Goal: Task Accomplishment & Management: Use online tool/utility

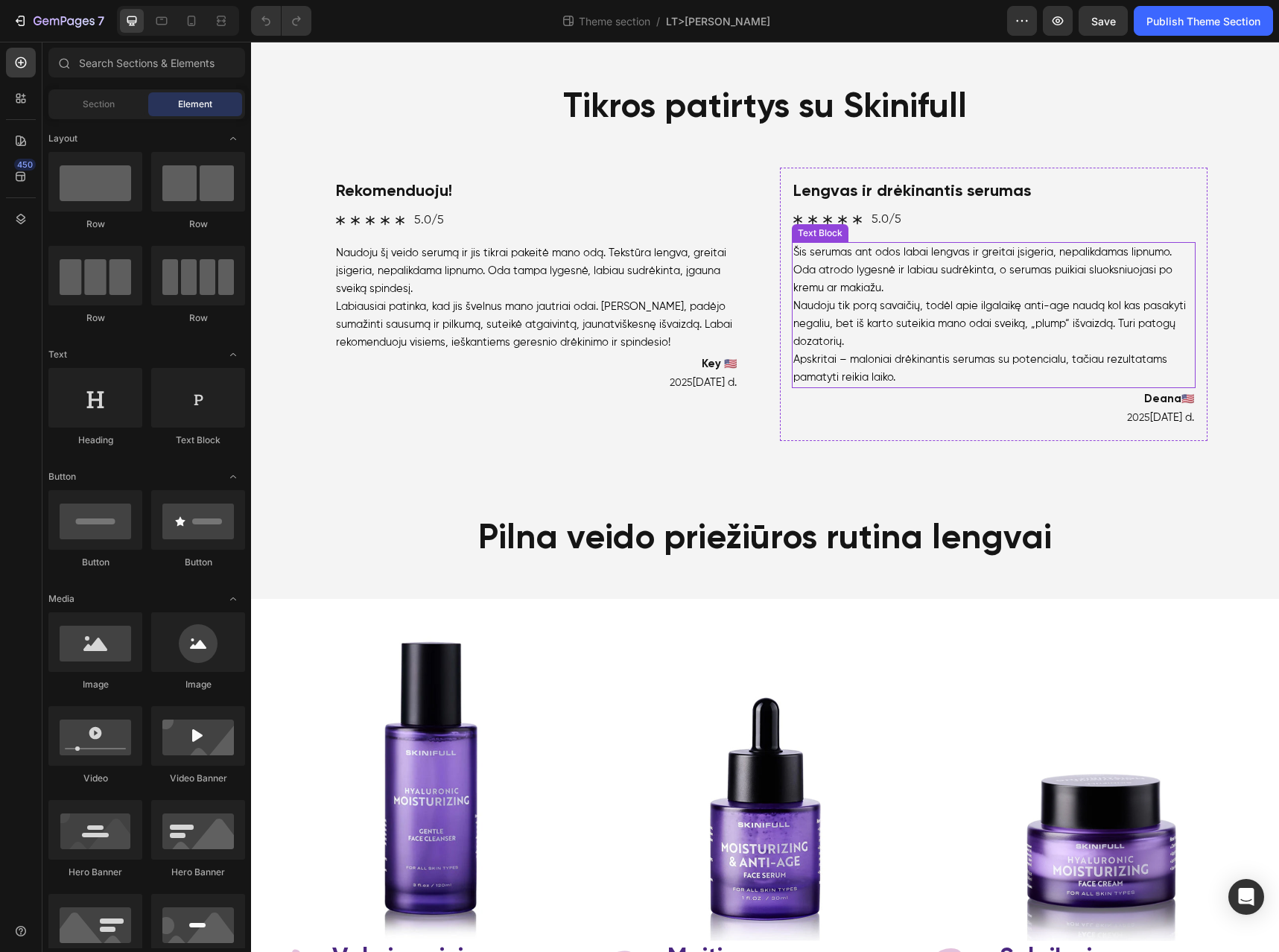
scroll to position [611, 0]
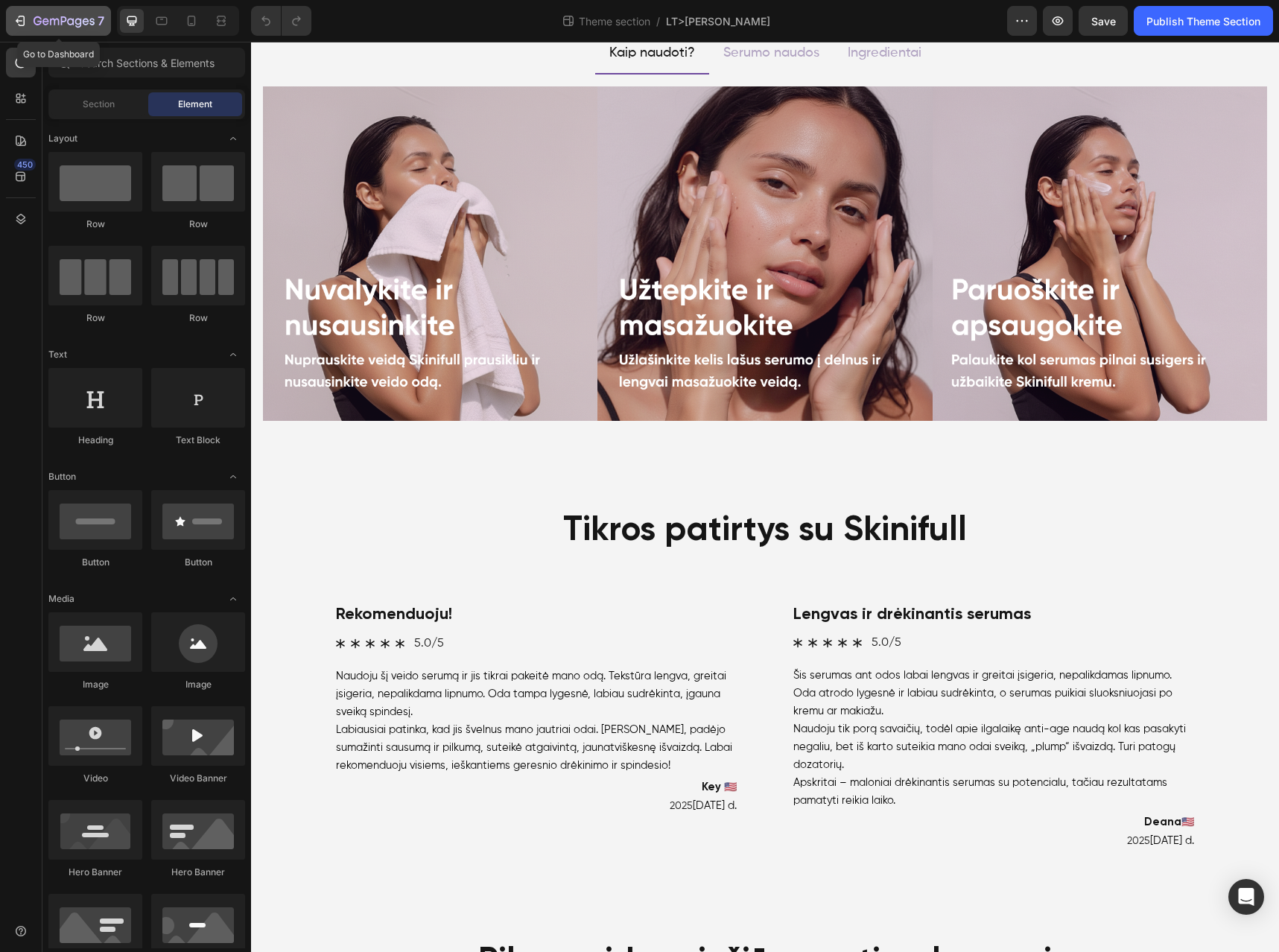
click at [24, 19] on icon "button" at bounding box center [22, 21] width 7 height 11
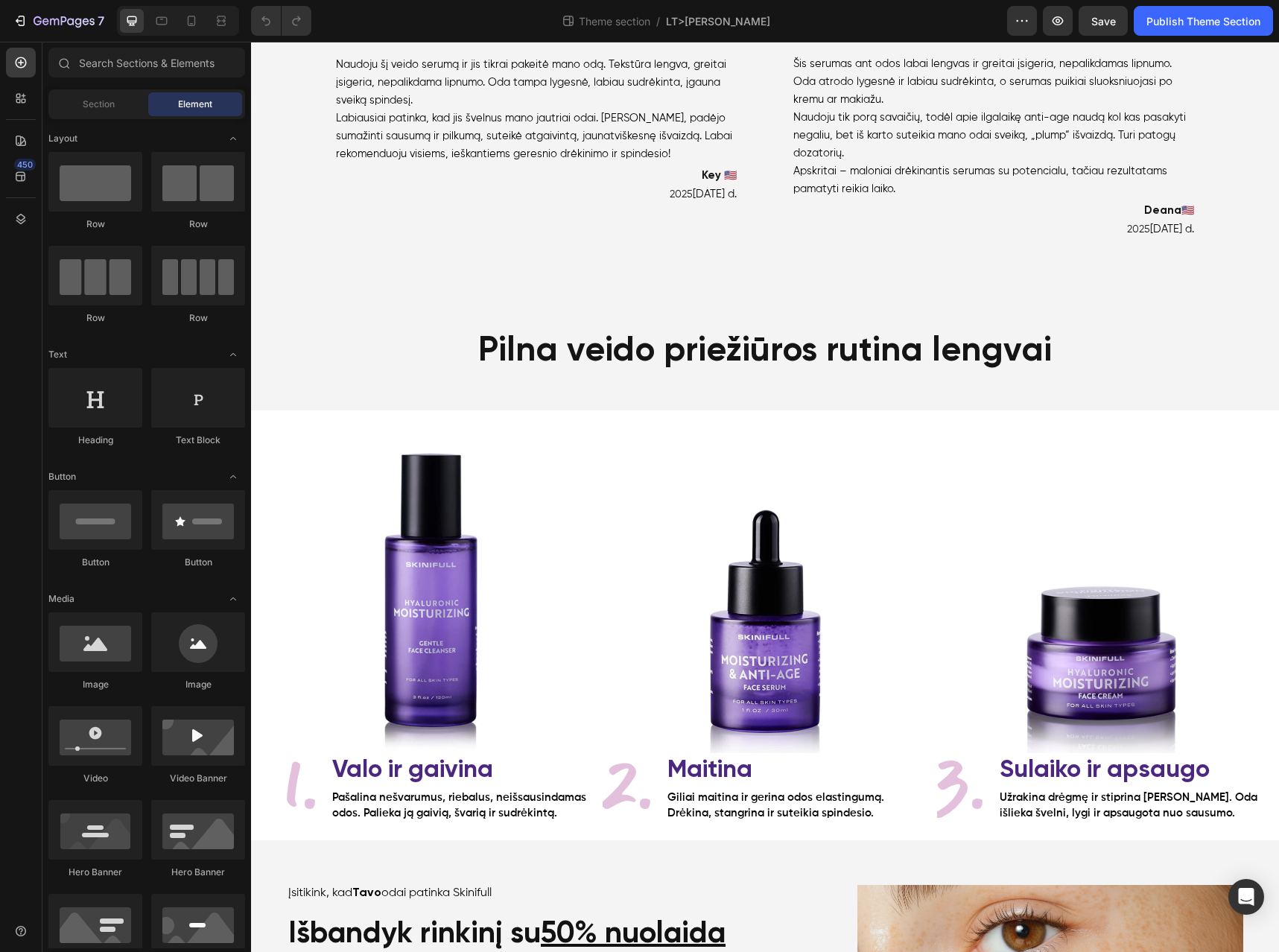
scroll to position [1285, 0]
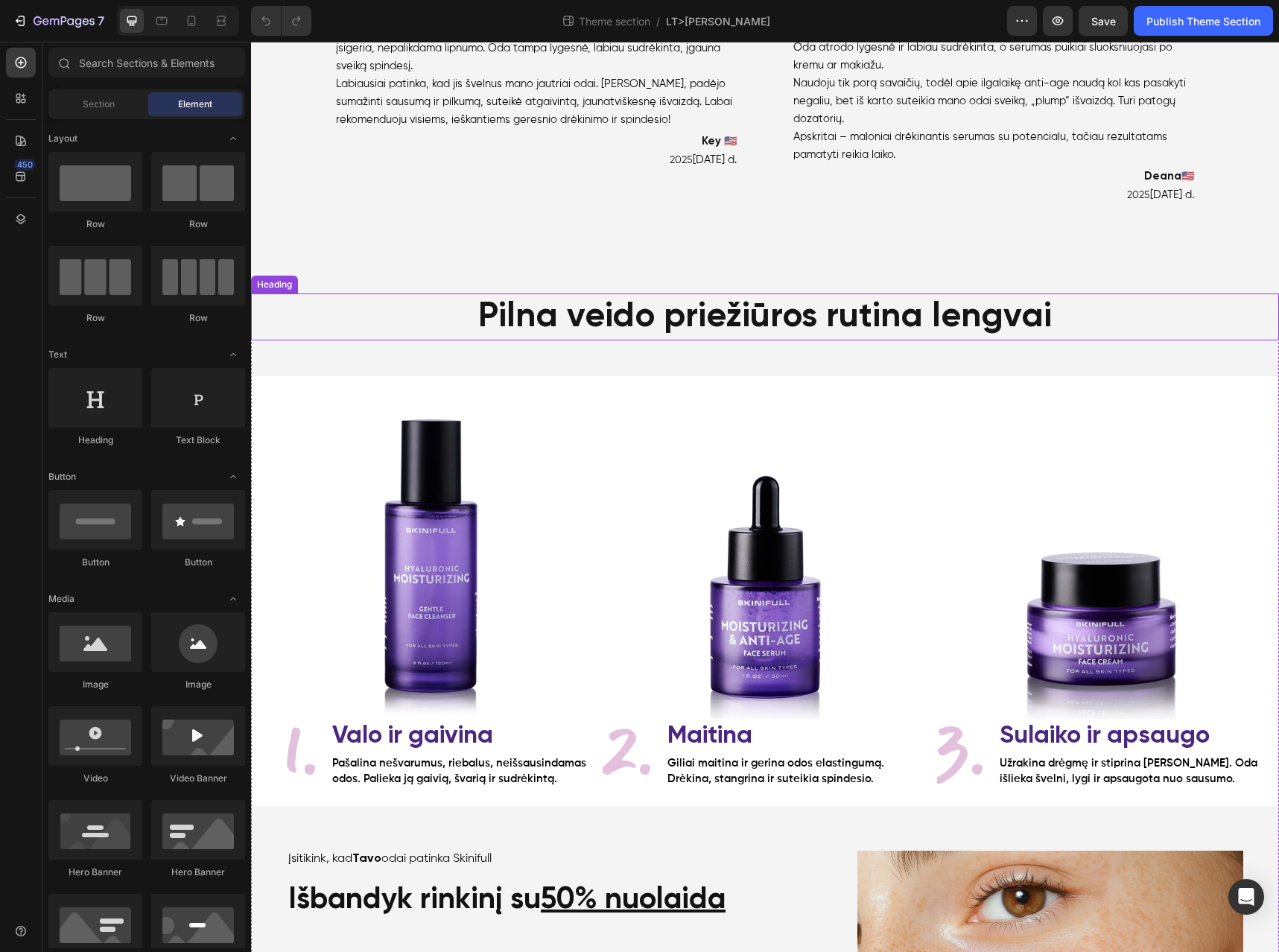
click at [1100, 324] on h2 "Pilna veido priežiūros rutina lengvai" at bounding box center [764, 318] width 1028 height 48
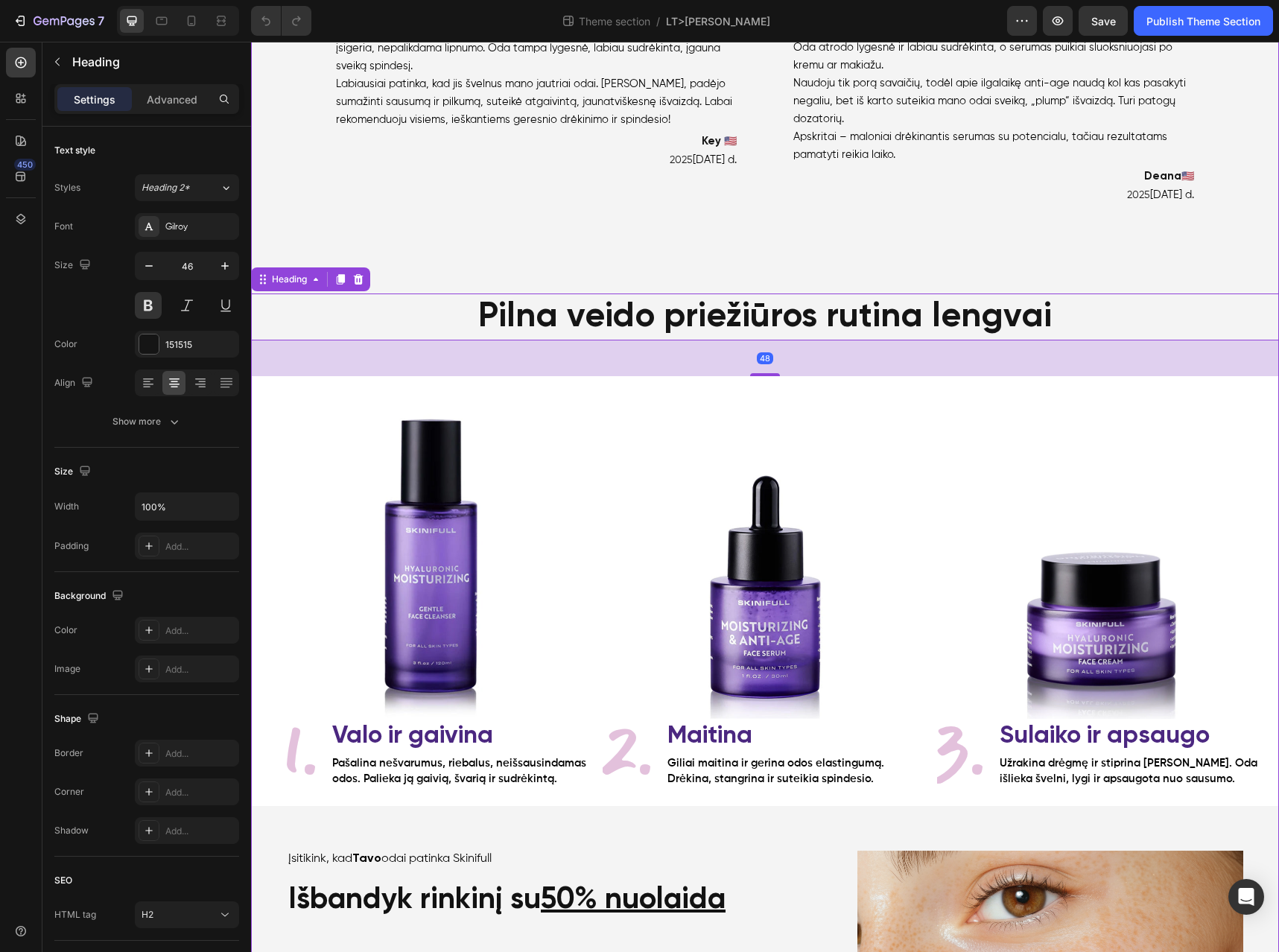
click at [1128, 242] on div "Product Images Product Veido serumas su hialuronu Heading Drėkinantis veido ser…" at bounding box center [764, 322] width 1028 height 3024
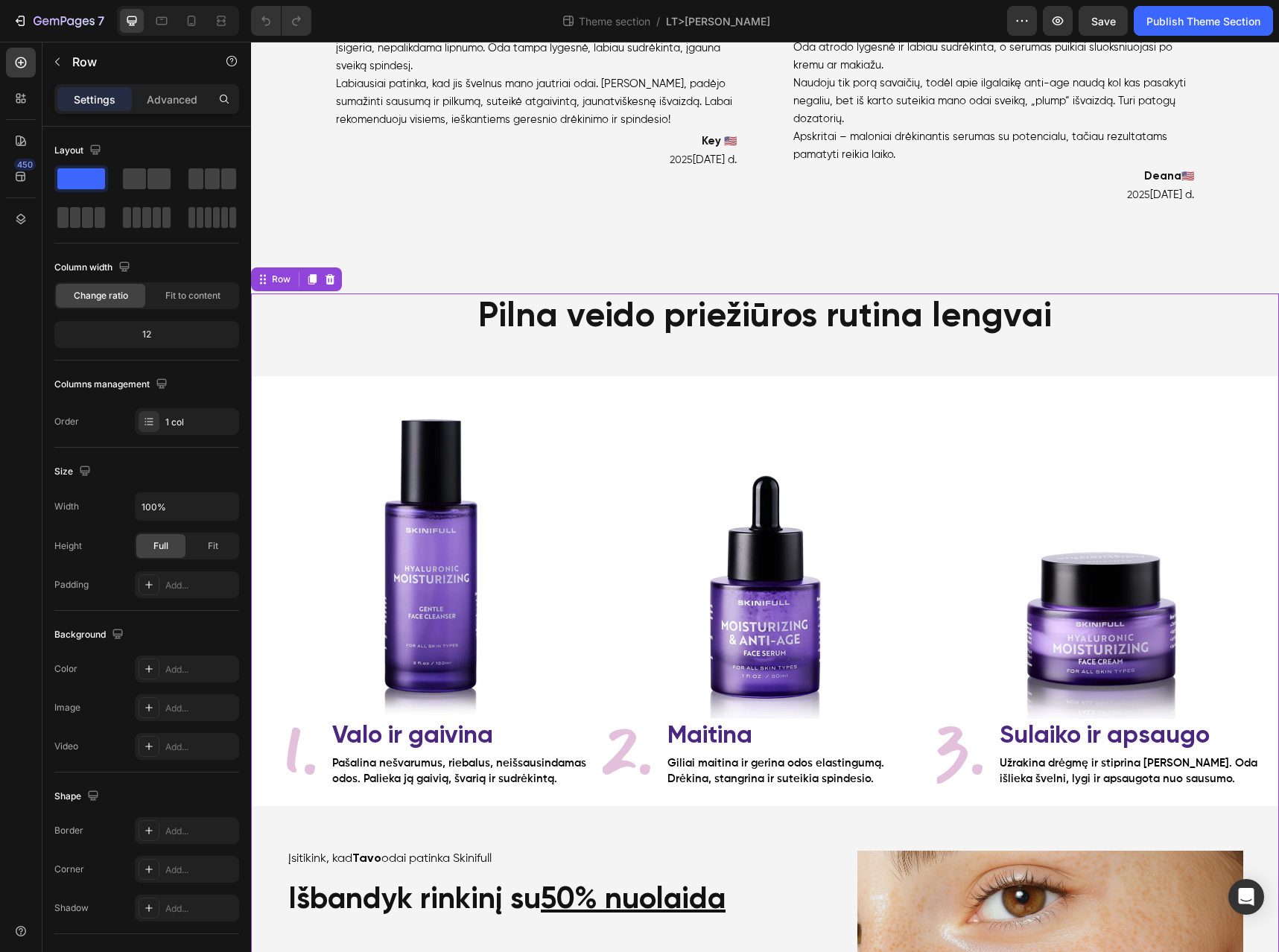
click at [333, 275] on icon at bounding box center [330, 279] width 10 height 11
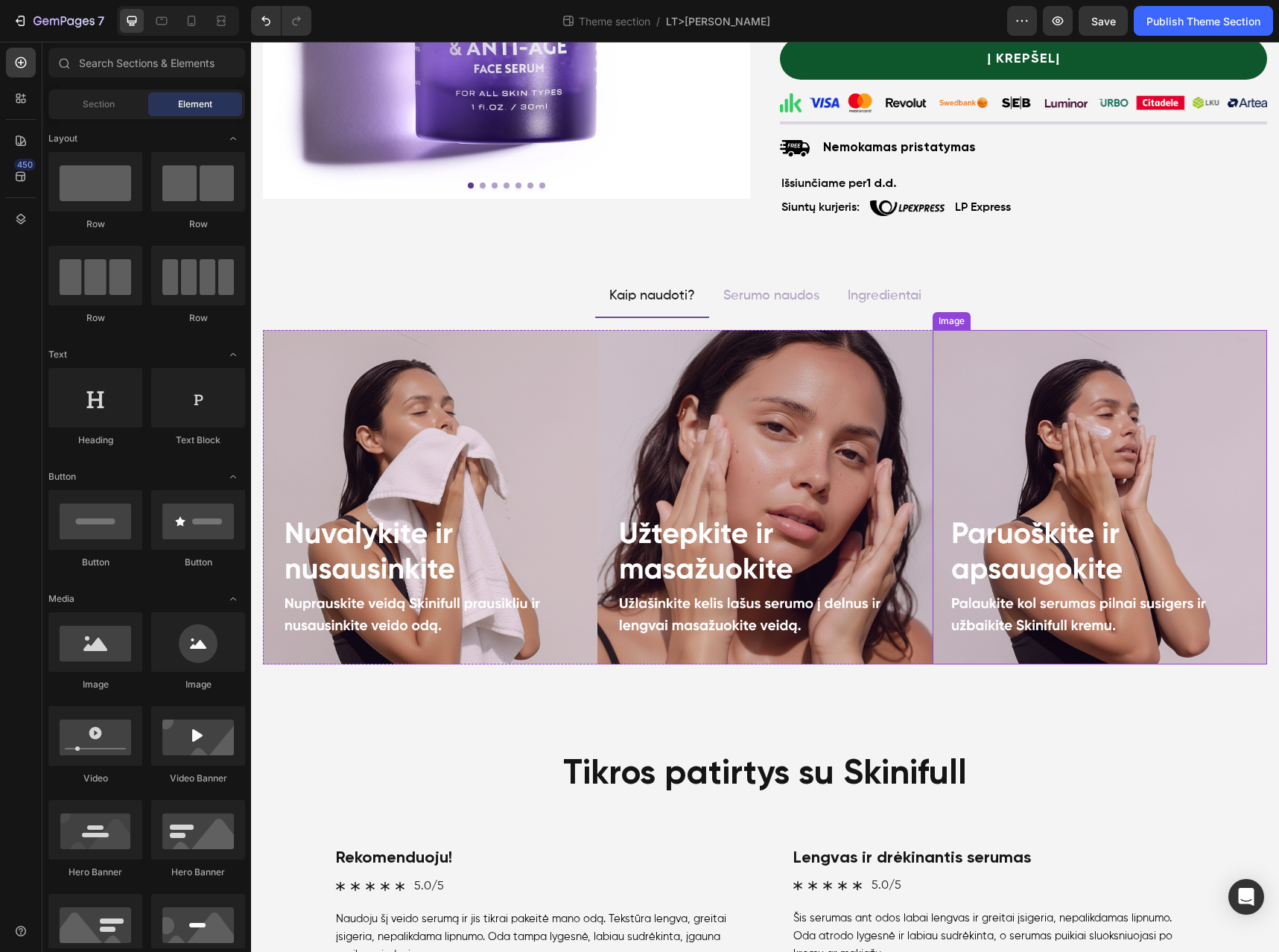
scroll to position [395, 0]
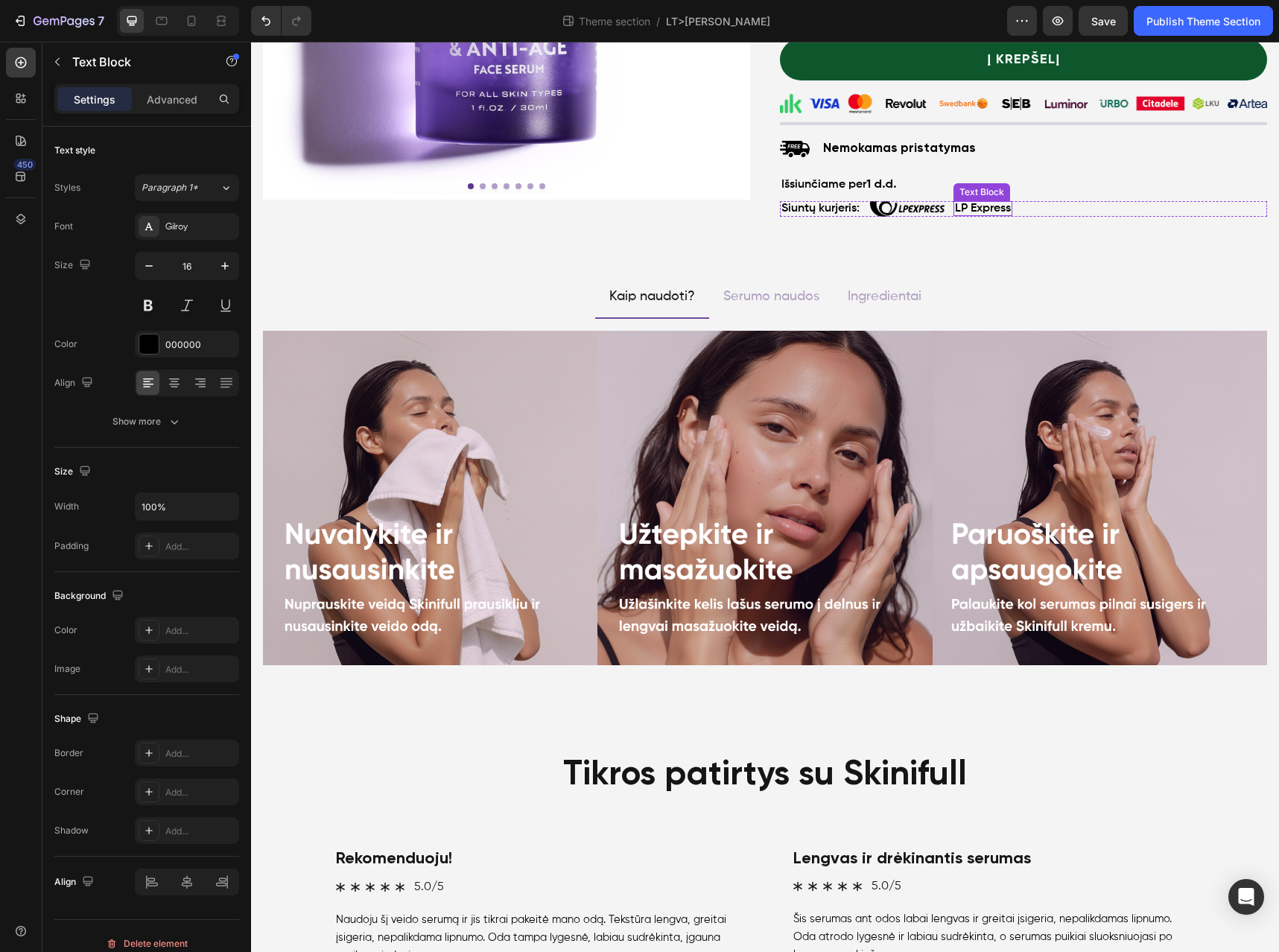
click at [978, 214] on div "LP Express Text Block" at bounding box center [983, 208] width 59 height 15
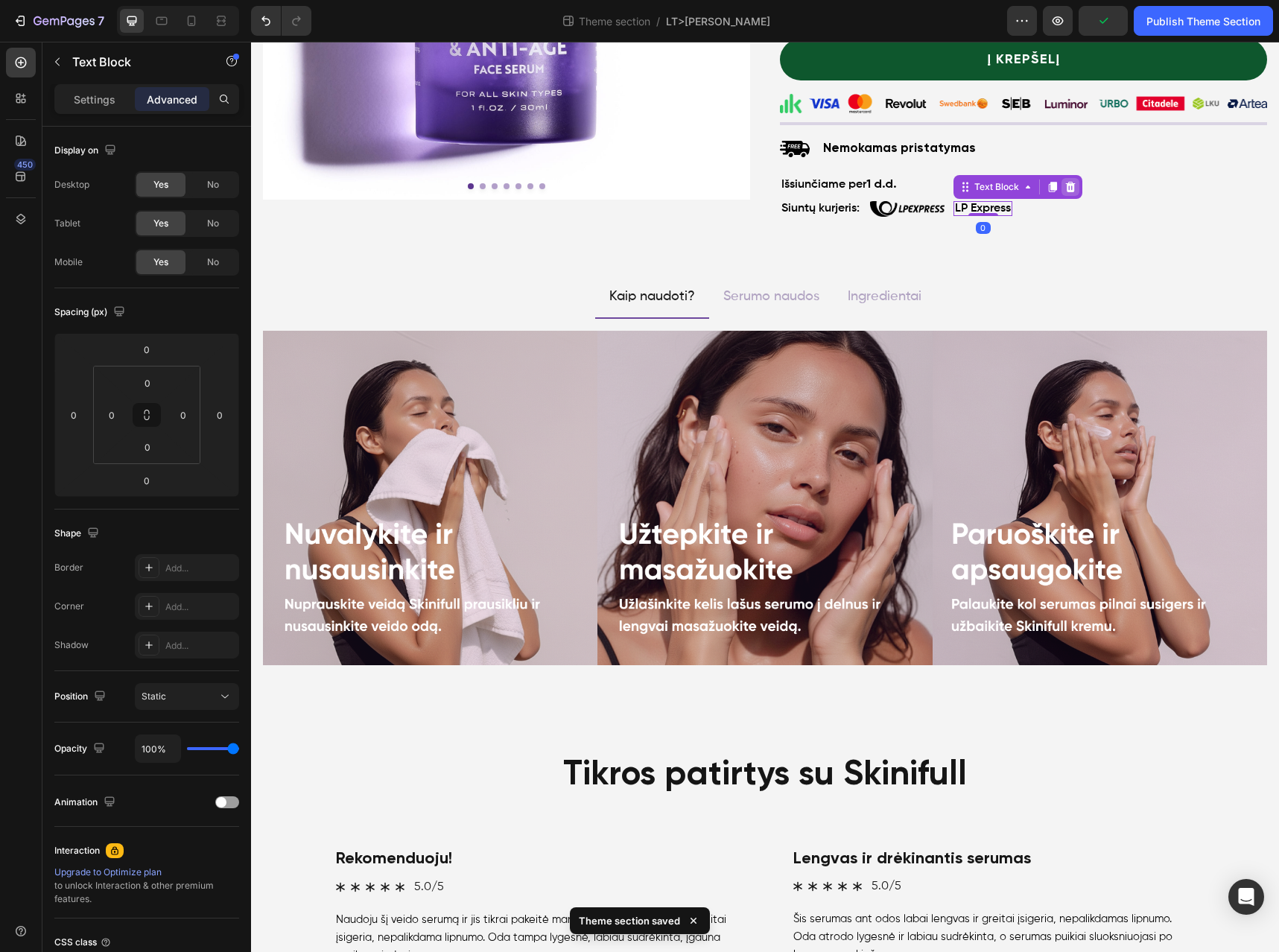
click at [1066, 184] on icon at bounding box center [1071, 187] width 10 height 11
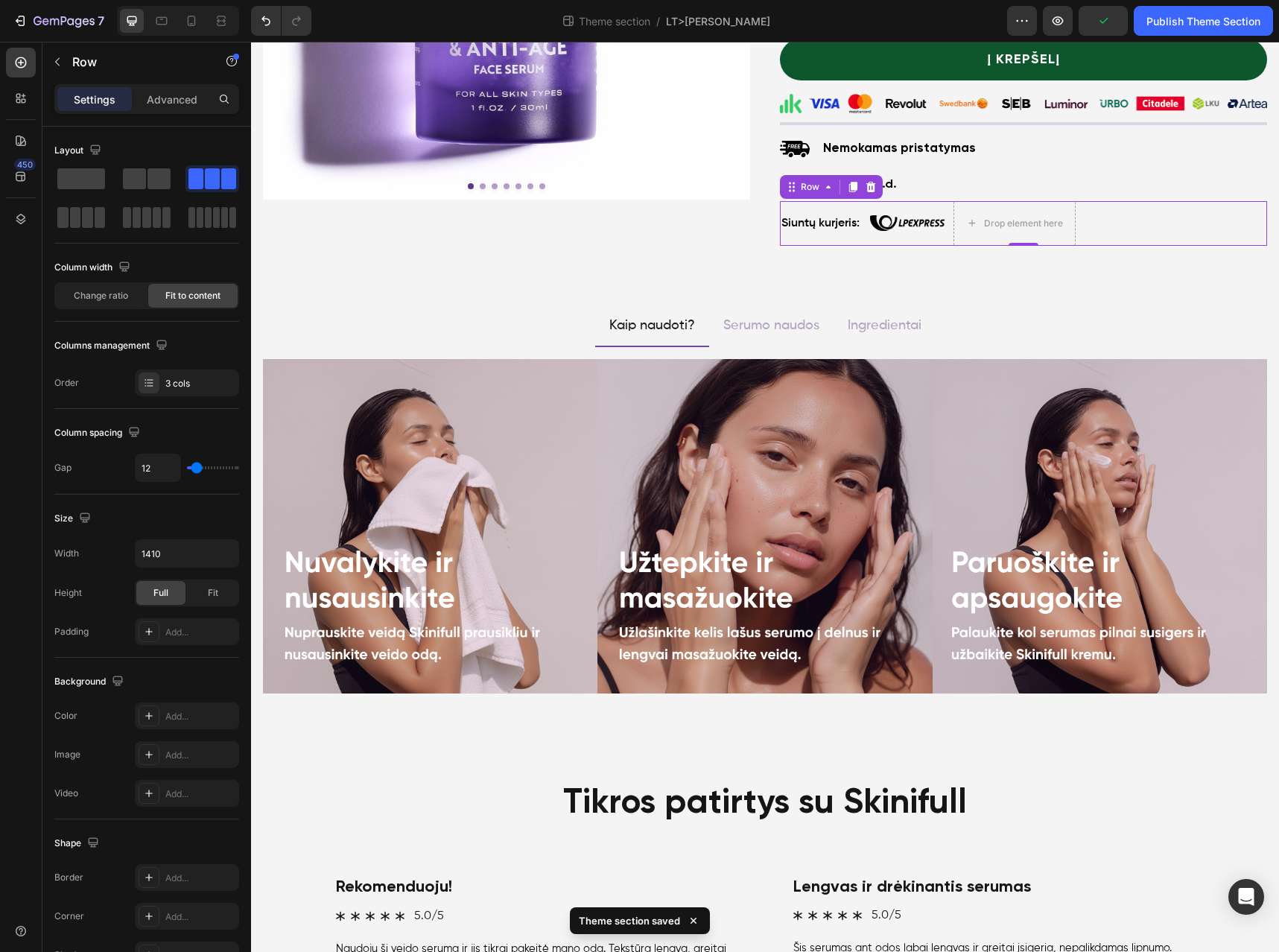
click at [1105, 221] on div "Siuntų kurjeris: Text Block Image Drop element here Row 0" at bounding box center [1024, 224] width 488 height 45
click at [143, 174] on span at bounding box center [134, 178] width 23 height 21
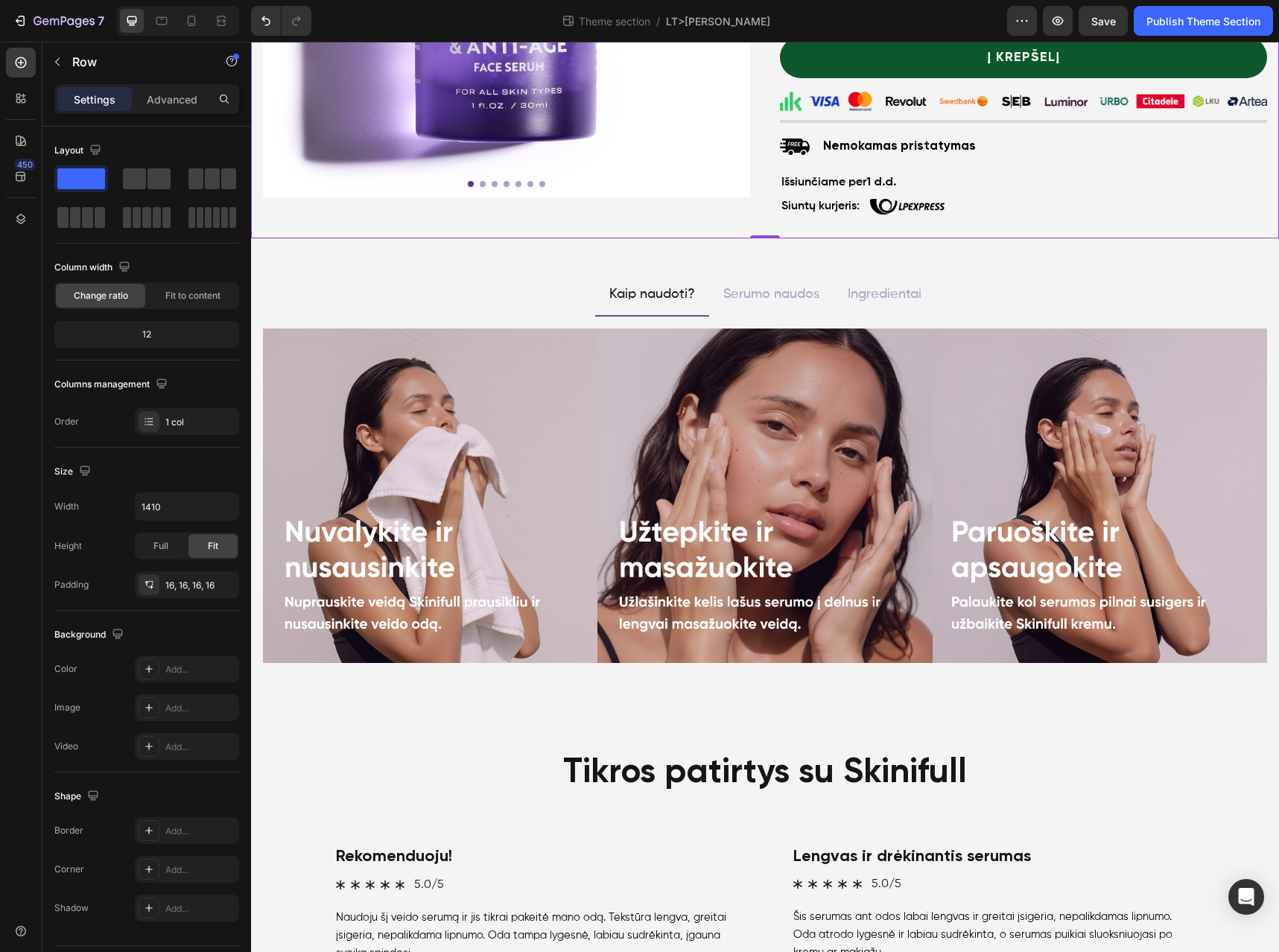
scroll to position [571, 0]
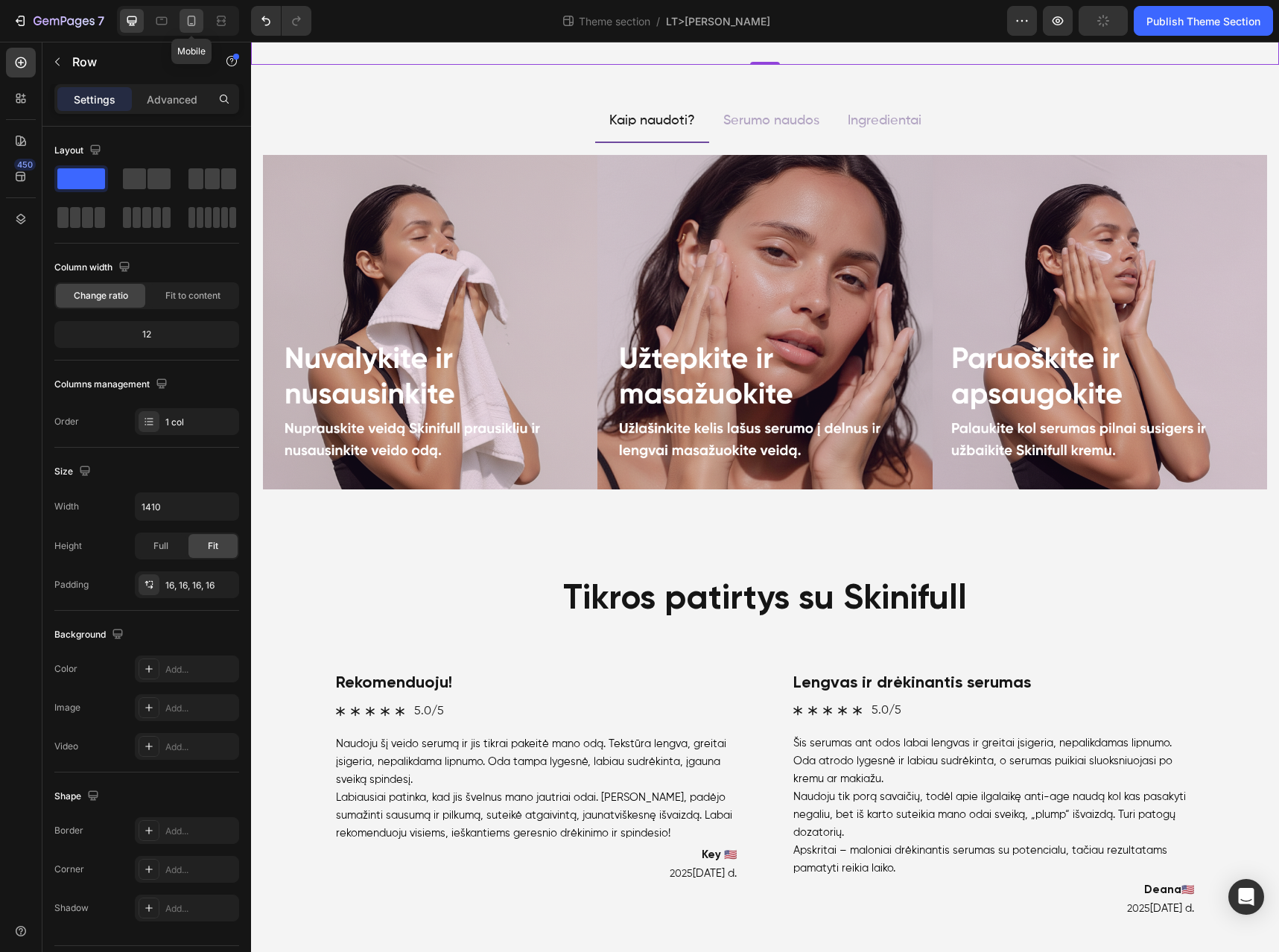
click at [185, 19] on icon at bounding box center [191, 20] width 15 height 15
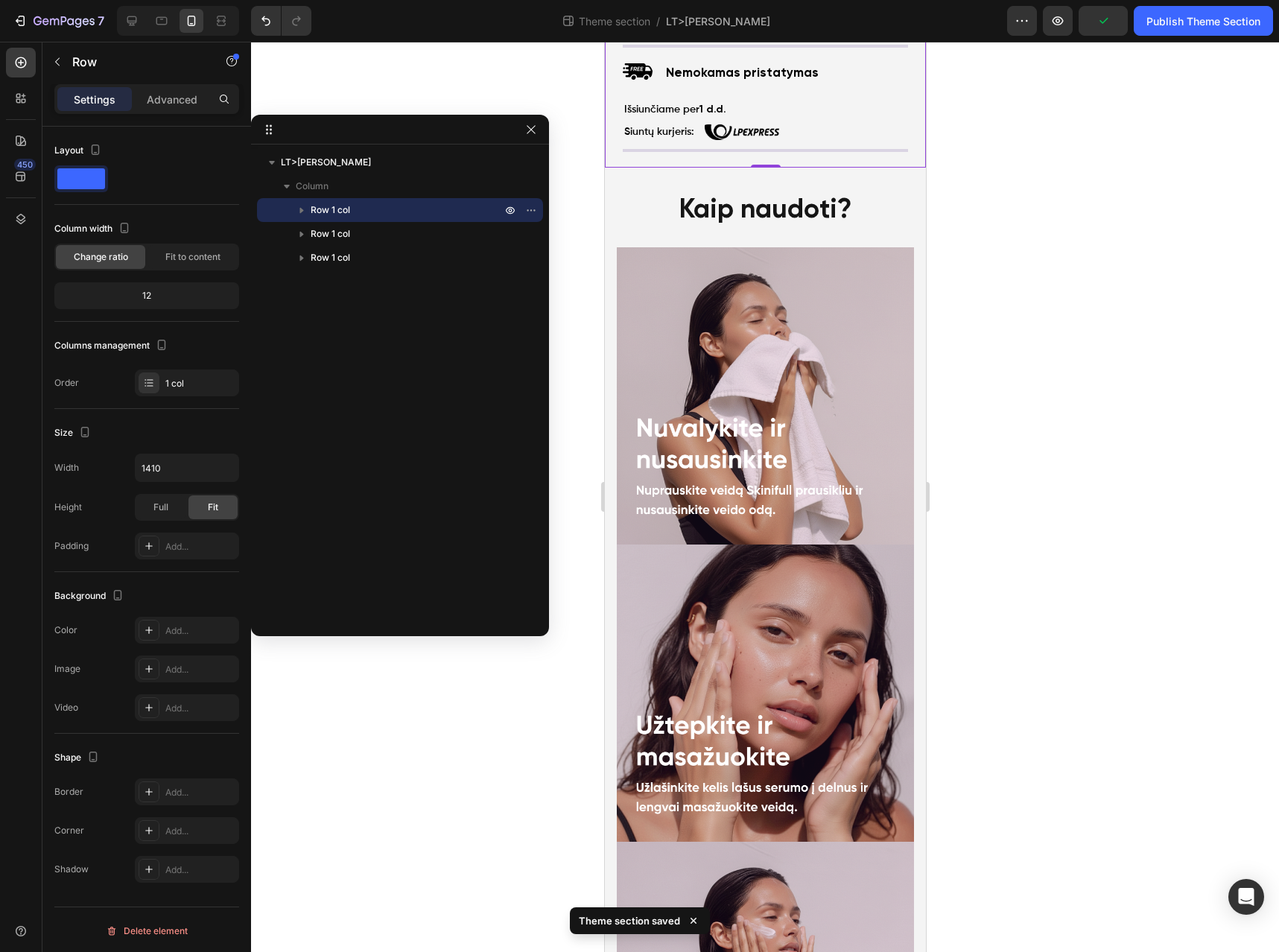
scroll to position [1037, 0]
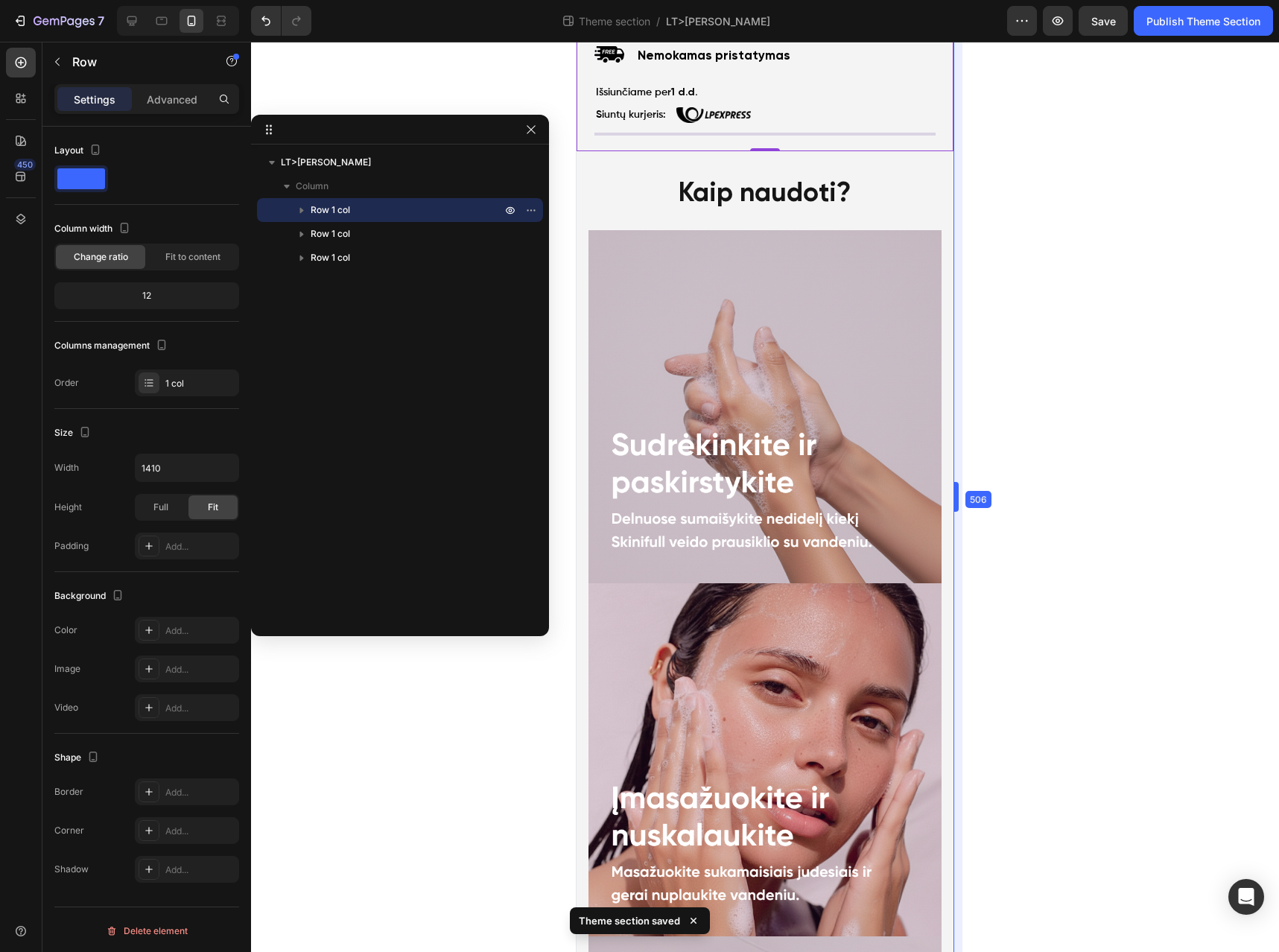
drag, startPoint x: 926, startPoint y: 500, endPoint x: 1001, endPoint y: 509, distance: 75.5
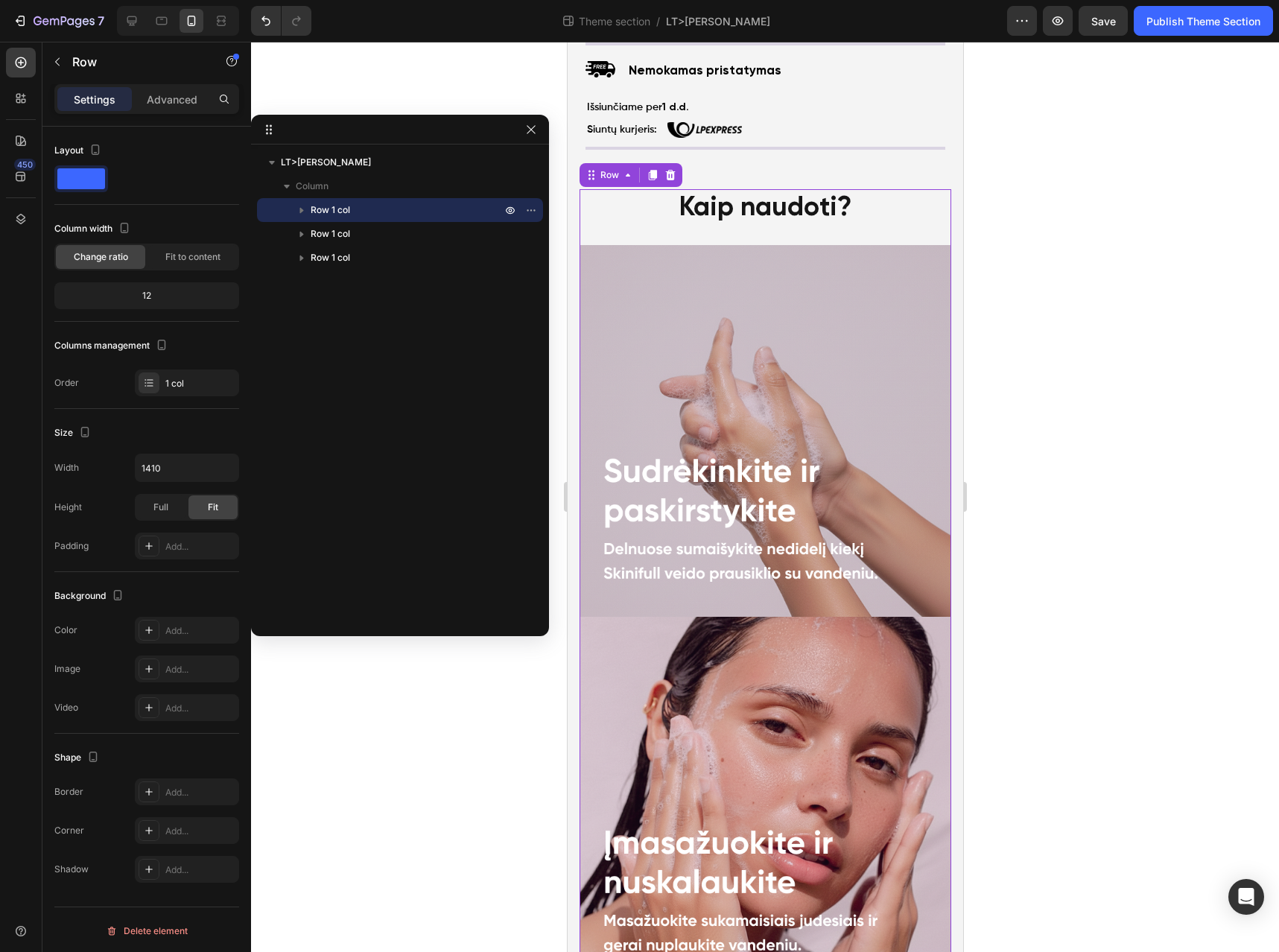
click at [930, 223] on div "Kaip naudoti? Heading Image" at bounding box center [764, 403] width 372 height 427
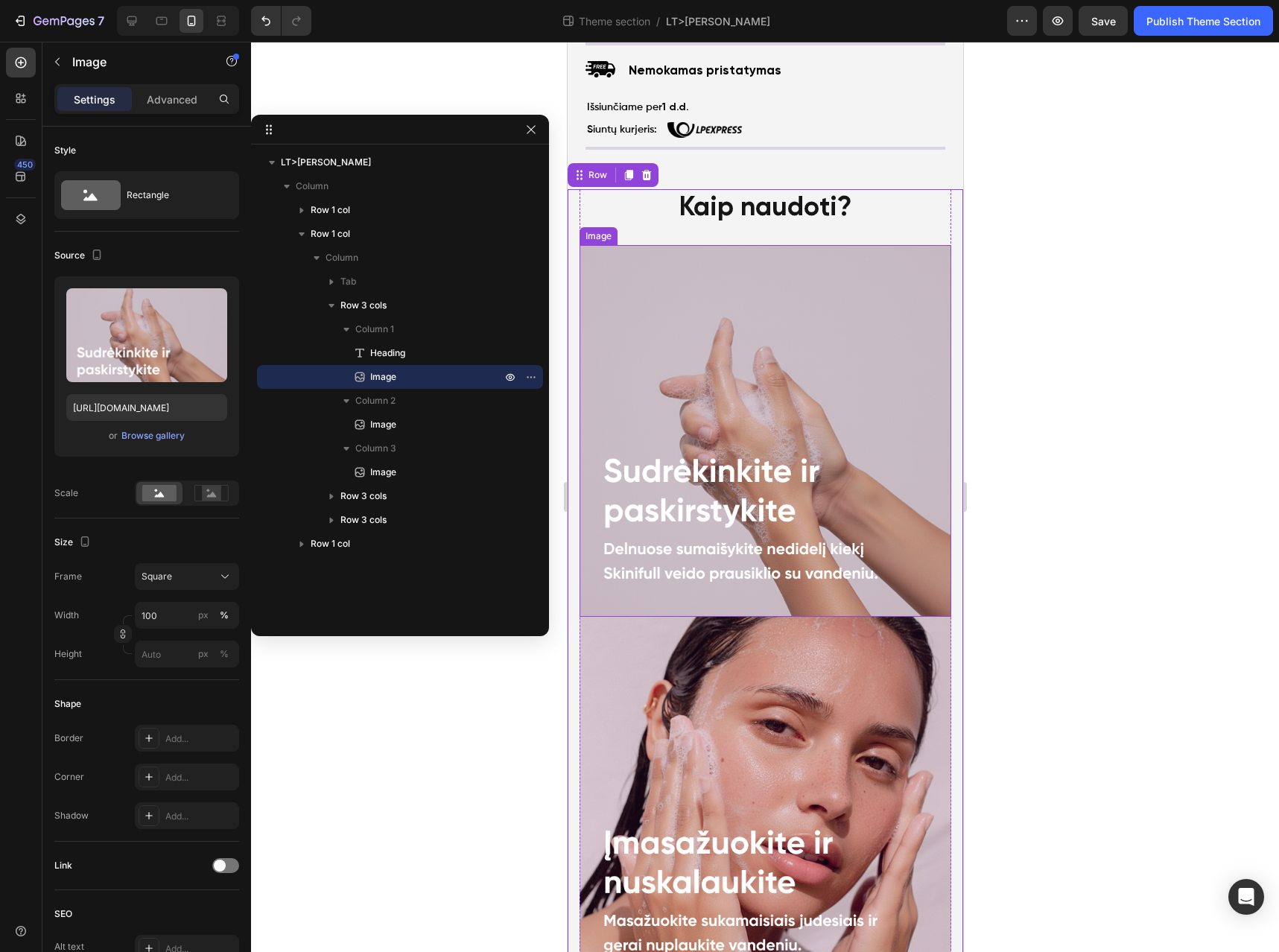
click at [899, 245] on img at bounding box center [764, 431] width 372 height 372
click at [616, 224] on div "Image" at bounding box center [613, 231] width 32 height 13
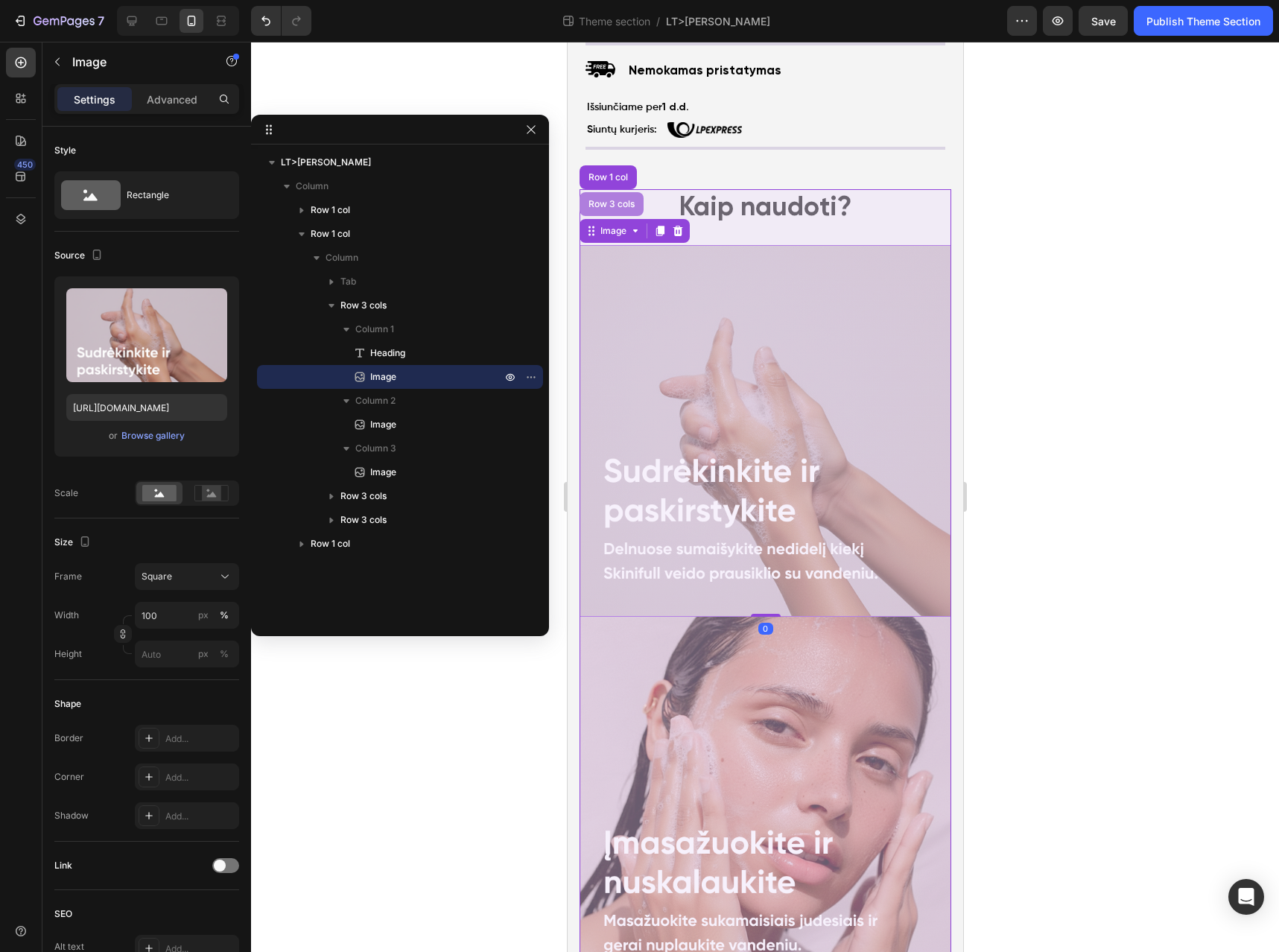
click at [622, 201] on div "Row 3 cols" at bounding box center [610, 204] width 64 height 24
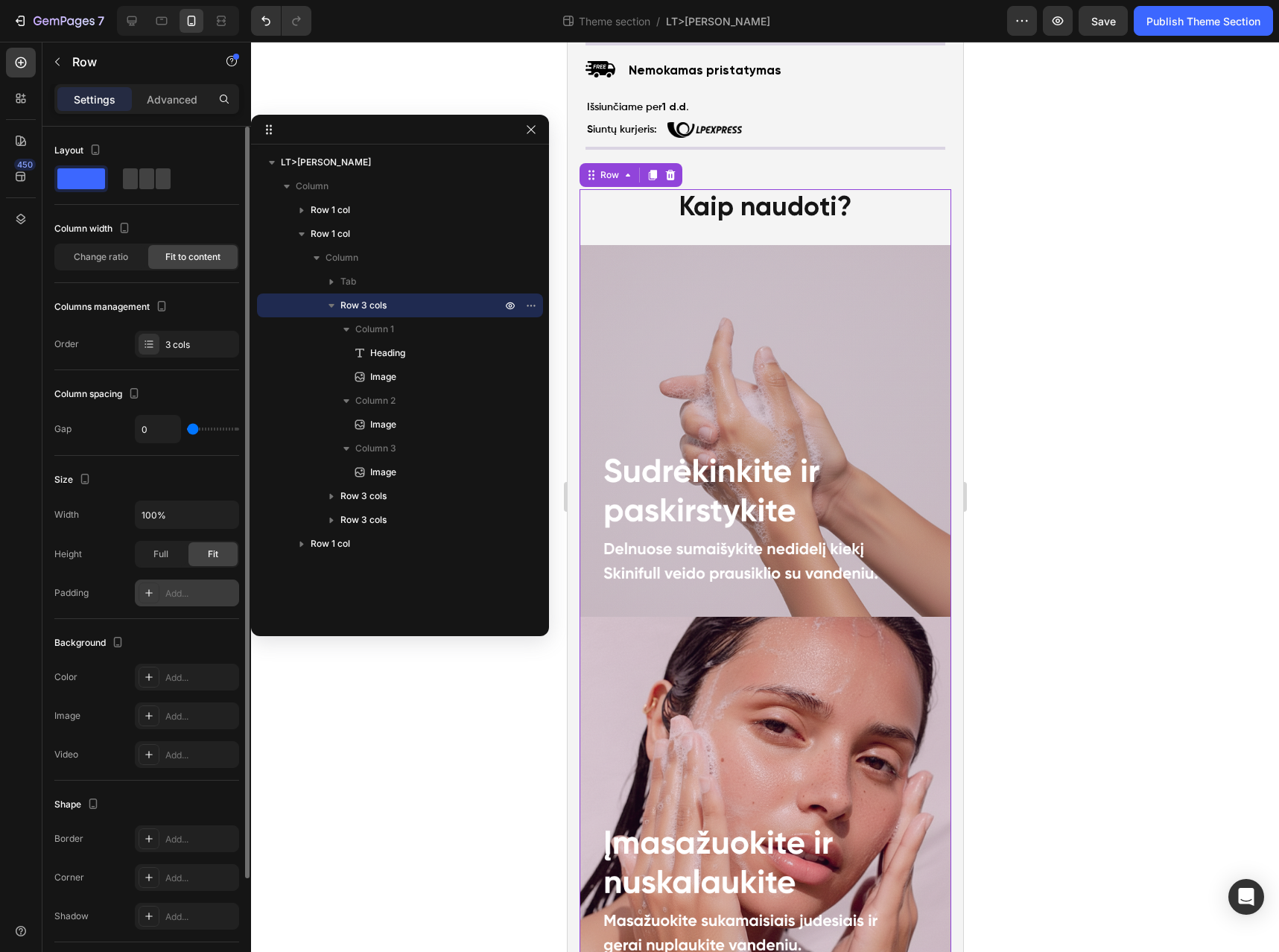
scroll to position [133, 0]
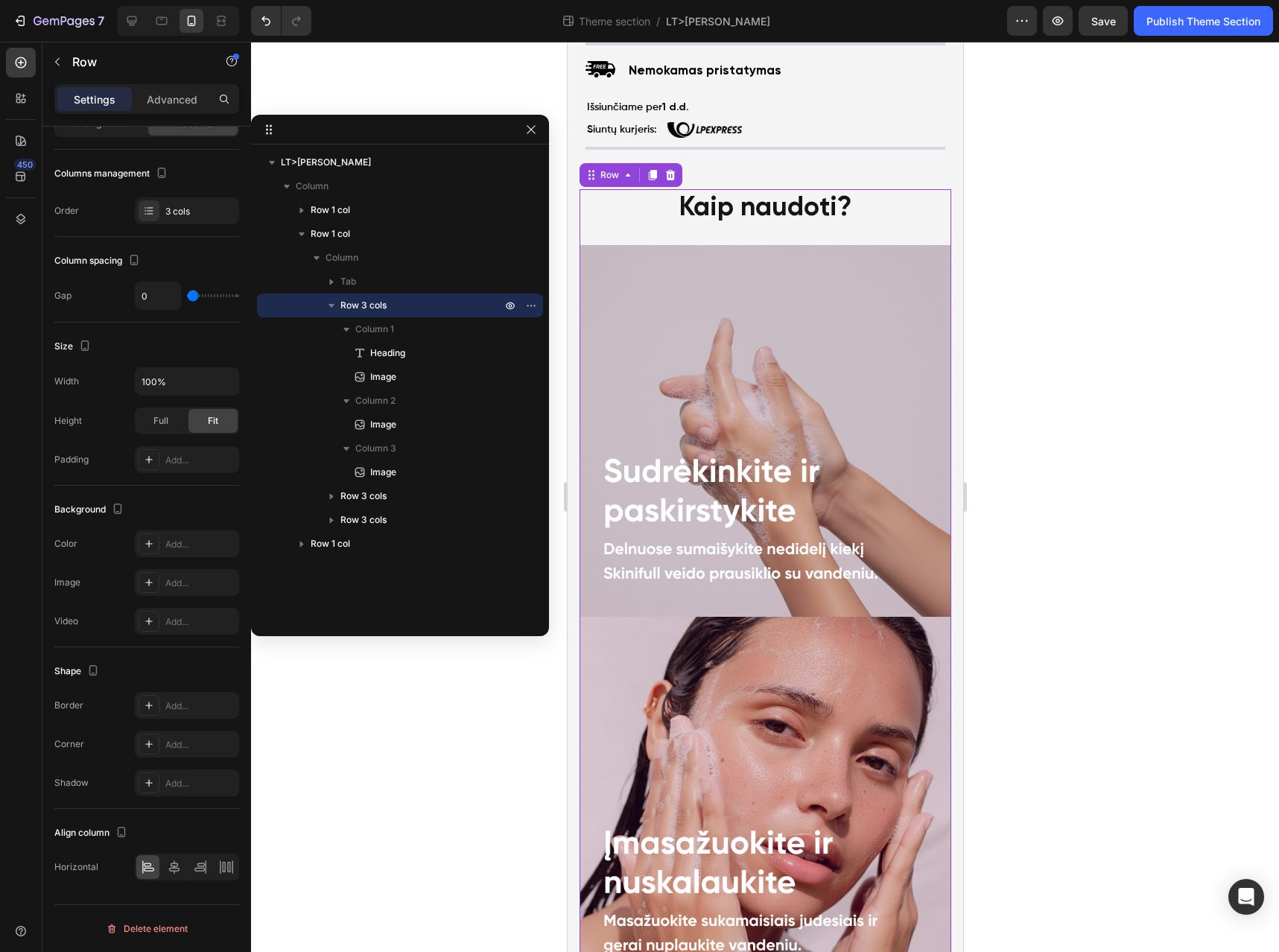
click at [993, 579] on div at bounding box center [764, 497] width 1028 height 910
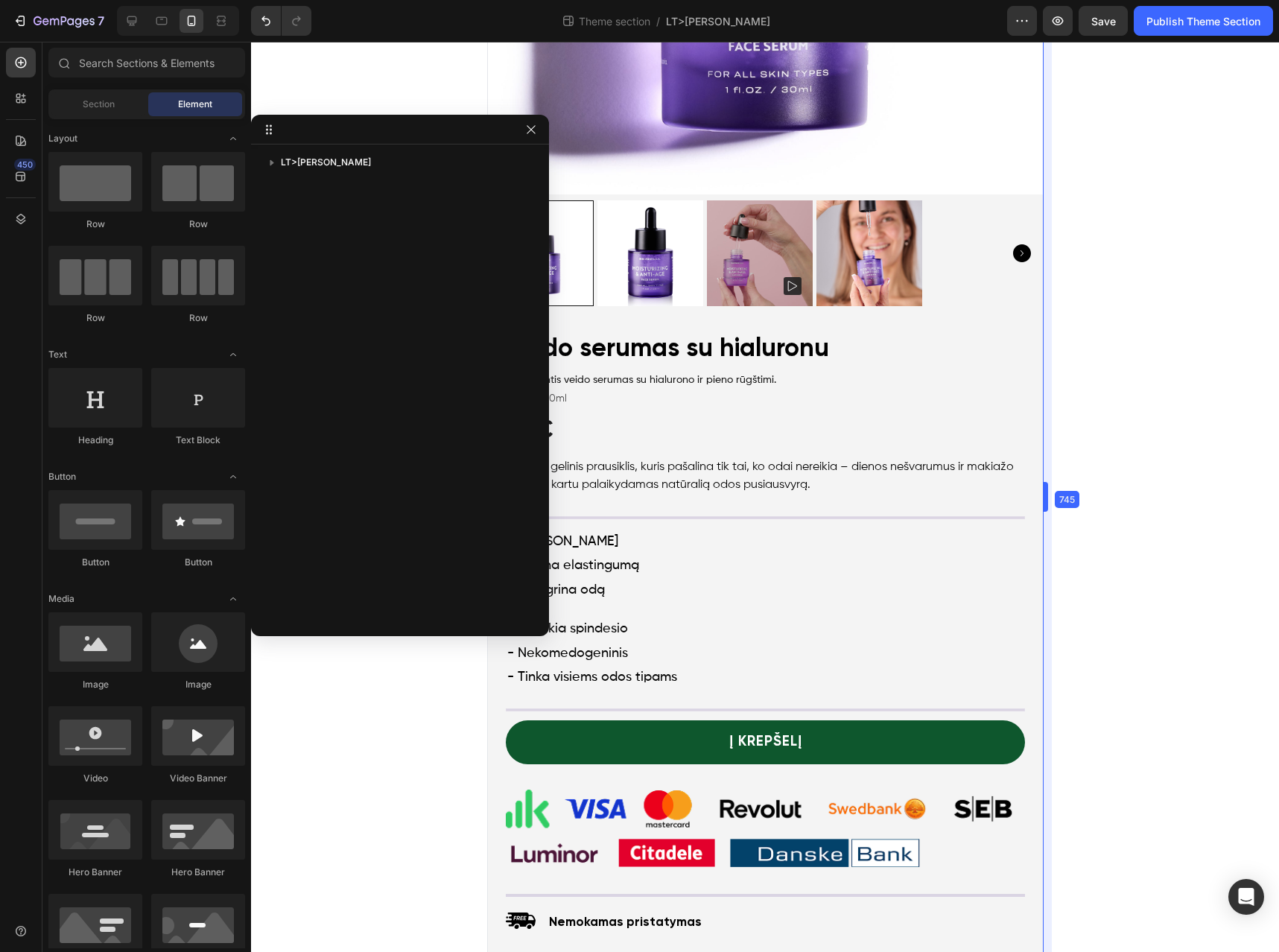
drag, startPoint x: 967, startPoint y: 515, endPoint x: 1124, endPoint y: 547, distance: 160.2
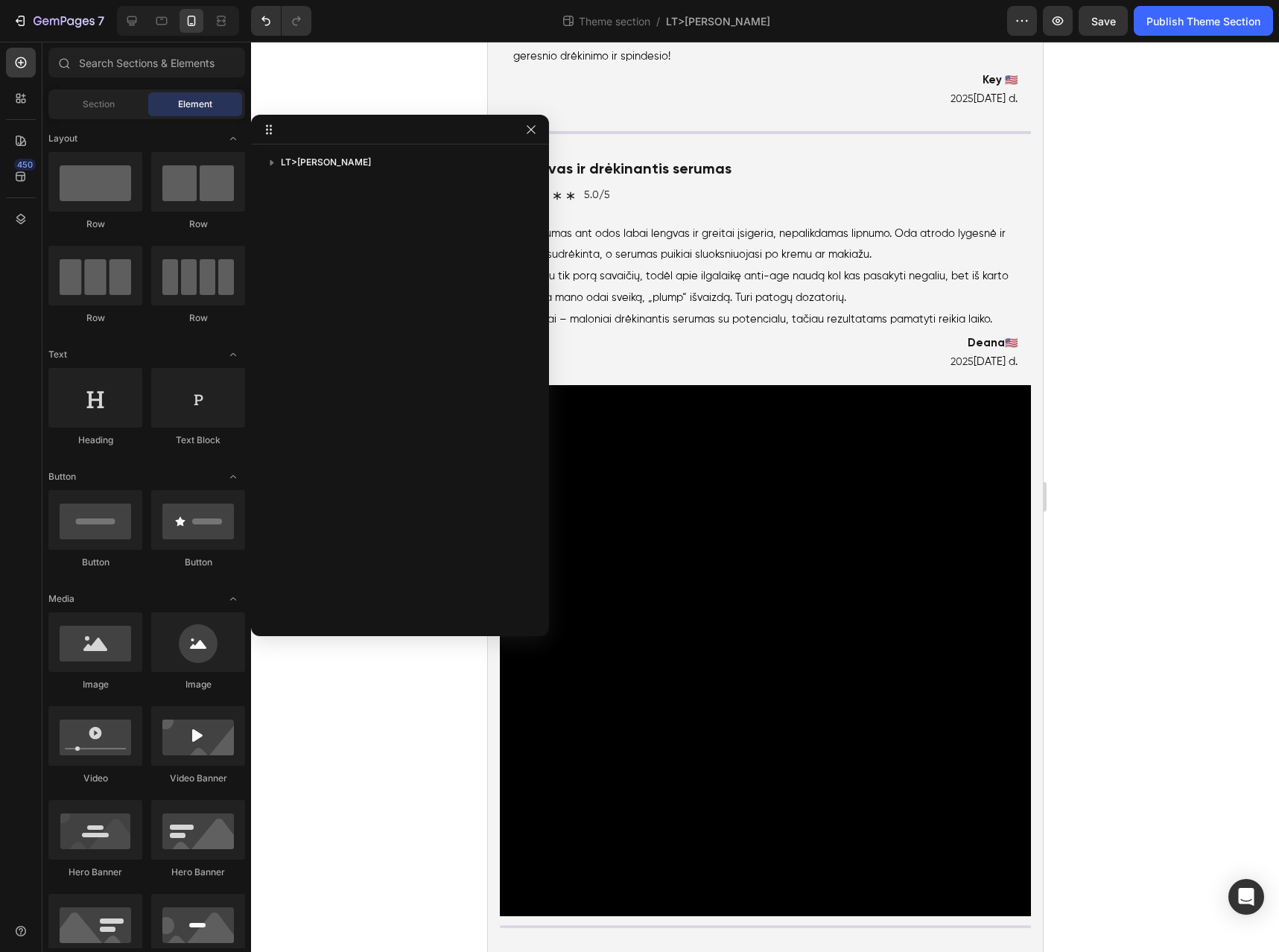
scroll to position [7469, 0]
click at [901, 662] on video at bounding box center [764, 650] width 532 height 532
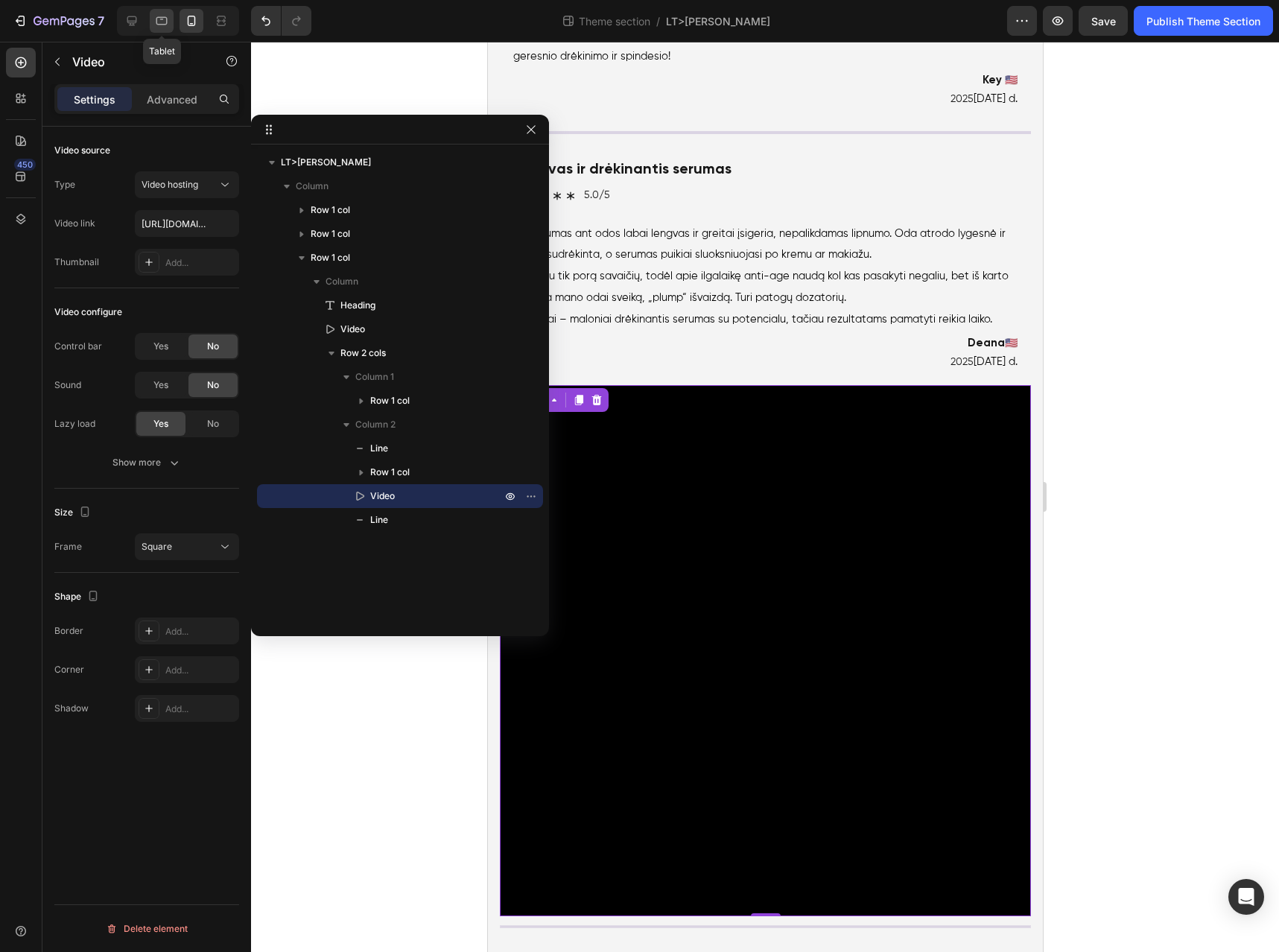
click at [164, 24] on icon at bounding box center [162, 21] width 11 height 8
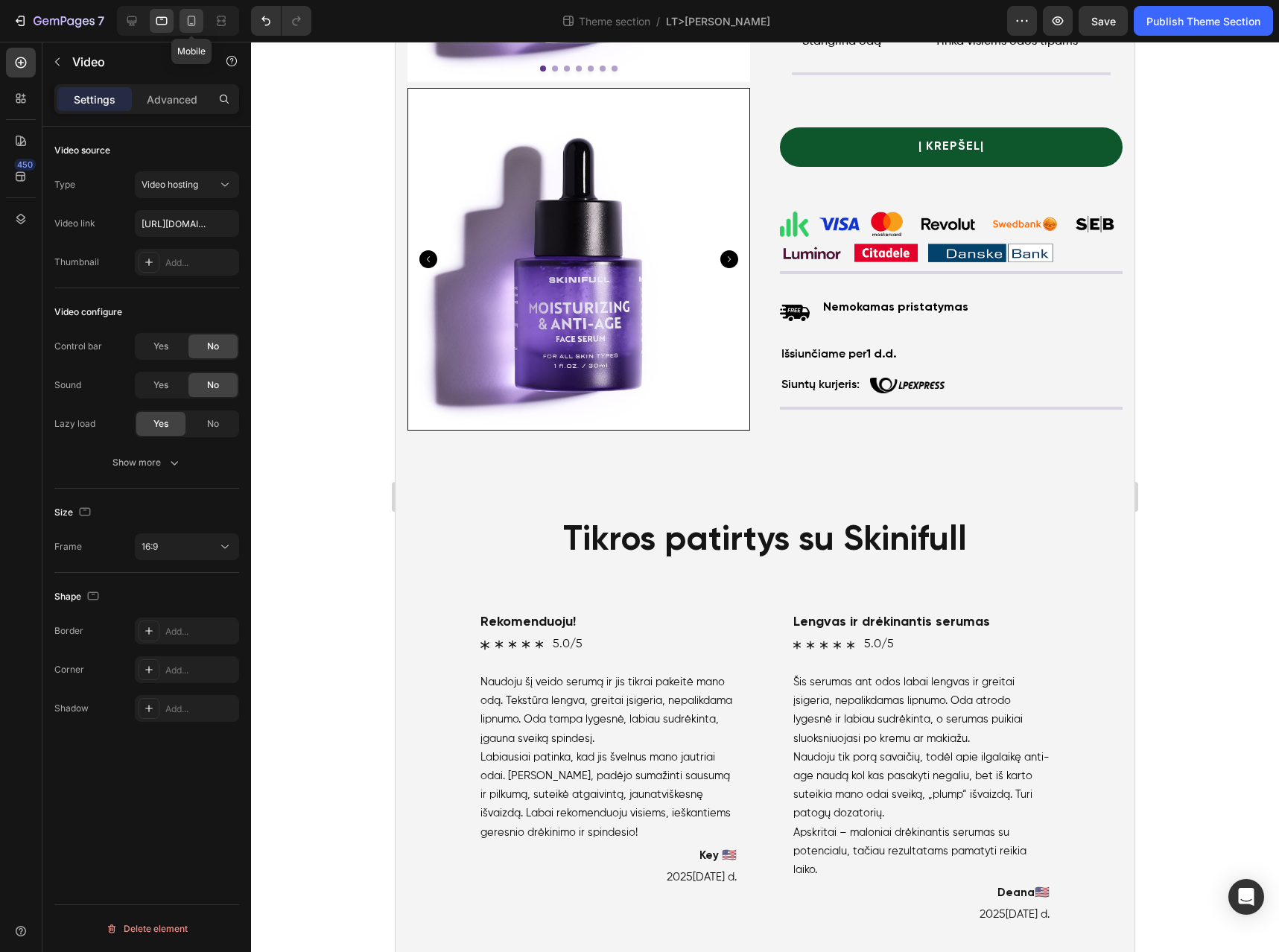
click at [195, 23] on icon at bounding box center [191, 20] width 15 height 15
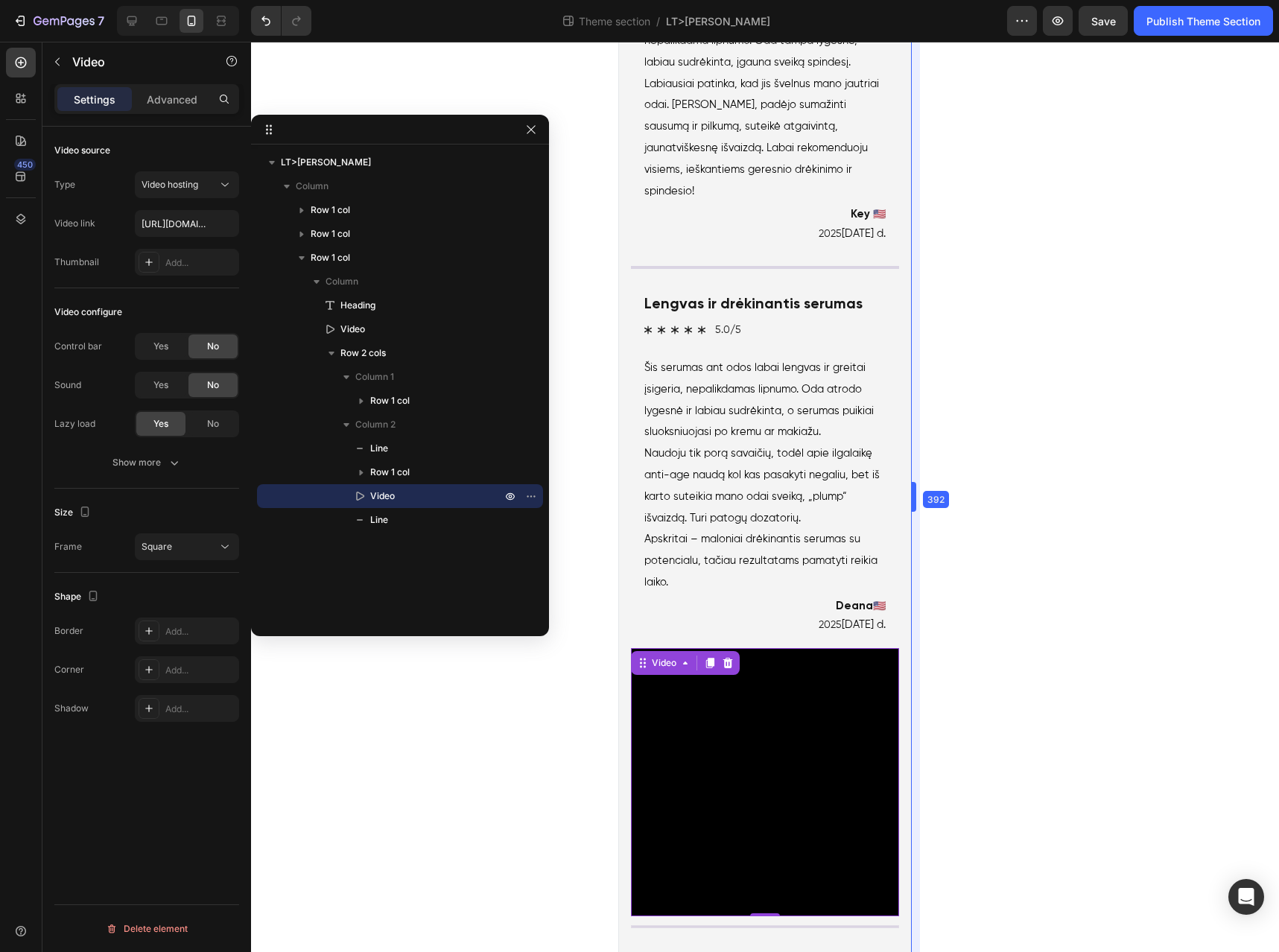
scroll to position [4411, 0]
drag, startPoint x: 1050, startPoint y: 490, endPoint x: 788, endPoint y: 513, distance: 263.0
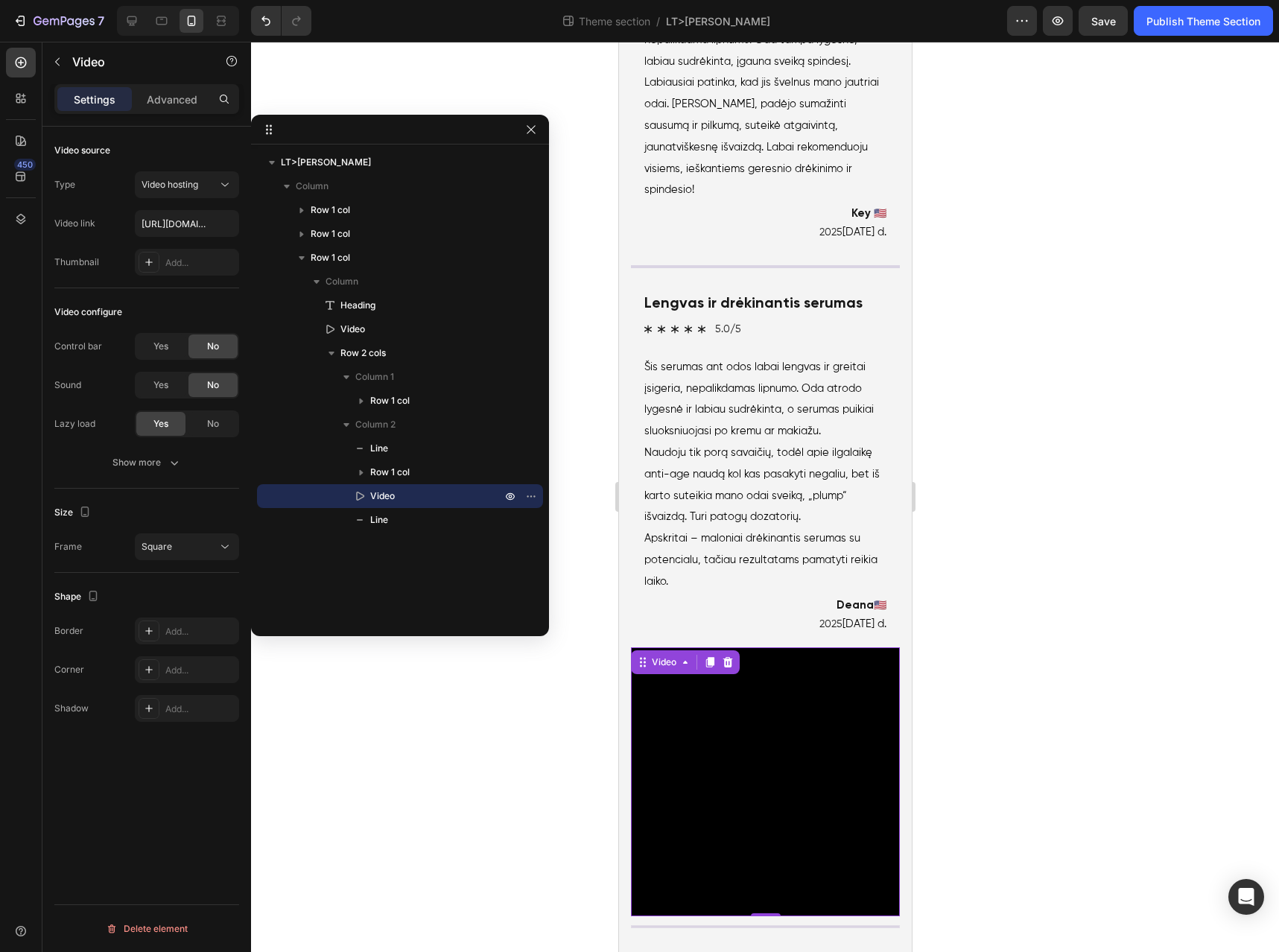
click at [518, 126] on div at bounding box center [400, 130] width 298 height 30
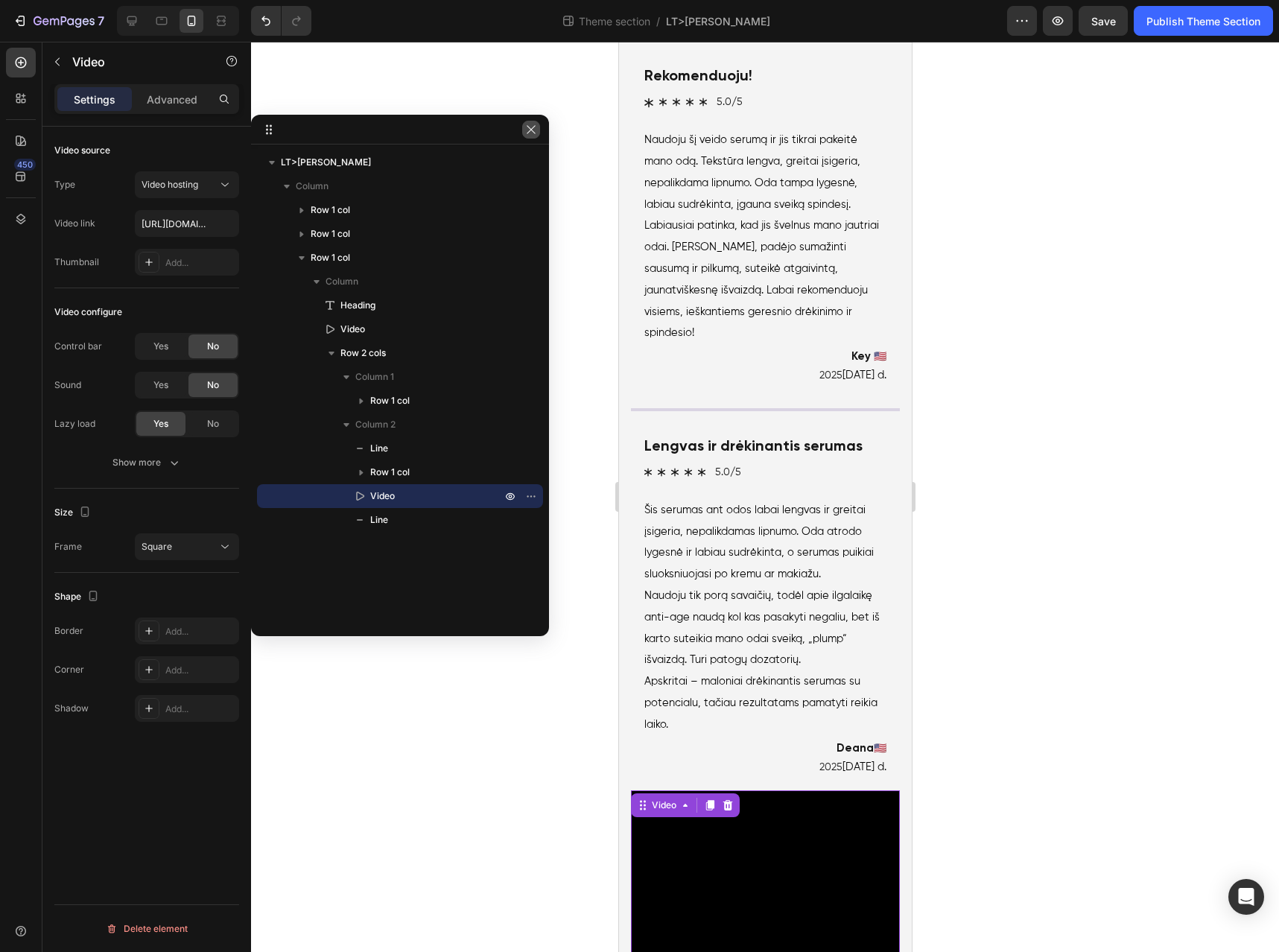
click at [534, 130] on icon "button" at bounding box center [531, 129] width 12 height 12
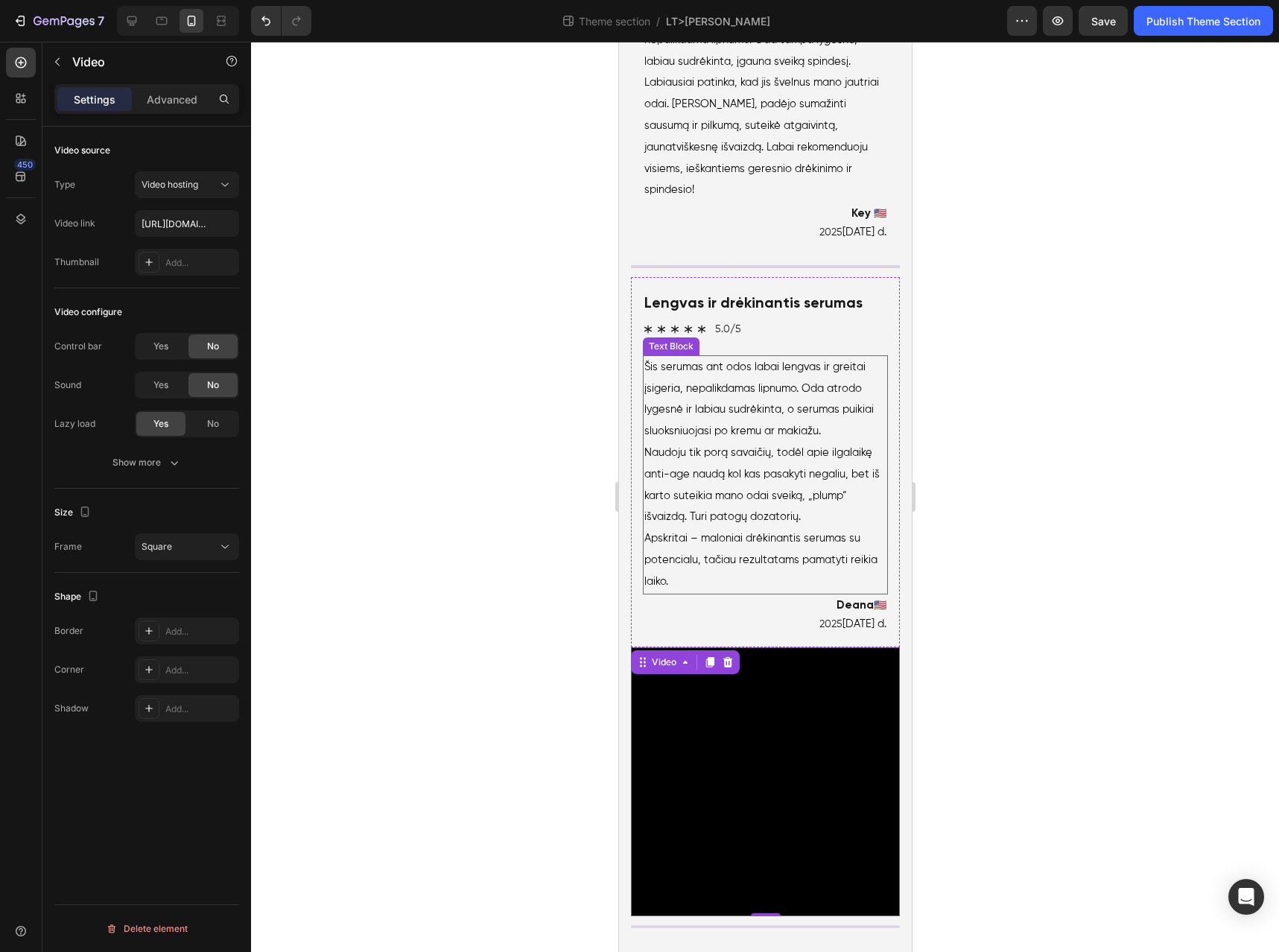
scroll to position [3889, 0]
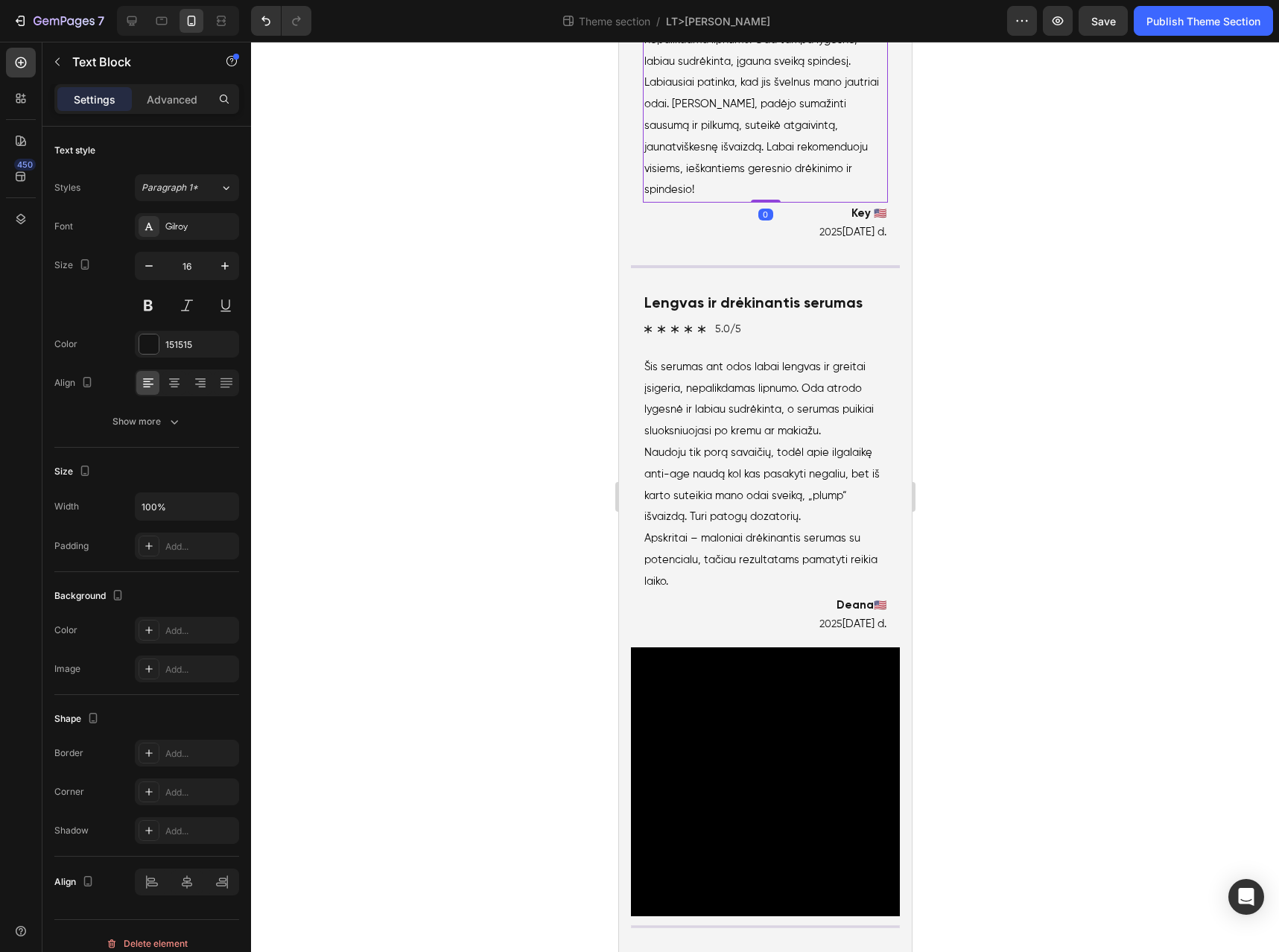
click at [731, 73] on p "Naudoju šį veido serumą ir jis tikrai pakeitė mano odą. Tekstūra lengva, greita…" at bounding box center [765, 29] width 242 height 86
click at [753, 66] on span "Naudoju šį veido serumą ir jis tikrai pakeitė mano odą. Tekstūra lengva, greita…" at bounding box center [752, 29] width 216 height 75
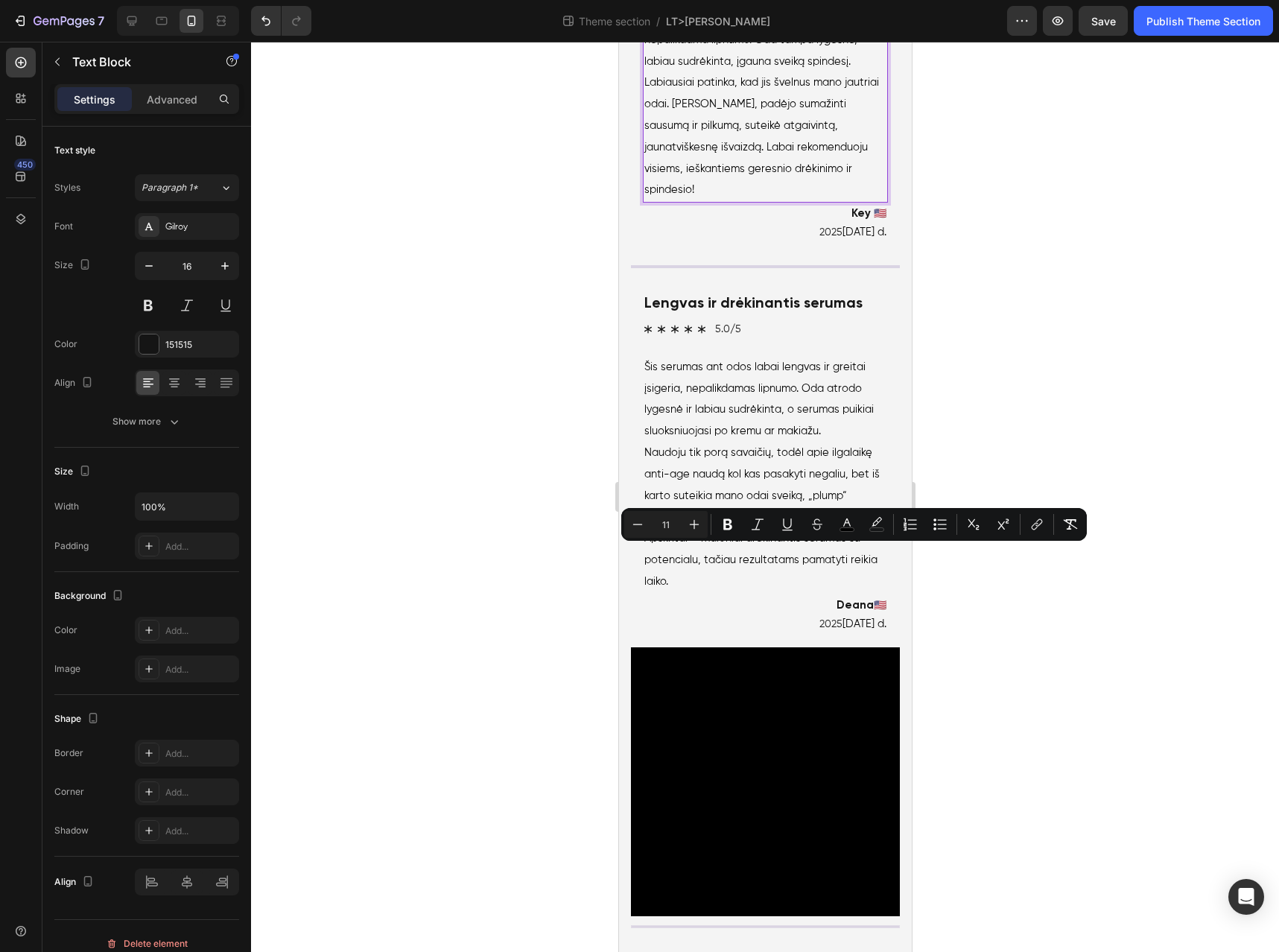
drag, startPoint x: 702, startPoint y: 551, endPoint x: 779, endPoint y: 553, distance: 77.0
click at [779, 66] on span "Naudoju šį veido serumą ir jis tikrai pakeitė mano odą. Tekstūra lengva, greita…" at bounding box center [752, 29] width 216 height 75
click at [806, 73] on p "Naudoju šį veido serumą ir jis tikrai pakeitė mano odą. Tekstūra lengva , greit…" at bounding box center [765, 29] width 242 height 86
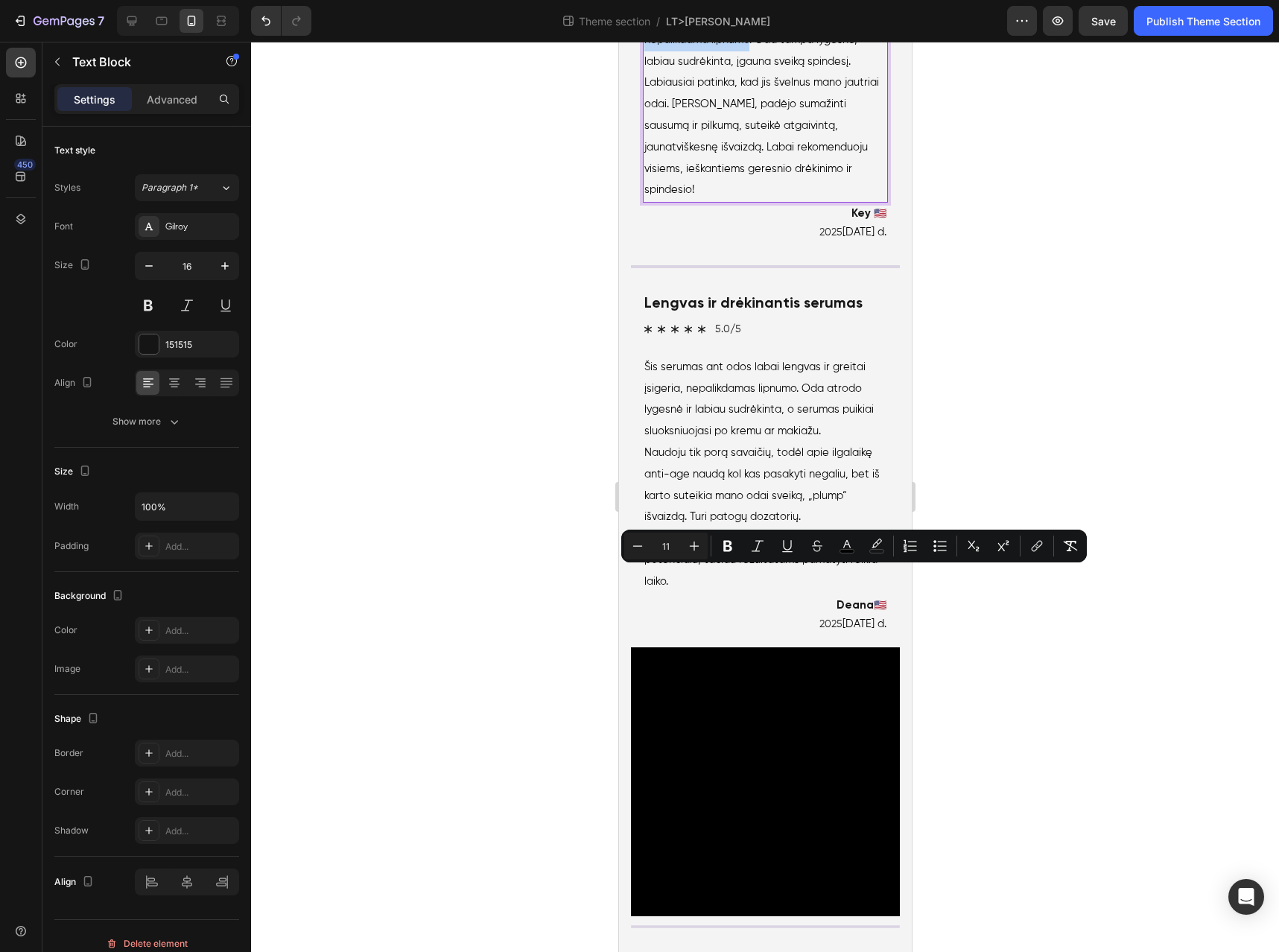
drag, startPoint x: 646, startPoint y: 579, endPoint x: 751, endPoint y: 579, distance: 105.0
click at [751, 66] on span "Naudoju šį veido serumą ir jis tikrai pakeitė mano odą. Tekstūra lengva , greit…" at bounding box center [756, 29] width 224 height 75
click at [832, 73] on p "Naudoju šį veido serumą ir jis tikrai pakeitė mano odą. Tekstūra lengva , greit…" at bounding box center [765, 19] width 242 height 107
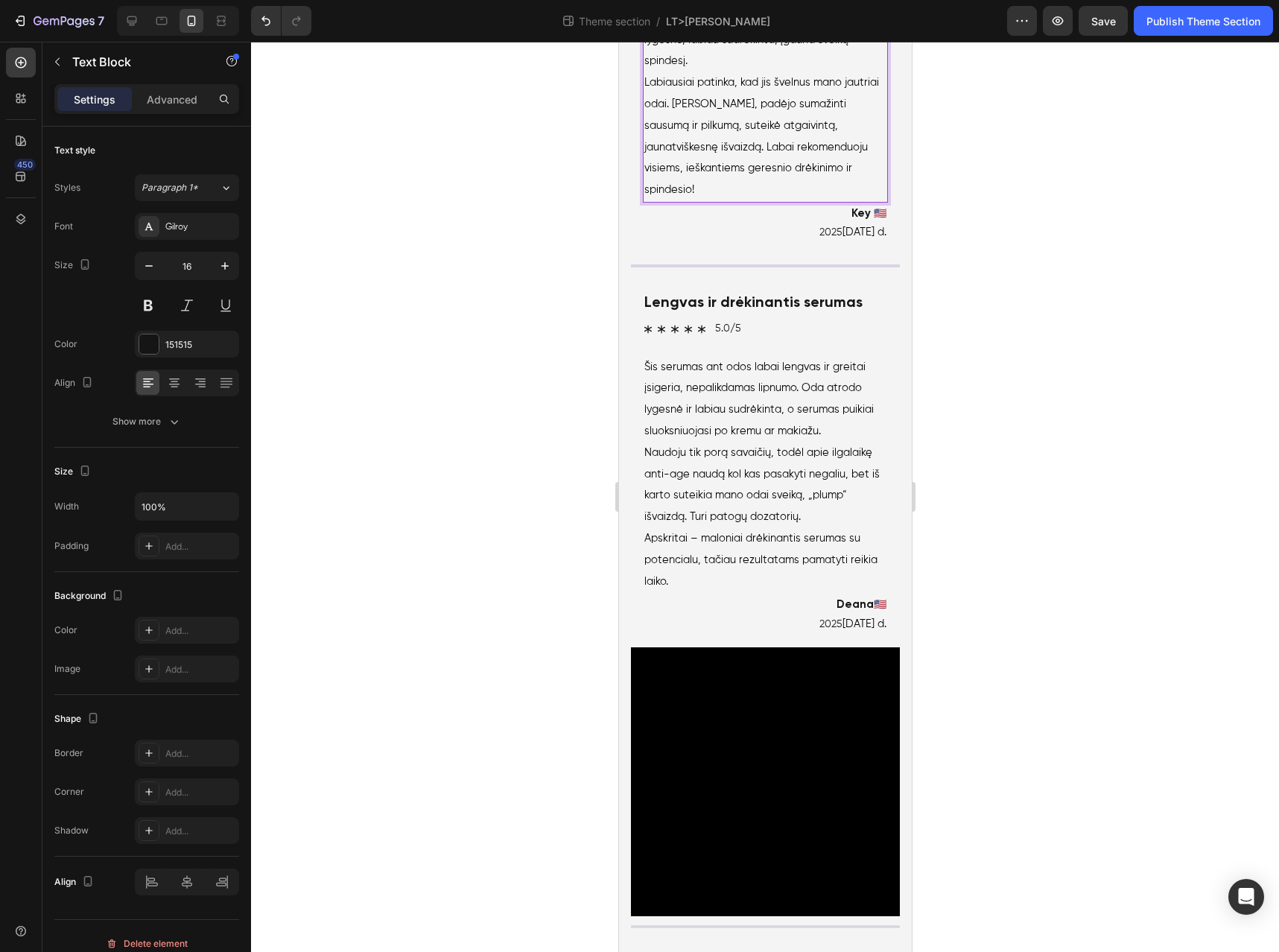
click at [724, 201] on p "Labiausiai patinka, kad jis švelnus mano jautriai odai. Raminantis, padėjo suma…" at bounding box center [765, 137] width 242 height 129
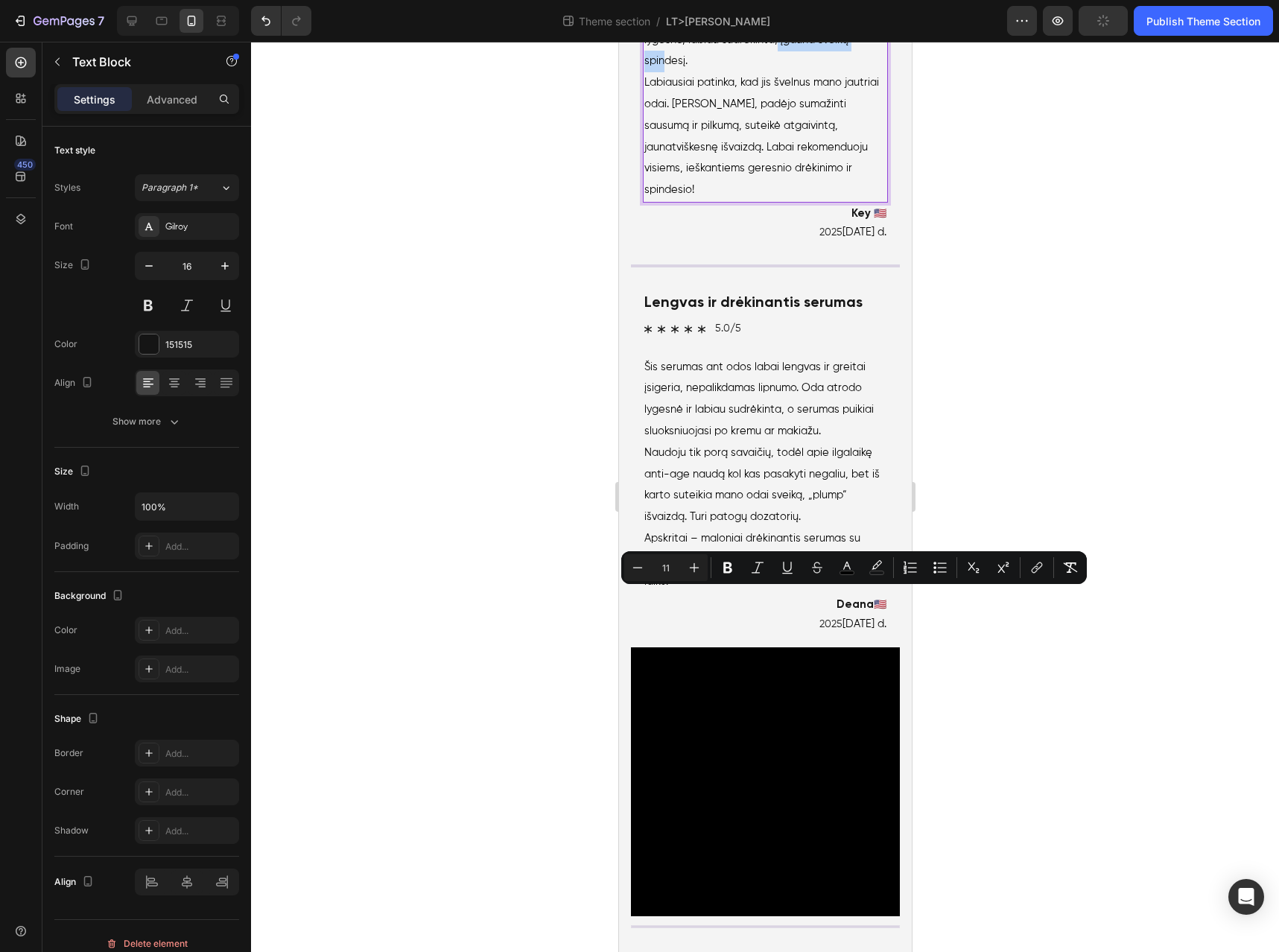
drag, startPoint x: 733, startPoint y: 600, endPoint x: 825, endPoint y: 600, distance: 92.0
click at [825, 73] on p "Naudoju šį veido serumą ir jis tikrai pakeitė mano odą. Tekstūra lengva , greit…" at bounding box center [765, 19] width 242 height 107
click at [786, 66] on span "Naudoju šį veido serumą ir jis tikrai pakeitė mano odą. Tekstūra lengva , greit…" at bounding box center [753, 18] width 218 height 96
drag, startPoint x: 776, startPoint y: 599, endPoint x: 795, endPoint y: 597, distance: 19.1
click at [847, 66] on span "Naudoju šį veido serumą ir jis tikrai pakeitė mano odą. Tekstūra lengva , greit…" at bounding box center [753, 18] width 218 height 96
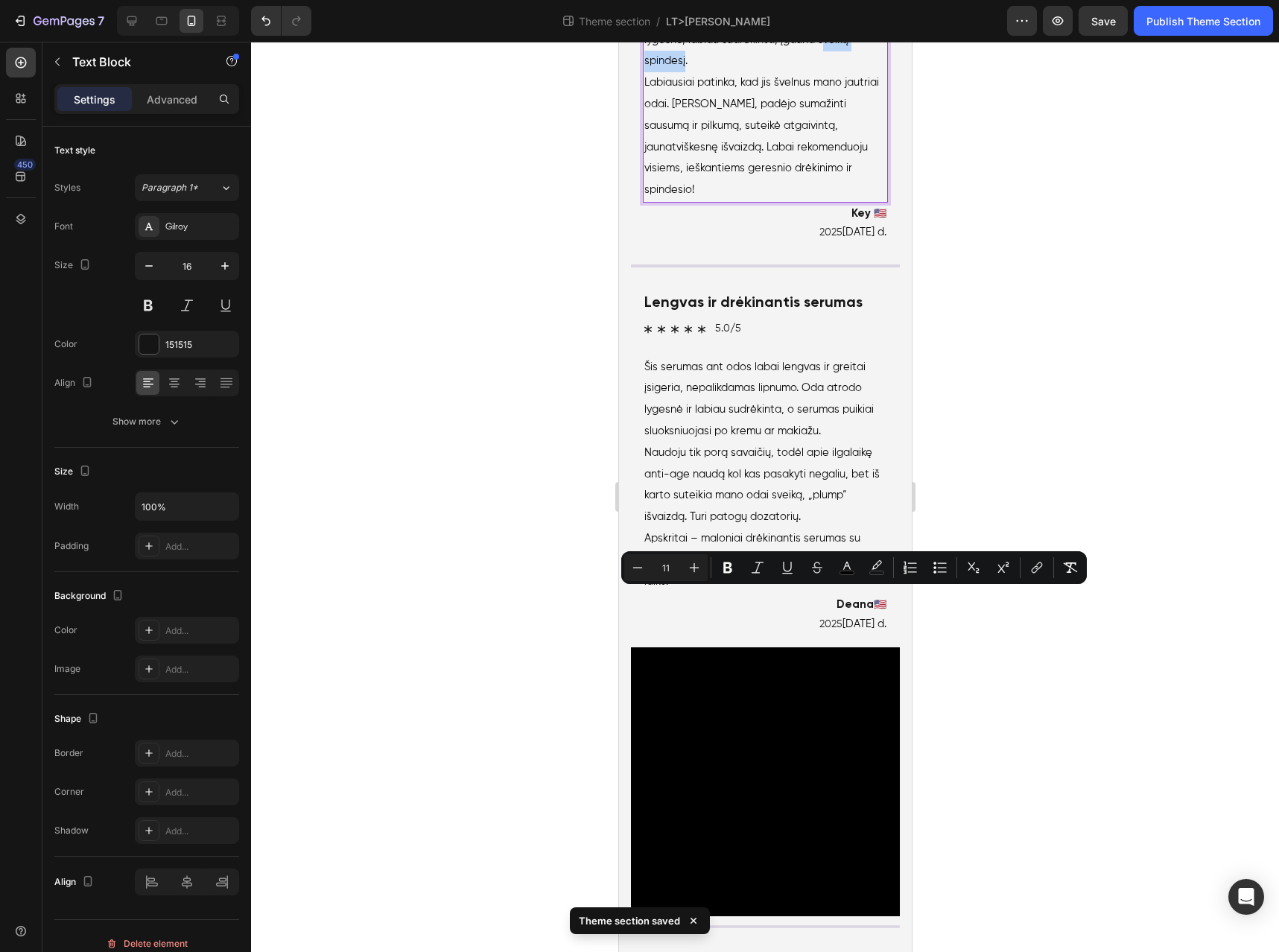
drag, startPoint x: 795, startPoint y: 597, endPoint x: 779, endPoint y: 599, distance: 16.1
click at [795, 66] on span "Naudoju šį veido serumą ir jis tikrai pakeitė mano odą. Tekstūra lengva , greit…" at bounding box center [753, 18] width 218 height 96
drag, startPoint x: 772, startPoint y: 599, endPoint x: 851, endPoint y: 599, distance: 79.0
click at [851, 73] on p "Naudoju šį veido serumą ir jis tikrai pakeitė mano odą. Tekstūra lengva , greit…" at bounding box center [765, 19] width 242 height 107
click at [726, 195] on span "Labiausiai patinka, kad jis švelnus mano jautriai odai. Raminantis, padėjo suma…" at bounding box center [761, 136] width 235 height 118
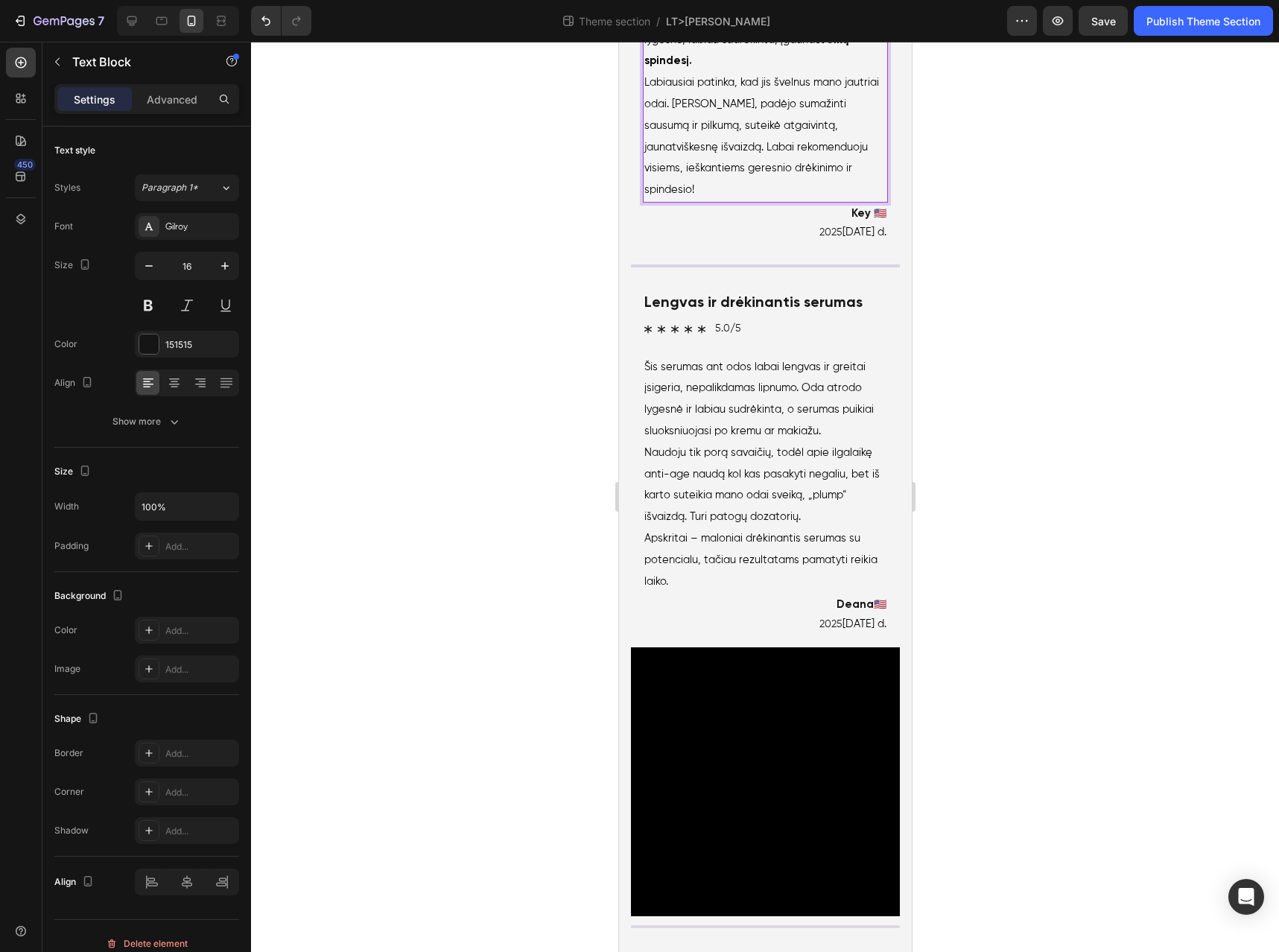
click at [705, 195] on span "Labiausiai patinka, kad jis švelnus mano jautriai odai. Raminantis, padėjo suma…" at bounding box center [761, 136] width 235 height 118
click at [670, 195] on span "Labiausiai patinka, kad jis švelnus mano jautriai odai. Raminantis, padėjo suma…" at bounding box center [761, 136] width 235 height 118
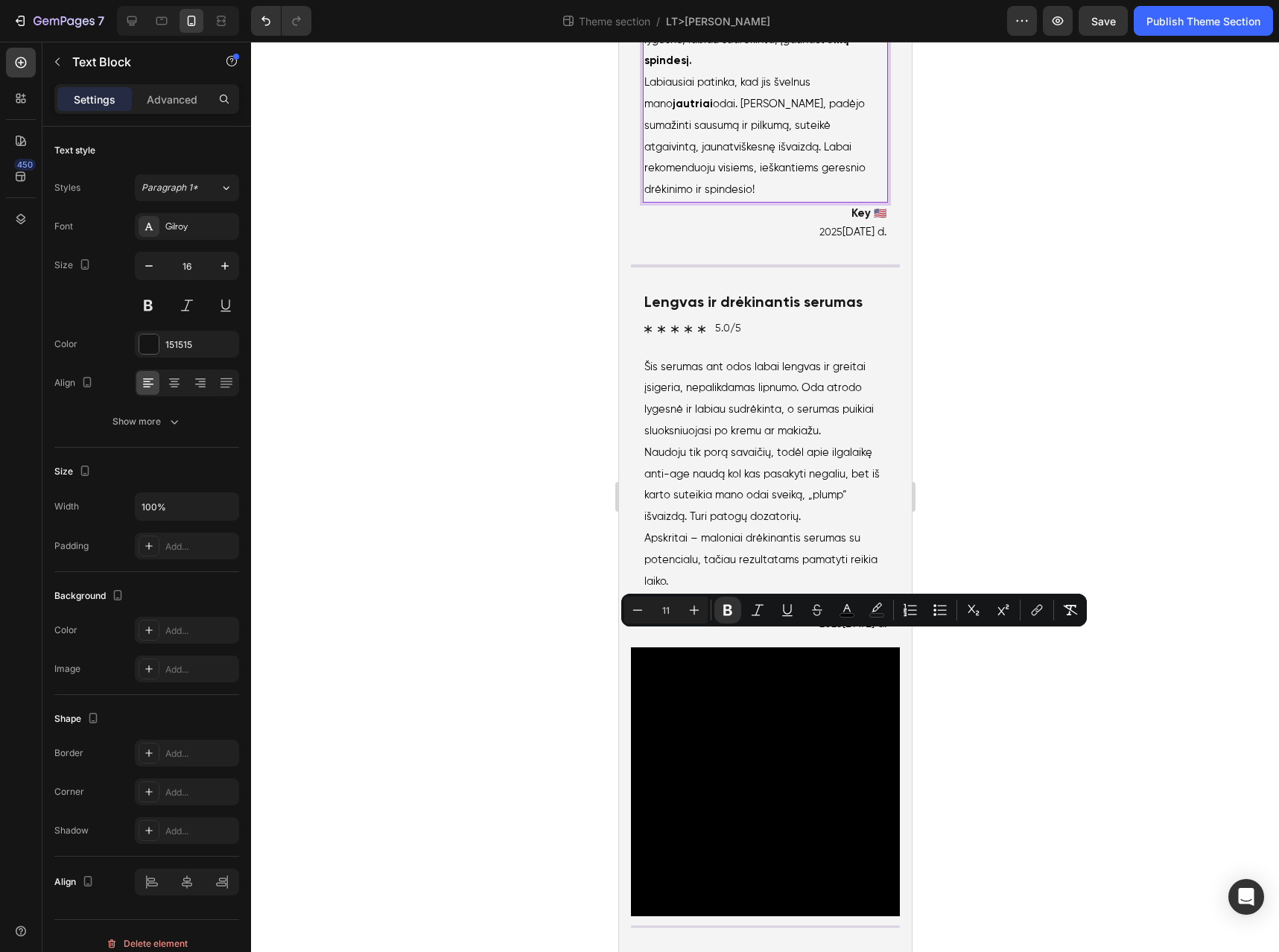
click at [822, 195] on span "Labiausiai patinka, kad jis švelnus mano jautriai odai. Raminantis, padėjo suma…" at bounding box center [754, 136] width 221 height 118
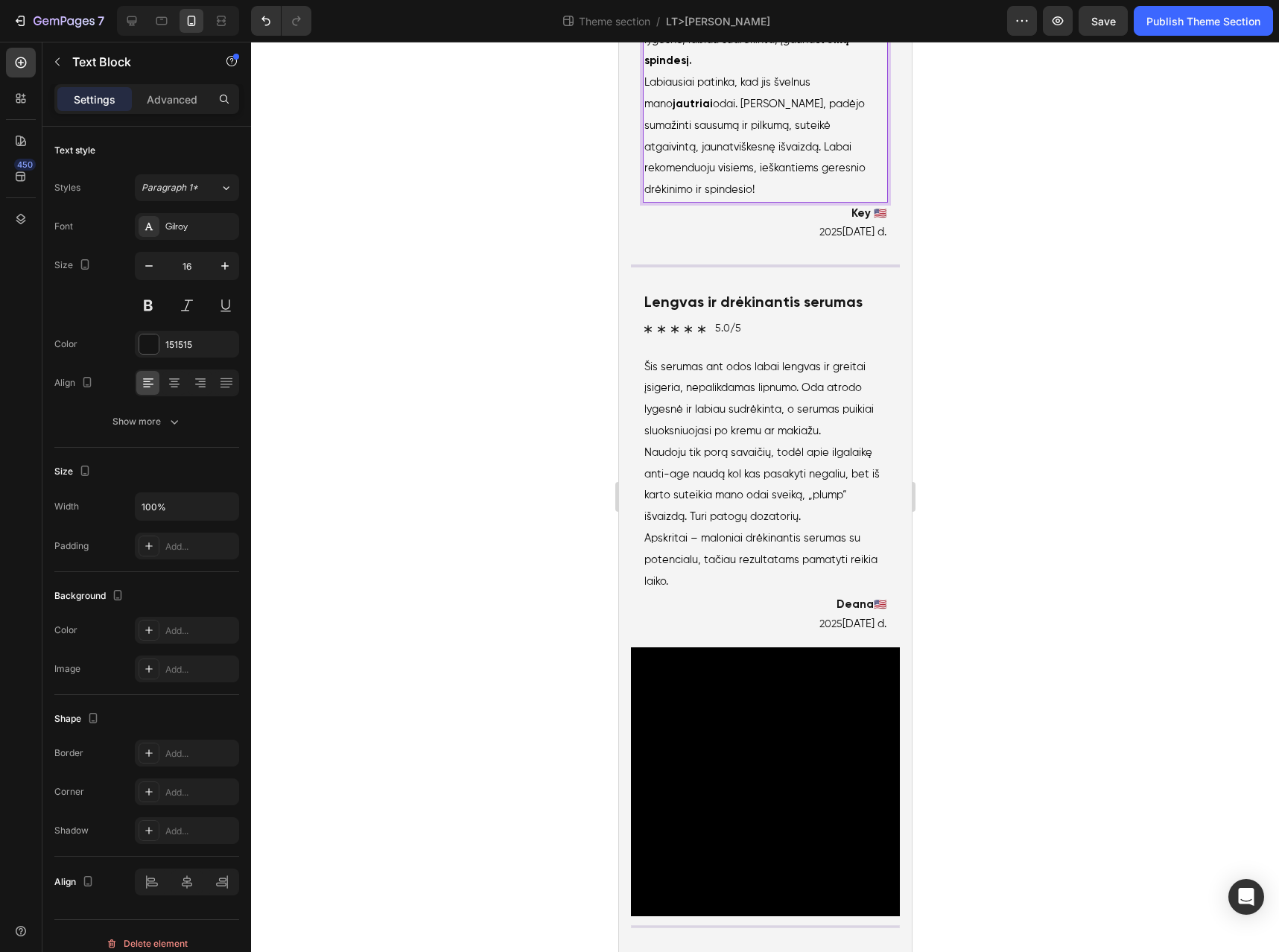
click at [795, 195] on span "Labiausiai patinka, kad jis švelnus mano jautriai odai. Raminantis, padėjo suma…" at bounding box center [754, 136] width 221 height 118
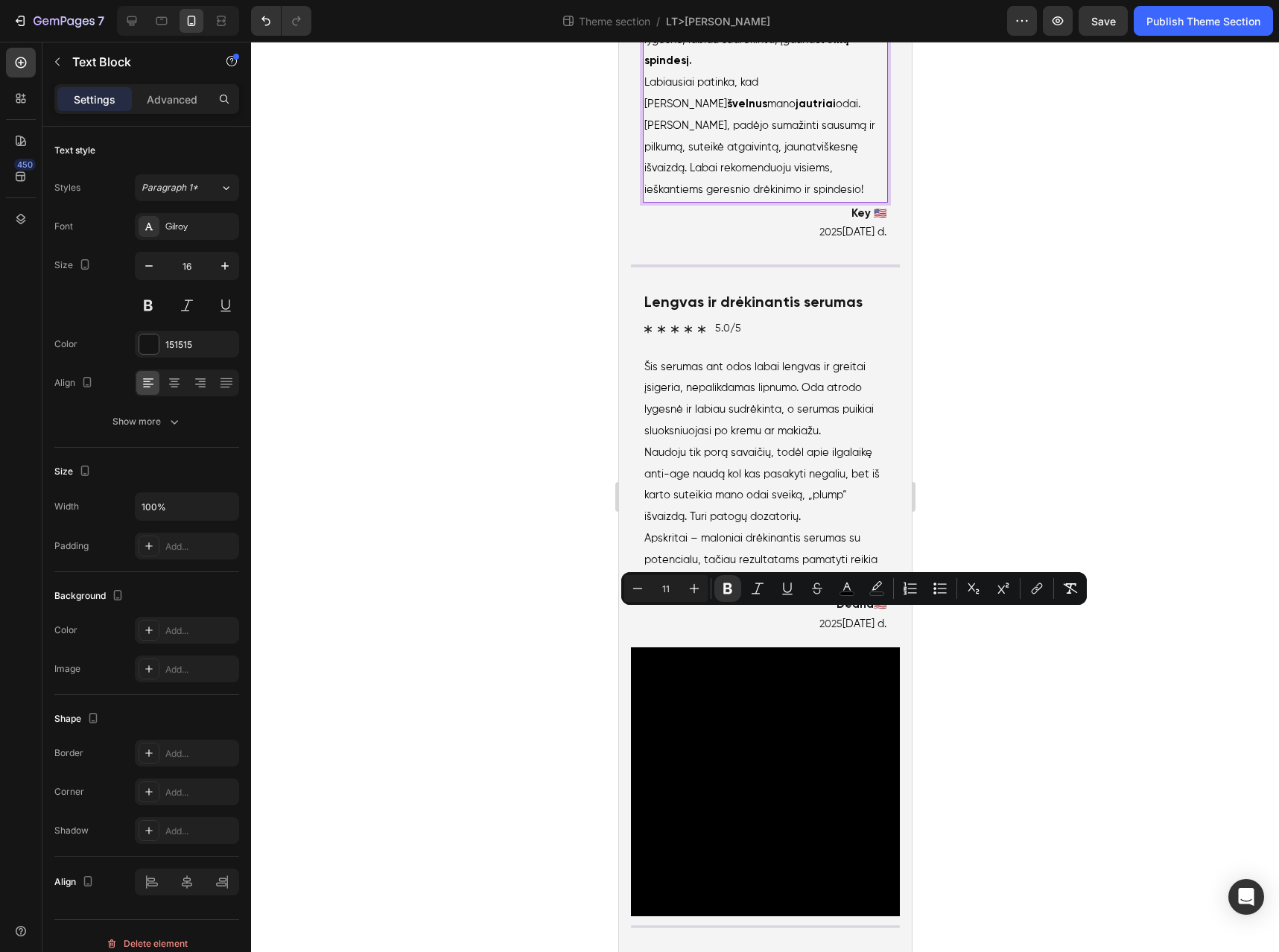
click at [695, 195] on span "Labiausiai patinka, kad jis švelnus mano jautriai odai. Raminantis, padėjo suma…" at bounding box center [759, 136] width 231 height 118
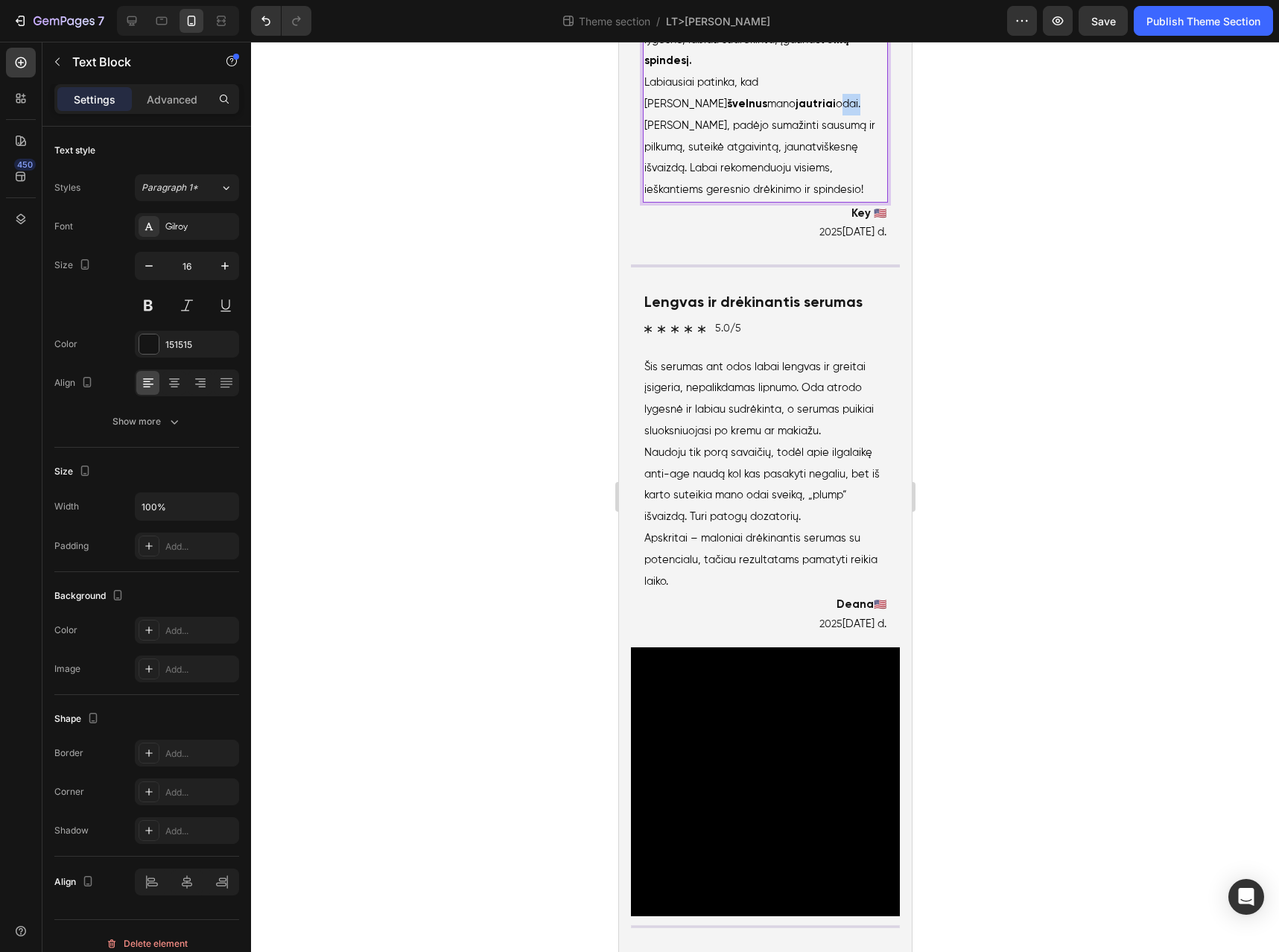
click at [695, 195] on span "Labiausiai patinka, kad jis švelnus mano jautriai odai. Raminantis, padėjo suma…" at bounding box center [759, 136] width 231 height 118
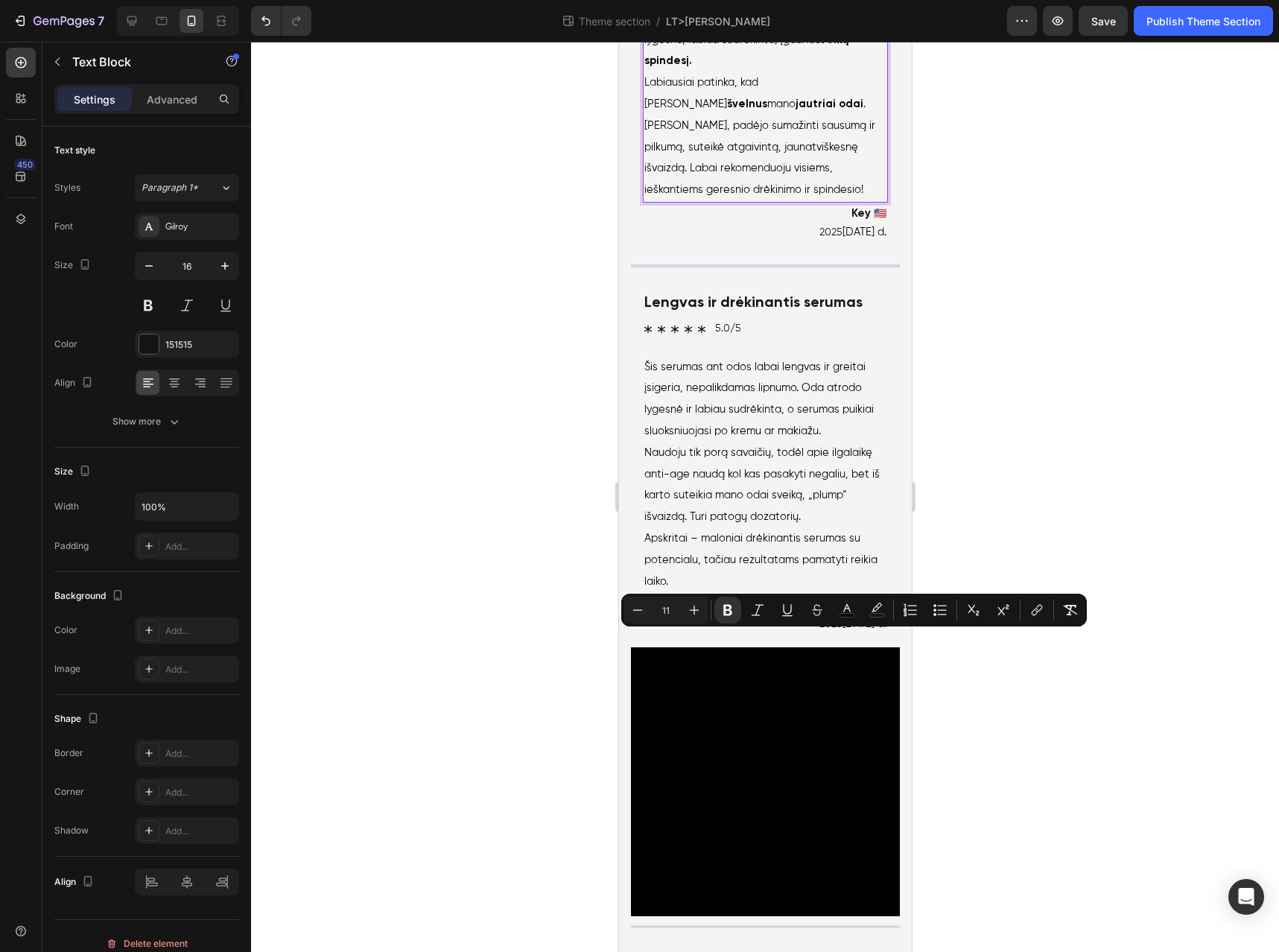
click at [799, 195] on span "Labiausiai patinka, kad jis švelnus mano jautriai odai . Raminantis, padėjo sum…" at bounding box center [759, 136] width 231 height 118
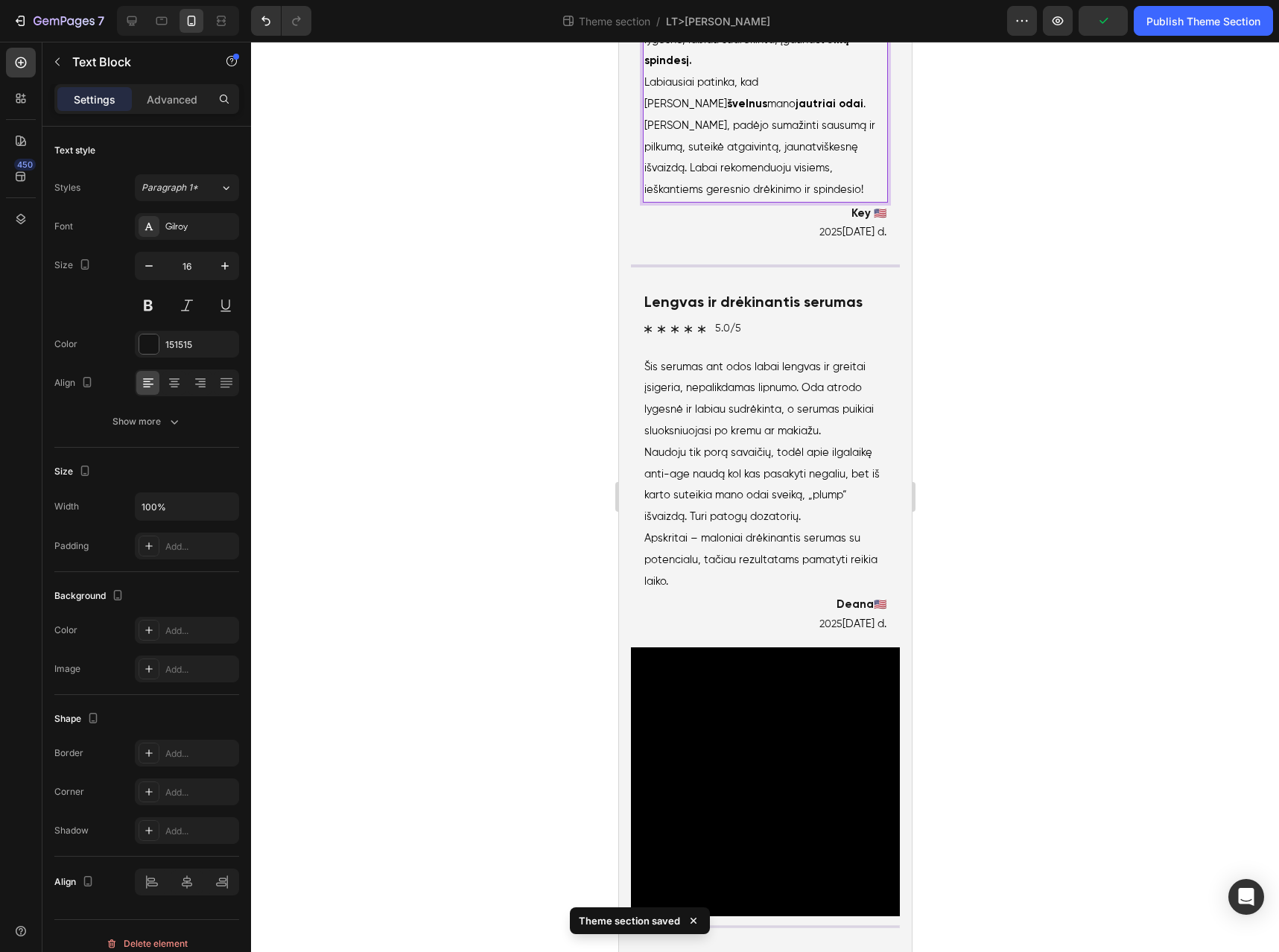
click at [756, 195] on span "Labiausiai patinka, kad jis švelnus mano jautriai odai . Raminantis, padėjo sum…" at bounding box center [759, 136] width 231 height 118
click at [691, 195] on span "Labiausiai patinka, kad jis švelnus mano jautriai odai . Raminantis, padėjo sum…" at bounding box center [759, 136] width 231 height 118
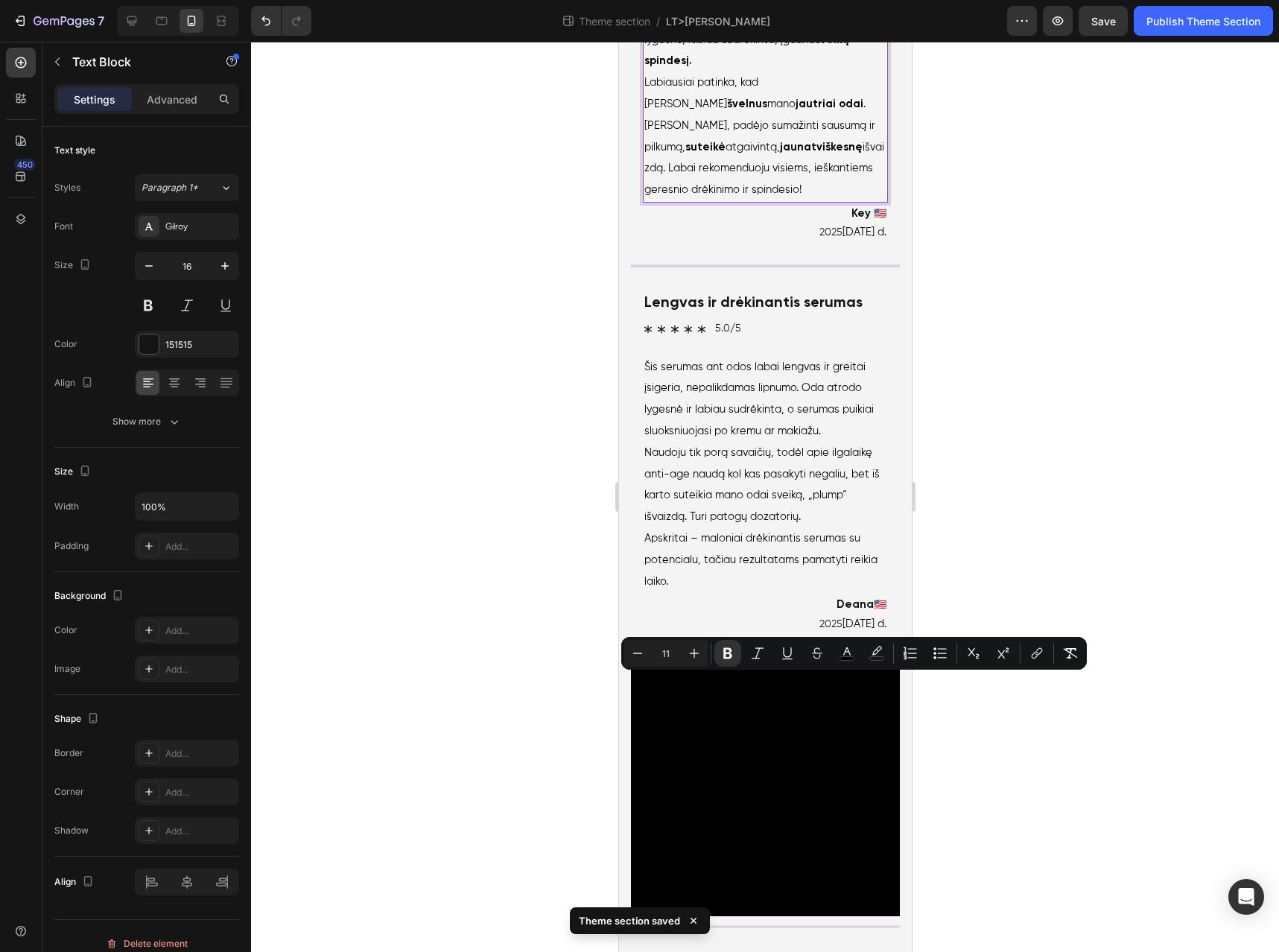
click at [749, 195] on span "Labiausiai patinka, kad jis švelnus mano jautriai odai . Raminantis, padėjo sum…" at bounding box center [764, 136] width 240 height 118
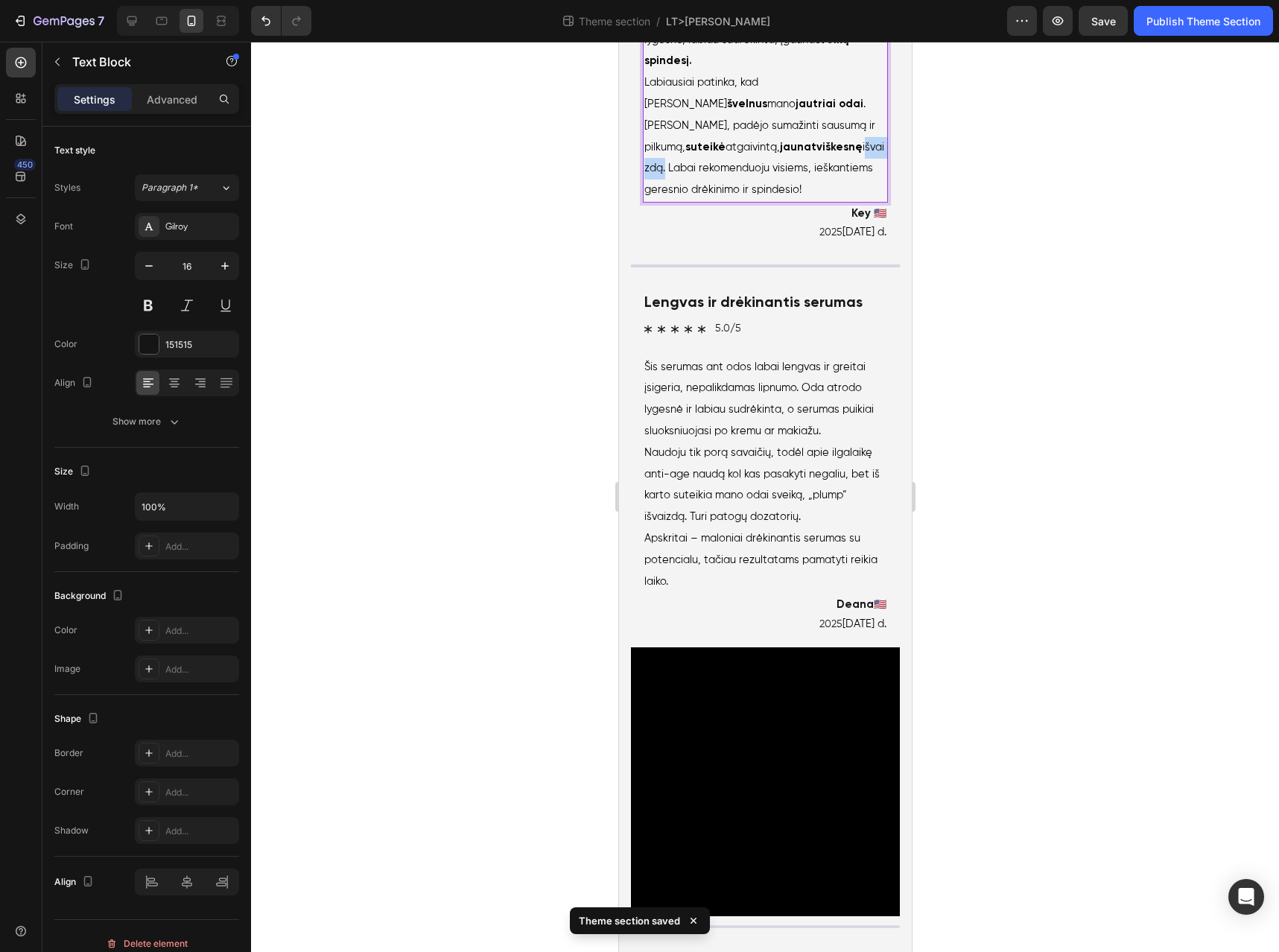
click at [749, 195] on span "Labiausiai patinka, kad jis švelnus mano jautriai odai . Raminantis, padėjo sum…" at bounding box center [764, 136] width 240 height 118
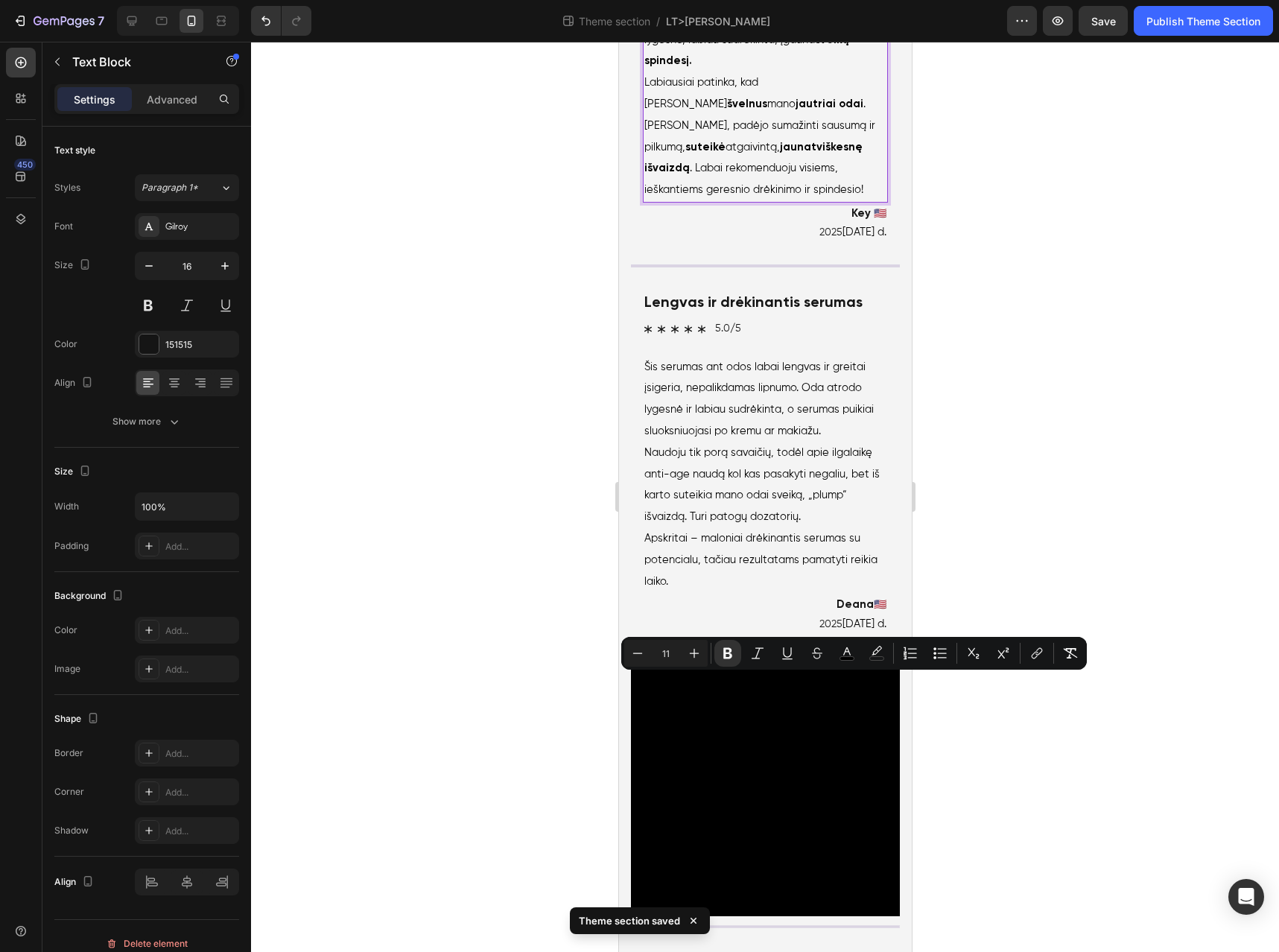
click at [810, 195] on span "Labiausiai patinka, kad jis švelnus mano jautriai odai . Raminantis, padėjo sum…" at bounding box center [759, 136] width 231 height 118
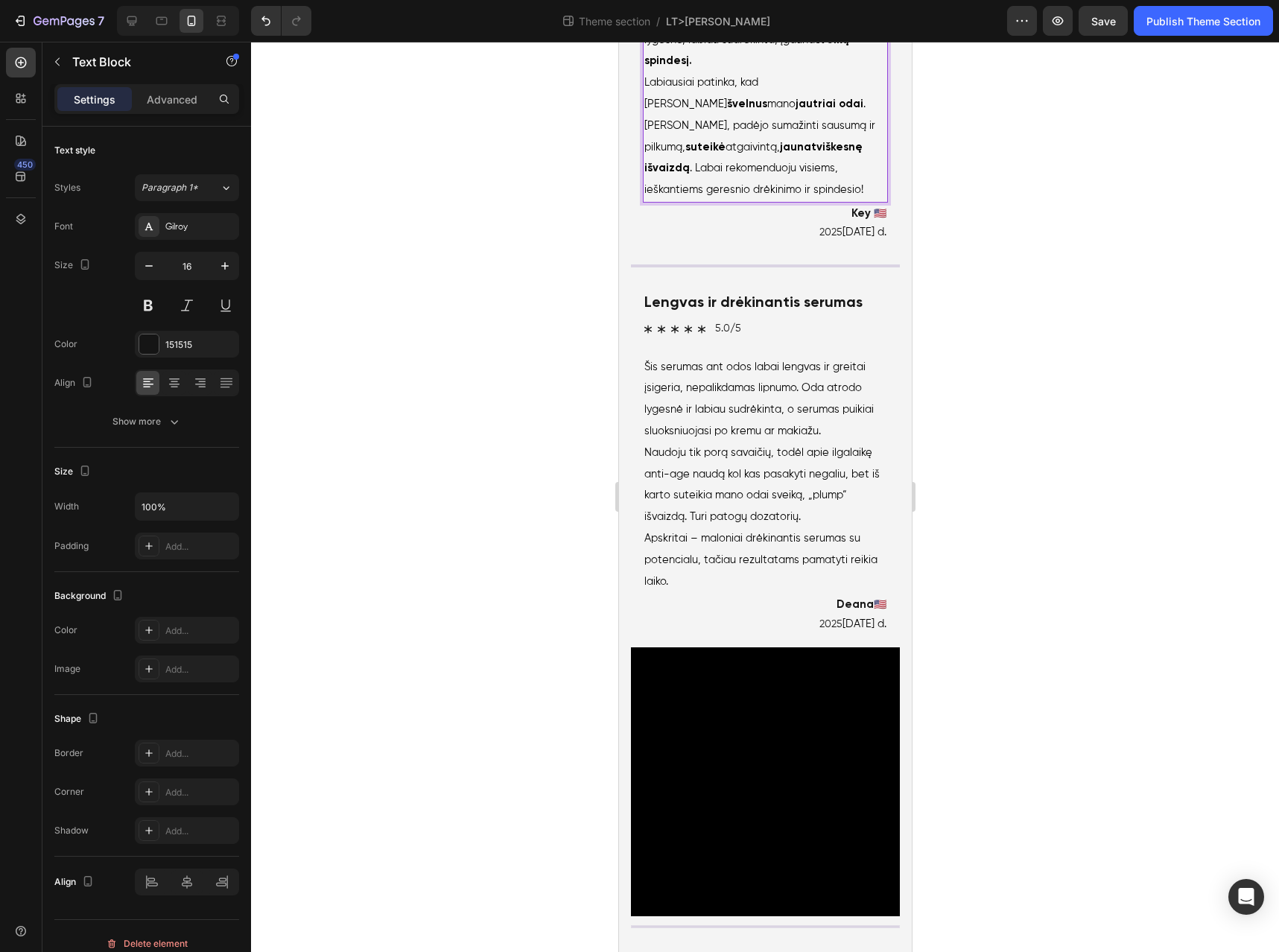
click at [833, 195] on span "Labiausiai patinka, kad jis švelnus mano jautriai odai . Raminantis, padėjo sum…" at bounding box center [759, 136] width 231 height 118
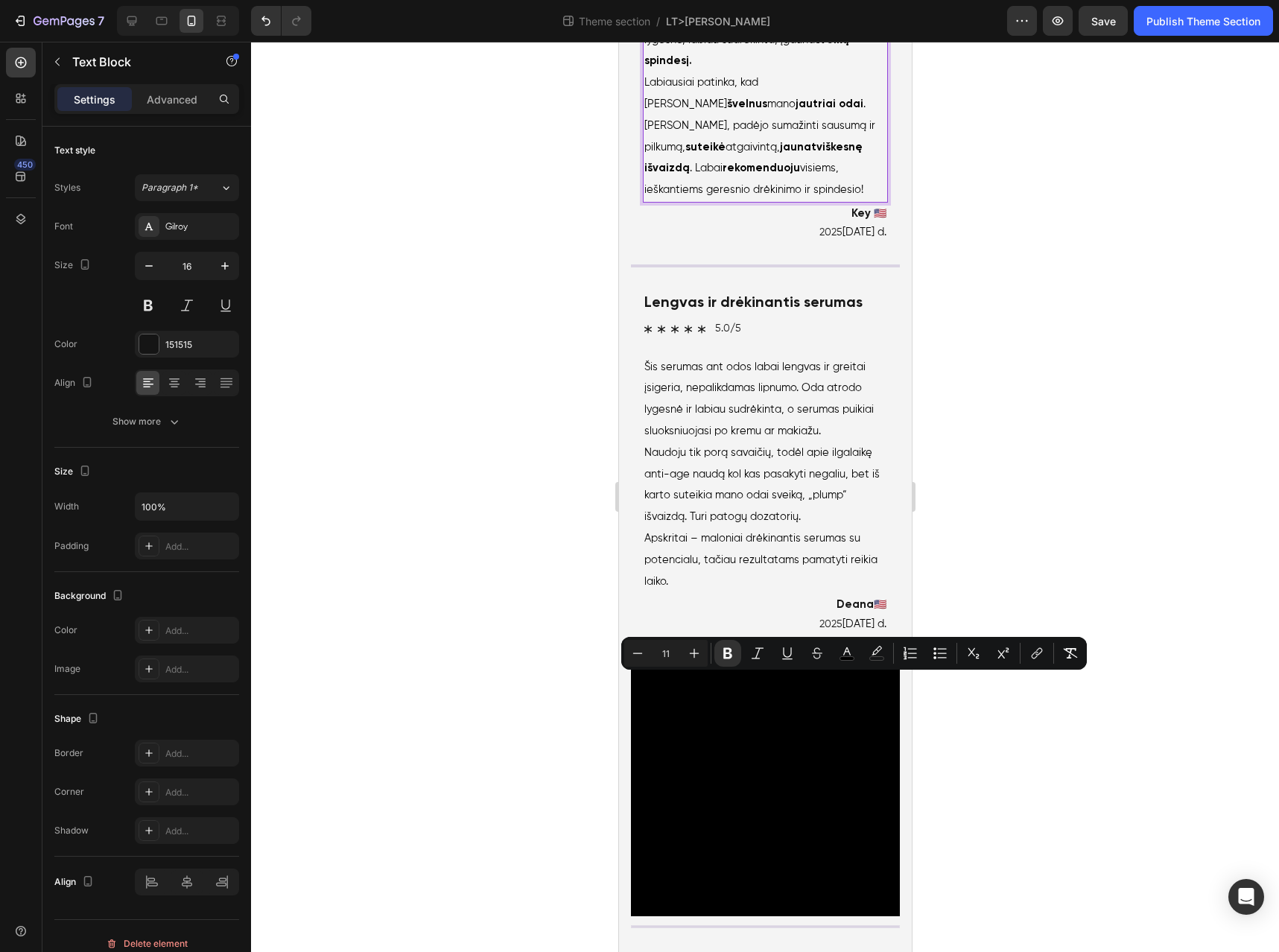
click at [777, 201] on p "Labiausiai patinka, kad jis švelnus mano jautriai odai . Raminantis, padėjo sum…" at bounding box center [765, 137] width 242 height 129
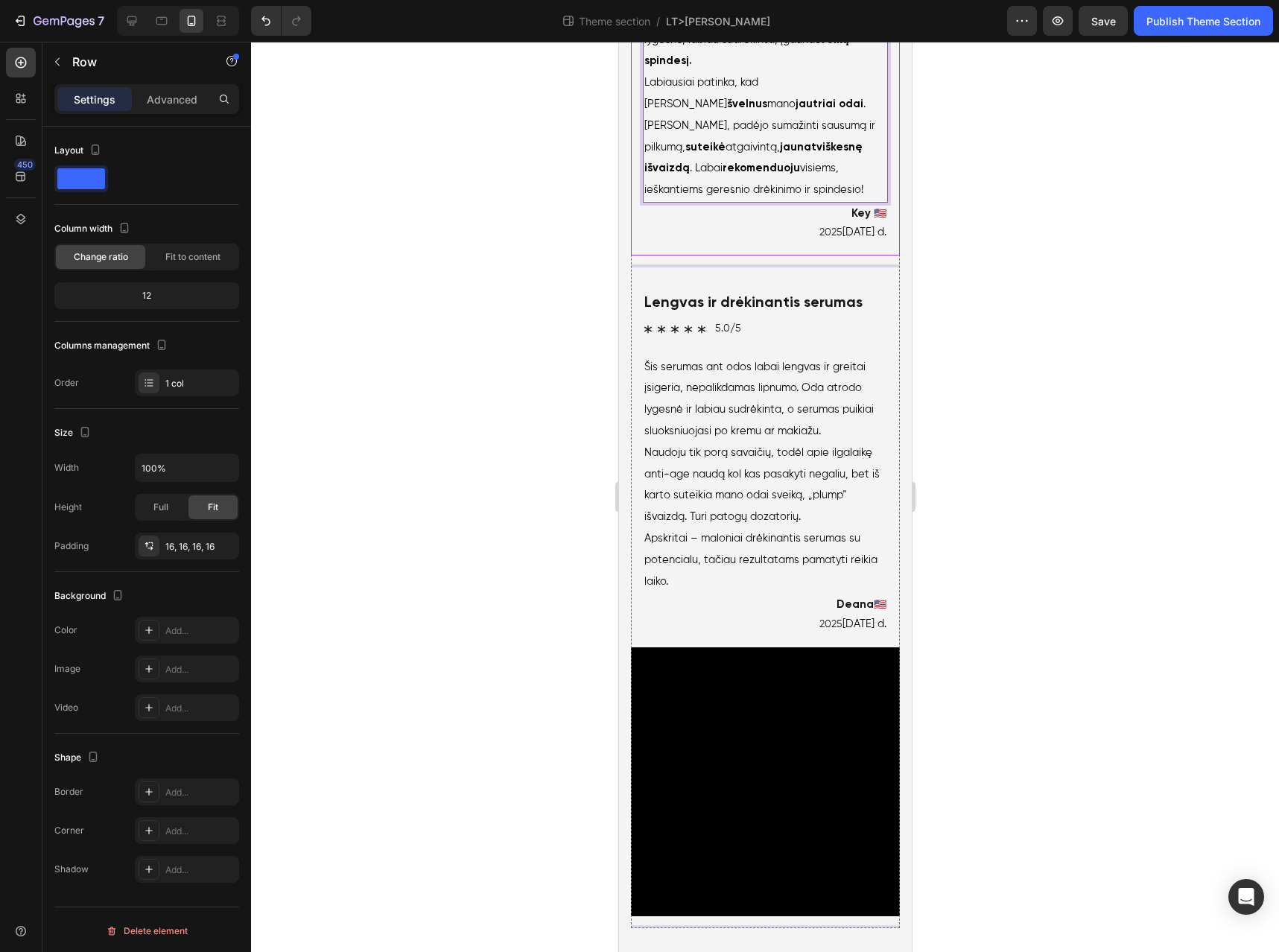
click at [779, 255] on div "Rekomenduoju! Text Block Icon Icon Icon Icon Icon Icon List 5.0/5 Text Block Ro…" at bounding box center [764, 70] width 269 height 370
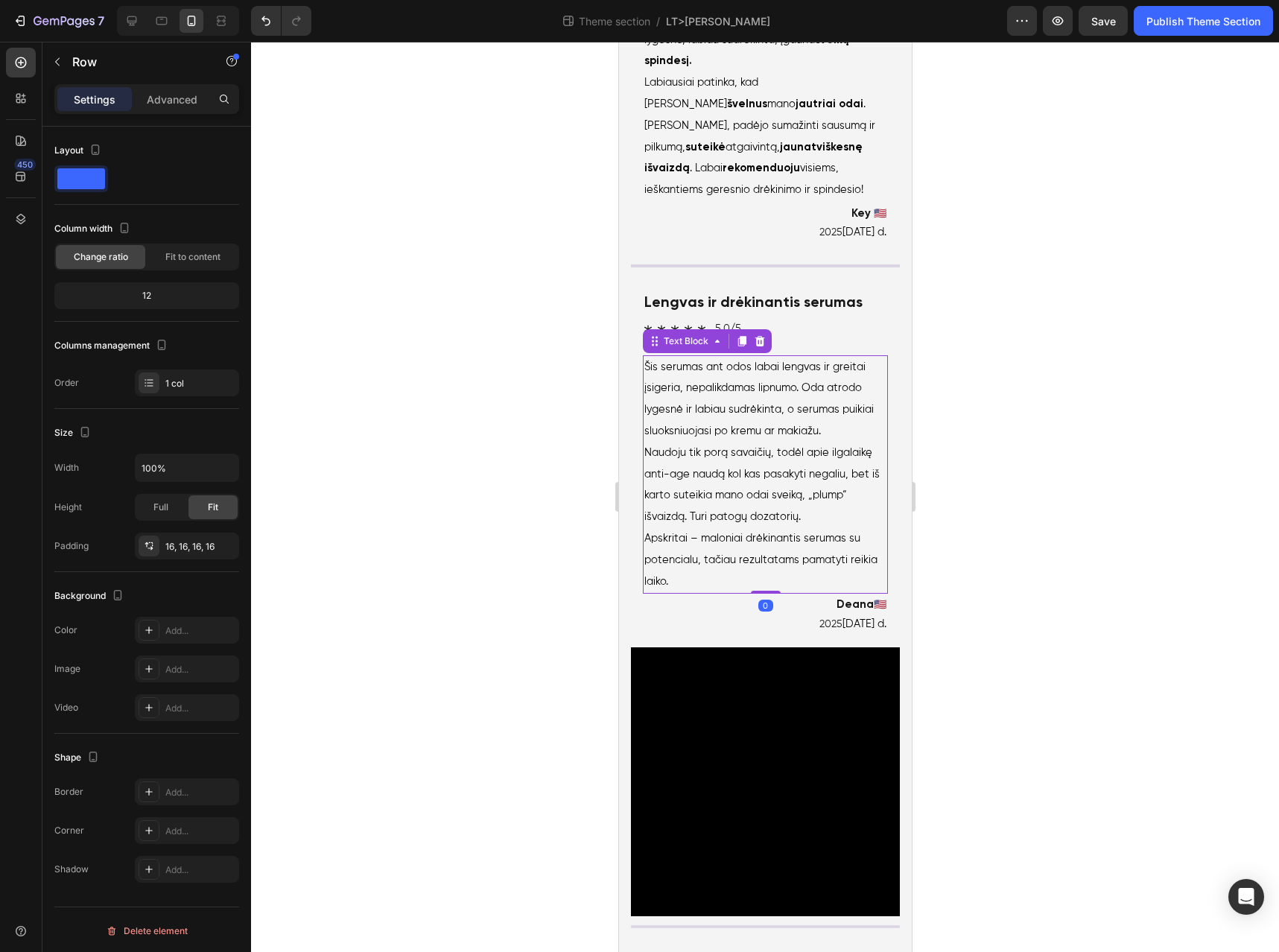
click at [682, 443] on p "Šis serumas ant odos labai lengvas ir greitai įsigeria, nepalikdamas lipnumo. O…" at bounding box center [765, 400] width 242 height 86
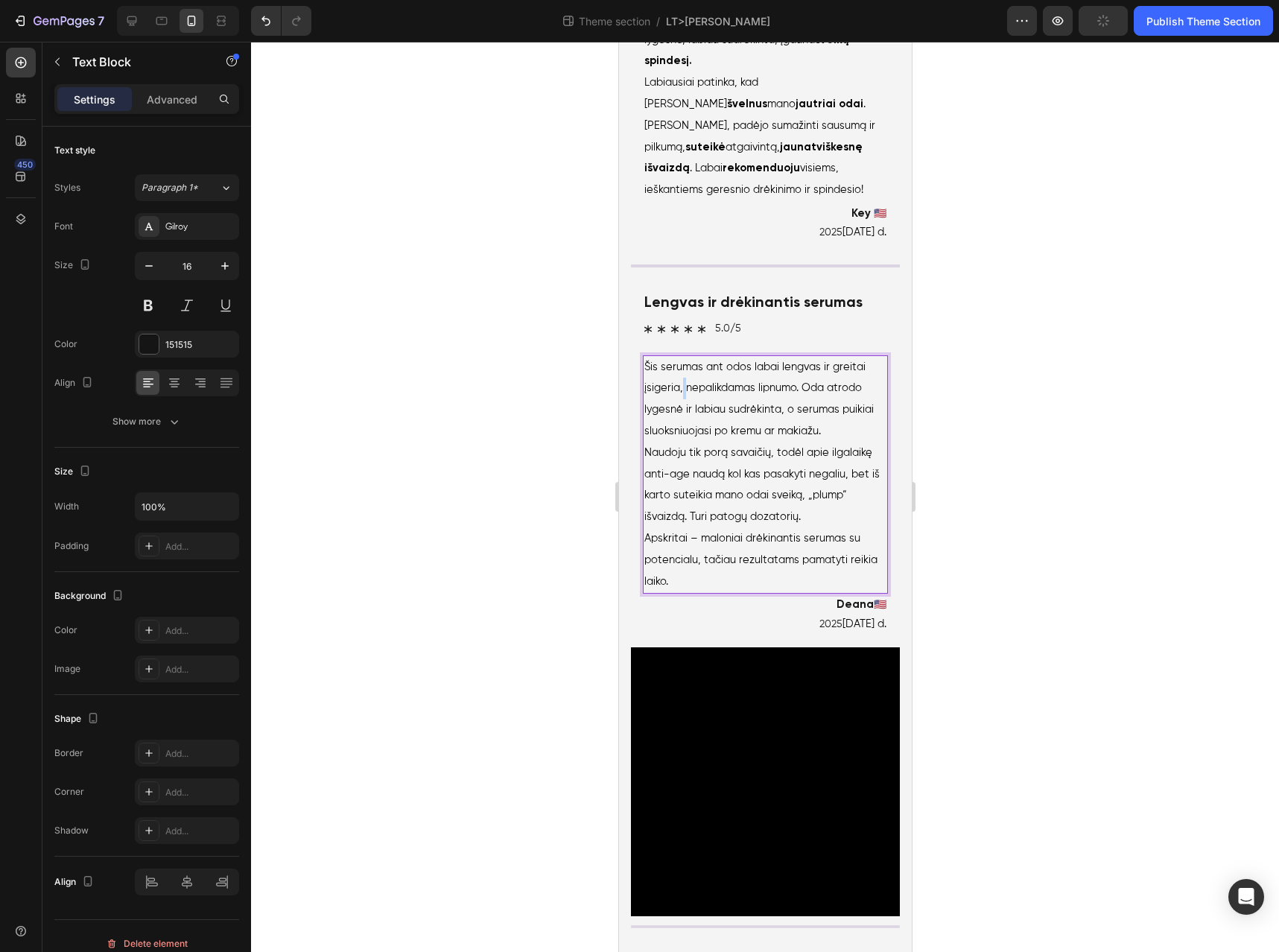
click at [682, 443] on p "Šis serumas ant odos labai lengvas ir greitai įsigeria, nepalikdamas lipnumo. O…" at bounding box center [765, 400] width 242 height 86
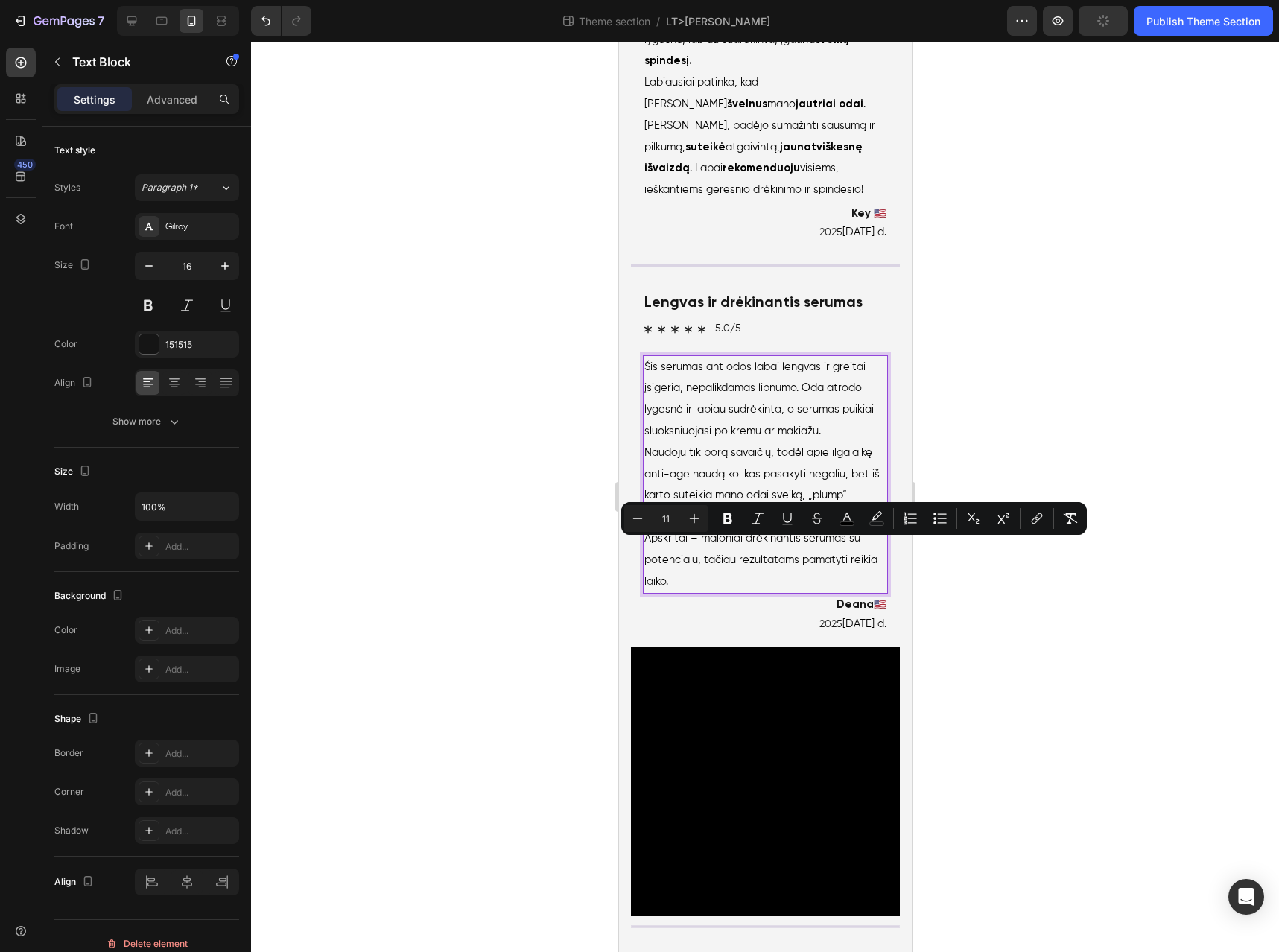
click at [749, 443] on p "Šis serumas ant odos labai lengvas ir greitai įsigeria, nepalikdamas lipnumo. O…" at bounding box center [765, 400] width 242 height 86
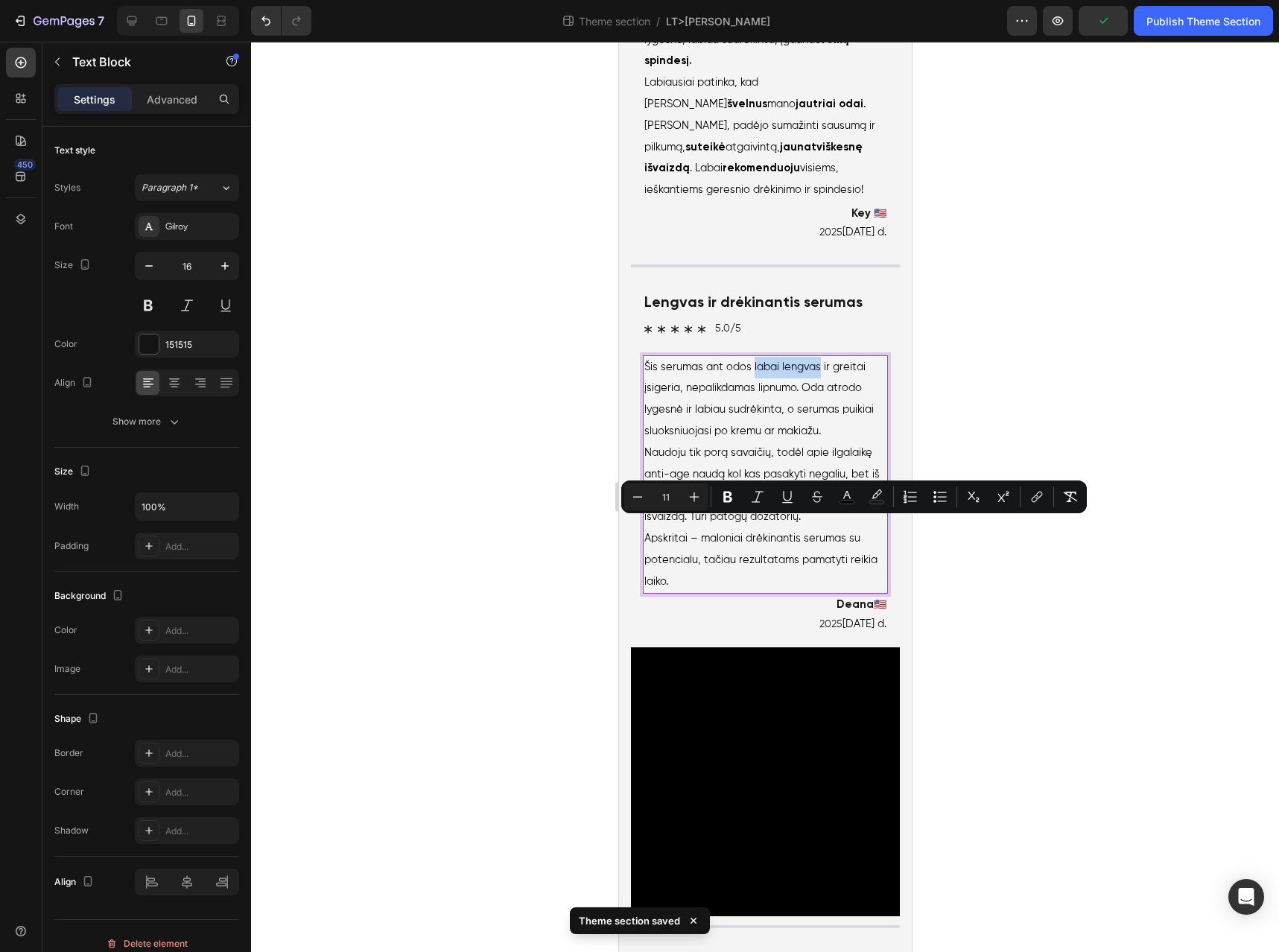
drag, startPoint x: 753, startPoint y: 527, endPoint x: 818, endPoint y: 529, distance: 65.0
click at [818, 437] on span "Šis serumas ant odos labai lengvas ir greitai įsigeria, nepalikdamas lipnumo. O…" at bounding box center [758, 399] width 229 height 75
click at [768, 437] on span "Šis serumas ant odos labai lengvas ir greitai įsigeria, nepalikdamas lipnumo. O…" at bounding box center [758, 399] width 229 height 75
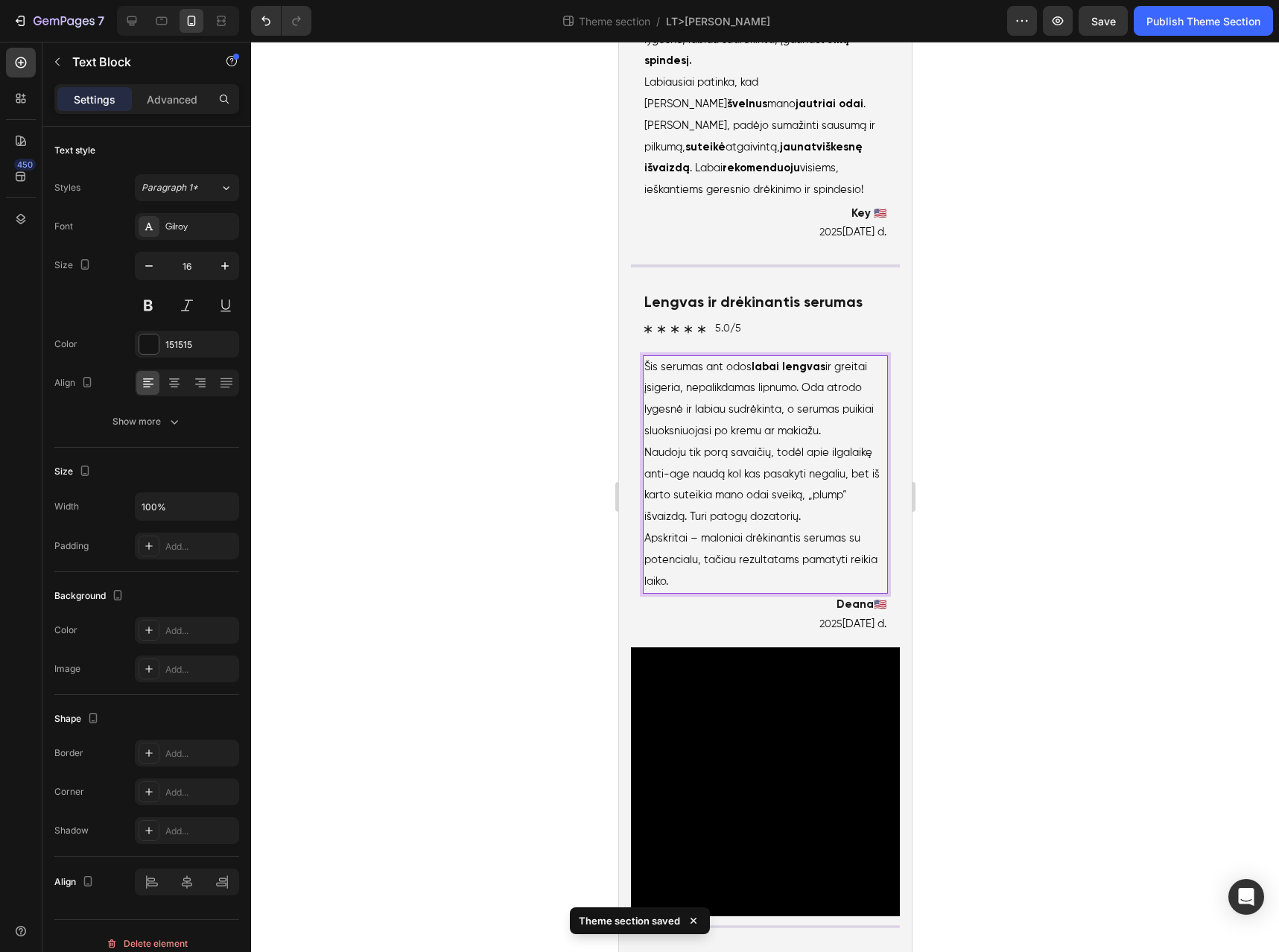
click at [809, 437] on span "Šis serumas ant odos labai lengvas ir greitai įsigeria, nepalikdamas lipnumo. O…" at bounding box center [758, 399] width 229 height 75
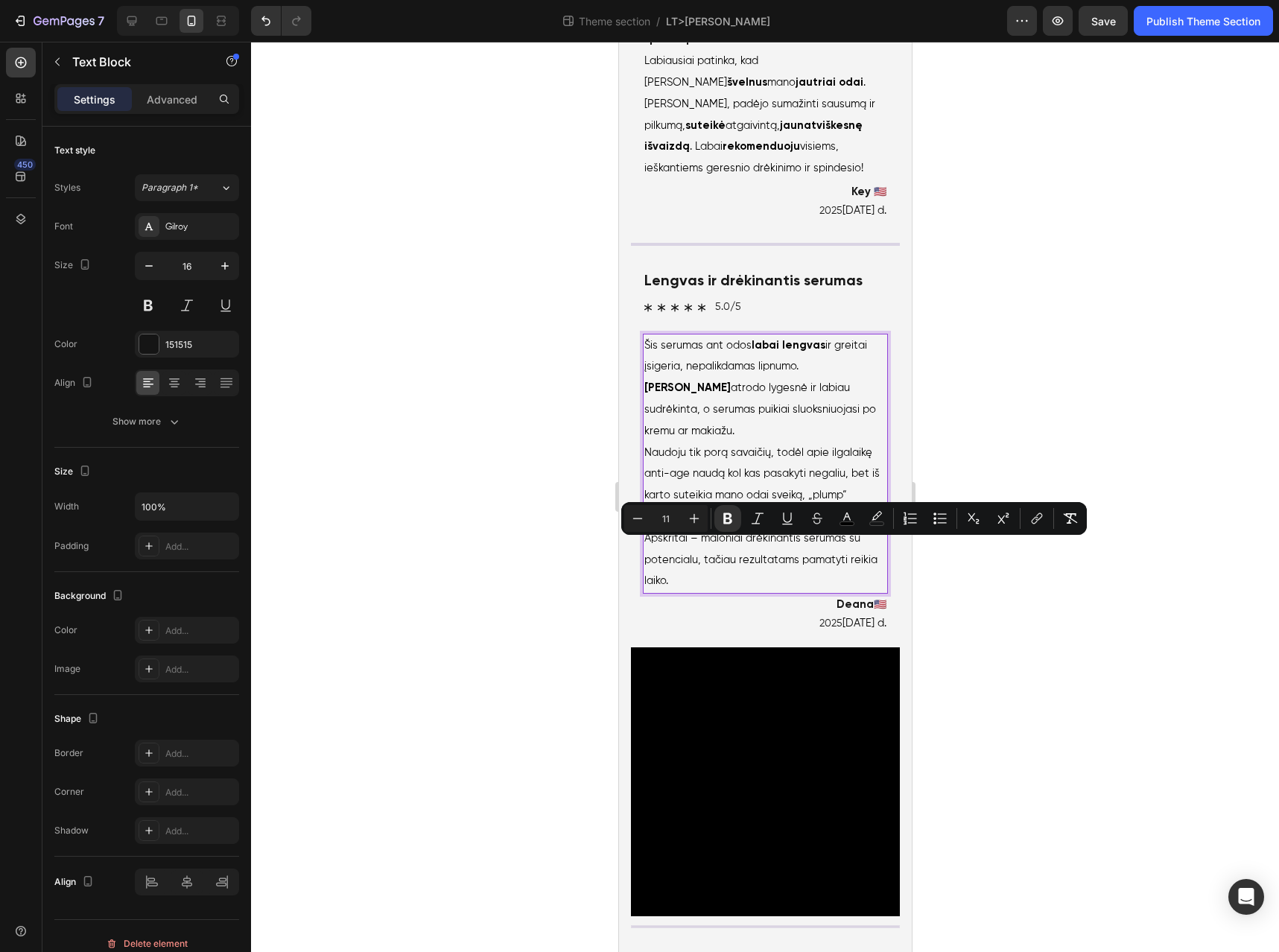
click at [661, 437] on span "Šis serumas ant odos labai lengvas ir greitai įsigeria, nepalikdamas lipnumo. O…" at bounding box center [760, 388] width 231 height 96
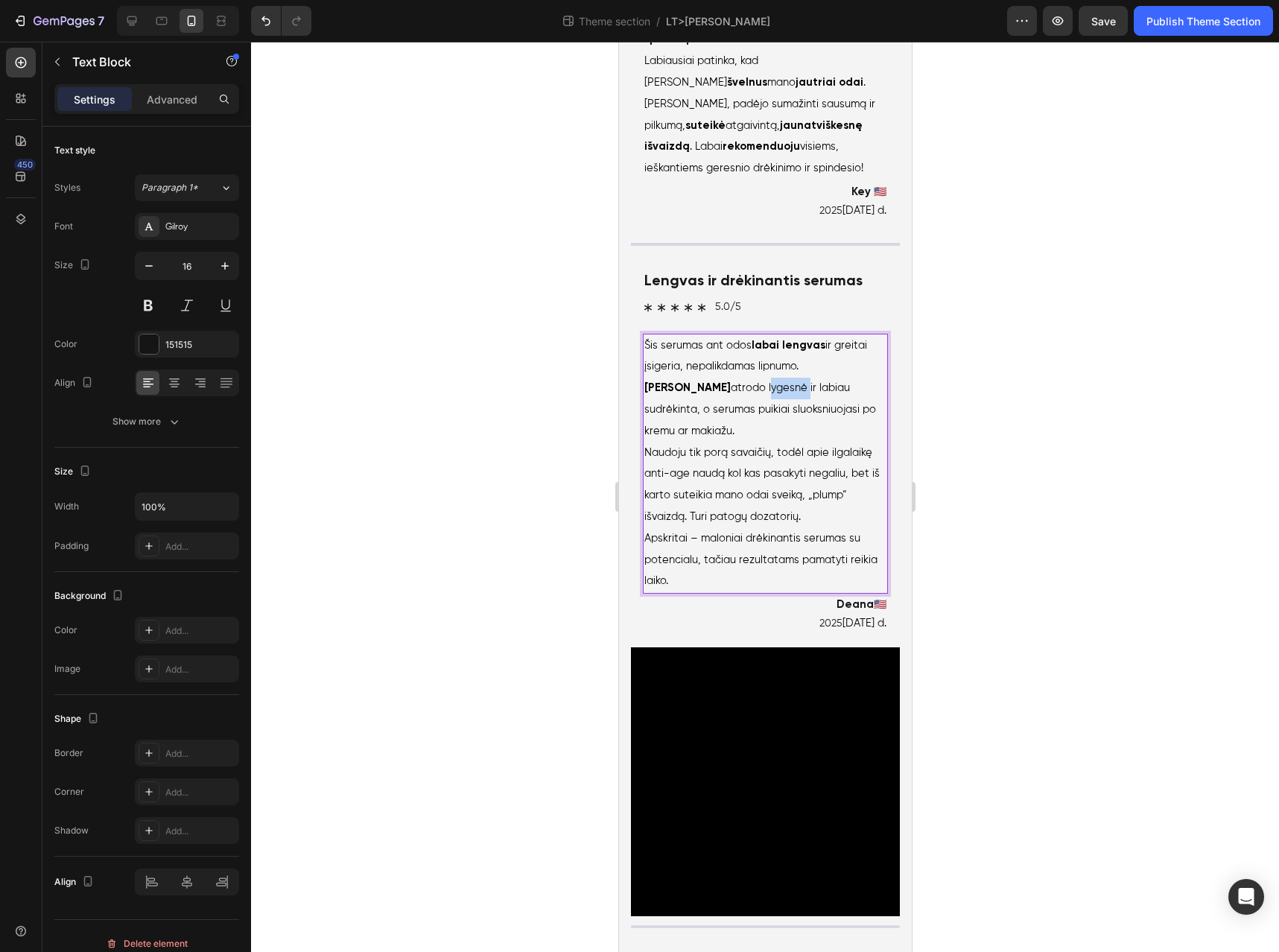
click at [661, 437] on span "Šis serumas ant odos labai lengvas ir greitai įsigeria, nepalikdamas lipnumo. O…" at bounding box center [760, 388] width 231 height 96
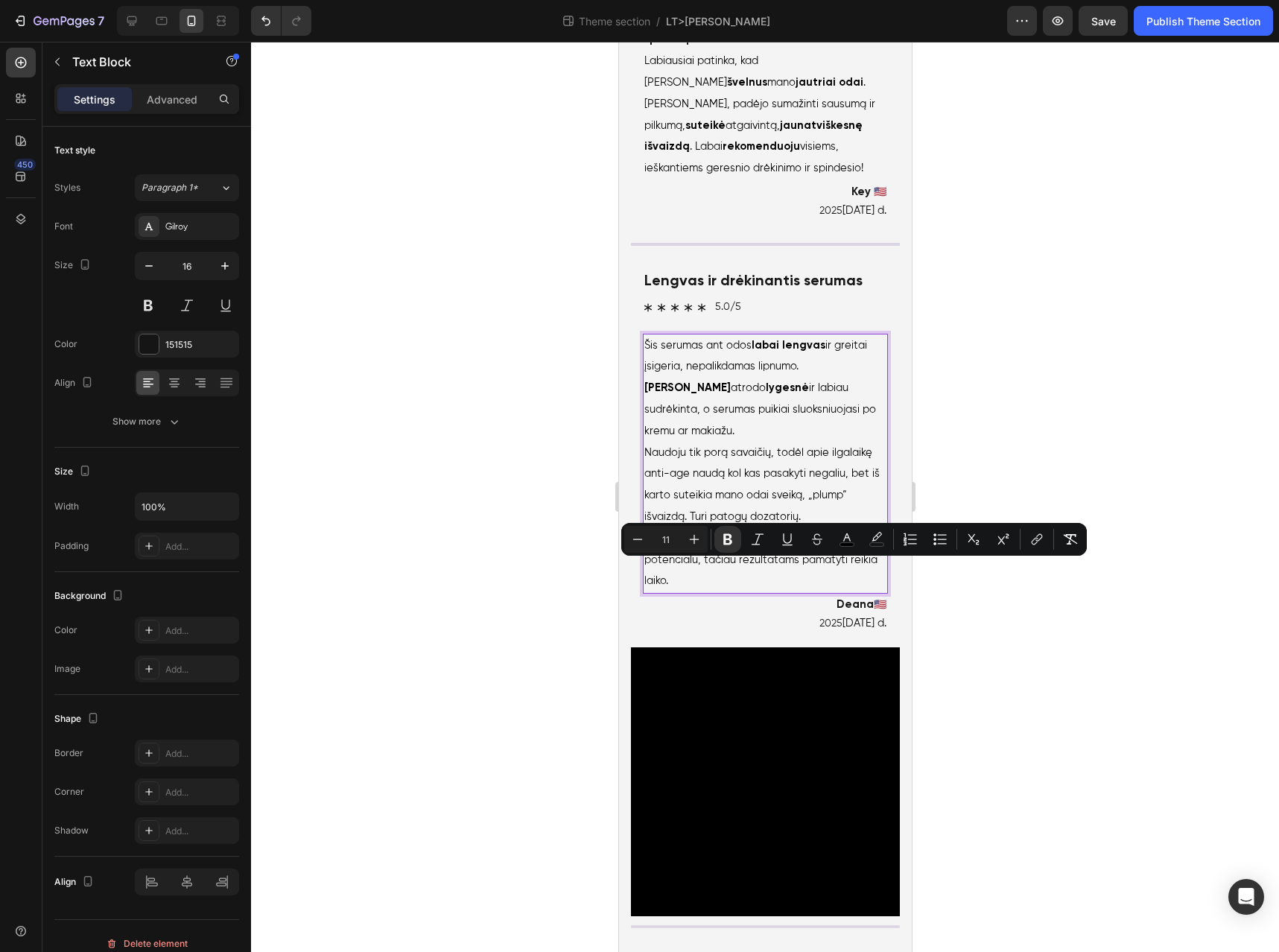
click at [748, 437] on span "Šis serumas ant odos labai lengvas ir greitai įsigeria, nepalikdamas lipnumo. O…" at bounding box center [760, 388] width 231 height 96
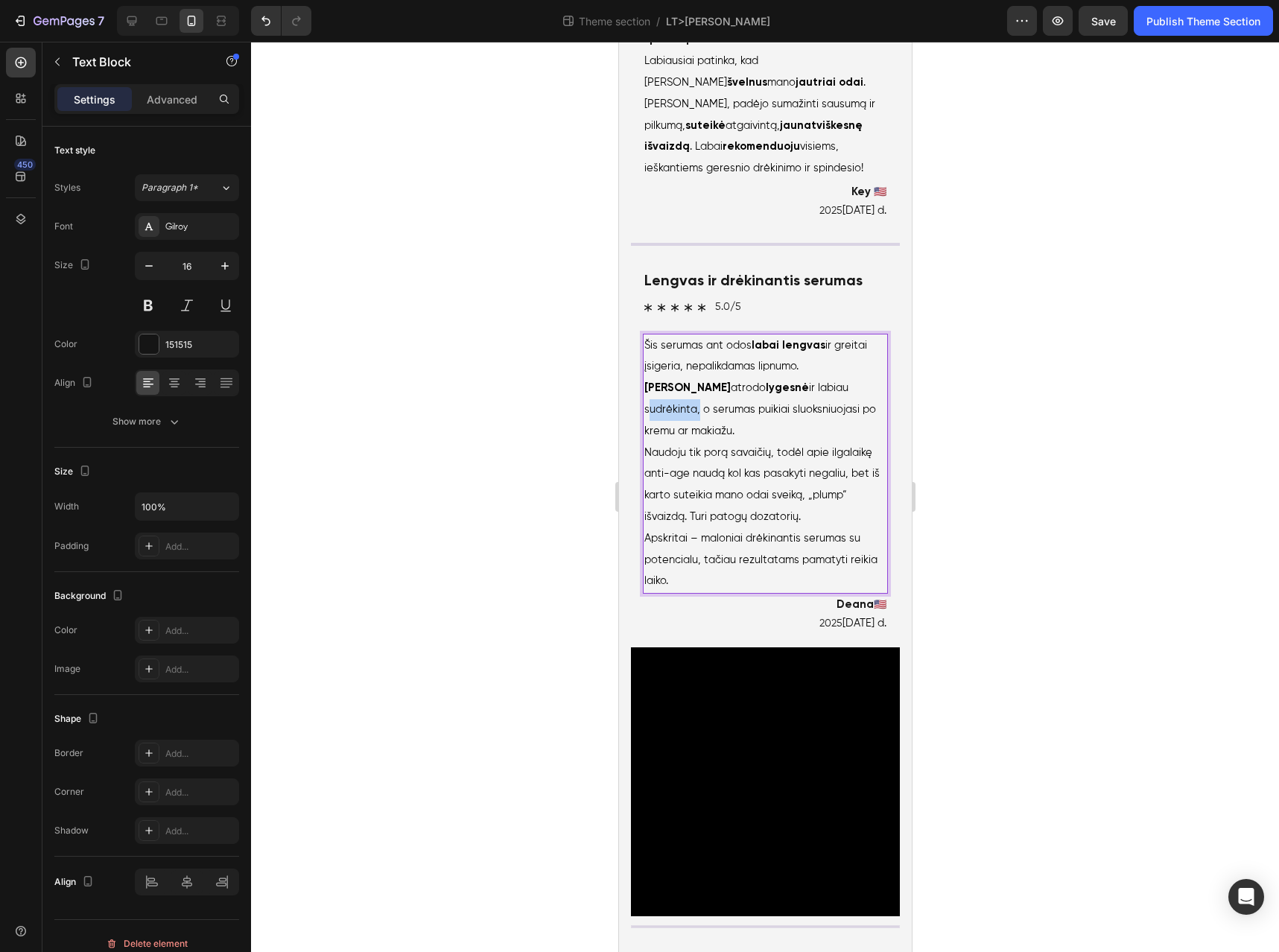
click at [748, 437] on span "Šis serumas ant odos labai lengvas ir greitai įsigeria, nepalikdamas lipnumo. O…" at bounding box center [760, 388] width 231 height 96
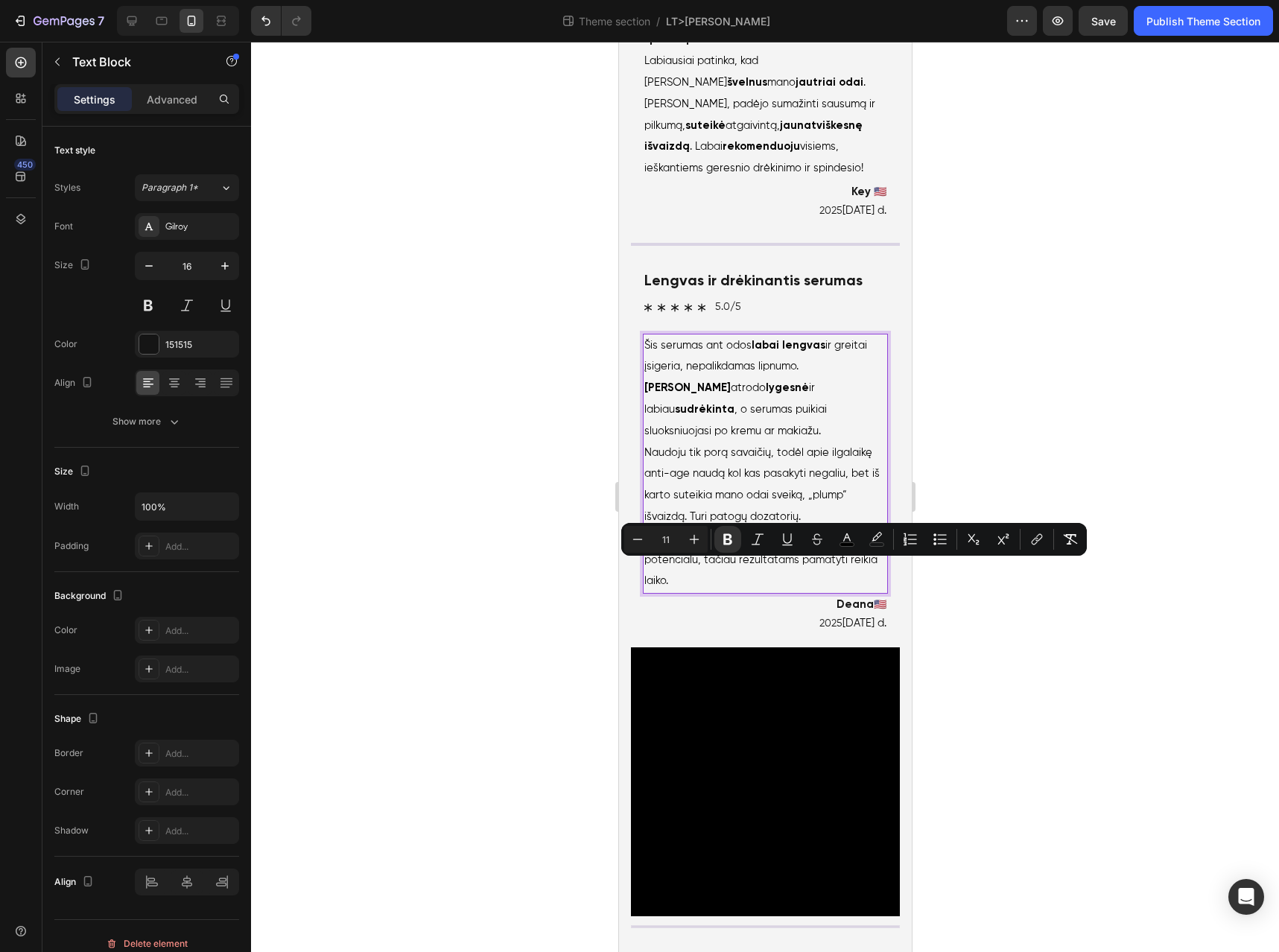
click at [696, 437] on span "Šis serumas ant odos labai lengvas ir greitai įsigeria, nepalikdamas lipnumo. O…" at bounding box center [755, 388] width 223 height 96
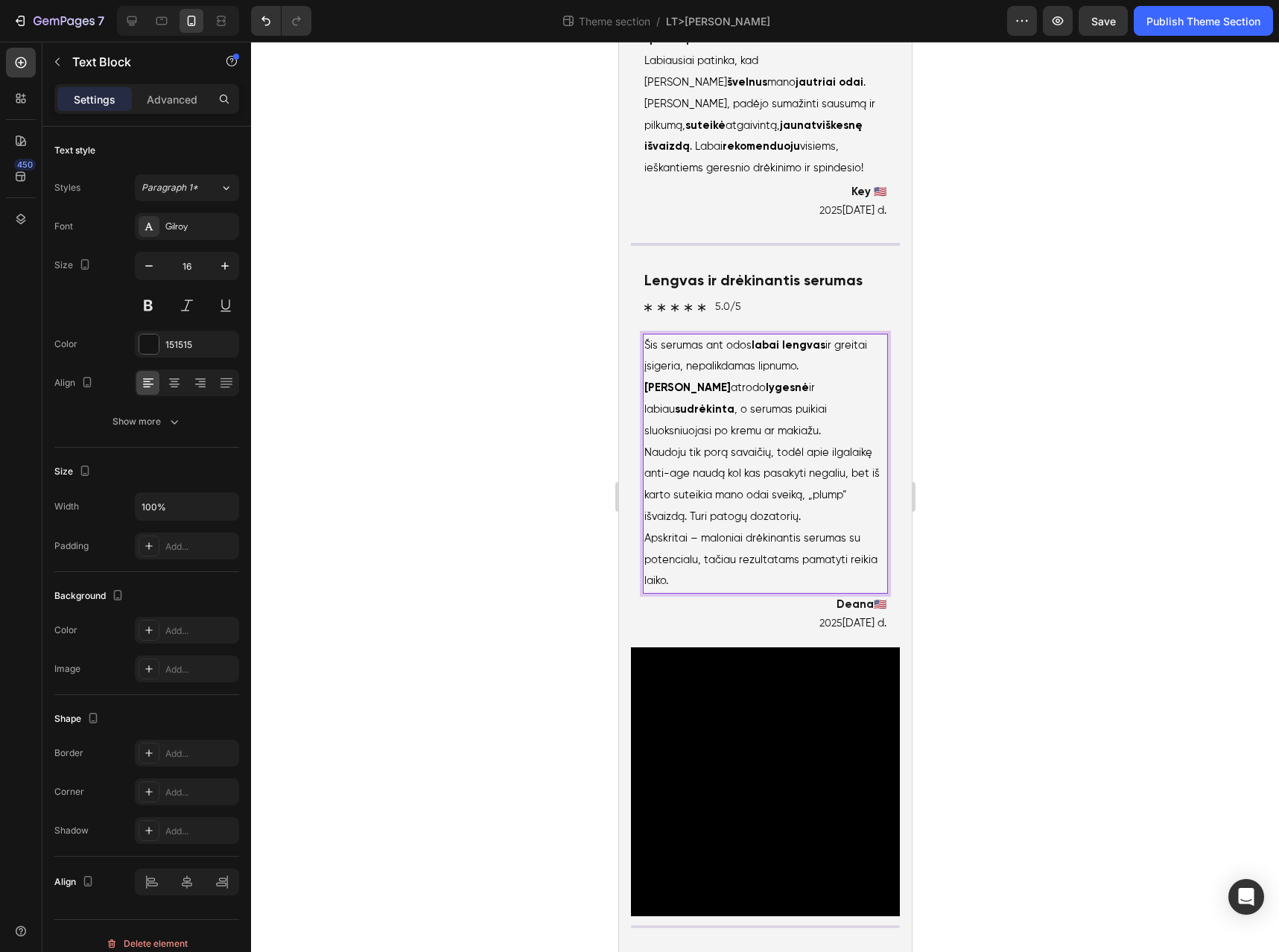
click at [674, 522] on span "Naudoju tik porą savaičių, todėl apie ilgalaikę anti-age naudą kol kas pasakyti…" at bounding box center [761, 484] width 235 height 75
click at [728, 522] on span "Naudoju tik porą savaičių, todėl apie ilgalaikę anti-age naudą kol kas pasakyti…" at bounding box center [761, 484] width 235 height 75
click at [718, 522] on span "Naudoju tik porą savaičių, todėl apie ilgalaikę anti-age naudą kol kas pasakyti…" at bounding box center [761, 484] width 235 height 75
click at [700, 522] on span "Naudoju tik porą savaičių, todėl apie ilgalaikę anti-age naudą kol kas pasakyti…" at bounding box center [761, 484] width 235 height 75
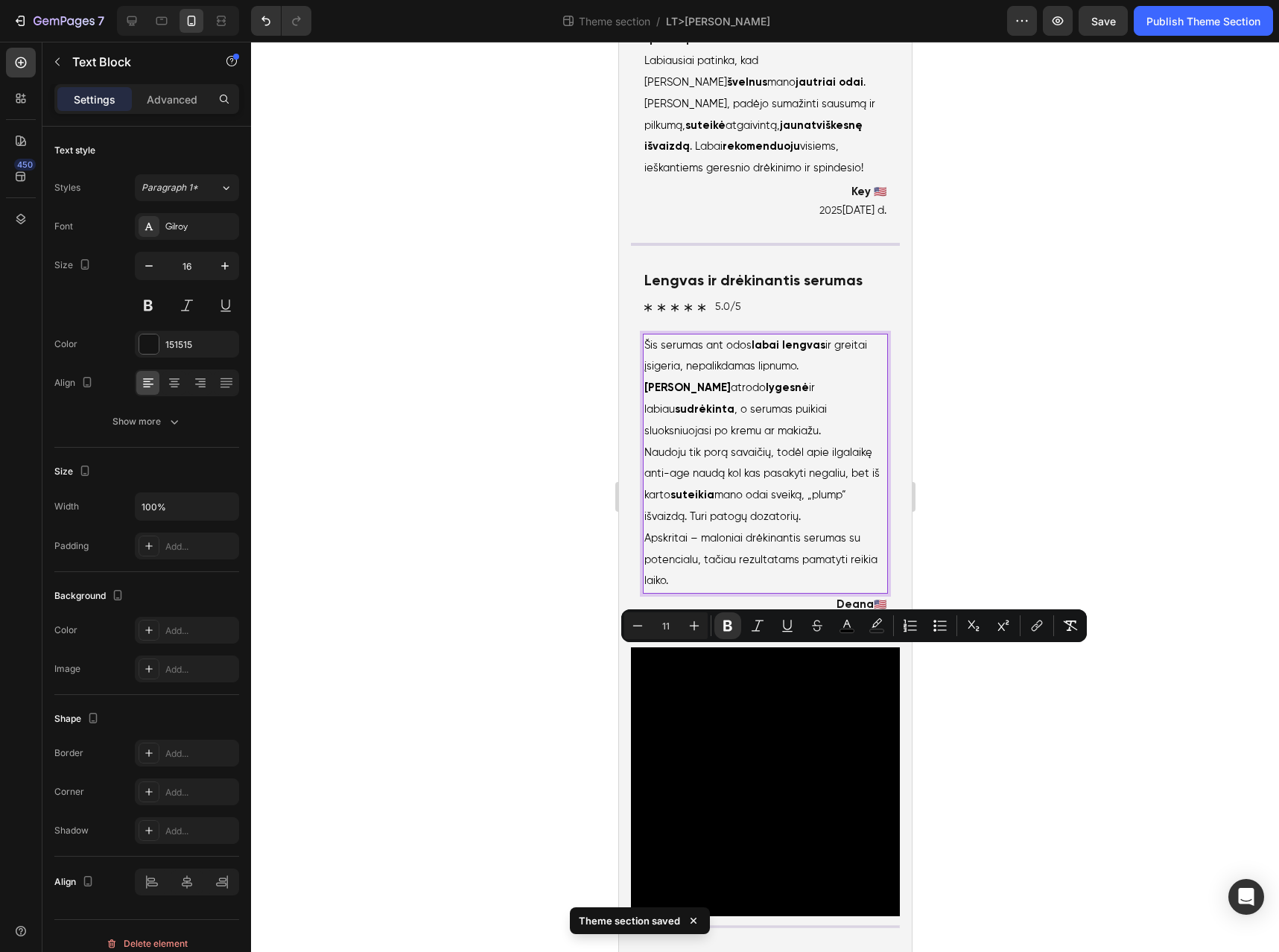
click at [800, 522] on span "Naudoju tik porą savaičių, todėl apie ilgalaikę anti-age naudą kol kas pasakyti…" at bounding box center [761, 484] width 235 height 75
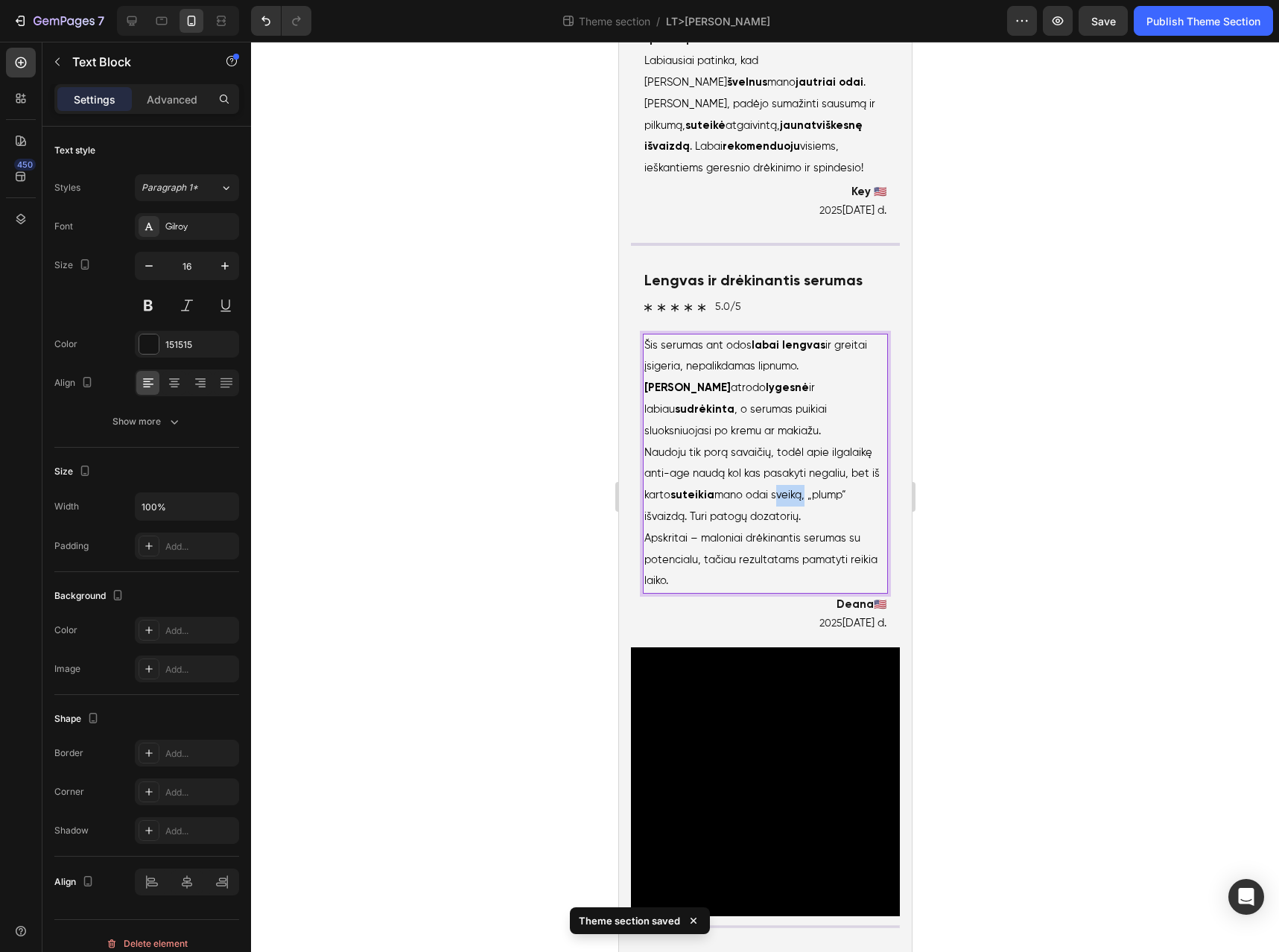
click at [800, 522] on span "Naudoju tik porą savaičių, todėl apie ilgalaikę anti-age naudą kol kas pasakyti…" at bounding box center [761, 484] width 235 height 75
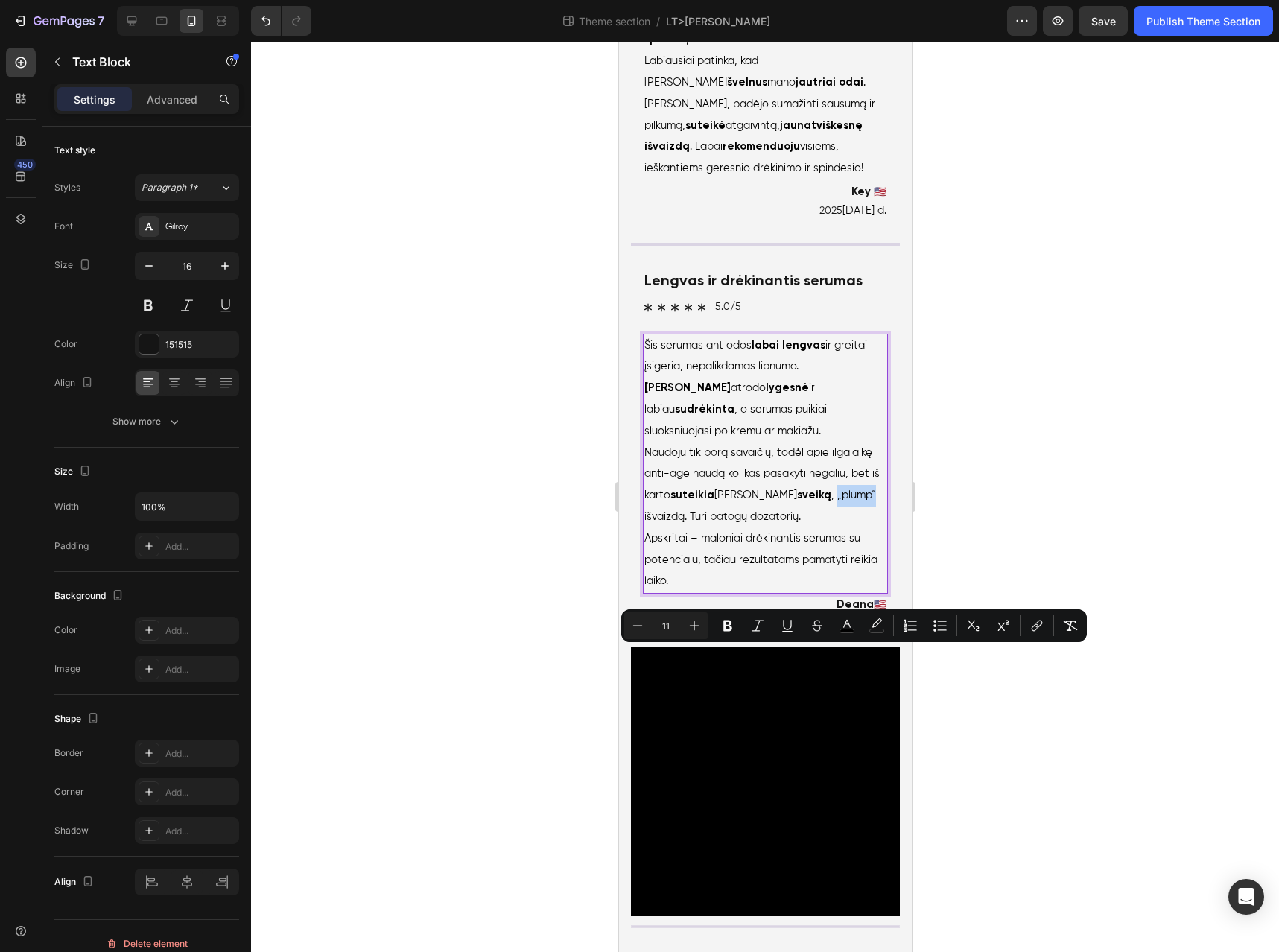
drag, startPoint x: 859, startPoint y: 656, endPoint x: 818, endPoint y: 656, distance: 41.0
click at [818, 528] on p "Naudoju tik porą savaičių, todėl apie ilgalaikę anti-age naudą kol kas pasakyti…" at bounding box center [765, 485] width 242 height 86
click at [814, 522] on span "Naudoju tik porą savaičių, todėl apie ilgalaikę anti-age naudą kol kas pasakyti…" at bounding box center [761, 484] width 235 height 75
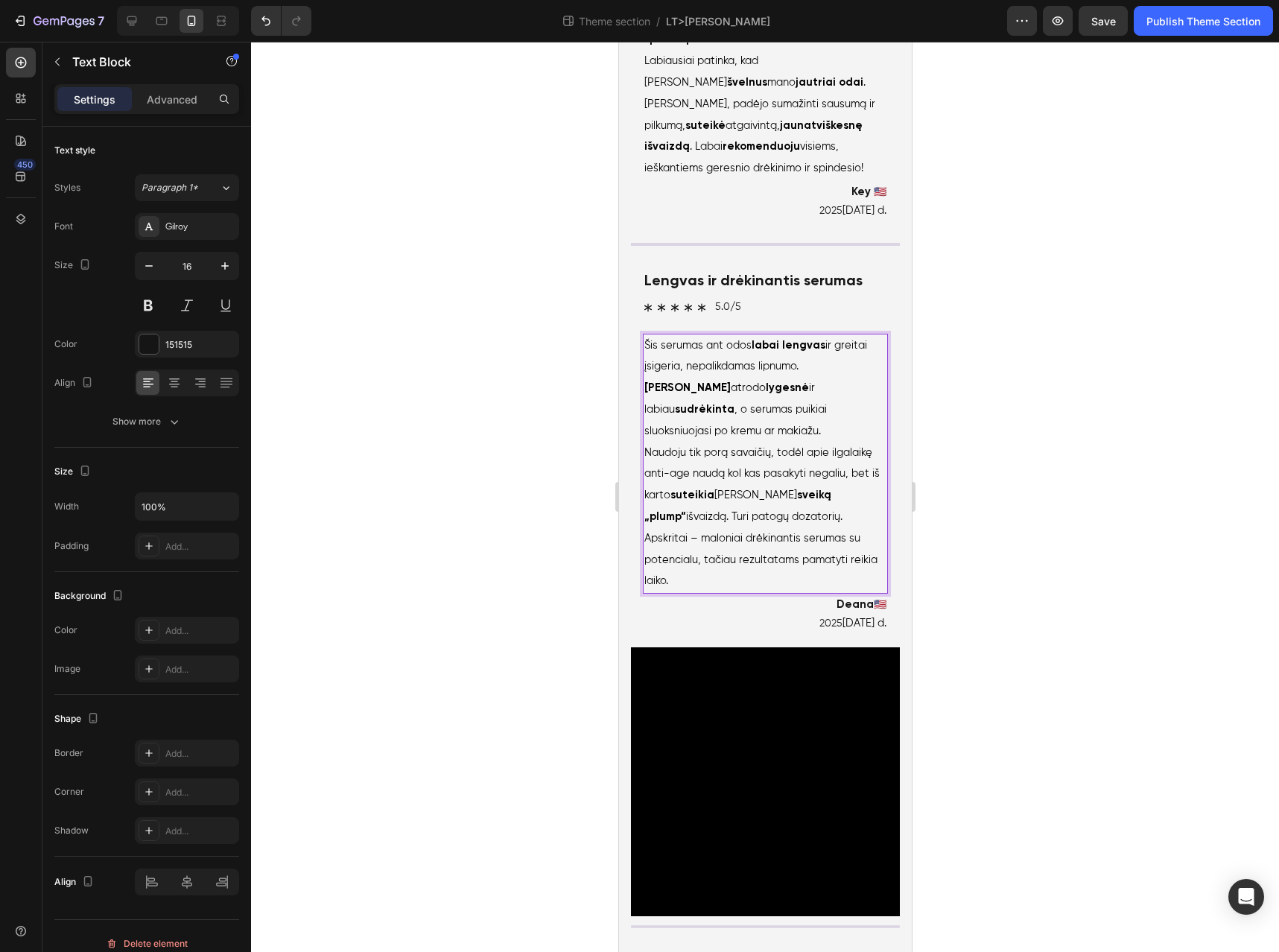
click at [721, 522] on span "Naudoju tik porą savaičių, todėl apie ilgalaikę anti-age naudą kol kas pasakyti…" at bounding box center [761, 484] width 235 height 75
click at [774, 522] on span "Naudoju tik porą savaičių, todėl apie ilgalaikę anti-age naudą kol kas pasakyti…" at bounding box center [761, 484] width 235 height 75
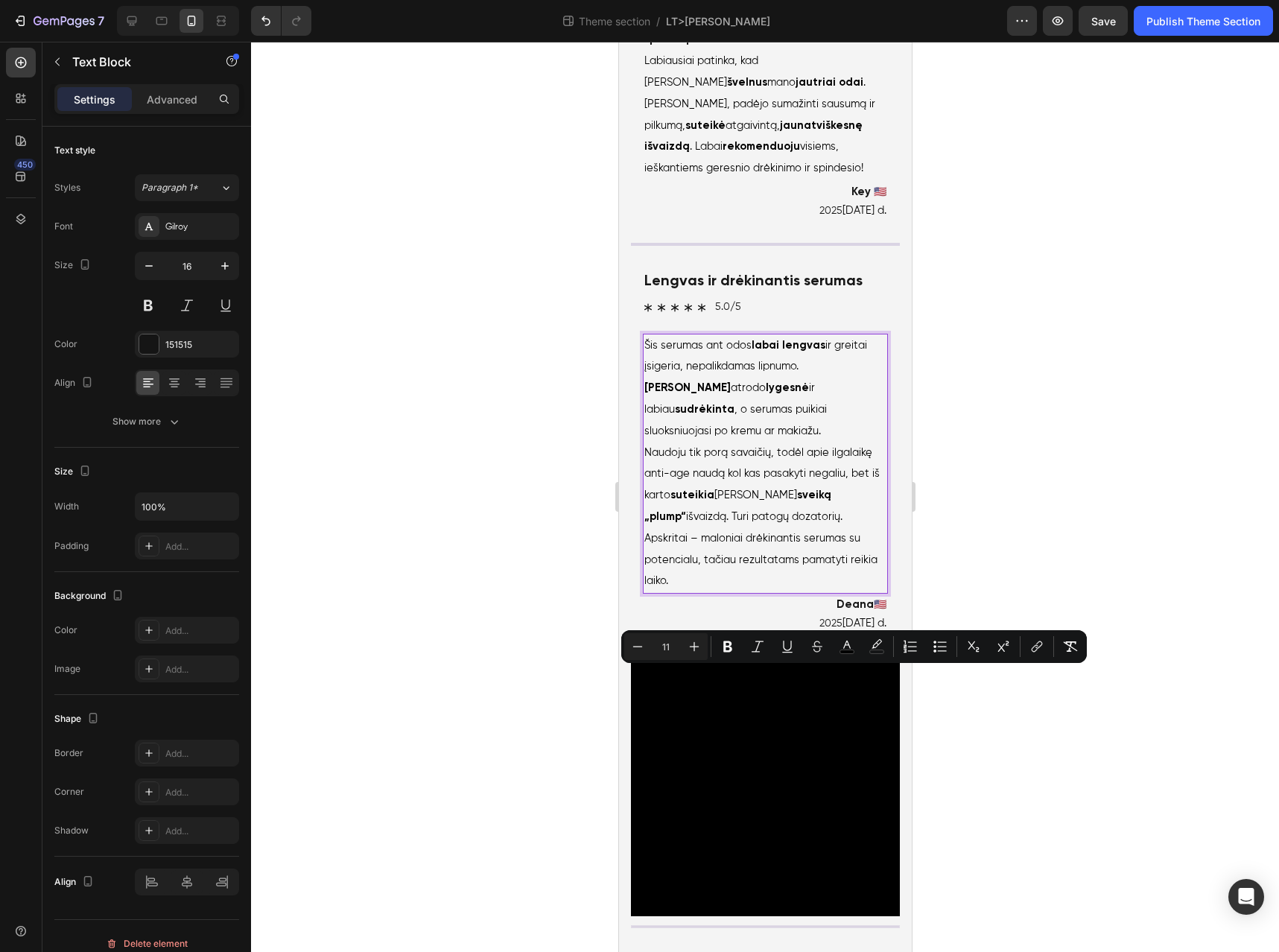
click at [726, 587] on span "Apskritai – maloniai drėkinantis serumas su potencialu, tačiau rezultatams pama…" at bounding box center [761, 561] width 233 height 54
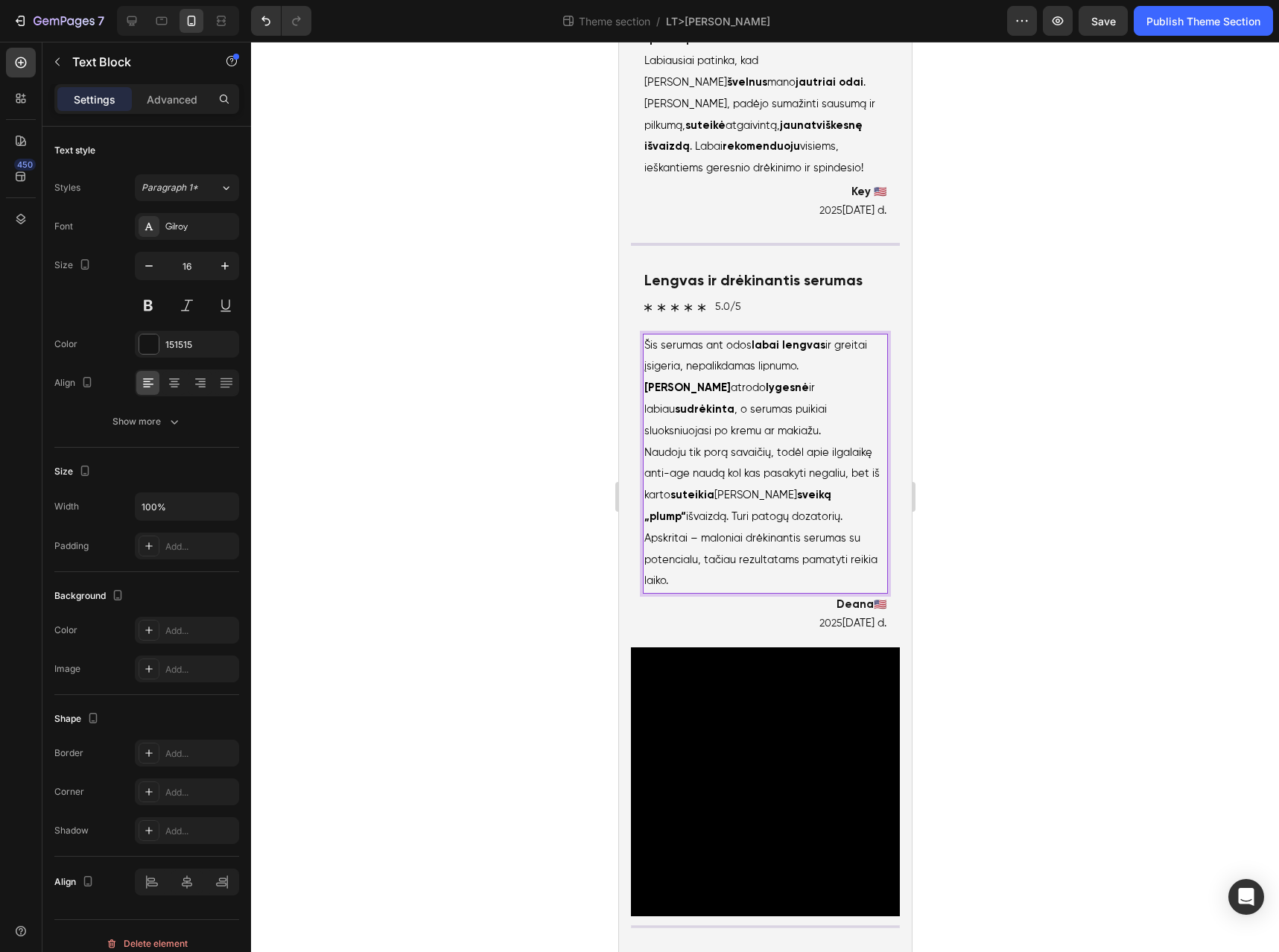
click at [791, 592] on p "Apskritai – maloniai drėkinantis serumas su potencialu, tačiau rezultatams pama…" at bounding box center [765, 560] width 242 height 64
click at [761, 587] on span "Apskritai – maloniai drėkinantis serumas su potencialu, tačiau rezultatams pama…" at bounding box center [761, 561] width 233 height 54
click at [709, 587] on span "Apskritai – maloniai drėkinantis serumas su potencialu, tačiau rezultatams pama…" at bounding box center [761, 561] width 233 height 54
click at [710, 587] on span "Apskritai – maloniai drėkinantis serumas su potencialu, tačiau rezultatams pama…" at bounding box center [761, 561] width 233 height 54
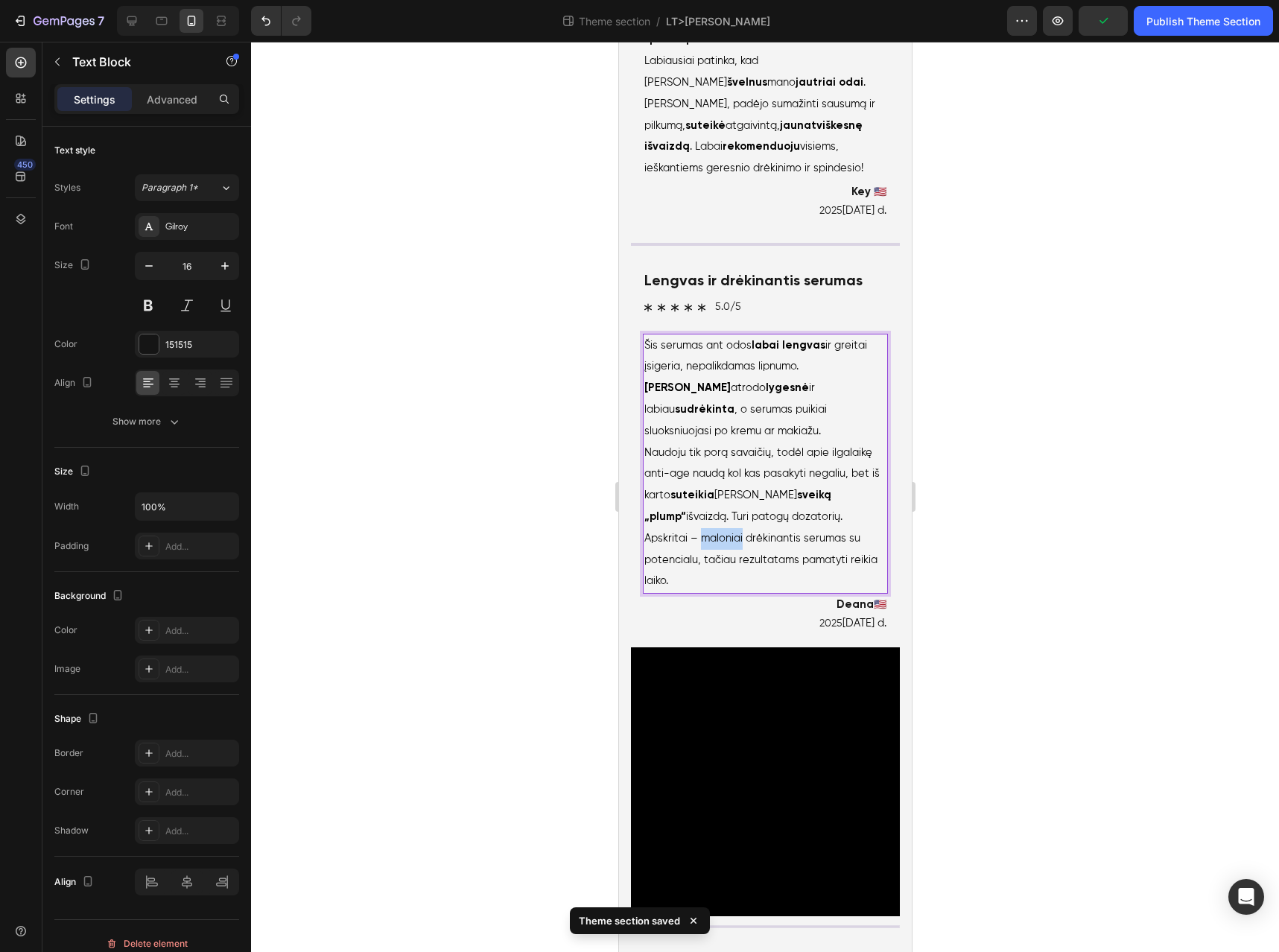
click at [710, 587] on span "Apskritai – maloniai drėkinantis serumas su potencialu, tačiau rezultatams pama…" at bounding box center [761, 561] width 233 height 54
click at [754, 587] on span "Apskritai – maloniai drėkinantis serumas su potencialu, tačiau rezultatams pama…" at bounding box center [761, 561] width 233 height 54
click at [689, 592] on p "Apskritai – maloniai drėkinantis serumas su potencialu, tačiau rezultatams pama…" at bounding box center [765, 560] width 242 height 64
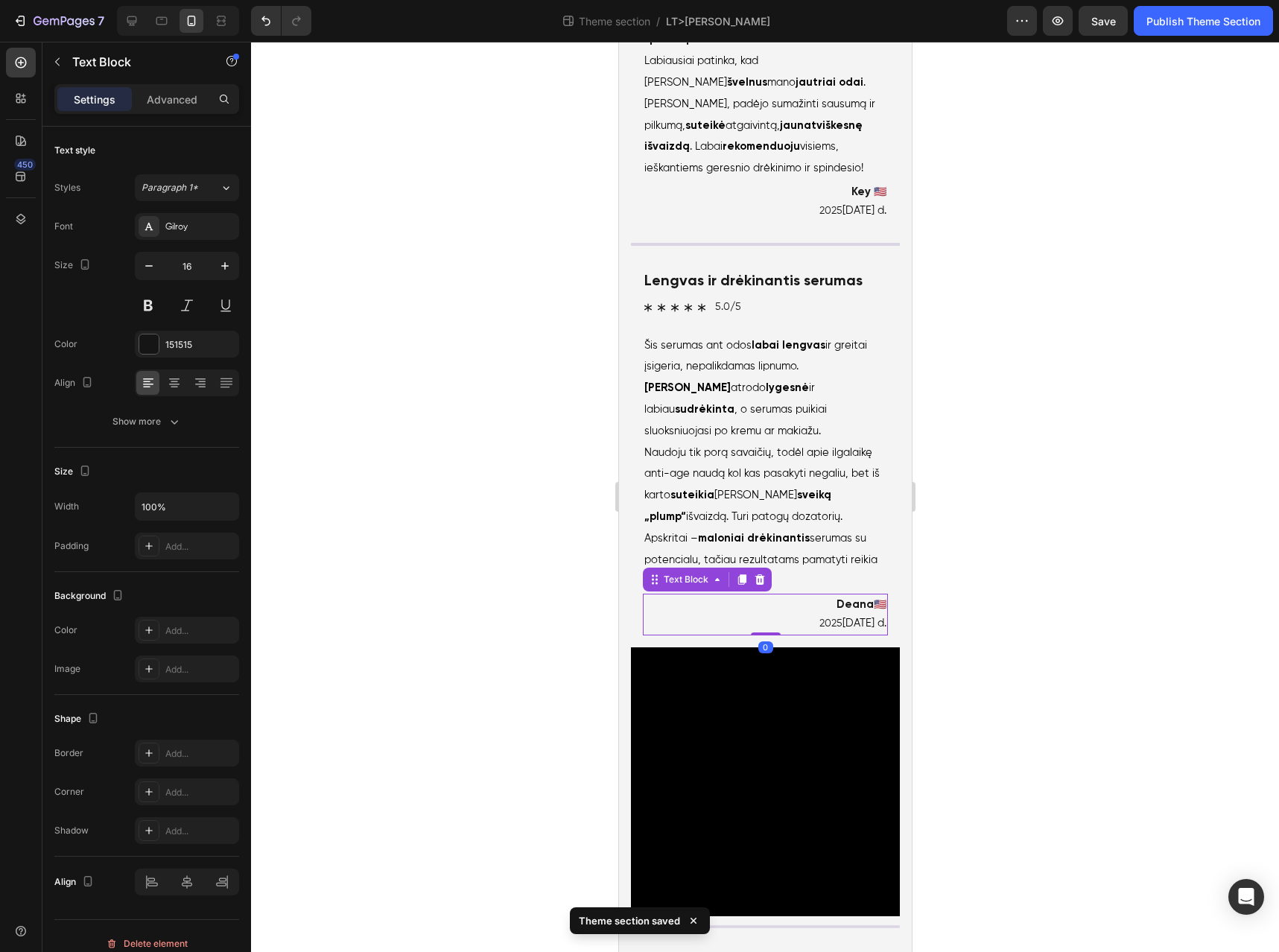
click at [757, 615] on p "Deana 🇺🇸" at bounding box center [765, 605] width 242 height 19
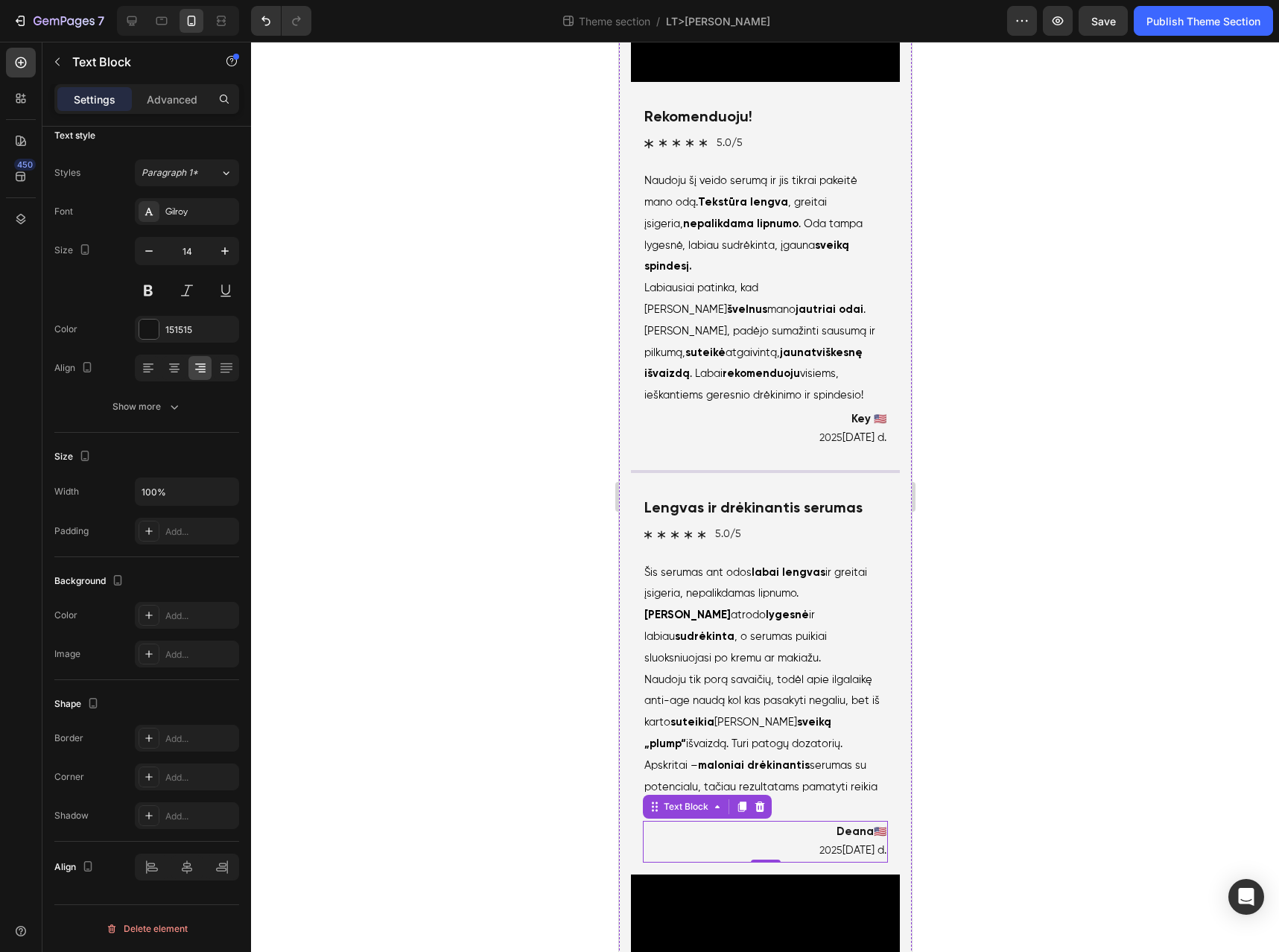
scroll to position [2888, 0]
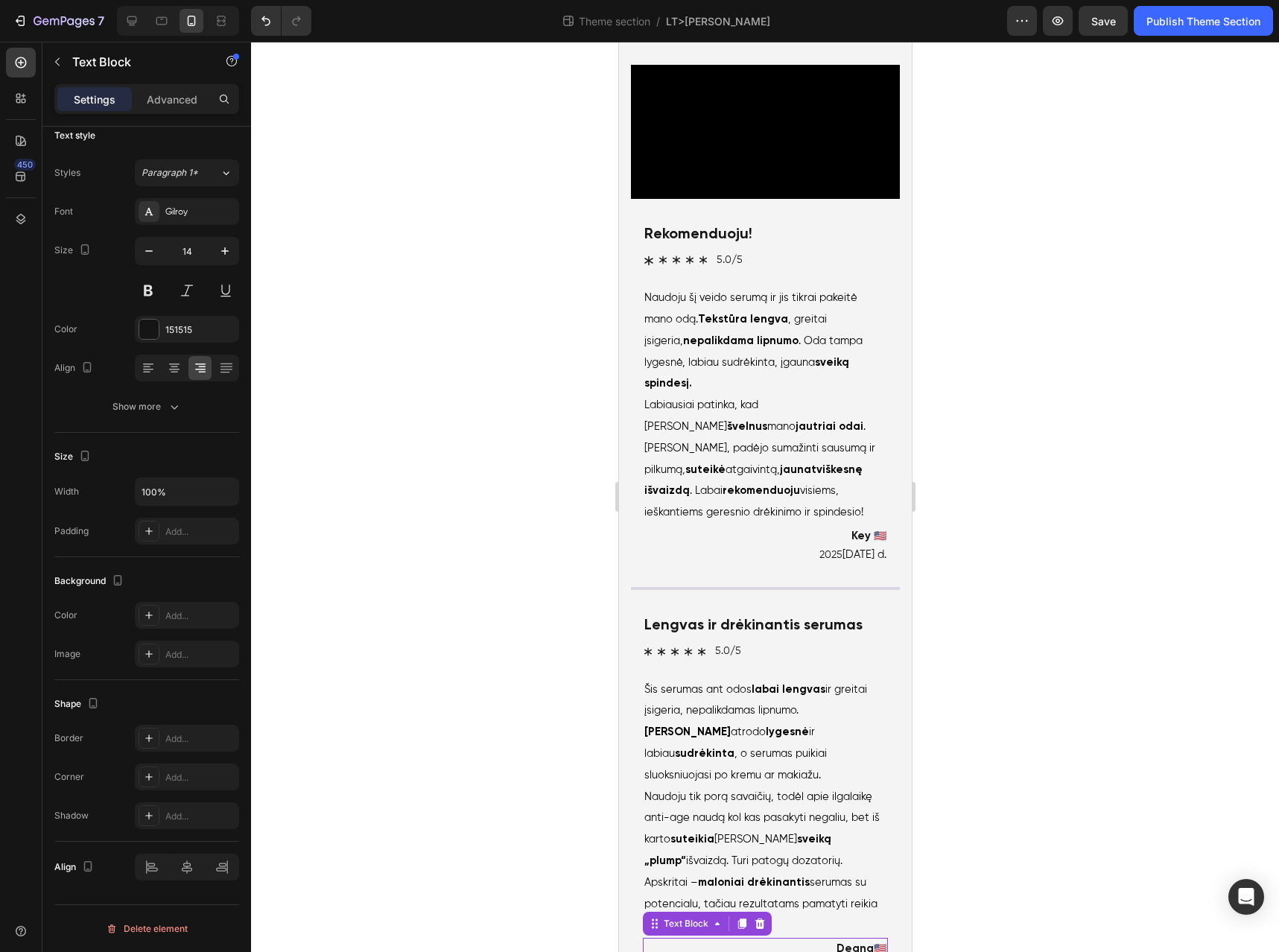
click at [1115, 36] on div "7 Theme section / LT>Serumas Preview Save Publish Theme Section" at bounding box center [640, 21] width 1279 height 42
click at [1115, 27] on div "Save" at bounding box center [1104, 21] width 25 height 15
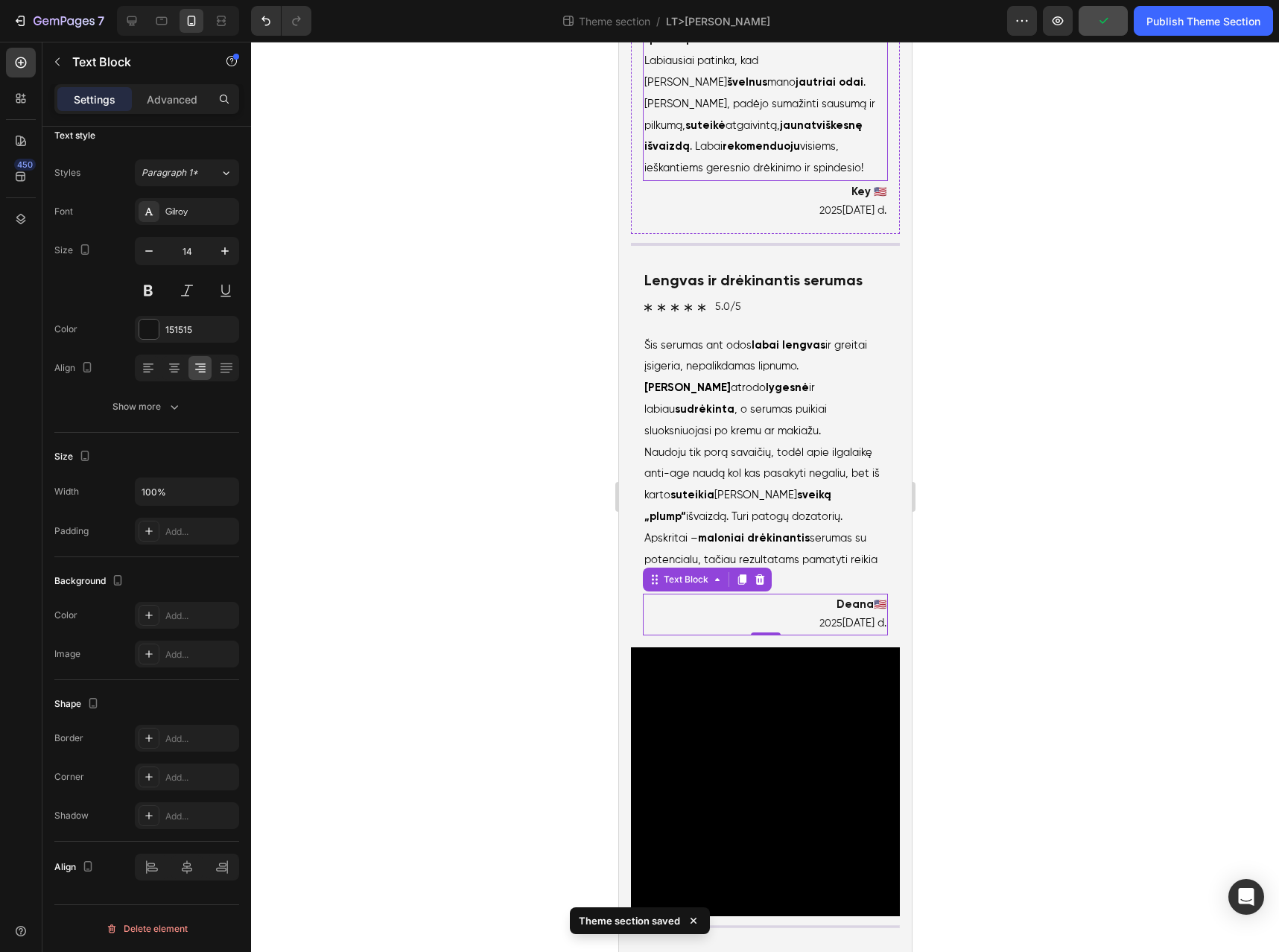
scroll to position [4061, 0]
click at [1192, 32] on button "Publish Theme Section" at bounding box center [1203, 21] width 140 height 30
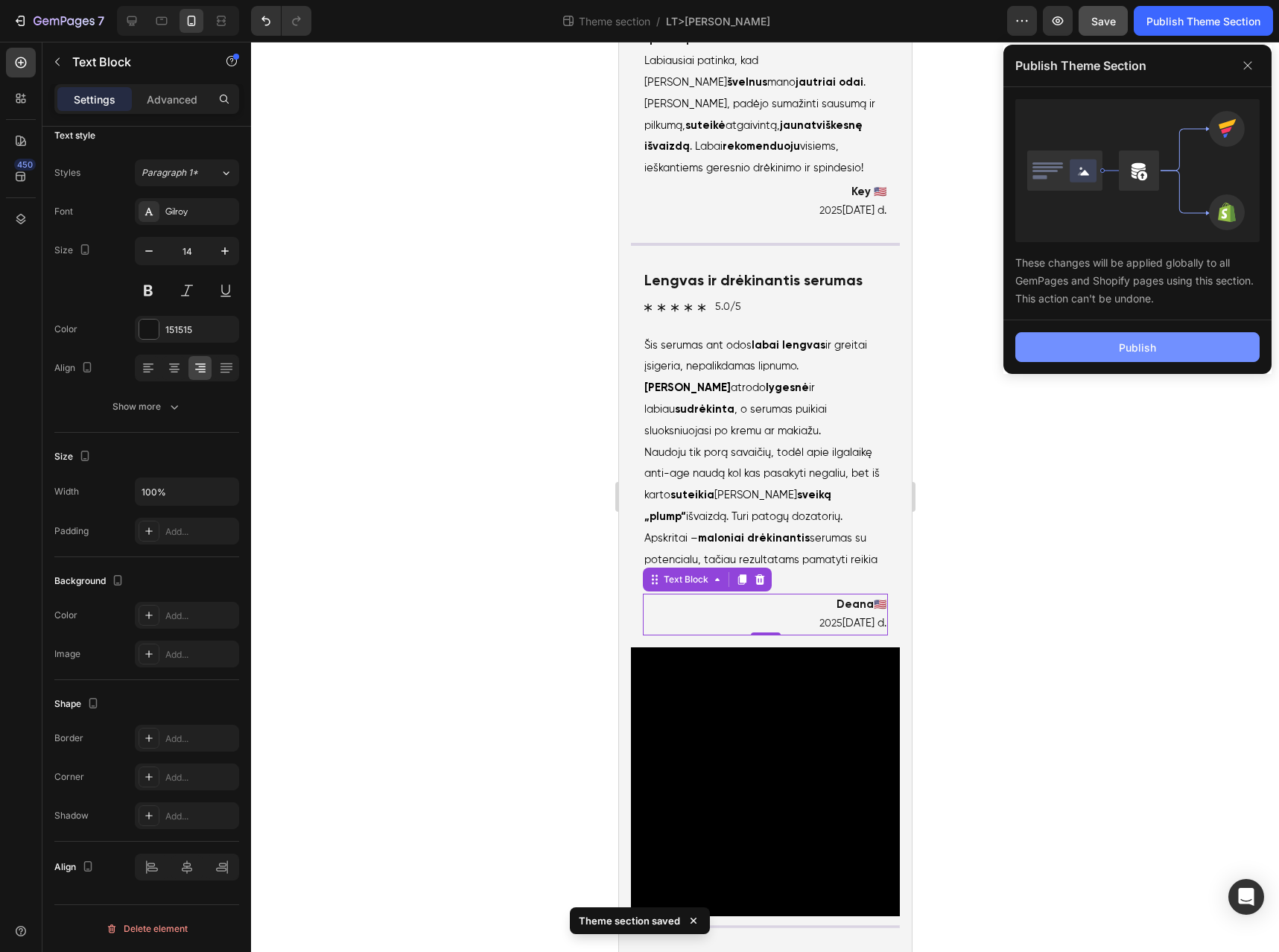
click at [1143, 349] on div "Publish" at bounding box center [1138, 347] width 37 height 15
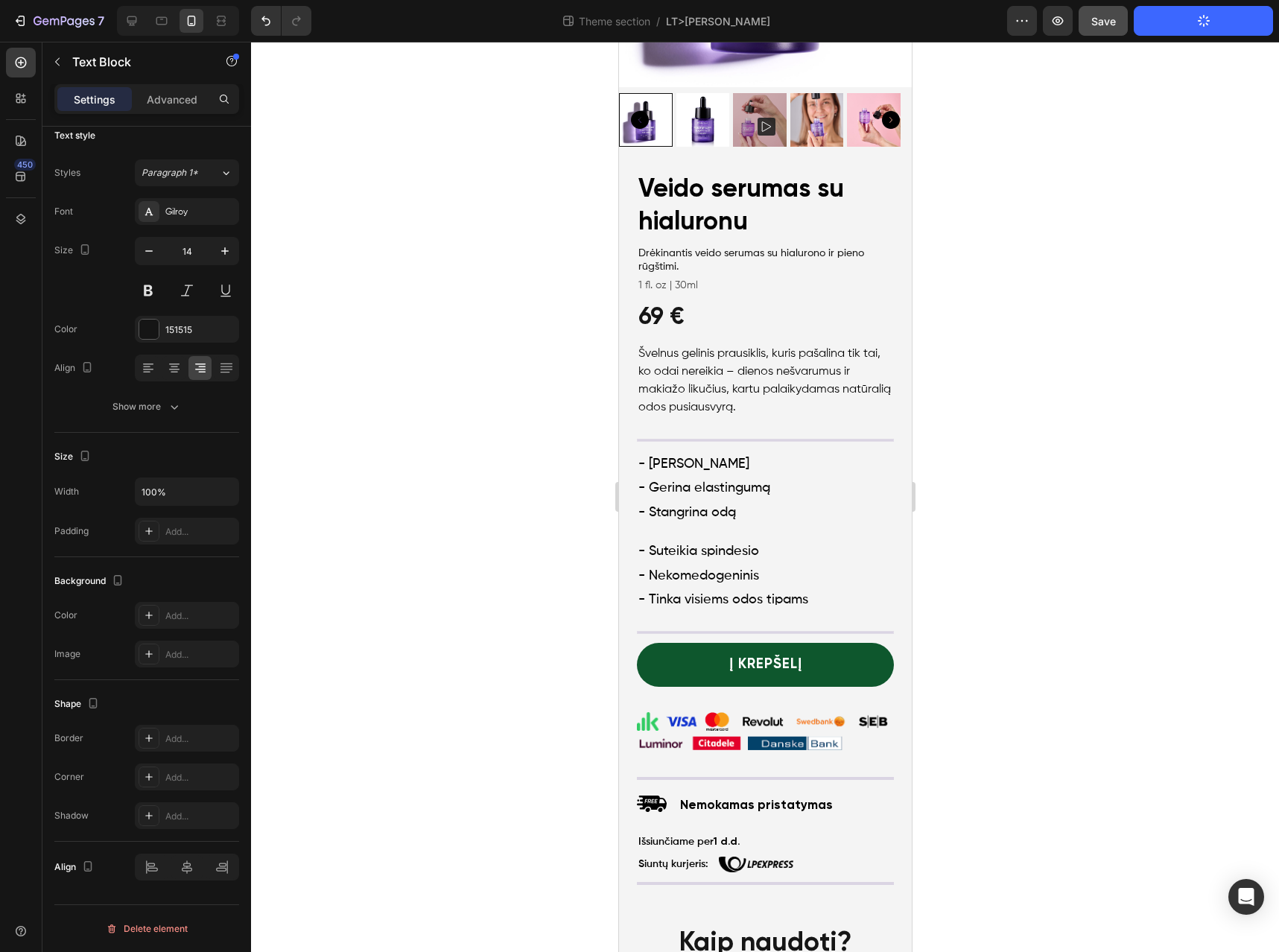
scroll to position [0, 0]
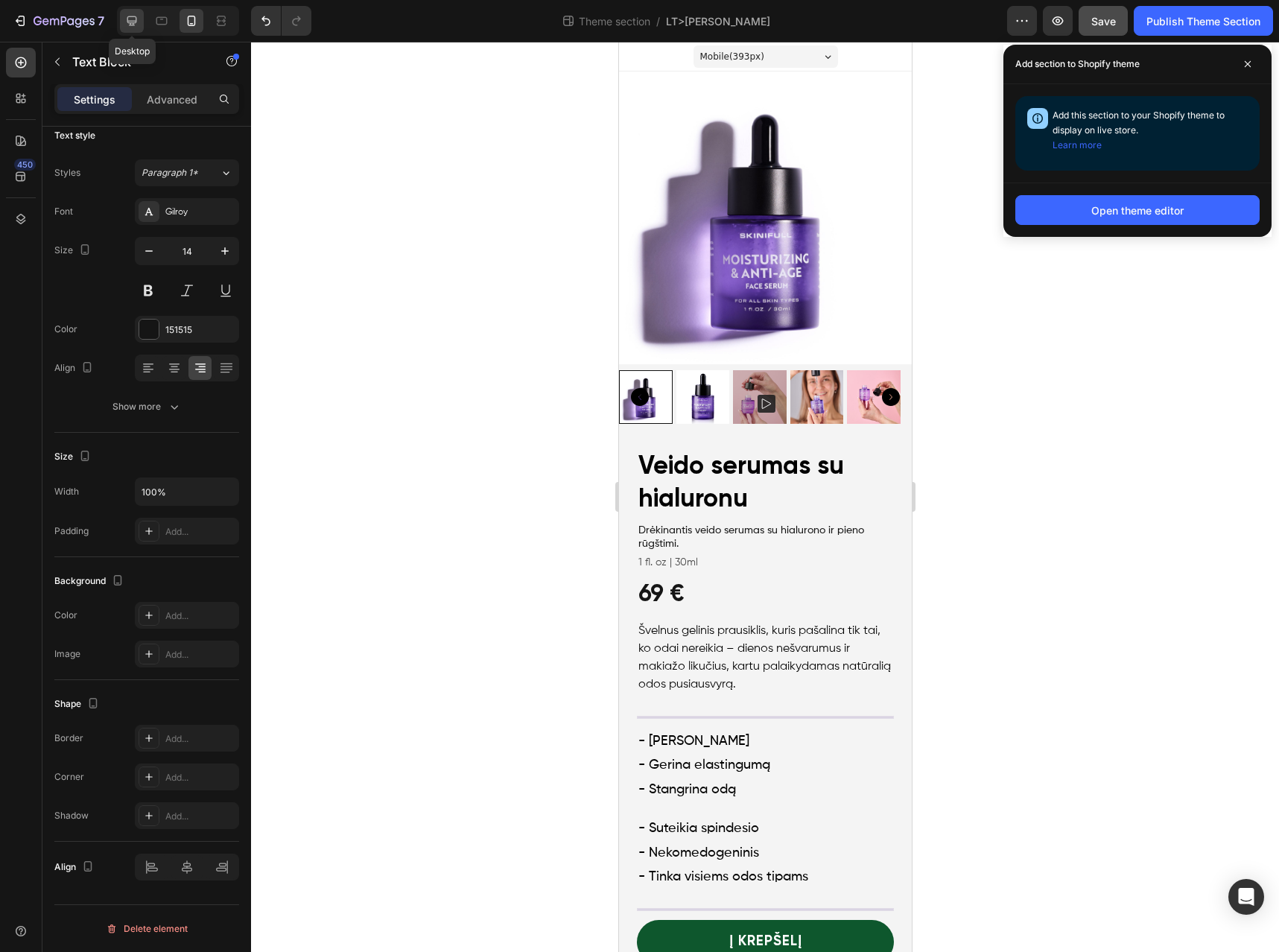
click at [142, 31] on div at bounding box center [132, 21] width 24 height 24
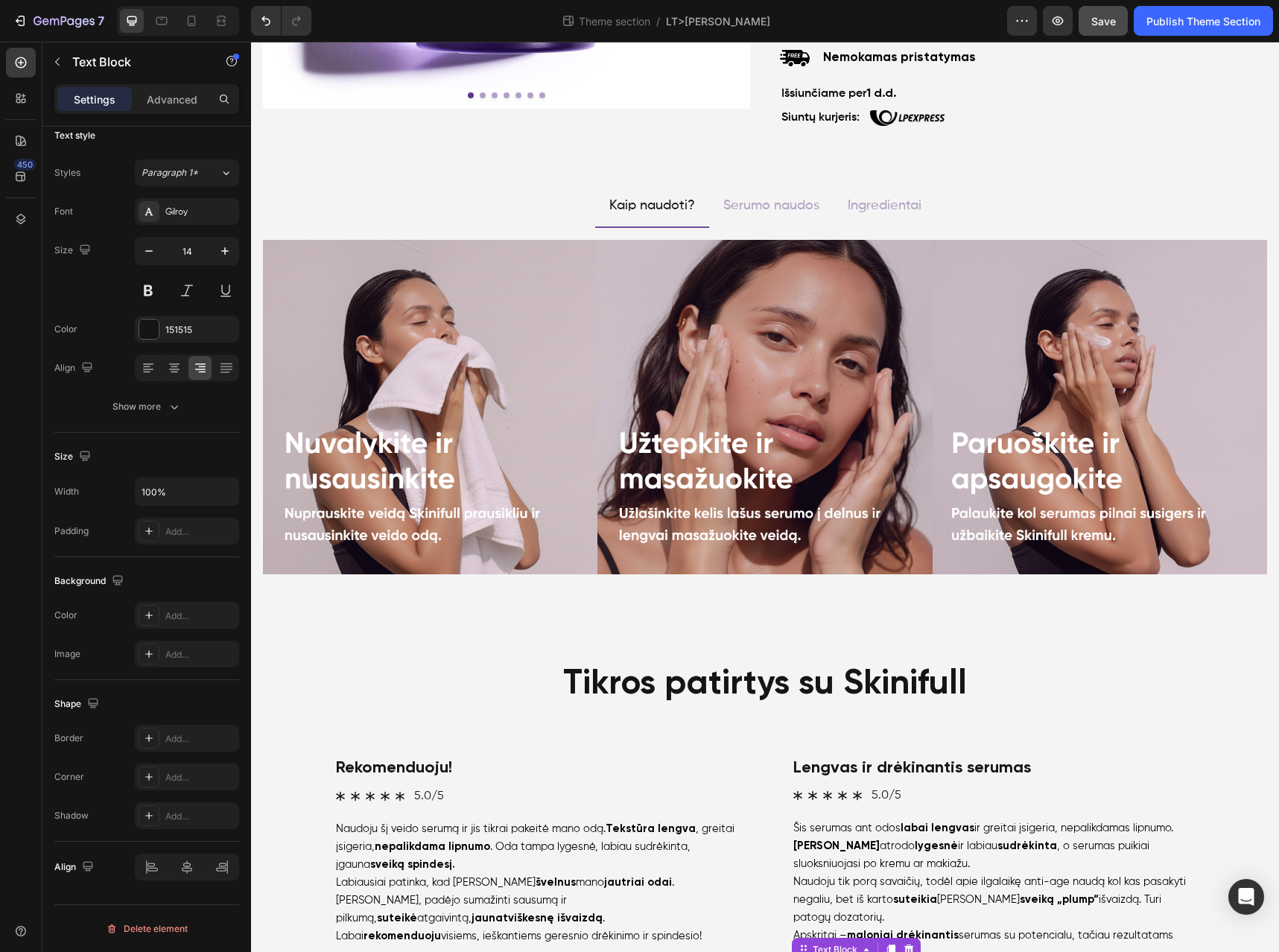
scroll to position [571, 0]
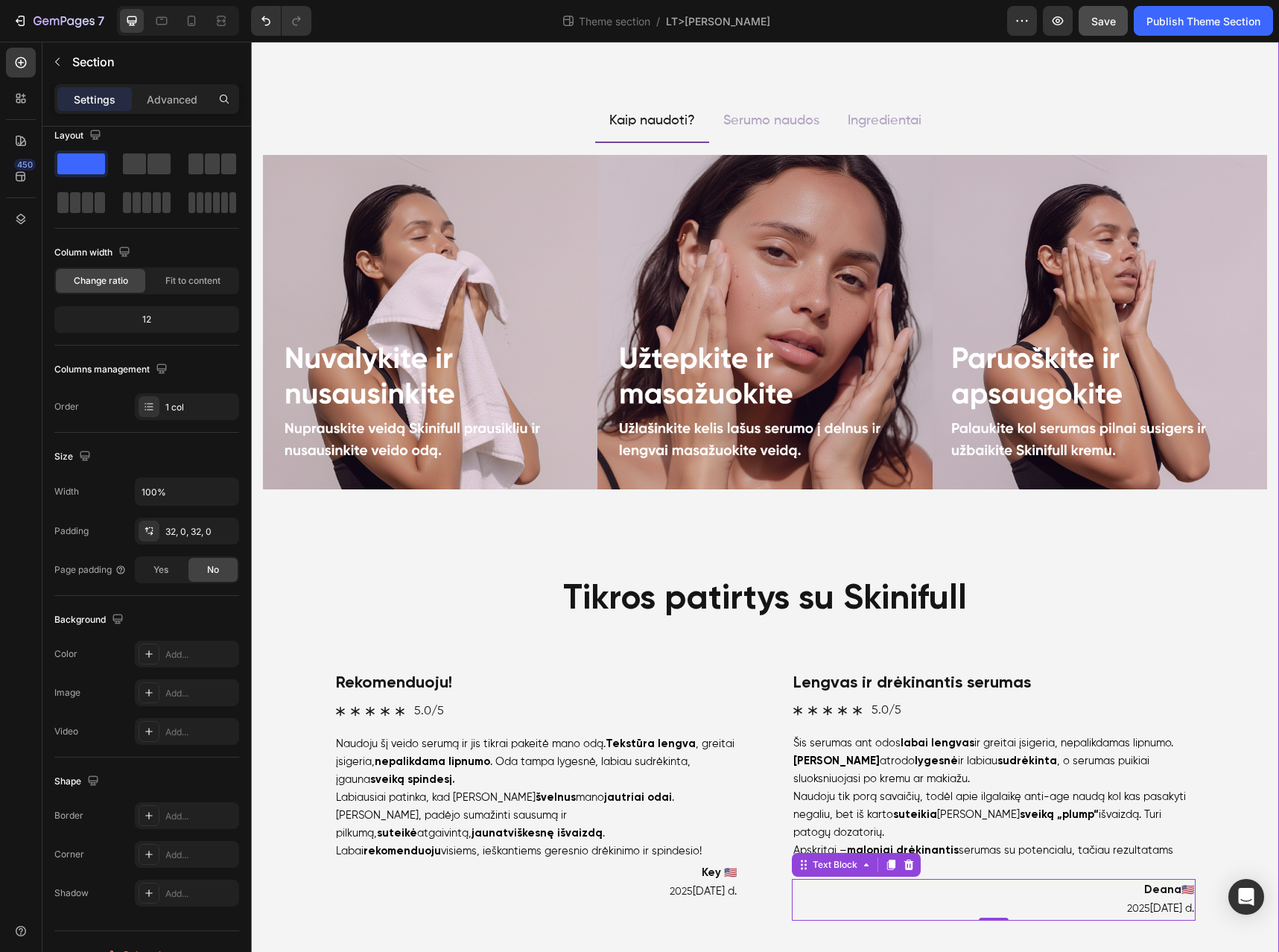
click at [778, 538] on div "Product Images Product Veido serumas su hialuronu Heading Drėkinantis veido ser…" at bounding box center [764, 228] width 1028 height 1408
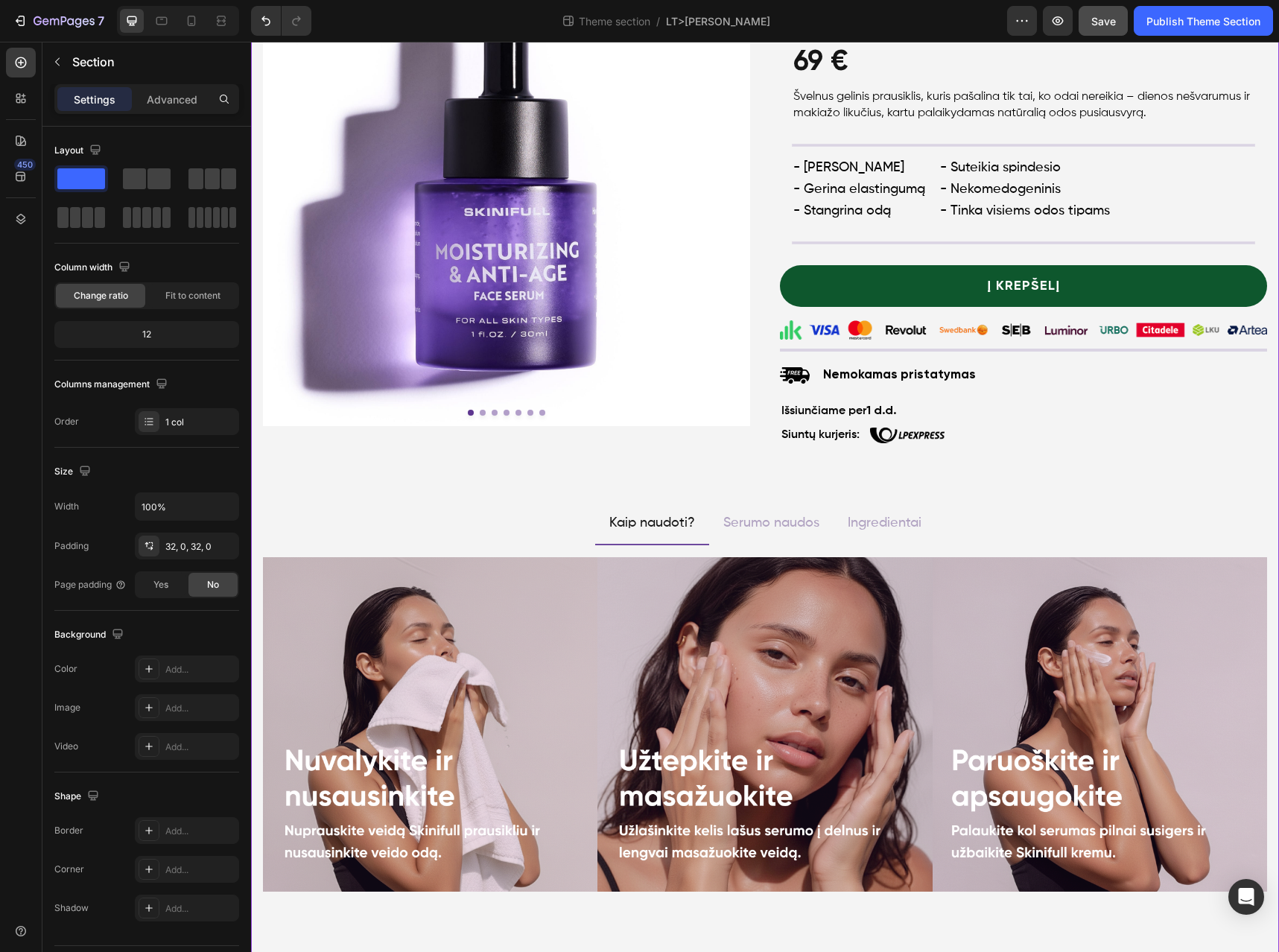
scroll to position [0, 0]
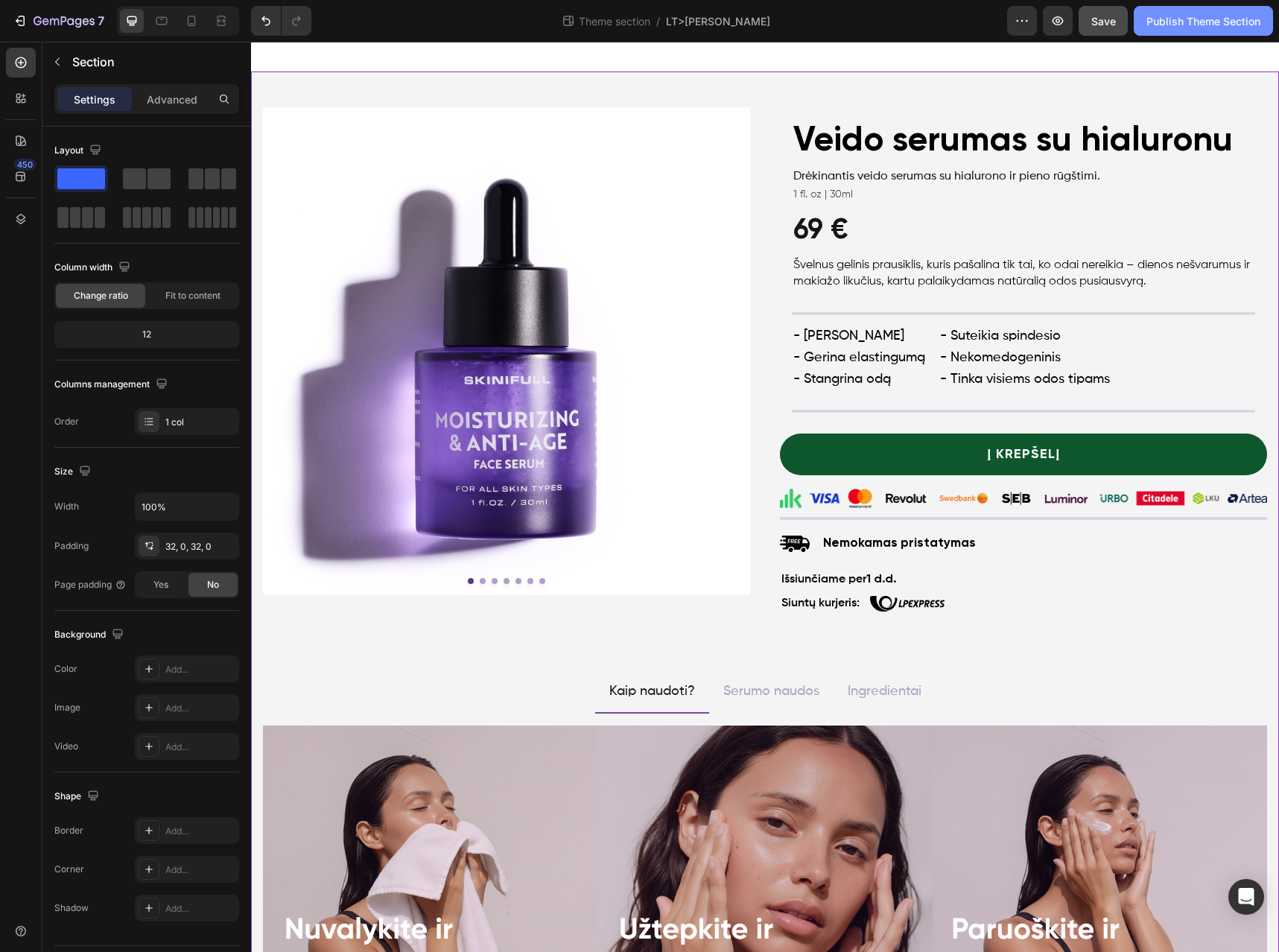
click at [1227, 21] on div "Publish Theme Section" at bounding box center [1203, 21] width 114 height 15
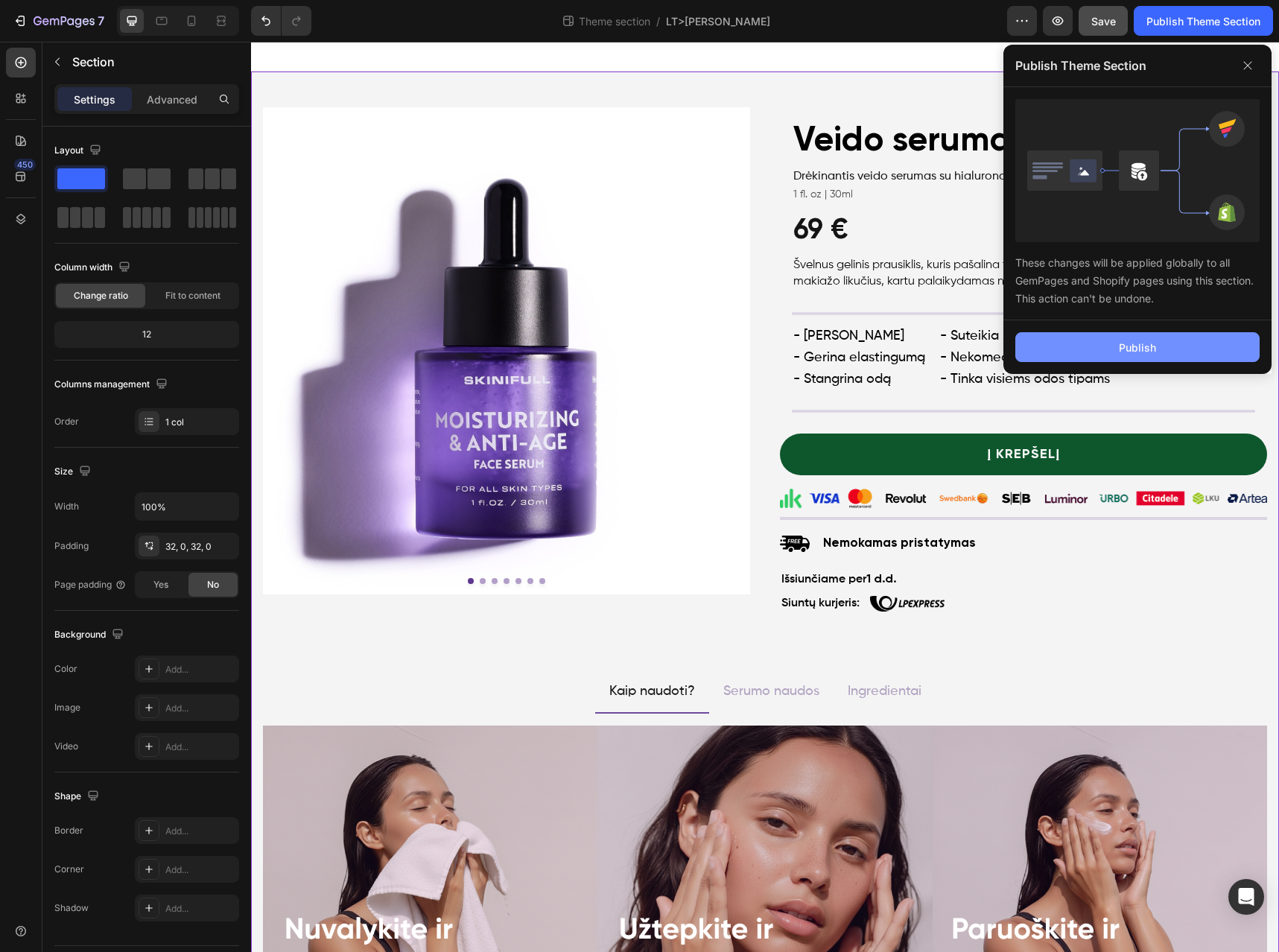
click at [1164, 340] on button "Publish" at bounding box center [1137, 347] width 245 height 30
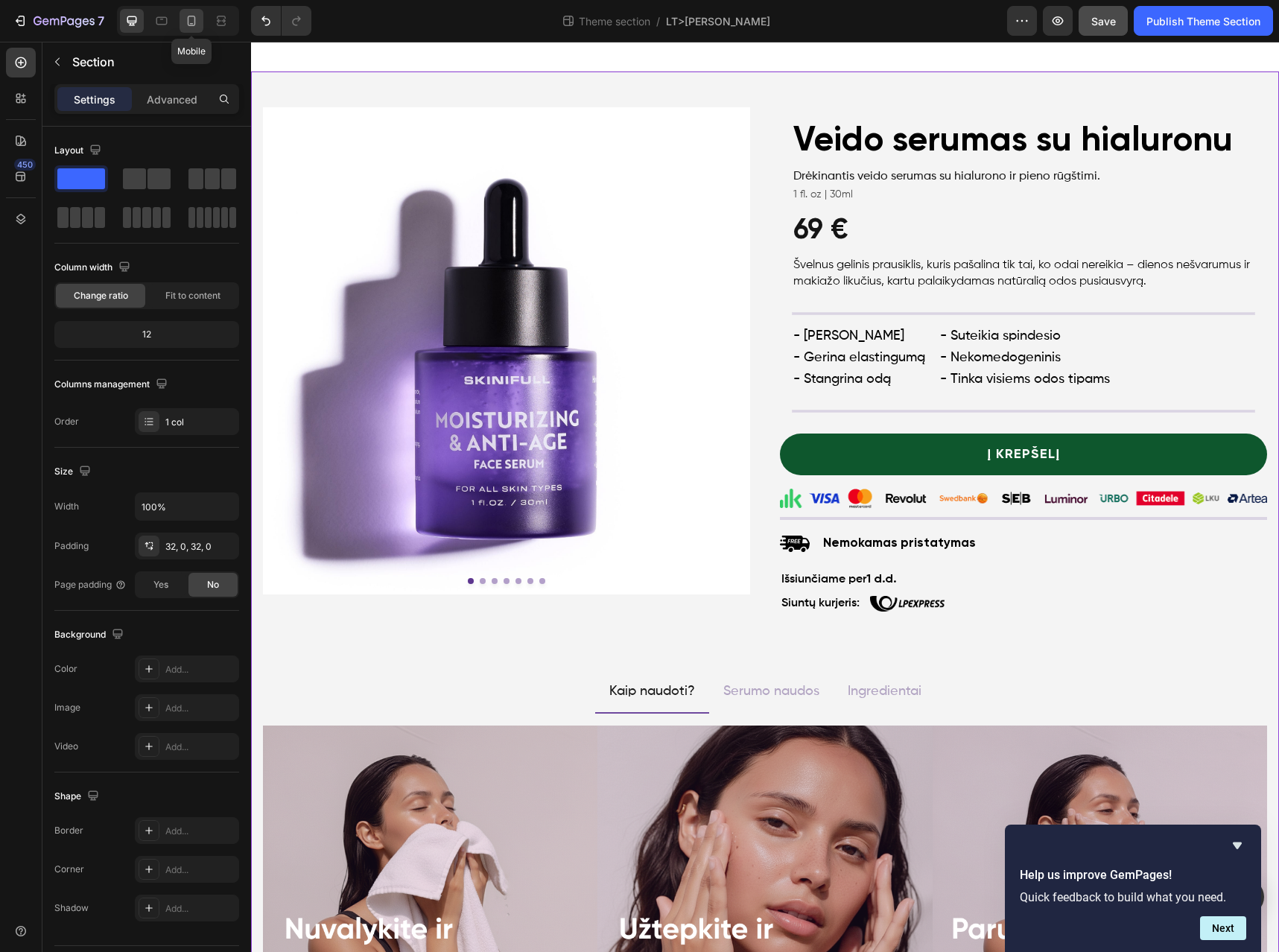
click at [190, 20] on icon at bounding box center [191, 20] width 15 height 15
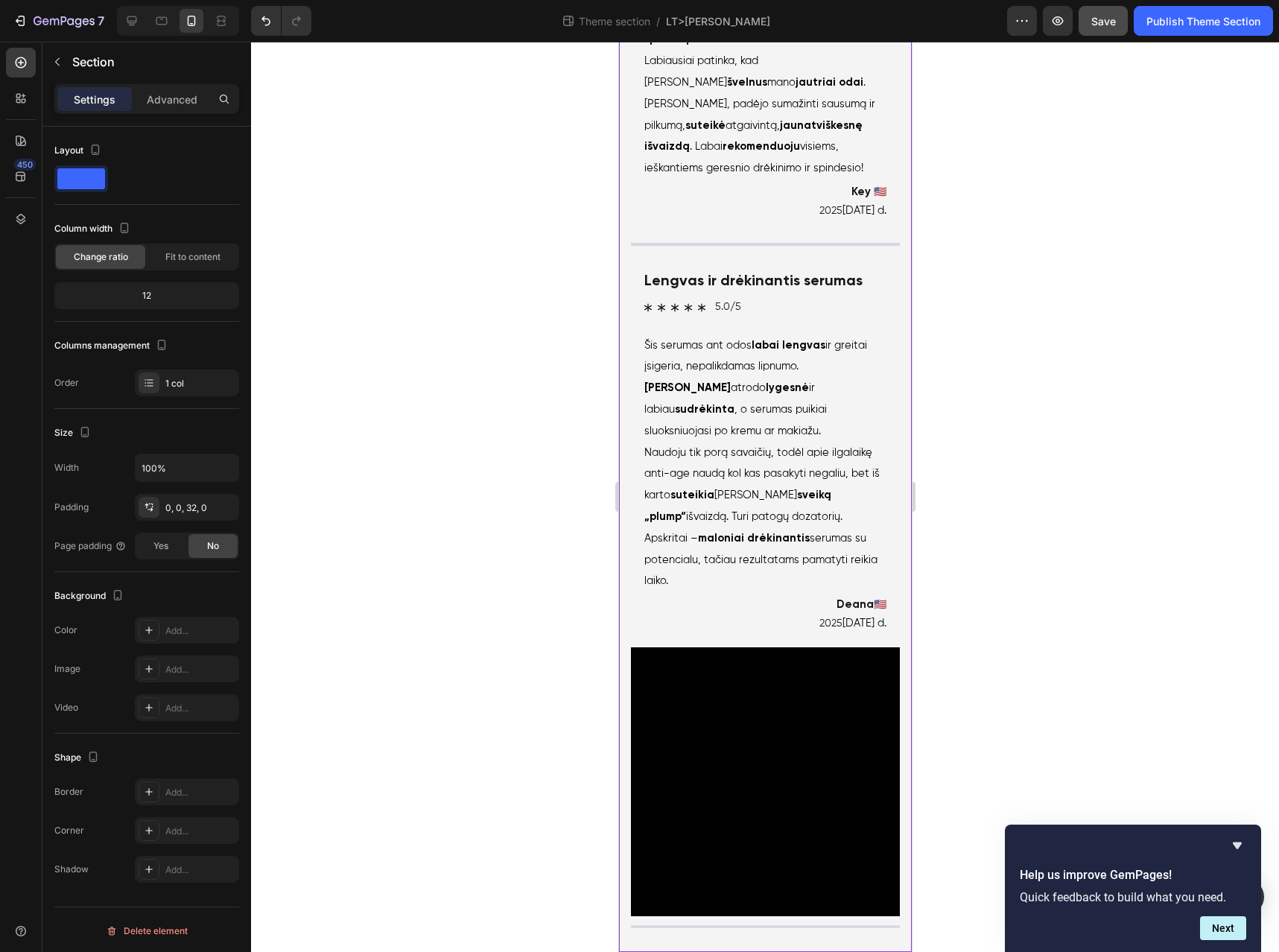
scroll to position [4411, 0]
click at [1211, 21] on div "Publish Theme Section" at bounding box center [1203, 21] width 114 height 15
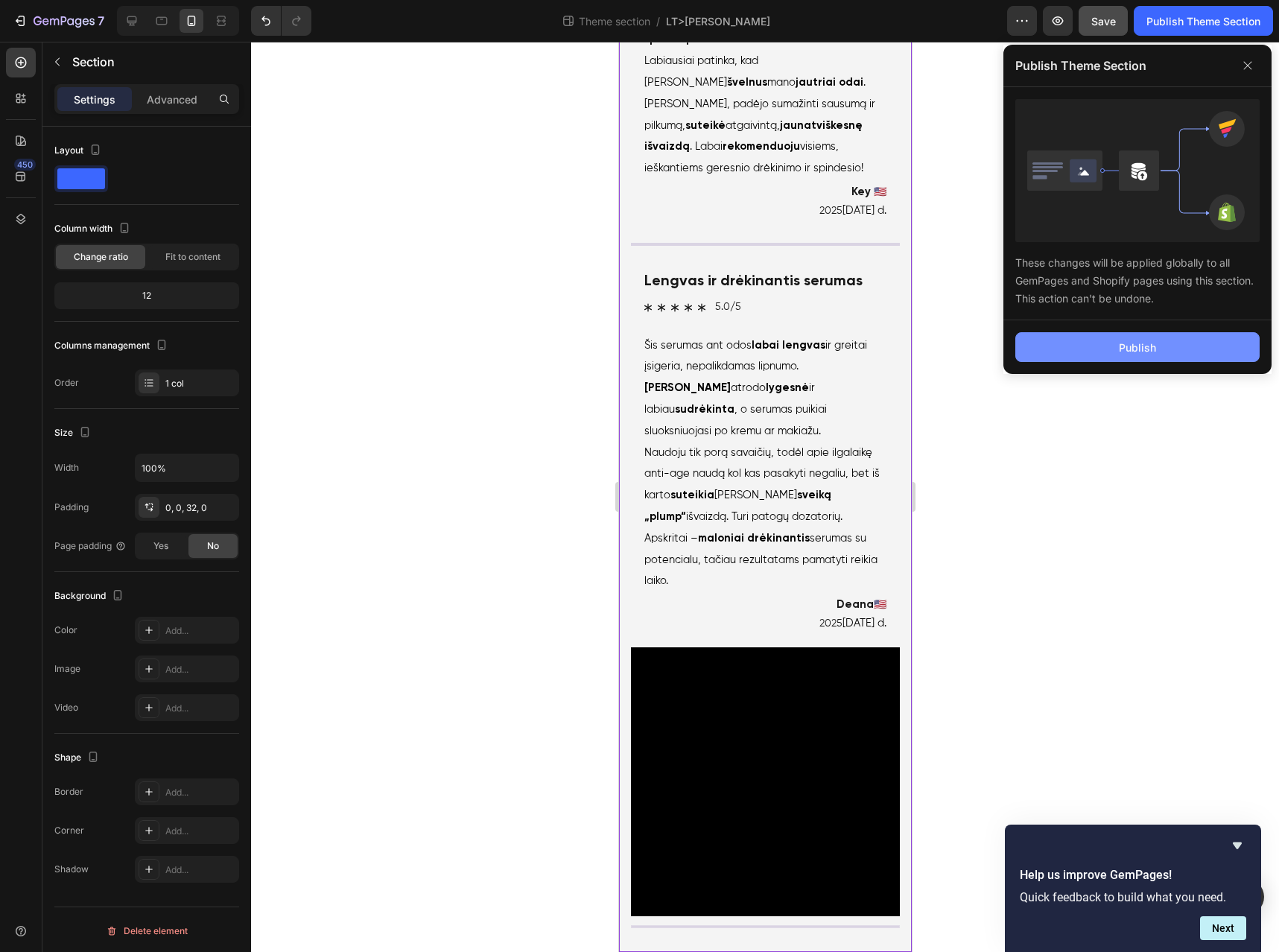
click at [1114, 339] on button "Publish" at bounding box center [1137, 347] width 245 height 30
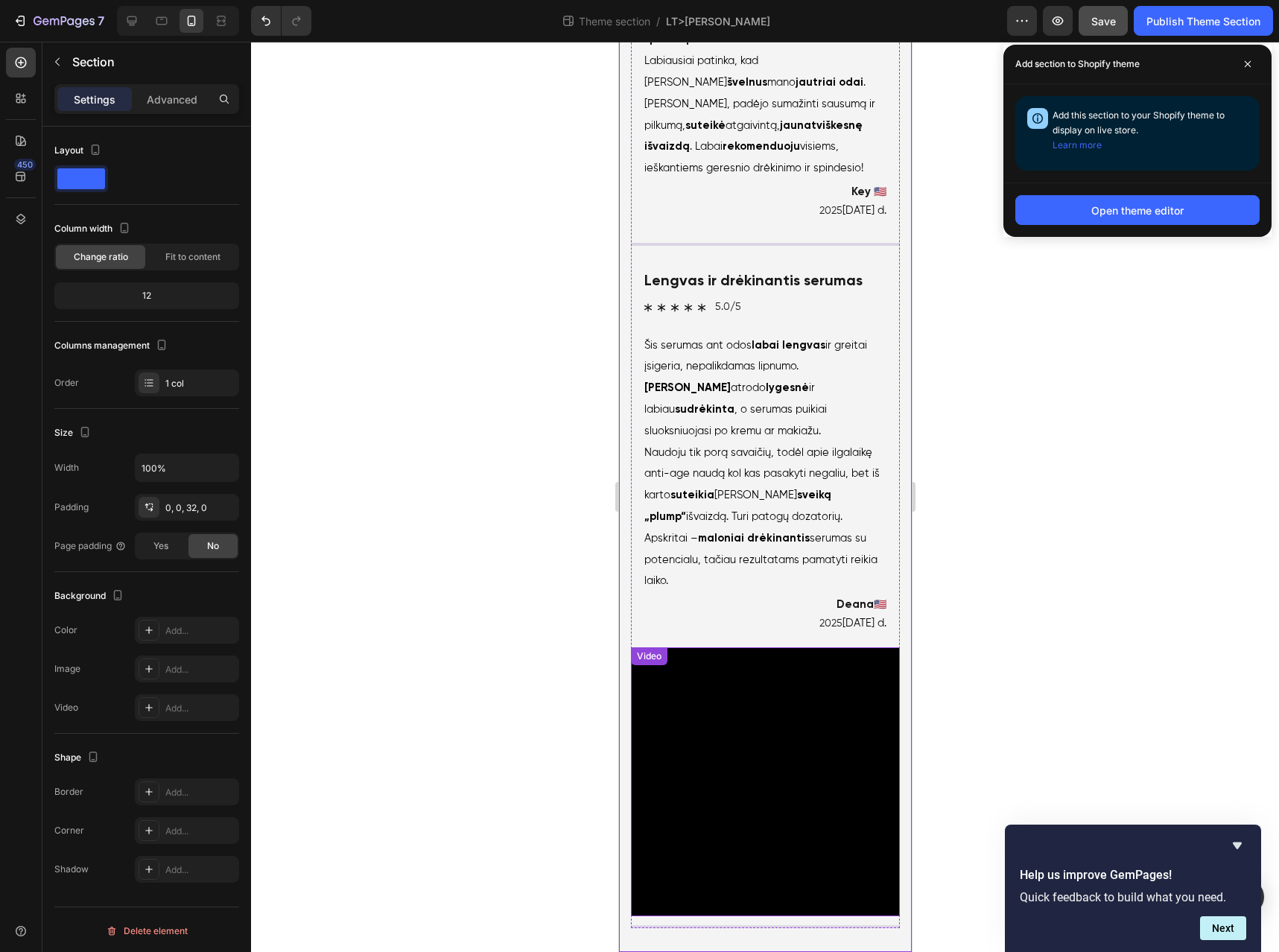
click at [749, 790] on video at bounding box center [764, 782] width 269 height 269
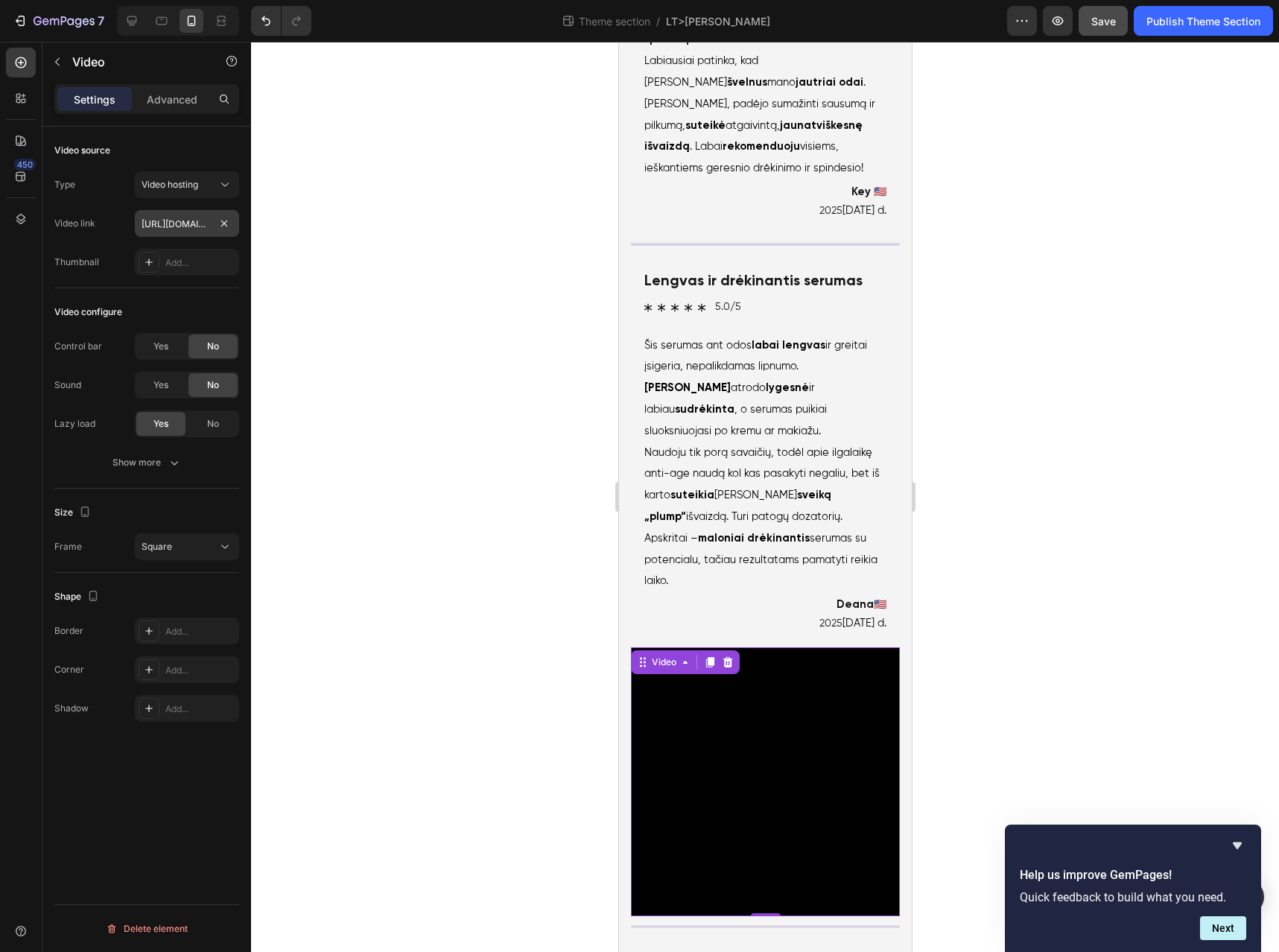
click at [215, 218] on div at bounding box center [224, 223] width 18 height 18
drag, startPoint x: 224, startPoint y: 223, endPoint x: 189, endPoint y: 224, distance: 35.0
paste input "https://cdn.shopify.com/videos/c/o/v/d556f2e12e3d4f8f9e5580fc32ccc34d.mov"
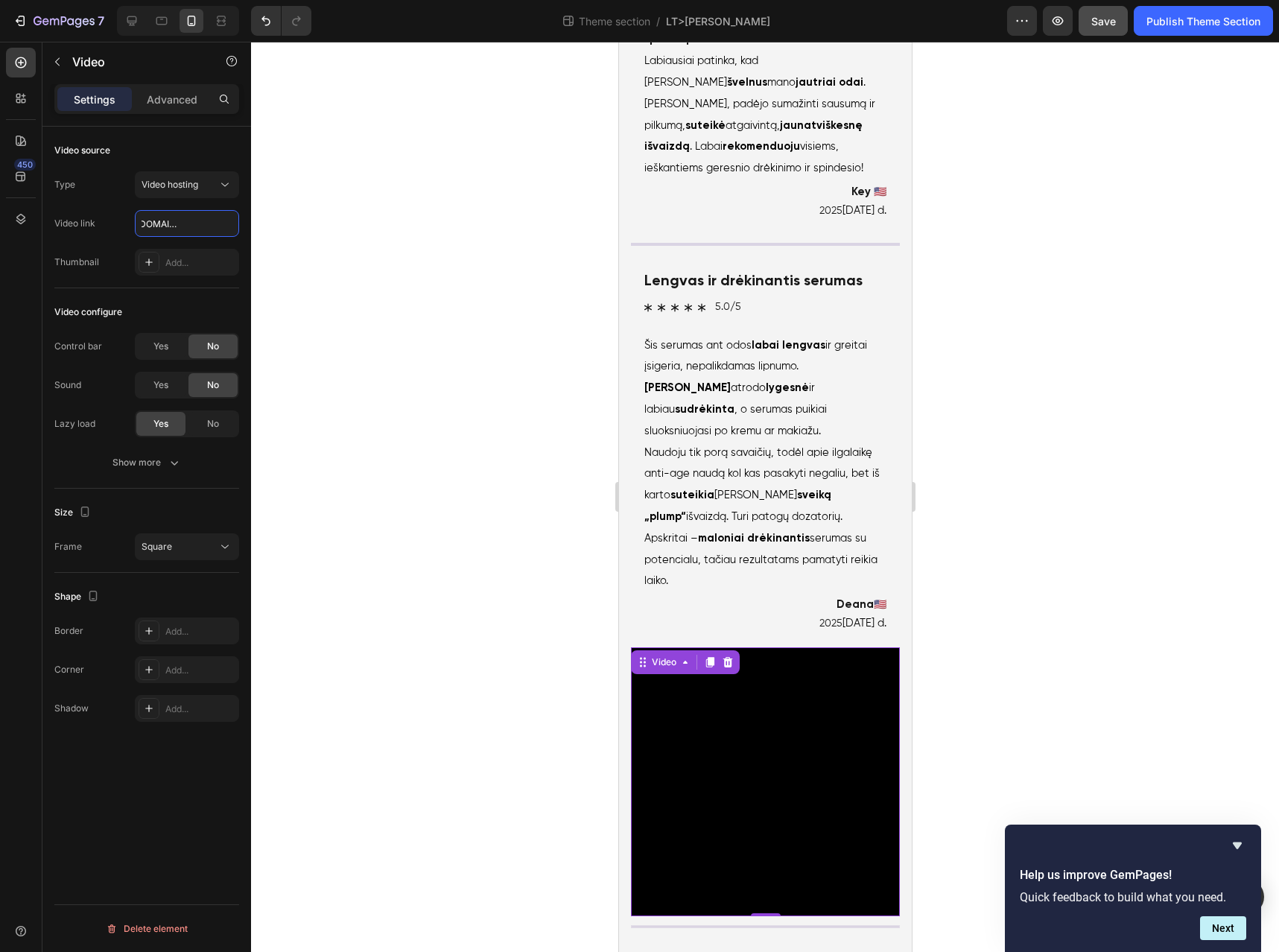
type input "https://cdn.shopify.com/videos/c/o/v/d556f2e12e3d4f8f9e5580fc32ccc34d.mov"
click at [574, 384] on div at bounding box center [764, 497] width 1028 height 910
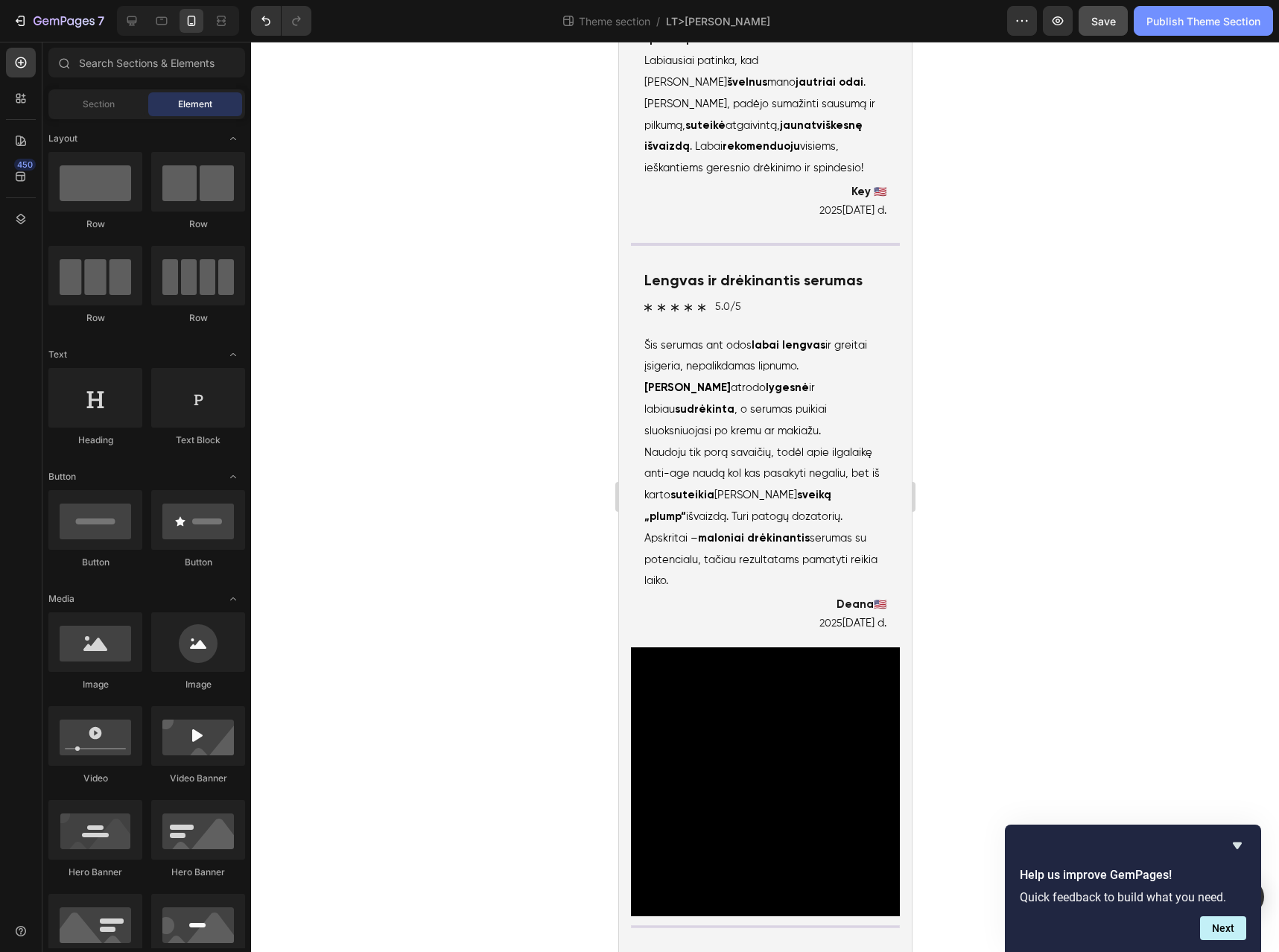
click at [1199, 21] on div "Publish Theme Section" at bounding box center [1203, 21] width 114 height 15
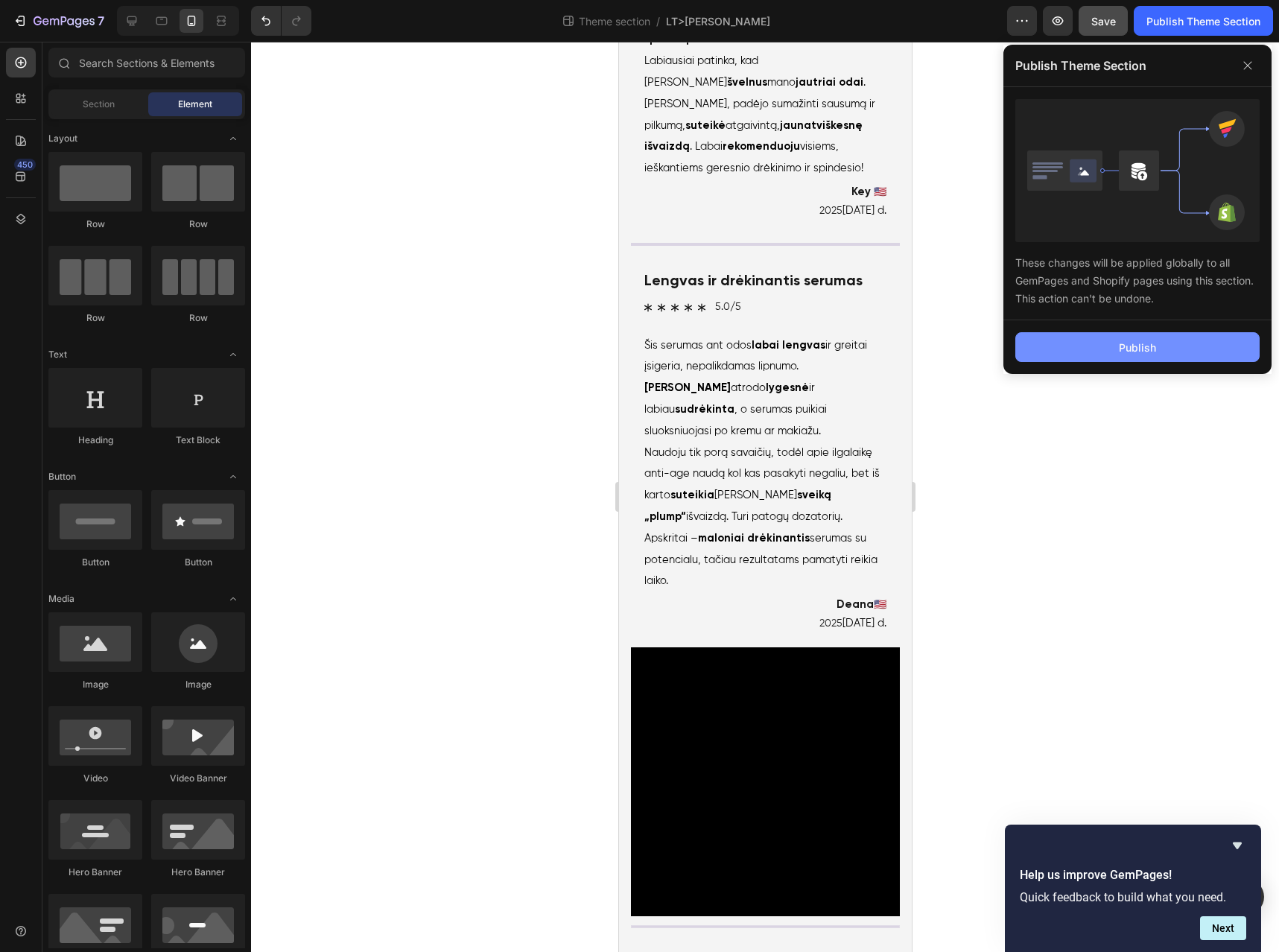
click at [1139, 339] on button "Publish" at bounding box center [1137, 347] width 245 height 30
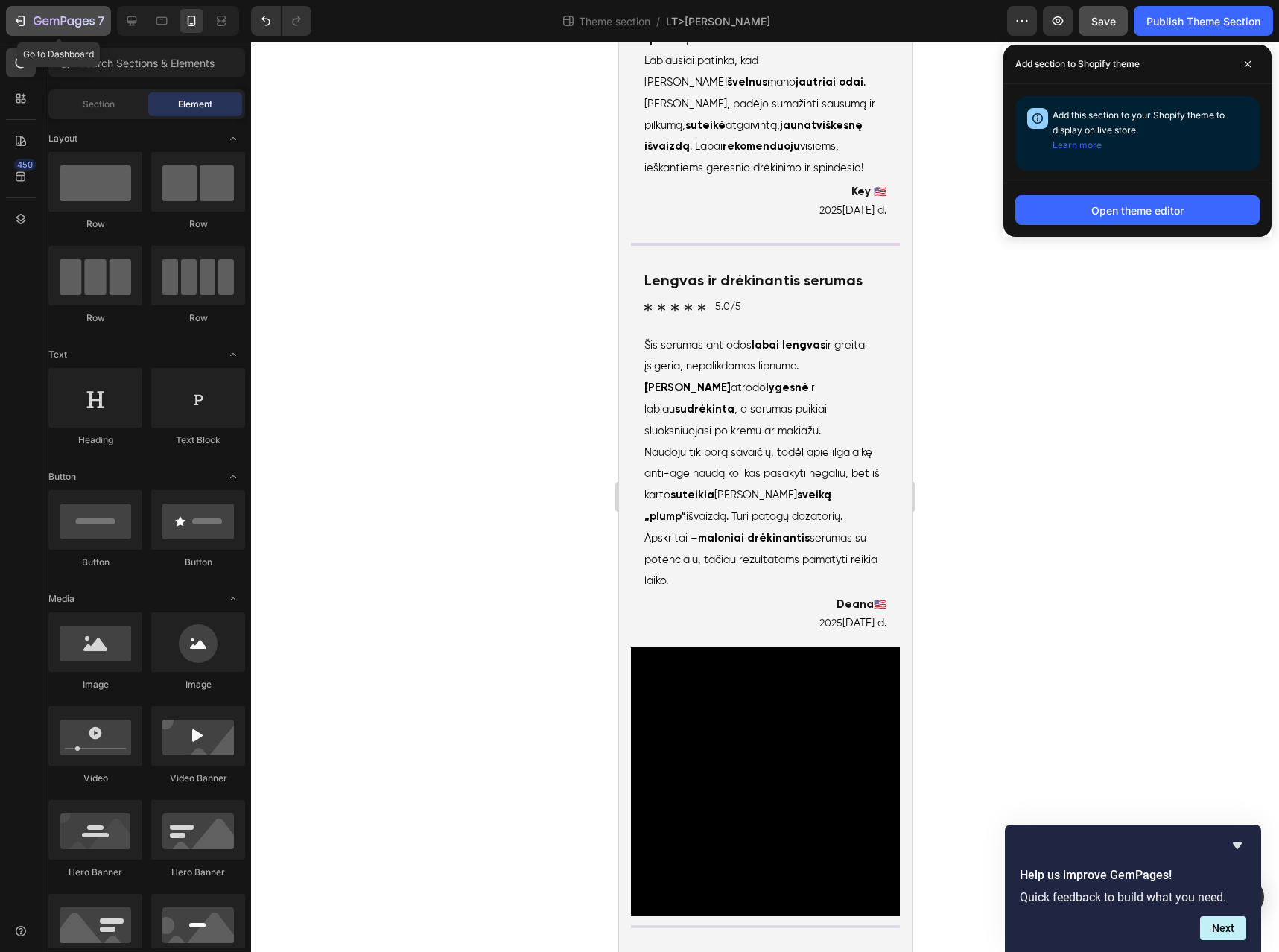
click at [15, 20] on icon "button" at bounding box center [19, 21] width 7 height 5
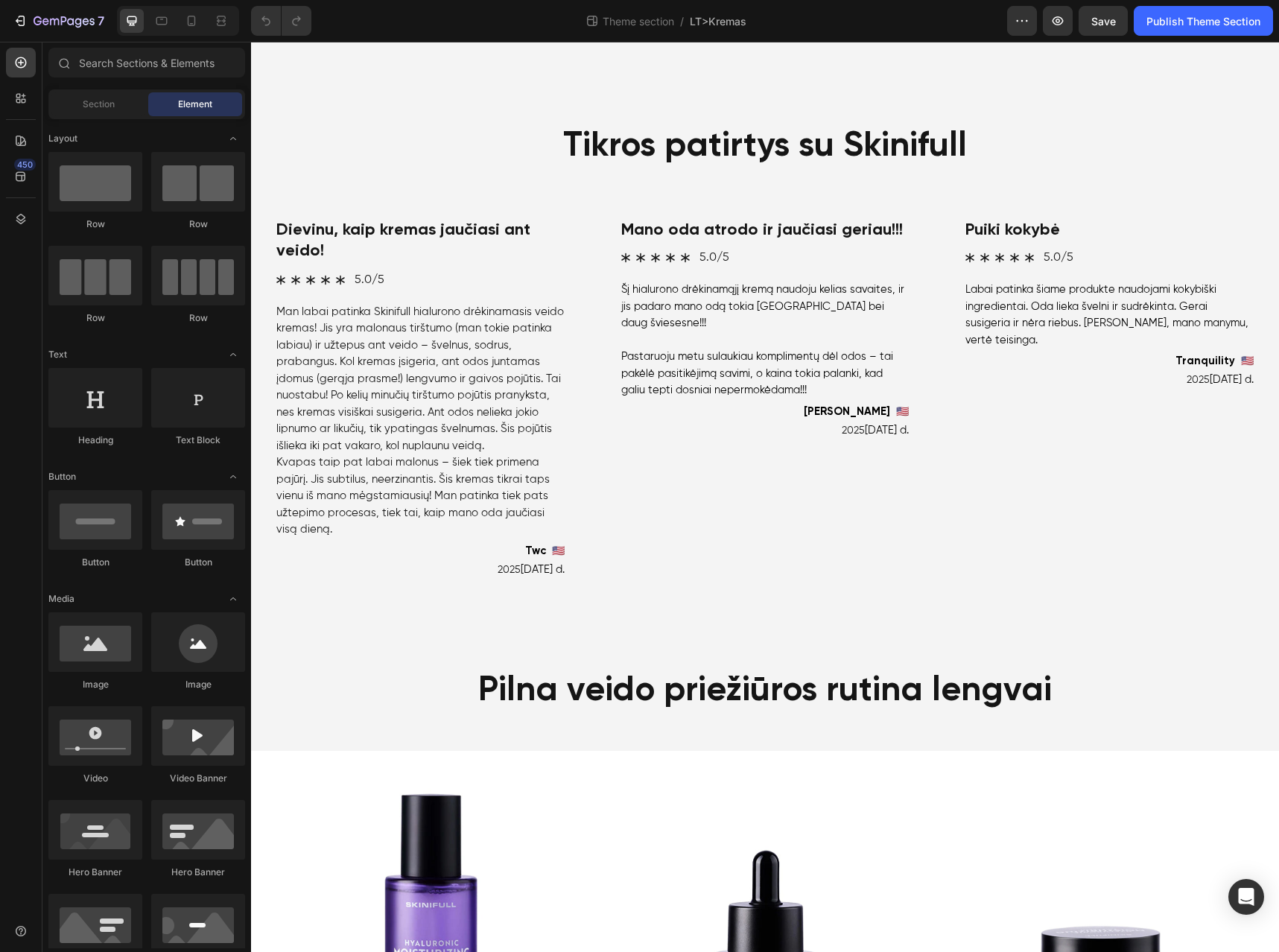
scroll to position [1025, 0]
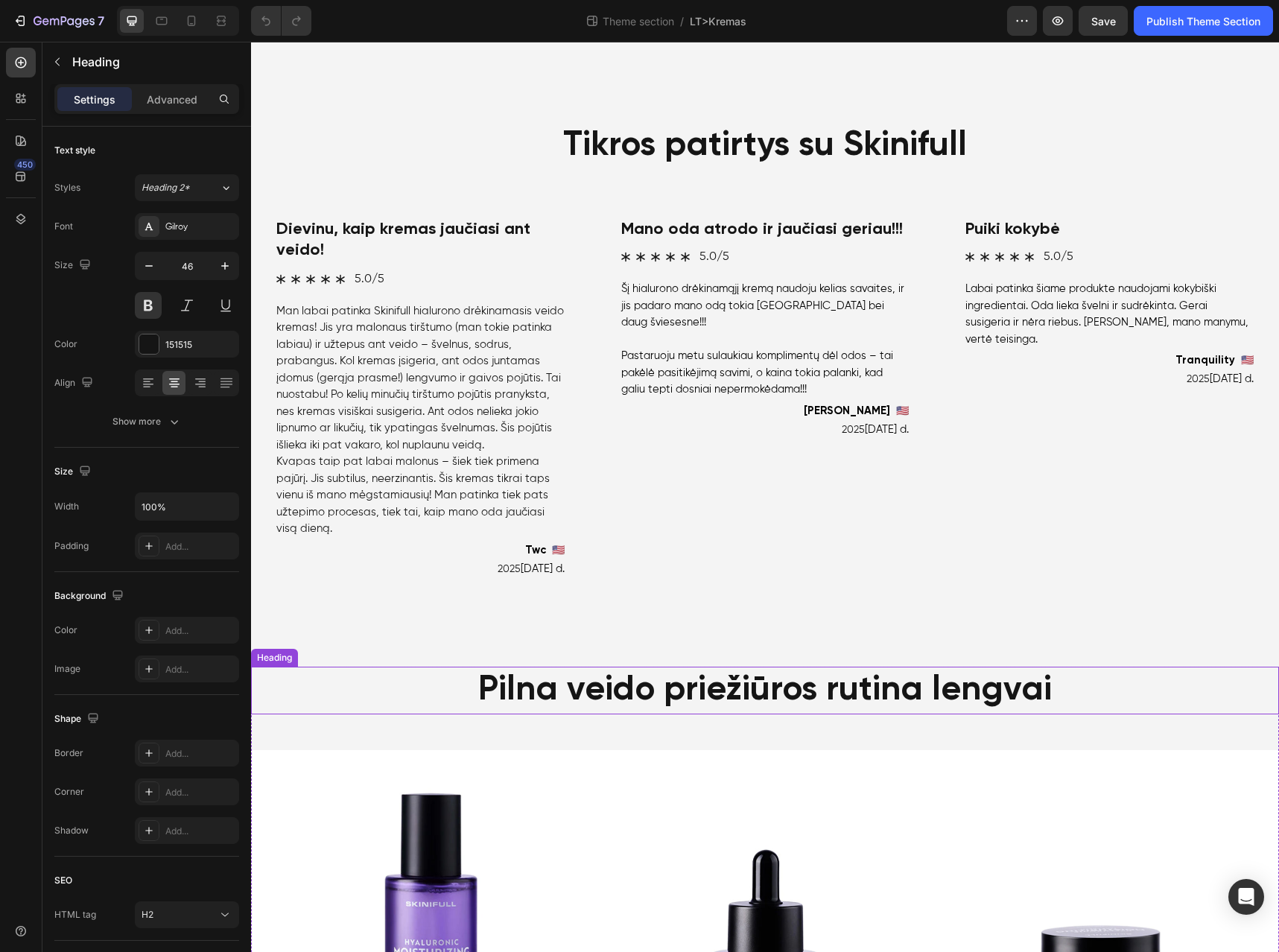
click at [1125, 667] on h2 "Pilna veido priežiūros rutina lengvai" at bounding box center [764, 690] width 1028 height 48
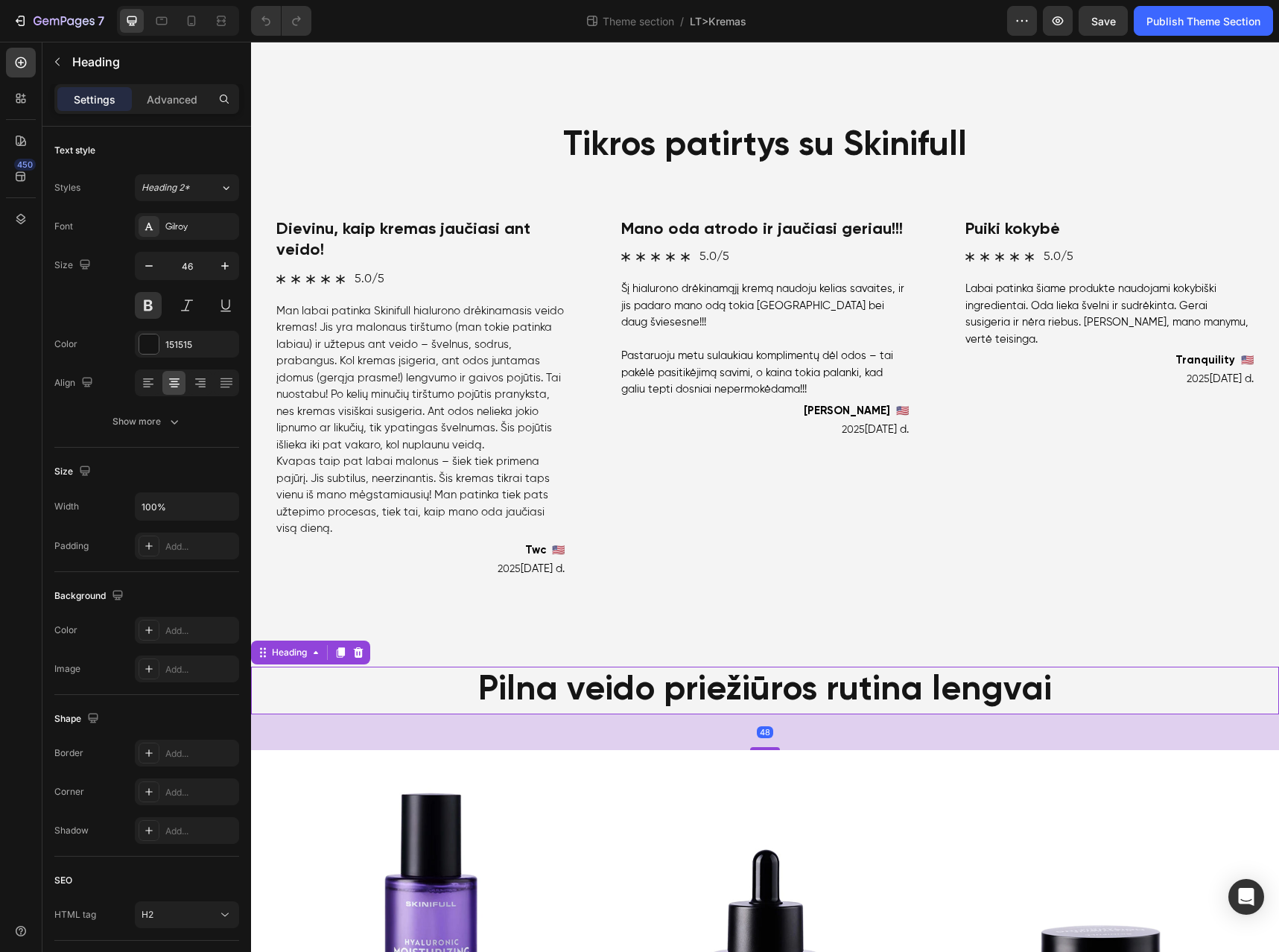
scroll to position [1027, 0]
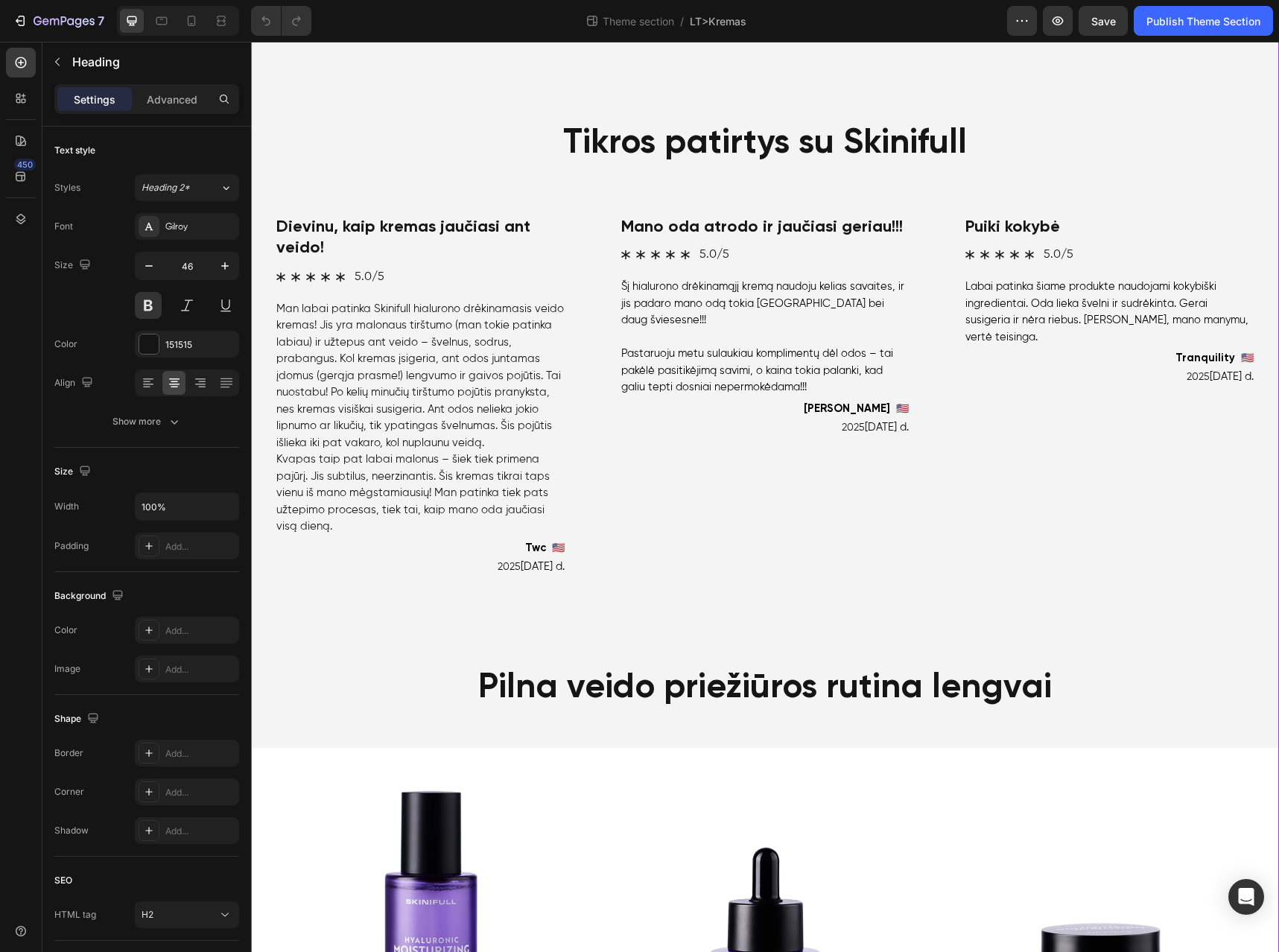
click at [1009, 623] on div "Product Images Product Veido kremas su hialuronu Heading Maitinantis veido krem…" at bounding box center [764, 638] width 1028 height 3138
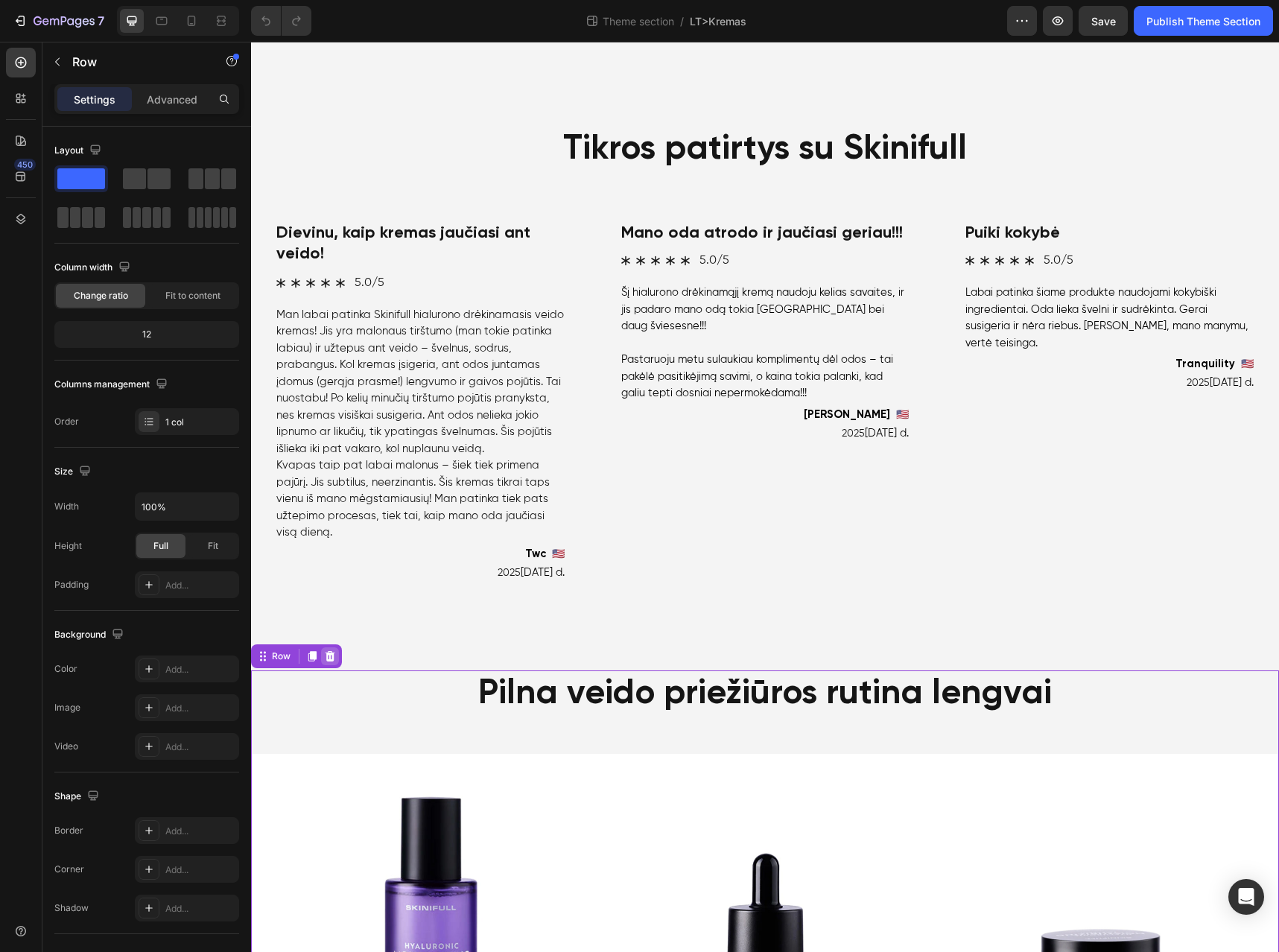
click at [332, 656] on icon at bounding box center [330, 657] width 10 height 11
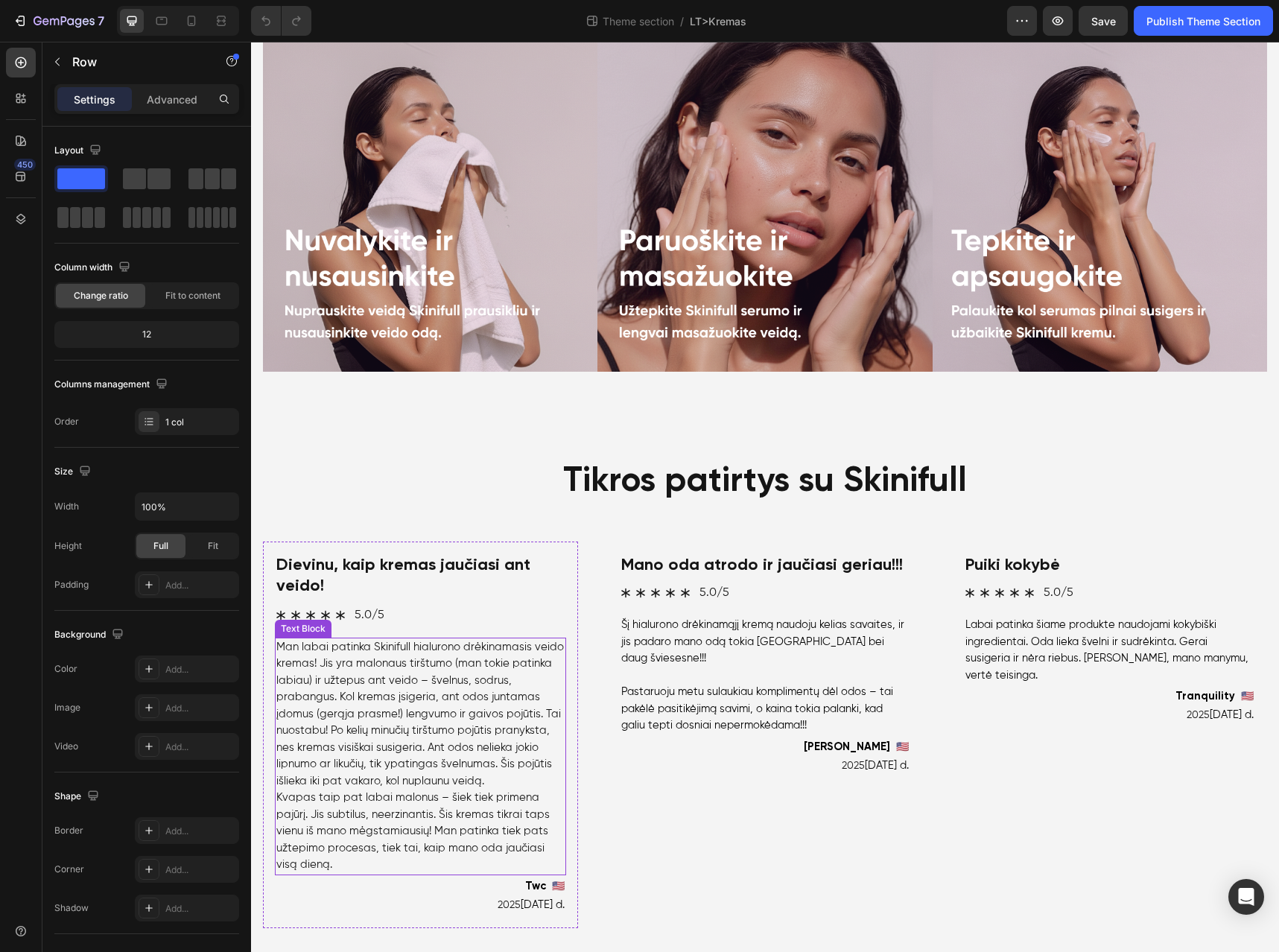
scroll to position [685, 0]
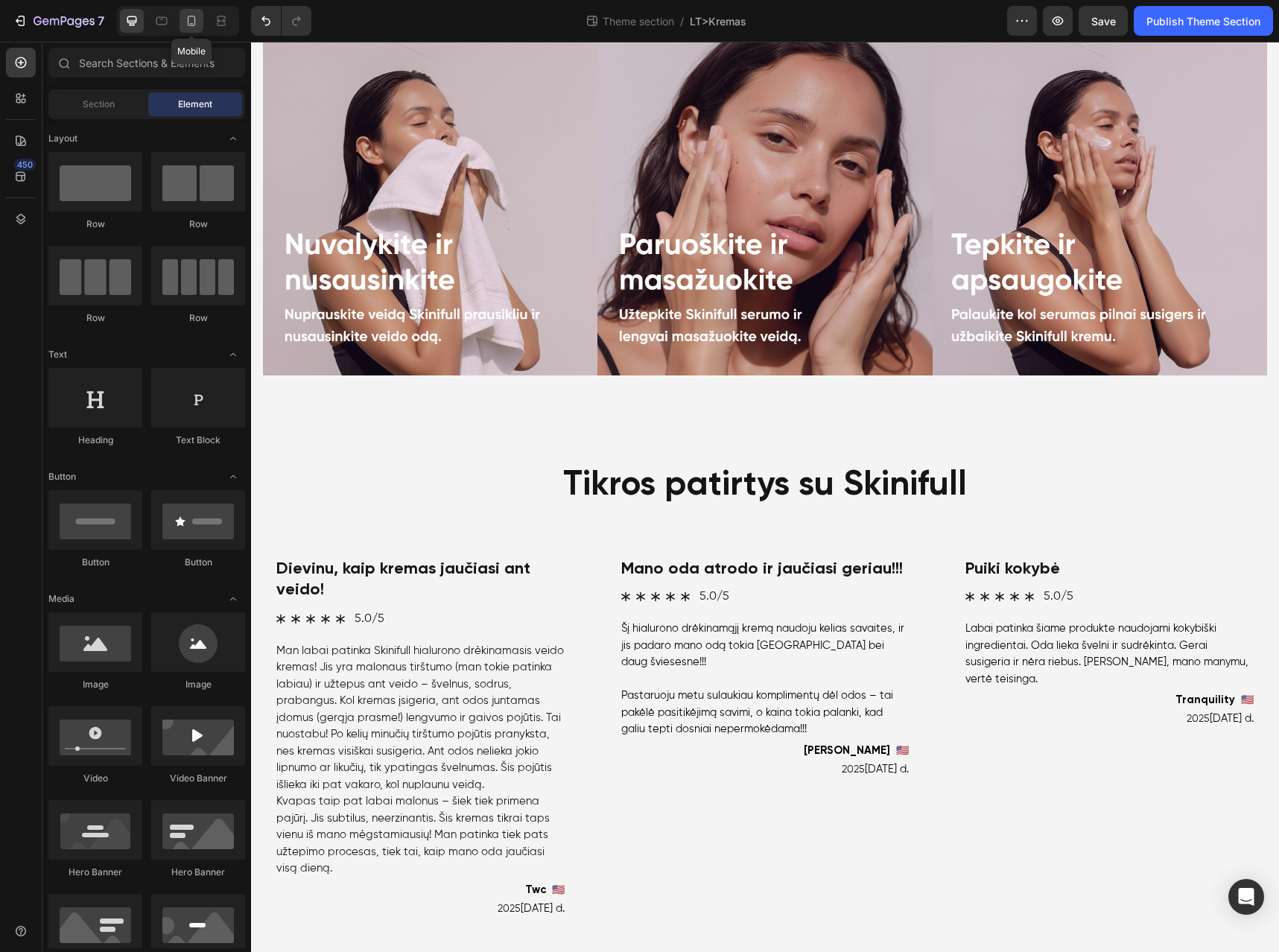
click at [195, 28] on icon at bounding box center [191, 20] width 15 height 15
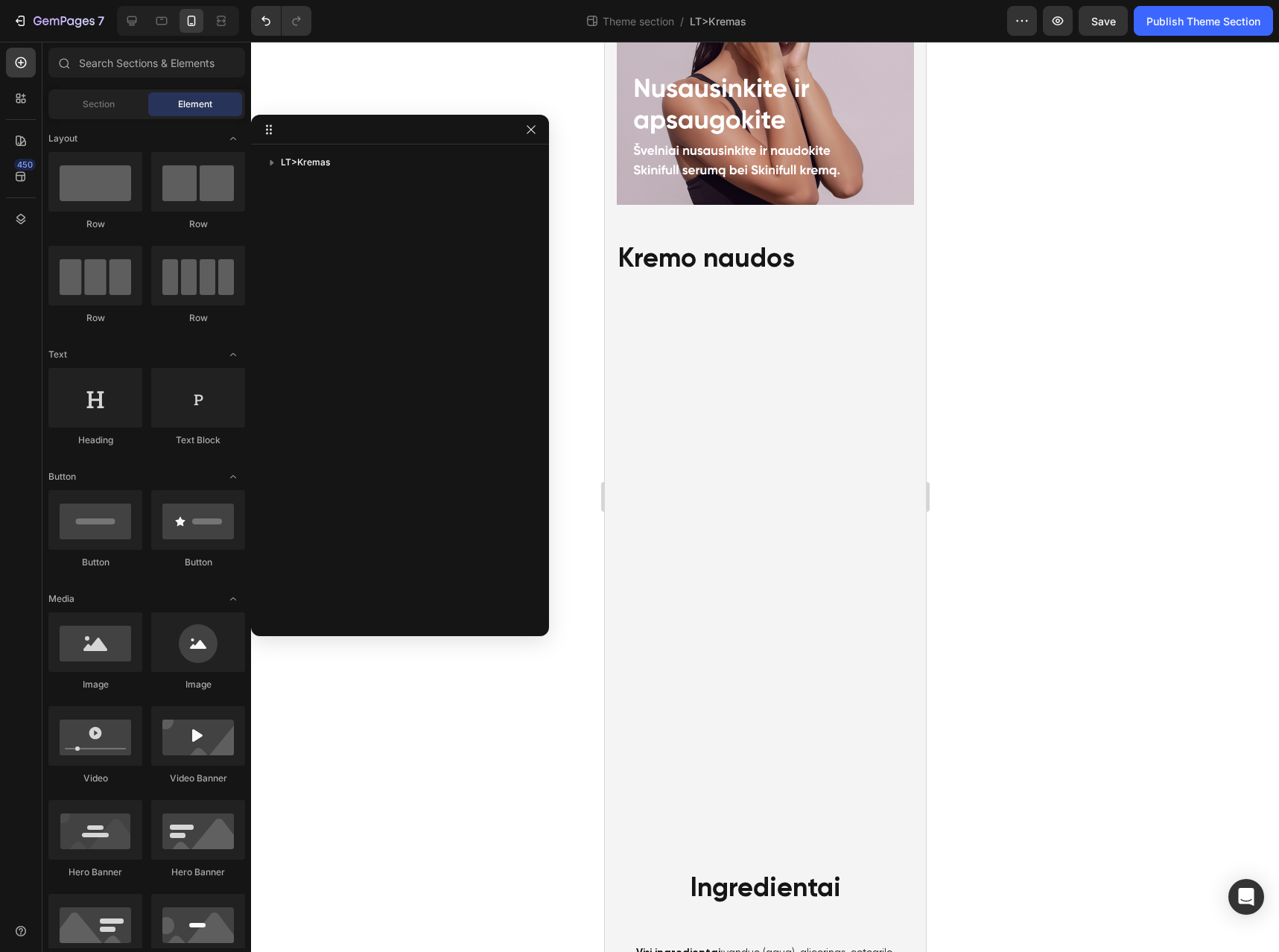
drag, startPoint x: 922, startPoint y: 497, endPoint x: 1538, endPoint y: 540, distance: 617.5
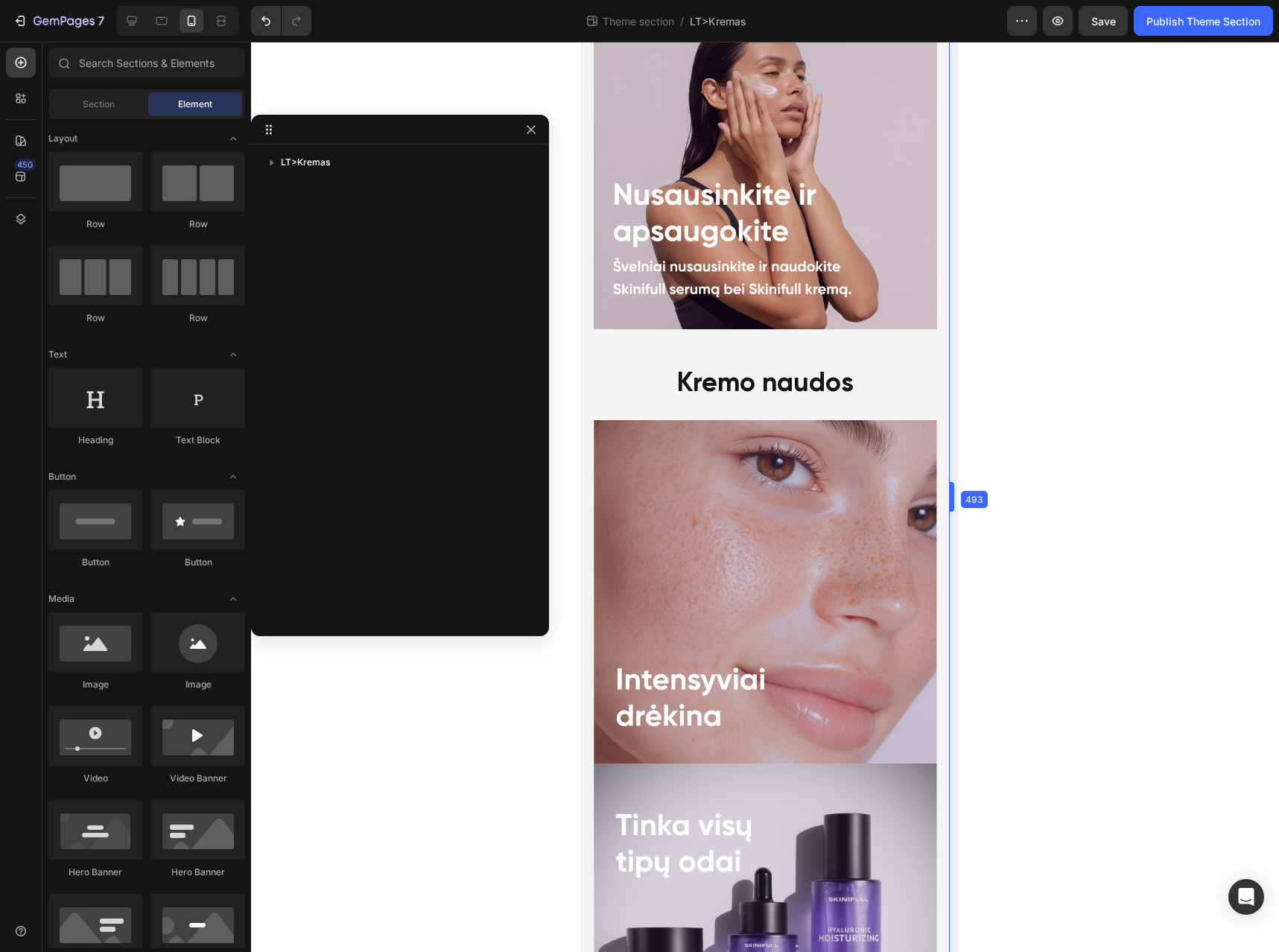
scroll to position [2056, 0]
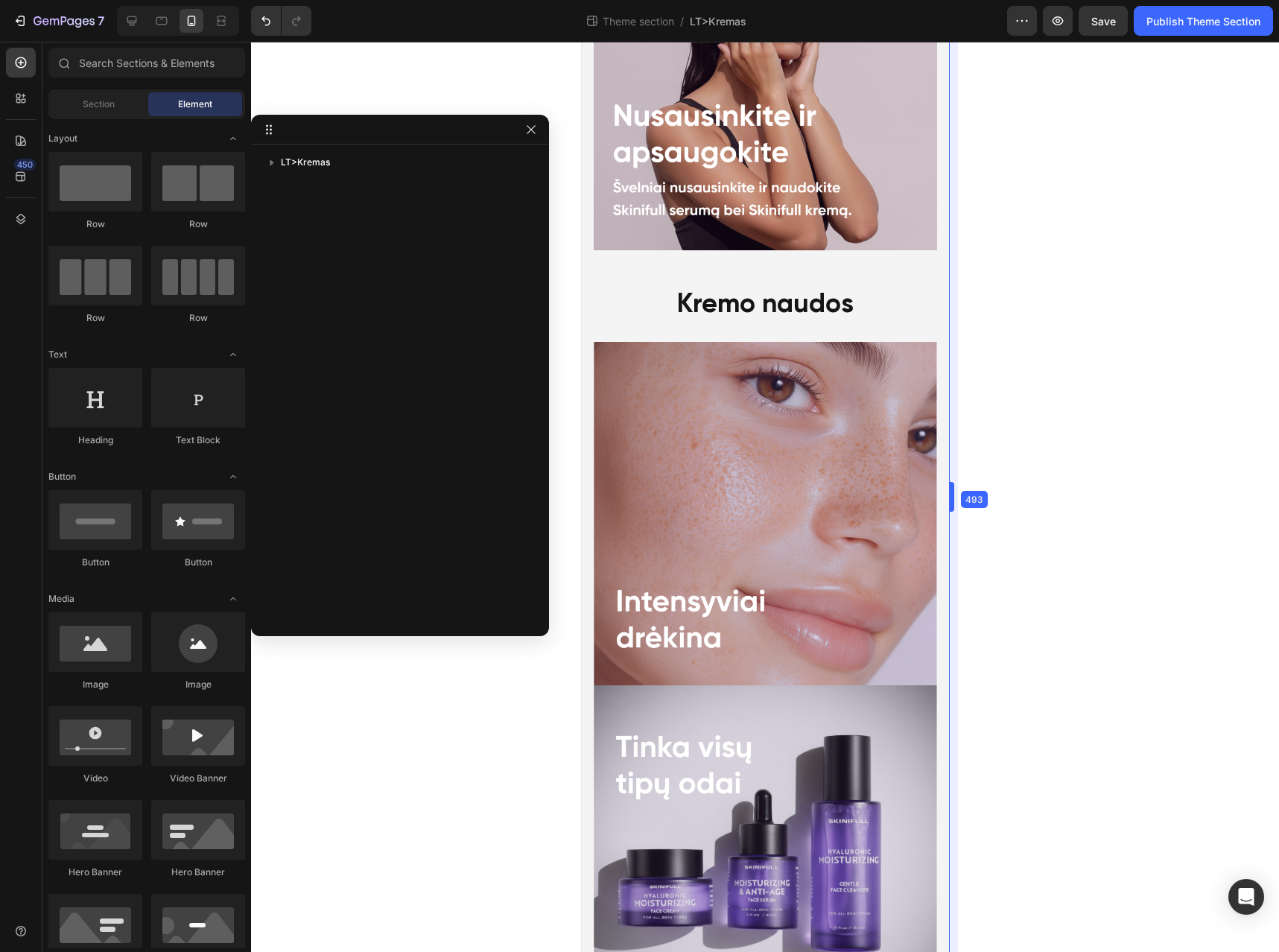
drag, startPoint x: 928, startPoint y: 504, endPoint x: 983, endPoint y: 503, distance: 55.0
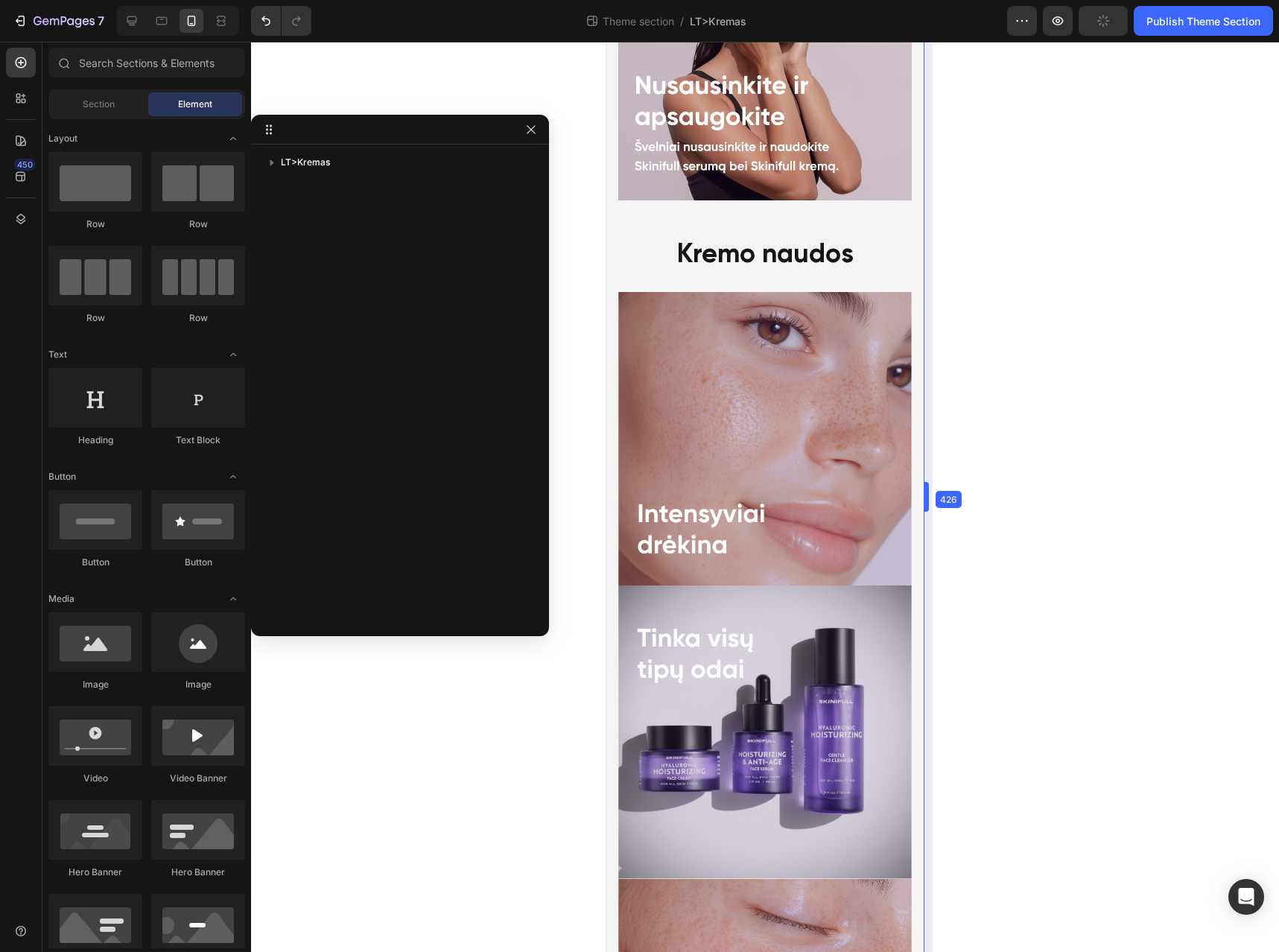
drag, startPoint x: 953, startPoint y: 508, endPoint x: 903, endPoint y: 513, distance: 50.2
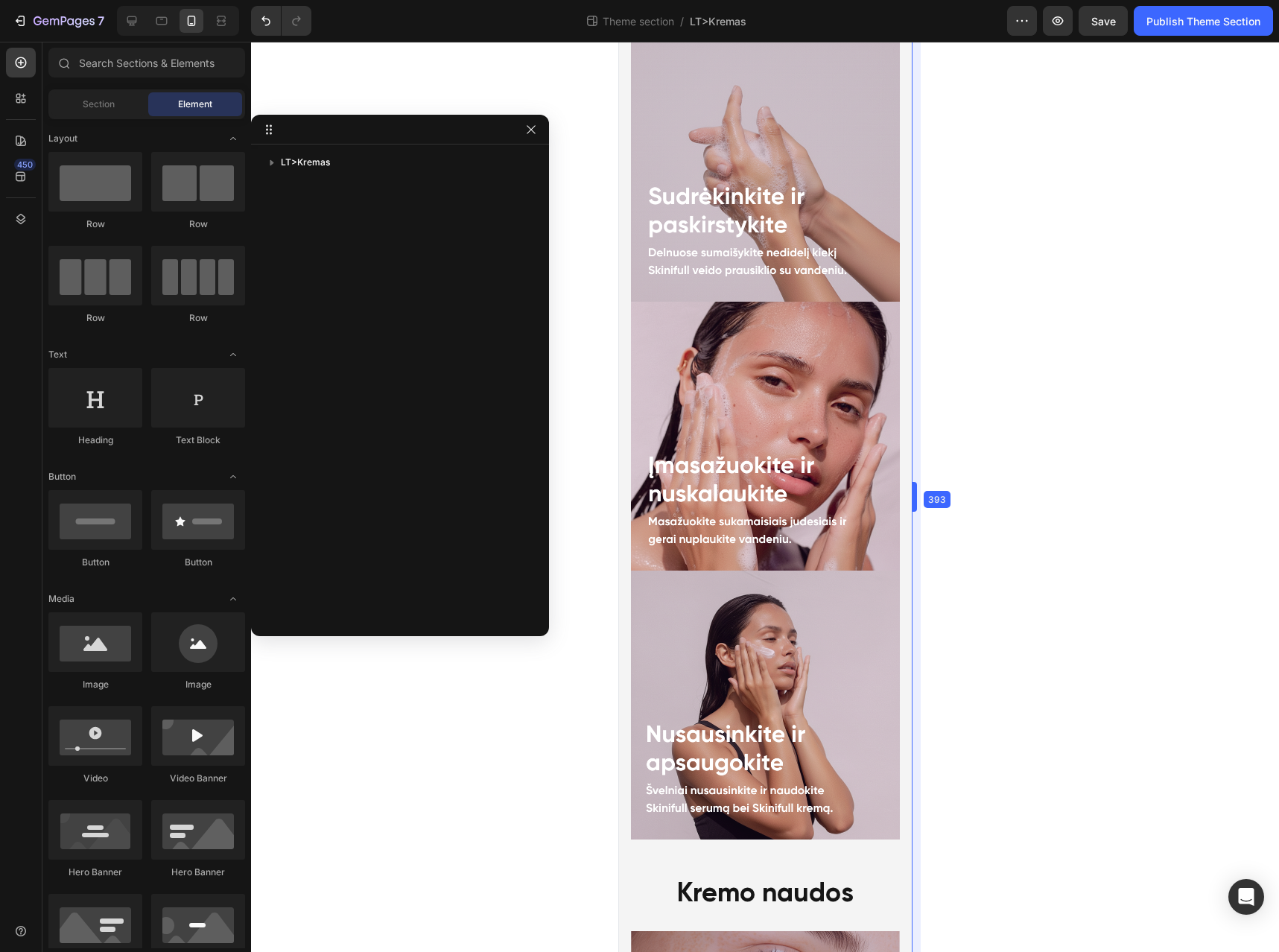
drag, startPoint x: 926, startPoint y: 489, endPoint x: 900, endPoint y: 498, distance: 27.5
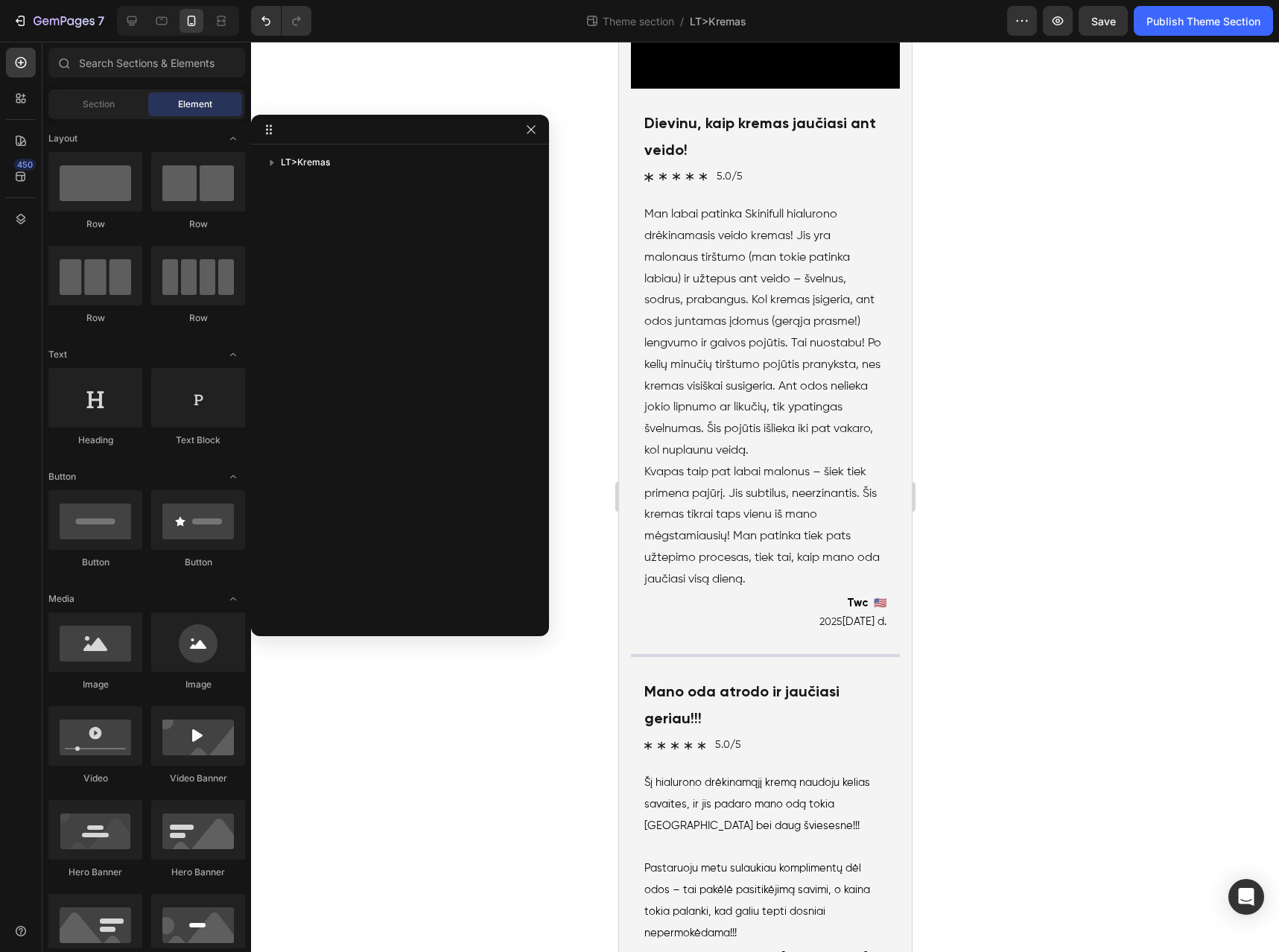
scroll to position [4205, 0]
click at [805, 459] on p "Man labai patinka Skinifull hialurono drėkinamasis veido kremas! Jis yra malona…" at bounding box center [765, 330] width 242 height 258
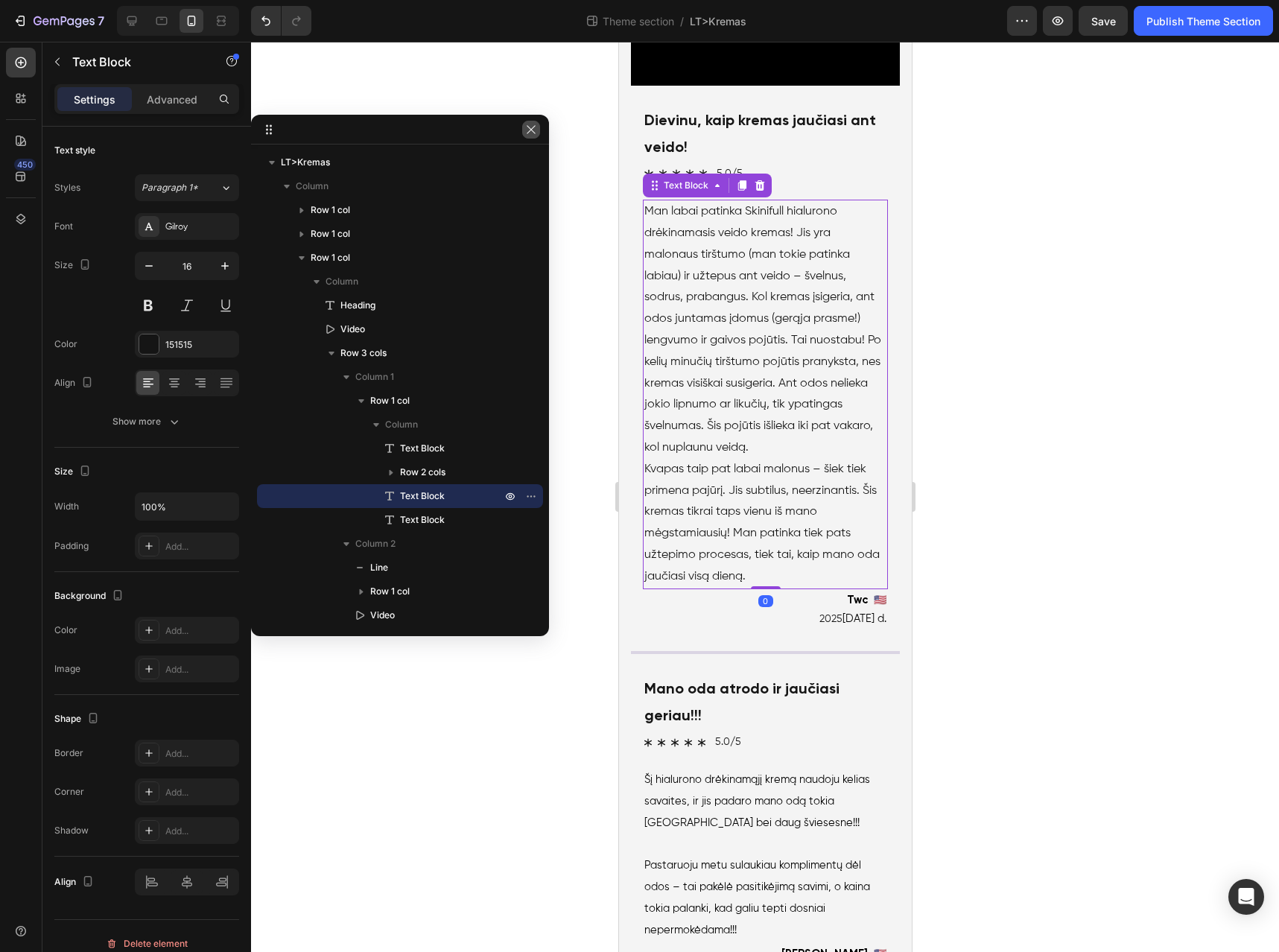
click at [538, 127] on button "button" at bounding box center [531, 129] width 18 height 18
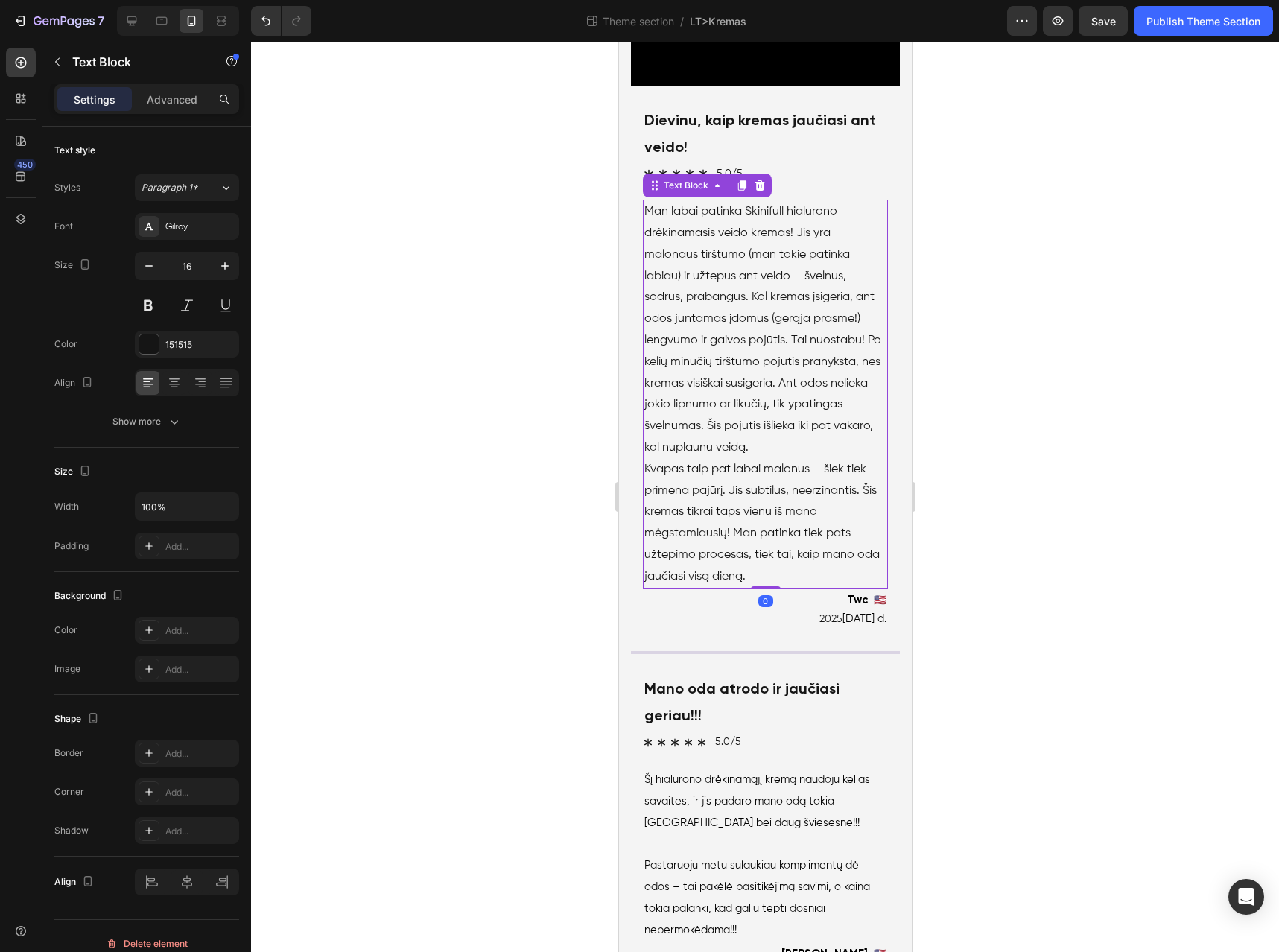
click at [805, 459] on p "Man labai patinka Skinifull hialurono drėkinamasis veido kremas! Jis yra malona…" at bounding box center [765, 330] width 242 height 258
click at [755, 459] on p "Man labai patinka Skinifull hialurono drėkinamasis veido kremas! Jis yra malona…" at bounding box center [765, 330] width 242 height 258
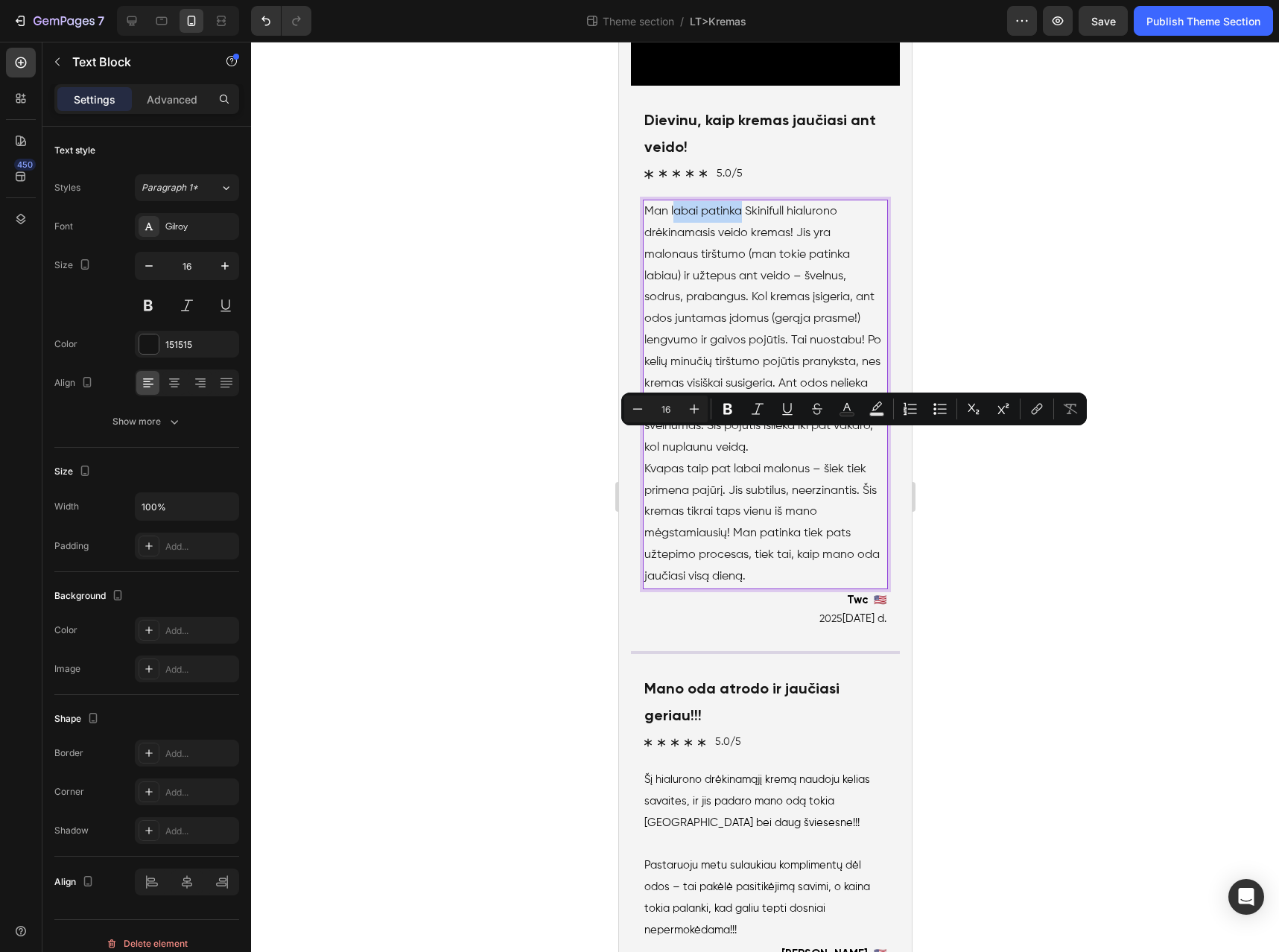
drag, startPoint x: 673, startPoint y: 439, endPoint x: 741, endPoint y: 440, distance: 68.0
click at [741, 440] on p "Man labai patinka Skinifull hialurono drėkinamasis veido kremas! Jis yra malona…" at bounding box center [765, 330] width 242 height 258
click at [714, 440] on p "Man labai patinka Skinifull hialurono drėkinamasis veido kremas! Jis yra malona…" at bounding box center [765, 330] width 242 height 258
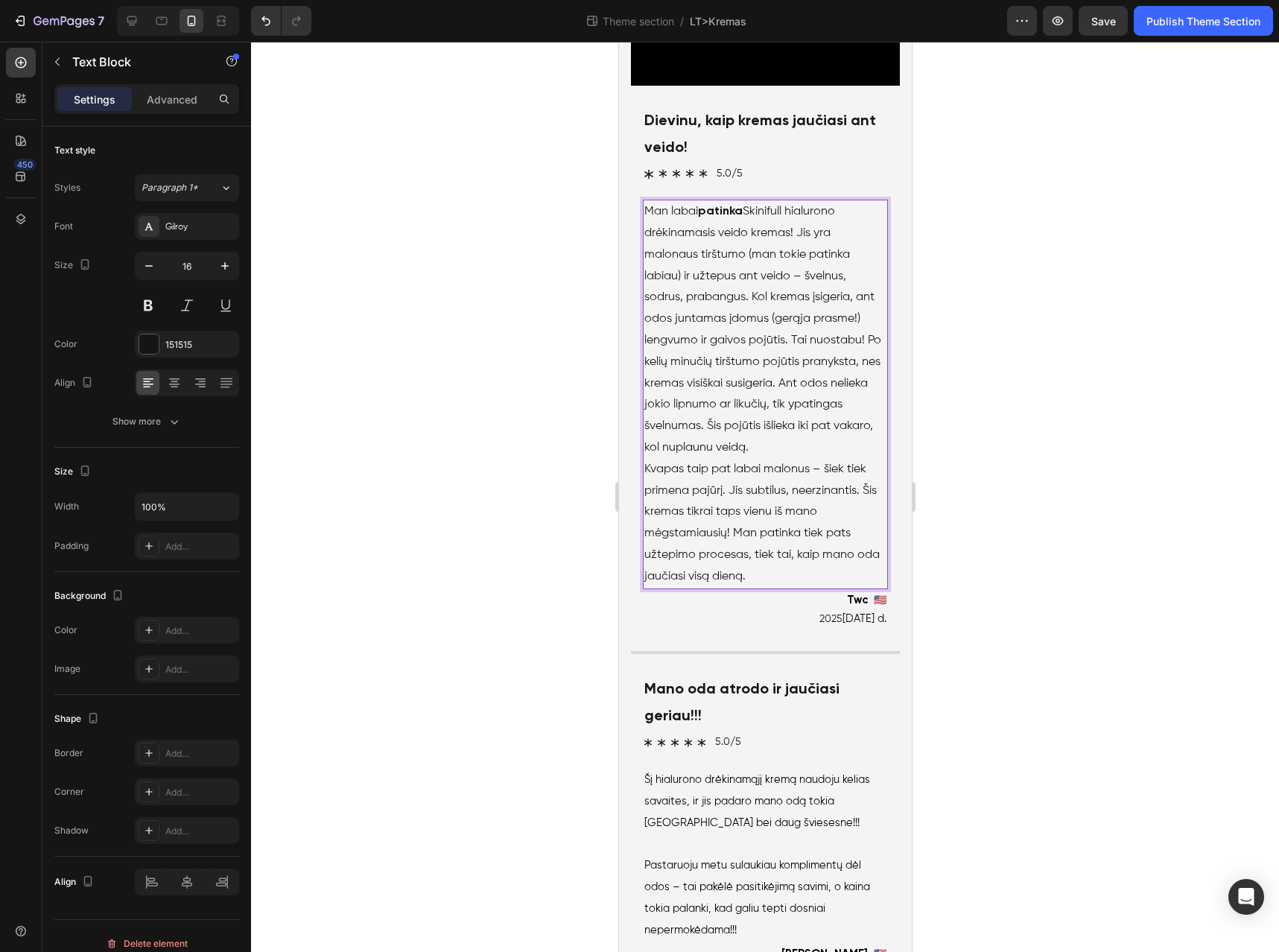
click at [687, 439] on p "Man labai patinka Skinifull hialurono drėkinamasis veido kremas! Jis yra malona…" at bounding box center [765, 330] width 242 height 258
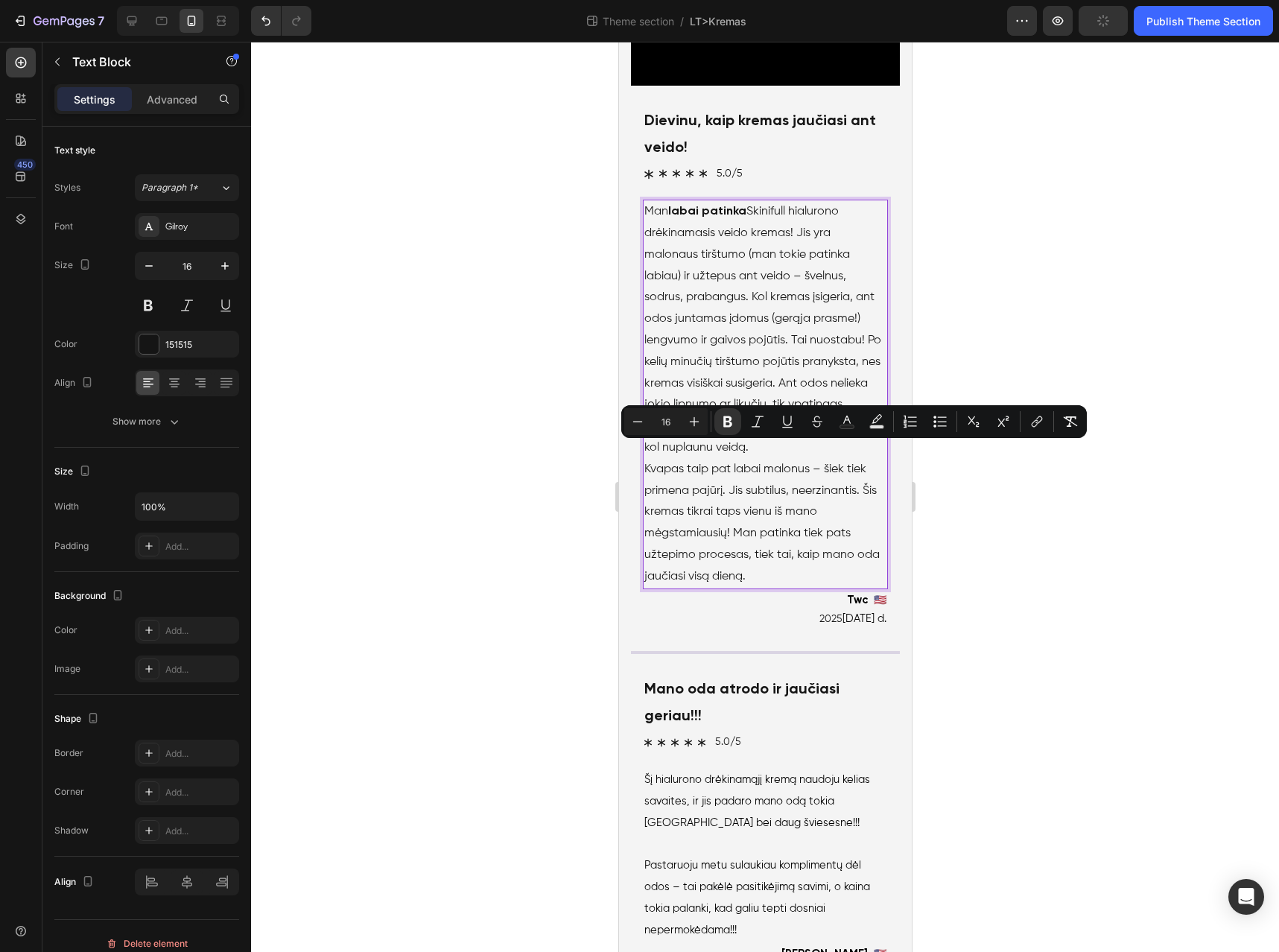
scroll to position [4172, 0]
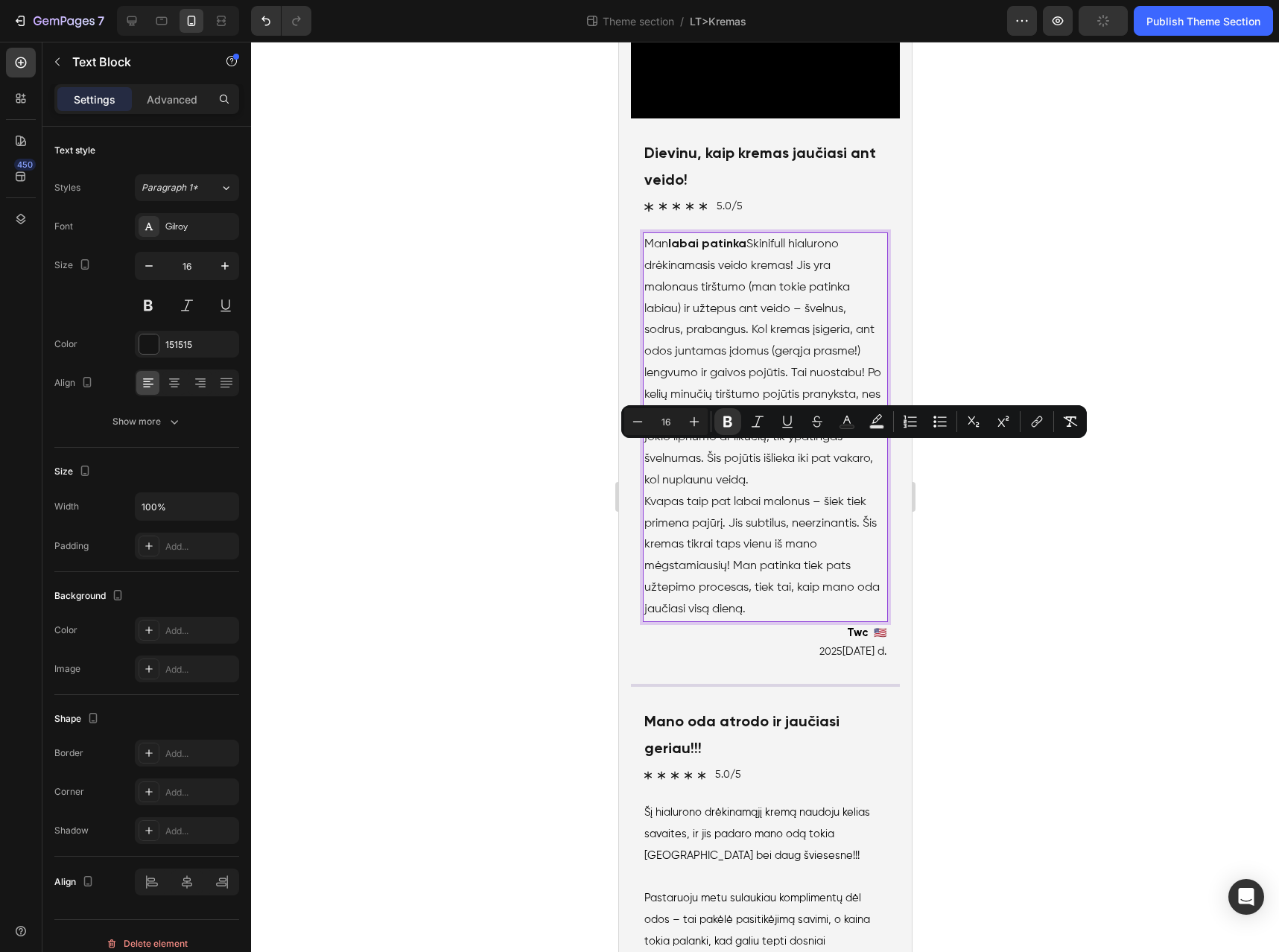
click at [814, 438] on div "Minus 16 Plus Bold Italic Underline Strikethrough Text Color Text Background Co…" at bounding box center [855, 421] width 466 height 32
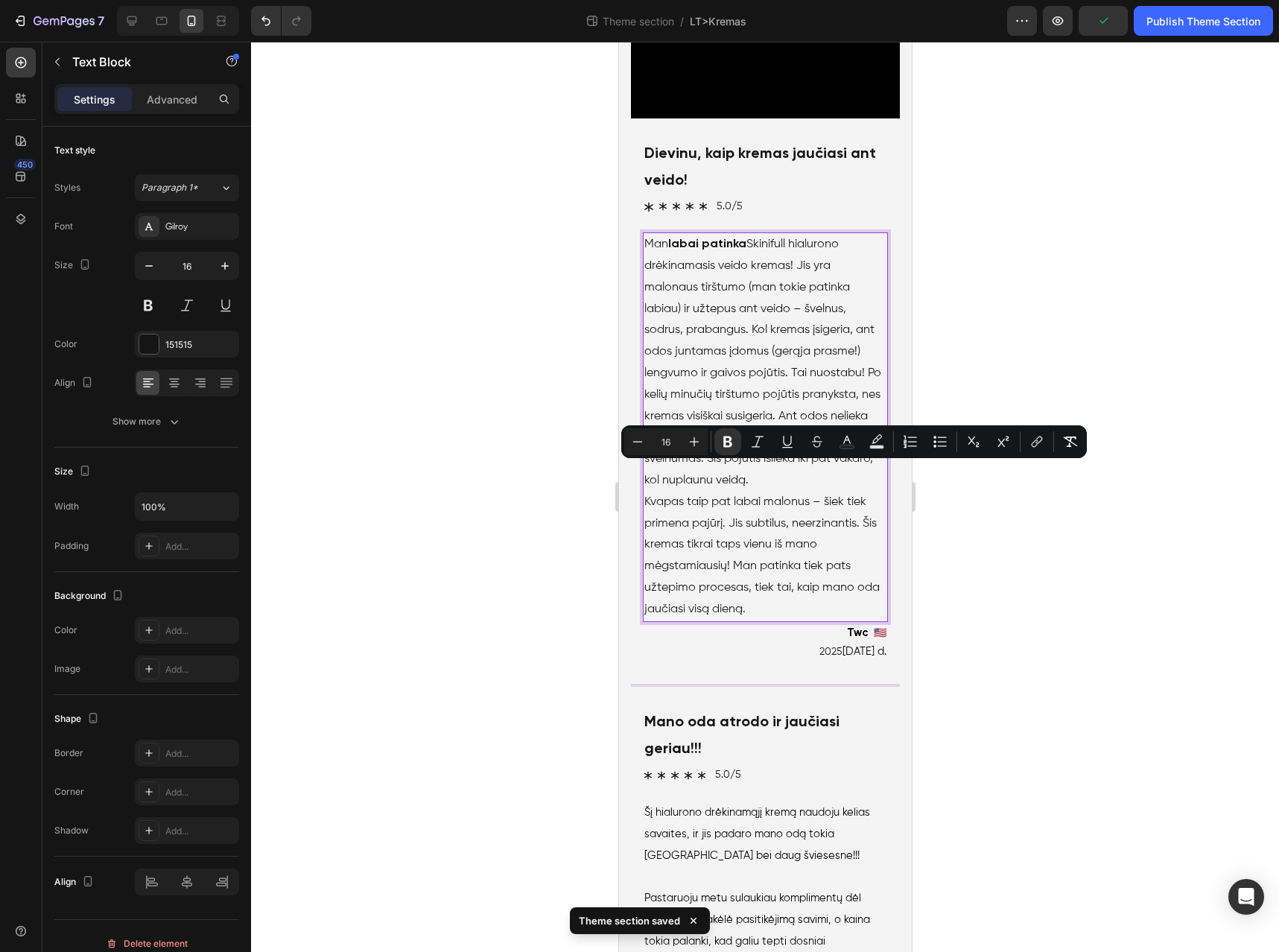
click at [675, 491] on p "Man labai patinka Skinifull hialurono drėkinamasis veido kremas! Jis yra malona…" at bounding box center [765, 363] width 242 height 258
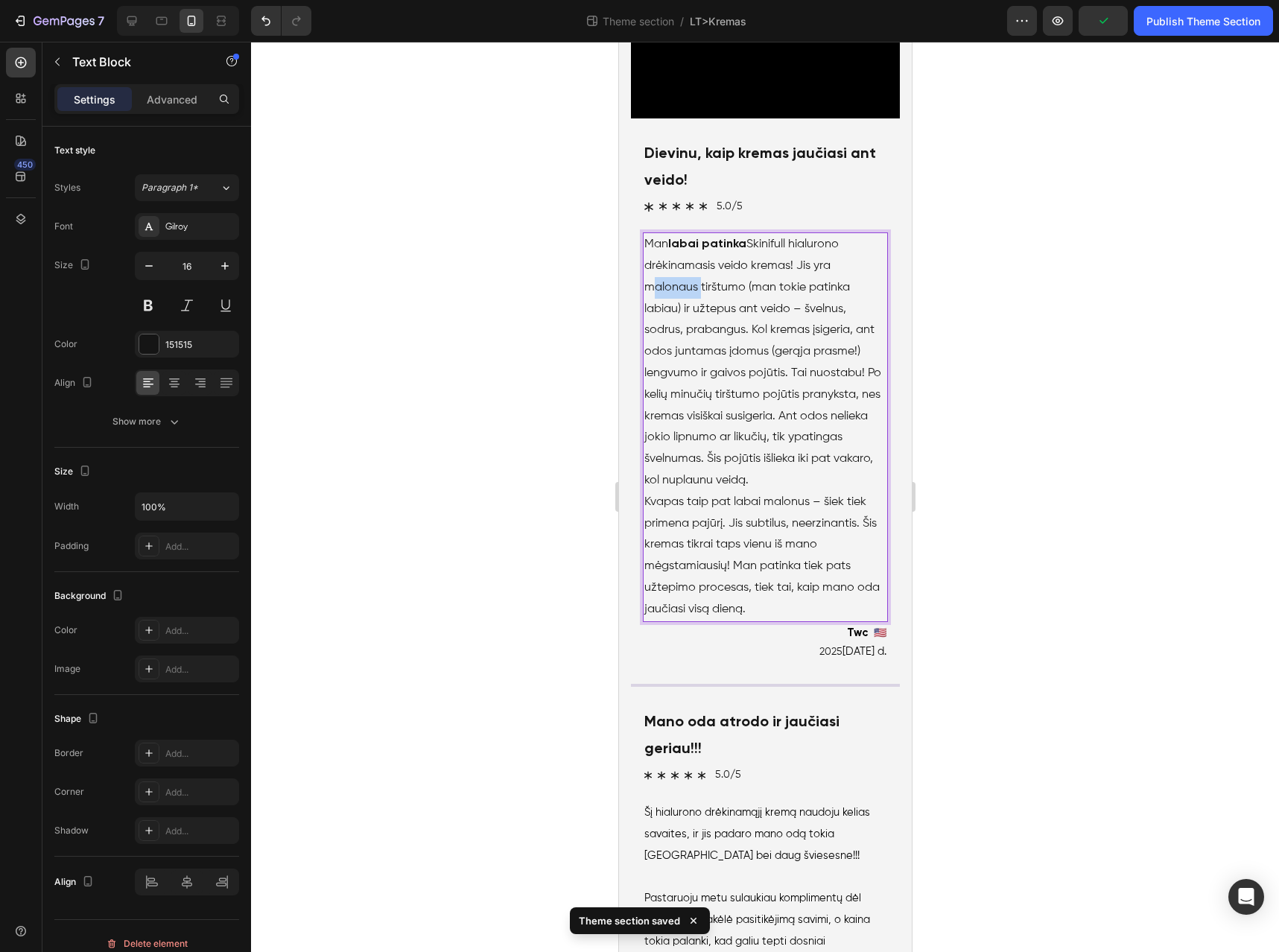
click at [675, 491] on p "Man labai patinka Skinifull hialurono drėkinamasis veido kremas! Jis yra malona…" at bounding box center [765, 363] width 242 height 258
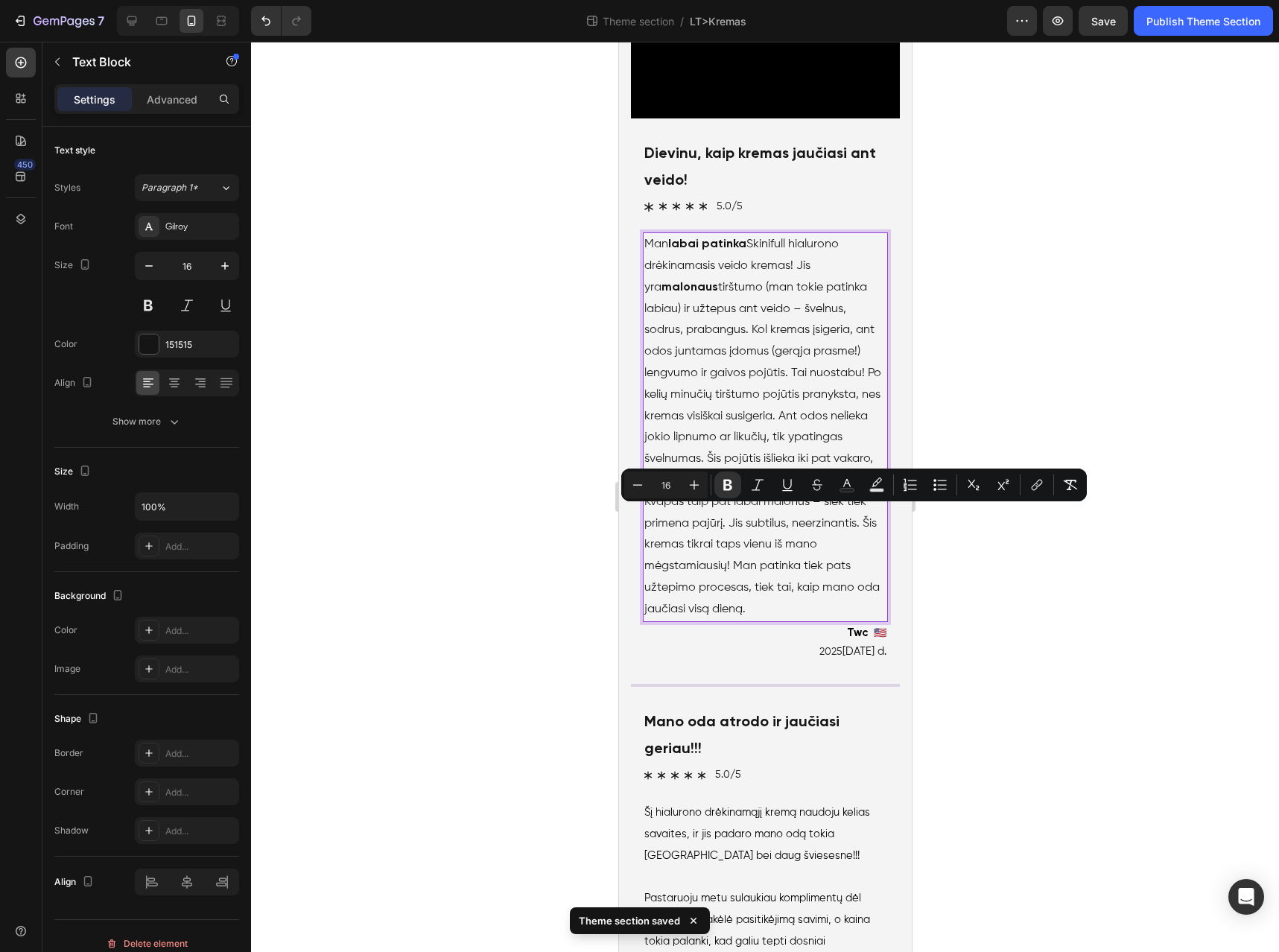
click at [729, 491] on p "Man labai patinka Skinifull hialurono drėkinamasis veido kremas! Jis yra malona…" at bounding box center [765, 363] width 242 height 258
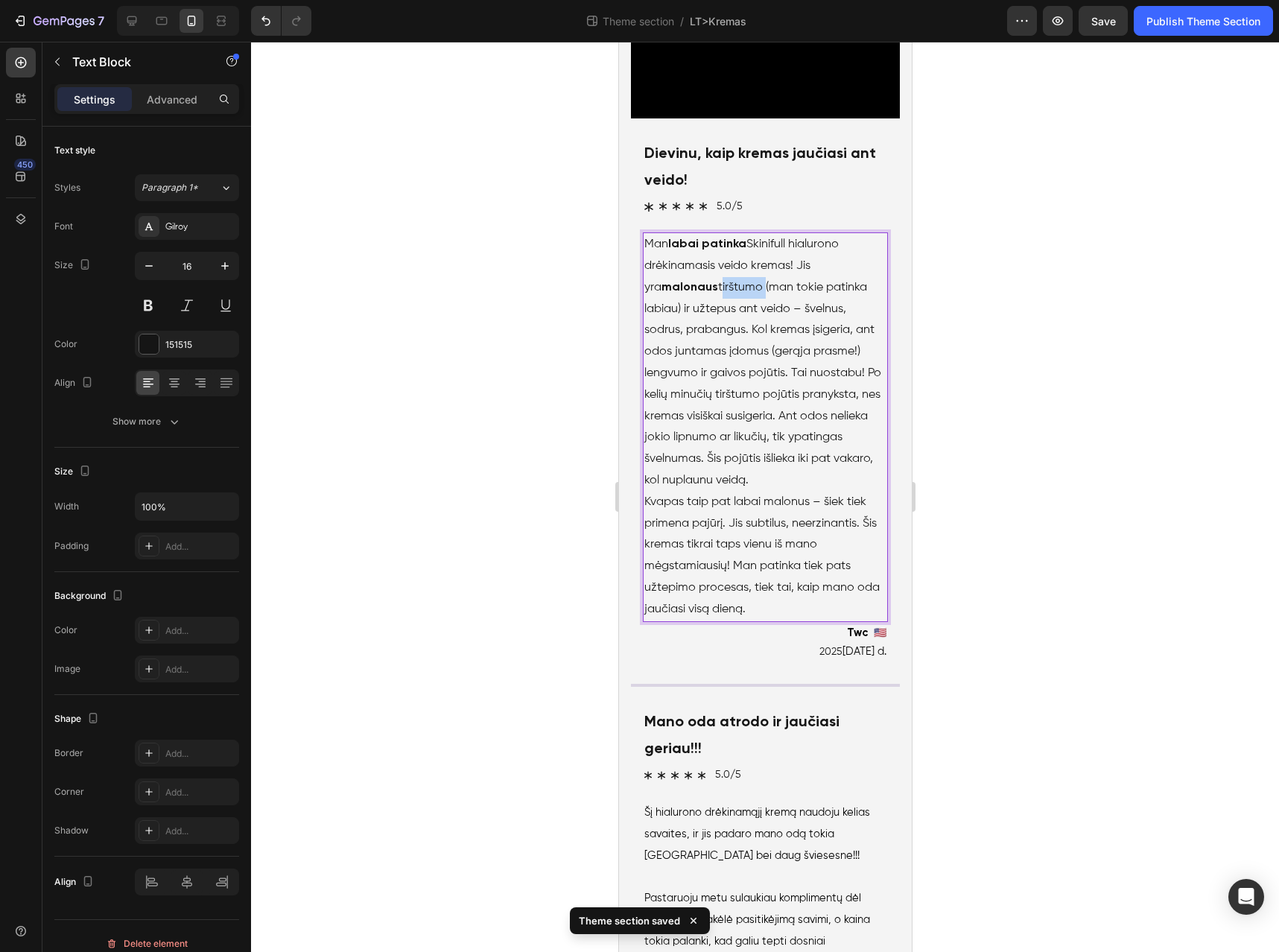
click at [729, 491] on p "Man labai patinka Skinifull hialurono drėkinamasis veido kremas! Jis yra malona…" at bounding box center [765, 363] width 242 height 258
click at [737, 491] on p "Man labai patinka Skinifull hialurono drėkinamasis veido kremas! Jis yra malona…" at bounding box center [765, 363] width 242 height 258
click at [835, 491] on p "Man labai patinka Skinifull hialurono drėkinamasis veido kremas! Jis yra malona…" at bounding box center [765, 363] width 242 height 258
click at [718, 491] on p "Man labai patinka Skinifull hialurono drėkinamasis veido kremas! Jis yra malona…" at bounding box center [765, 363] width 242 height 258
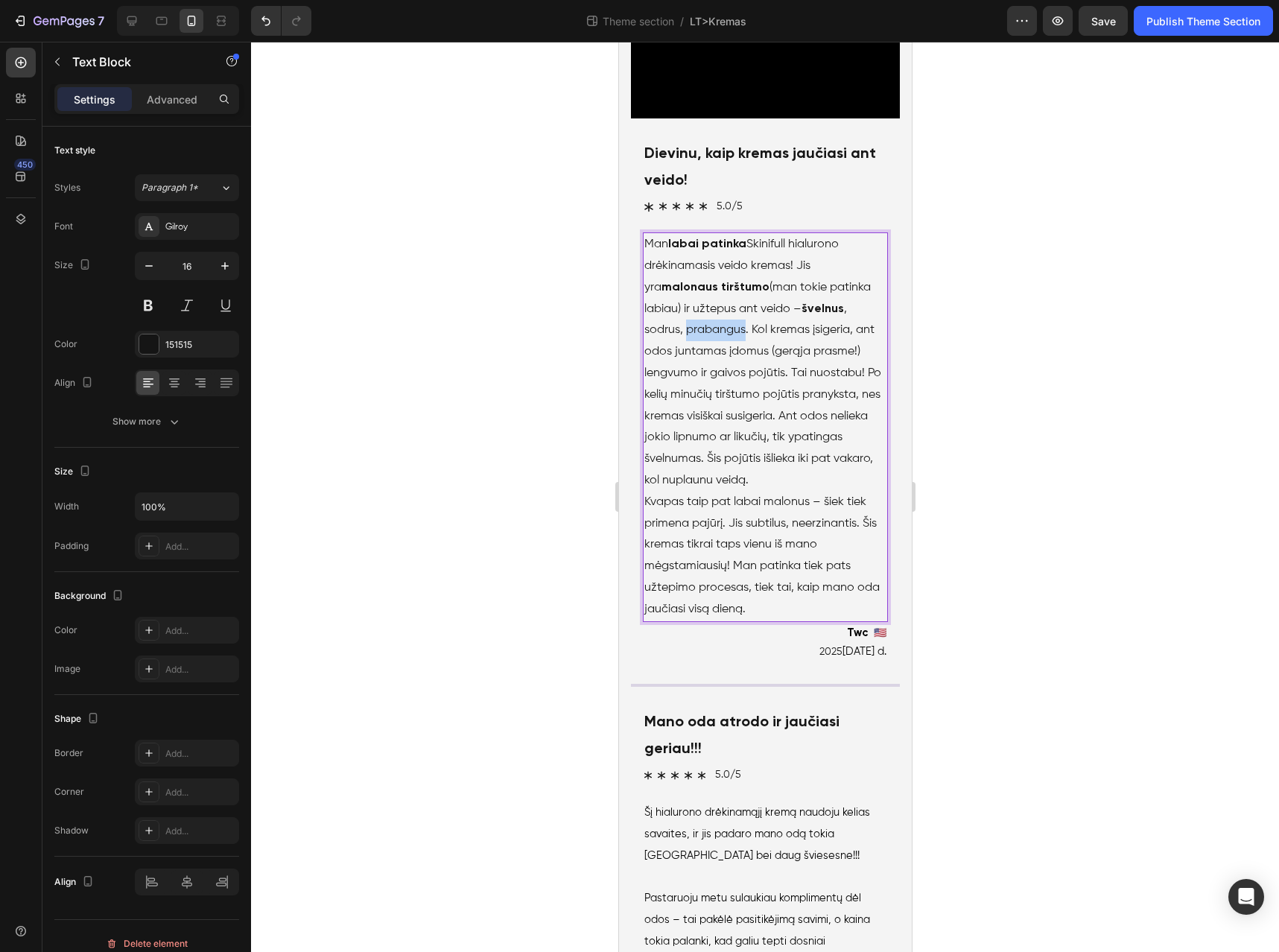
click at [718, 491] on p "Man labai patinka Skinifull hialurono drėkinamasis veido kremas! Jis yra malona…" at bounding box center [765, 363] width 242 height 258
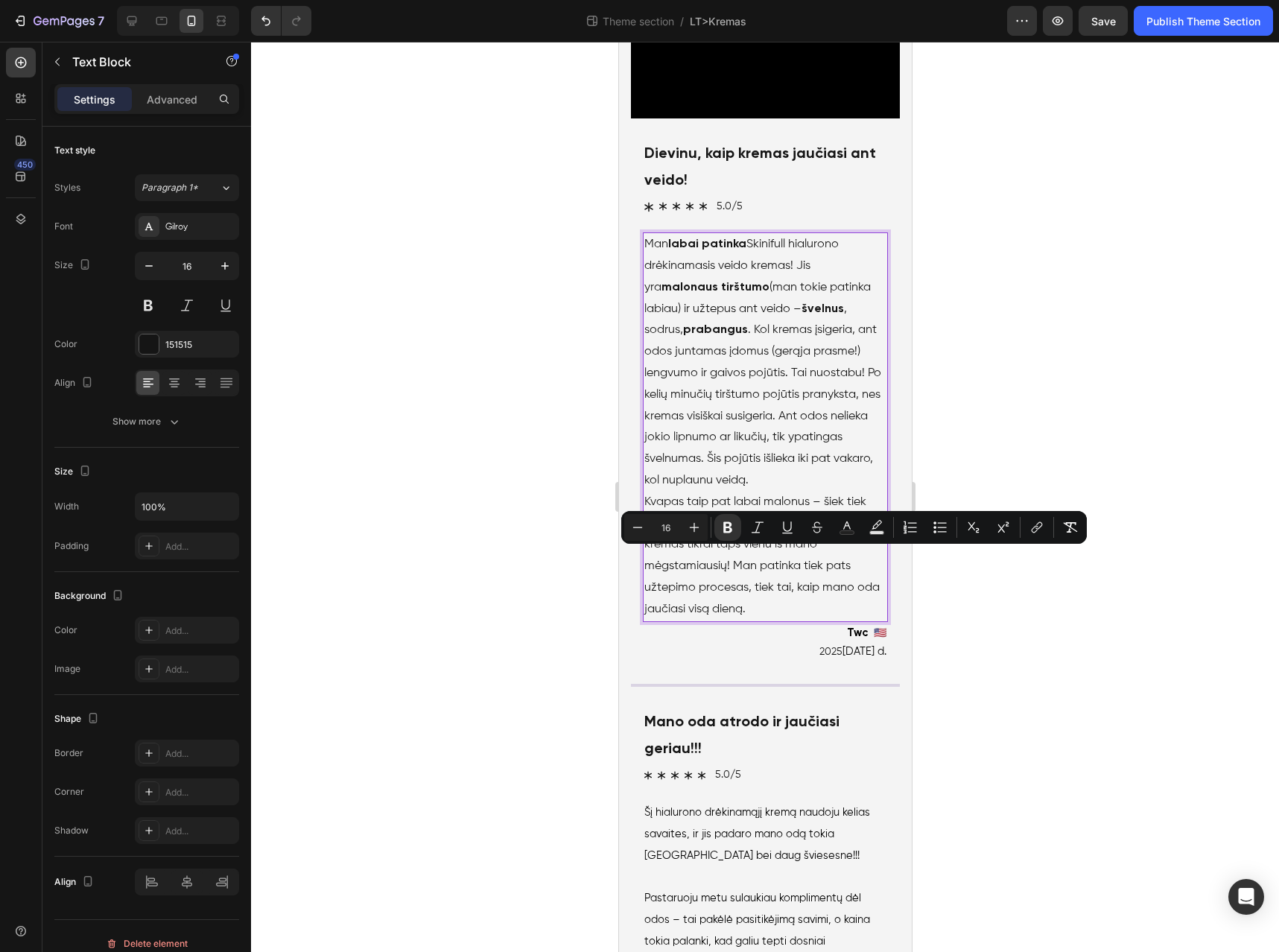
click at [822, 491] on p "Man labai patinka Skinifull hialurono drėkinamasis veido kremas! Jis yra malona…" at bounding box center [765, 363] width 242 height 258
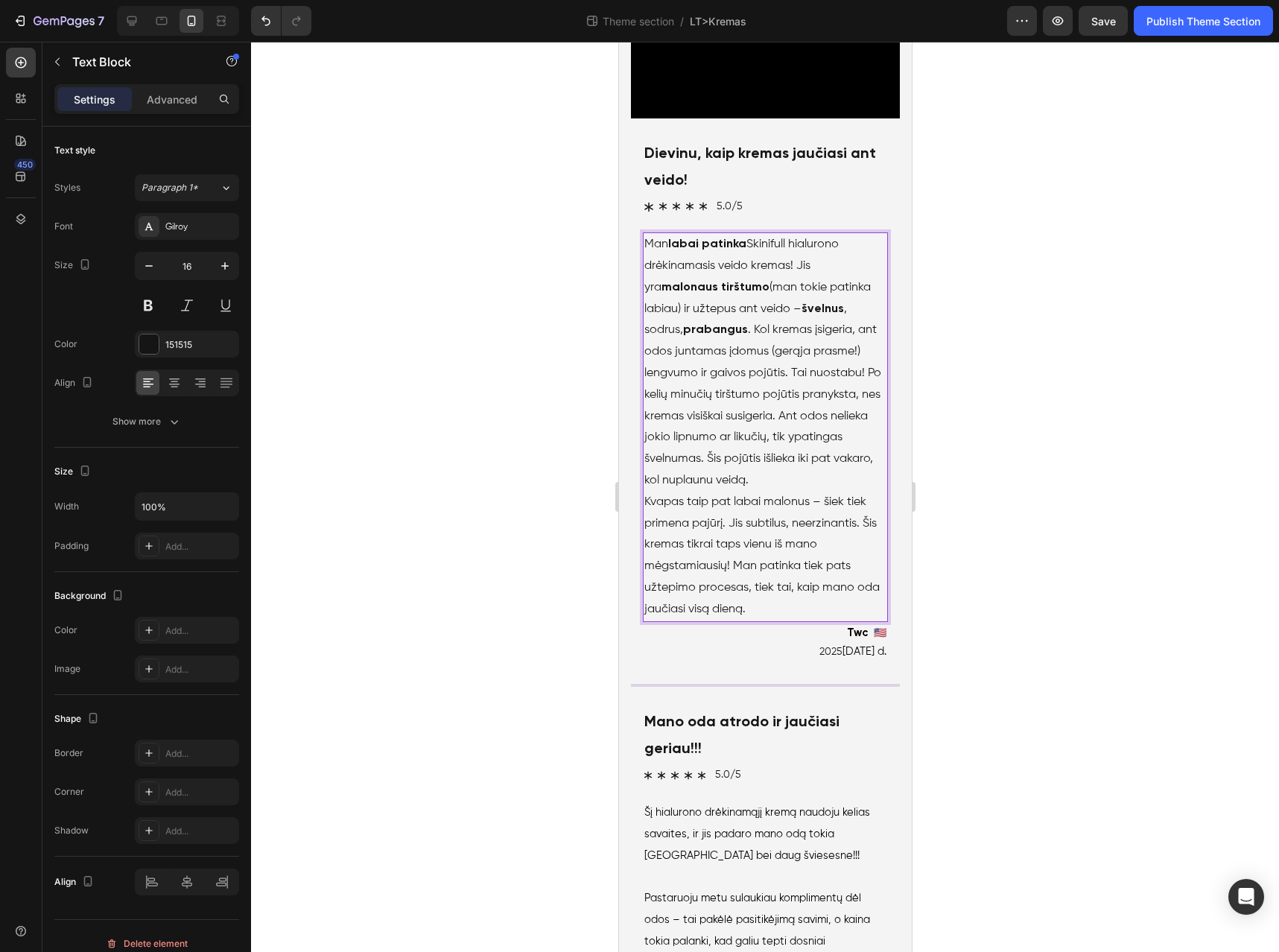
click at [753, 491] on p "Man labai patinka Skinifull hialurono drėkinamasis veido kremas! Jis yra malona…" at bounding box center [765, 363] width 242 height 258
click at [729, 491] on p "Man labai patinka Skinifull hialurono drėkinamasis veido kremas! Jis yra malona…" at bounding box center [765, 363] width 242 height 258
click at [785, 491] on p "Man labai patinka Skinifull hialurono drėkinamasis veido kremas! Jis yra malona…" at bounding box center [765, 363] width 242 height 258
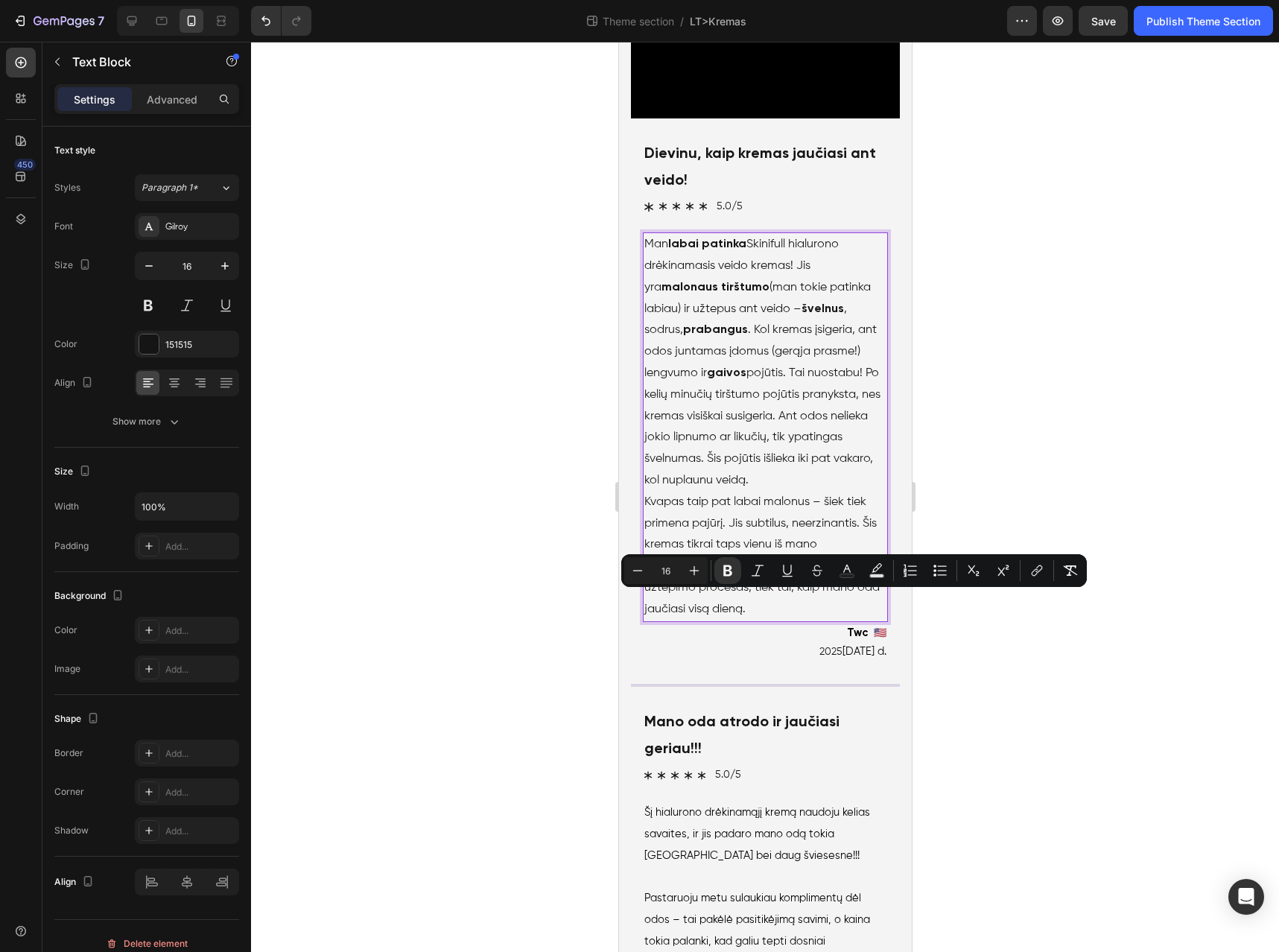
click at [810, 491] on p "Man labai patinka Skinifull hialurono drėkinamasis veido kremas! Jis yra malona…" at bounding box center [765, 363] width 242 height 258
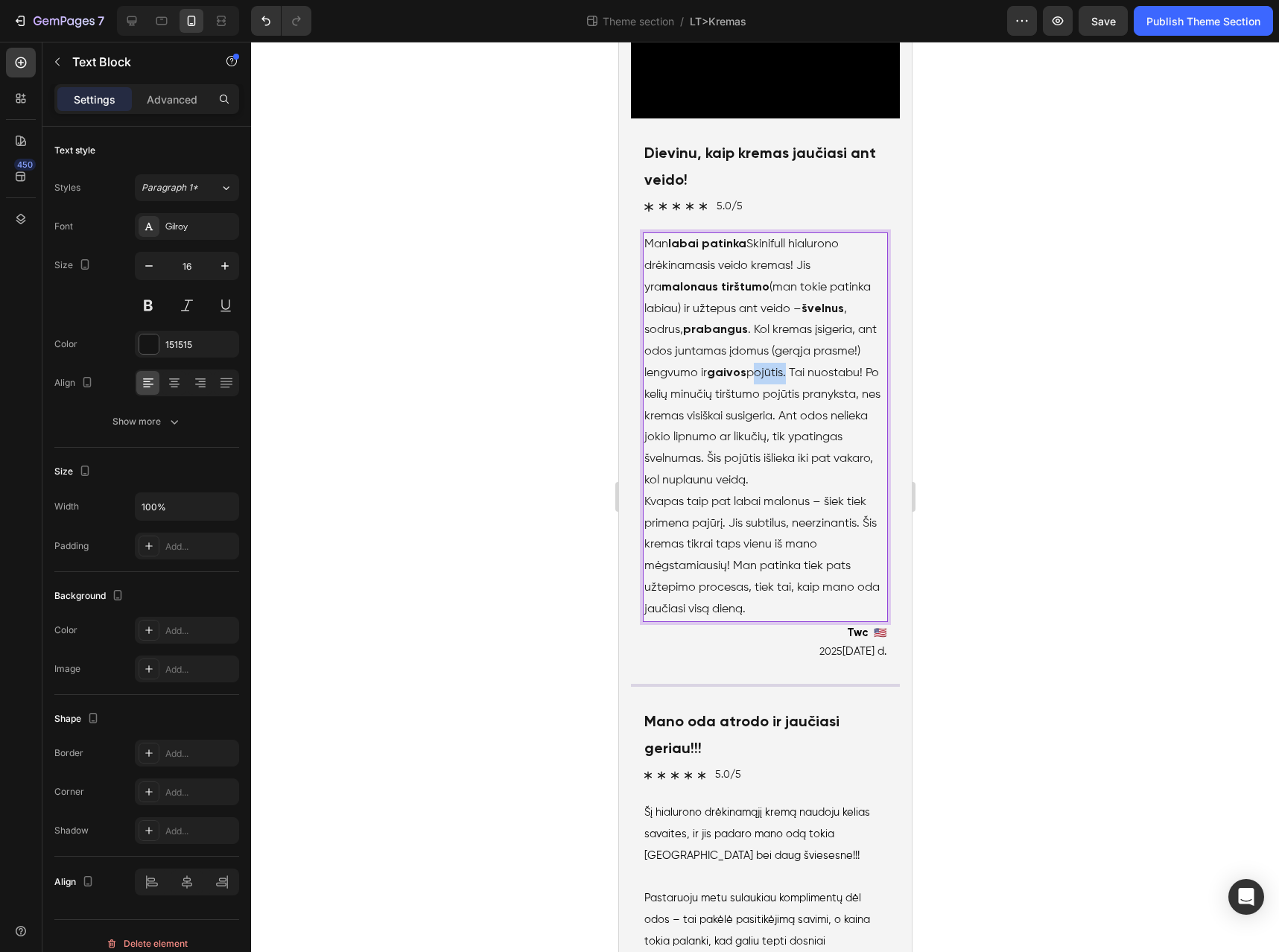
click at [810, 491] on p "Man labai patinka Skinifull hialurono drėkinamasis veido kremas! Jis yra malona…" at bounding box center [765, 363] width 242 height 258
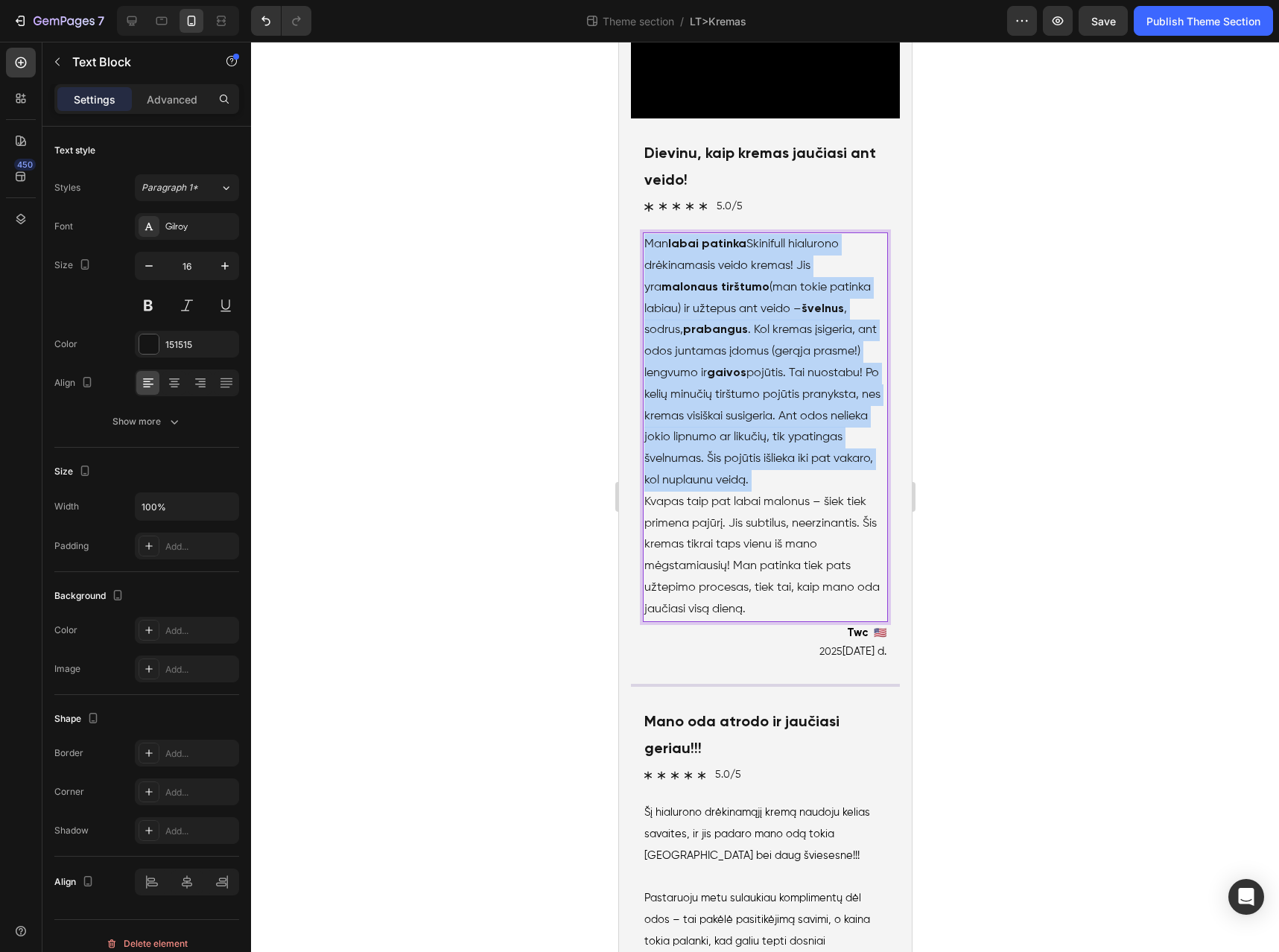
click at [810, 491] on p "Man labai patinka Skinifull hialurono drėkinamasis veido kremas! Jis yra malona…" at bounding box center [765, 363] width 242 height 258
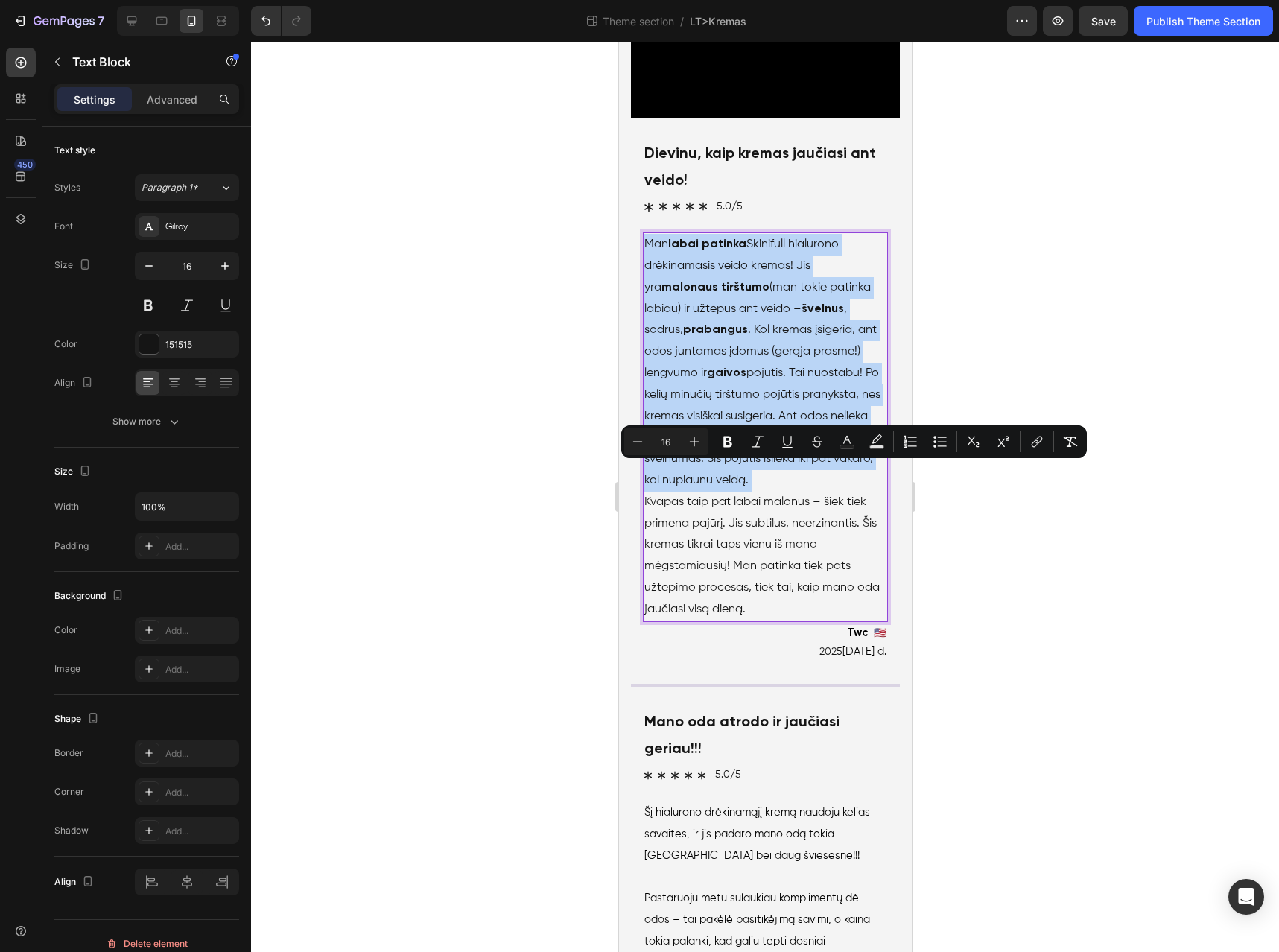
click at [810, 491] on p "Man labai patinka Skinifull hialurono drėkinamasis veido kremas! Jis yra malona…" at bounding box center [765, 363] width 242 height 258
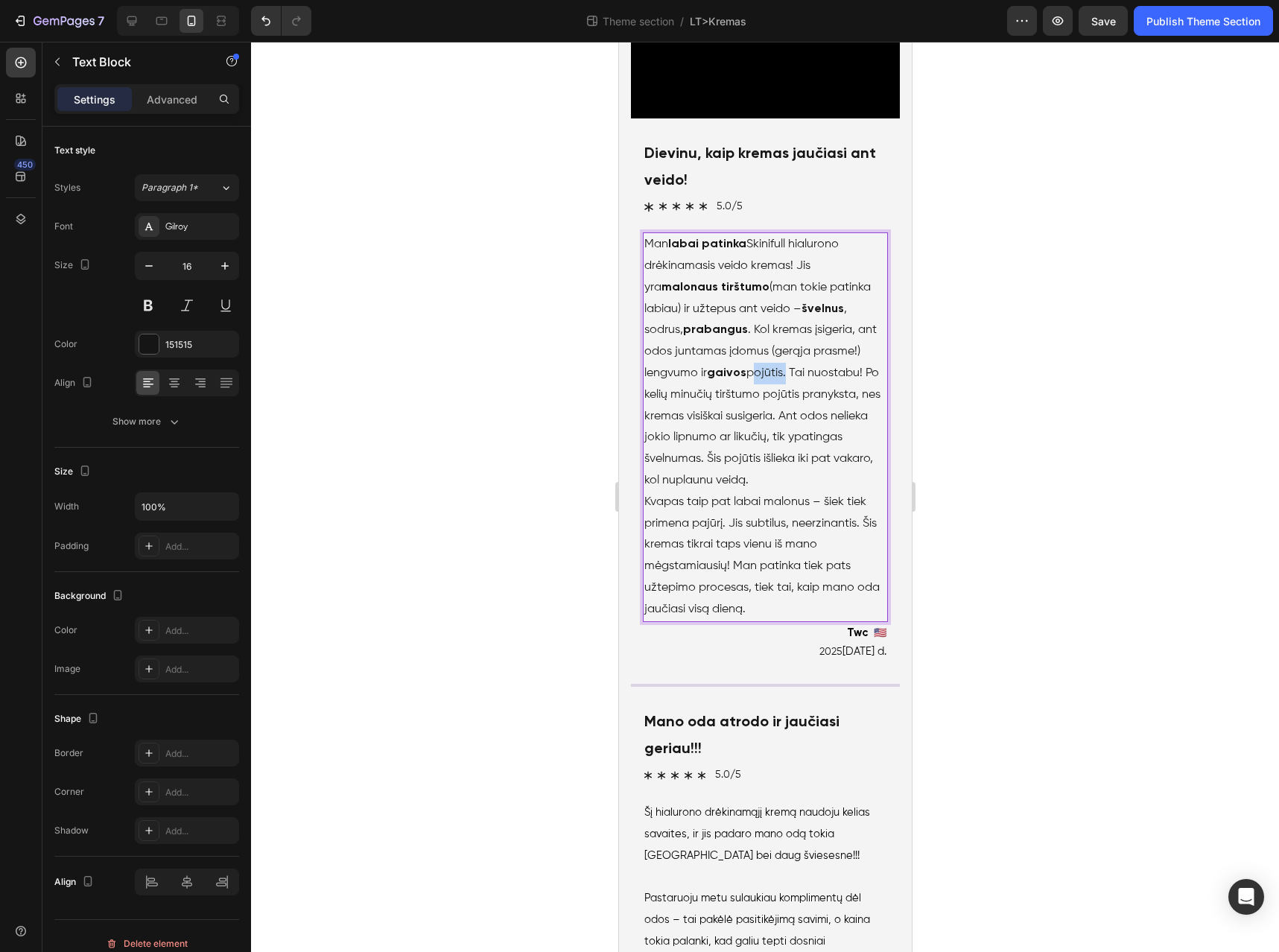
click at [810, 491] on p "Man labai patinka Skinifull hialurono drėkinamasis veido kremas! Jis yra malona…" at bounding box center [765, 363] width 242 height 258
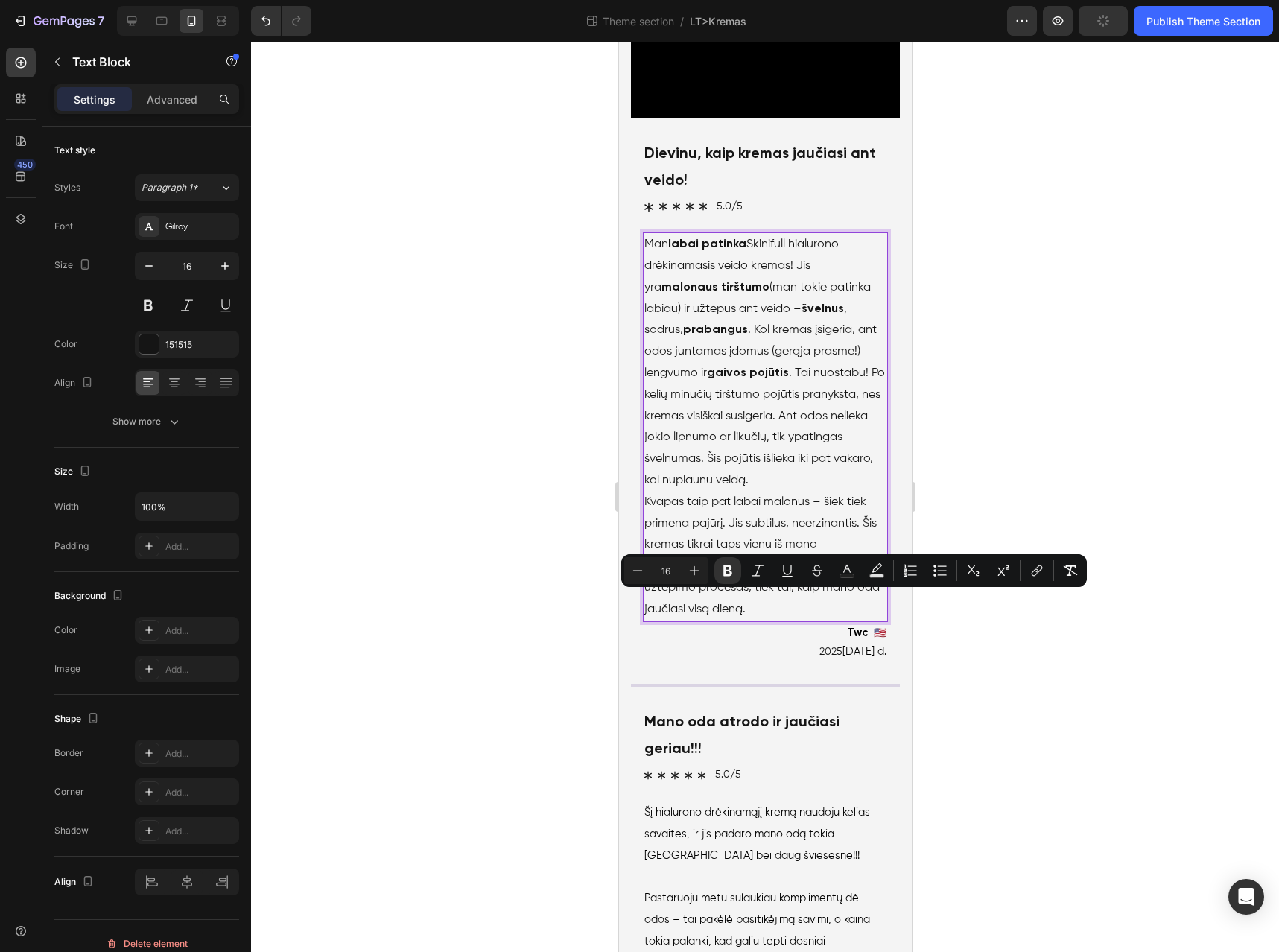
click at [706, 491] on p "Man labai patinka Skinifull hialurono drėkinamasis veido kremas! Jis yra malona…" at bounding box center [765, 363] width 242 height 258
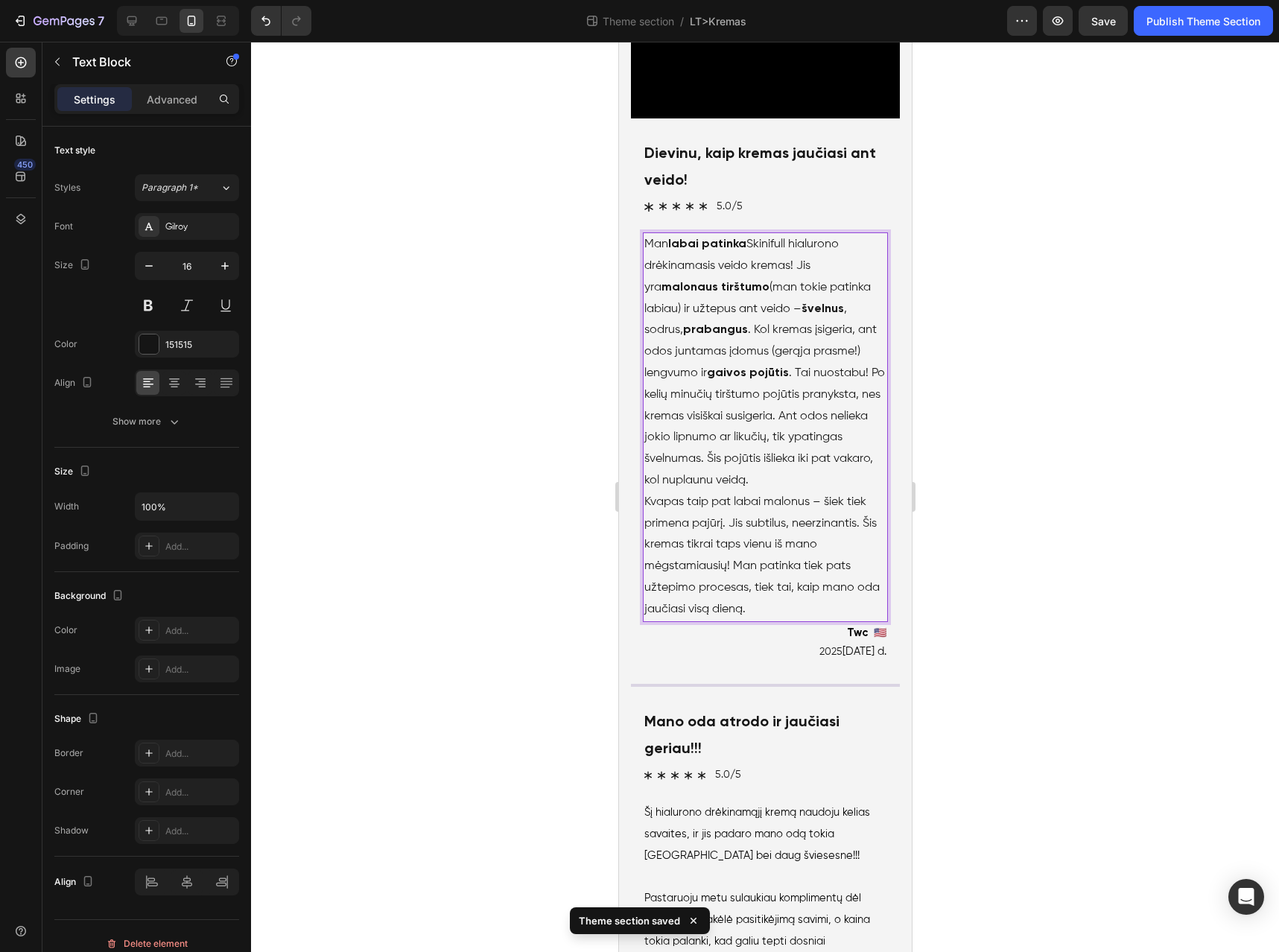
click at [712, 491] on p "Man labai patinka Skinifull hialurono drėkinamasis veido kremas! Jis yra malona…" at bounding box center [765, 363] width 242 height 258
click at [713, 491] on p "Man labai patinka Skinifull hialurono drėkinamasis veido kremas! Jis yra malona…" at bounding box center [765, 363] width 242 height 258
click at [749, 491] on p "Man labai patinka Skinifull hialurono drėkinamasis veido kremas! Jis yra malona…" at bounding box center [765, 363] width 242 height 258
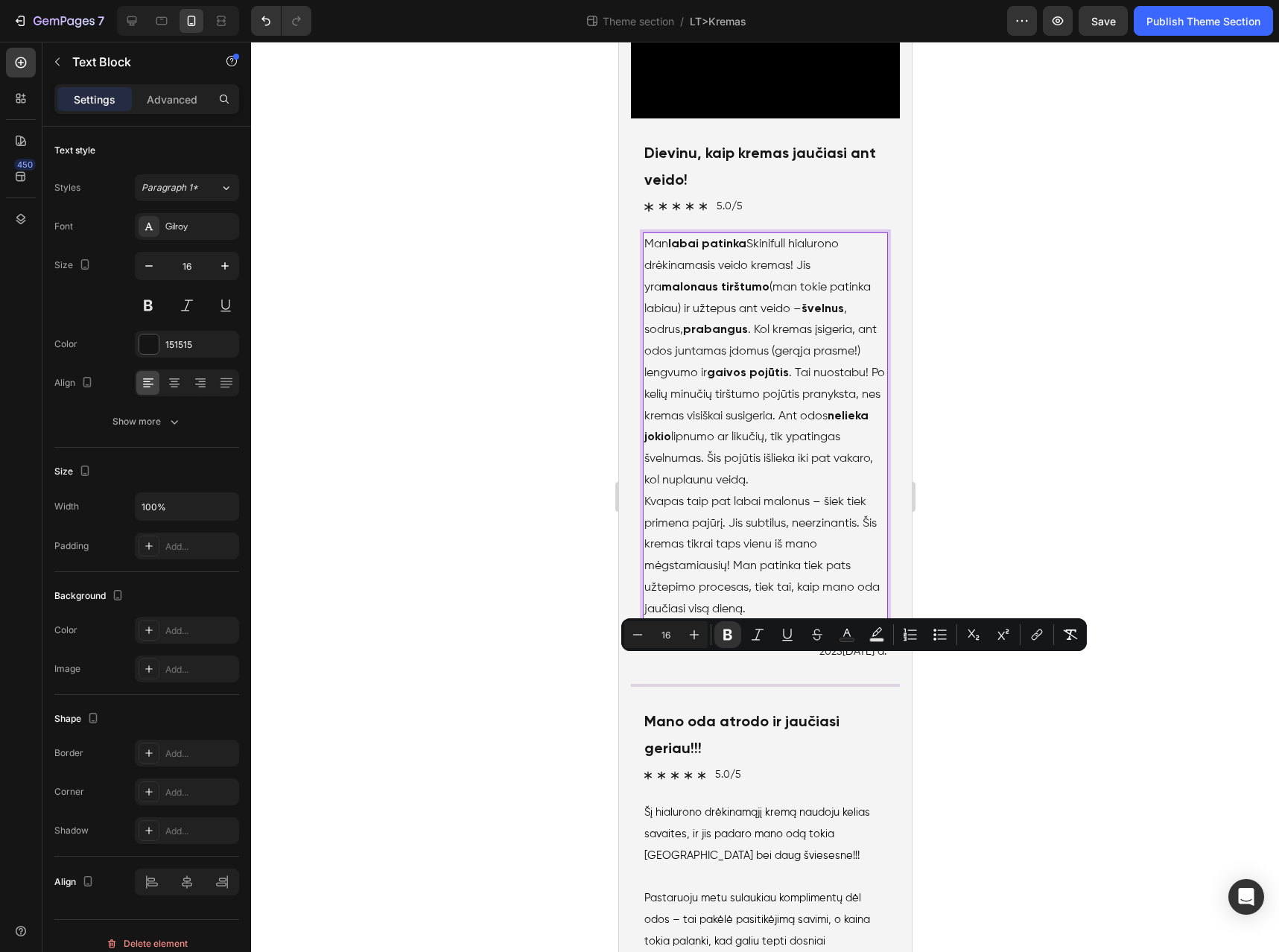
click at [787, 491] on p "Man labai patinka Skinifull hialurono drėkinamasis veido kremas! Jis yra malona…" at bounding box center [765, 363] width 242 height 258
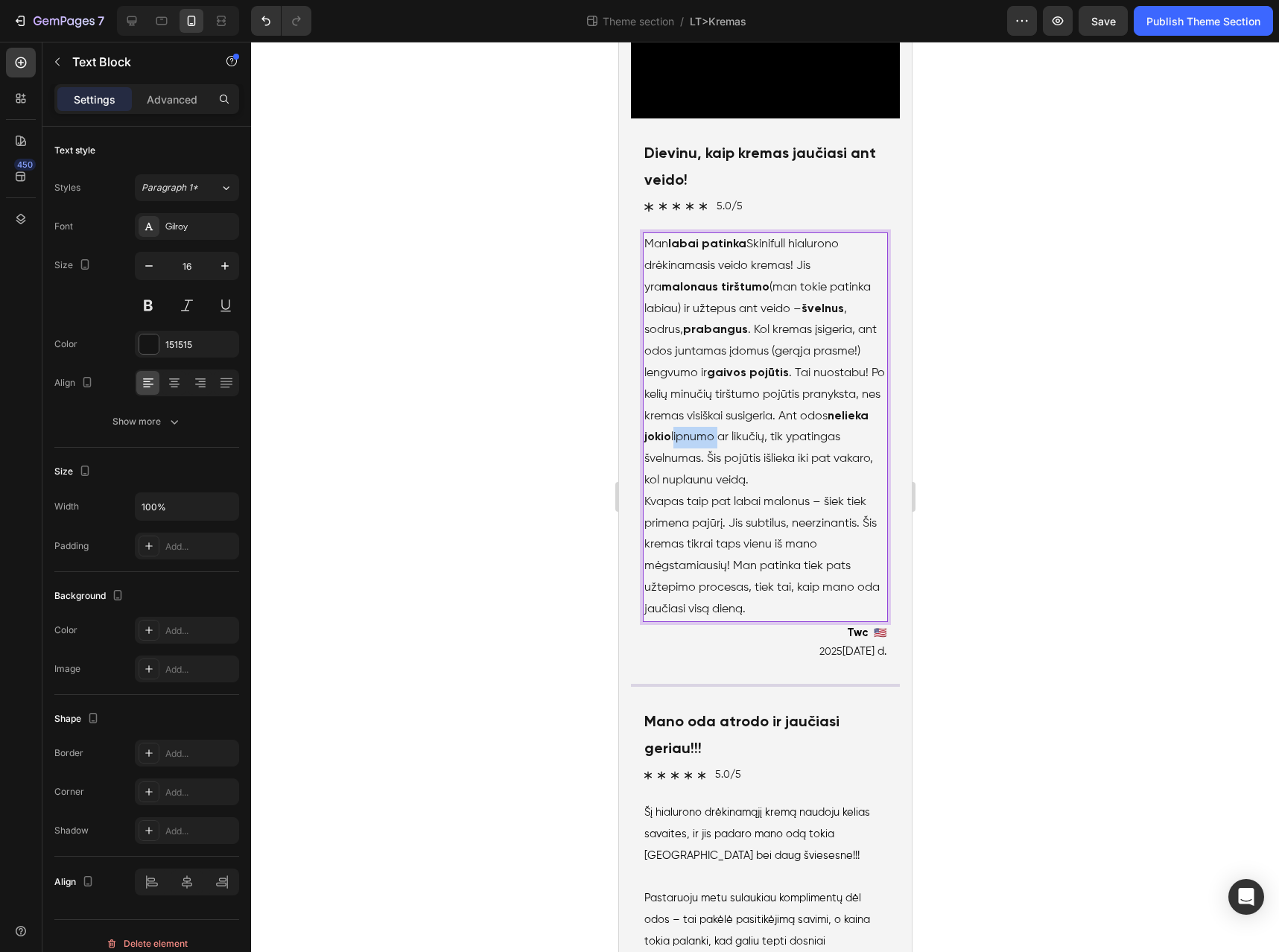
click at [787, 491] on p "Man labai patinka Skinifull hialurono drėkinamasis veido kremas! Jis yra malona…" at bounding box center [765, 363] width 242 height 258
click at [739, 491] on p "Man labai patinka Skinifull hialurono drėkinamasis veido kremas! Jis yra malona…" at bounding box center [765, 363] width 242 height 258
click at [807, 491] on p "Man labai patinka Skinifull hialurono drėkinamasis veido kremas! Jis yra malona…" at bounding box center [765, 363] width 242 height 258
click at [645, 621] on p "Kvapas taip pat labai malonus – šiek tiek primena pajūrį. Jis subtilus, neerzin…" at bounding box center [765, 555] width 242 height 129
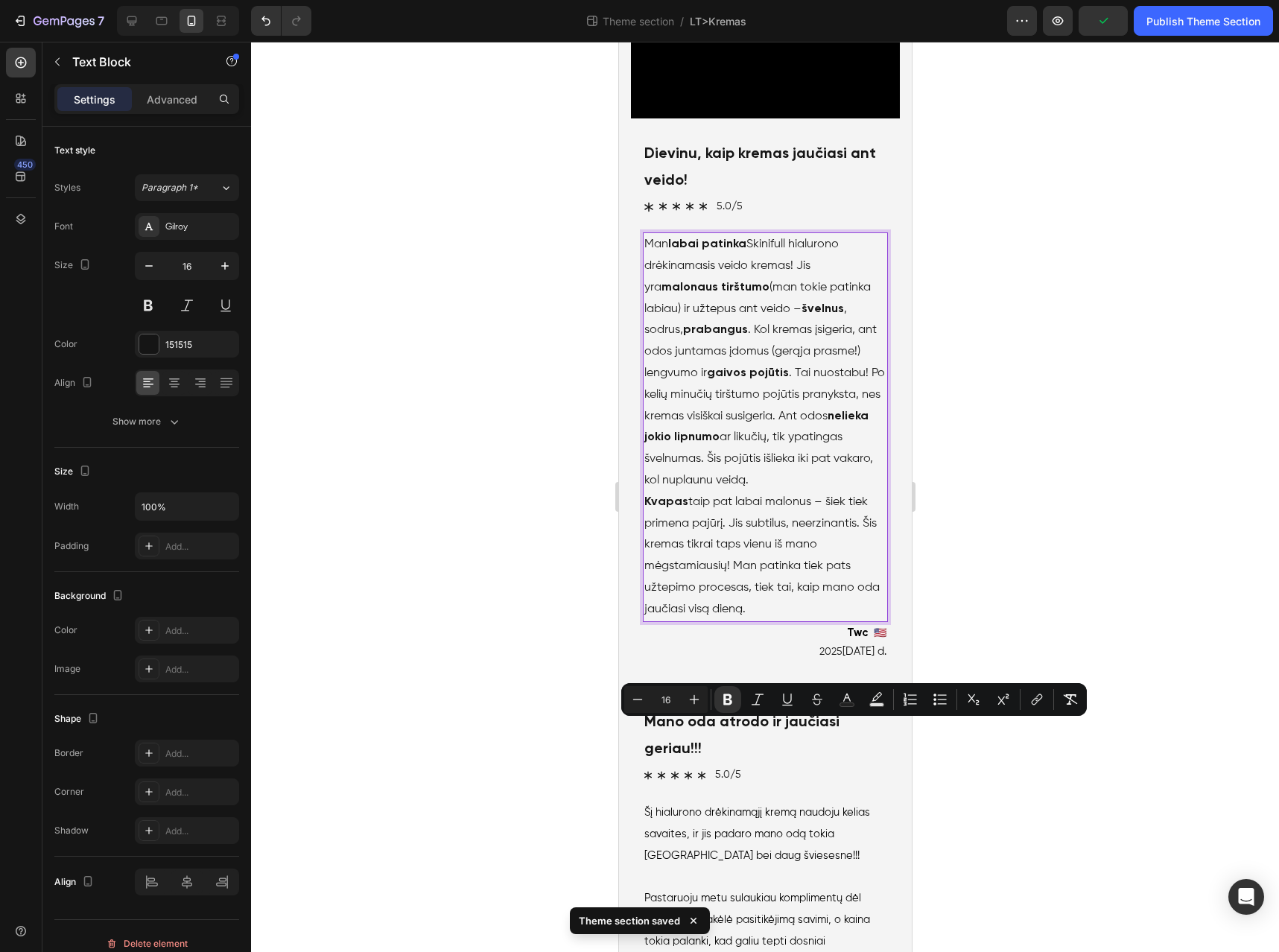
click at [775, 621] on p "Kvapas taip pat labai malonus – šiek tiek primena pajūrį. Jis subtilus, neerzin…" at bounding box center [765, 555] width 242 height 129
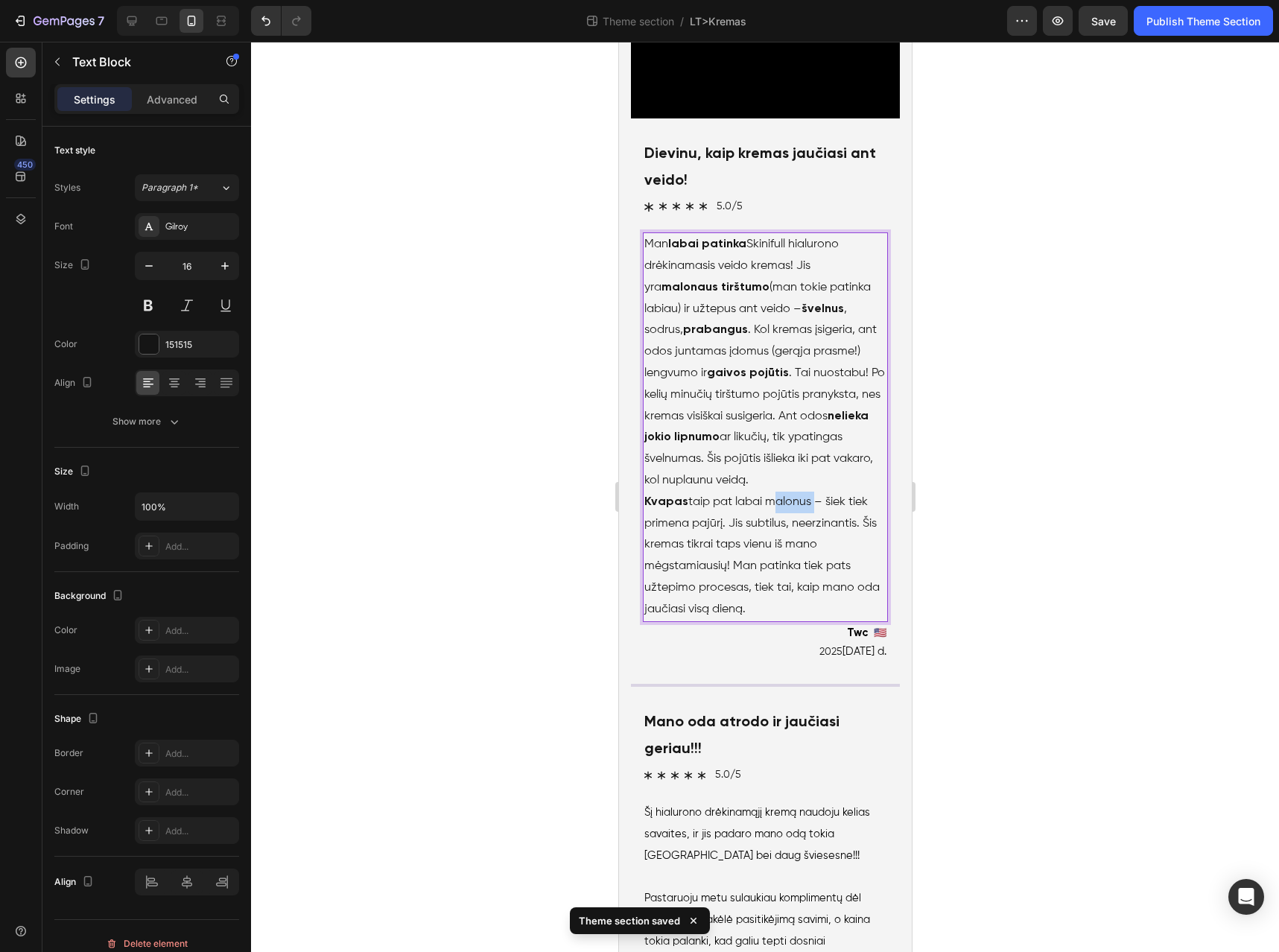
click at [775, 621] on p "Kvapas taip pat labai malonus – šiek tiek primena pajūrį. Jis subtilus, neerzin…" at bounding box center [765, 555] width 242 height 129
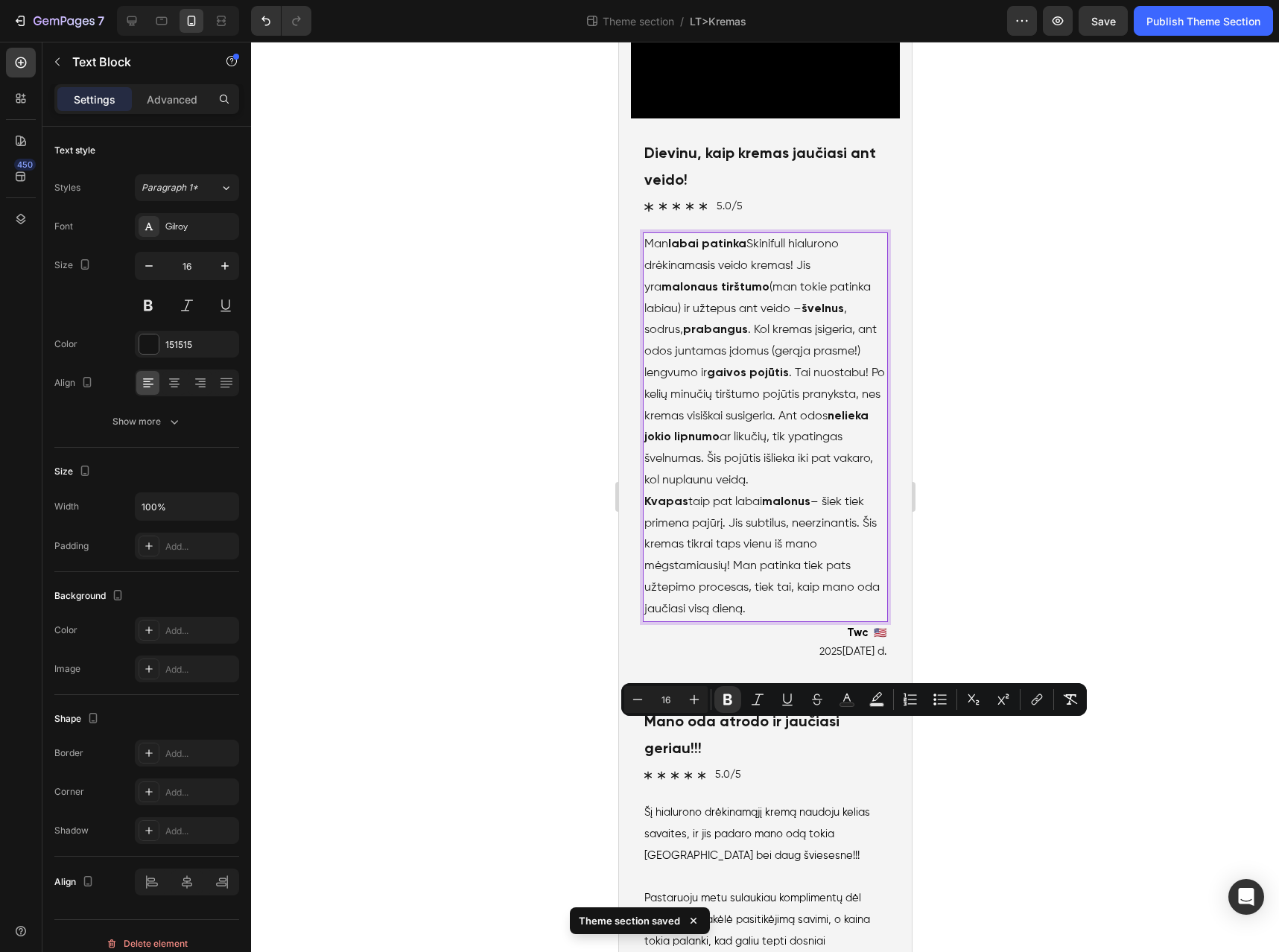
click at [719, 621] on p "Kvapas taip pat labai malonus – šiek tiek primena pajūrį. Jis subtilus, neerzin…" at bounding box center [765, 555] width 242 height 129
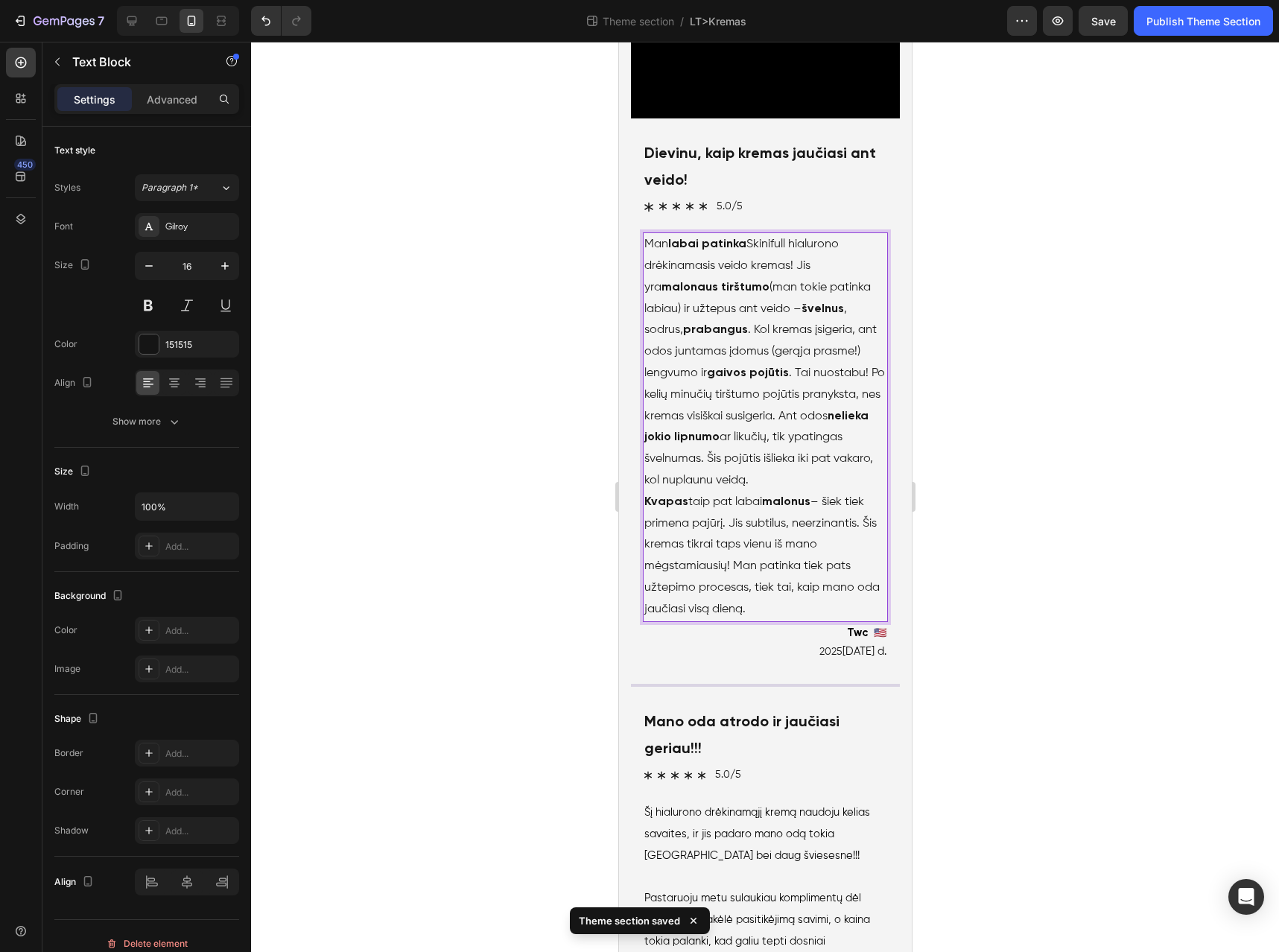
click at [711, 621] on p "Kvapas taip pat labai malonus – šiek tiek primena pajūrį. Jis subtilus, neerzin…" at bounding box center [765, 555] width 242 height 129
click at [662, 621] on p "Kvapas taip pat labai malonus – šiek tiek primena pajūrį. Jis subtilus, neerzin…" at bounding box center [765, 555] width 242 height 129
click at [703, 621] on p "Kvapas taip pat labai malonus – šiek tiek primena pajūrį. Jis subtilus, neerzin…" at bounding box center [765, 555] width 242 height 129
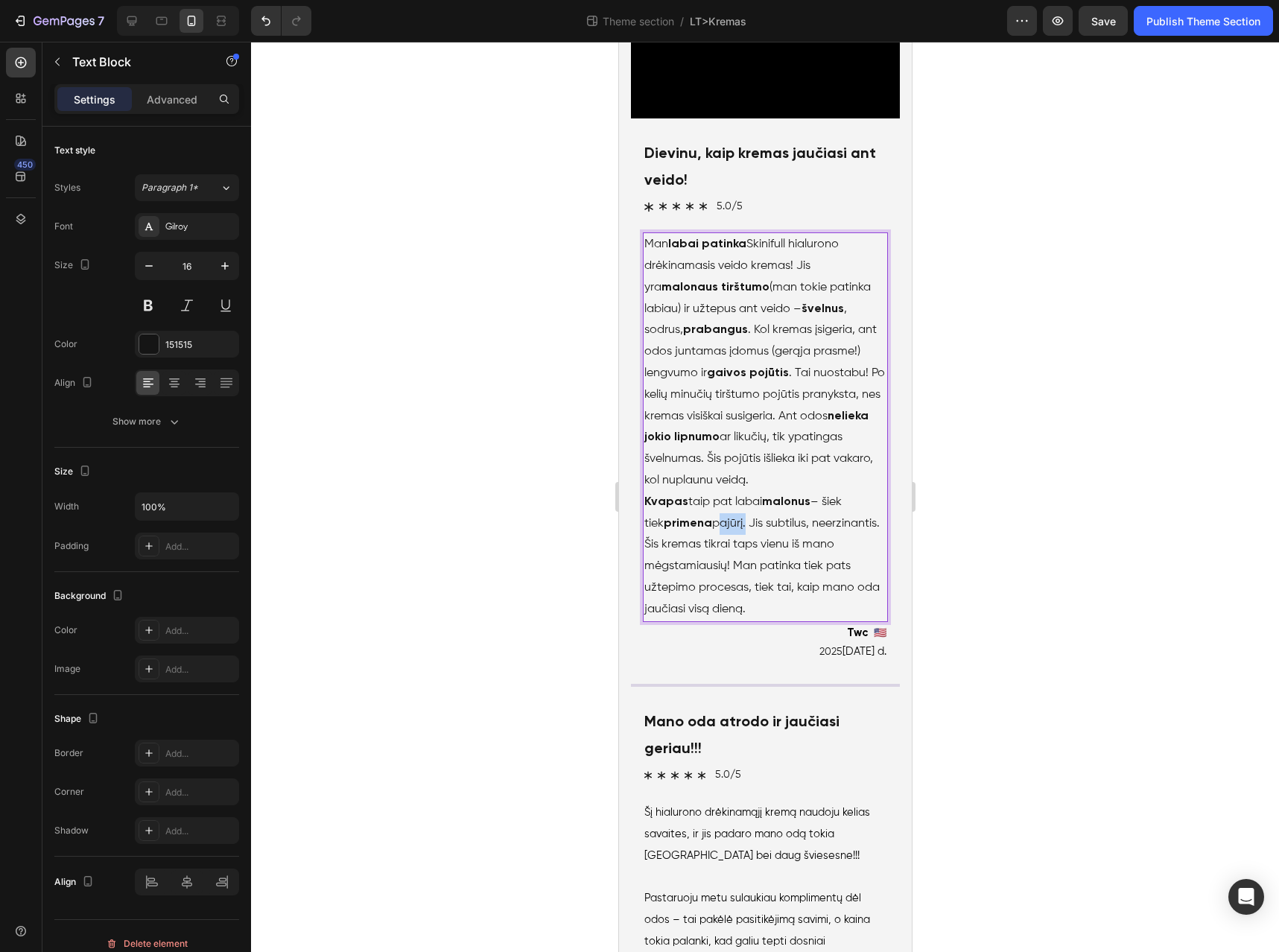
click at [703, 621] on p "Kvapas taip pat labai malonus – šiek tiek primena pajūrį. Jis subtilus, neerzin…" at bounding box center [765, 555] width 242 height 129
click at [761, 621] on p "Kvapas taip pat labai malonus – šiek tiek primena pajūrį . Jis subtilus, neerzi…" at bounding box center [765, 555] width 242 height 129
click at [822, 621] on p "Kvapas taip pat labai malonus – šiek tiek primena pajūrį . Jis subtilus, neerzi…" at bounding box center [765, 555] width 242 height 129
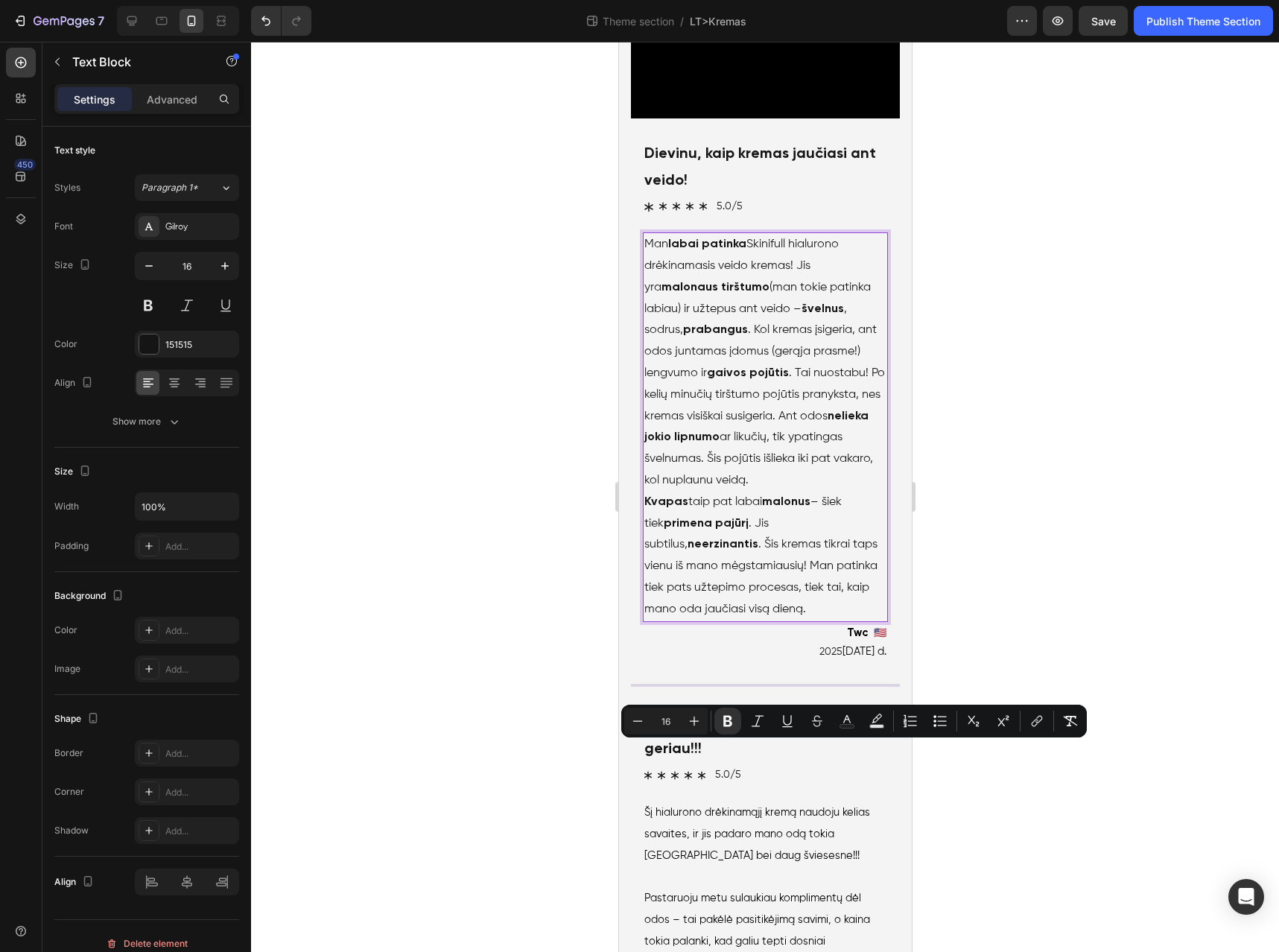
click at [760, 621] on p "Kvapas taip pat labai malonus – šiek tiek primena pajūrį . Jis subtilus, neerzi…" at bounding box center [765, 555] width 242 height 129
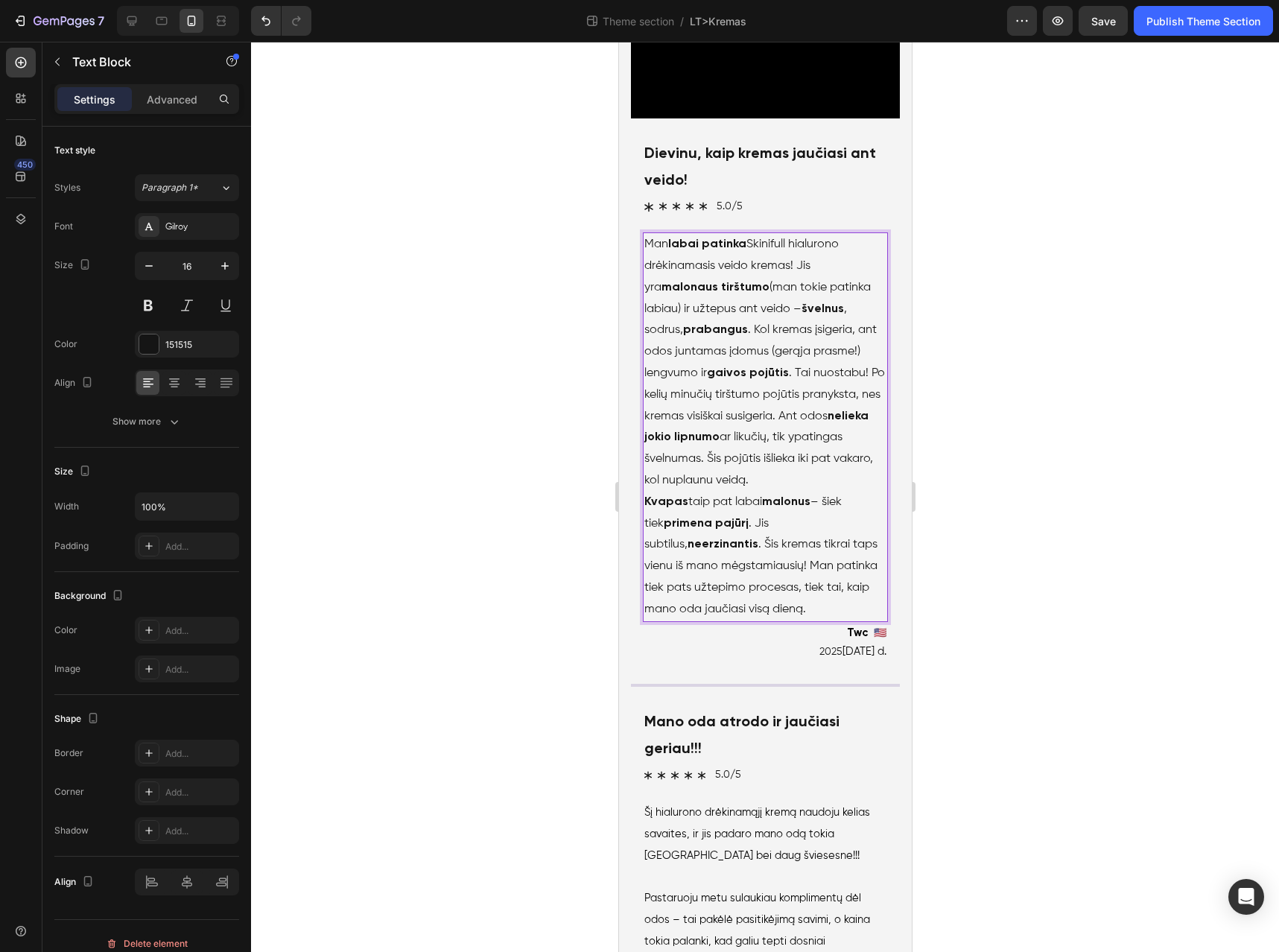
click at [802, 621] on p "Kvapas taip pat labai malonus – šiek tiek primena pajūrį . Jis subtilus, neerzi…" at bounding box center [765, 555] width 242 height 129
click at [778, 621] on p "Kvapas taip pat labai malonus – šiek tiek primena pajūrį . Jis subtilus, neerzi…" at bounding box center [765, 555] width 242 height 129
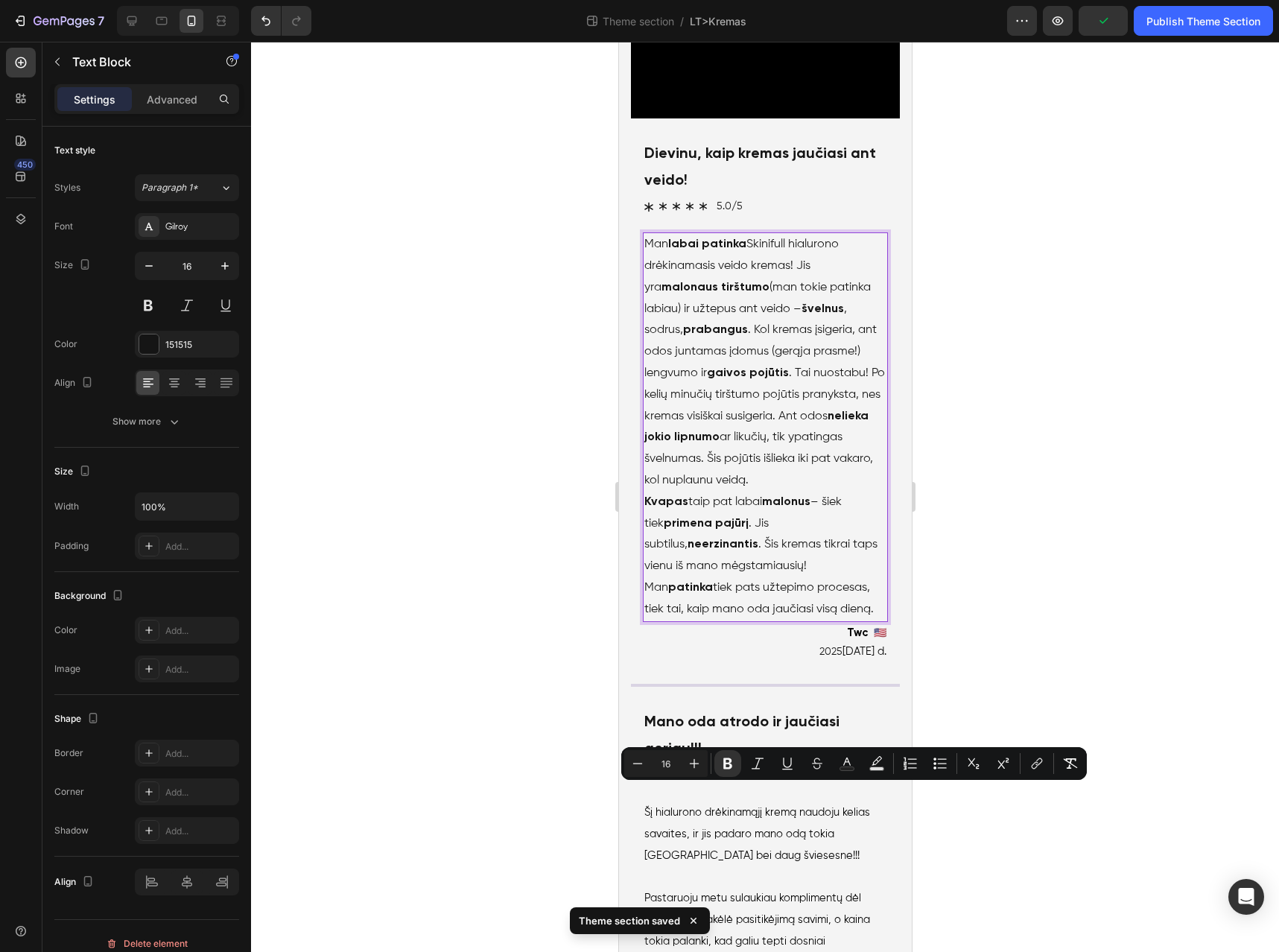
click at [677, 621] on p "Kvapas taip pat labai malonus – šiek tiek primena pajūrį . Jis subtilus, neerzi…" at bounding box center [765, 555] width 242 height 129
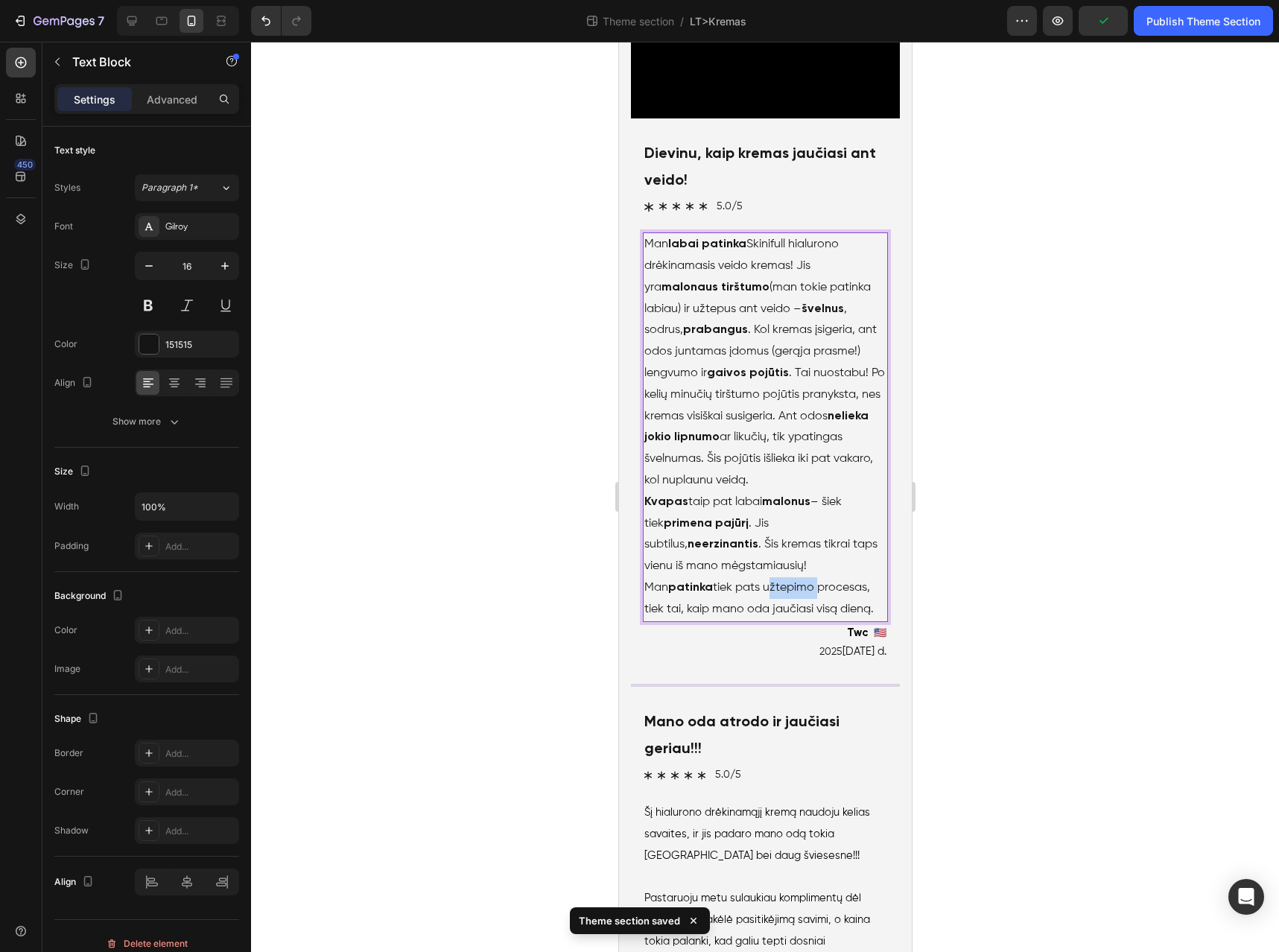
click at [677, 621] on p "Kvapas taip pat labai malonus – šiek tiek primena pajūrį . Jis subtilus, neerzi…" at bounding box center [765, 555] width 242 height 129
click at [727, 621] on p "Kvapas taip pat labai malonus – šiek tiek primena pajūrį . Jis subtilus, neerzi…" at bounding box center [765, 555] width 242 height 129
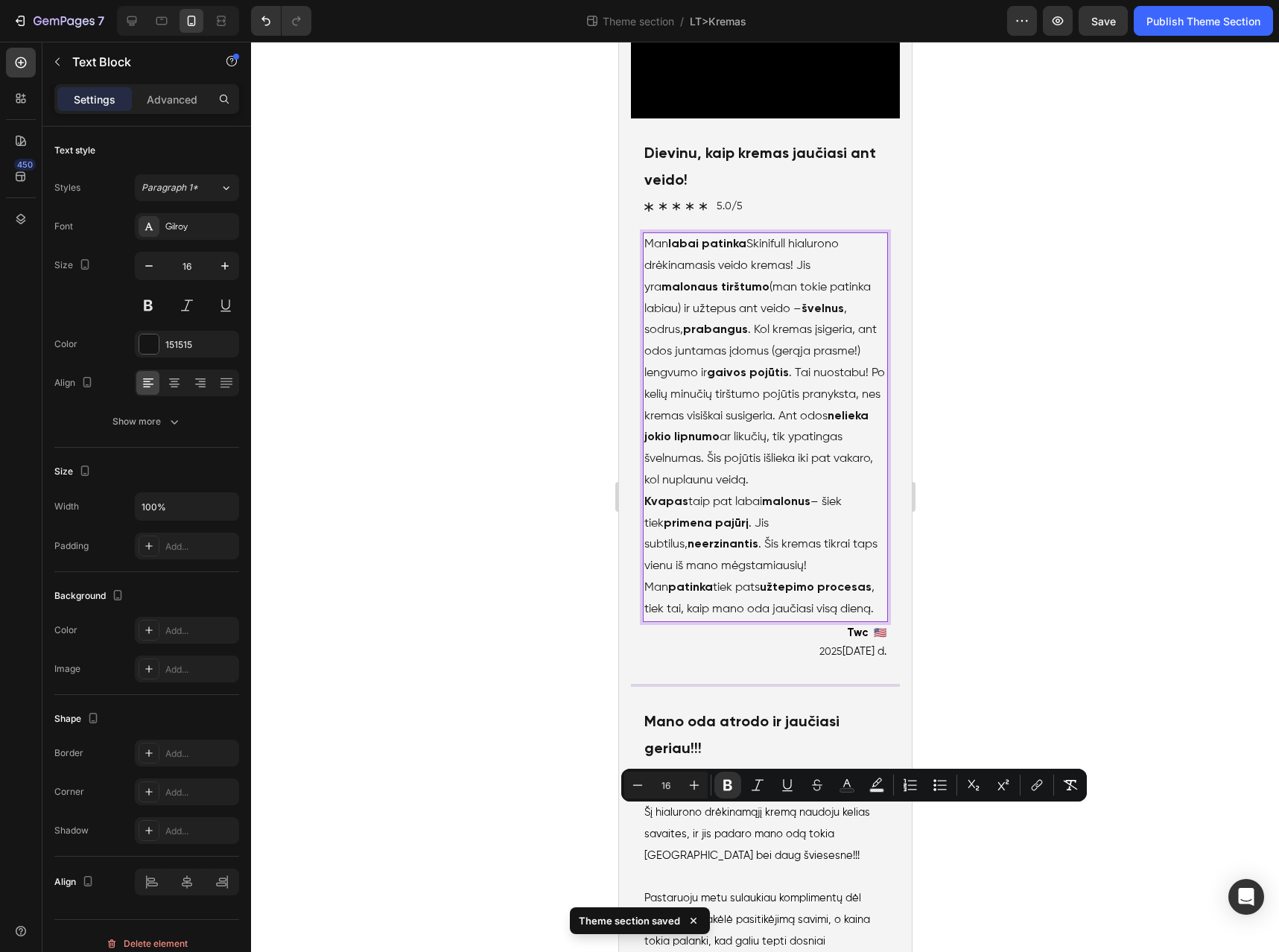
click at [805, 621] on p "Kvapas taip pat labai malonus – šiek tiek primena pajūrį . Jis subtilus, neerzi…" at bounding box center [765, 555] width 242 height 129
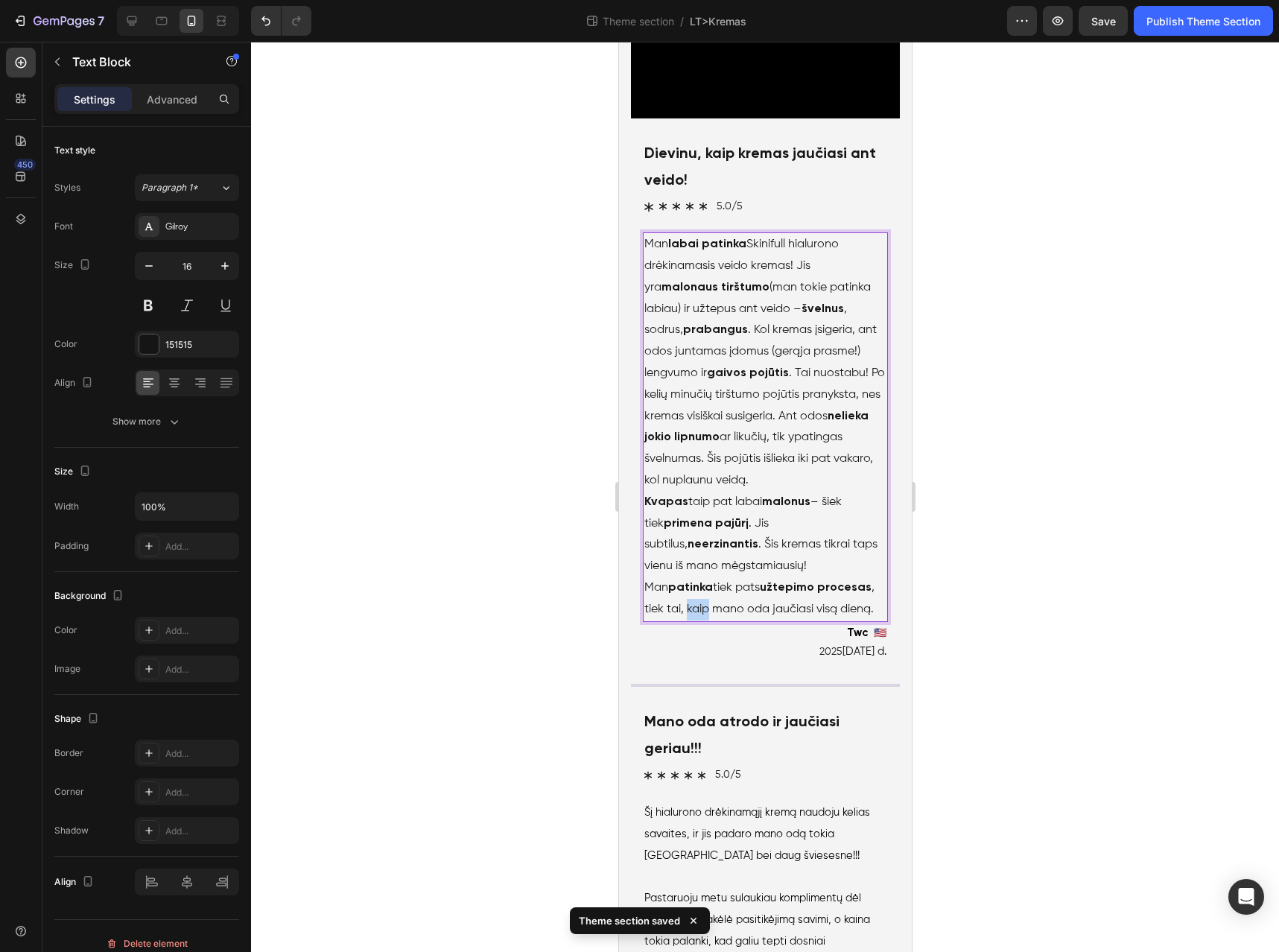
click at [805, 621] on p "Kvapas taip pat labai malonus – šiek tiek primena pajūrį . Jis subtilus, neerzi…" at bounding box center [765, 555] width 242 height 129
click at [656, 621] on p "Kvapas taip pat labai malonus – šiek tiek primena pajūrį . Jis subtilus, neerzi…" at bounding box center [765, 555] width 242 height 129
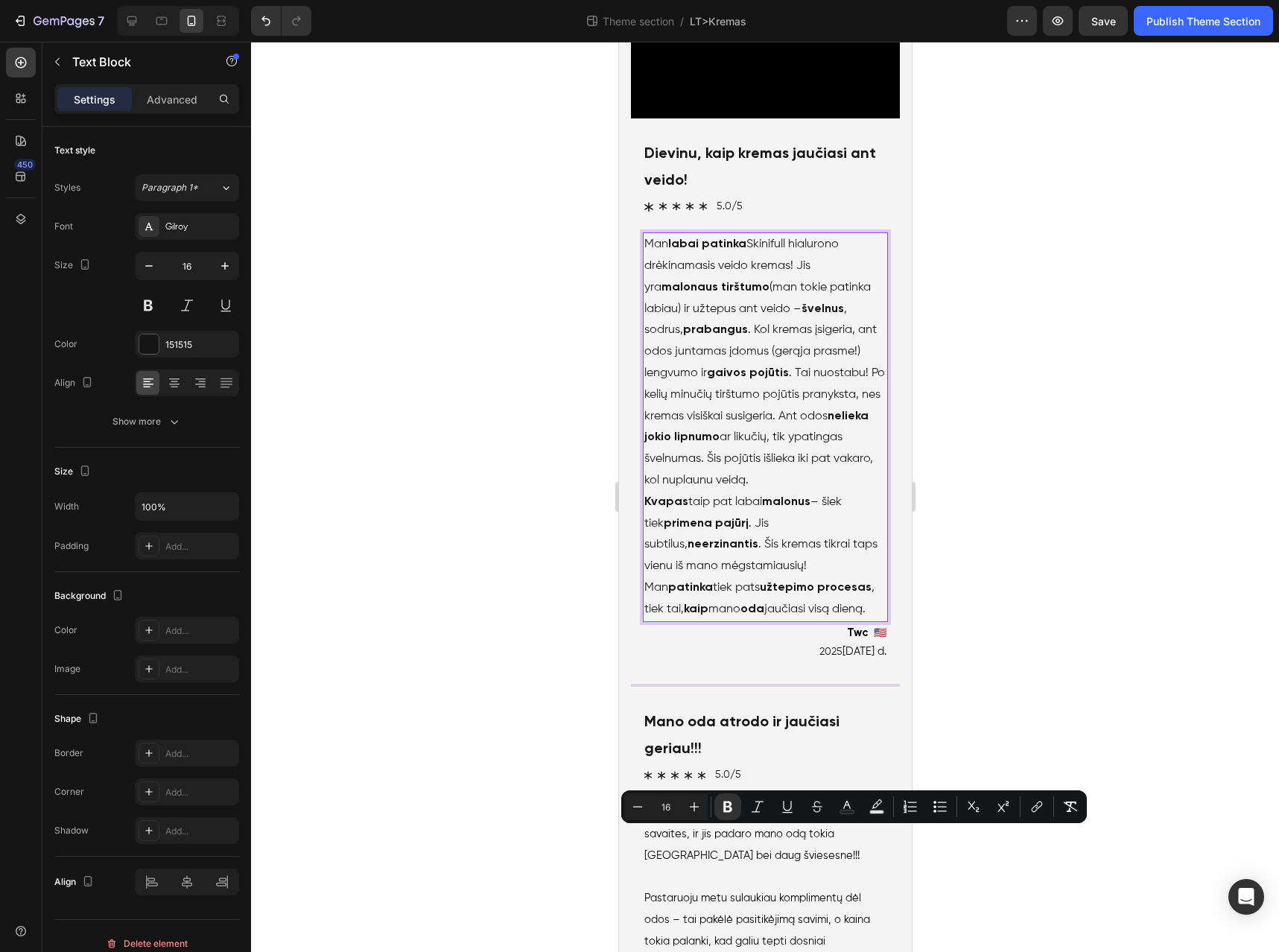
click at [687, 621] on p "Kvapas taip pat labai malonus – šiek tiek primena pajūrį . Jis subtilus, neerzi…" at bounding box center [765, 555] width 242 height 129
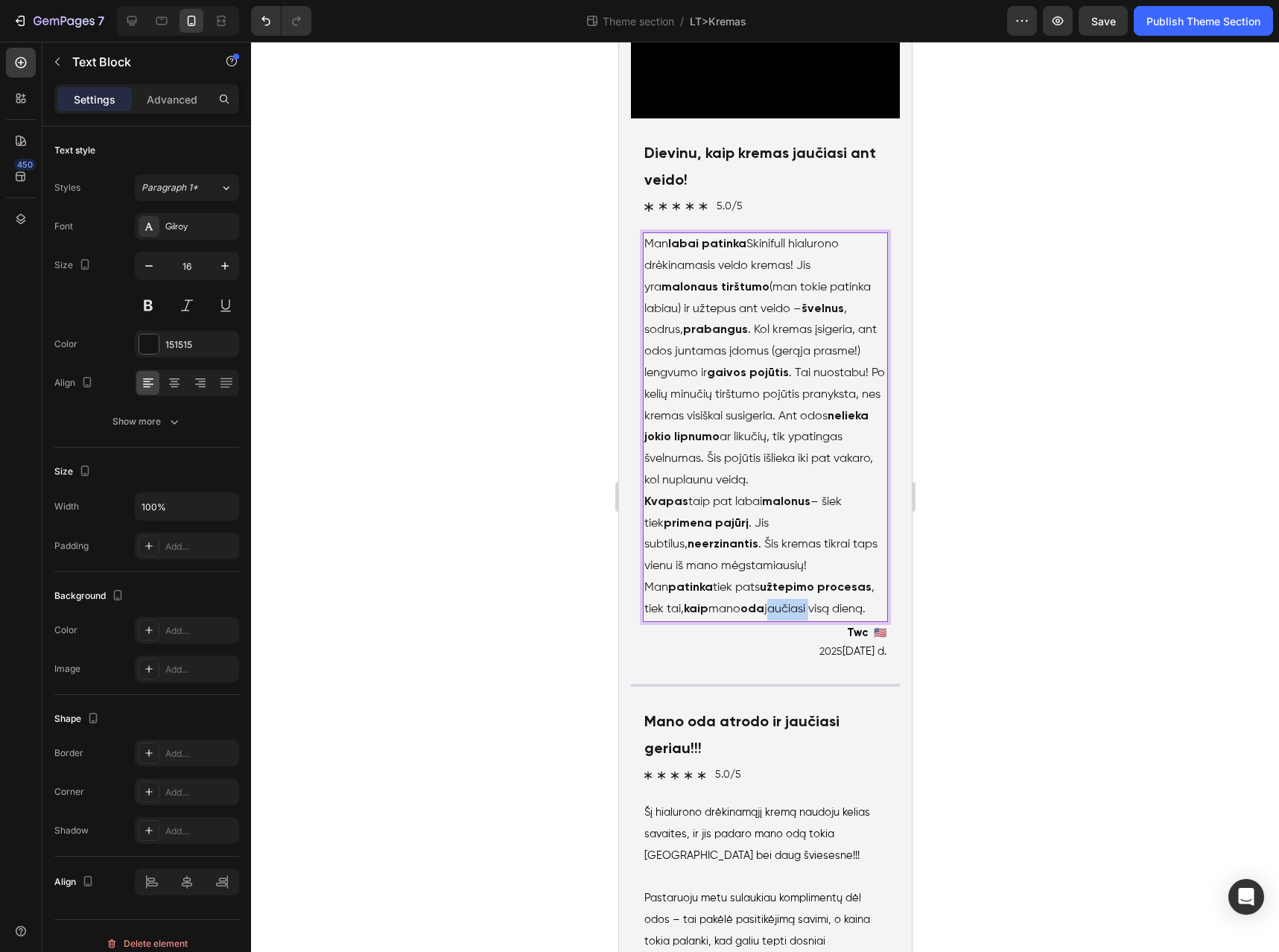
click at [687, 621] on p "Kvapas taip pat labai malonus – šiek tiek primena pajūrį . Jis subtilus, neerzi…" at bounding box center [765, 555] width 242 height 129
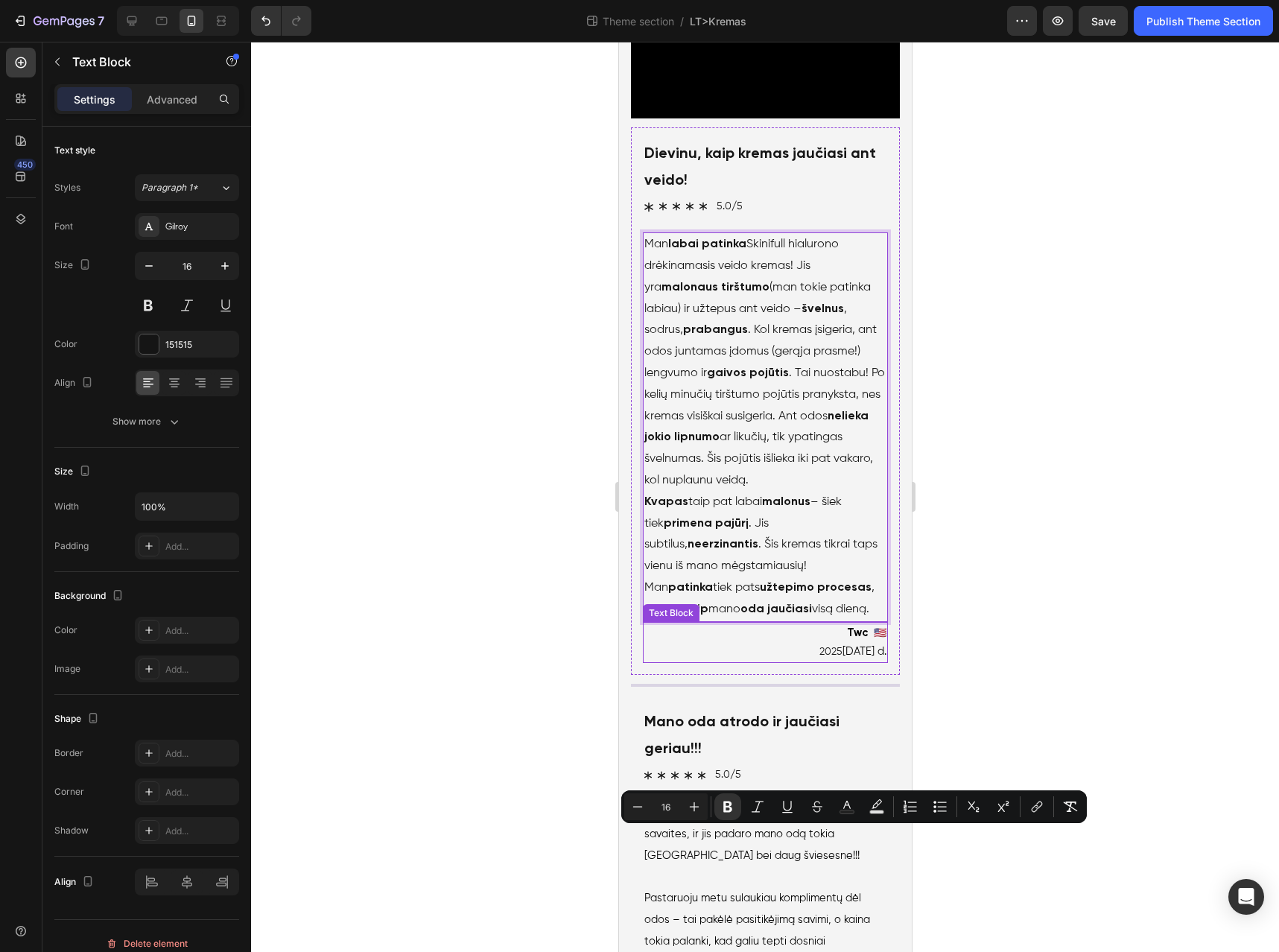
click at [763, 643] on p "Twc 🇺🇸" at bounding box center [765, 633] width 242 height 19
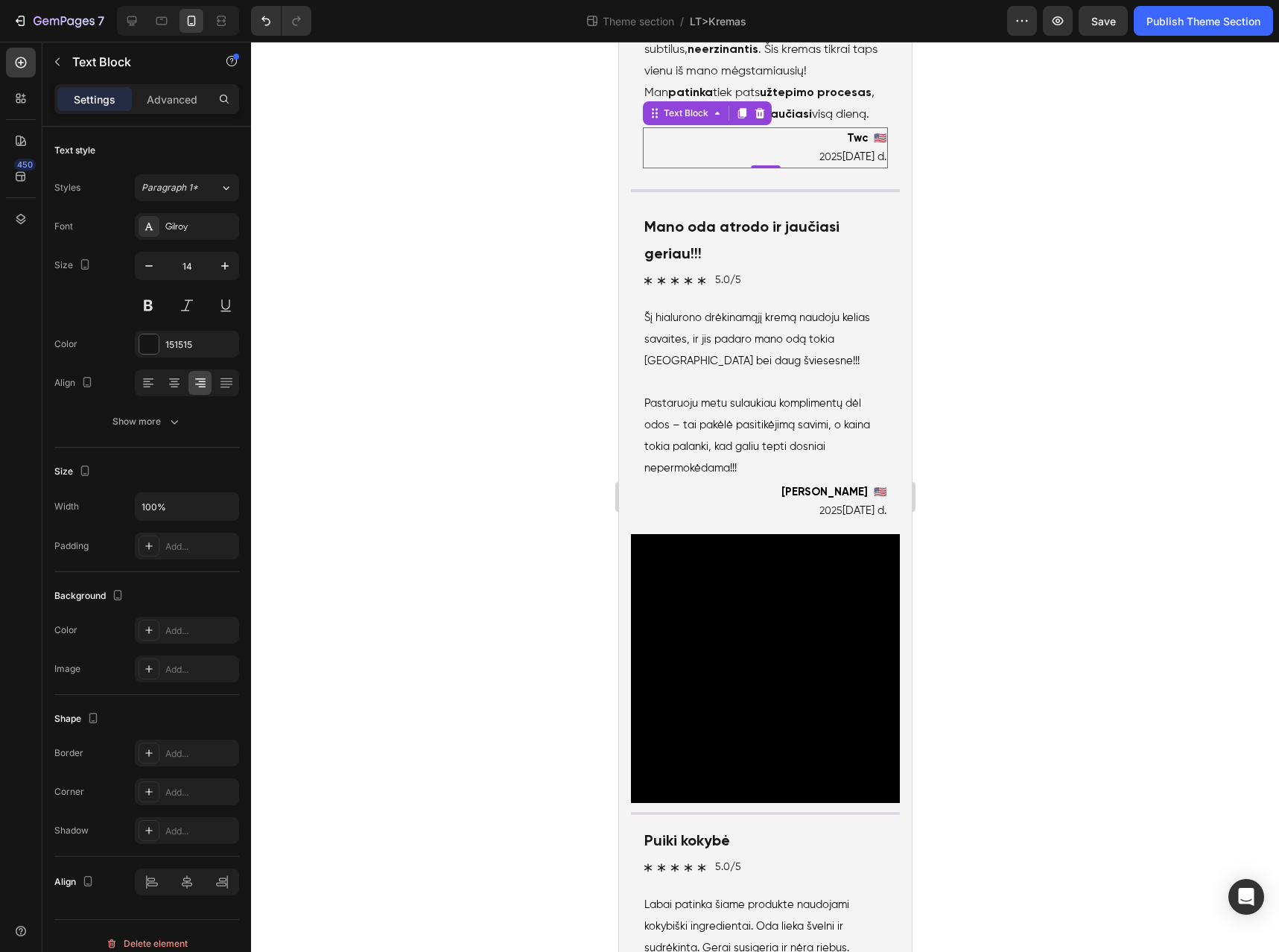
scroll to position [4656, 0]
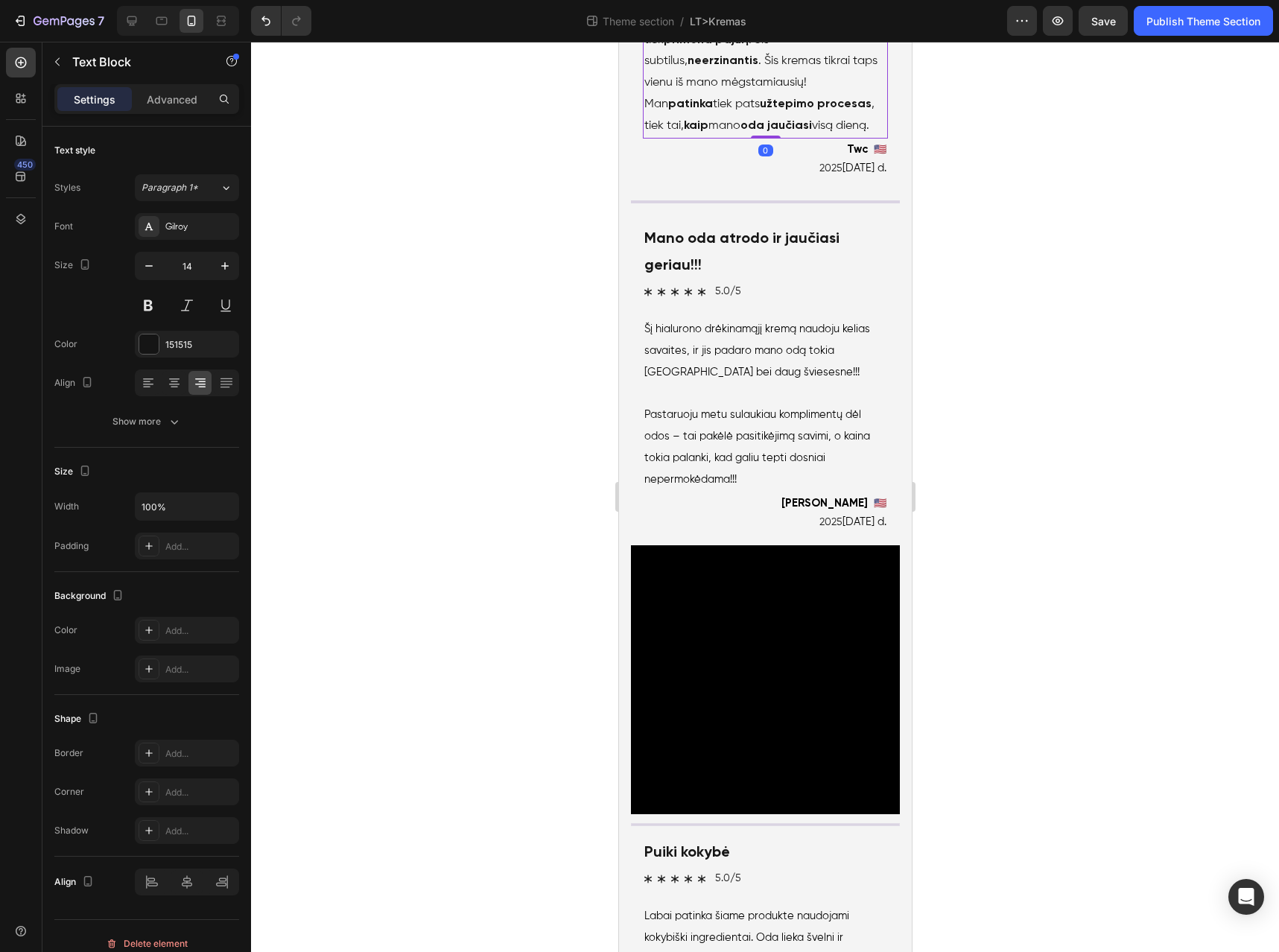
click at [754, 137] on p "Kvapas taip pat labai malonus – šiek tiek primena pajūrį . Jis subtilus, neerzi…" at bounding box center [765, 73] width 242 height 129
click at [702, 405] on p at bounding box center [765, 394] width 242 height 22
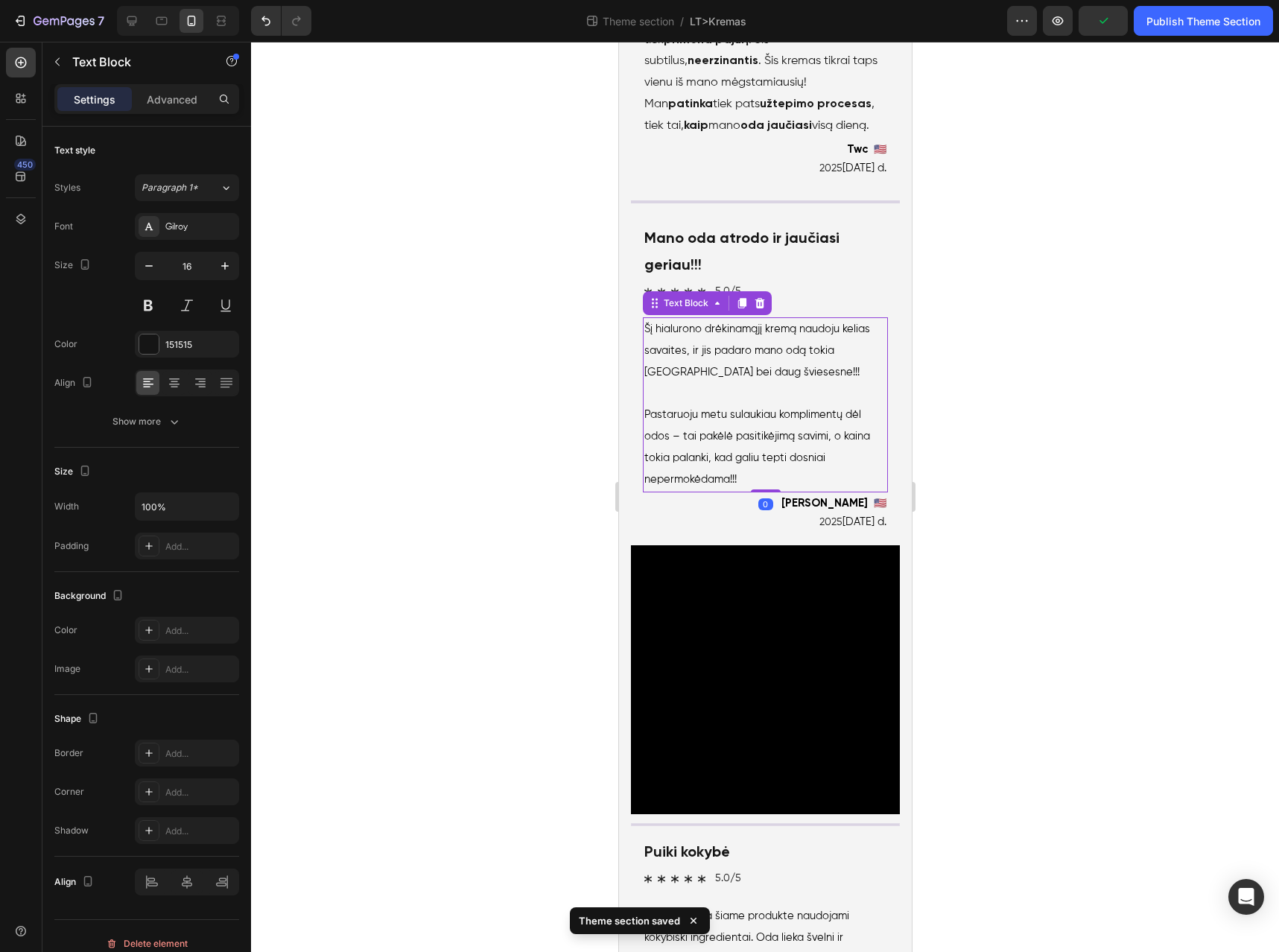
click at [760, 383] on p "Šį hialurono drėkinamąjį kremą naudoju kelias savaites, ir jis padaro mano odą …" at bounding box center [765, 350] width 242 height 64
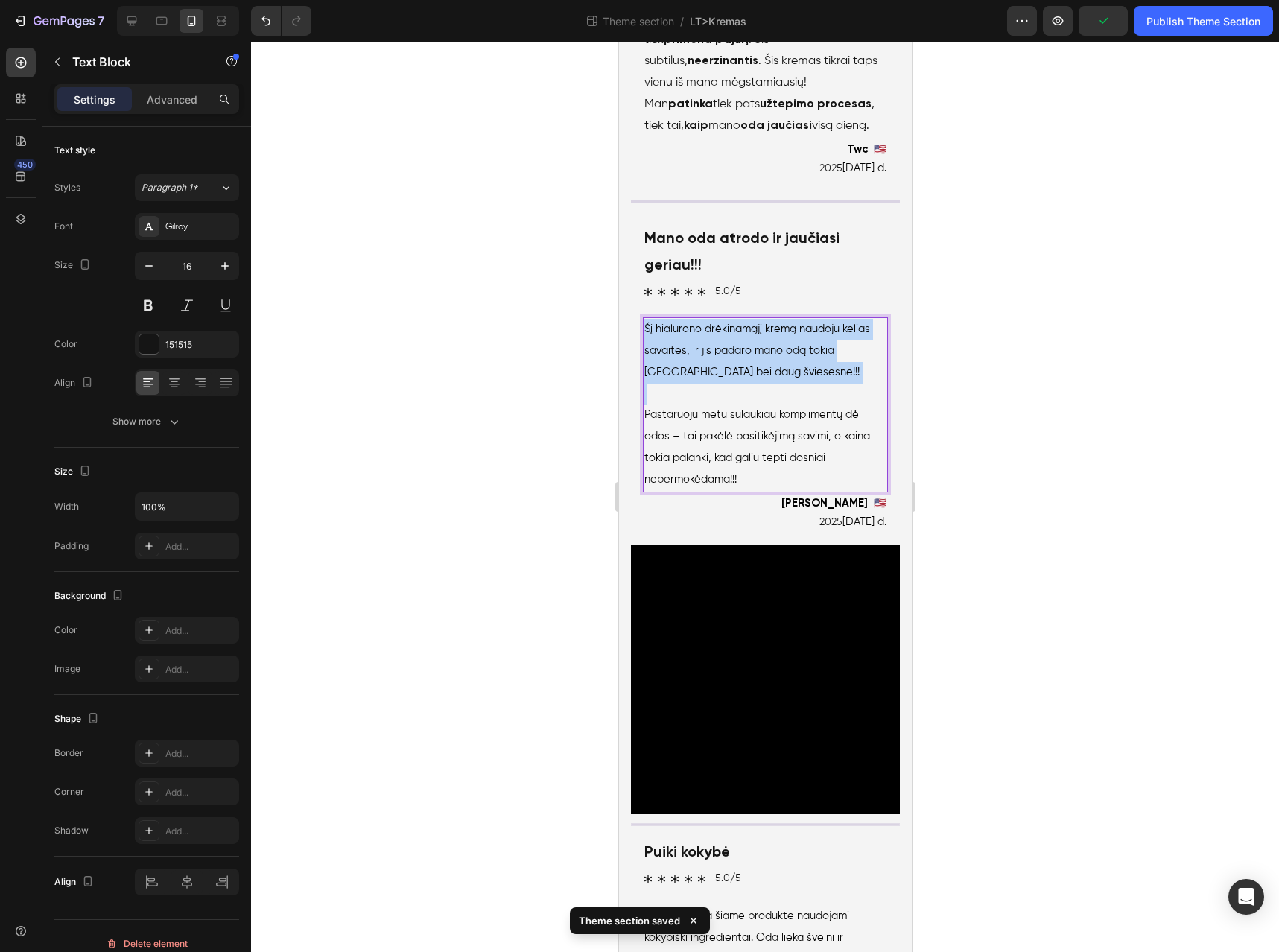
click at [760, 383] on p "Šį hialurono drėkinamąjį kremą naudoju kelias savaites, ir jis padaro mano odą …" at bounding box center [765, 350] width 242 height 64
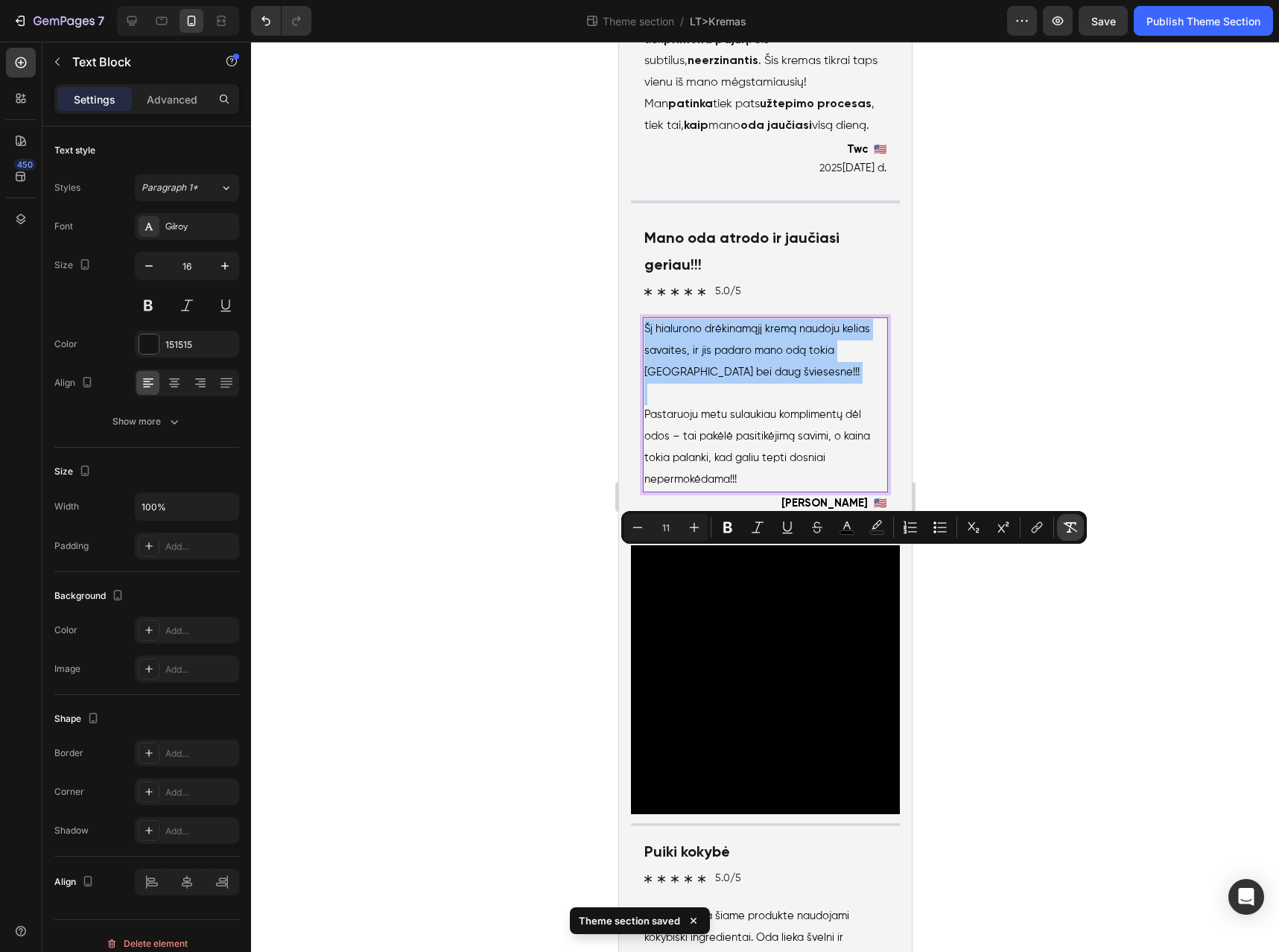
click at [1070, 525] on icon "Editor contextual toolbar" at bounding box center [1071, 528] width 14 height 11
type input "16"
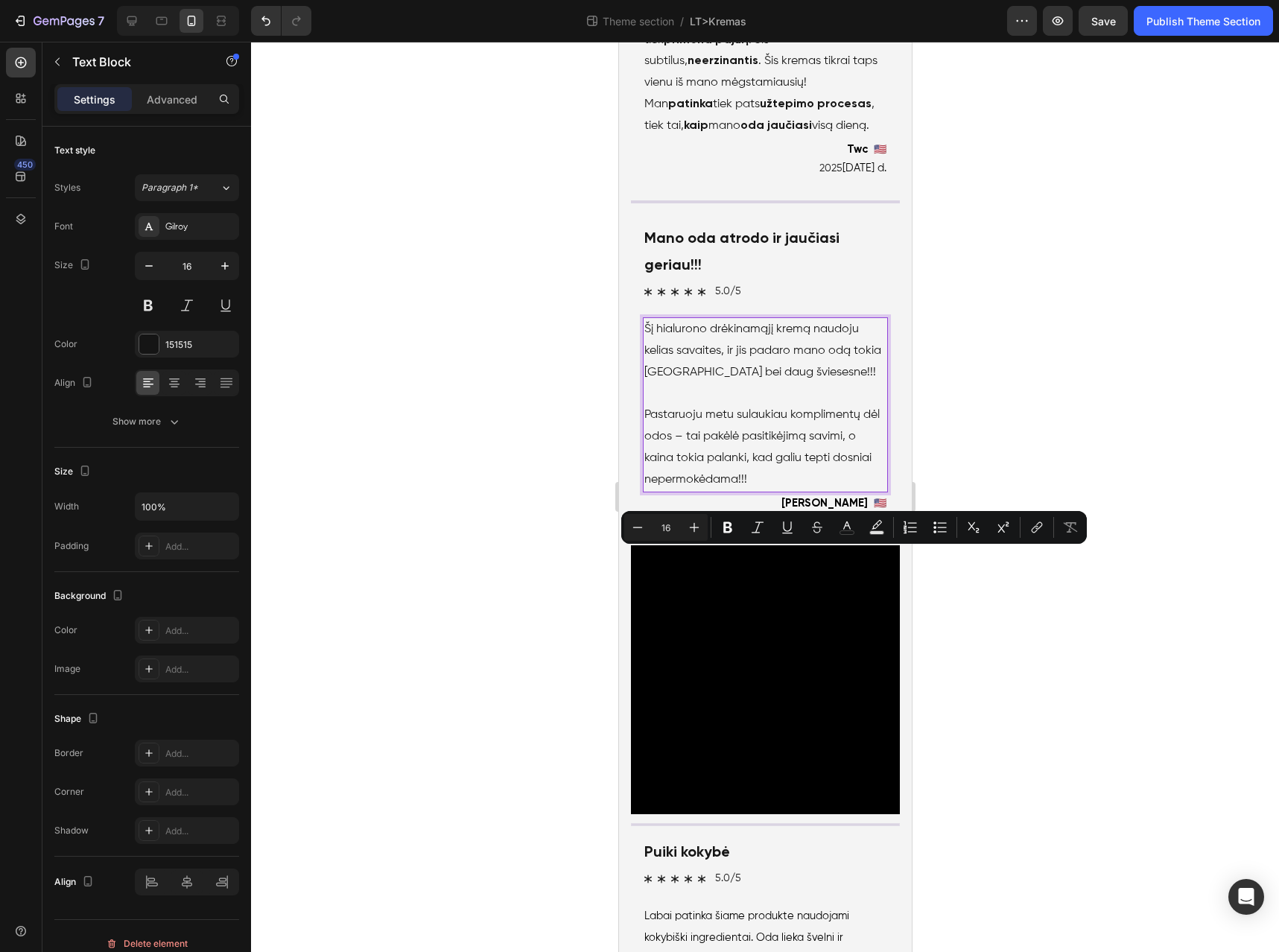
click at [811, 491] on p "Pastaruoju metu sulaukiau komplimentų dėl odos – tai pakėlė pasitikėjimą savimi…" at bounding box center [765, 447] width 242 height 86
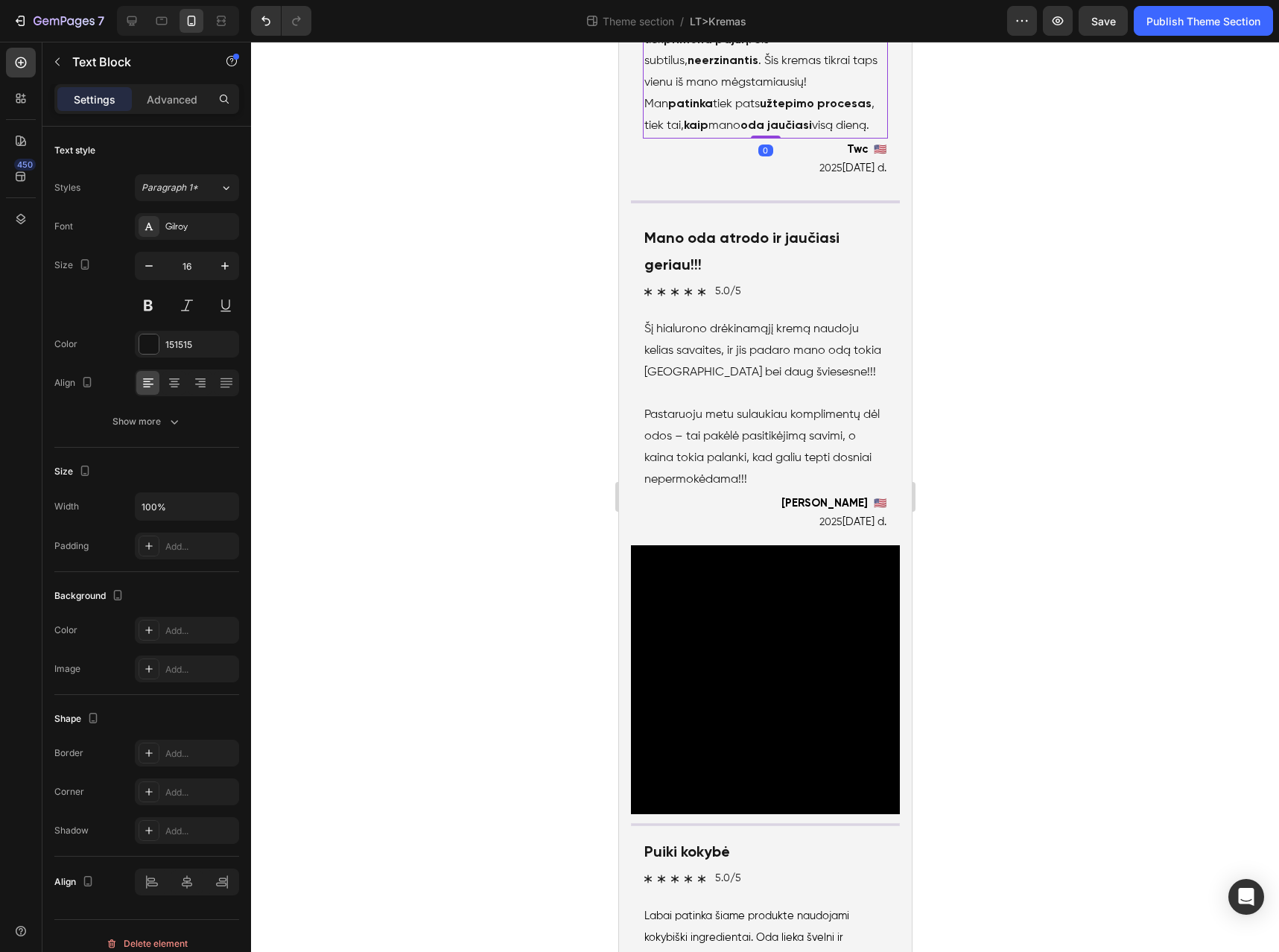
click at [751, 491] on p "Pastaruoju metu sulaukiau komplimentų dėl odos – tai pakėlė pasitikėjimą savimi…" at bounding box center [765, 447] width 242 height 86
click at [709, 383] on p "Šį hialurono drėkinamąjį kremą naudoju kelias savaites, ir jis padaro mano odą …" at bounding box center [765, 350] width 242 height 64
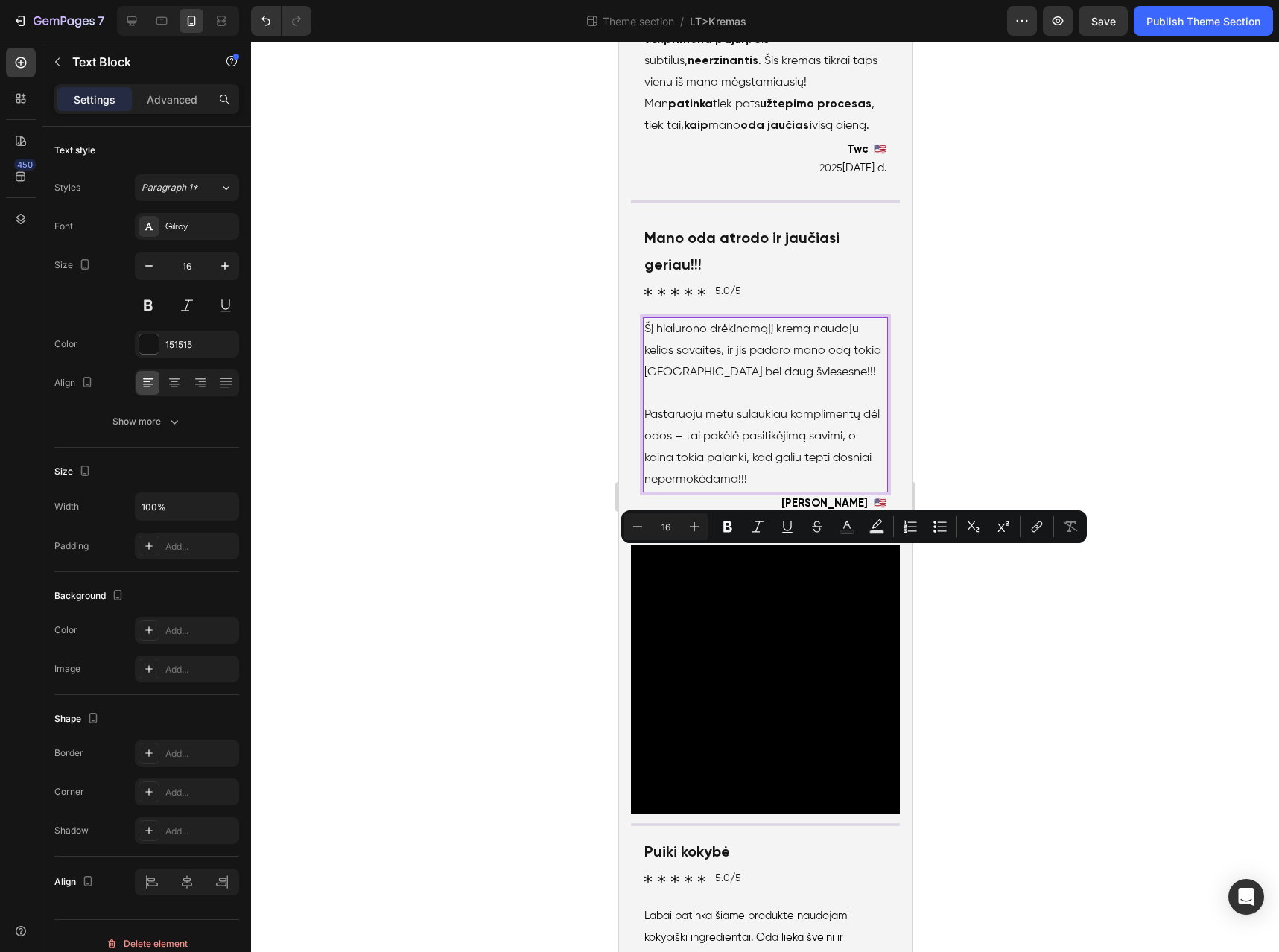
click at [763, 383] on p "Šį hialurono drėkinamąjį kremą naudoju kelias savaites, ir jis padaro mano odą …" at bounding box center [765, 350] width 242 height 64
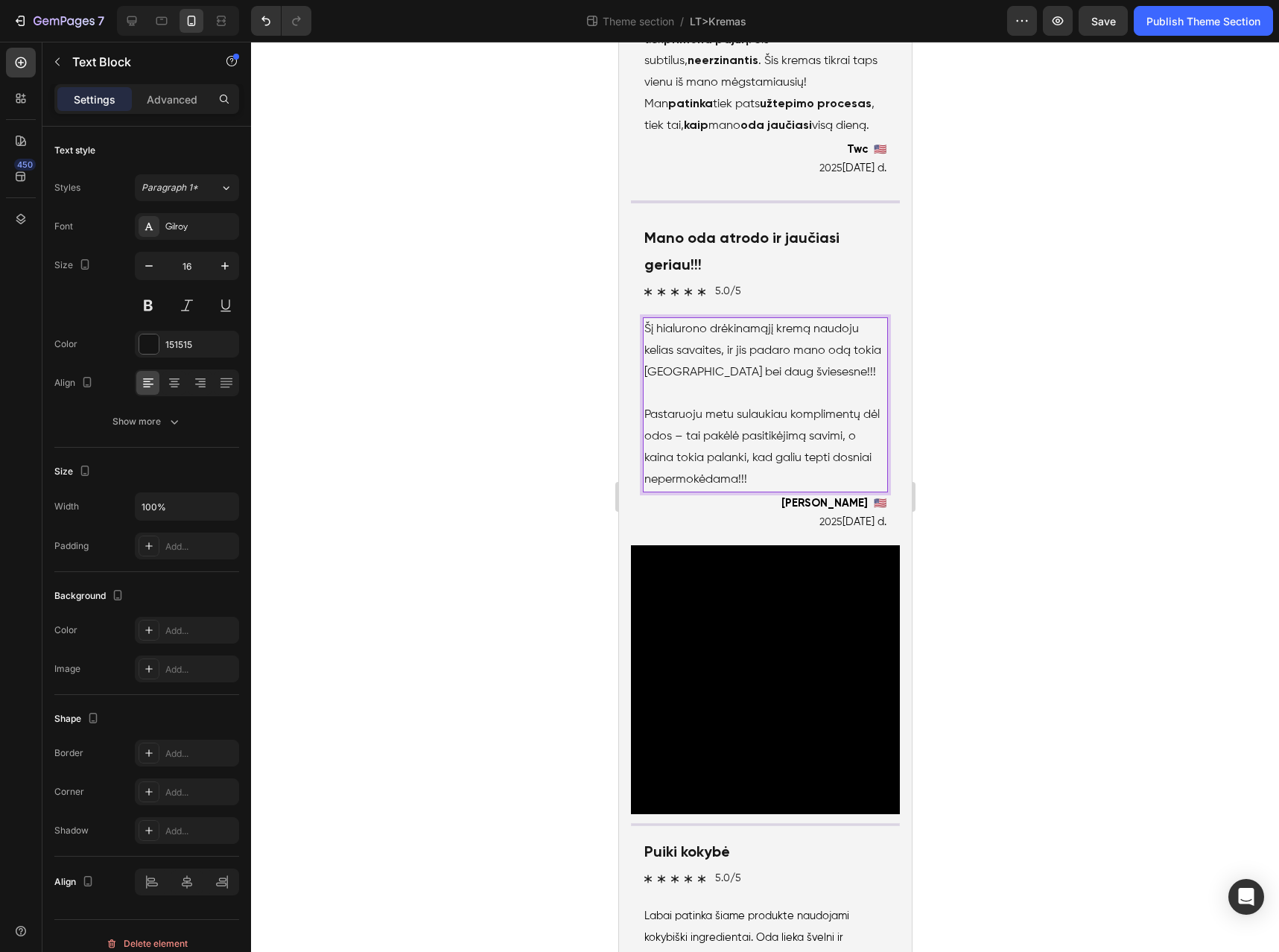
click at [746, 383] on p "Šį hialurono drėkinamąjį kremą naudoju kelias savaites, ir jis padaro mano odą …" at bounding box center [765, 350] width 242 height 64
click at [775, 383] on p "Šį hialurono drėkinamąjį kremą naudoju kelias savaites, ir jis padaro mano odą …" at bounding box center [765, 350] width 242 height 64
click at [737, 383] on p "Šį hialurono drėkinamąjį kremą naudoju kelias savaites, ir jis padaro mano odą …" at bounding box center [765, 350] width 242 height 64
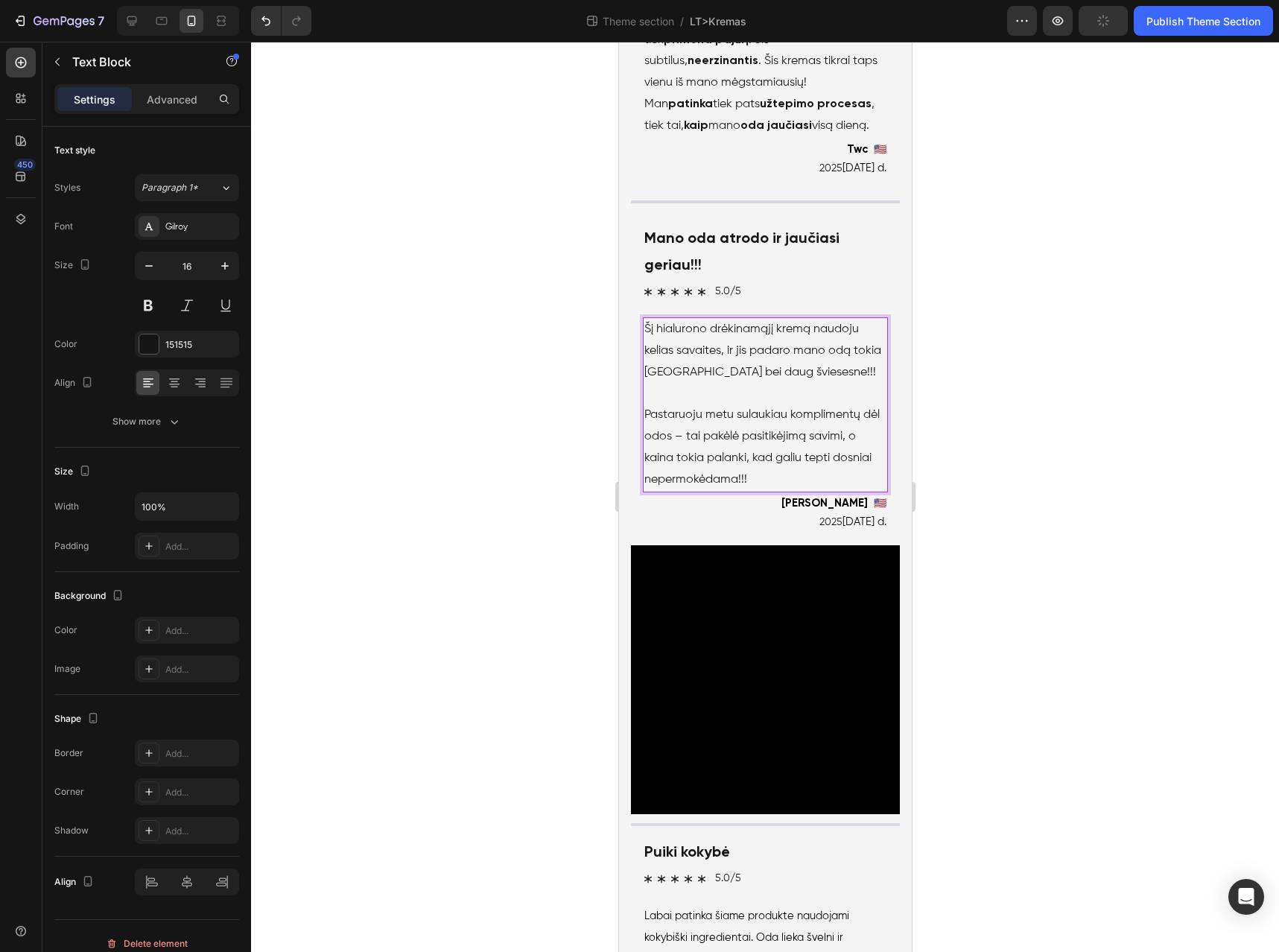
click at [742, 383] on p "Šį hialurono drėkinamąjį kremą naudoju kelias savaites, ir jis padaro mano odą …" at bounding box center [765, 350] width 242 height 64
click at [772, 383] on p "Šį hialurono drėkinamąjį kremą naudoju kelias savaites, ir jis padaro mano odą …" at bounding box center [765, 350] width 242 height 64
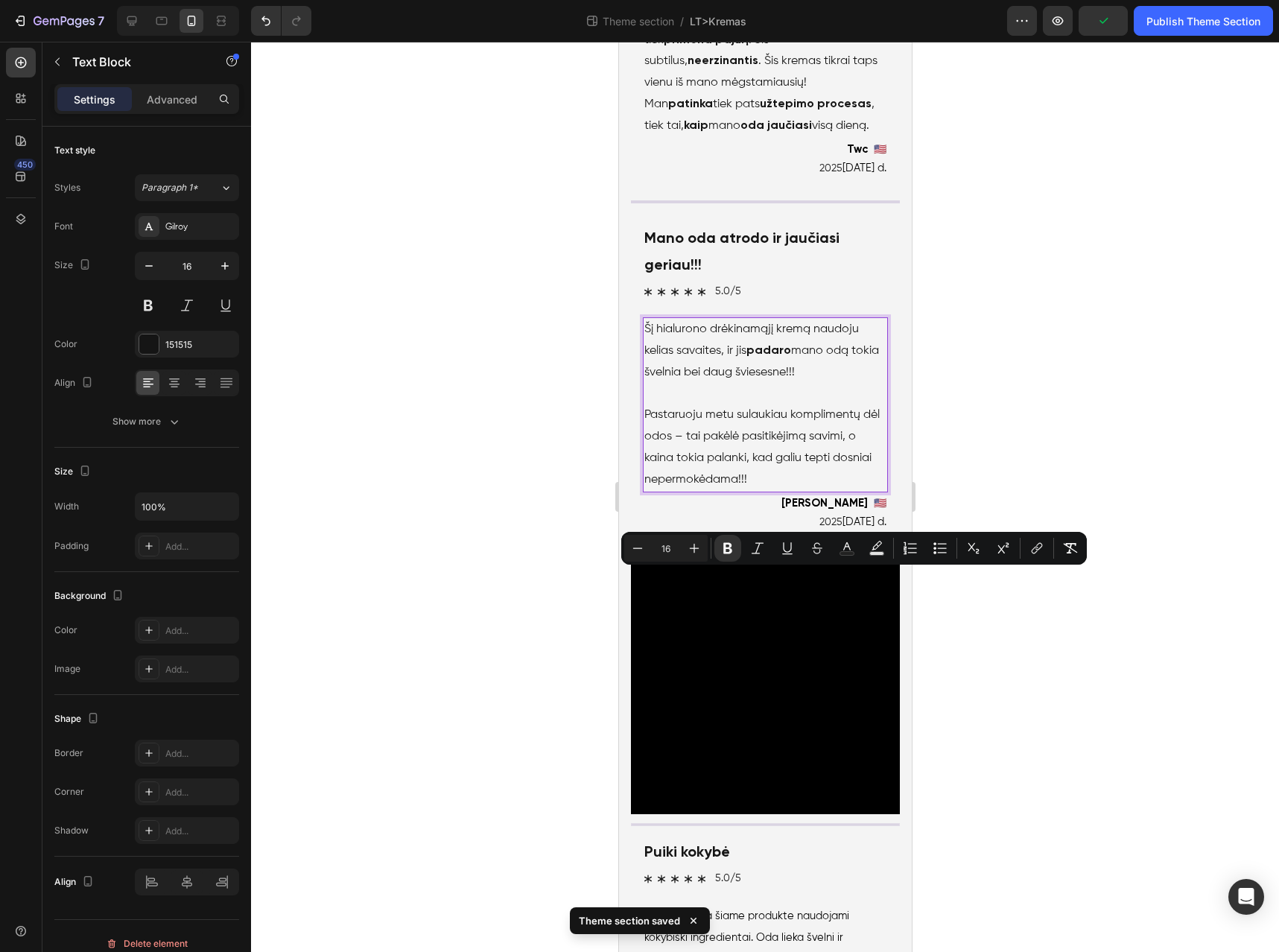
click at [815, 383] on p "Šį hialurono drėkinamąjį kremą naudoju kelias savaites, ir jis padaro mano odą …" at bounding box center [765, 350] width 242 height 64
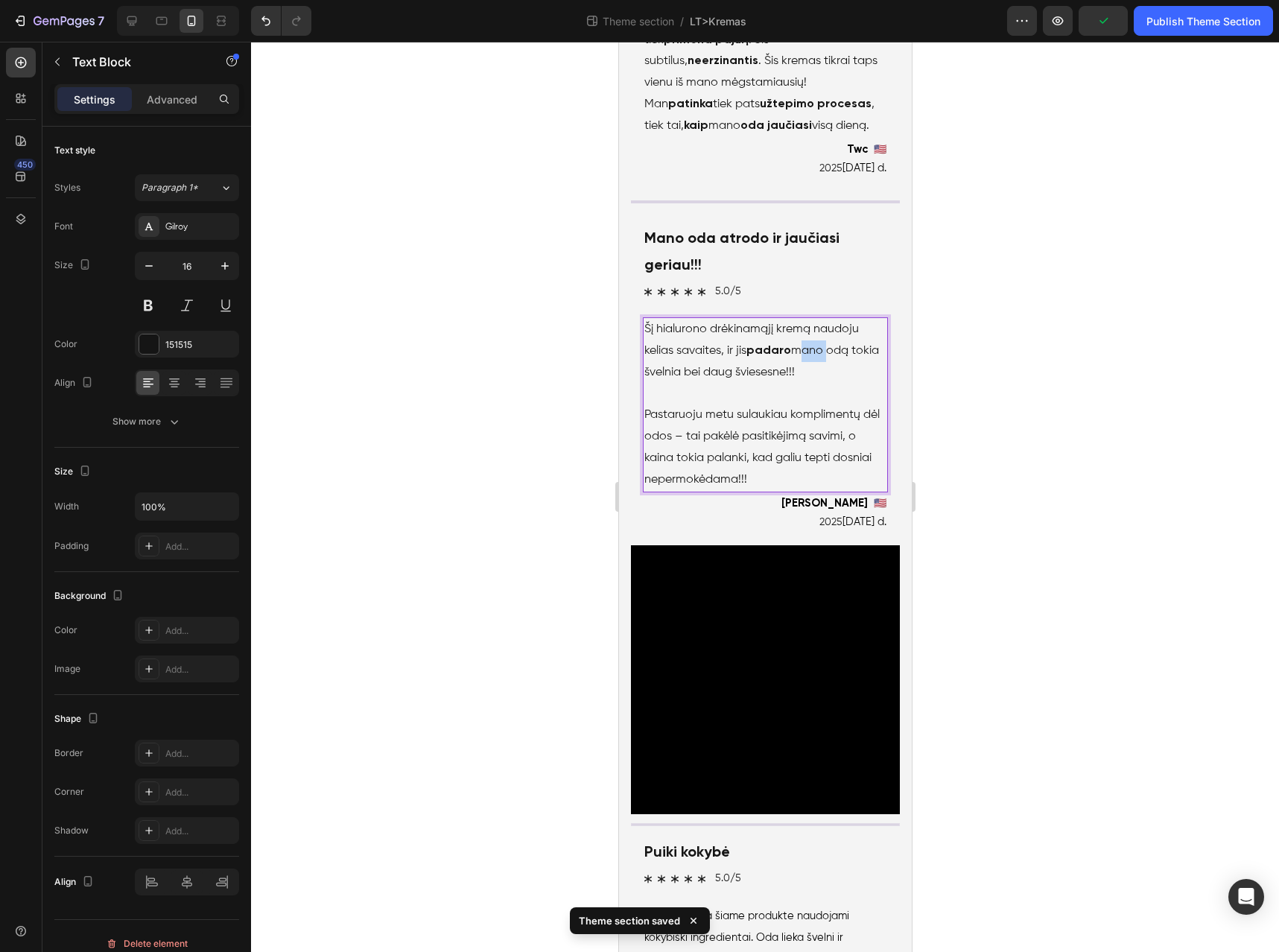
click at [815, 383] on p "Šį hialurono drėkinamąjį kremą naudoju kelias savaites, ir jis padaro mano odą …" at bounding box center [765, 350] width 242 height 64
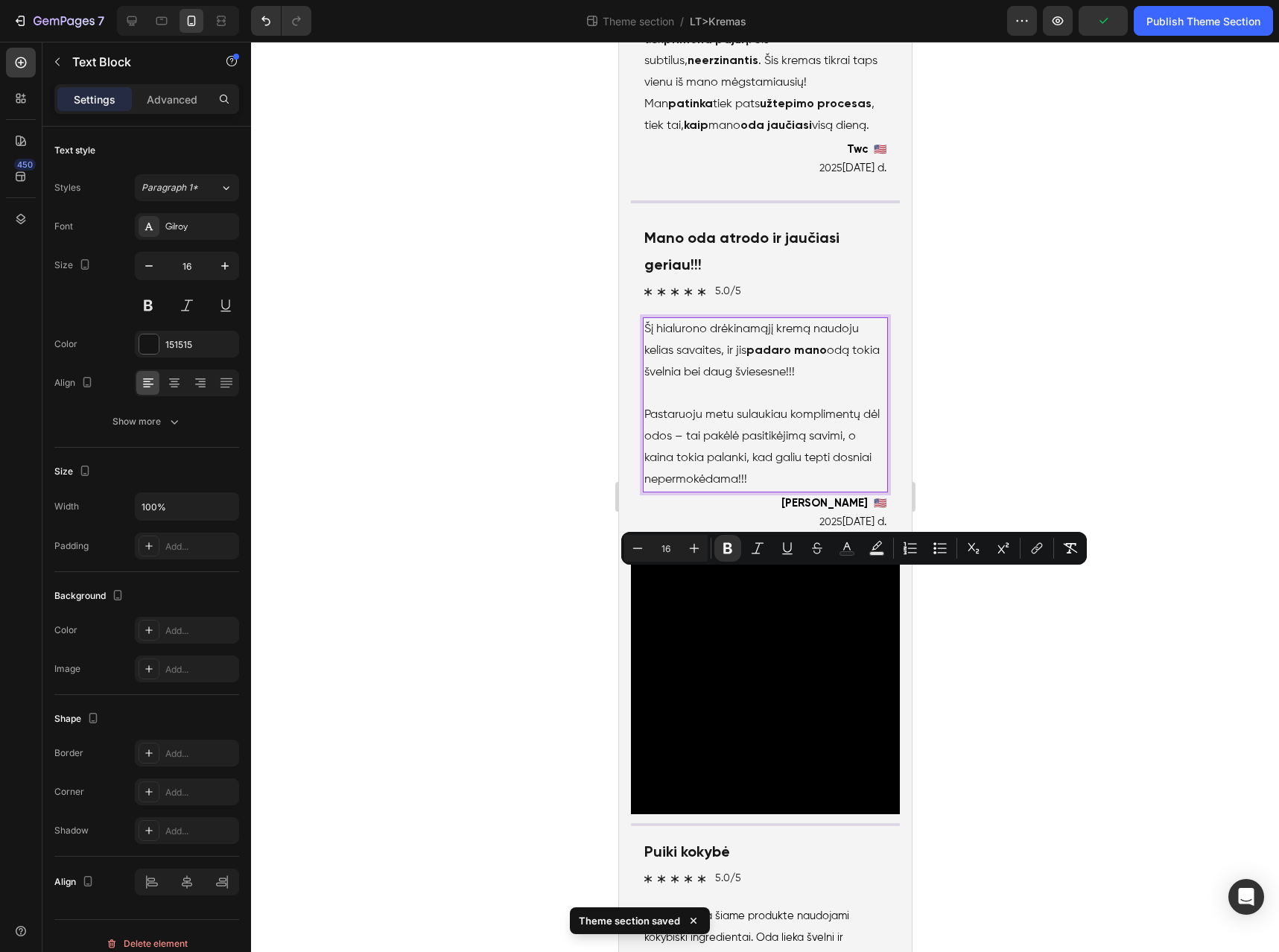
click at [839, 383] on p "Šį hialurono drėkinamąjį kremą naudoju kelias savaites, ir jis padaro mano odą …" at bounding box center [765, 350] width 242 height 64
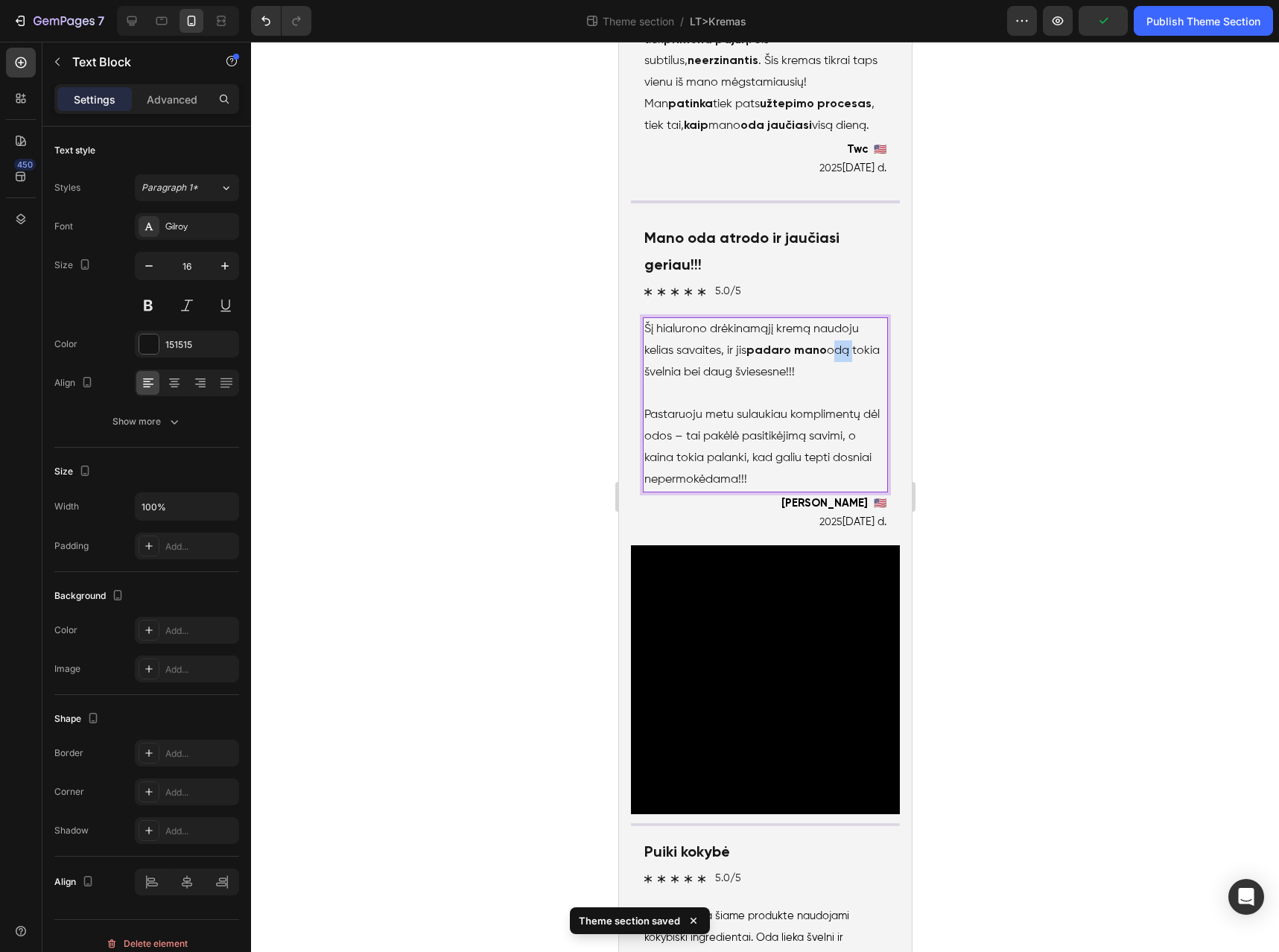
click at [837, 383] on p "Šį hialurono drėkinamąjį kremą naudoju kelias savaites, ir jis padaro mano odą …" at bounding box center [765, 350] width 242 height 64
click at [780, 383] on p "Šį hialurono drėkinamąjį kremą naudoju kelias savaites, ir jis padaro mano odą …" at bounding box center [765, 350] width 242 height 64
click at [781, 383] on p "Šį hialurono drėkinamąjį kremą naudoju kelias savaites, ir jis padaro mano odą …" at bounding box center [765, 350] width 242 height 64
click at [741, 383] on p "Šį hialurono drėkinamąjį kremą naudoju kelias savaites, ir jis padaro mano odą …" at bounding box center [765, 350] width 242 height 64
click at [699, 383] on p "Šį hialurono drėkinamąjį kremą naudoju kelias savaites, ir jis padaro mano odą …" at bounding box center [765, 350] width 242 height 64
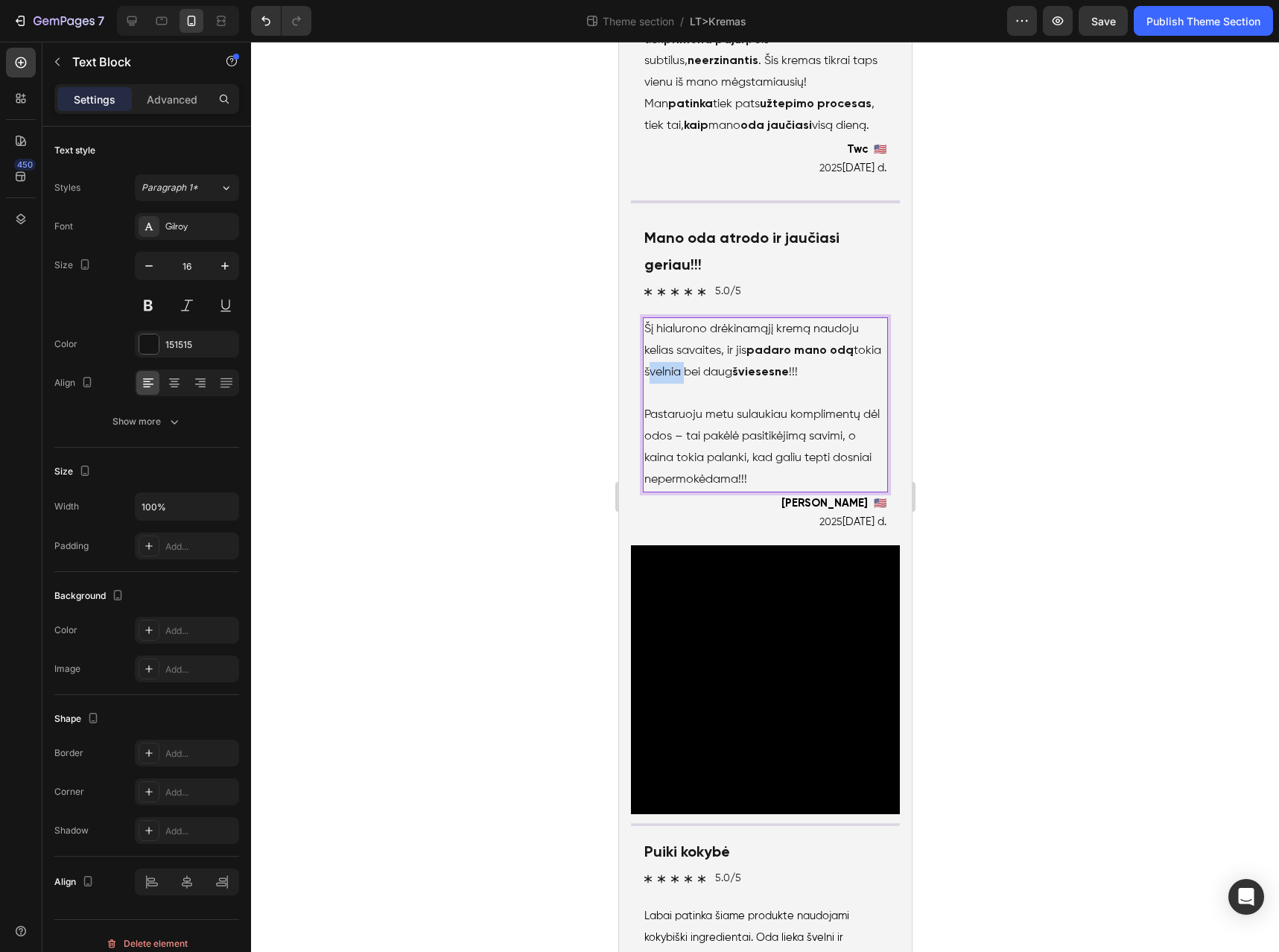
click at [699, 383] on p "Šį hialurono drėkinamąjį kremą naudoju kelias savaites, ir jis padaro mano odą …" at bounding box center [765, 350] width 242 height 64
click at [691, 491] on p "Pastaruoju metu sulaukiau komplimentų dėl odos – tai pakėlė pasitikėjimą savimi…" at bounding box center [765, 447] width 242 height 86
click at [805, 491] on p "Pastaruoju metu sulaukiau komplimentų dėl odos – tai pakėlė pasitikėjimą savimi…" at bounding box center [765, 447] width 242 height 86
click at [766, 491] on p "Pastaruoju metu sulaukiau komplimentų dėl odos – tai pakėlė pasitikėjimą savimi…" at bounding box center [765, 447] width 242 height 86
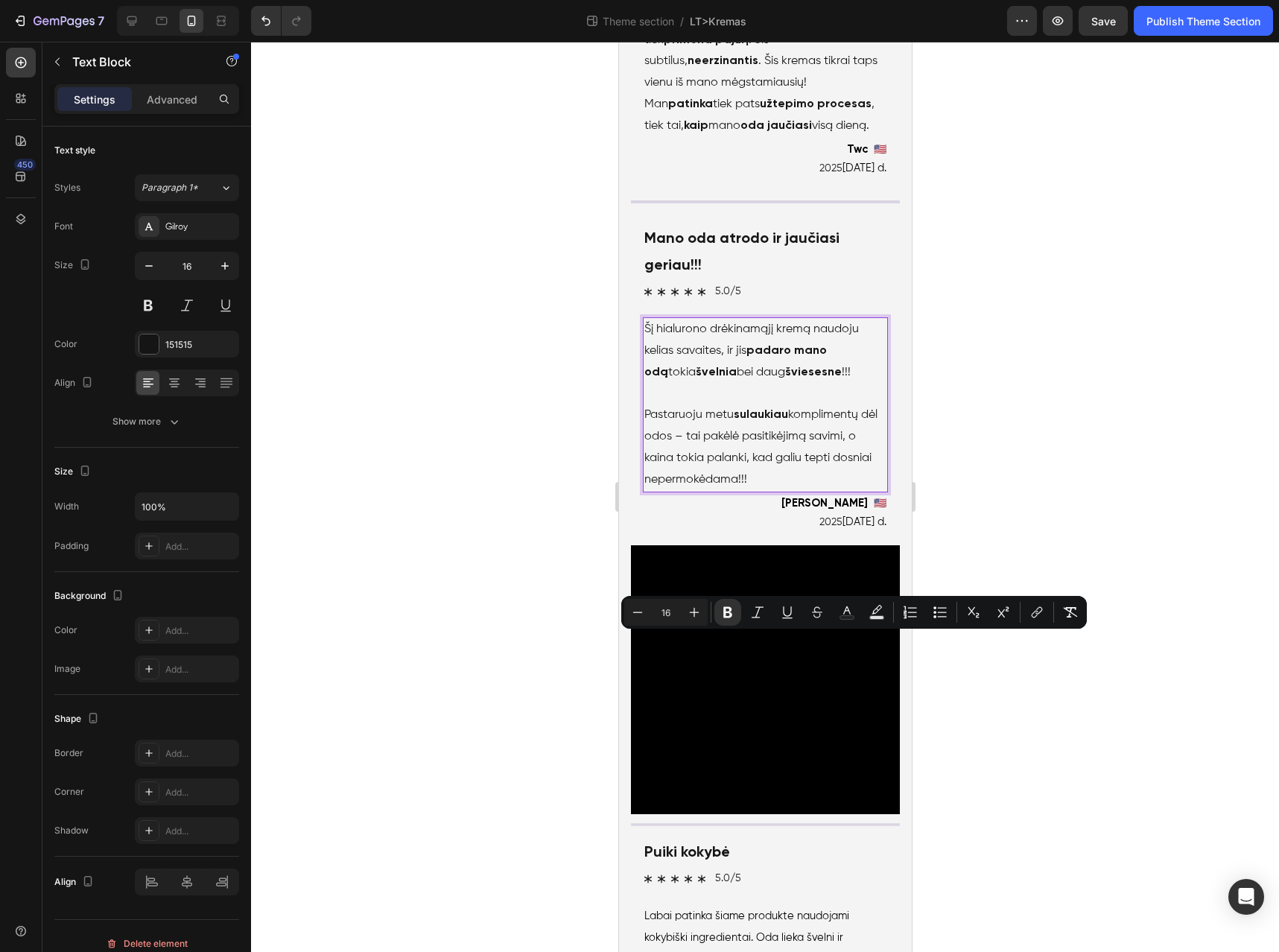
click at [821, 491] on p "Pastaruoju metu sulaukiau komplimentų dėl odos – tai pakėlė pasitikėjimą savimi…" at bounding box center [765, 447] width 242 height 86
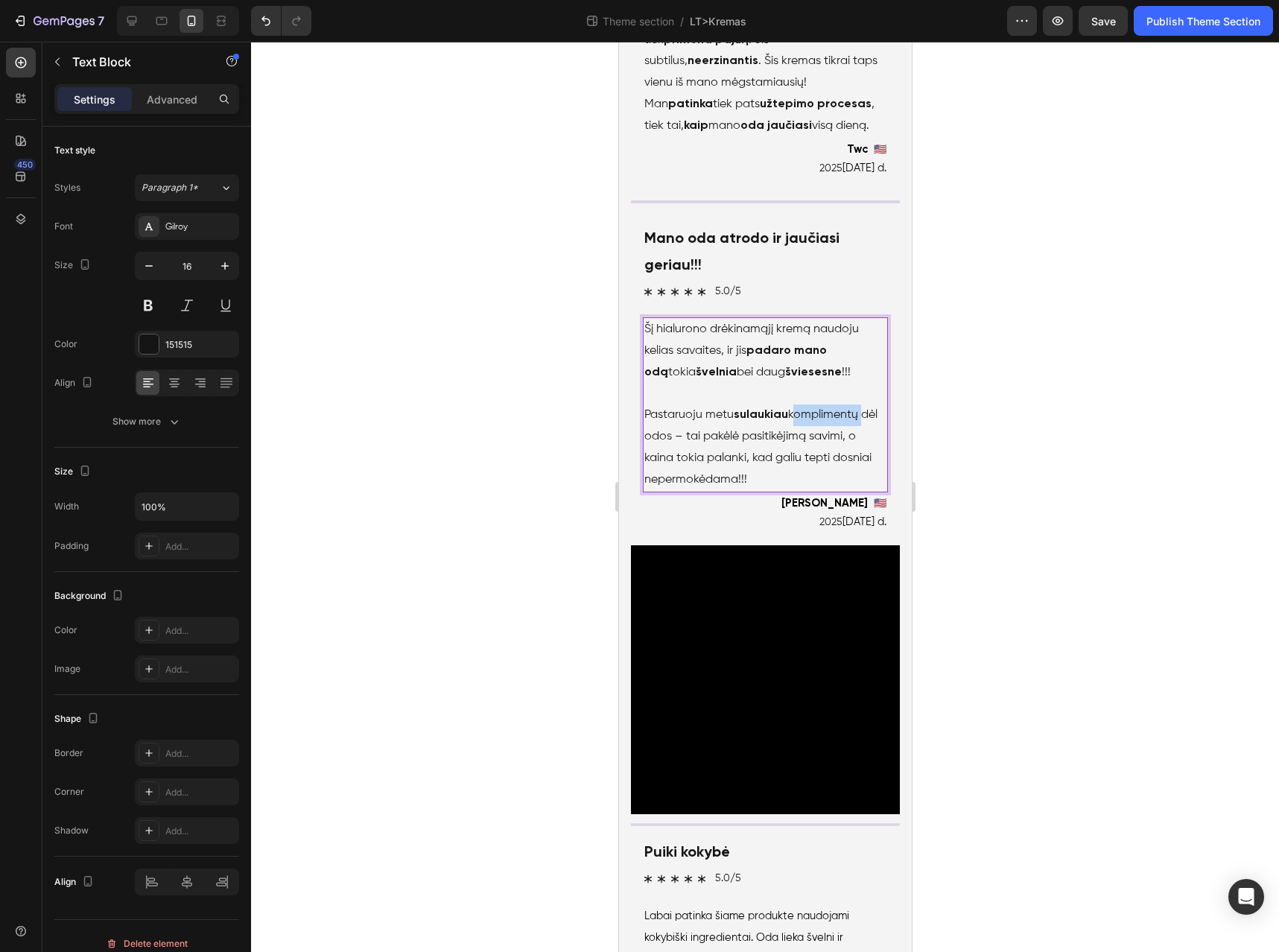
click at [821, 491] on p "Pastaruoju metu sulaukiau komplimentų dėl odos – tai pakėlė pasitikėjimą savimi…" at bounding box center [765, 447] width 242 height 86
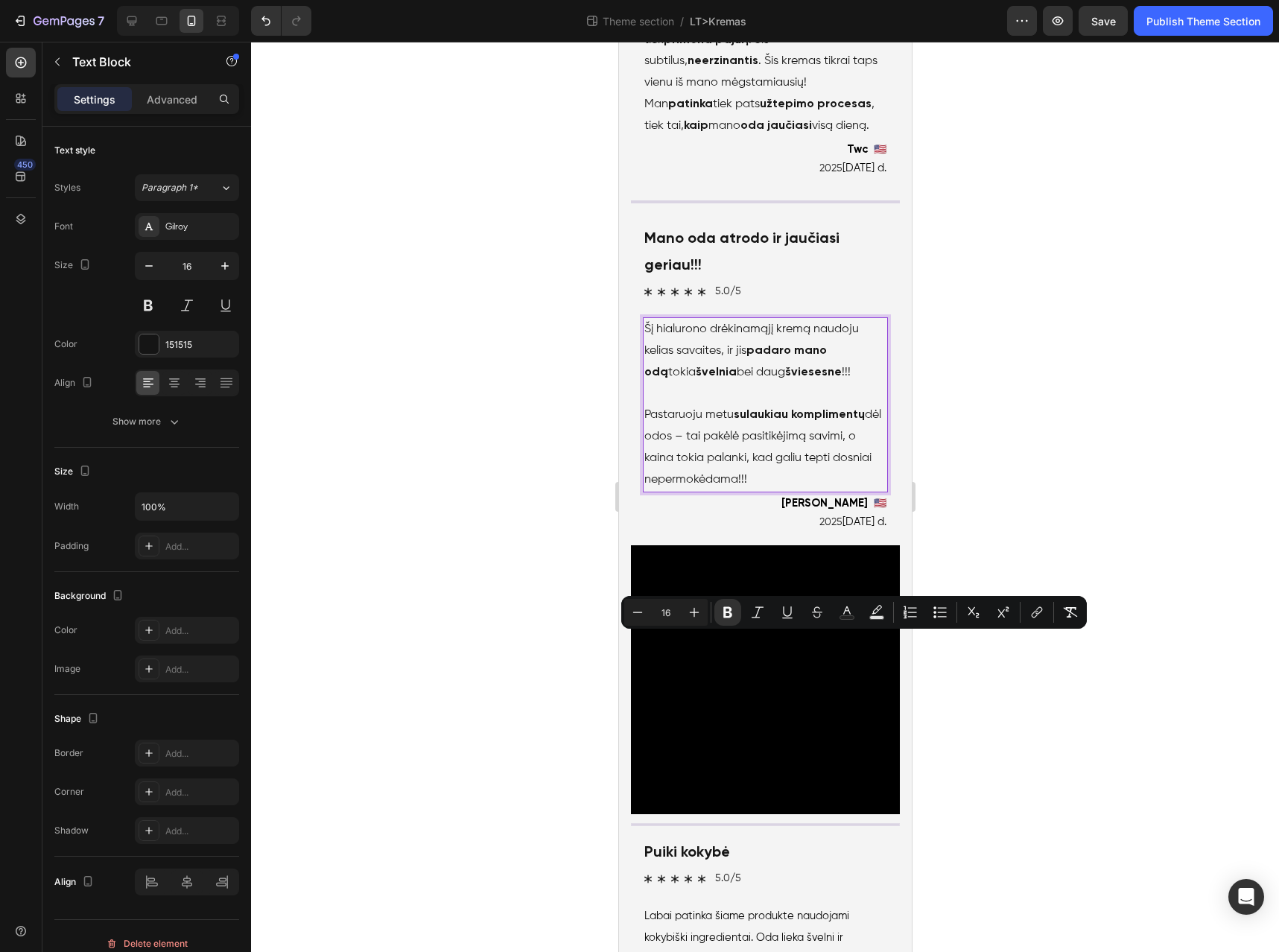
click at [756, 491] on p "Pastaruoju metu sulaukiau komplimentų dėl odos – tai pakėlė pasitikėjimą savimi…" at bounding box center [765, 447] width 242 height 86
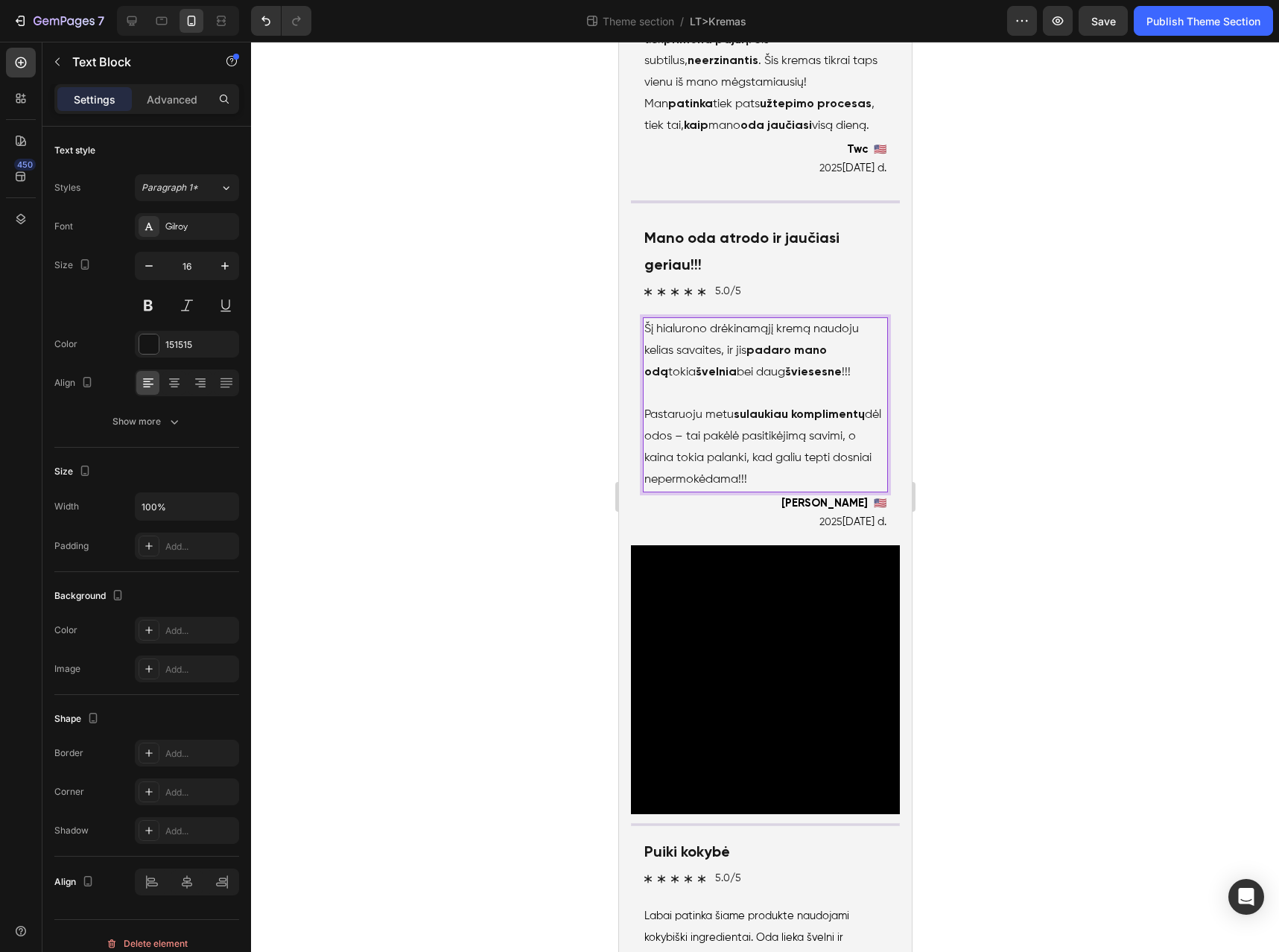
click at [795, 491] on p "Pastaruoju metu sulaukiau komplimentų dėl odos – tai pakėlė pasitikėjimą savimi…" at bounding box center [765, 447] width 242 height 86
click at [746, 491] on p "Pastaruoju metu sulaukiau komplimentų dėl odos – tai pakėlė pasitikėjimą savimi…" at bounding box center [765, 447] width 242 height 86
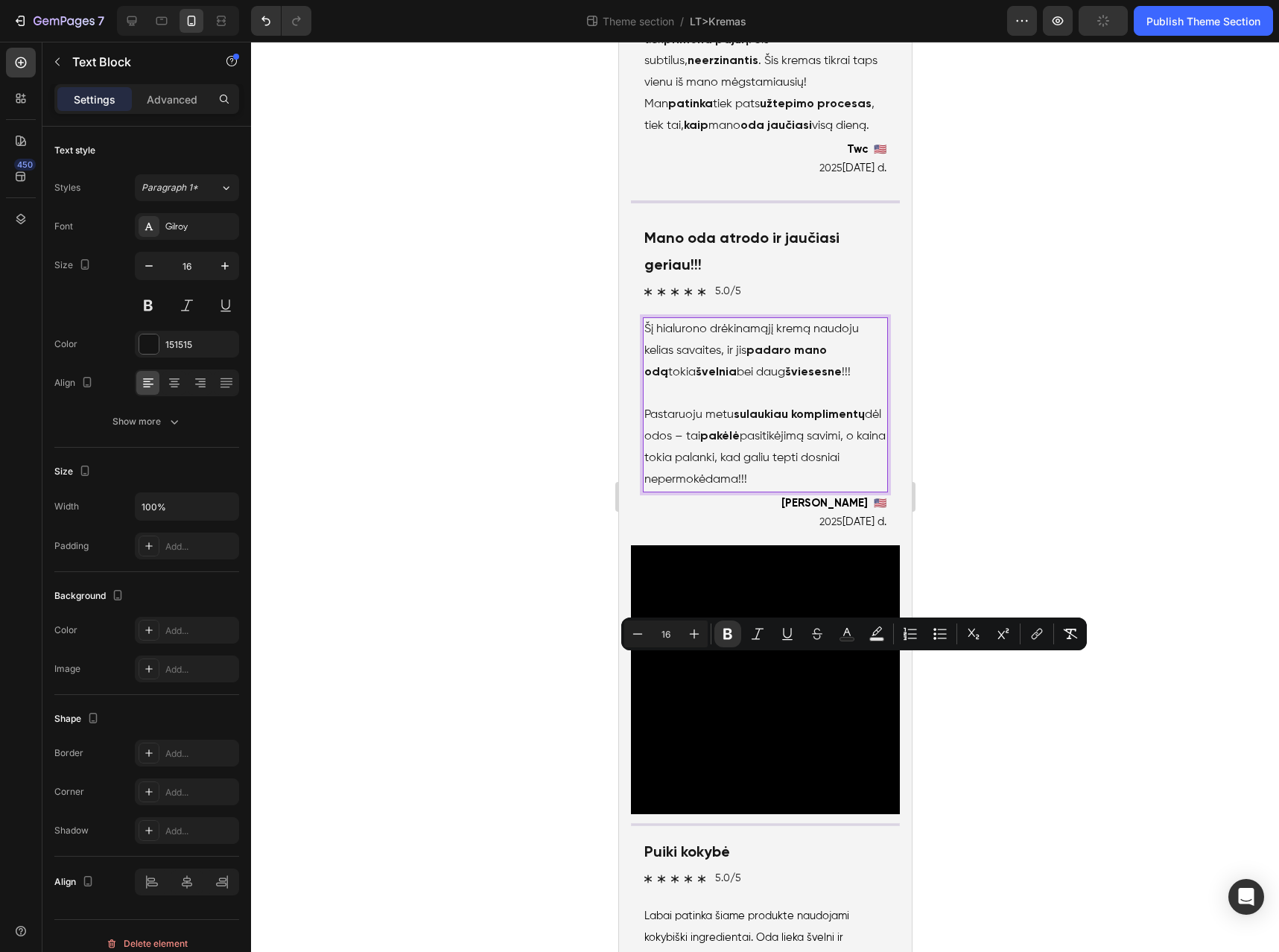
click at [797, 491] on p "Pastaruoju metu sulaukiau komplimentų dėl odos – tai pakėlė pasitikėjimą savimi…" at bounding box center [765, 447] width 242 height 86
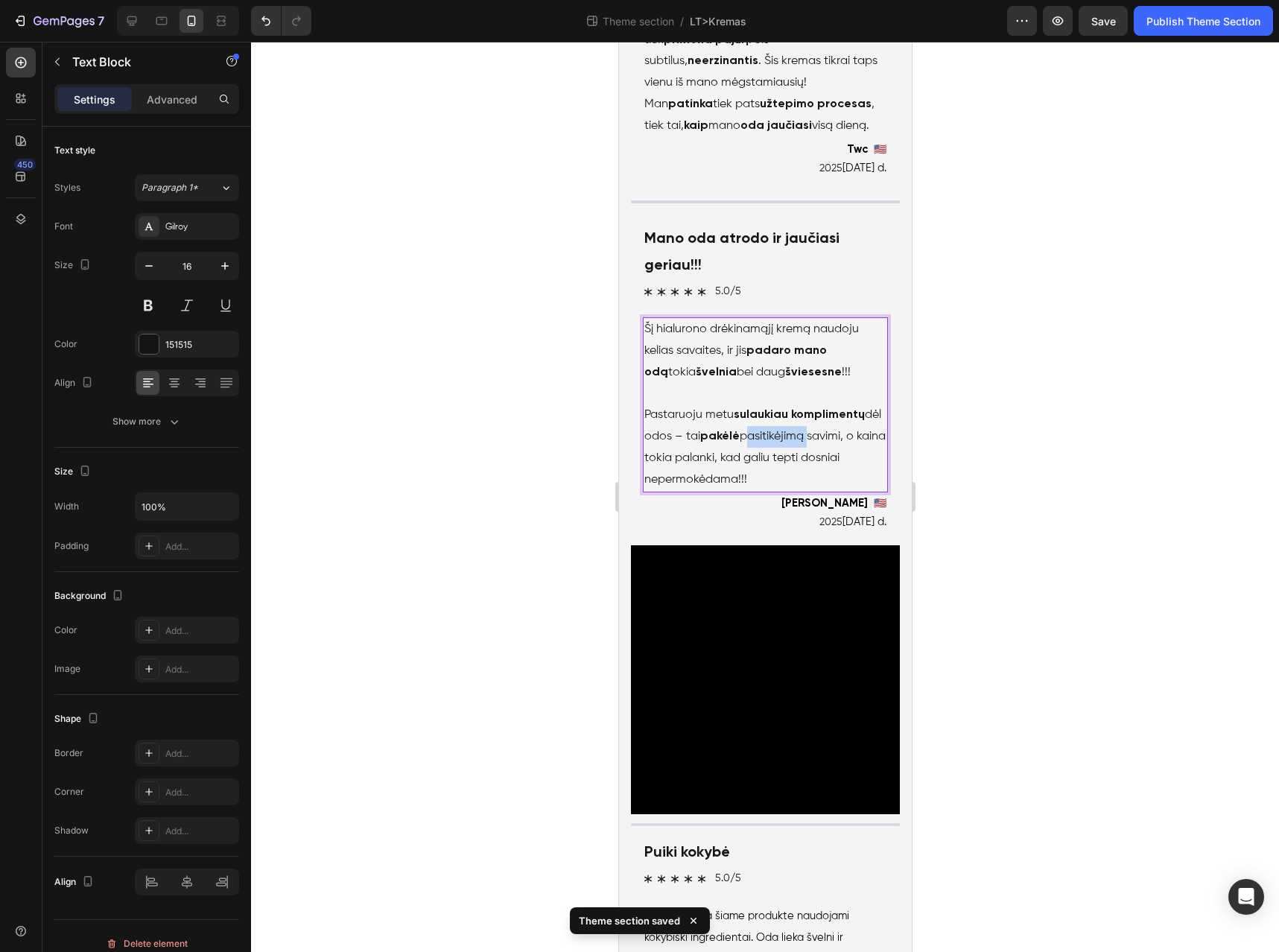
click at [797, 491] on p "Pastaruoju metu sulaukiau komplimentų dėl odos – tai pakėlė pasitikėjimą savimi…" at bounding box center [765, 447] width 242 height 86
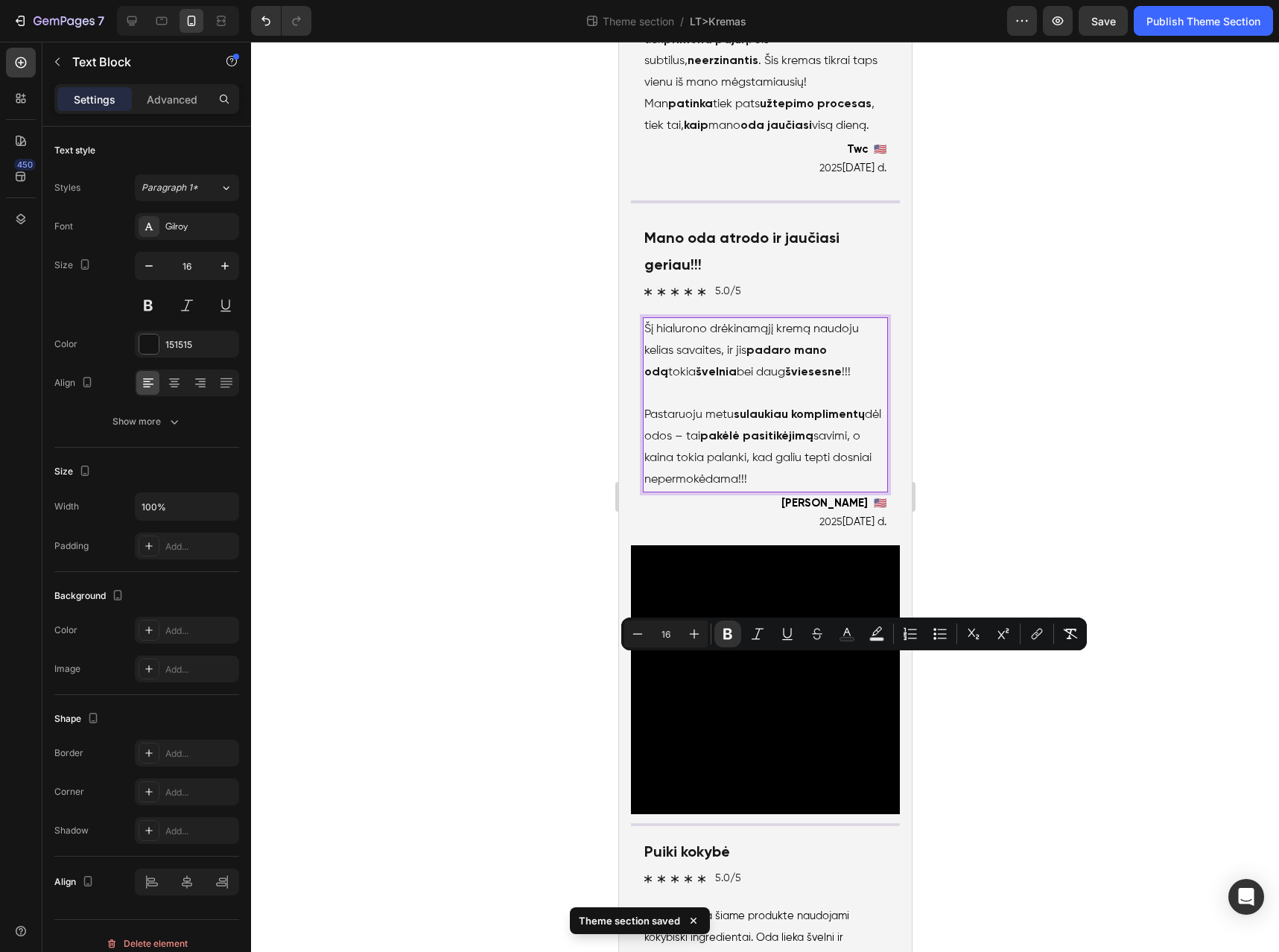
click at [845, 491] on p "Pastaruoju metu sulaukiau komplimentų dėl odos – tai pakėlė pasitikėjimą savimi…" at bounding box center [765, 447] width 242 height 86
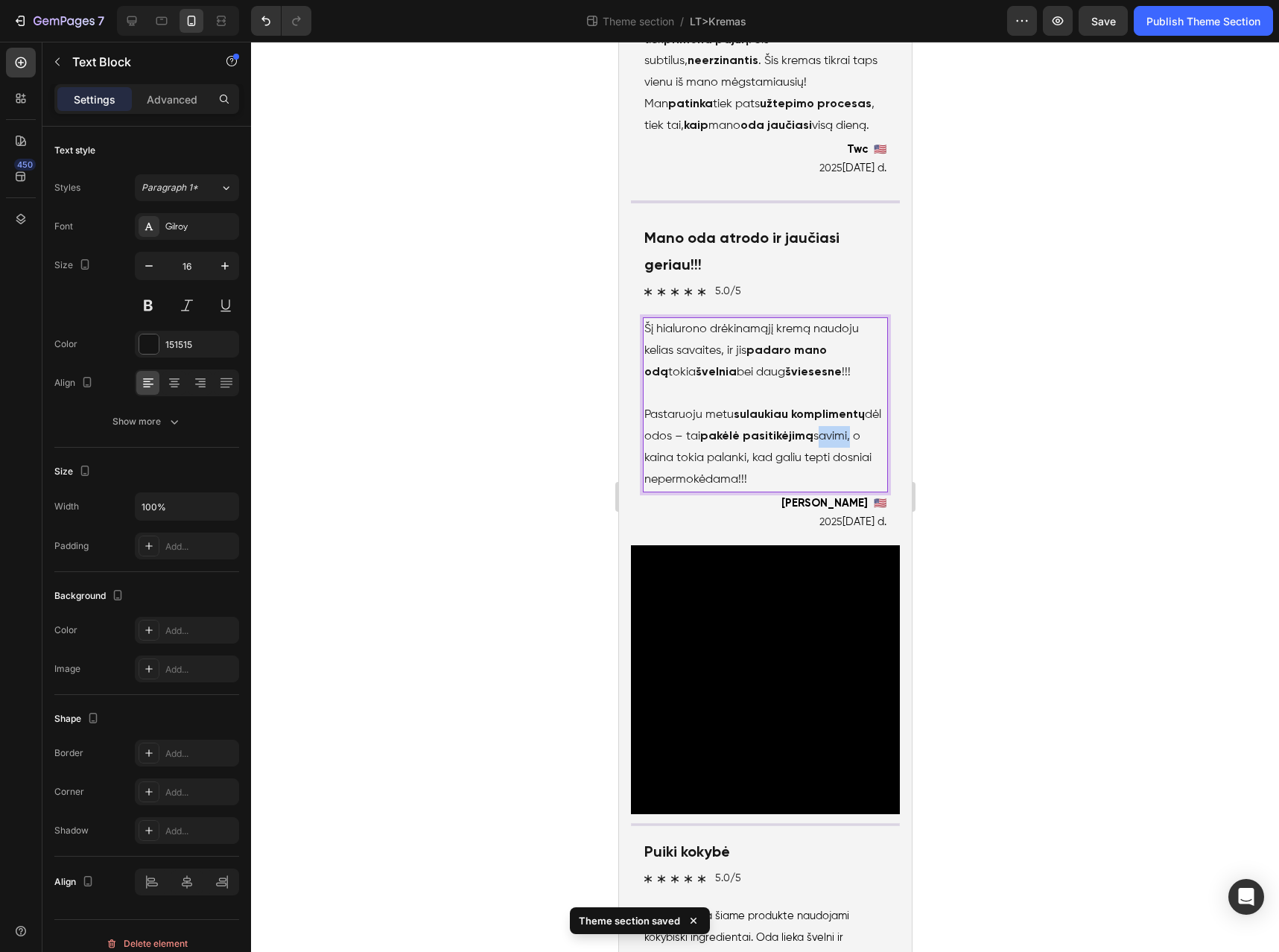
click at [845, 491] on p "Pastaruoju metu sulaukiau komplimentų dėl odos – tai pakėlė pasitikėjimą savimi…" at bounding box center [765, 447] width 242 height 86
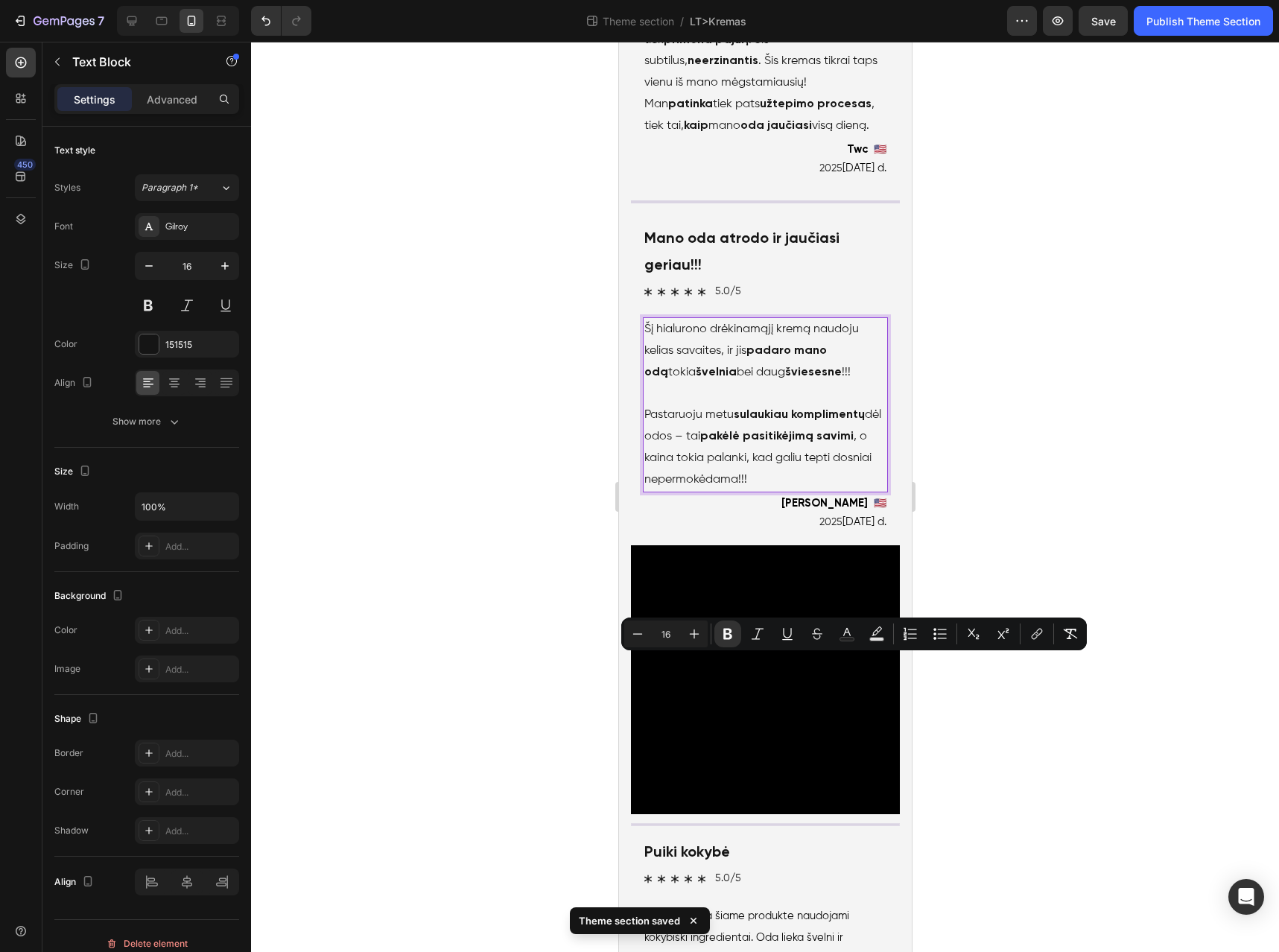
click at [722, 491] on p "Pastaruoju metu sulaukiau komplimentų dėl odos – tai pakėlė pasitikėjimą savimi…" at bounding box center [765, 447] width 242 height 86
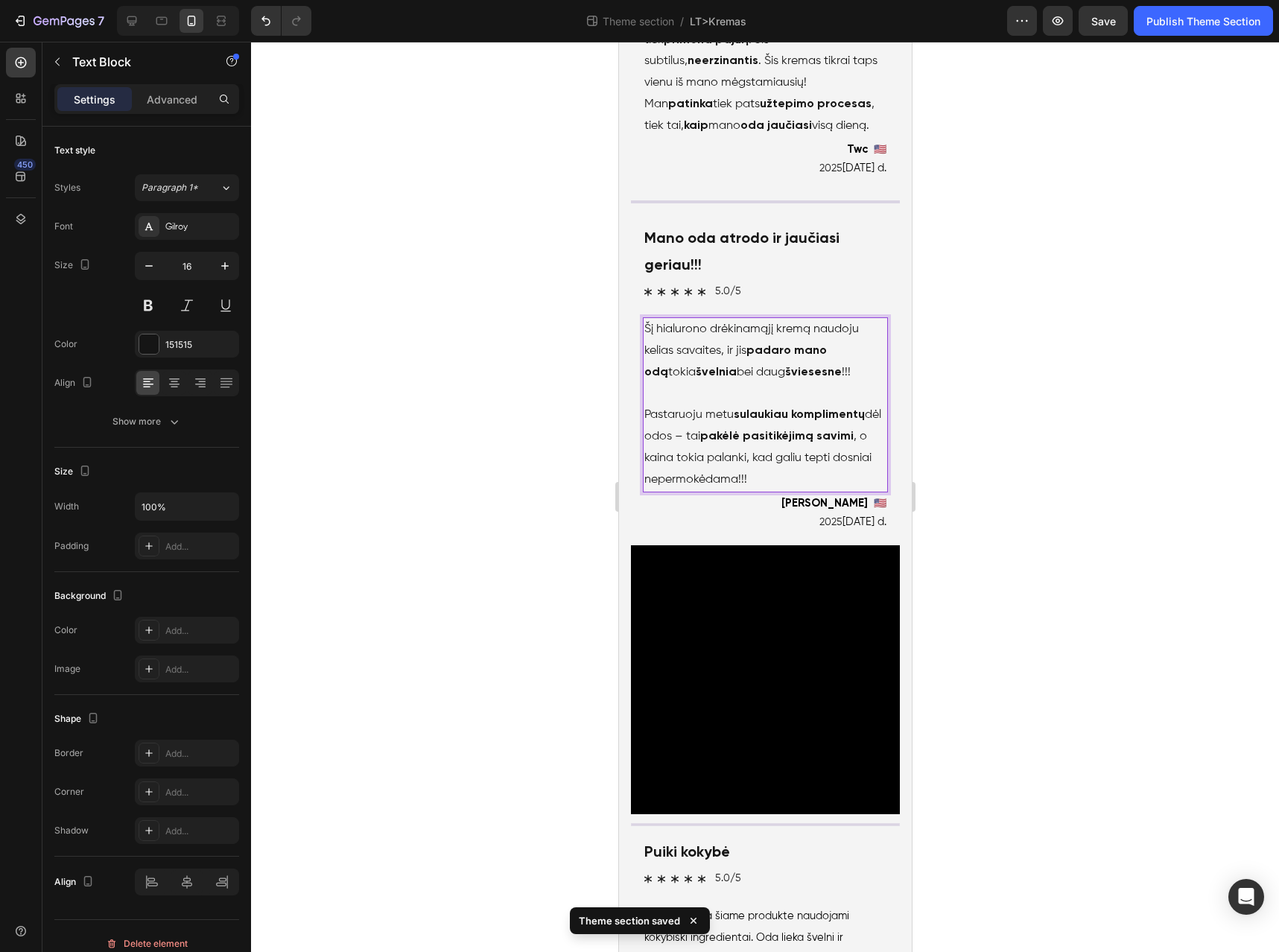
click at [665, 491] on p "Pastaruoju metu sulaukiau komplimentų dėl odos – tai pakėlė pasitikėjimą savimi…" at bounding box center [765, 447] width 242 height 86
click at [733, 491] on p "Pastaruoju metu sulaukiau komplimentų dėl odos – tai pakėlė pasitikėjimą savimi…" at bounding box center [765, 447] width 242 height 86
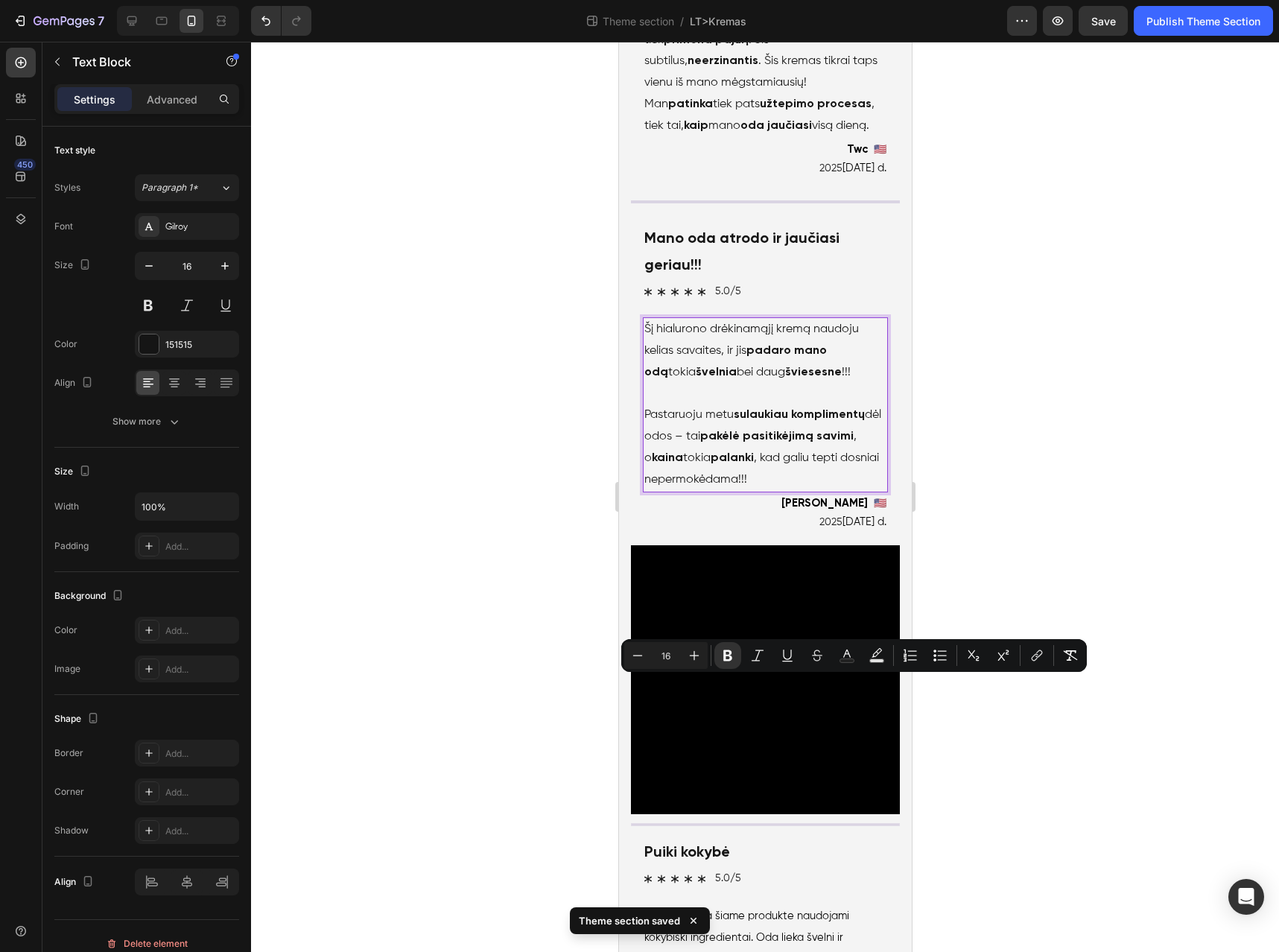
click at [694, 491] on p "Pastaruoju metu sulaukiau komplimentų dėl odos – tai pakėlė pasitikėjimą savimi…" at bounding box center [765, 447] width 242 height 86
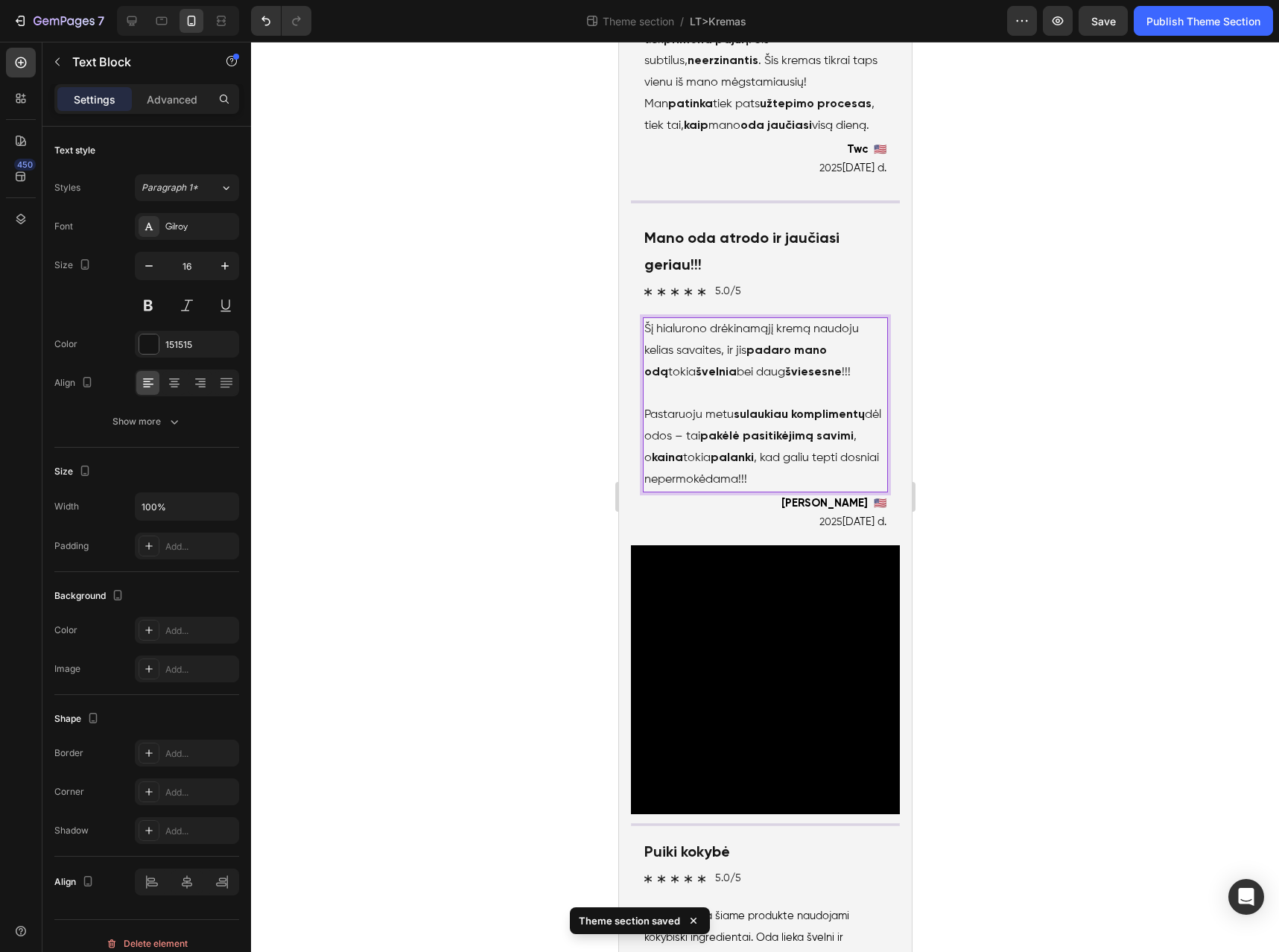
click at [694, 491] on p "Pastaruoju metu sulaukiau komplimentų dėl odos – tai pakėlė pasitikėjimą savimi…" at bounding box center [765, 447] width 242 height 86
click at [833, 491] on p "Pastaruoju metu sulaukiau komplimentų dėl odos – tai pakėlė pasitikėjimą savimi…" at bounding box center [765, 447] width 242 height 86
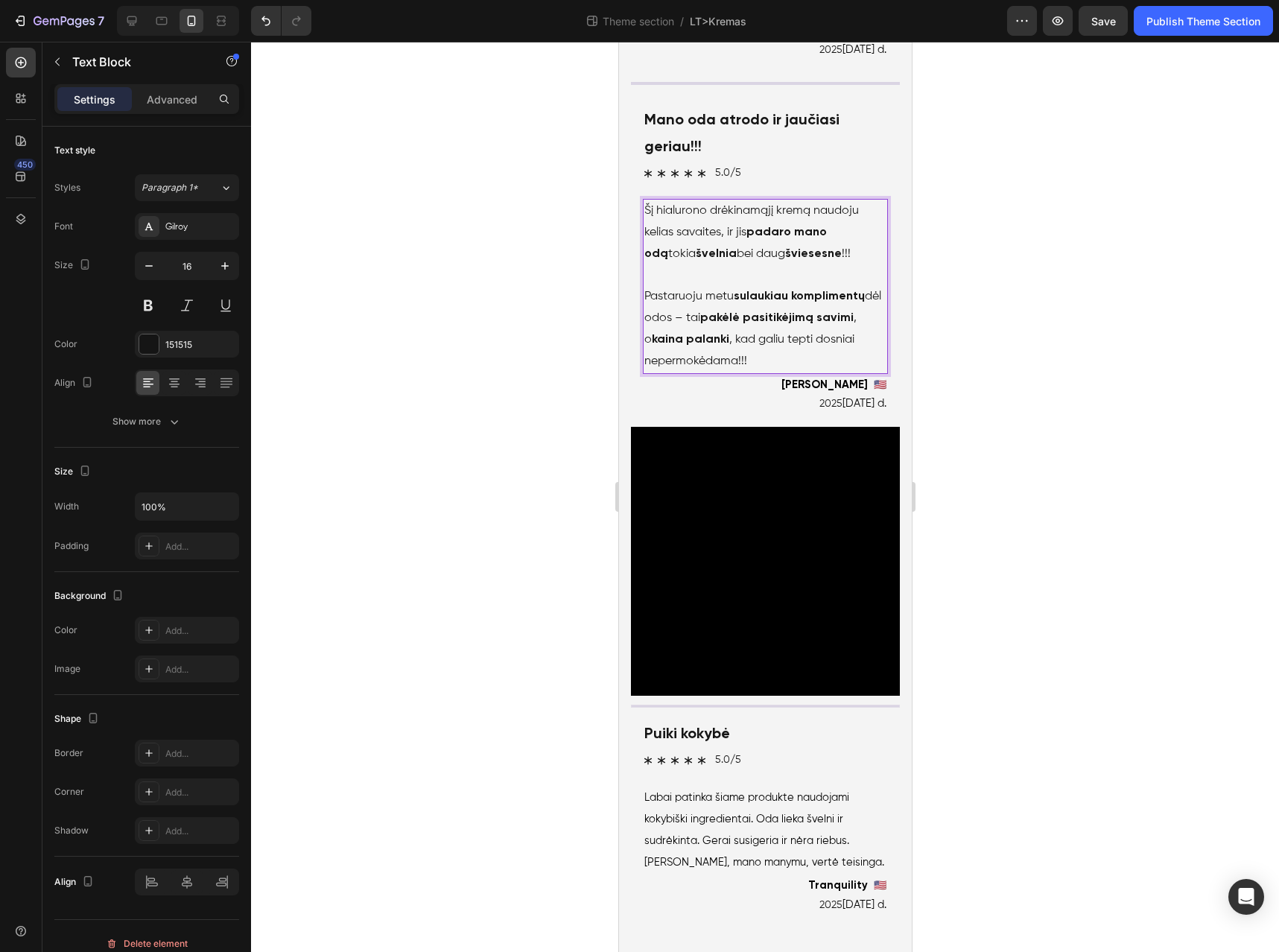
scroll to position [4988, 0]
click at [754, 847] on p "Labai patinka šiame produkte naudojami kokybiški ingredientai. Oda lieka švelni…" at bounding box center [765, 830] width 242 height 86
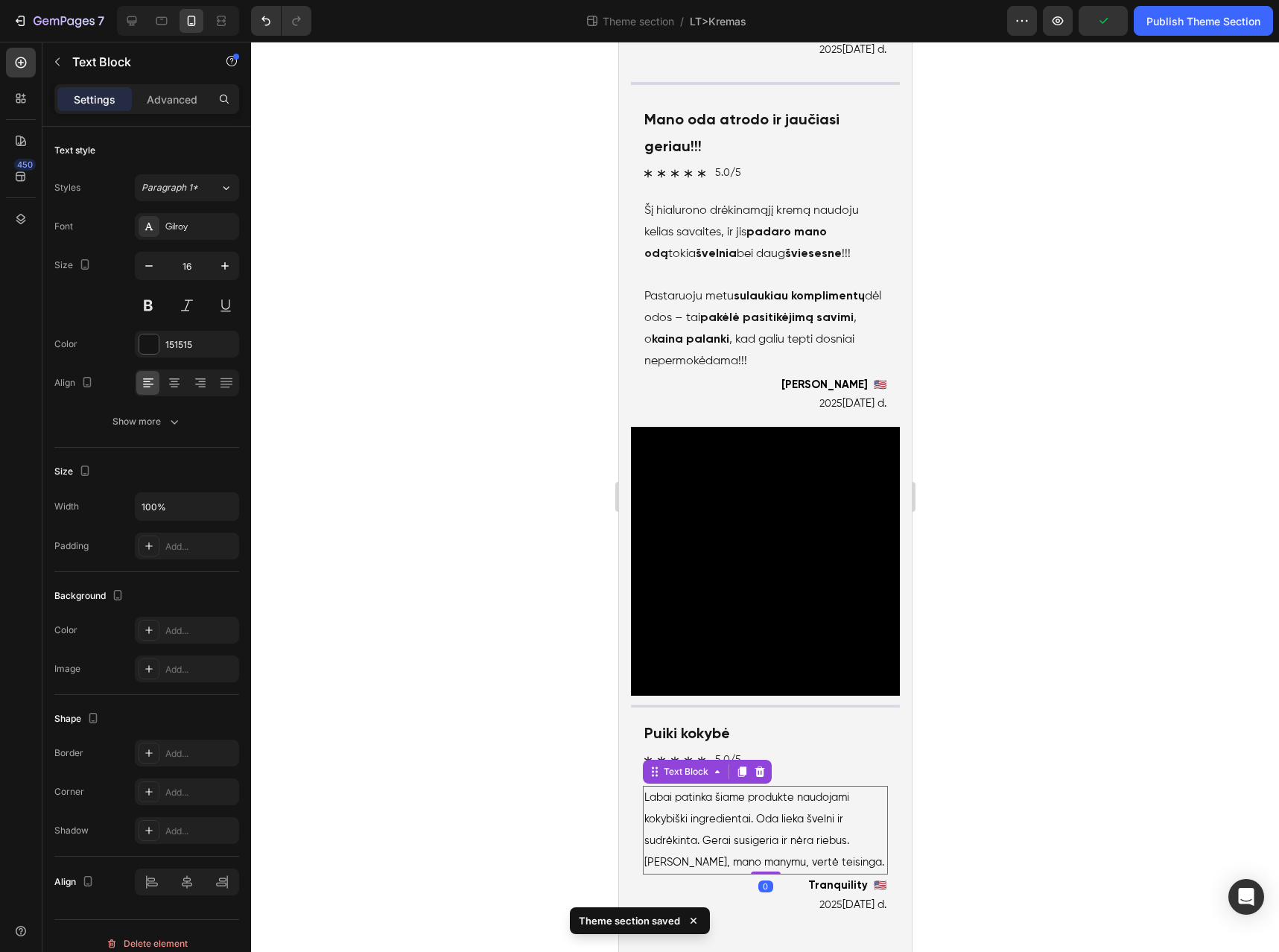
click at [736, 837] on span "Labai patinka šiame produkte naudojami kokybiški ingredientai. Oda lieka švelni…" at bounding box center [764, 830] width 240 height 75
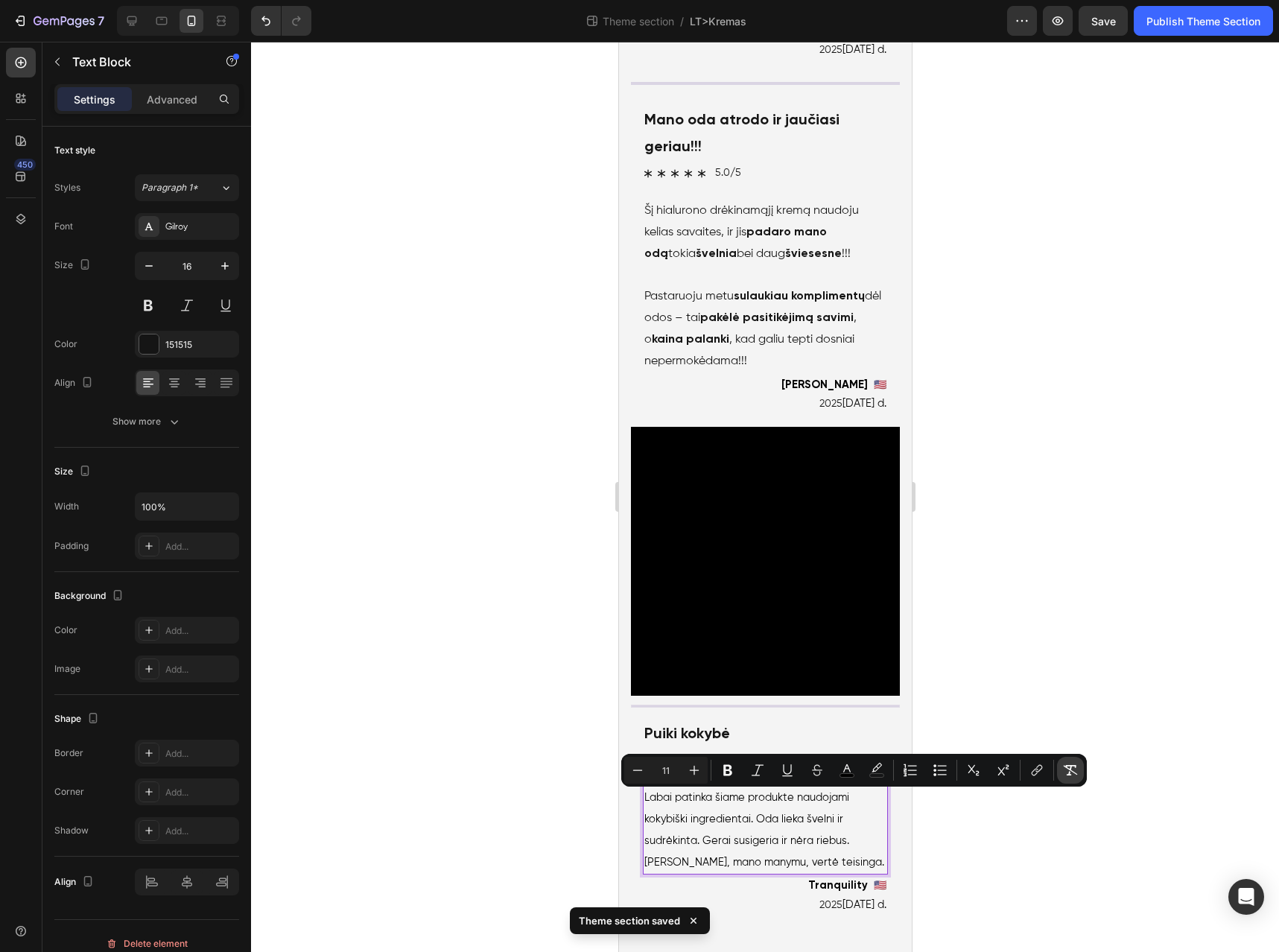
click at [1072, 767] on icon "Editor contextual toolbar" at bounding box center [1070, 770] width 15 height 15
type input "16"
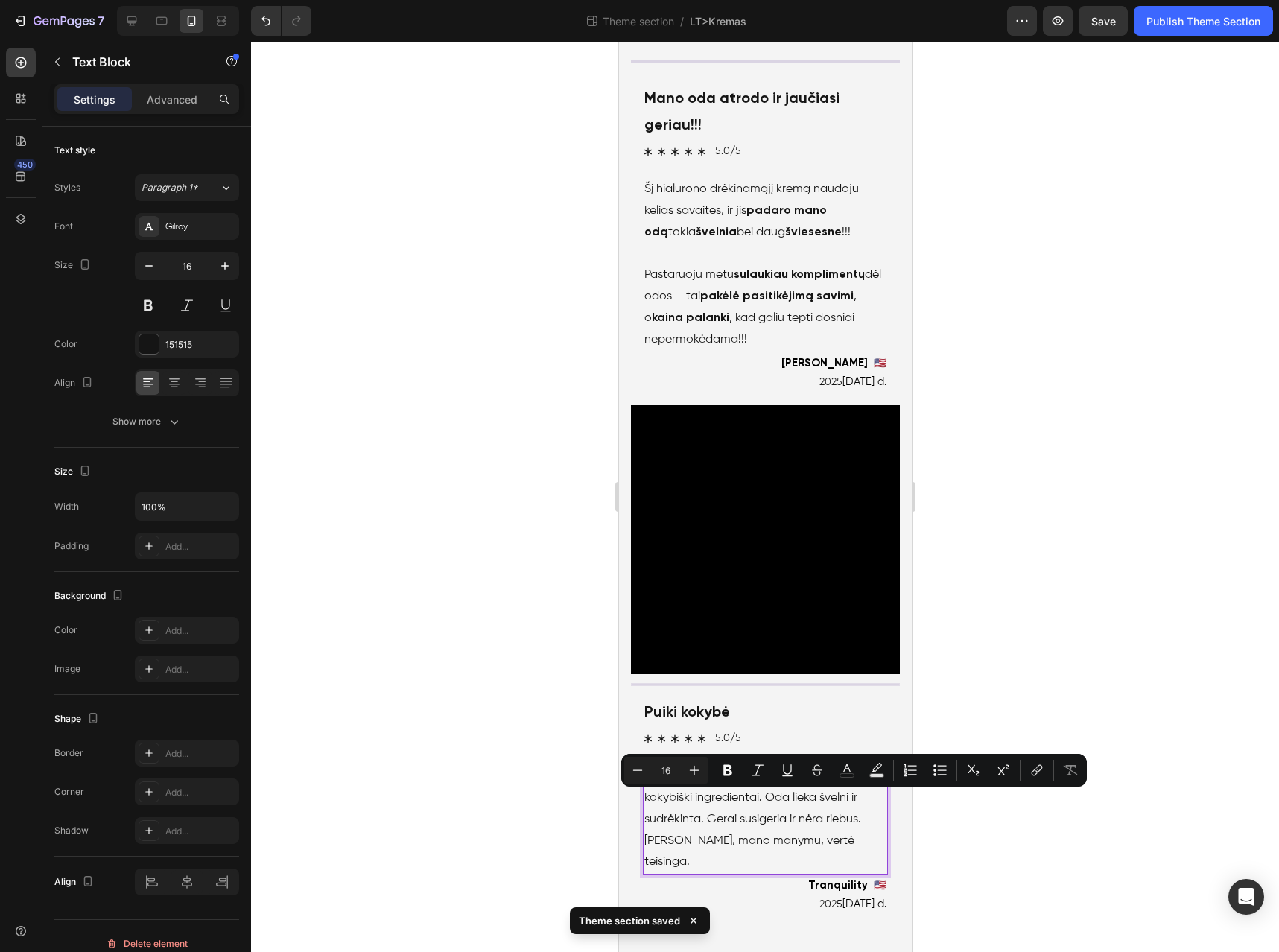
click at [722, 845] on p "Labai patinka šiame produkte naudojami kokybiški ingredientai. Oda lieka švelni…" at bounding box center [765, 819] width 242 height 107
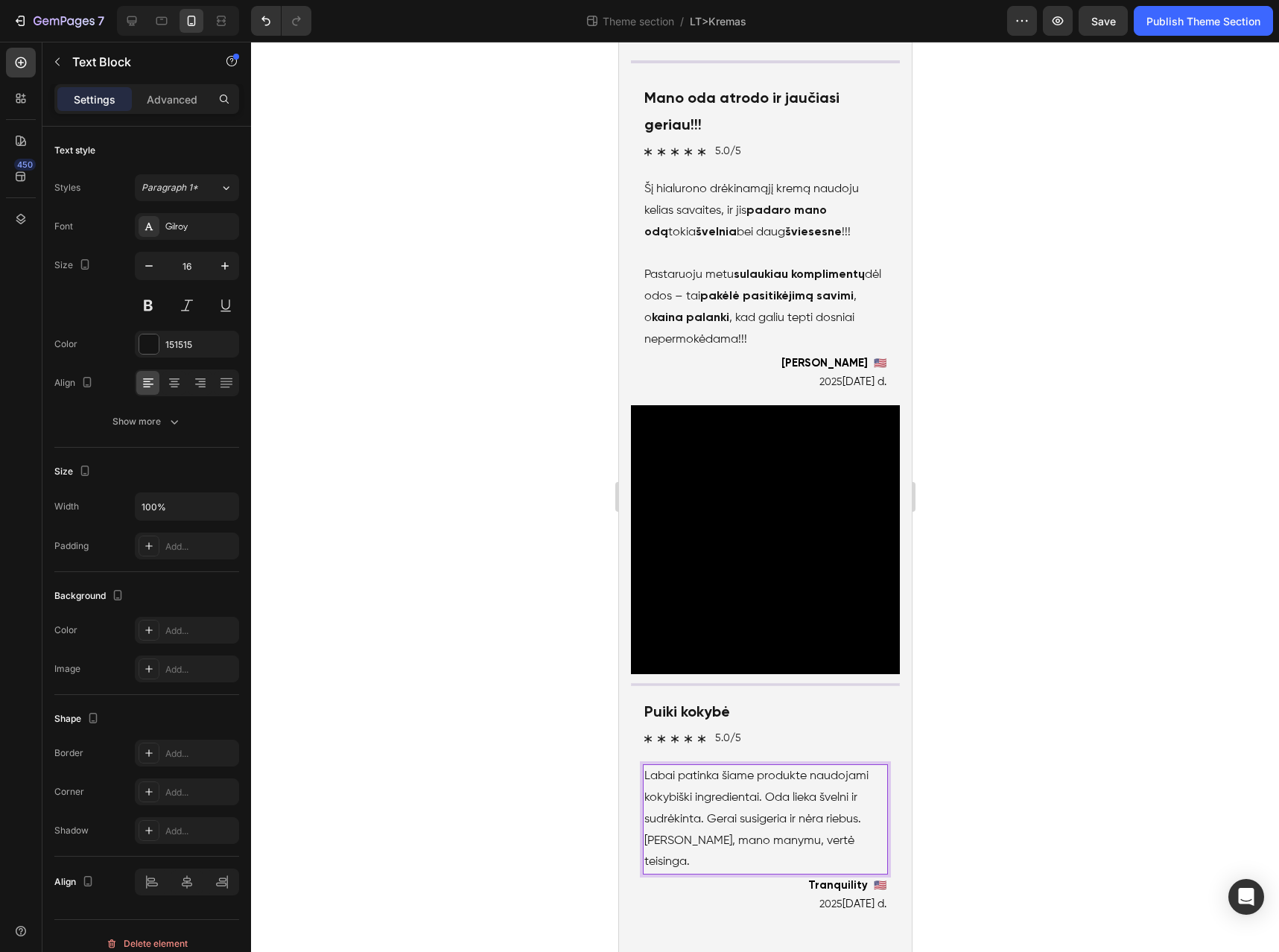
click at [683, 799] on p "Labai patinka šiame produkte naudojami kokybiški ingredientai. Oda lieka švelni…" at bounding box center [765, 819] width 242 height 107
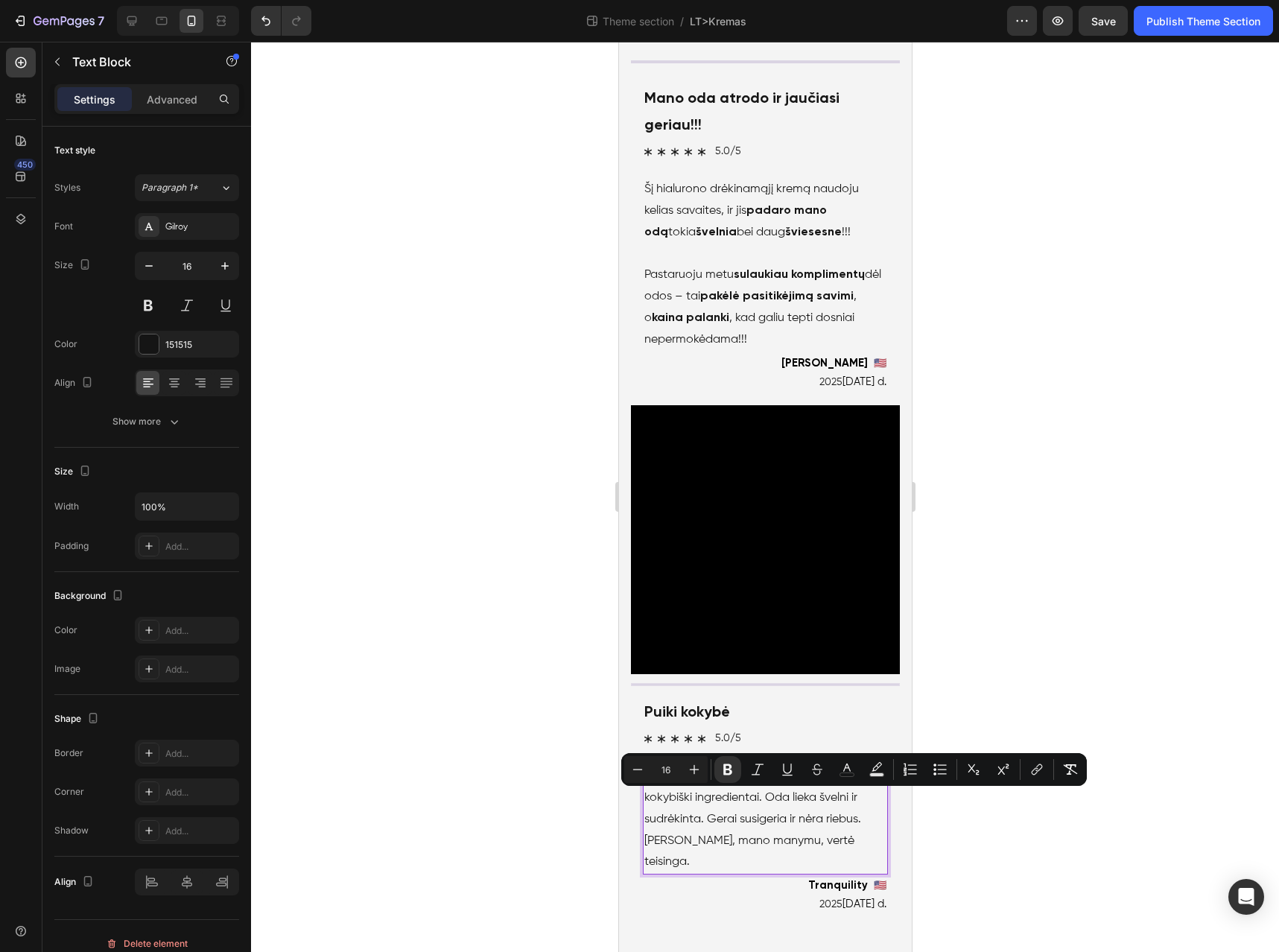
click at [848, 803] on p "Labai patinka šiame produkte naudojami kokybiški ingredientai. Oda lieka švelni…" at bounding box center [765, 819] width 242 height 107
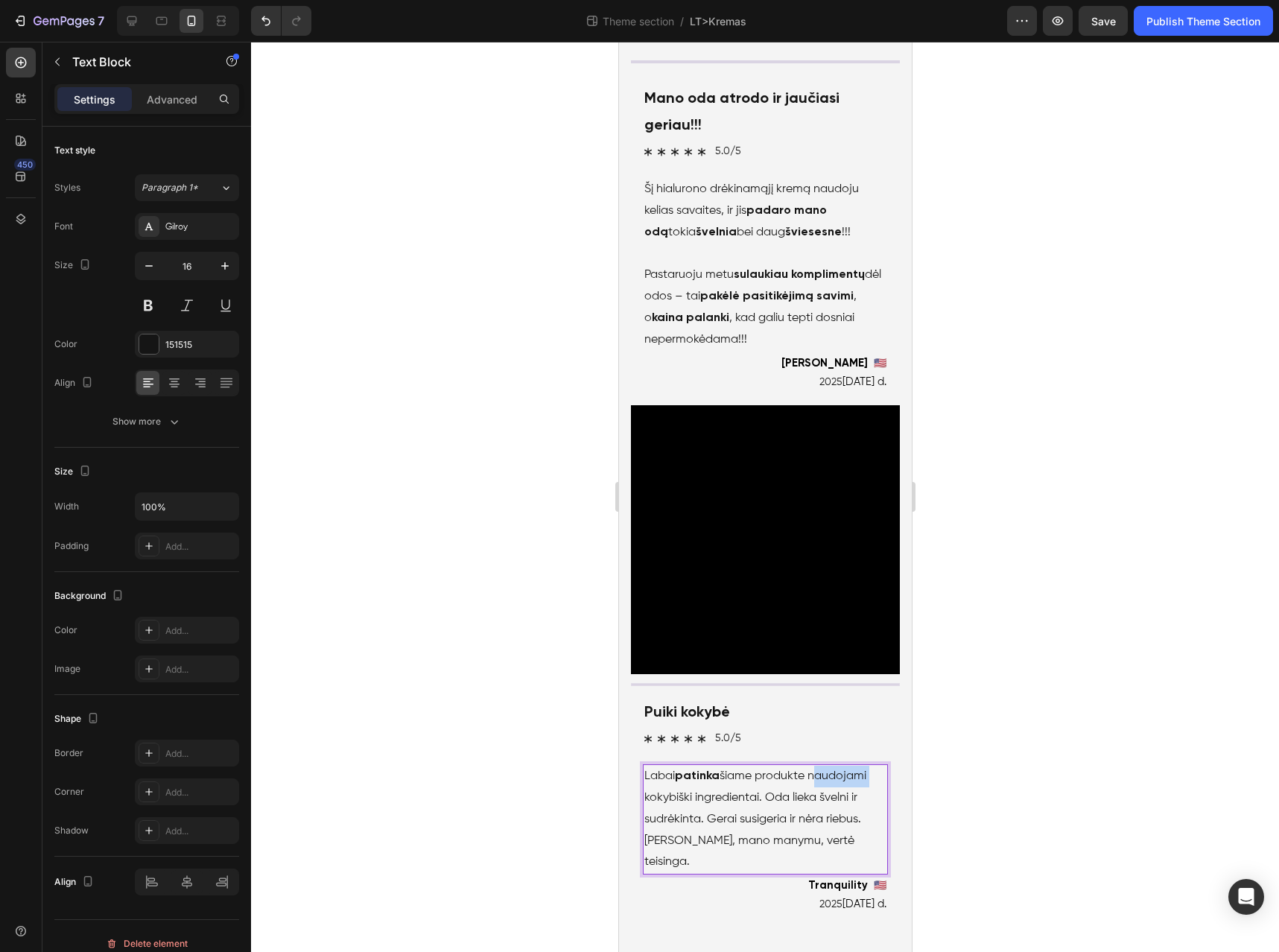
click at [848, 803] on p "Labai patinka šiame produkte naudojami kokybiški ingredientai. Oda lieka švelni…" at bounding box center [765, 819] width 242 height 107
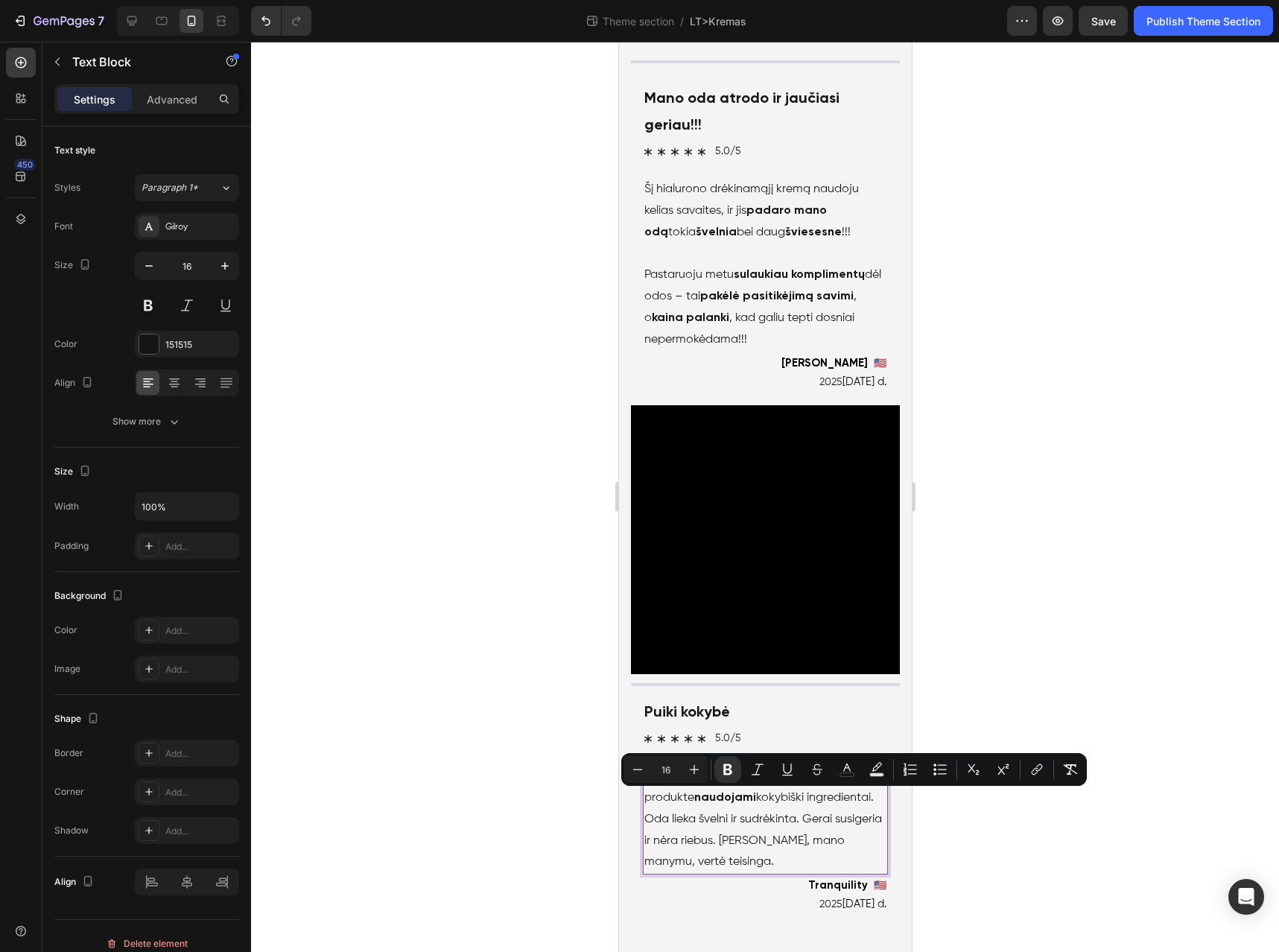
click at [662, 819] on p "Labai patinka šiame produkte naudojami kokybiški ingredientai. Oda lieka švelni…" at bounding box center [765, 819] width 242 height 107
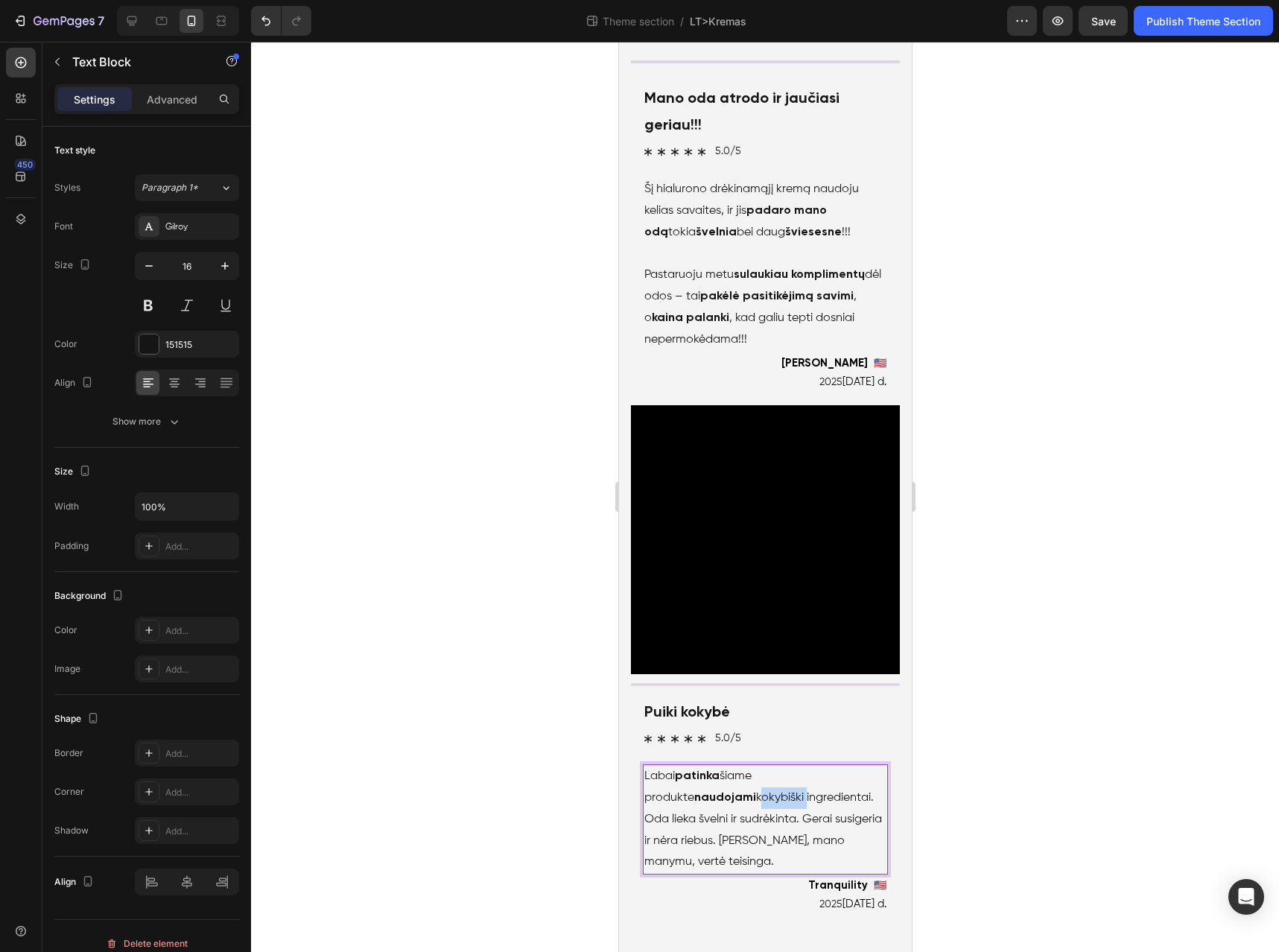
click at [662, 819] on p "Labai patinka šiame produkte naudojami kokybiški ingredientai. Oda lieka švelni…" at bounding box center [765, 819] width 242 height 107
click at [720, 814] on p "Labai patinka šiame produkte naudojami kokybiški ingredientai. Oda lieka švelni…" at bounding box center [765, 819] width 242 height 107
click at [680, 846] on p "Labai patinka šiame produkte naudojami kokybiški ingredientai . Oda lieka šveln…" at bounding box center [765, 819] width 242 height 107
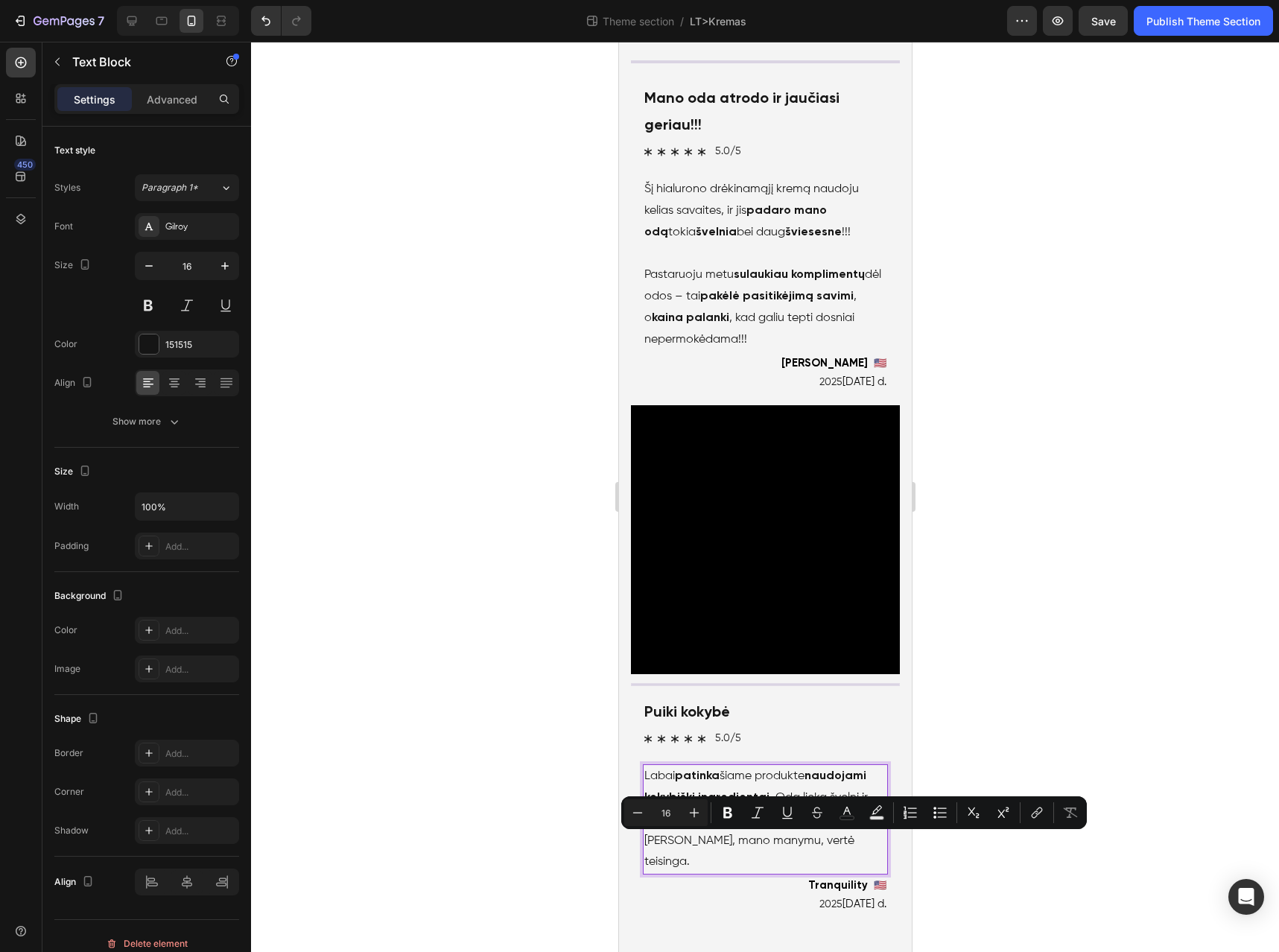
click at [822, 850] on p "Labai patinka šiame produkte naudojami kokybiški ingredientai . Oda lieka šveln…" at bounding box center [765, 819] width 242 height 107
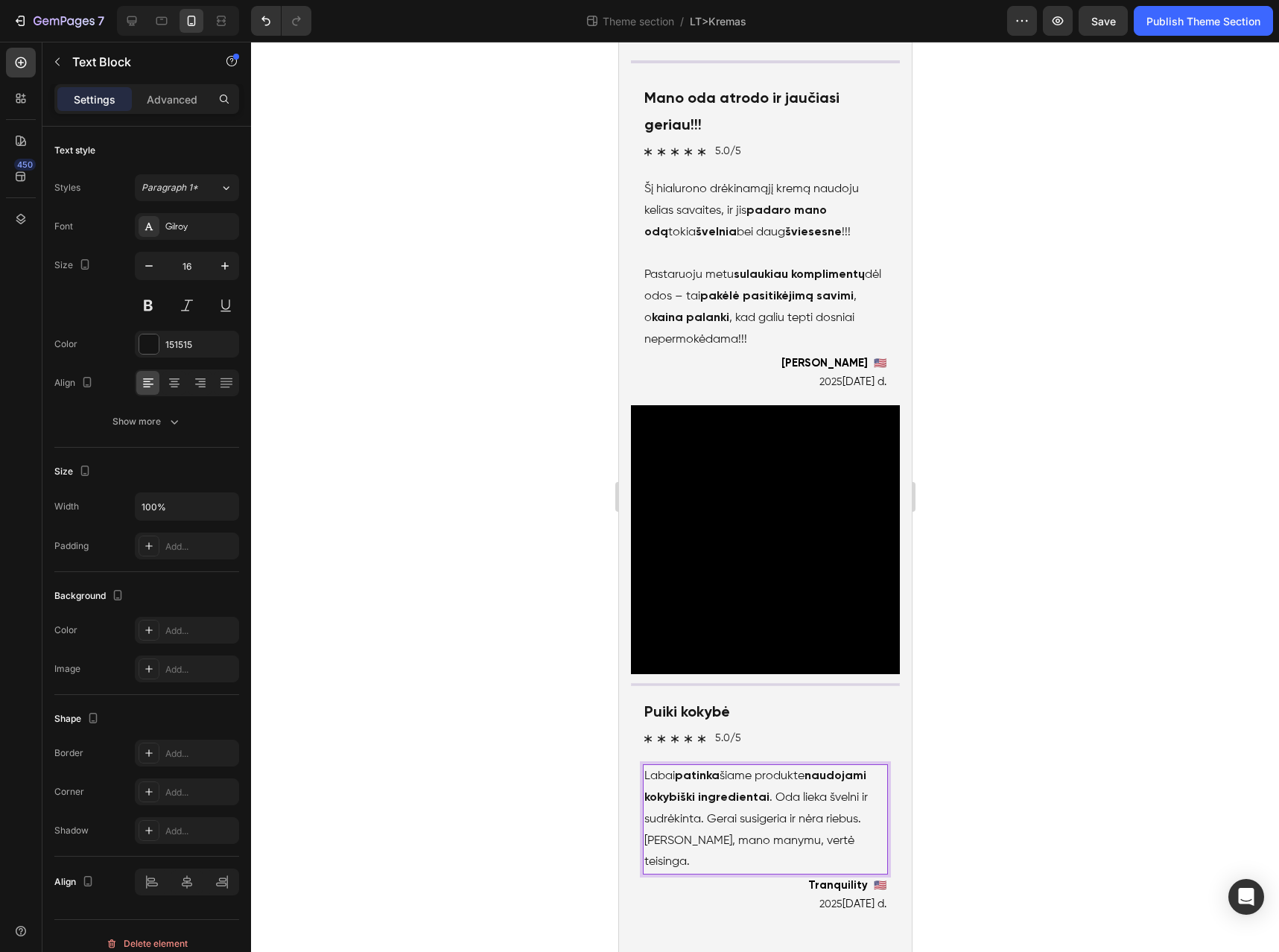
click at [840, 819] on p "Labai patinka šiame produkte naudojami kokybiški ingredientai . Oda lieka šveln…" at bounding box center [765, 819] width 242 height 107
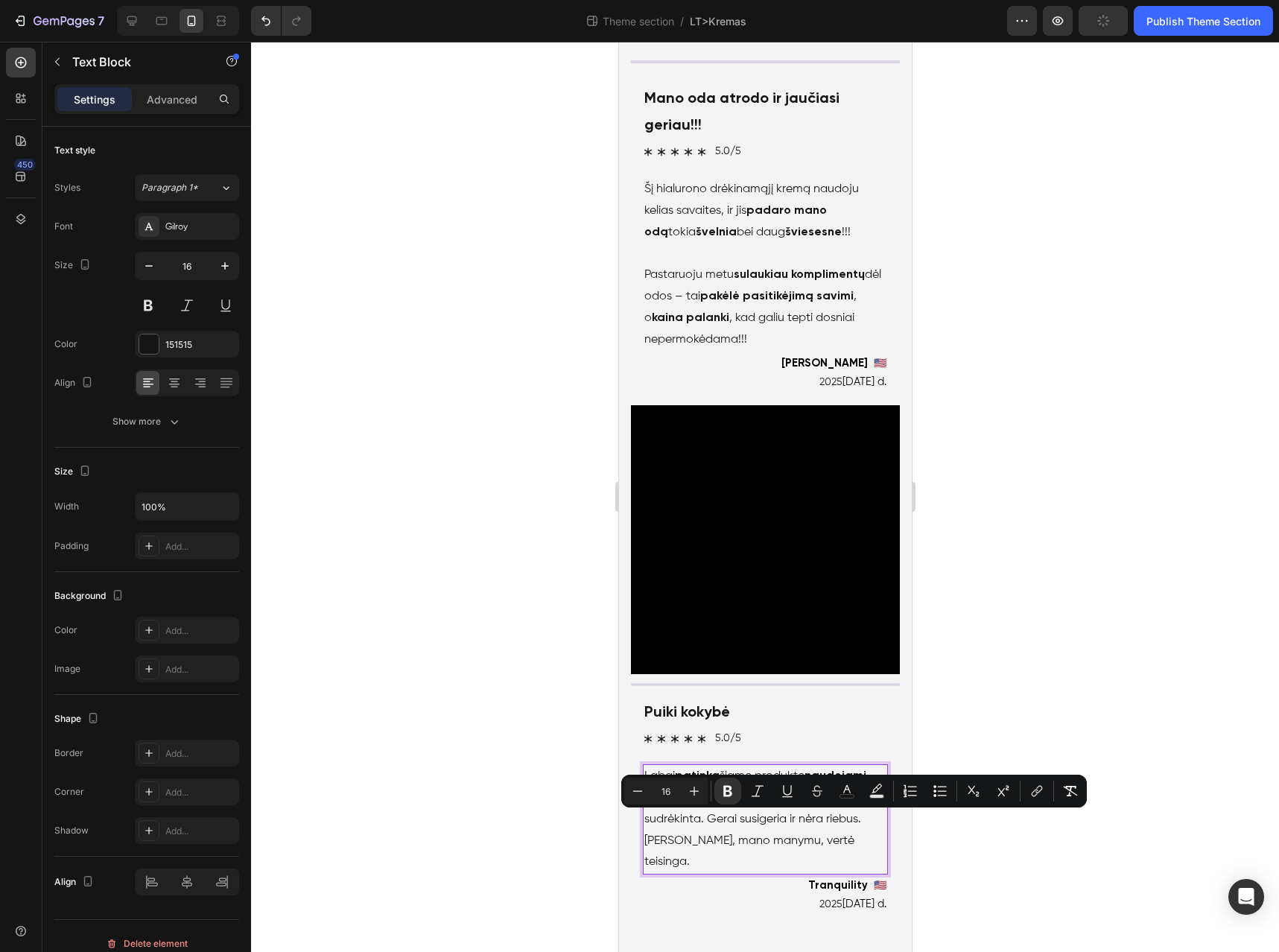
click at [677, 839] on p "Labai patinka šiame produkte naudojami kokybiški ingredientai . Oda lieka šveln…" at bounding box center [765, 819] width 242 height 107
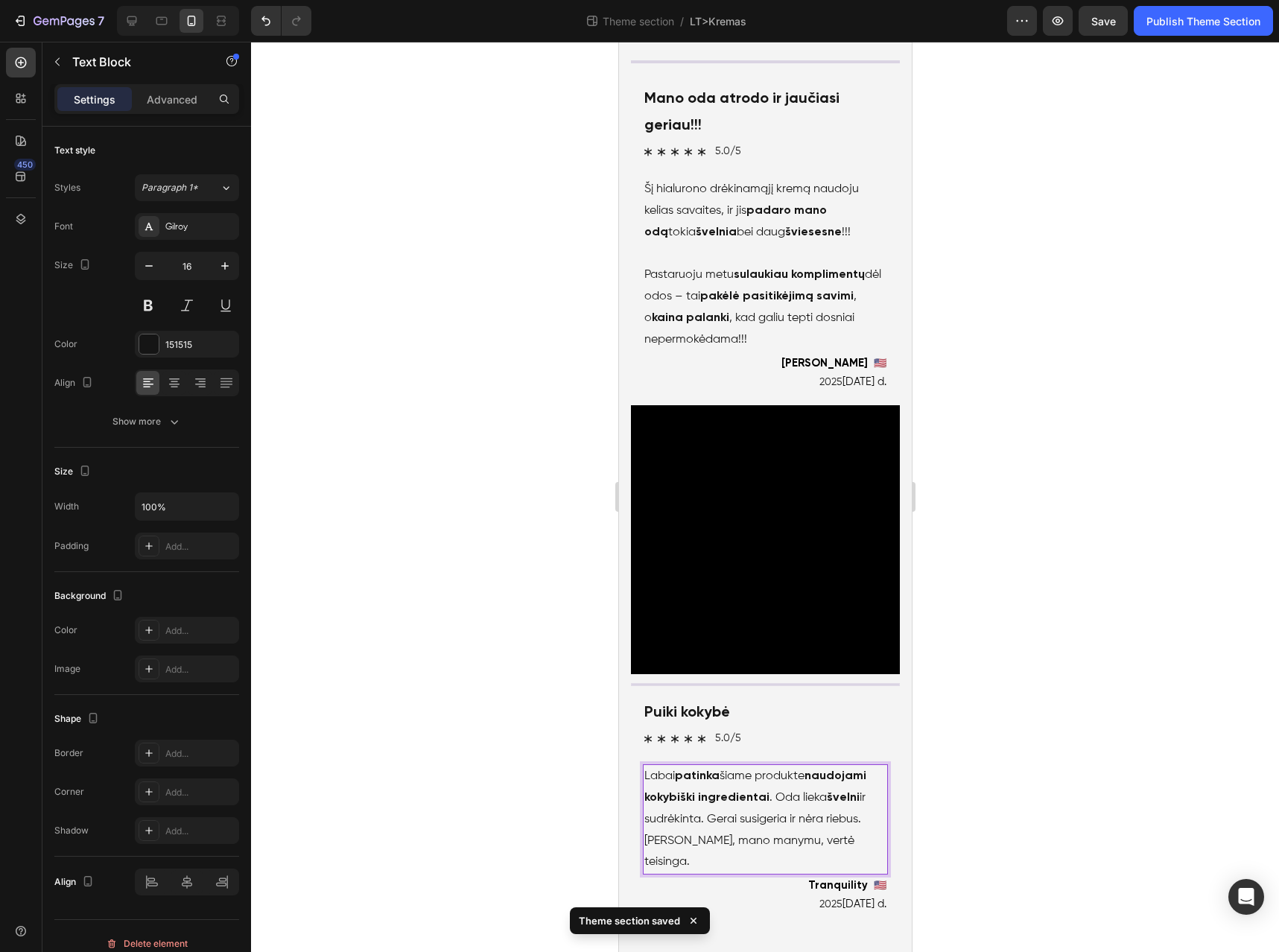
click at [763, 840] on p "Labai patinka šiame produkte naudojami kokybiški ingredientai . Oda lieka šveln…" at bounding box center [765, 819] width 242 height 107
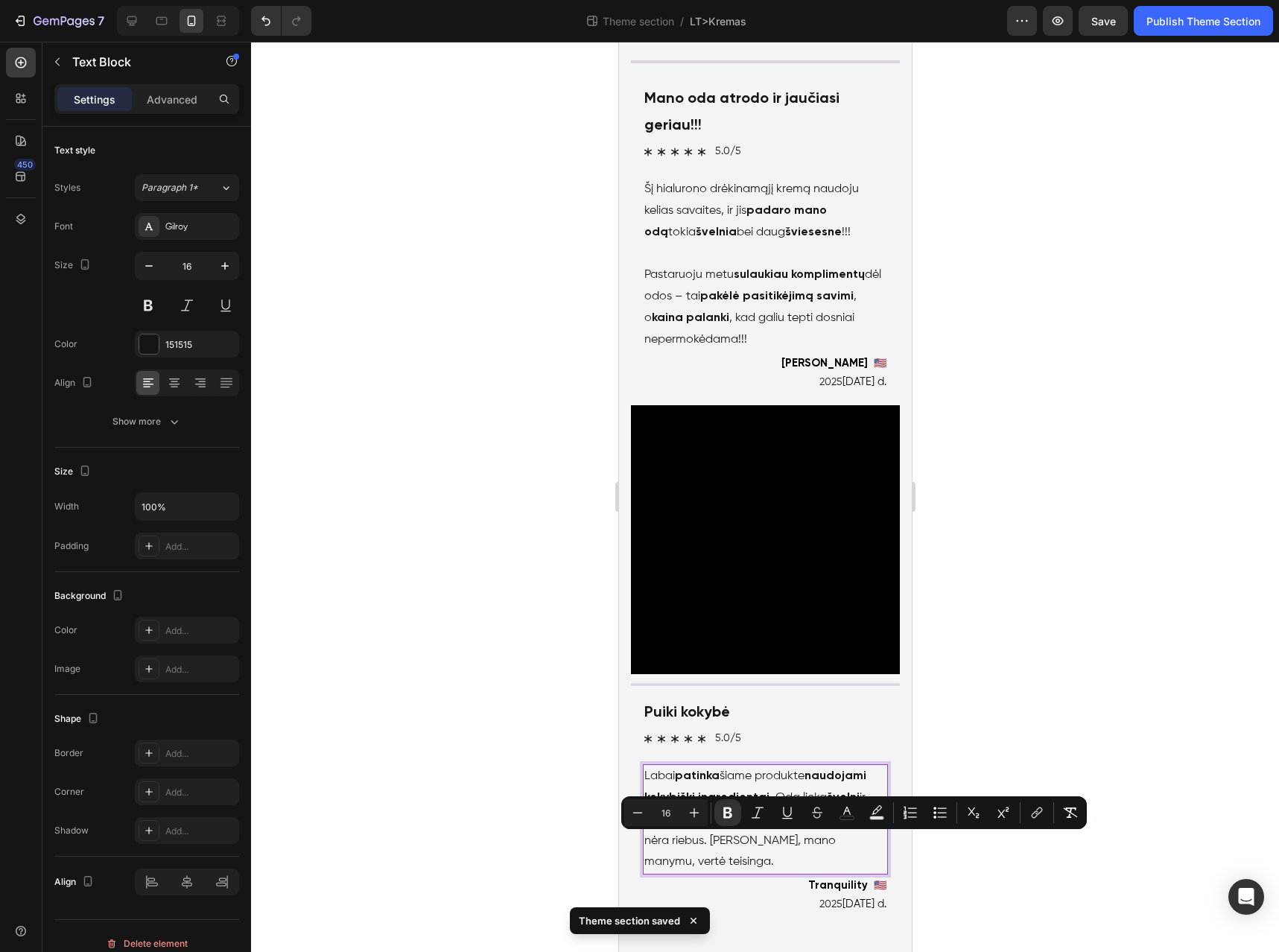
click at [690, 863] on p "Labai patinka šiame produkte naudojami kokybiški ingredientai . Oda lieka šveln…" at bounding box center [765, 819] width 242 height 107
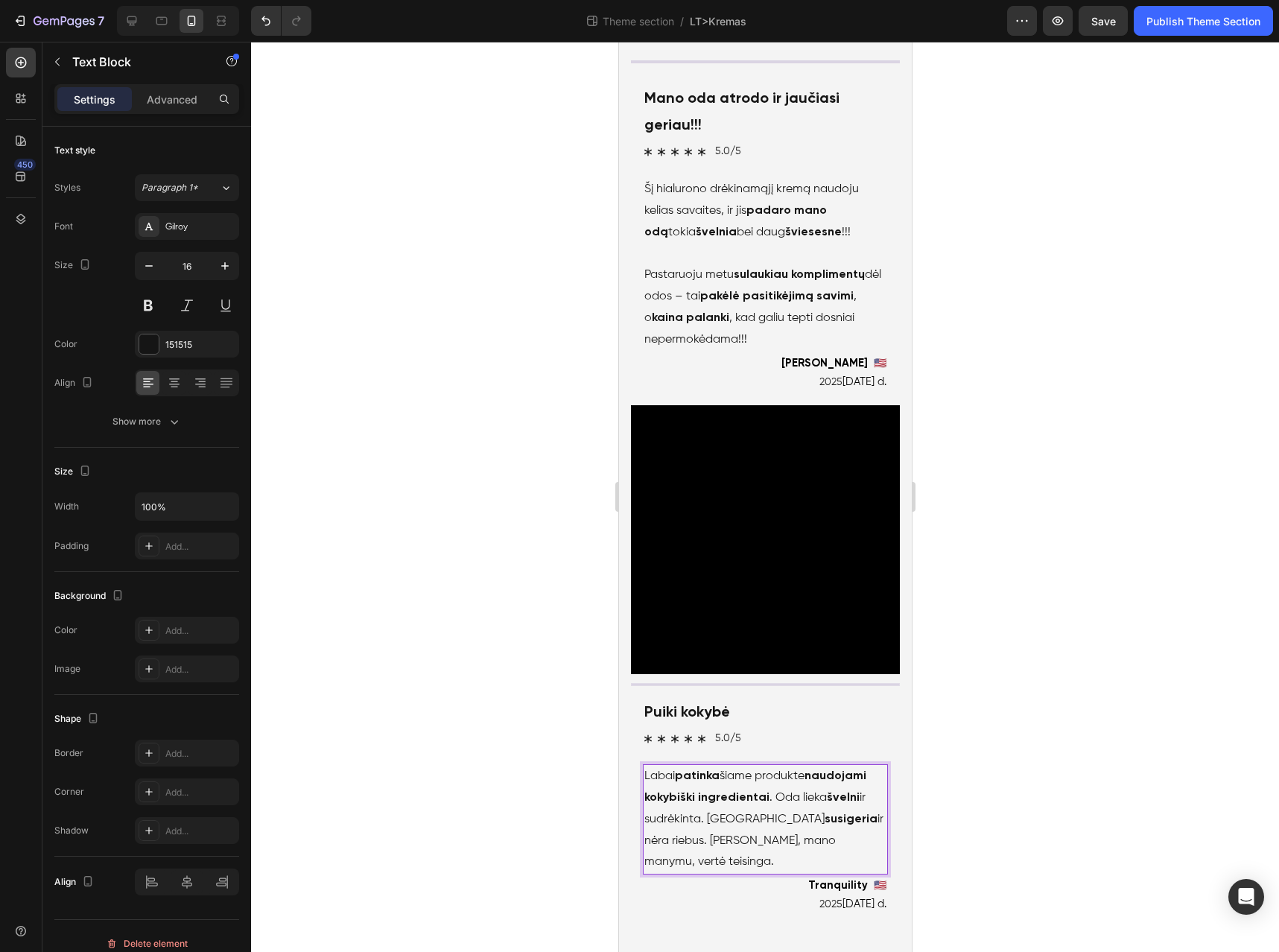
click at [855, 839] on p "Labai patinka šiame produkte naudojami kokybiški ingredientai . Oda lieka šveln…" at bounding box center [765, 819] width 242 height 107
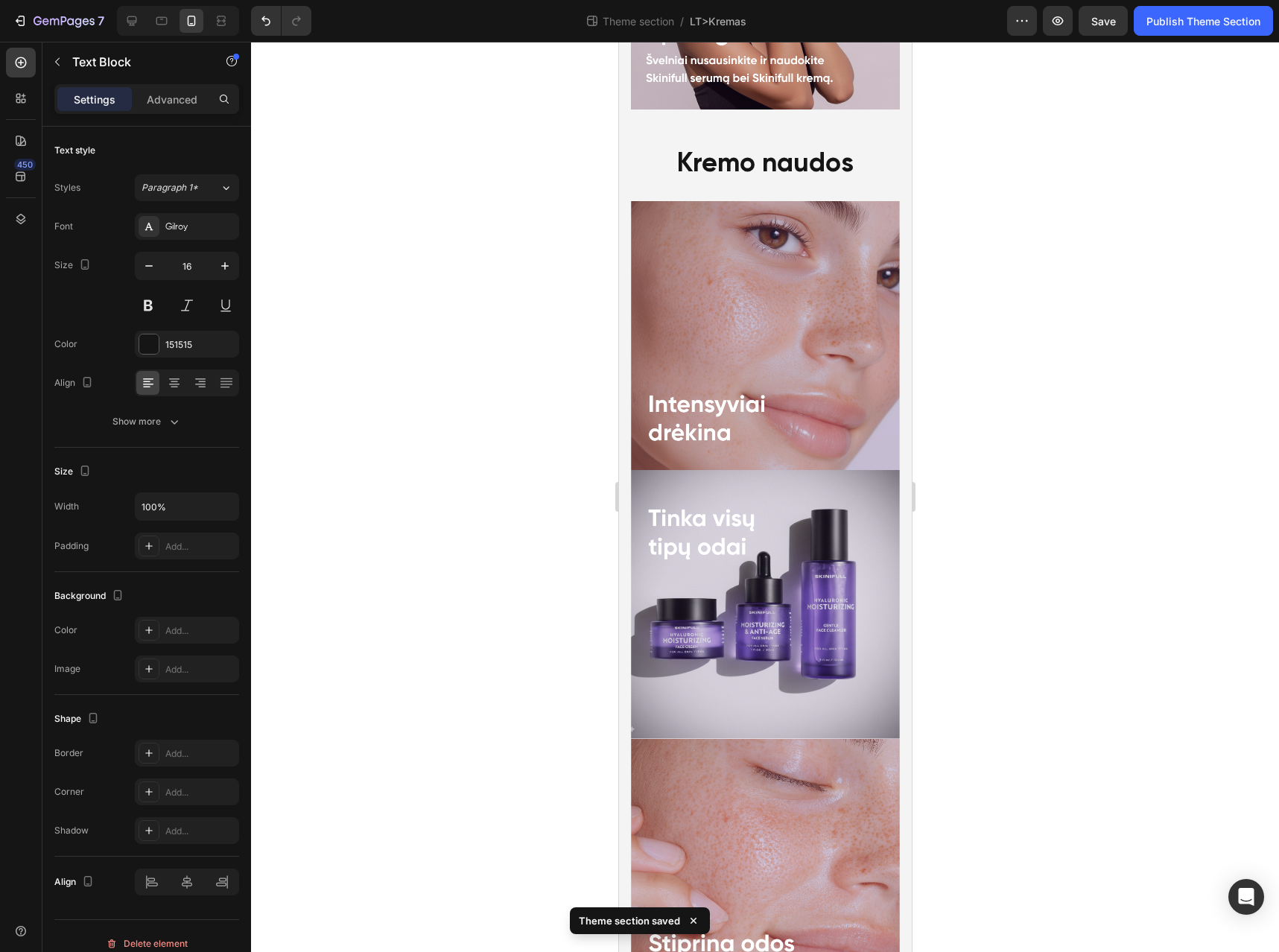
scroll to position [1912, 0]
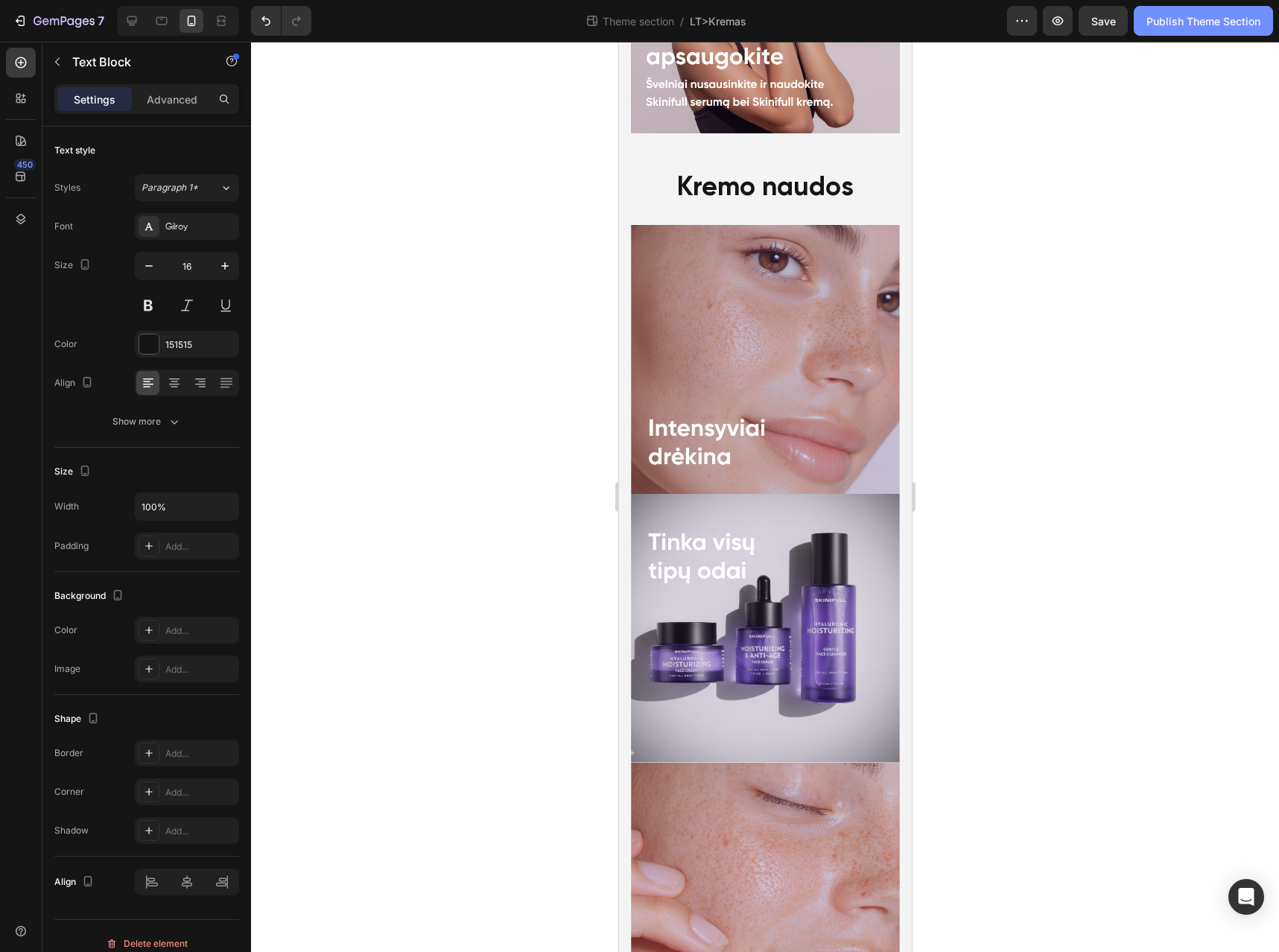
click at [1195, 31] on button "Publish Theme Section" at bounding box center [1203, 21] width 140 height 30
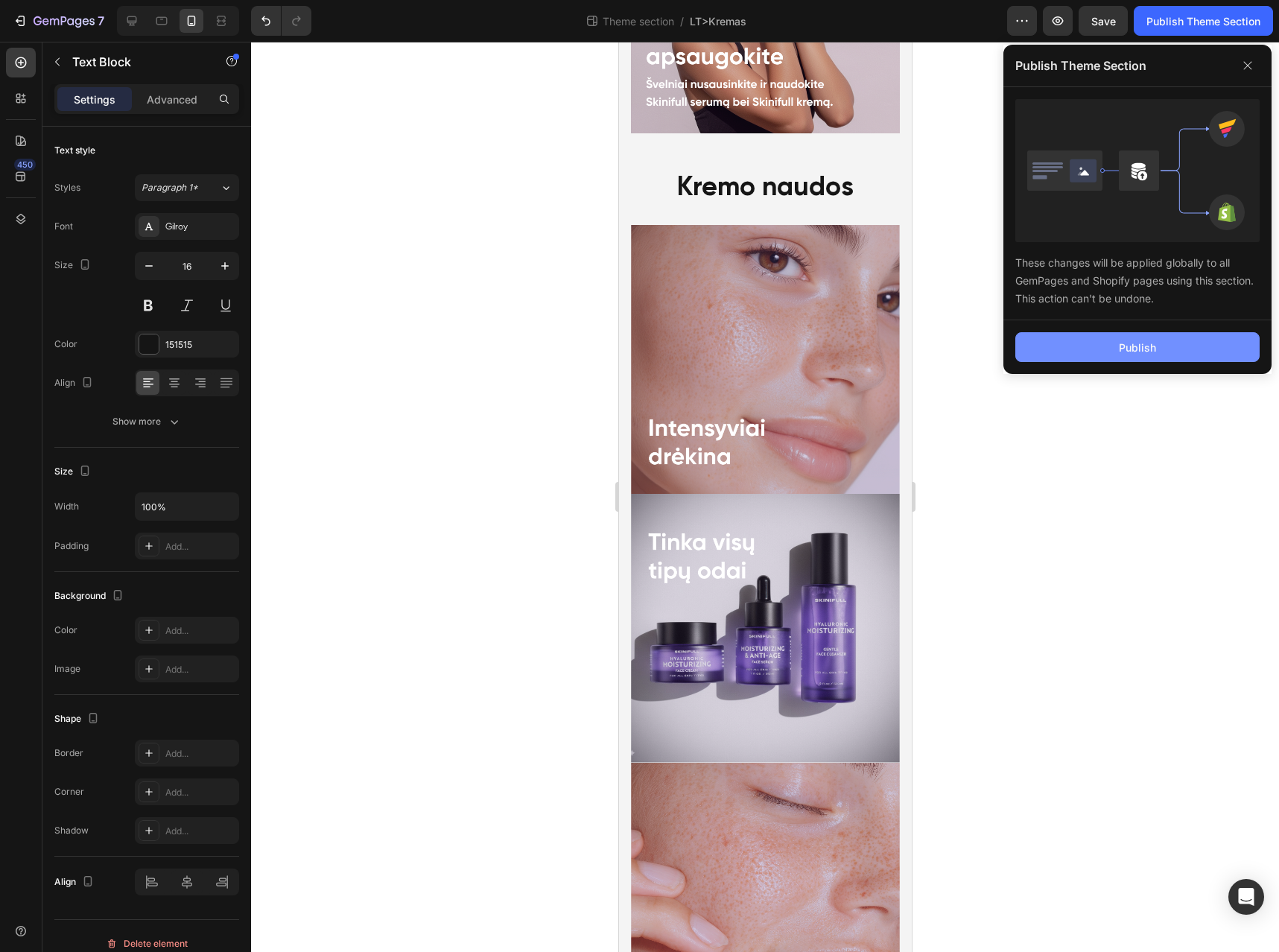
click at [1117, 343] on button "Publish" at bounding box center [1137, 347] width 245 height 30
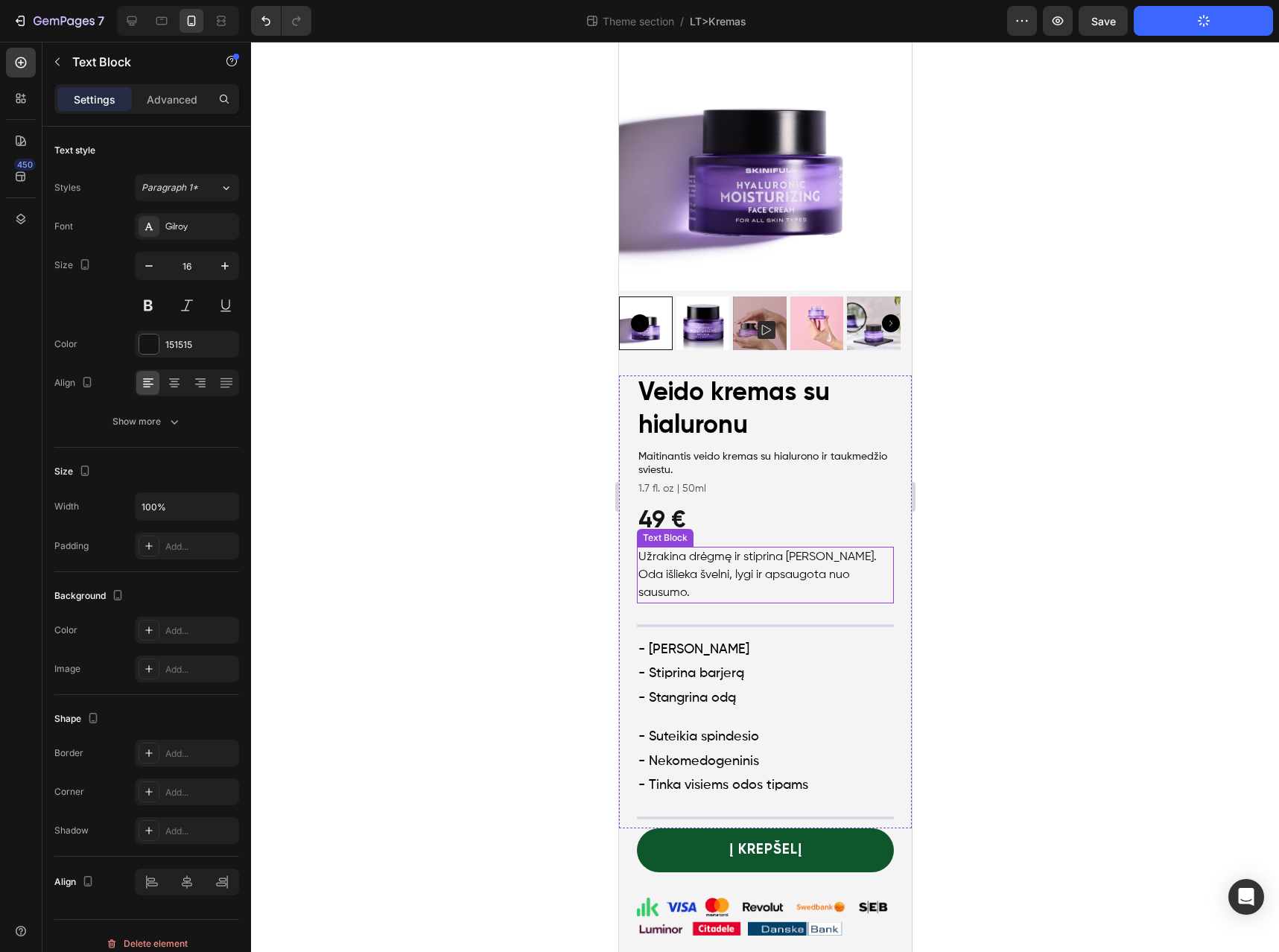
scroll to position [0, 0]
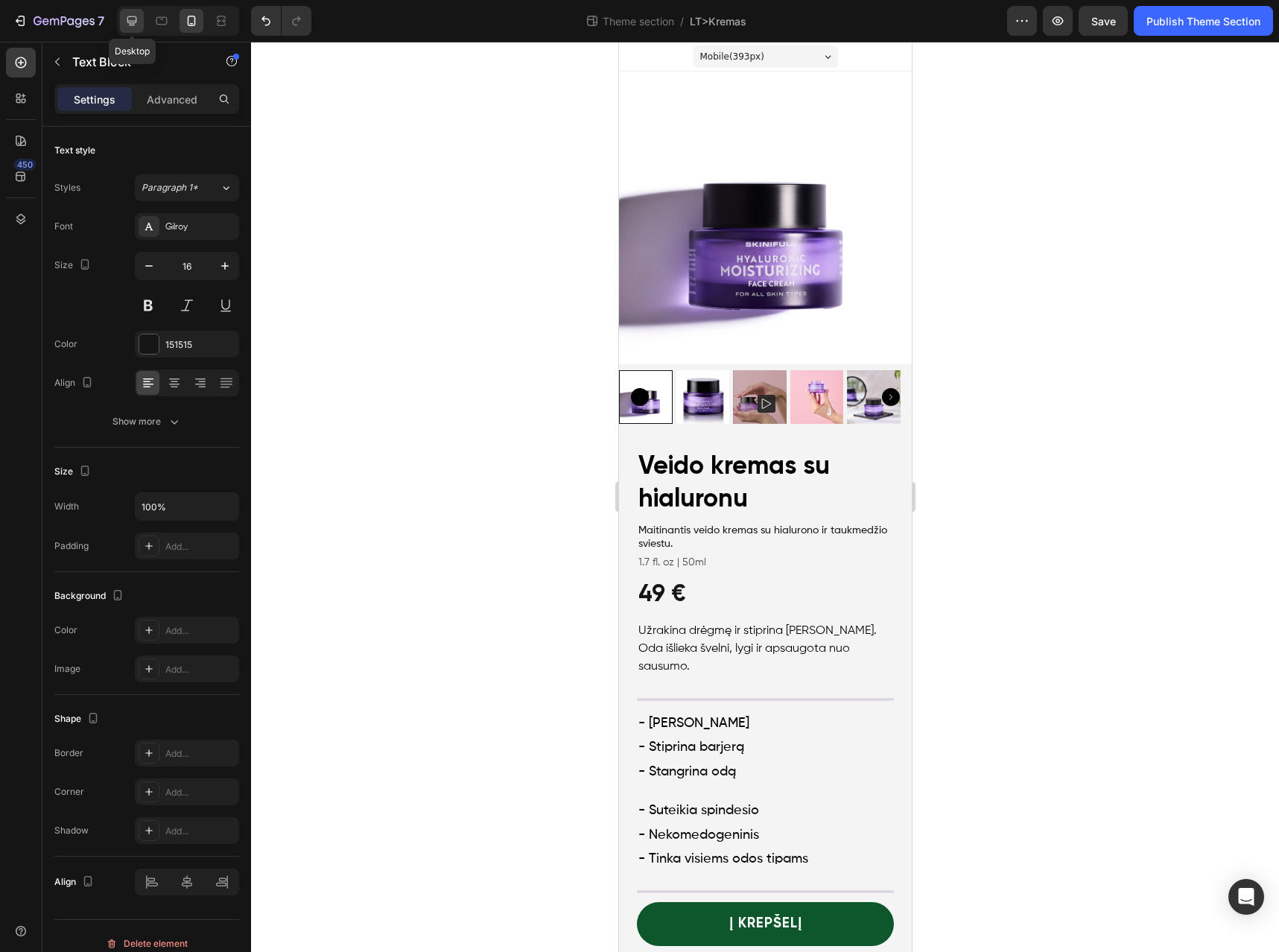
click at [135, 21] on icon at bounding box center [132, 21] width 10 height 10
type input "15"
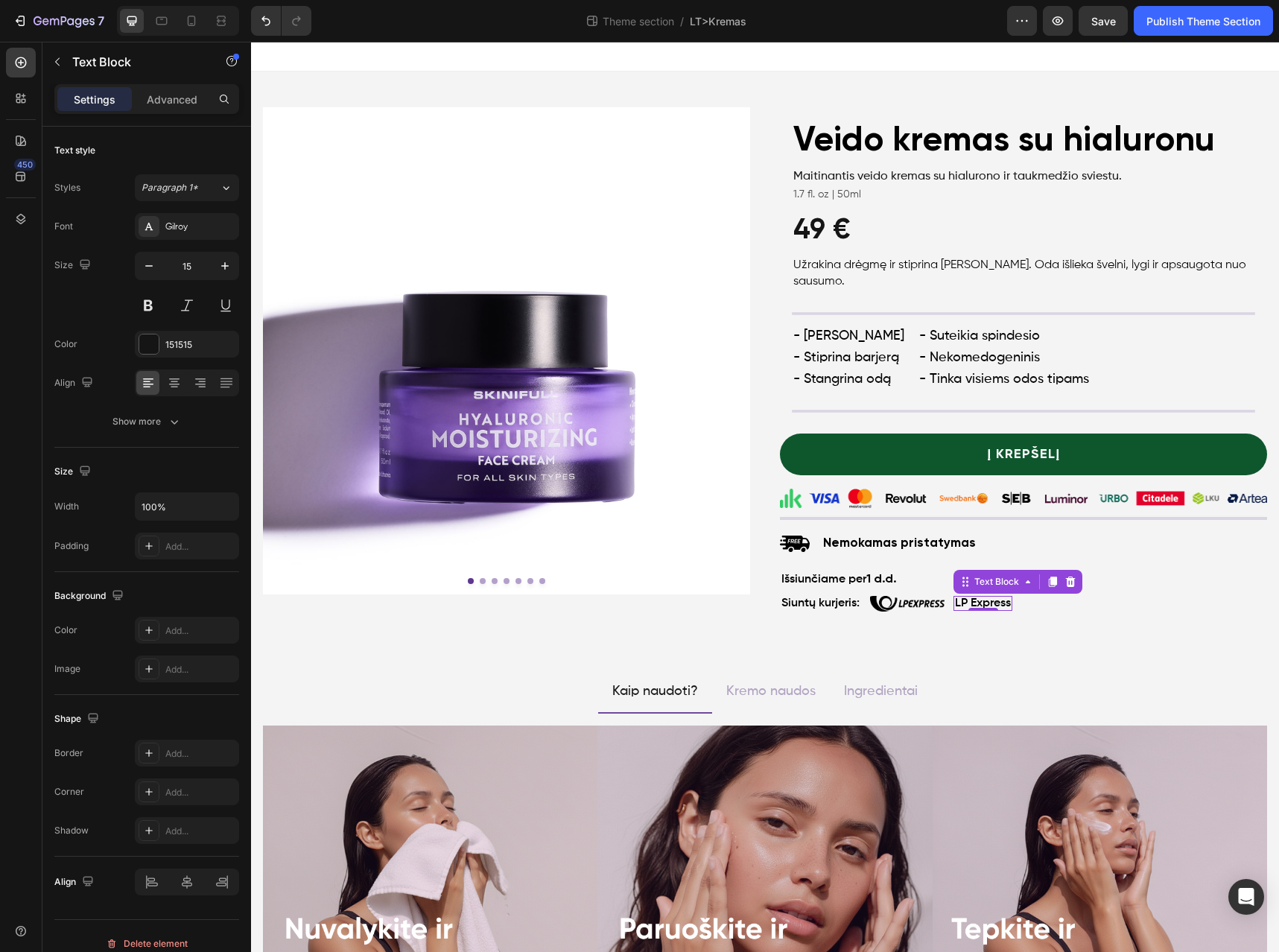
click at [1001, 606] on p "LP Express" at bounding box center [983, 603] width 56 height 12
click at [1067, 584] on icon at bounding box center [1070, 582] width 12 height 12
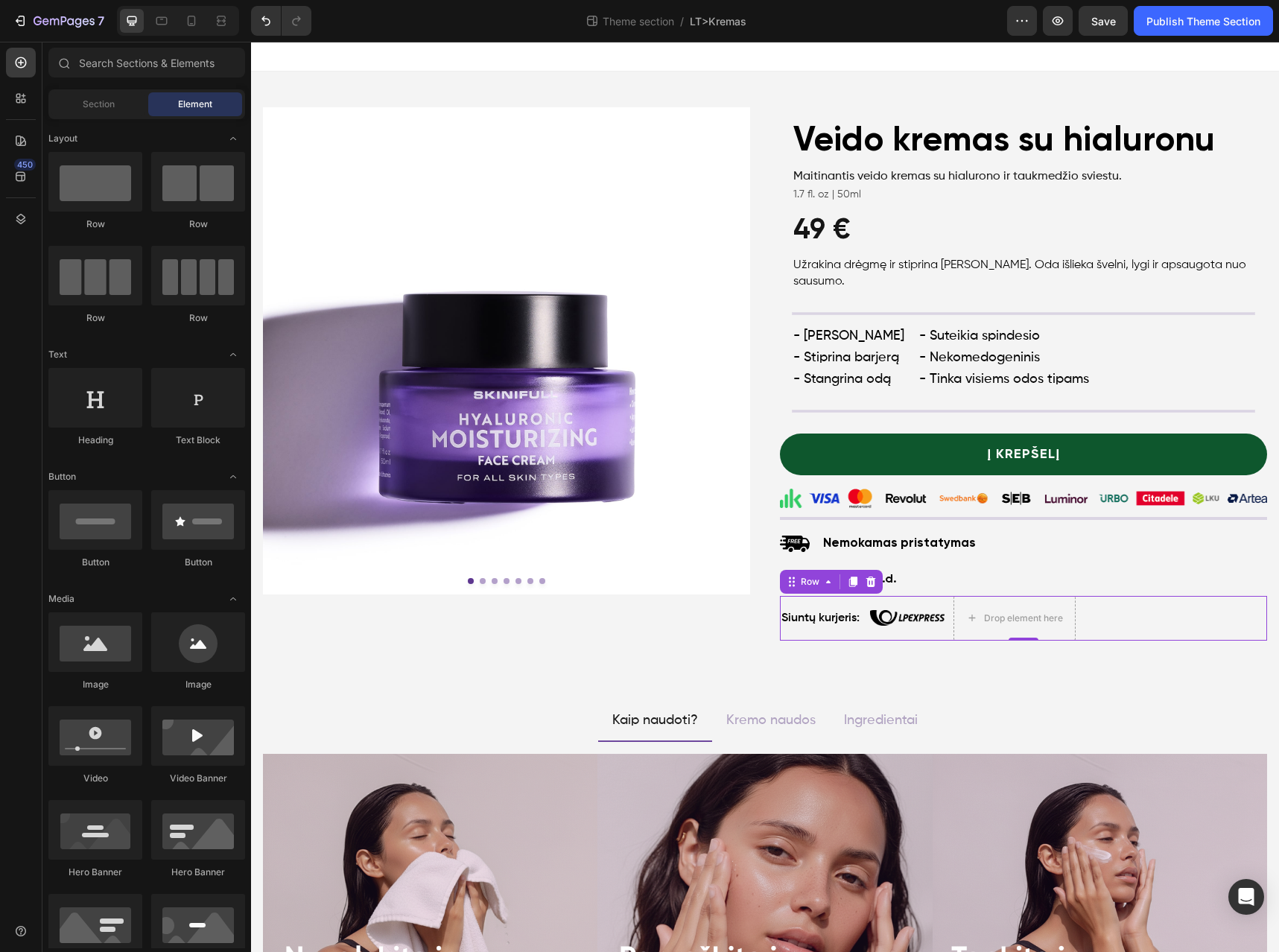
click at [1103, 616] on div "Siuntų kurjeris: Text Block Image Drop element here Row 0" at bounding box center [1024, 619] width 488 height 45
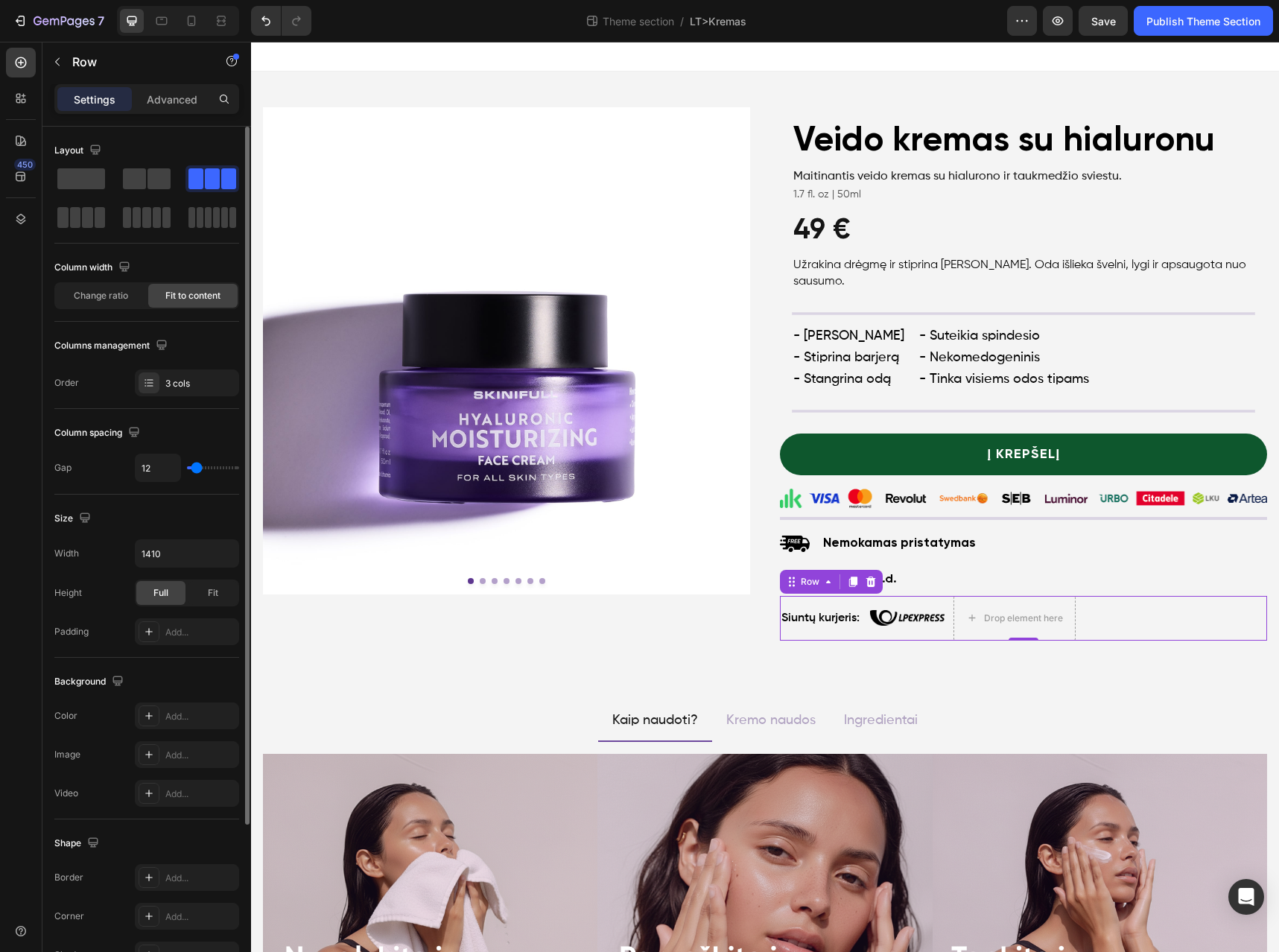
click at [174, 187] on div at bounding box center [147, 197] width 185 height 66
click at [146, 190] on div at bounding box center [147, 178] width 54 height 27
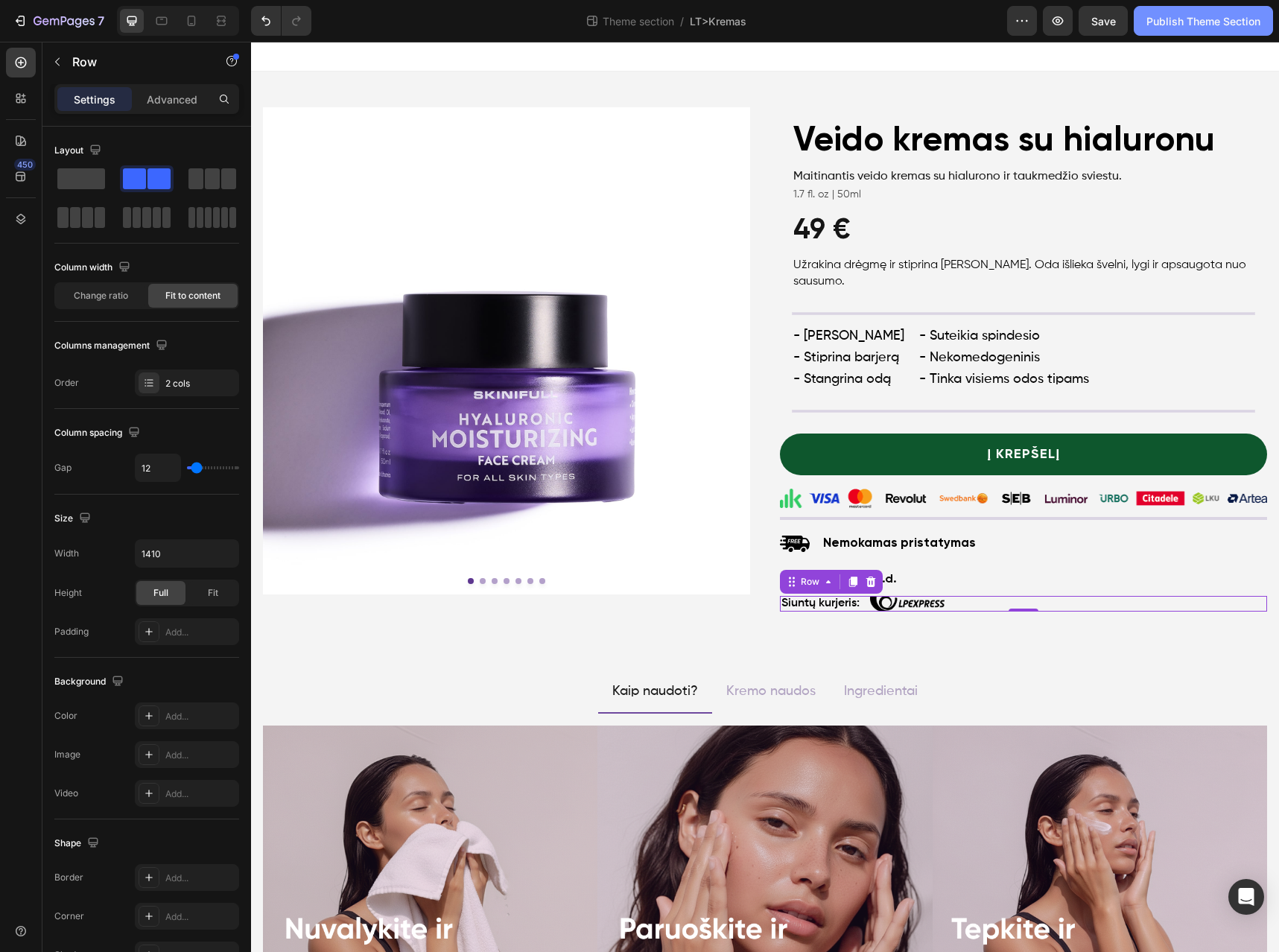
click at [1234, 25] on div "Publish Theme Section" at bounding box center [1203, 21] width 114 height 15
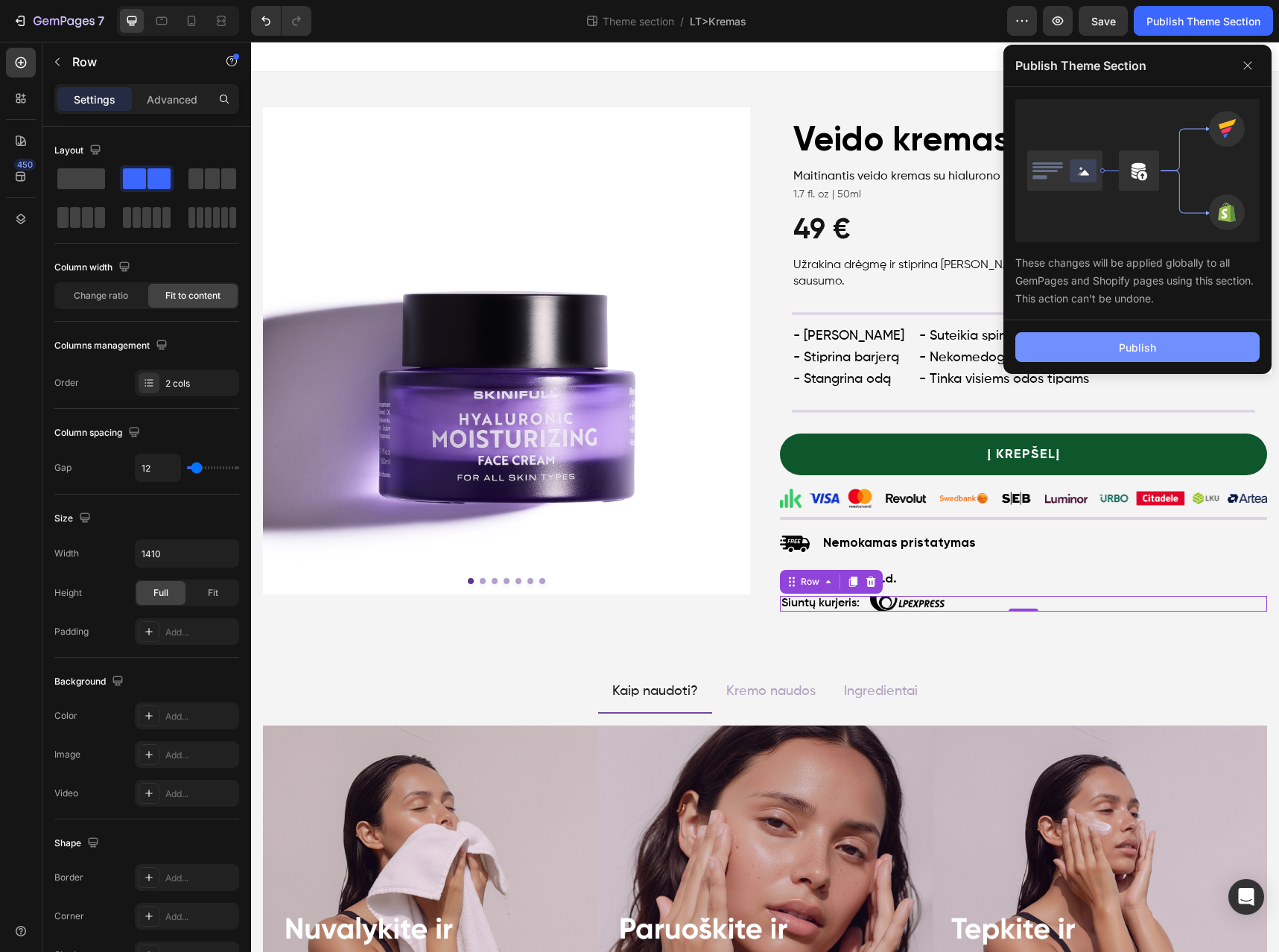
click at [1159, 348] on button "Publish" at bounding box center [1137, 347] width 245 height 30
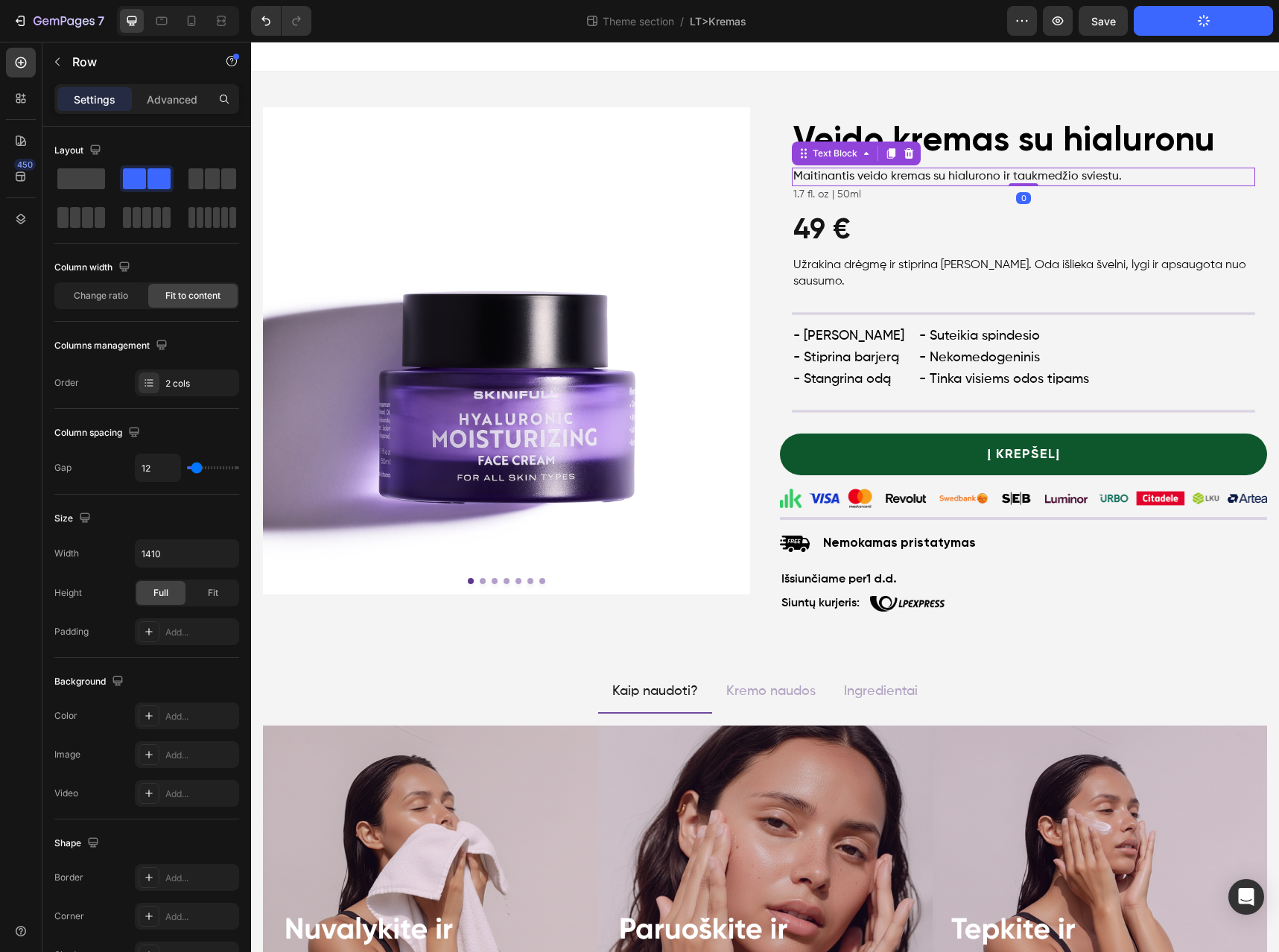
click at [993, 182] on p "Maitinantis veido kremas su hialurono ir taukmedžio sviestu." at bounding box center [1024, 177] width 461 height 15
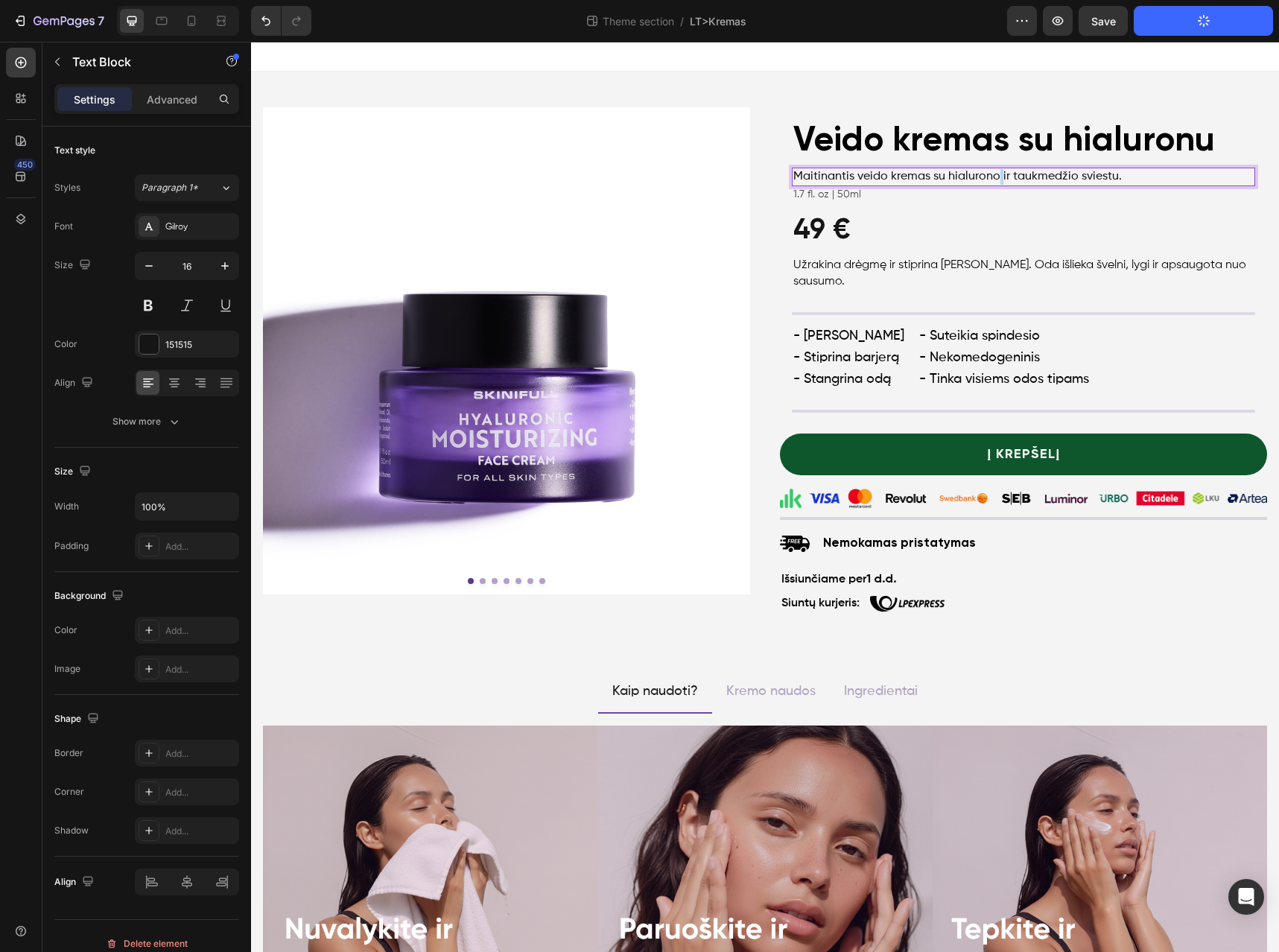
click at [993, 182] on p "Maitinantis veido kremas su hialurono ir taukmedžio sviestu." at bounding box center [1024, 177] width 461 height 15
click at [990, 178] on p "Maitinantis veido kremas su hialurono ir taukmedžio sviestu." at bounding box center [1024, 177] width 461 height 15
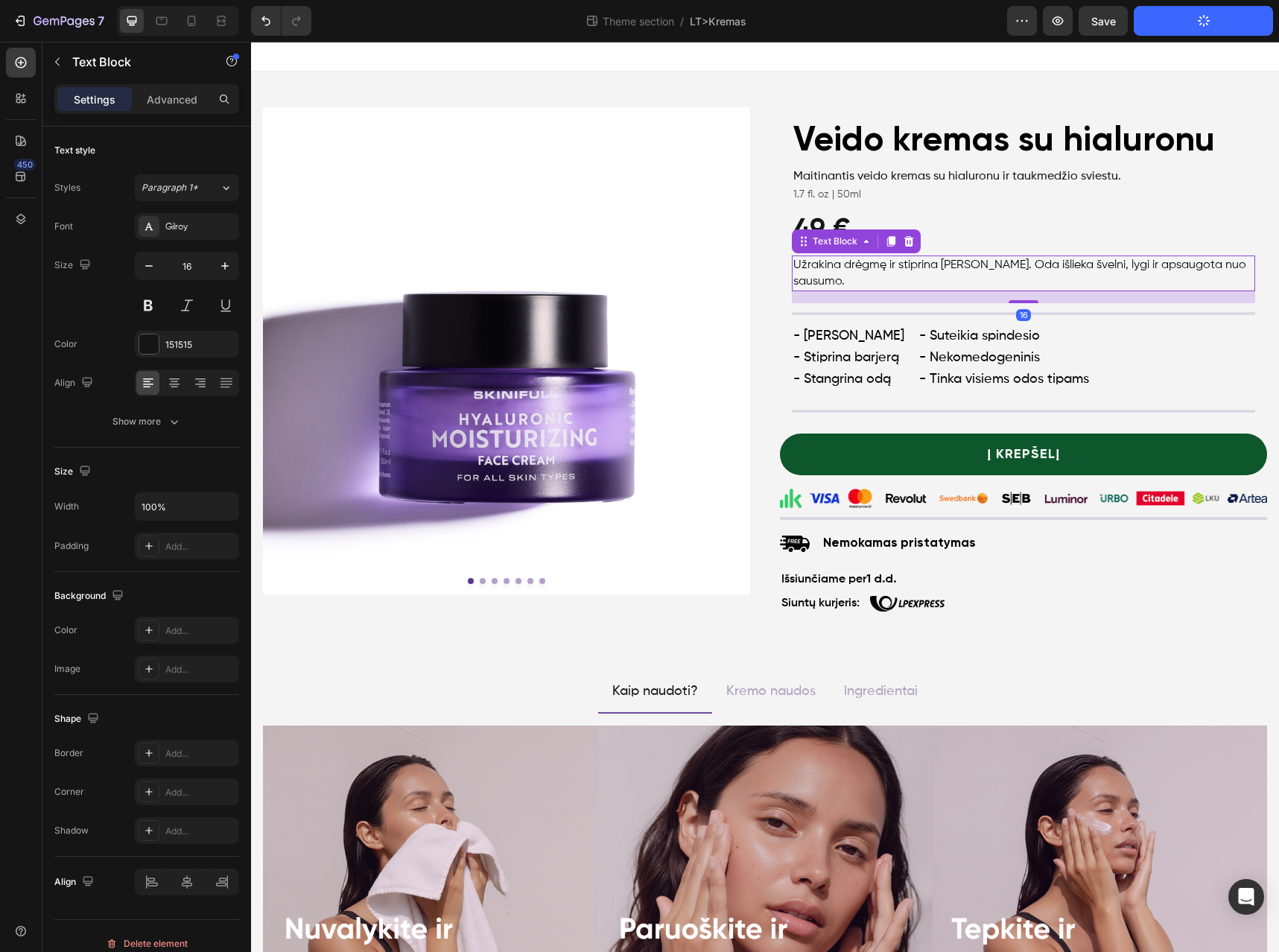
click at [1098, 287] on p "Užrakina drėgmę ir stiprina odos barjerą. Oda išlieka švelni, lygi ir apsaugota…" at bounding box center [1024, 273] width 461 height 33
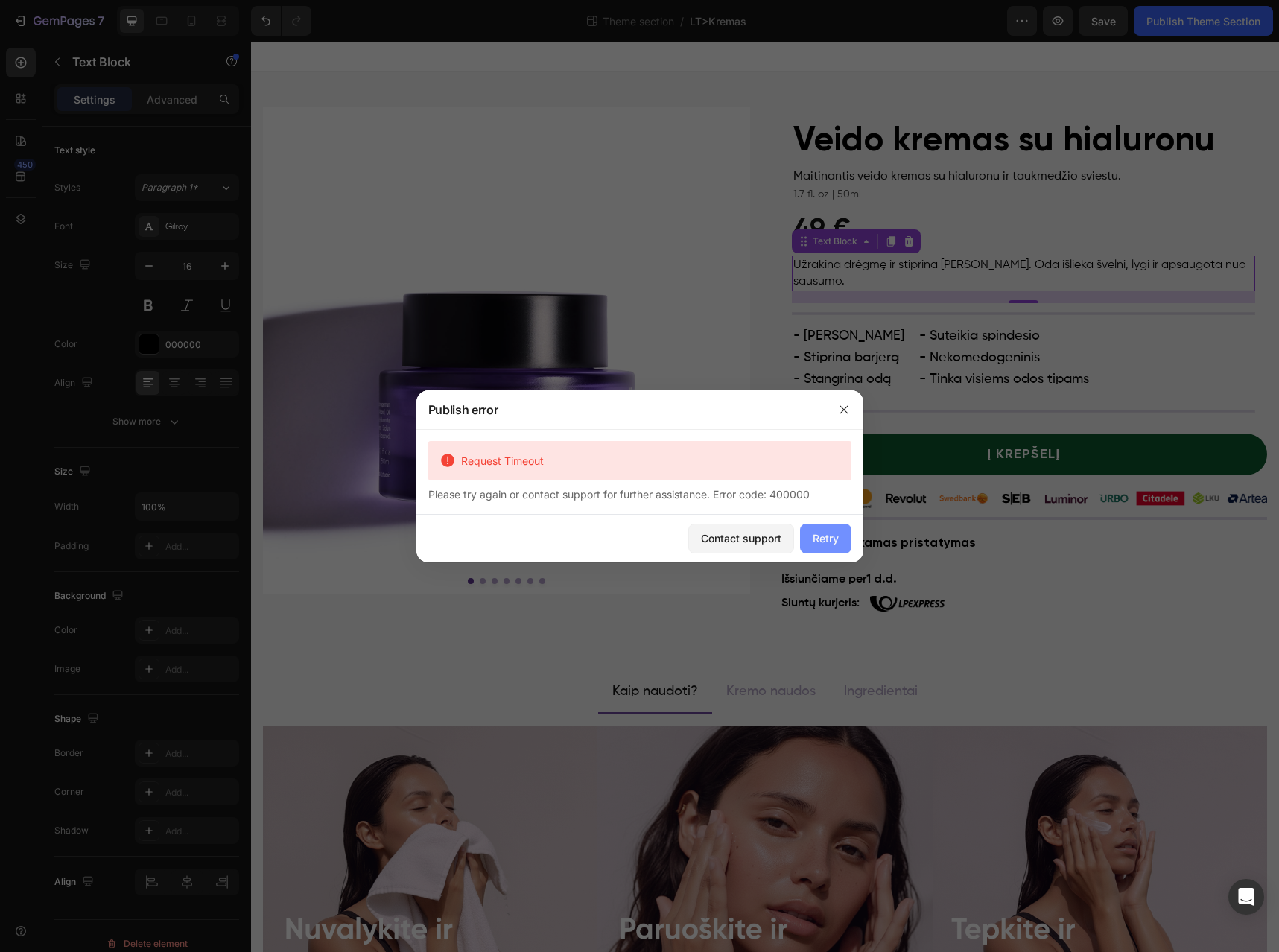
click at [842, 535] on button "Retry" at bounding box center [825, 538] width 52 height 30
click at [844, 430] on div "Request Timeout Please try again or contact support for further assistance. Err…" at bounding box center [640, 471] width 447 height 85
click at [849, 416] on button "button" at bounding box center [844, 410] width 24 height 24
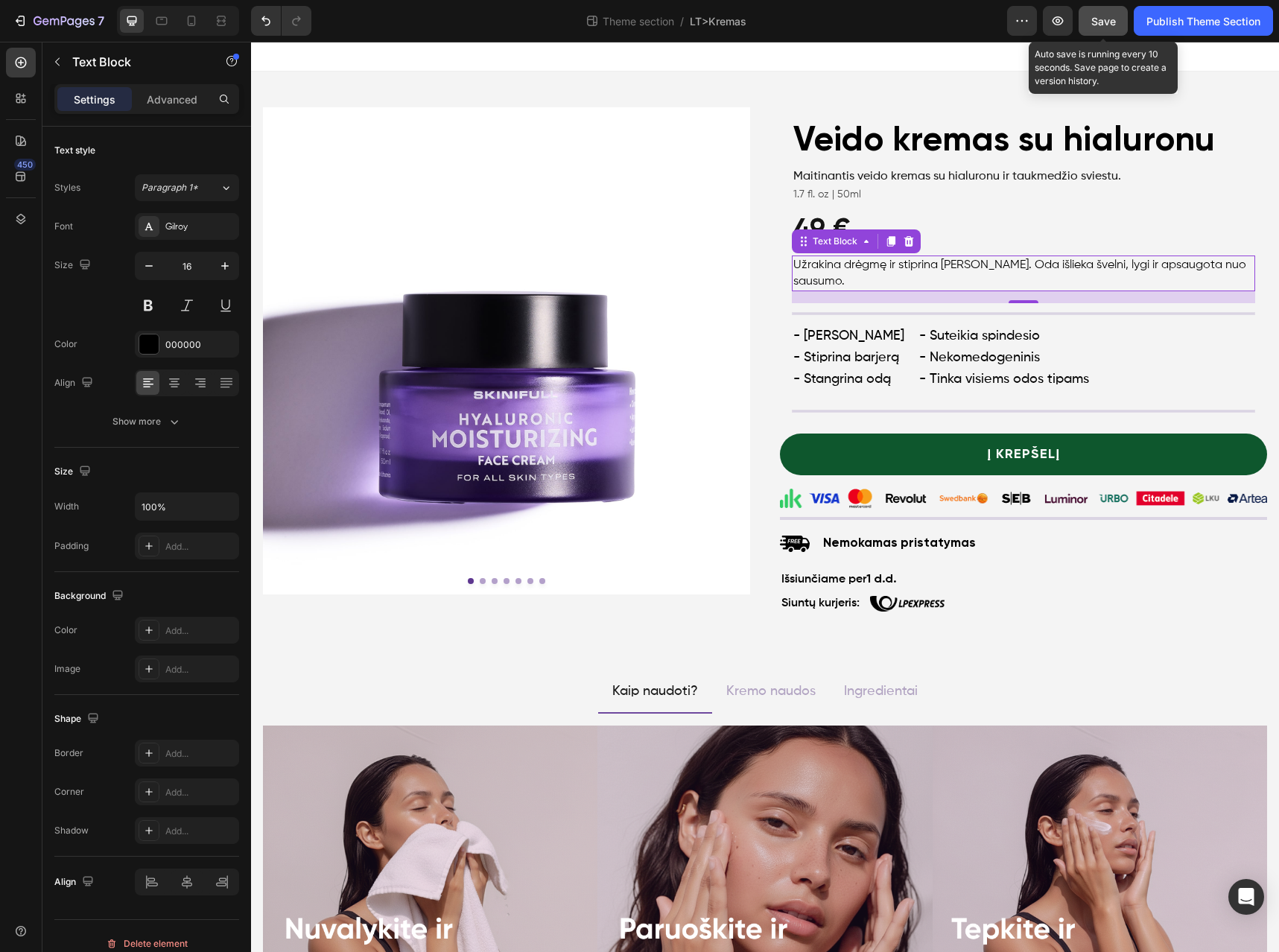
click at [1112, 25] on span "Save" at bounding box center [1104, 21] width 25 height 12
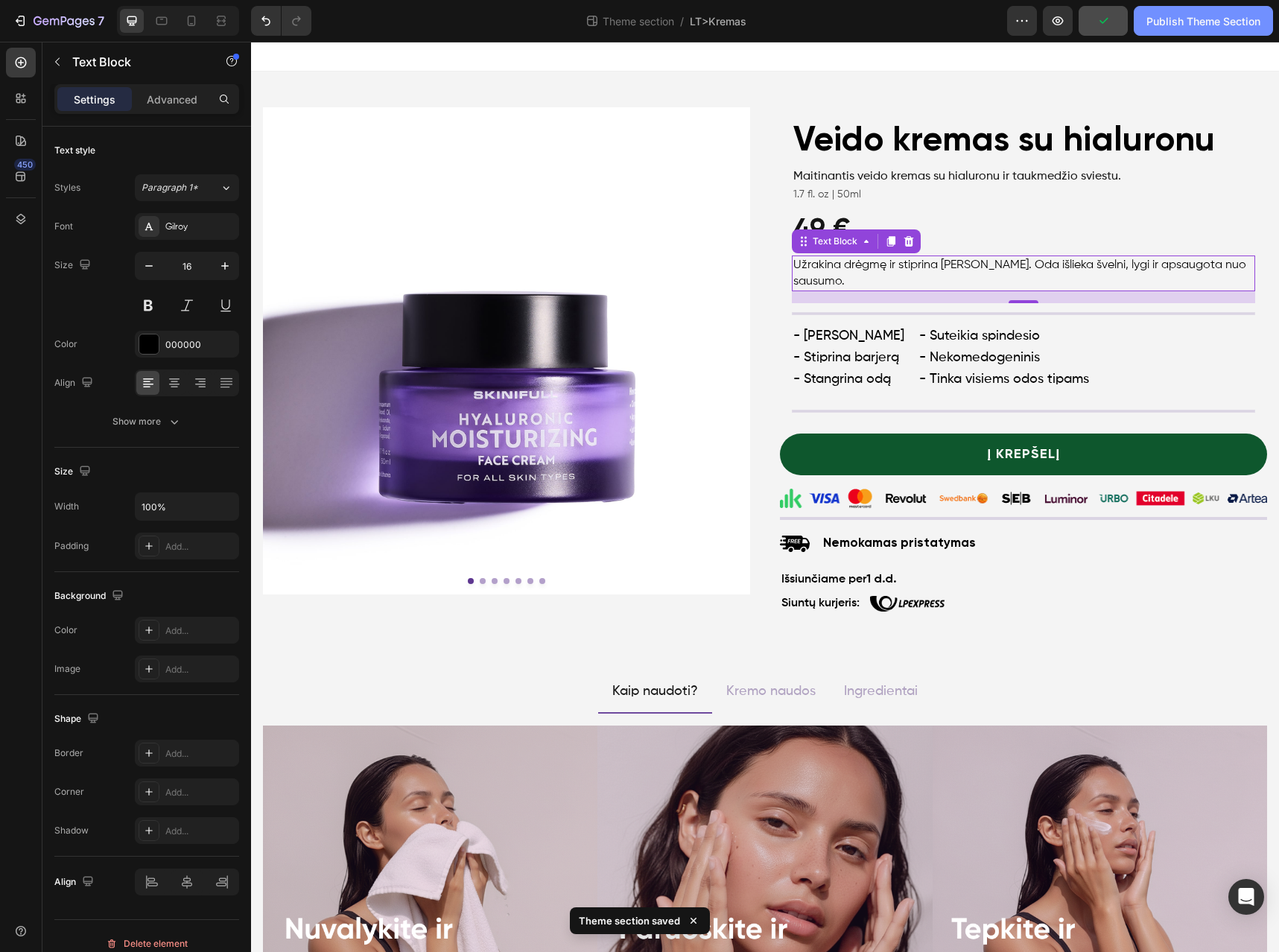
click at [1225, 29] on button "Publish Theme Section" at bounding box center [1203, 21] width 140 height 30
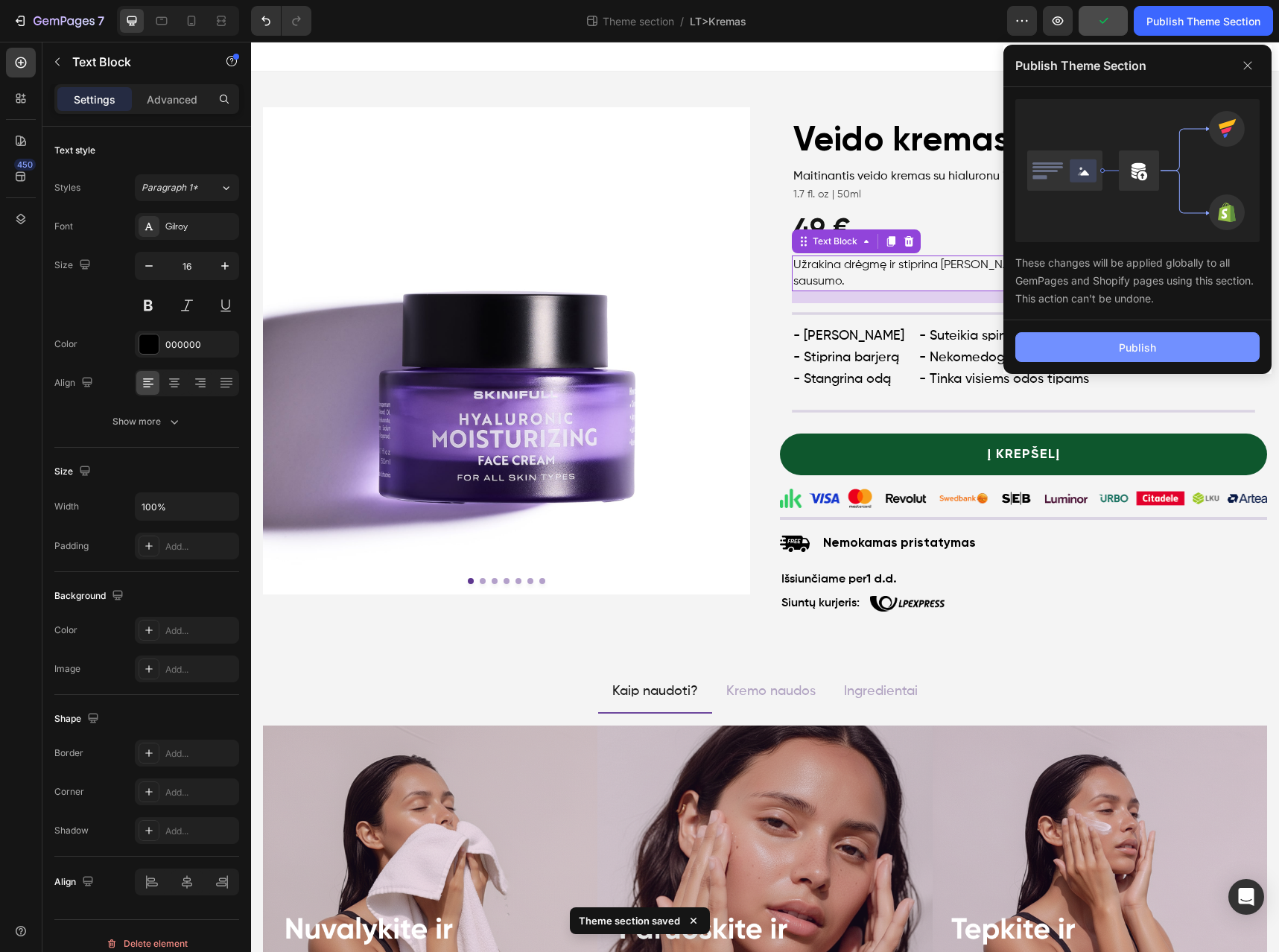
click at [1153, 357] on button "Publish" at bounding box center [1137, 347] width 245 height 30
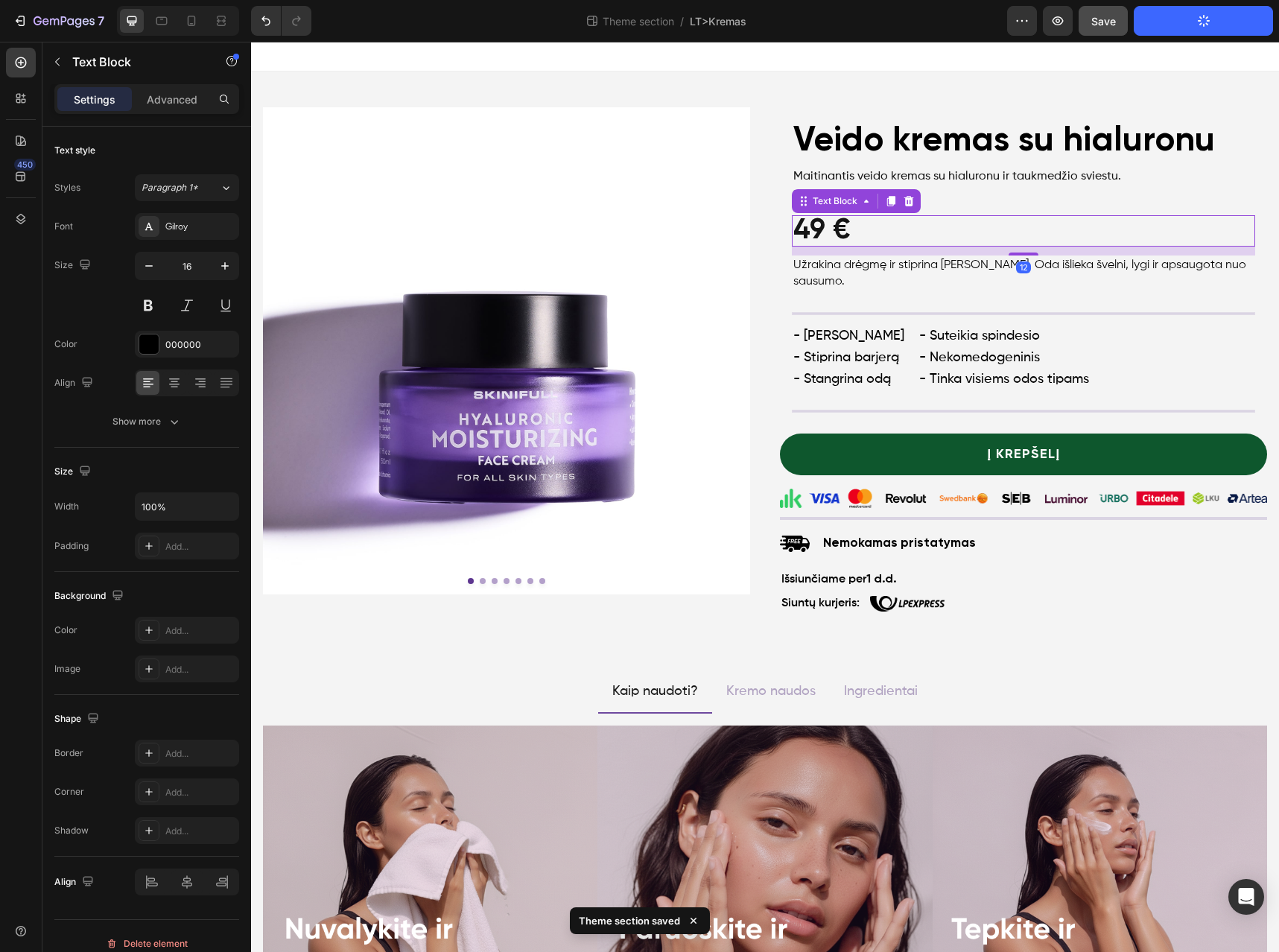
click at [1159, 238] on p "49 €" at bounding box center [1024, 231] width 461 height 29
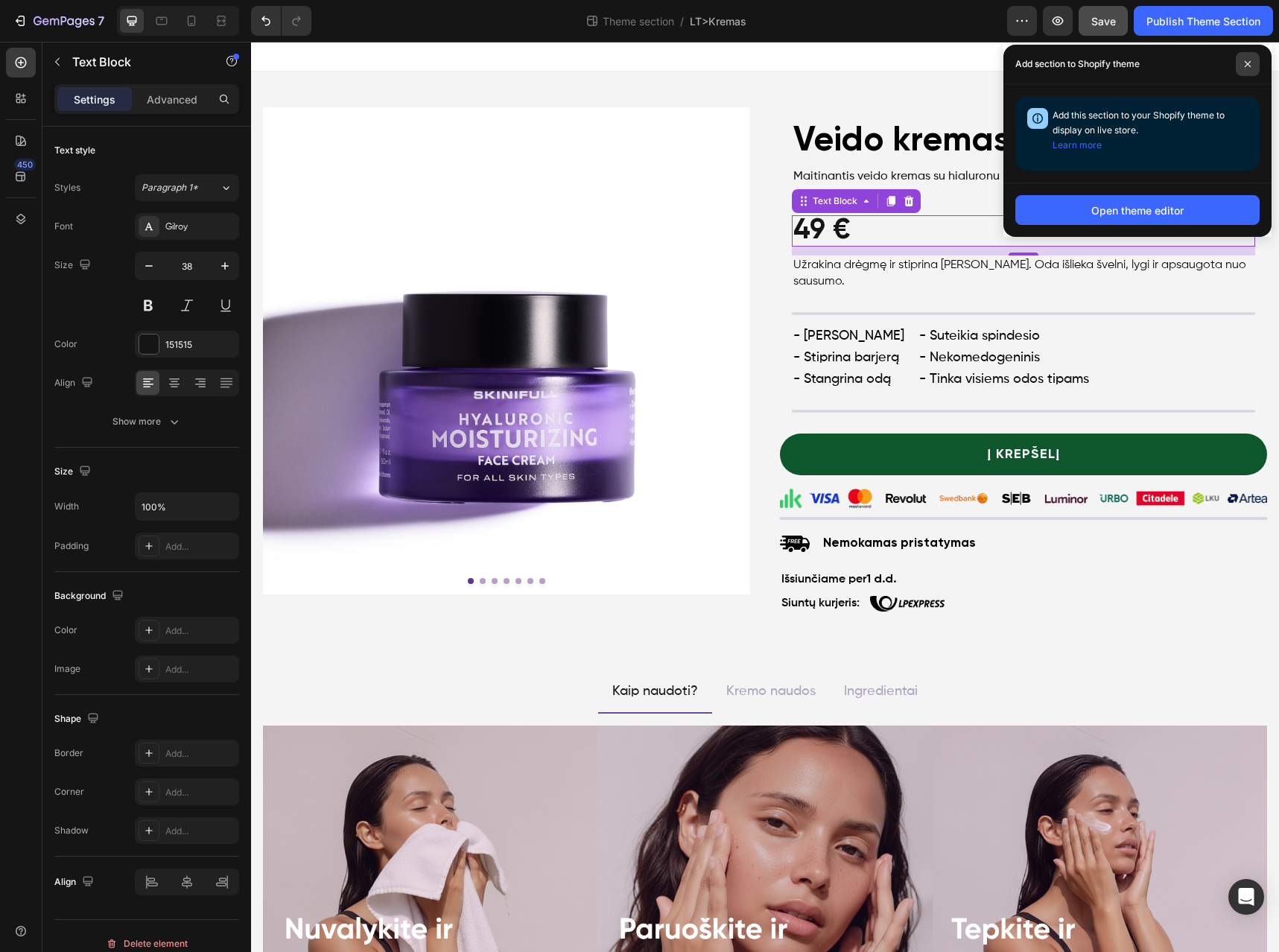
click at [1244, 66] on icon at bounding box center [1248, 64] width 8 height 8
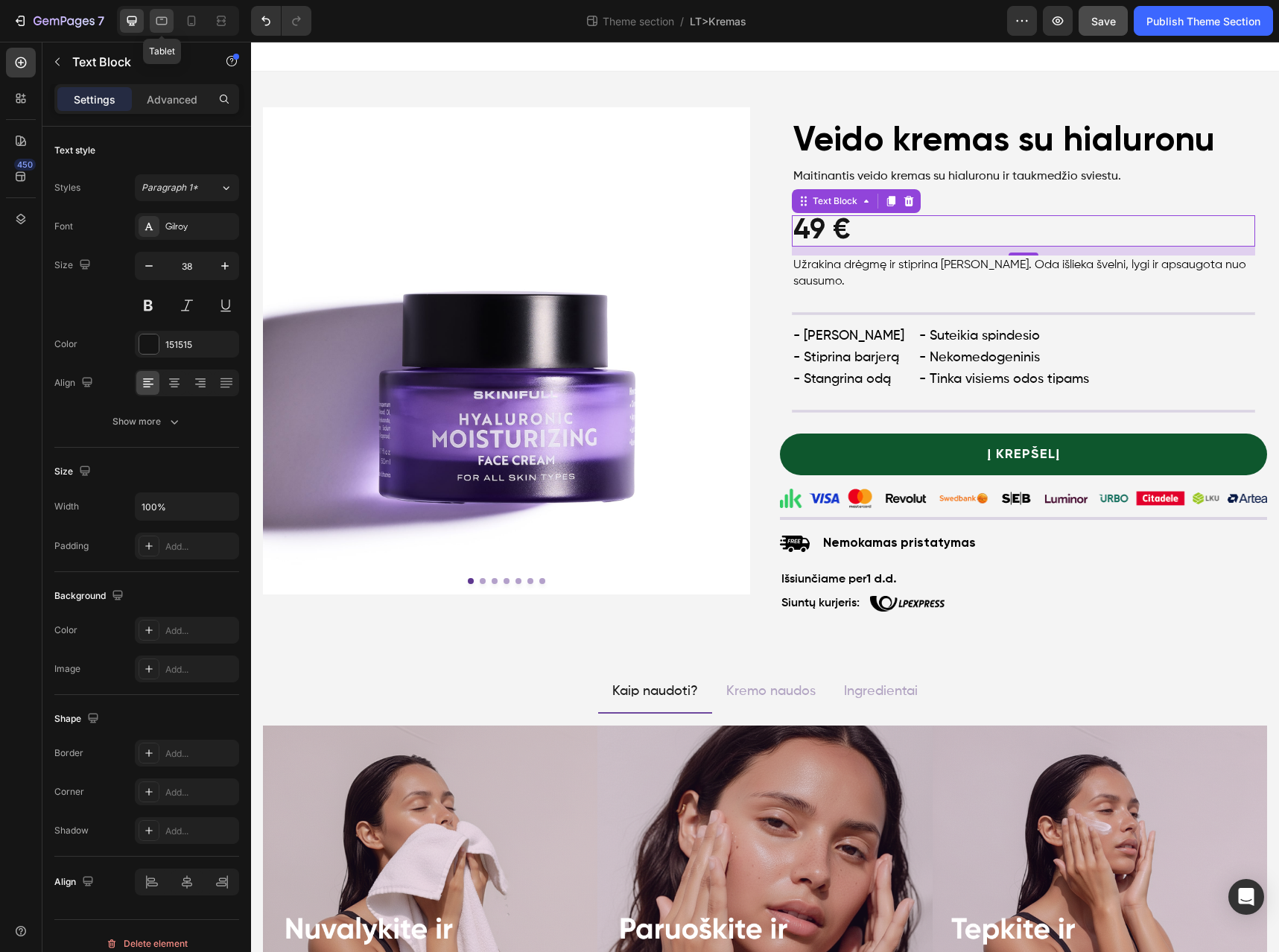
click at [164, 25] on icon at bounding box center [161, 20] width 15 height 15
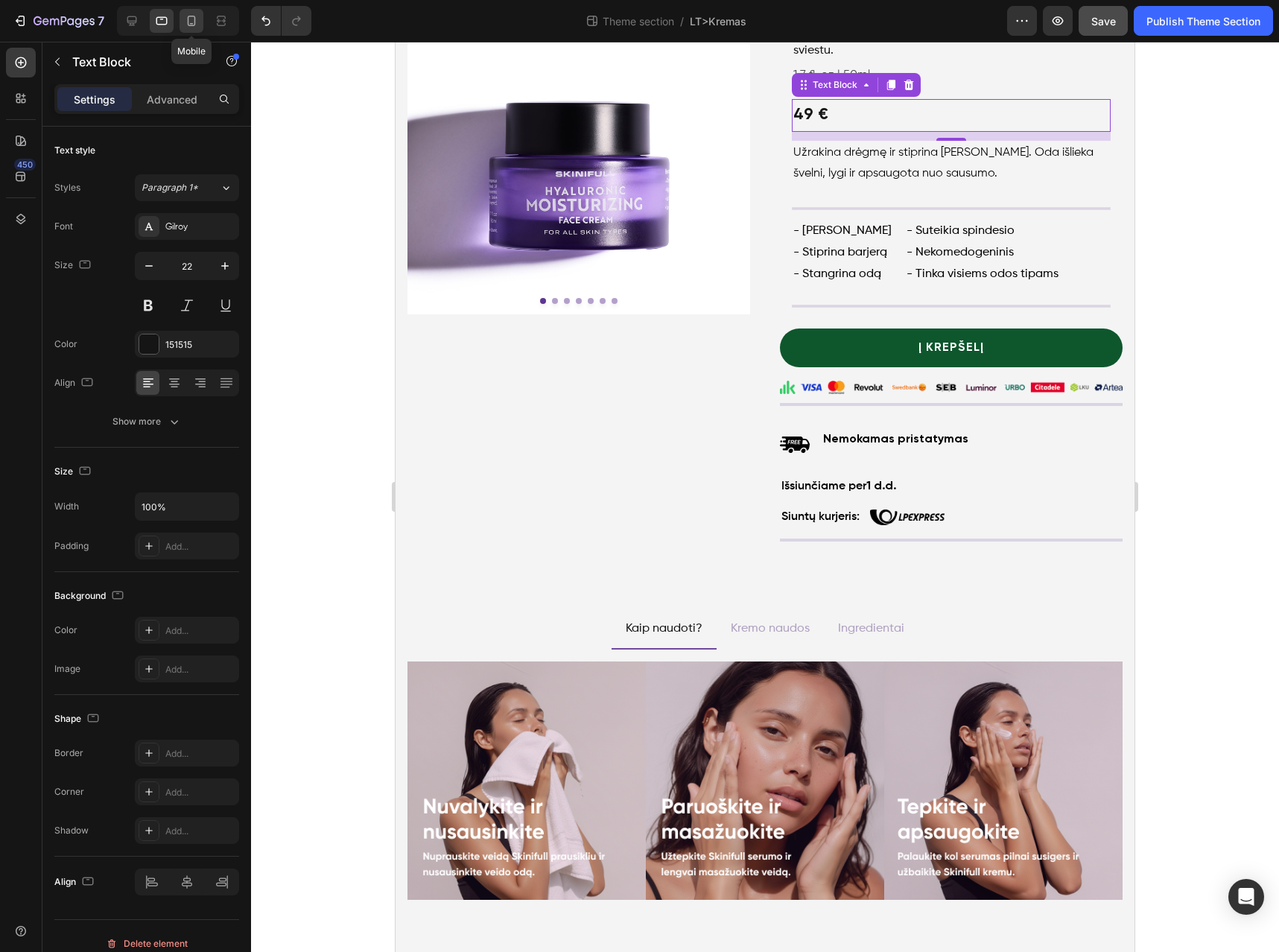
click at [196, 21] on icon at bounding box center [191, 20] width 15 height 15
type input "32"
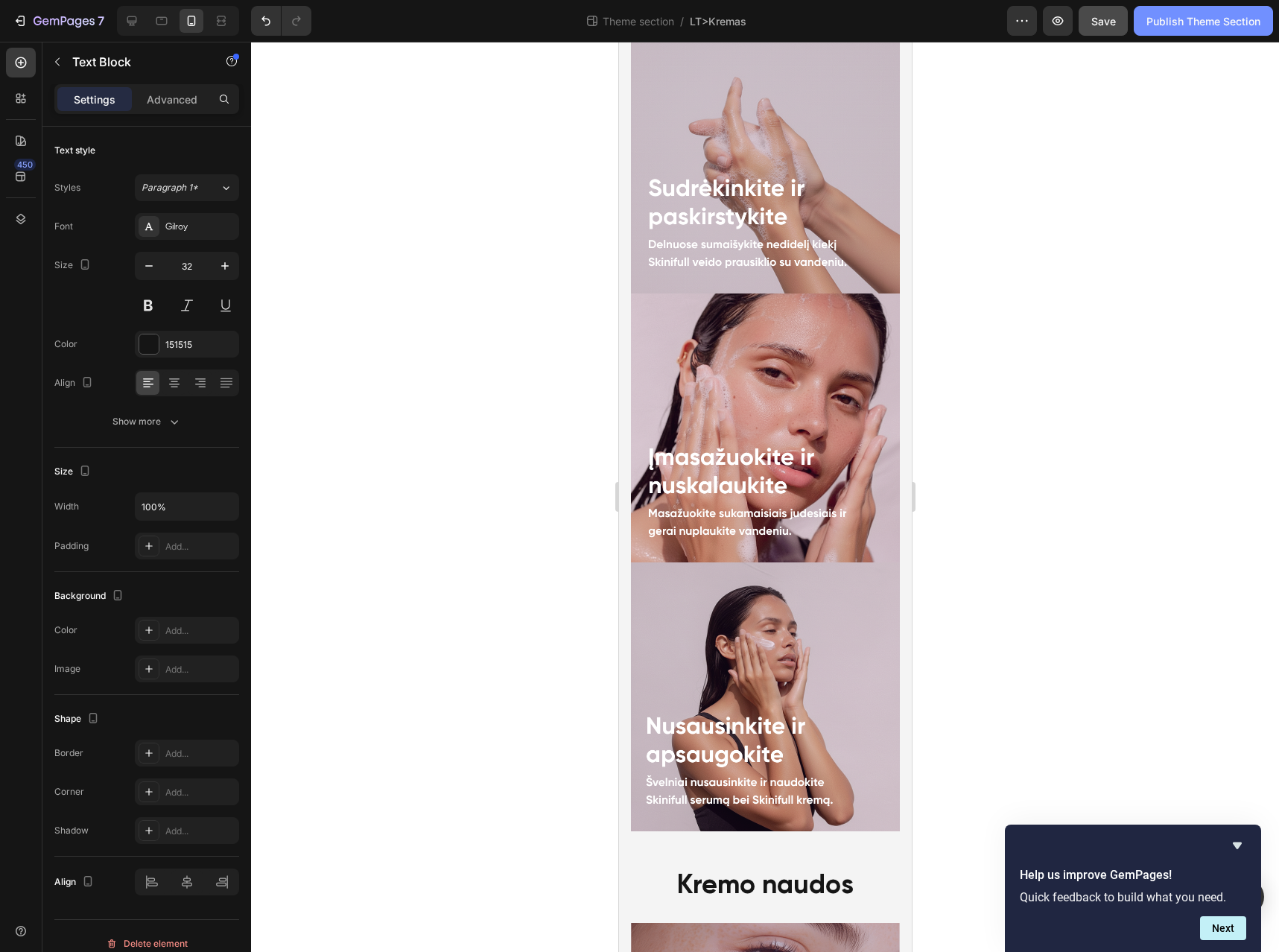
scroll to position [1052, 0]
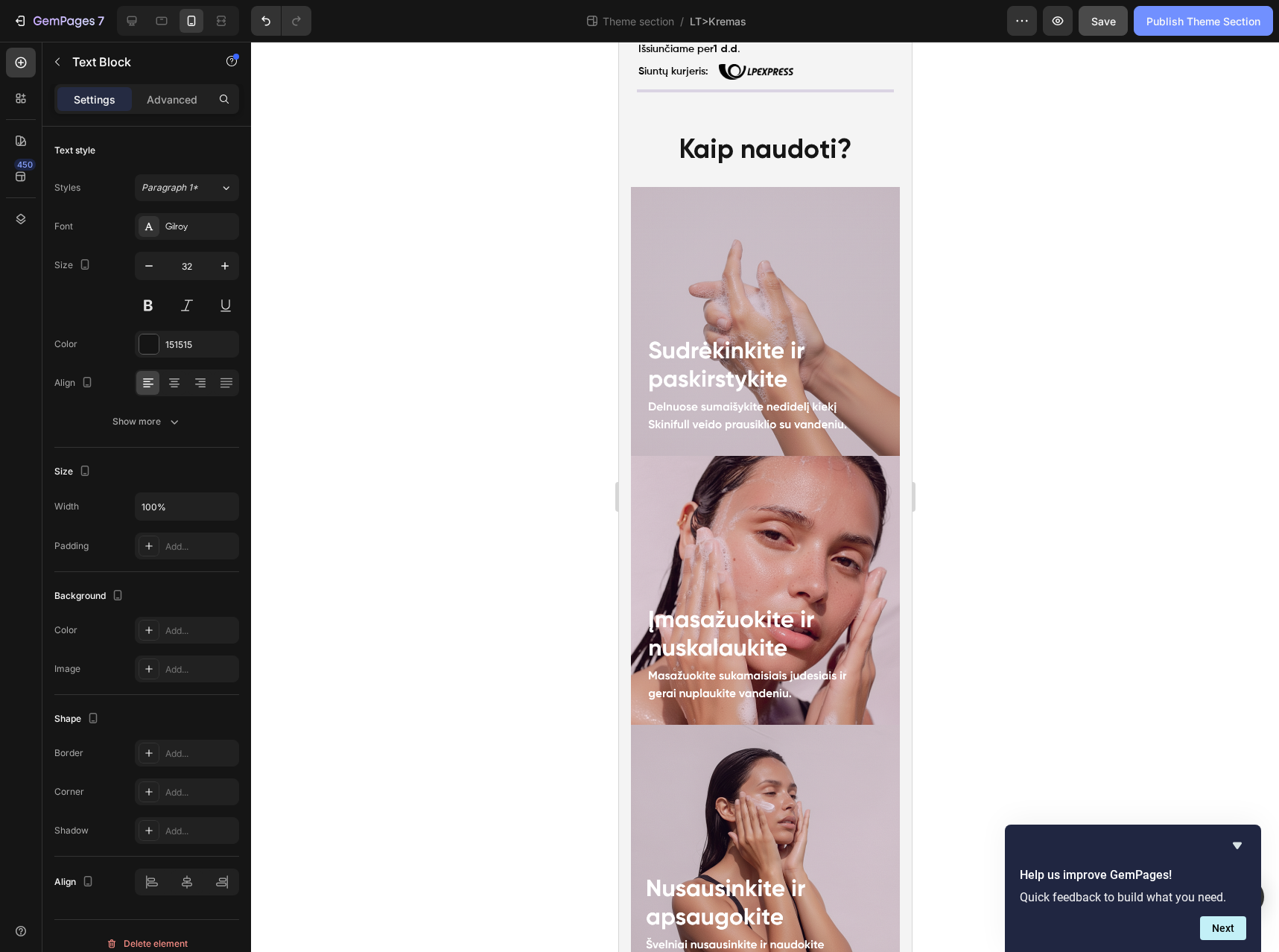
click at [1215, 21] on div "Publish Theme Section" at bounding box center [1203, 21] width 114 height 15
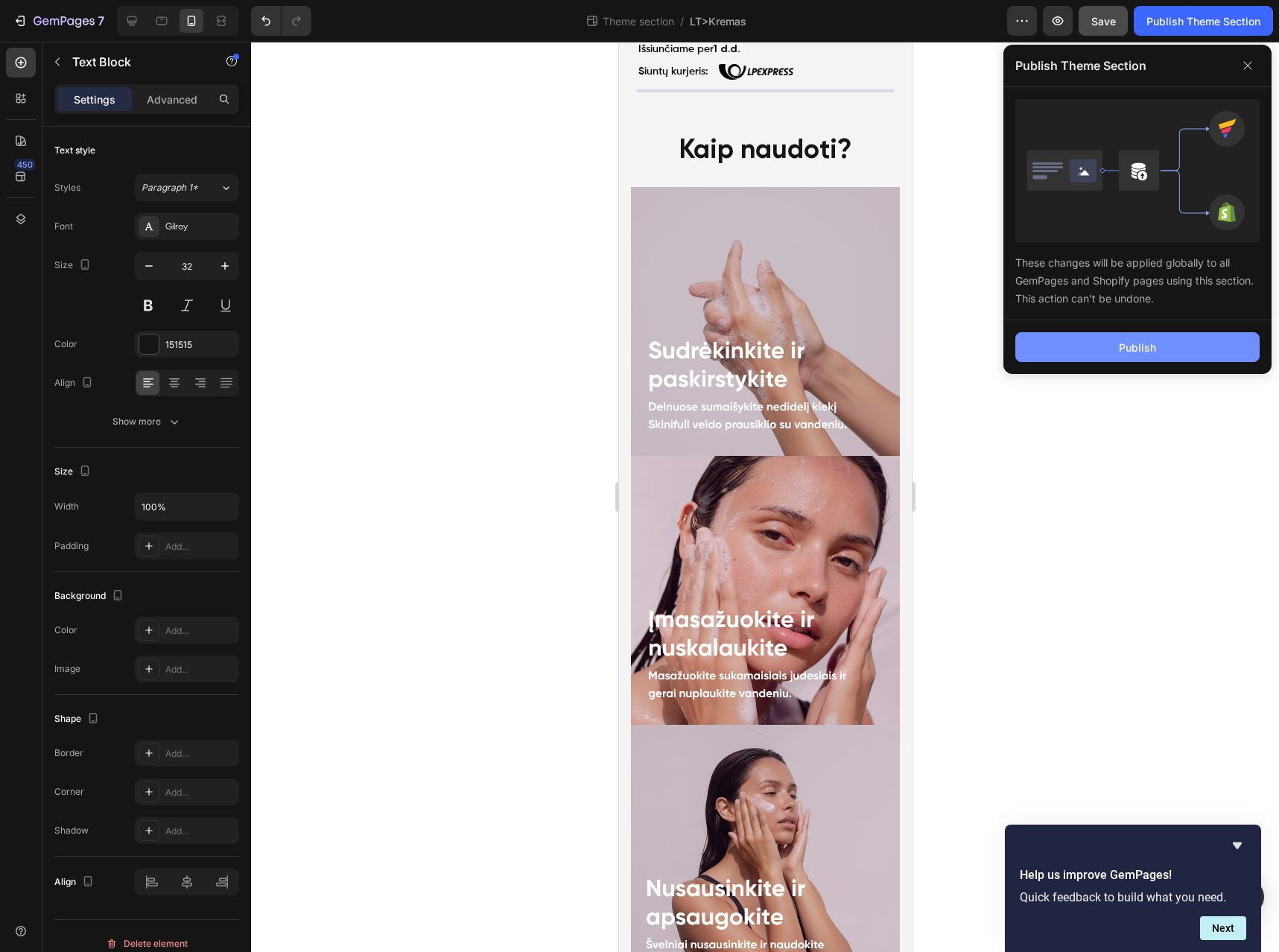
click at [1186, 348] on button "Publish" at bounding box center [1137, 347] width 245 height 30
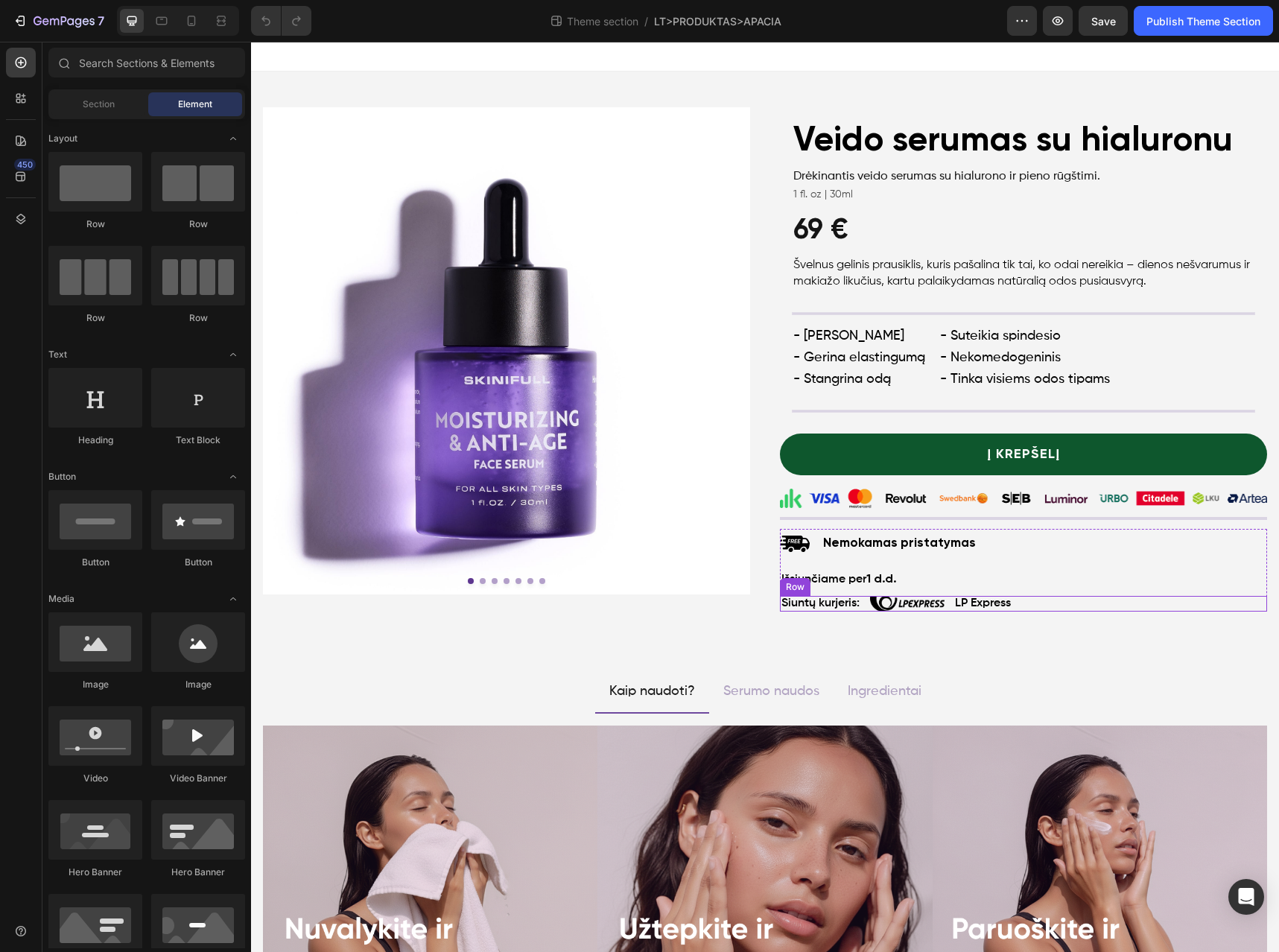
click at [1102, 609] on div "Siuntų kurjeris: Text Block Image LP Express Text Block Row" at bounding box center [1024, 604] width 488 height 15
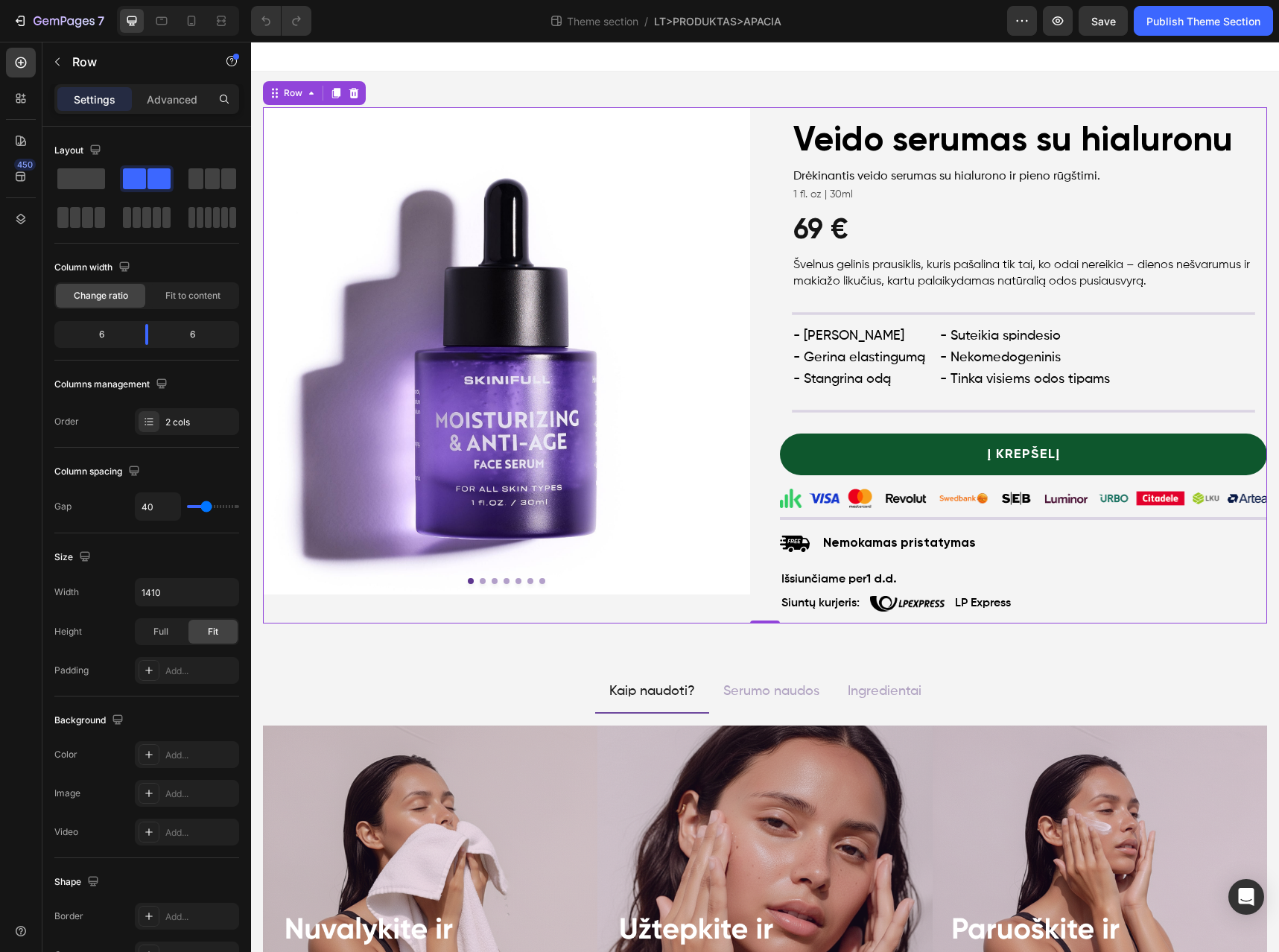
click at [745, 605] on div "Product Images Product Veido serumas su hialuronu Heading Drėkinantis veido ser…" at bounding box center [765, 365] width 1004 height 516
click at [728, 633] on div "Product Images Product Veido serumas su hialuronu Heading Drėkinantis veido ser…" at bounding box center [764, 366] width 1028 height 540
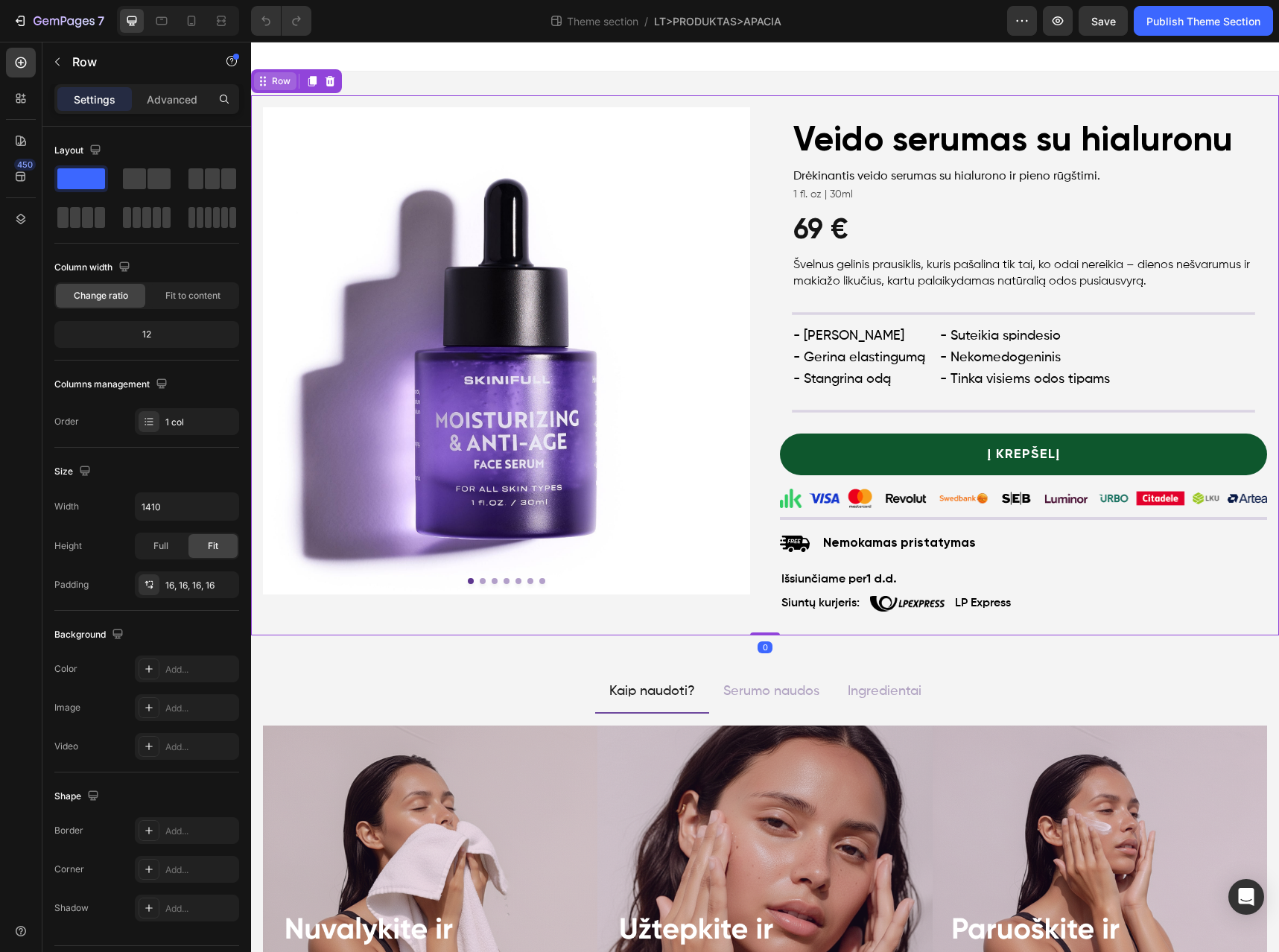
click at [281, 86] on div "Row" at bounding box center [282, 81] width 25 height 13
click at [330, 83] on icon at bounding box center [329, 81] width 12 height 12
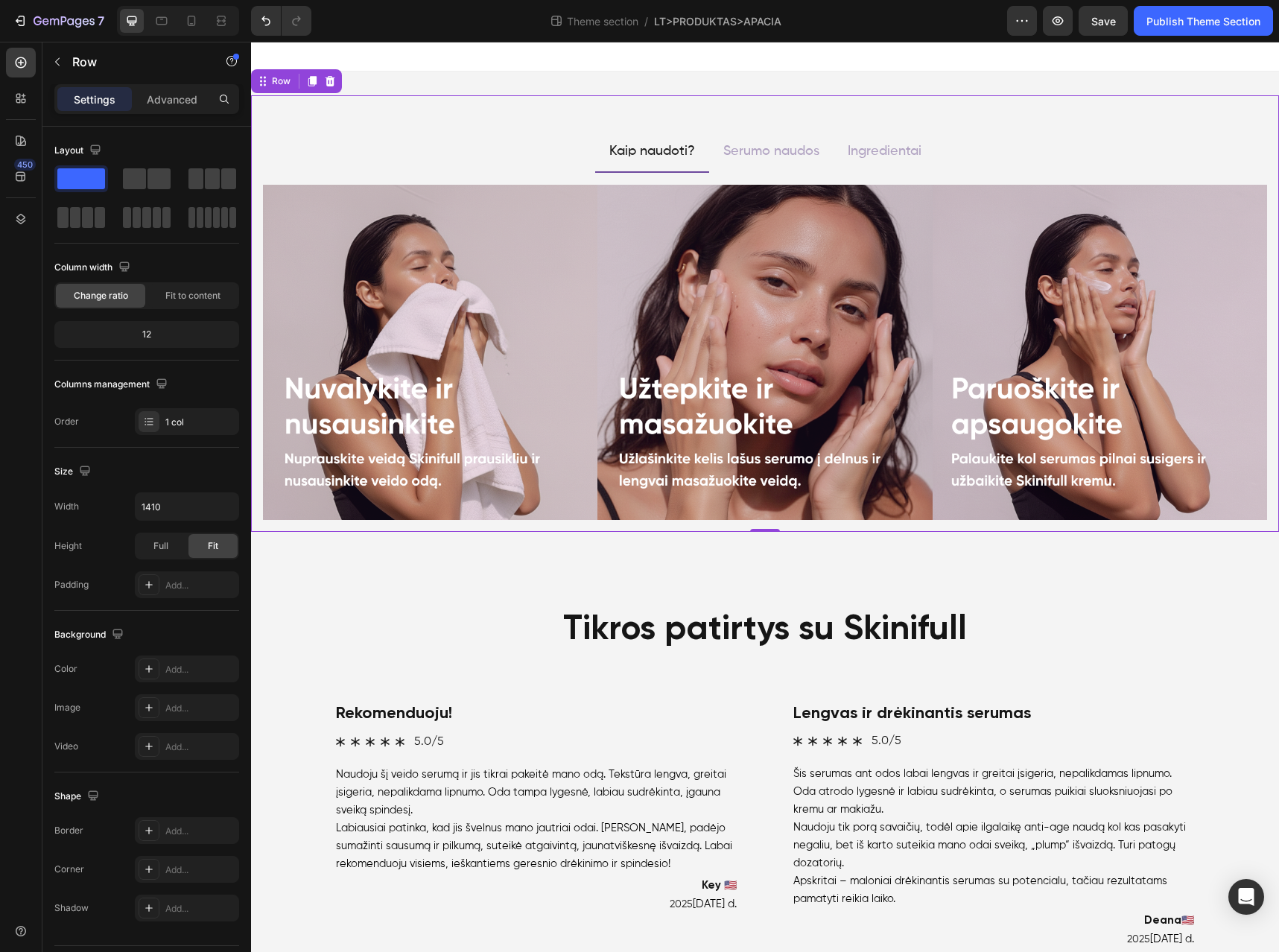
click at [646, 100] on div "Kaip naudoti? Serumo naudos Ingredientai Image Image Image Row Image Image Imag…" at bounding box center [764, 314] width 1028 height 437
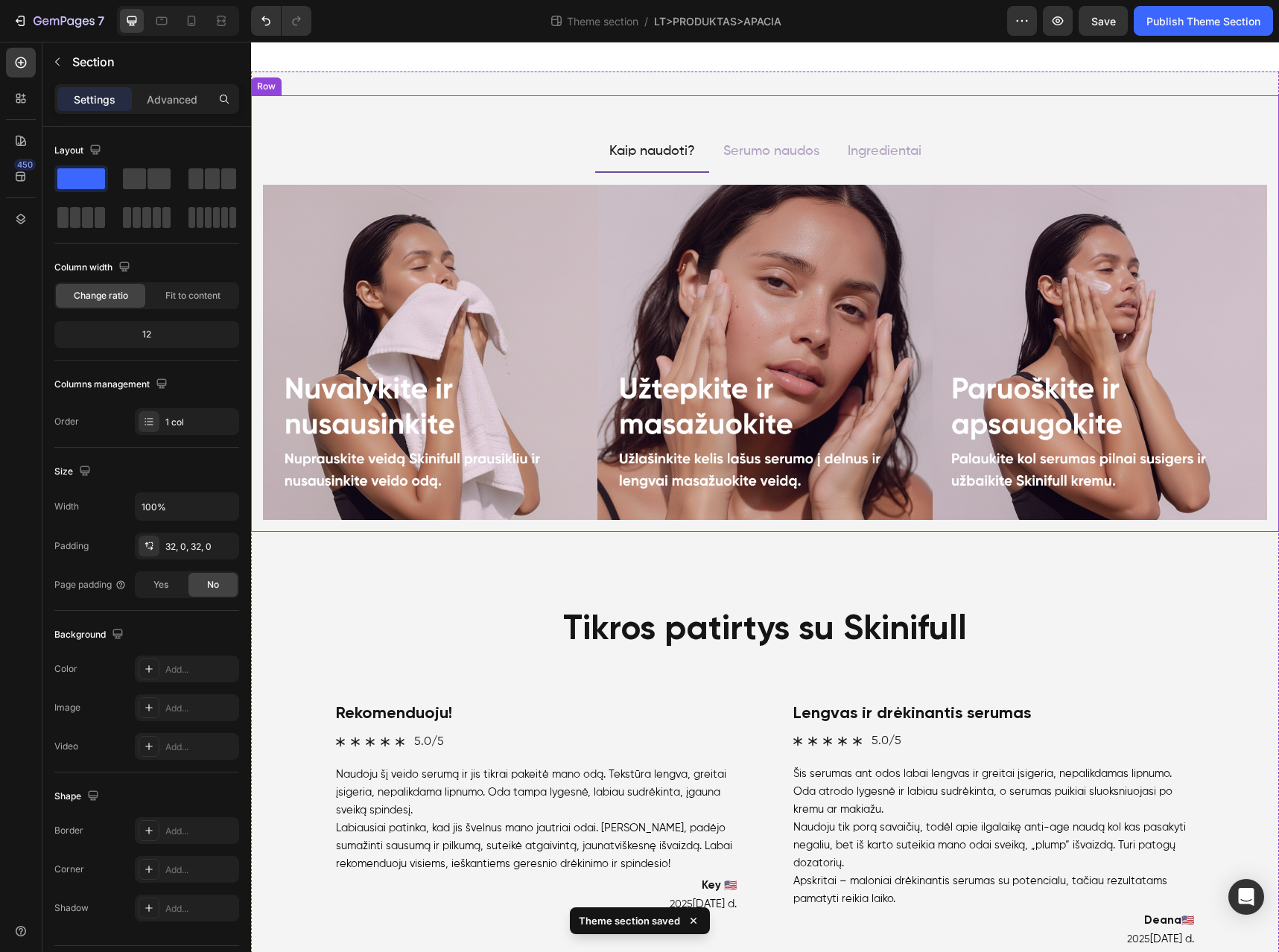
click at [491, 113] on div "Kaip naudoti? Serumo naudos Ingredientai Image Image Image Row Image Image Imag…" at bounding box center [764, 314] width 1028 height 437
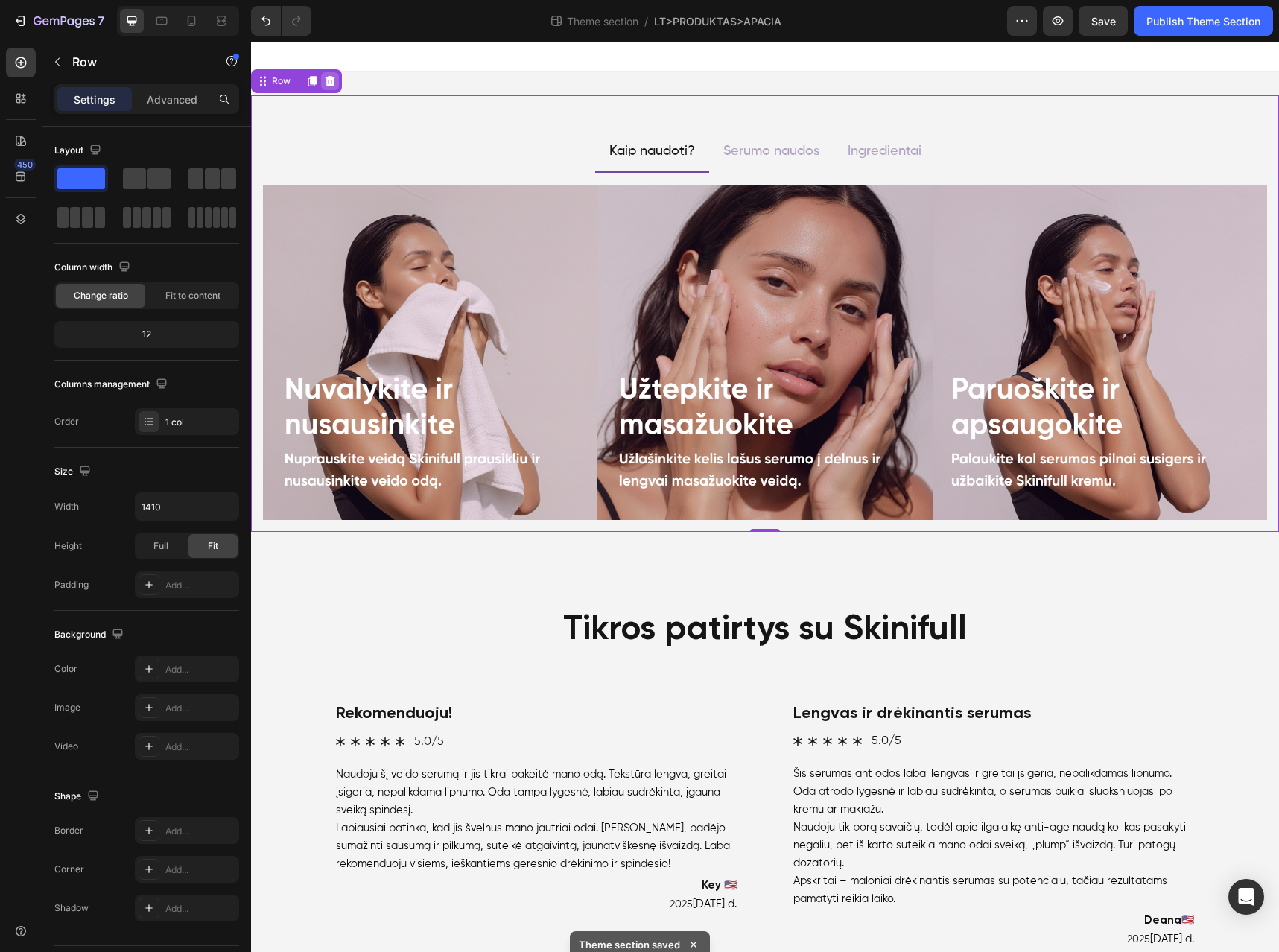
click at [333, 82] on icon at bounding box center [330, 82] width 10 height 11
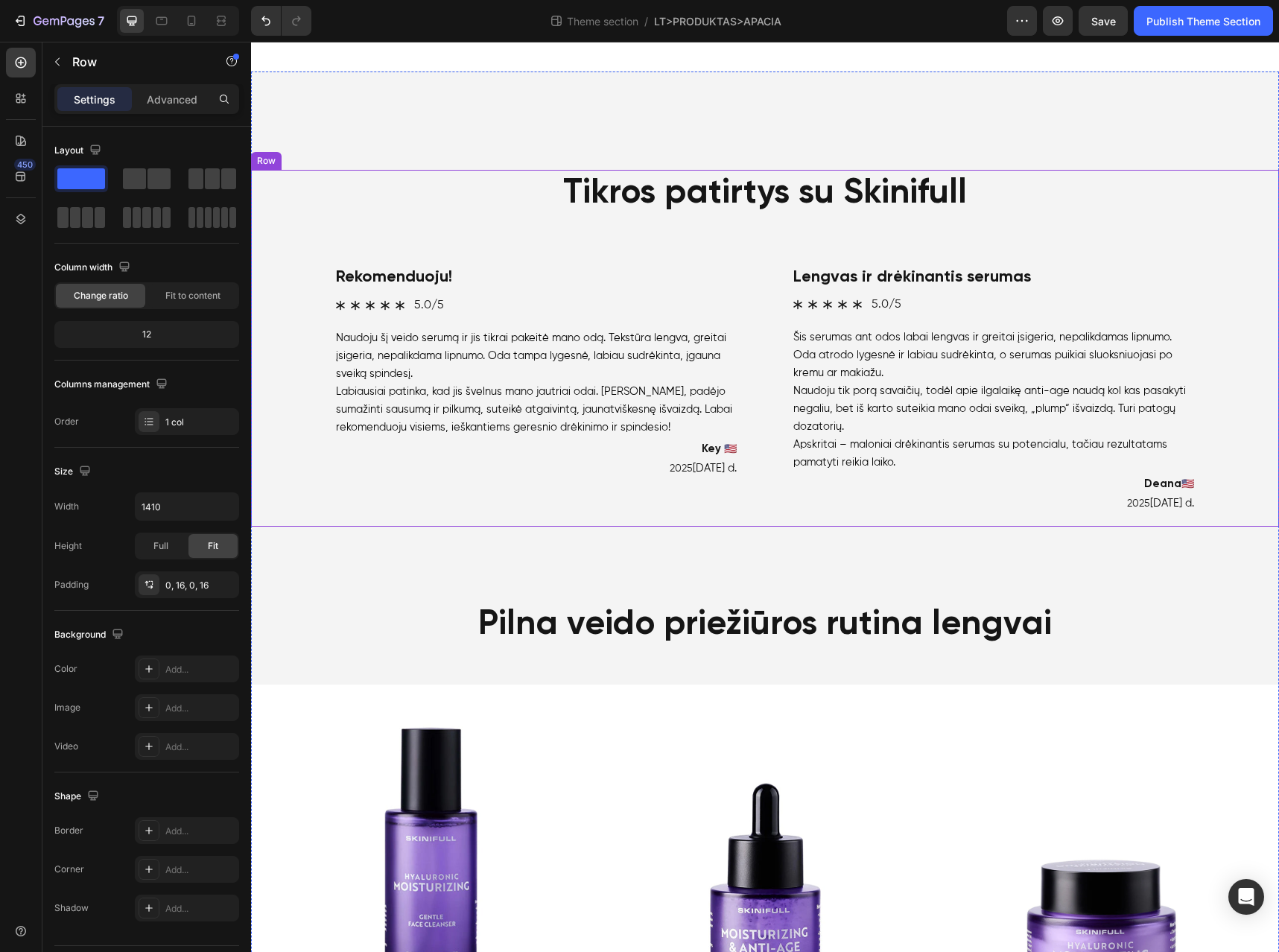
click at [704, 221] on div "Tikros patirtys su Skinifull Heading Video Rekomenduoju! Text Block Icon Icon I…" at bounding box center [765, 348] width 1004 height 357
click at [334, 154] on icon at bounding box center [329, 155] width 12 height 12
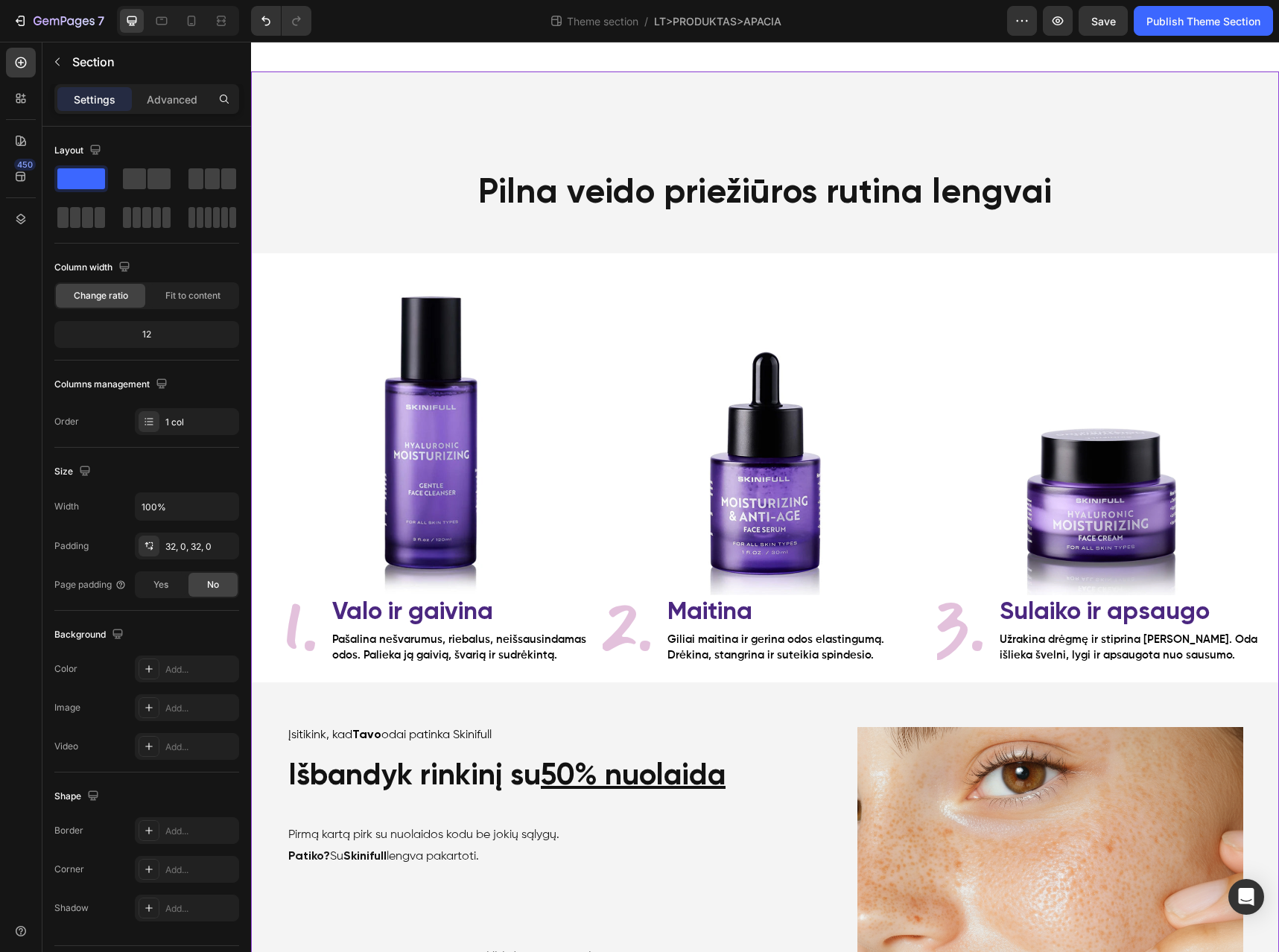
click at [666, 119] on div "Pilna veido priežiūros rutina lengvai Heading Image 1. Text Block Valo ir gaivi…" at bounding box center [764, 903] width 1028 height 1616
click at [463, 225] on div "Pilna veido priežiūros rutina lengvai Heading Image 1. Text Block Valo ir gaivi…" at bounding box center [764, 940] width 1028 height 1541
click at [181, 103] on p "Advanced" at bounding box center [172, 100] width 51 height 15
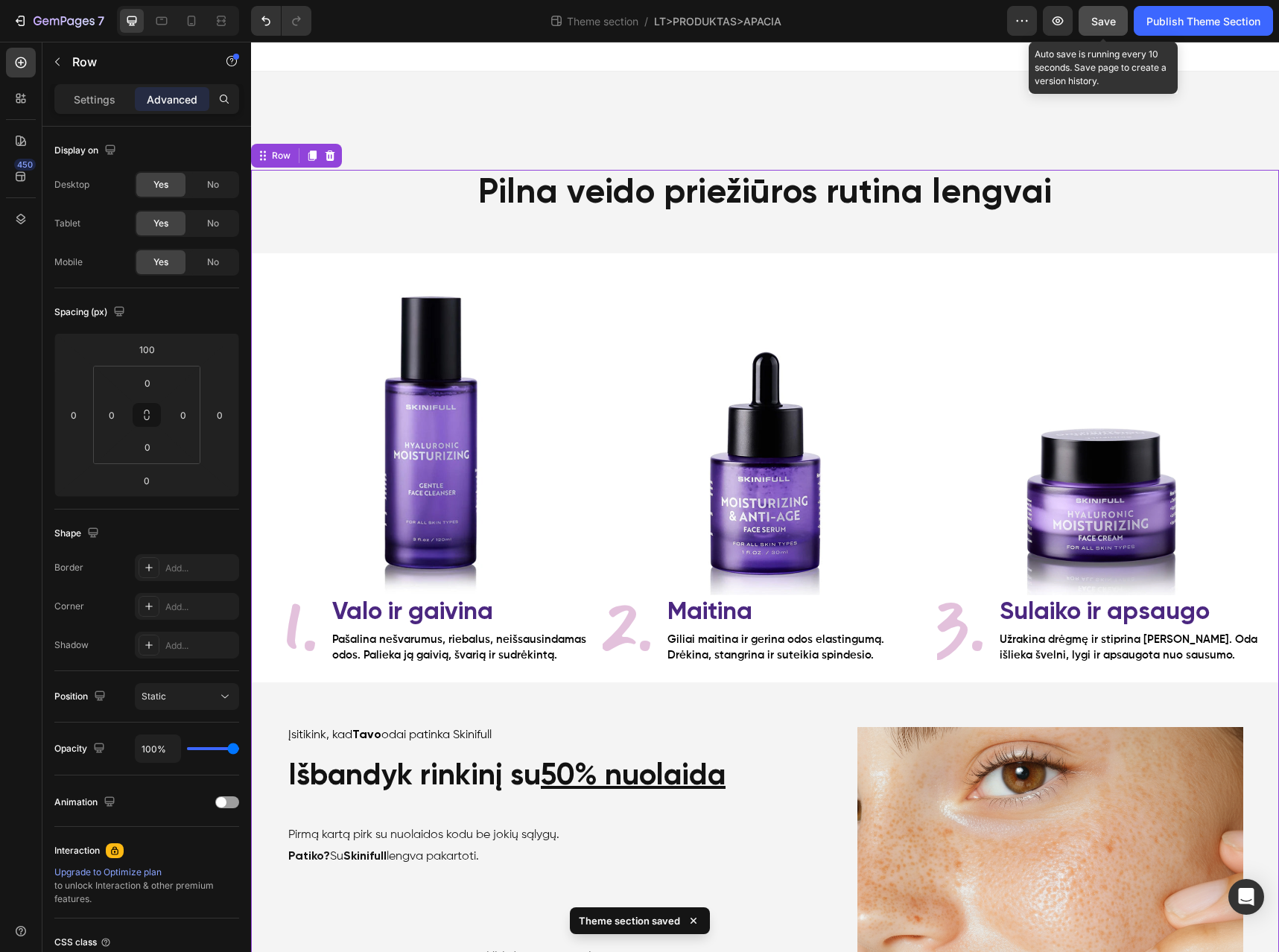
click at [1098, 22] on span "Save" at bounding box center [1104, 21] width 25 height 12
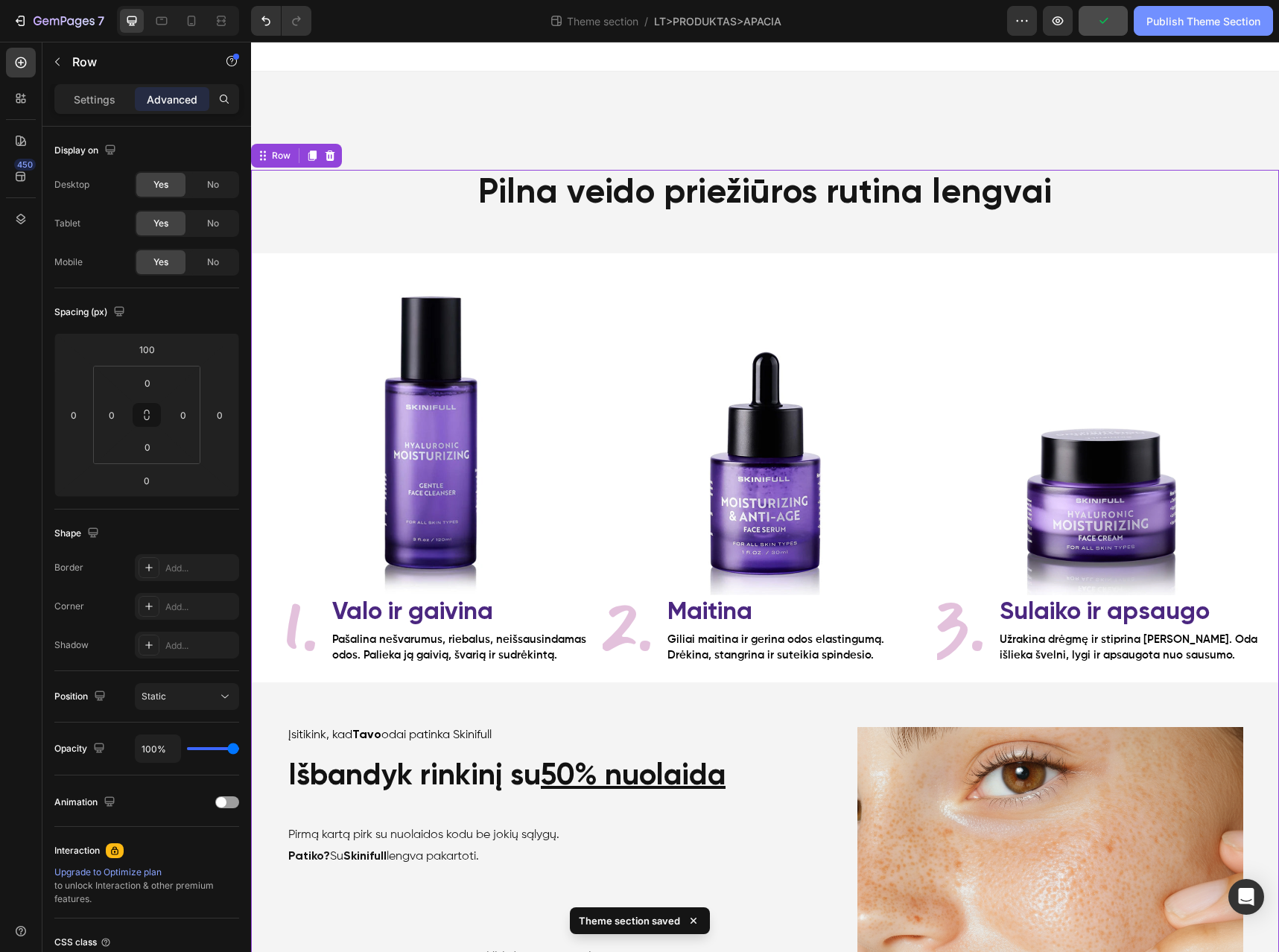
click at [1173, 27] on div "Publish Theme Section" at bounding box center [1203, 21] width 114 height 15
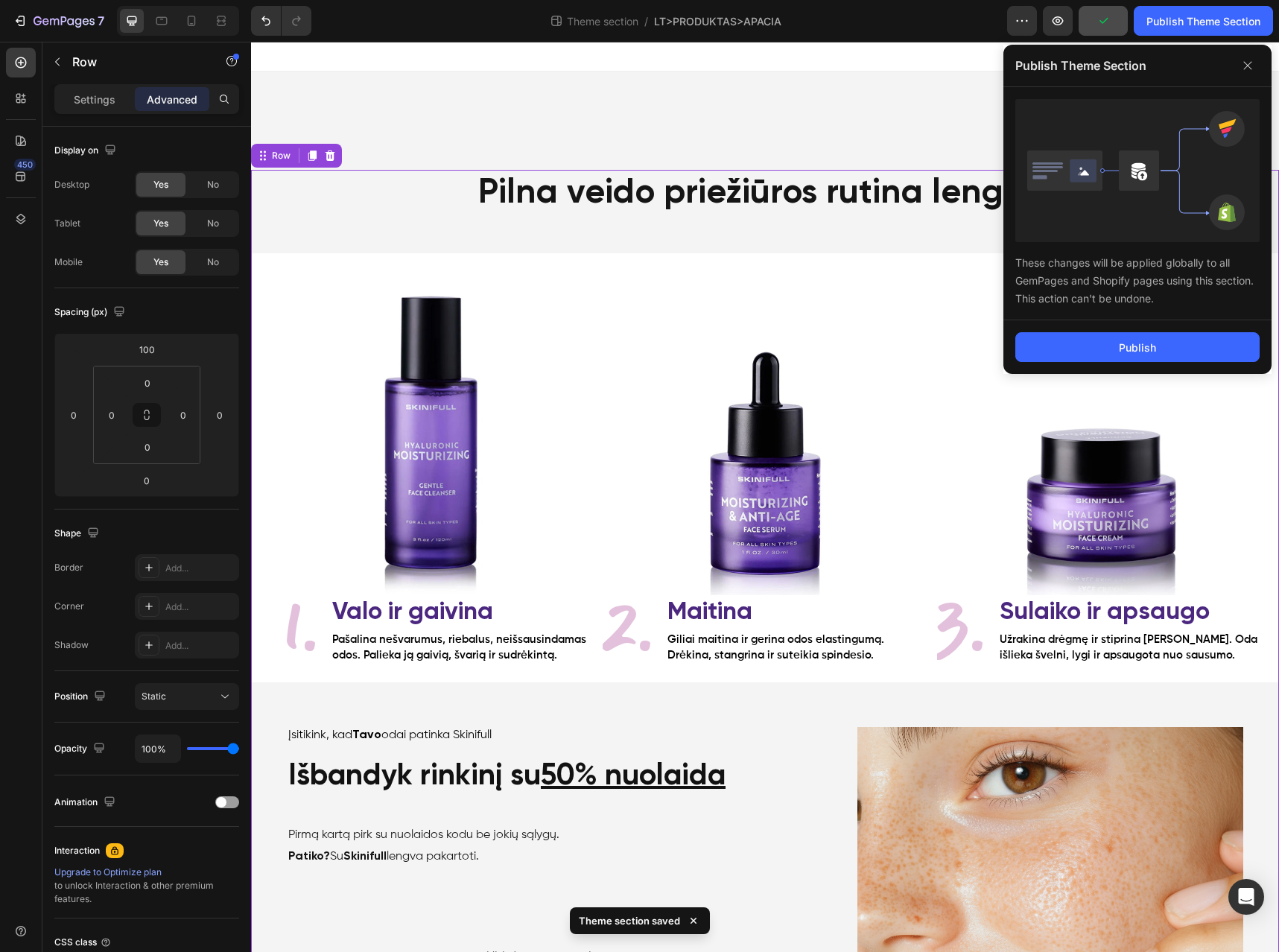
click at [1103, 367] on div "Publish" at bounding box center [1138, 347] width 268 height 54
click at [1113, 353] on button "Publish" at bounding box center [1137, 347] width 245 height 30
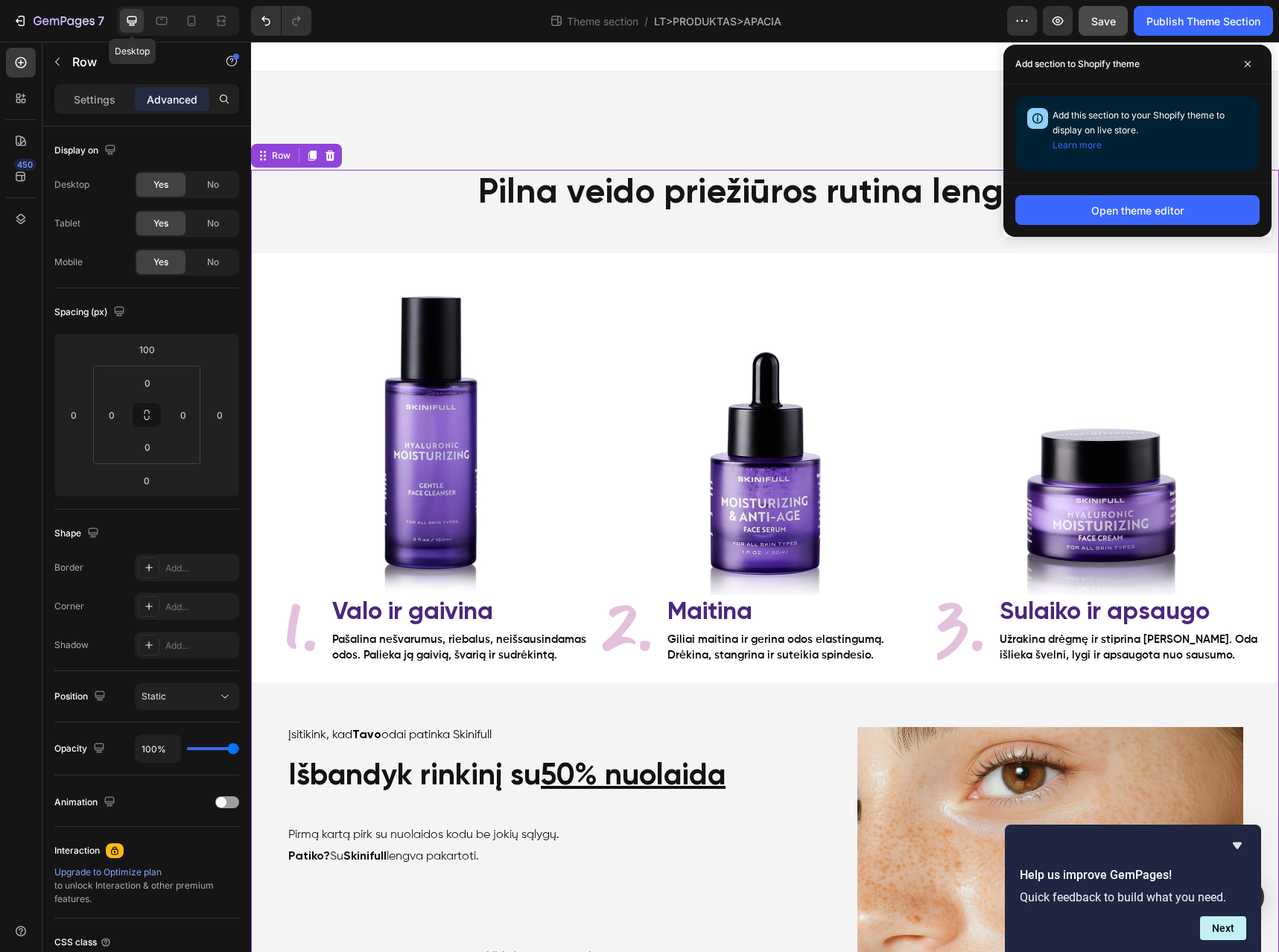
click at [134, 25] on icon at bounding box center [132, 21] width 10 height 10
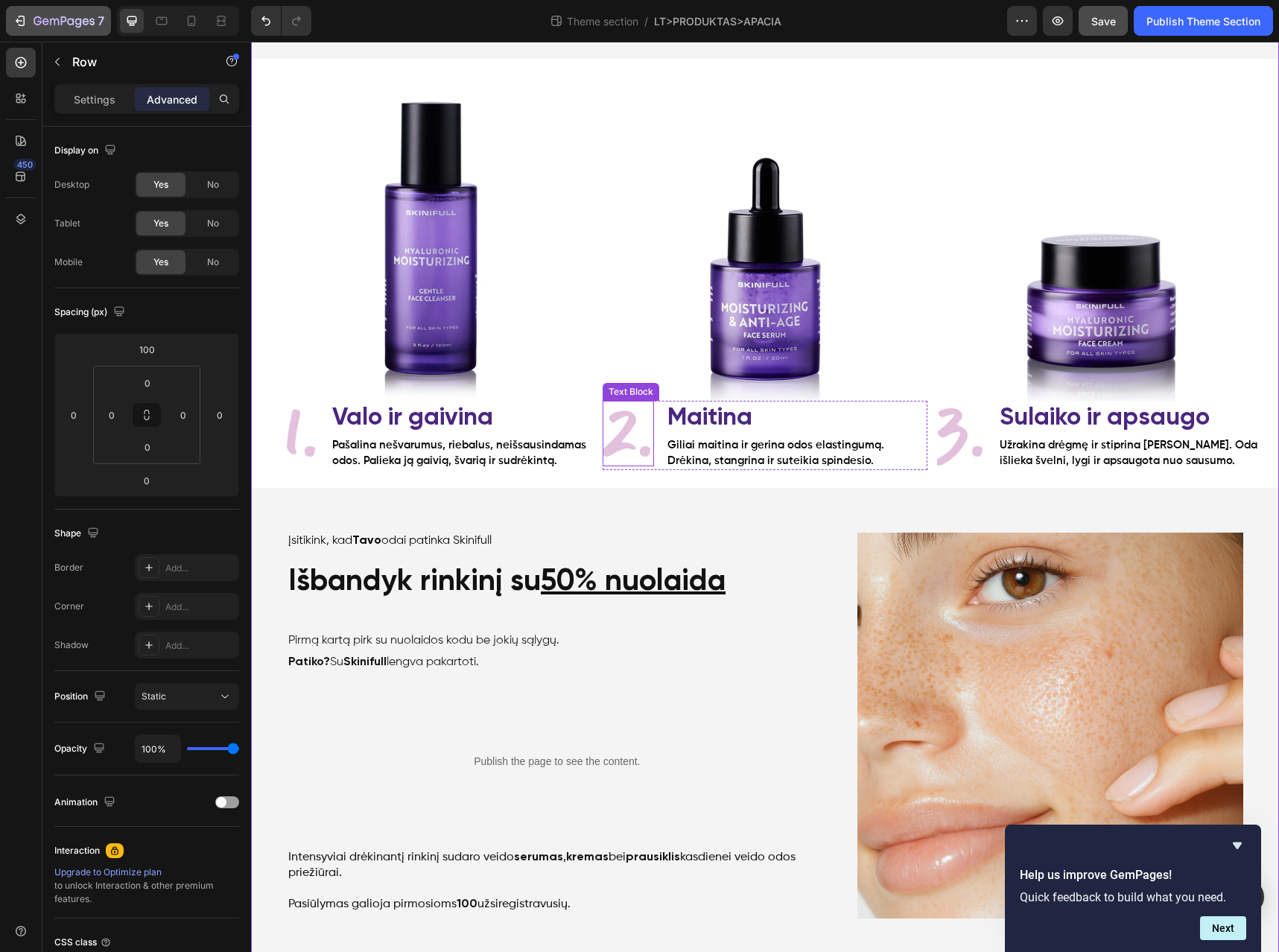
scroll to position [184, 0]
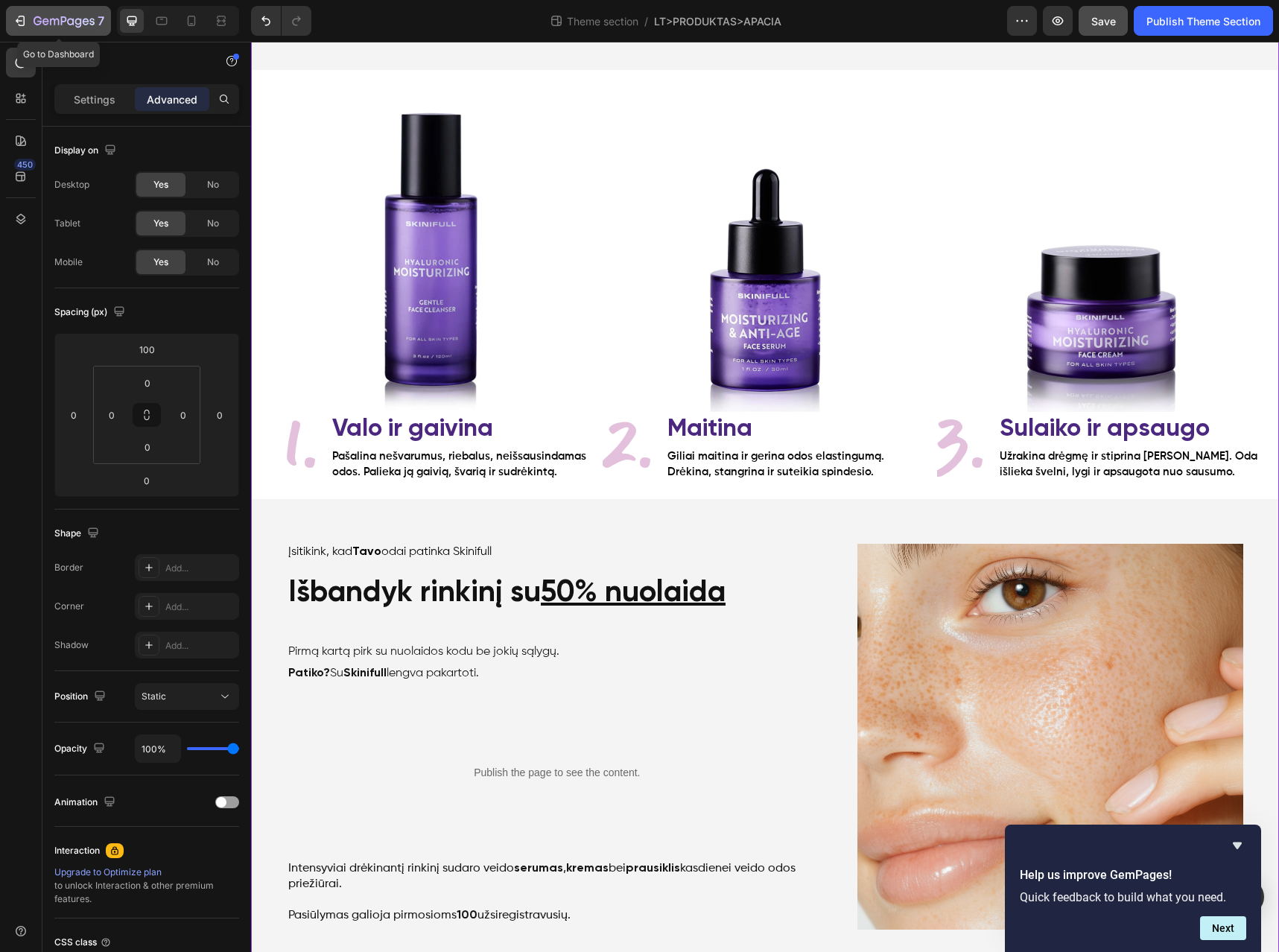
click at [53, 19] on icon "button" at bounding box center [55, 22] width 9 height 7
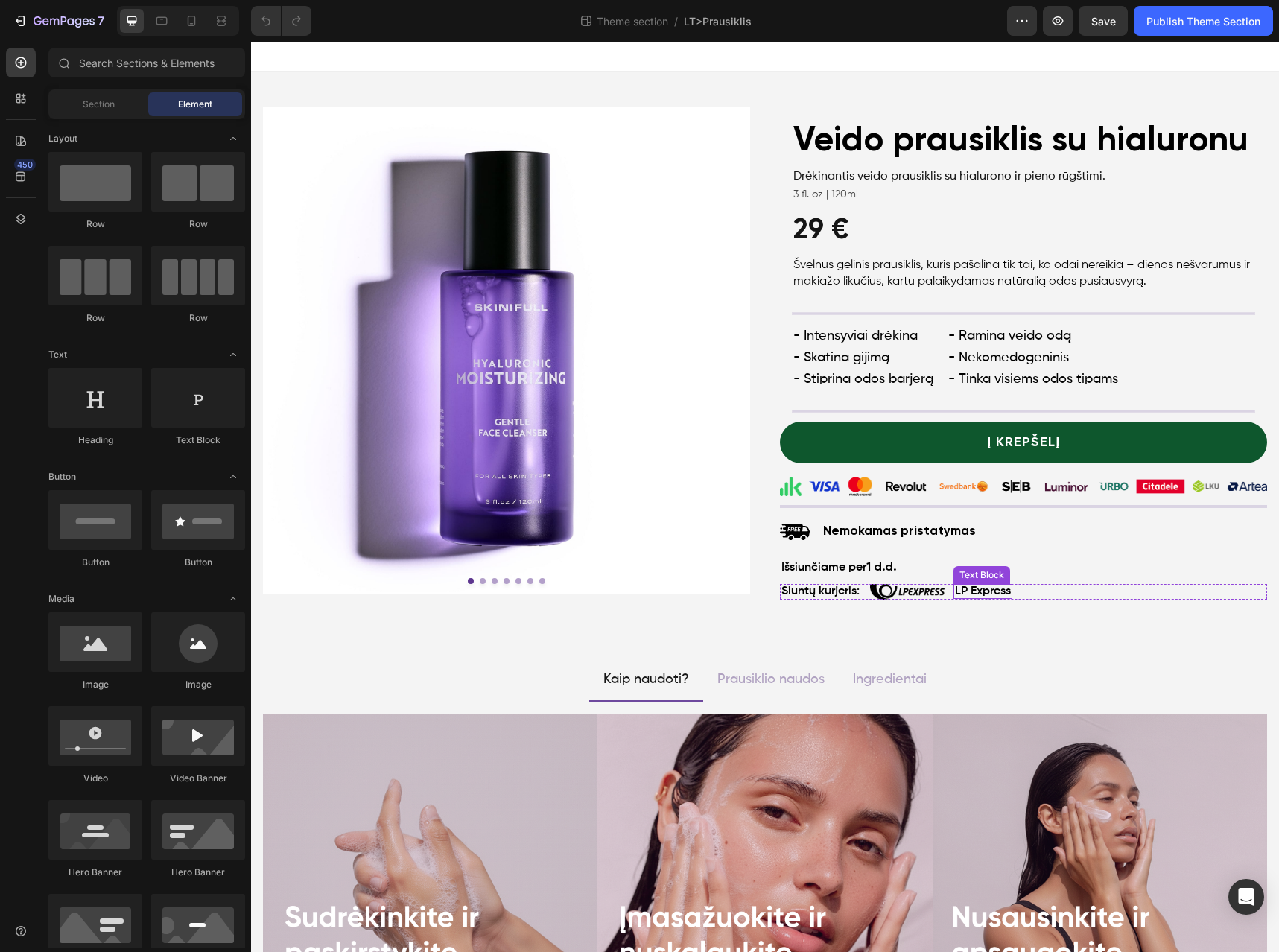
click at [977, 593] on p "LP Express" at bounding box center [983, 591] width 56 height 12
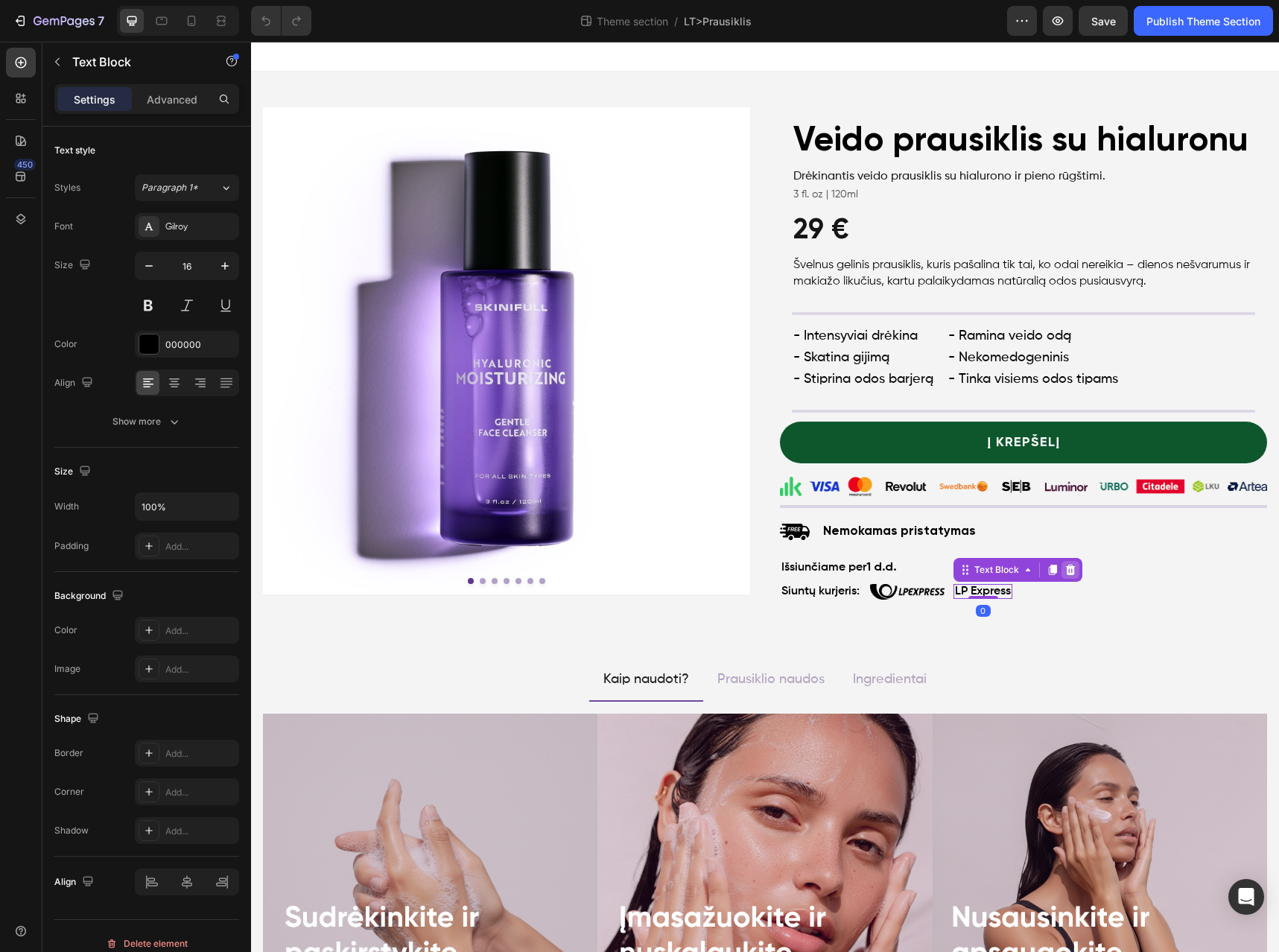
click at [1070, 569] on icon at bounding box center [1070, 569] width 12 height 12
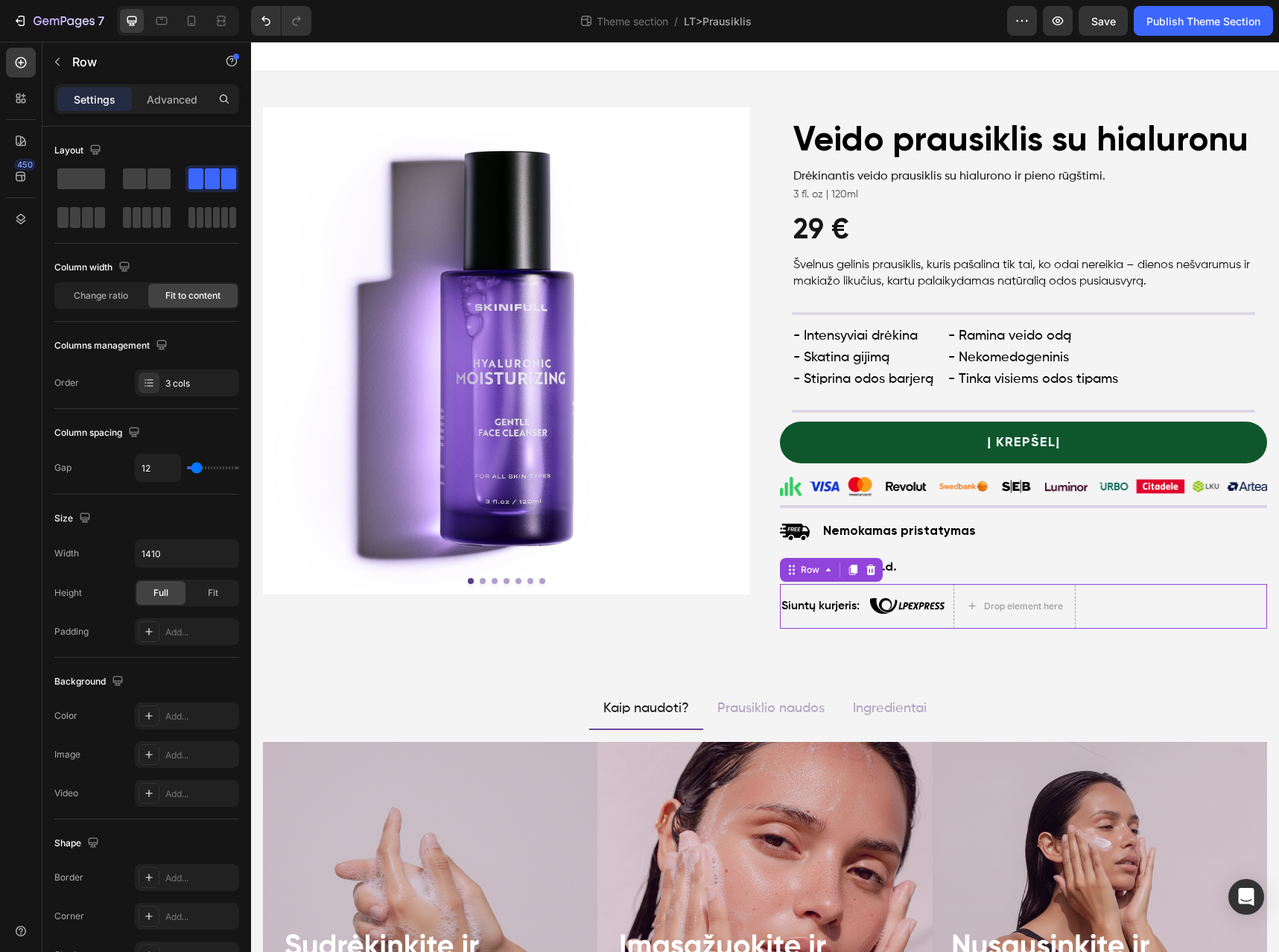
click at [1119, 599] on div "Siuntų kurjeris: Text Block Image Drop element here Row 0" at bounding box center [1024, 606] width 488 height 45
click at [146, 178] on div at bounding box center [147, 178] width 48 height 21
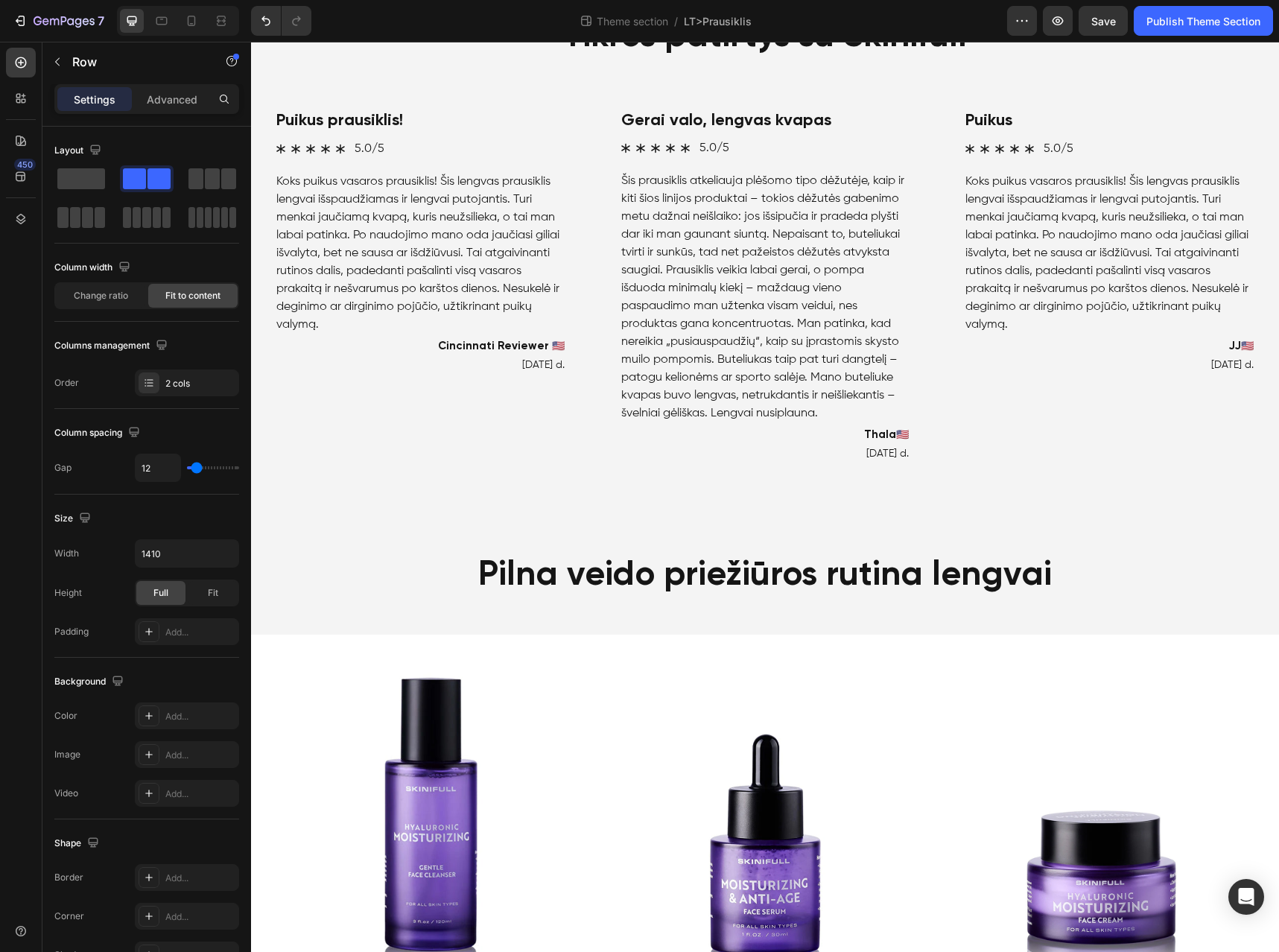
scroll to position [1166, 0]
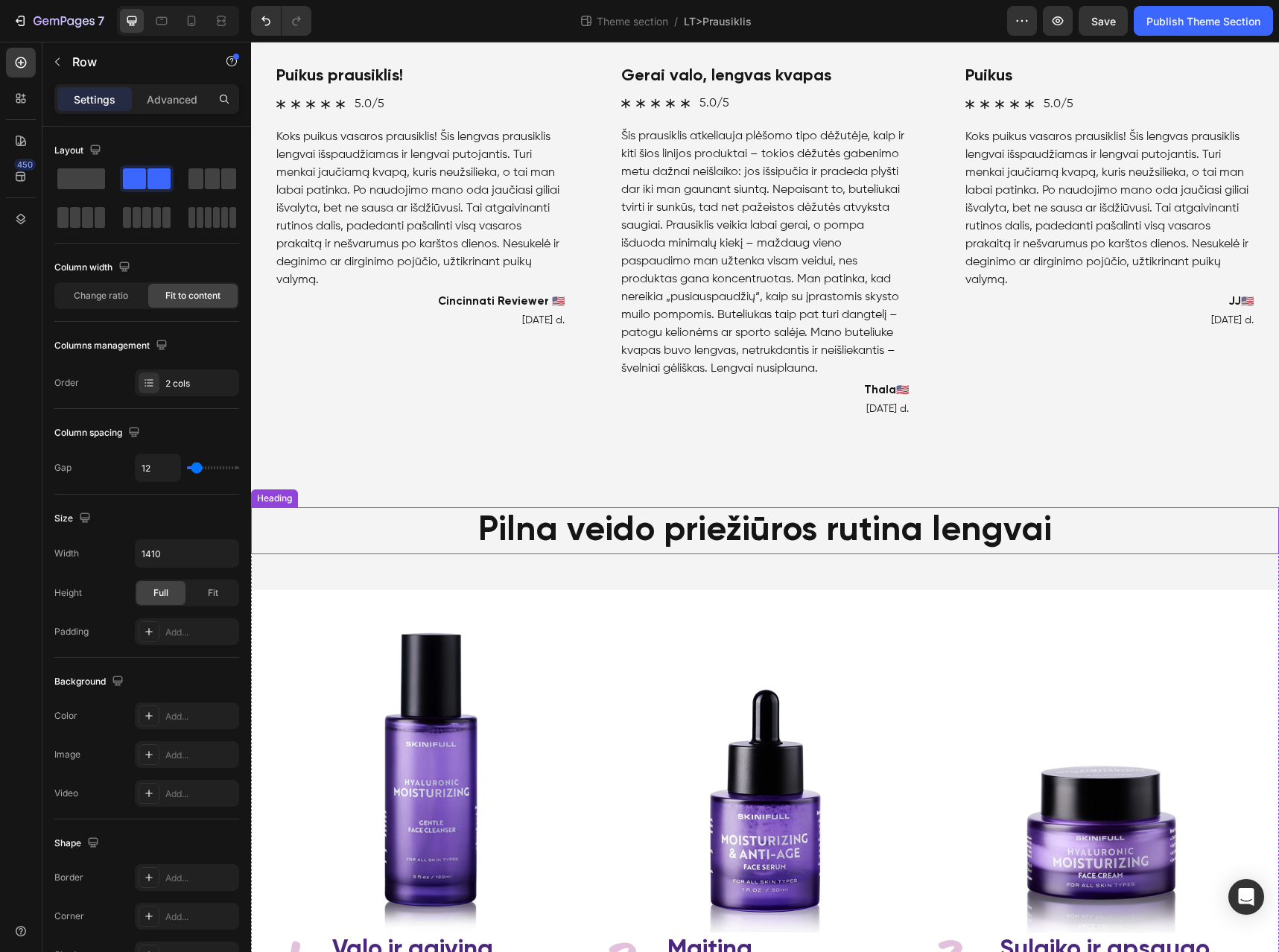
drag, startPoint x: 1102, startPoint y: 555, endPoint x: 1099, endPoint y: 569, distance: 14.3
click at [1099, 555] on h2 "Pilna veido priežiūros rutina lengvai" at bounding box center [764, 532] width 1028 height 48
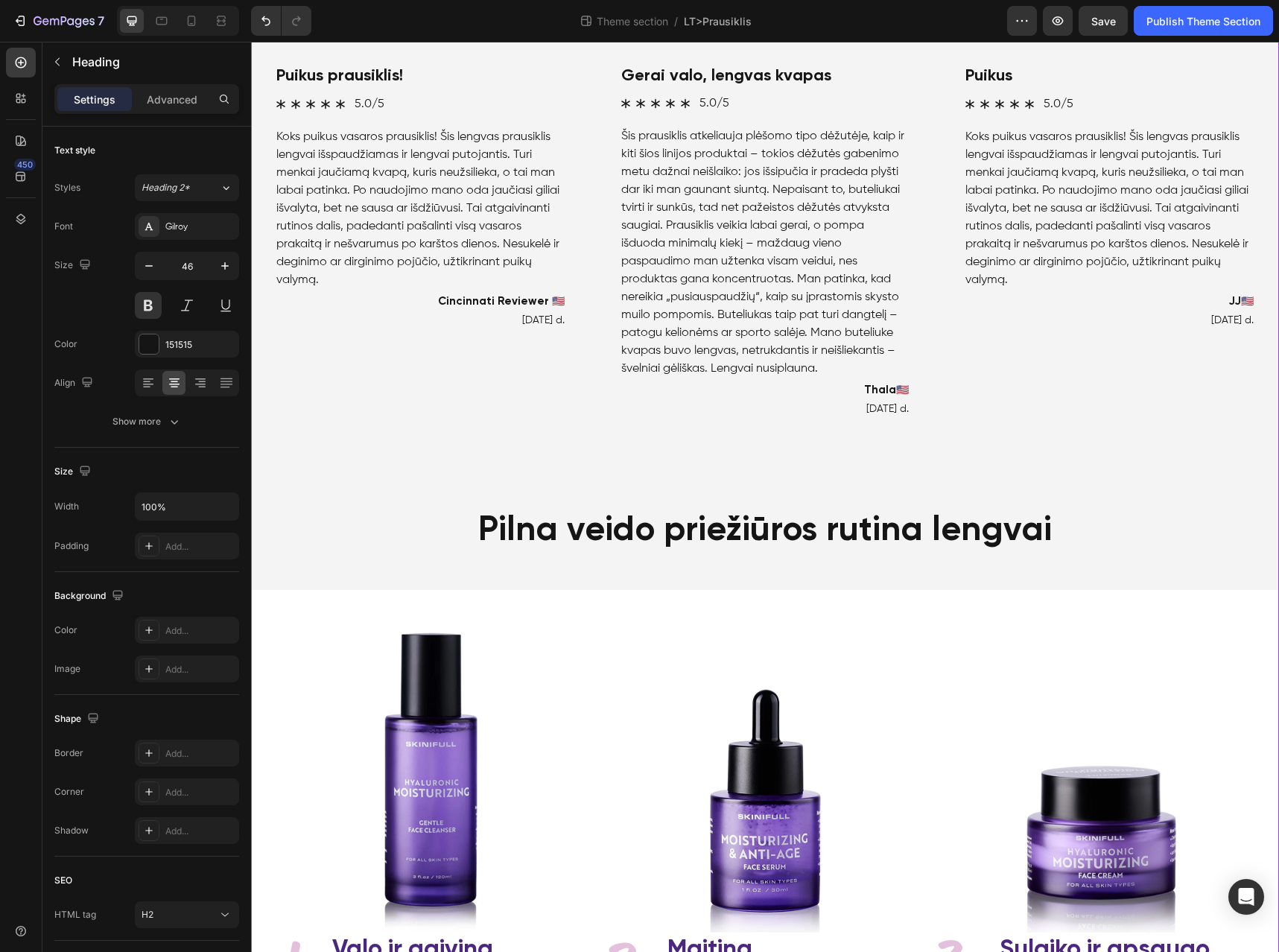
click at [1096, 469] on div "Product Images Product Veido prausiklis su hialuronu Heading Drėkinantis veido …" at bounding box center [764, 489] width 1028 height 3120
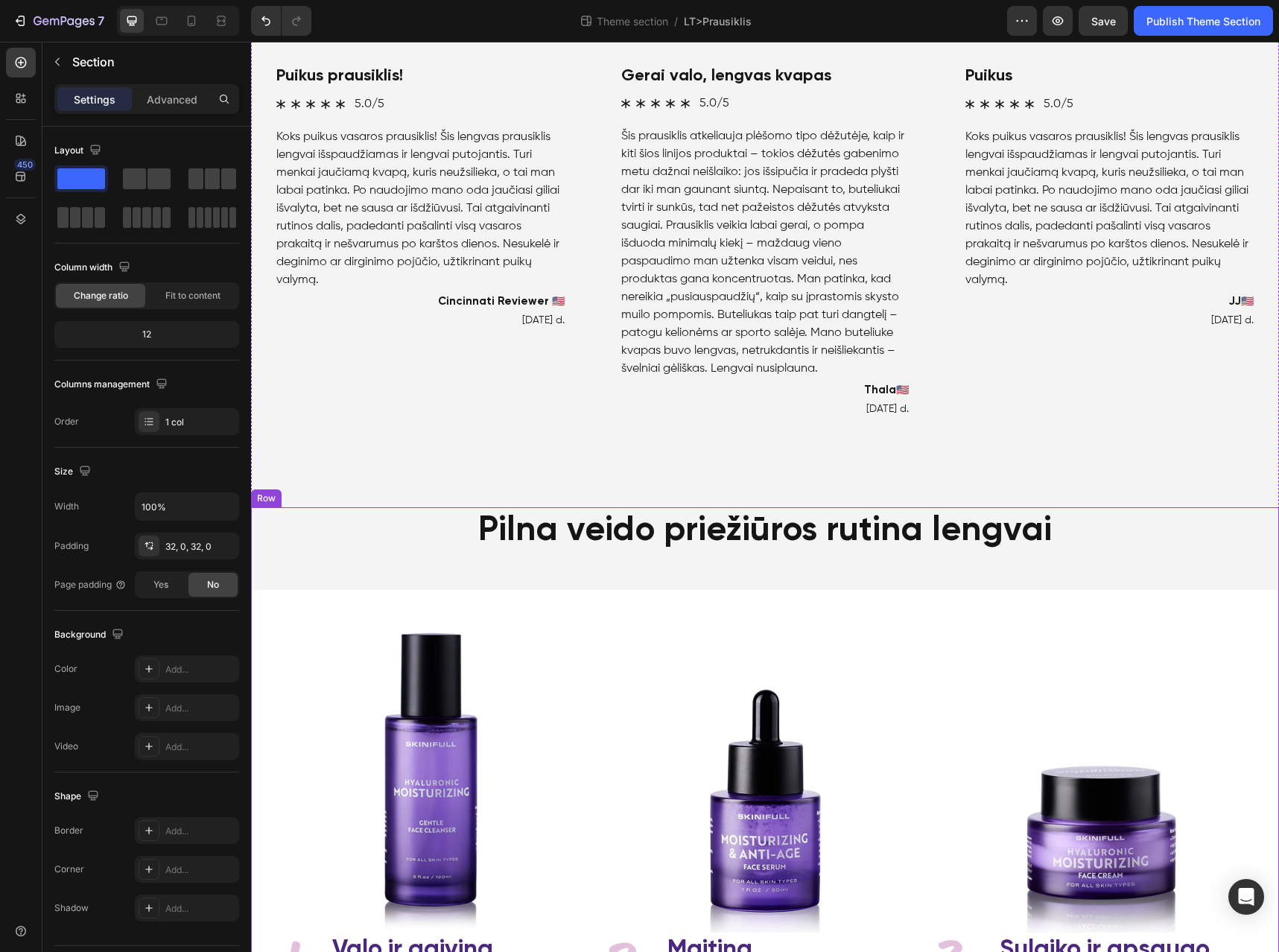
click at [326, 499] on icon at bounding box center [329, 493] width 12 height 12
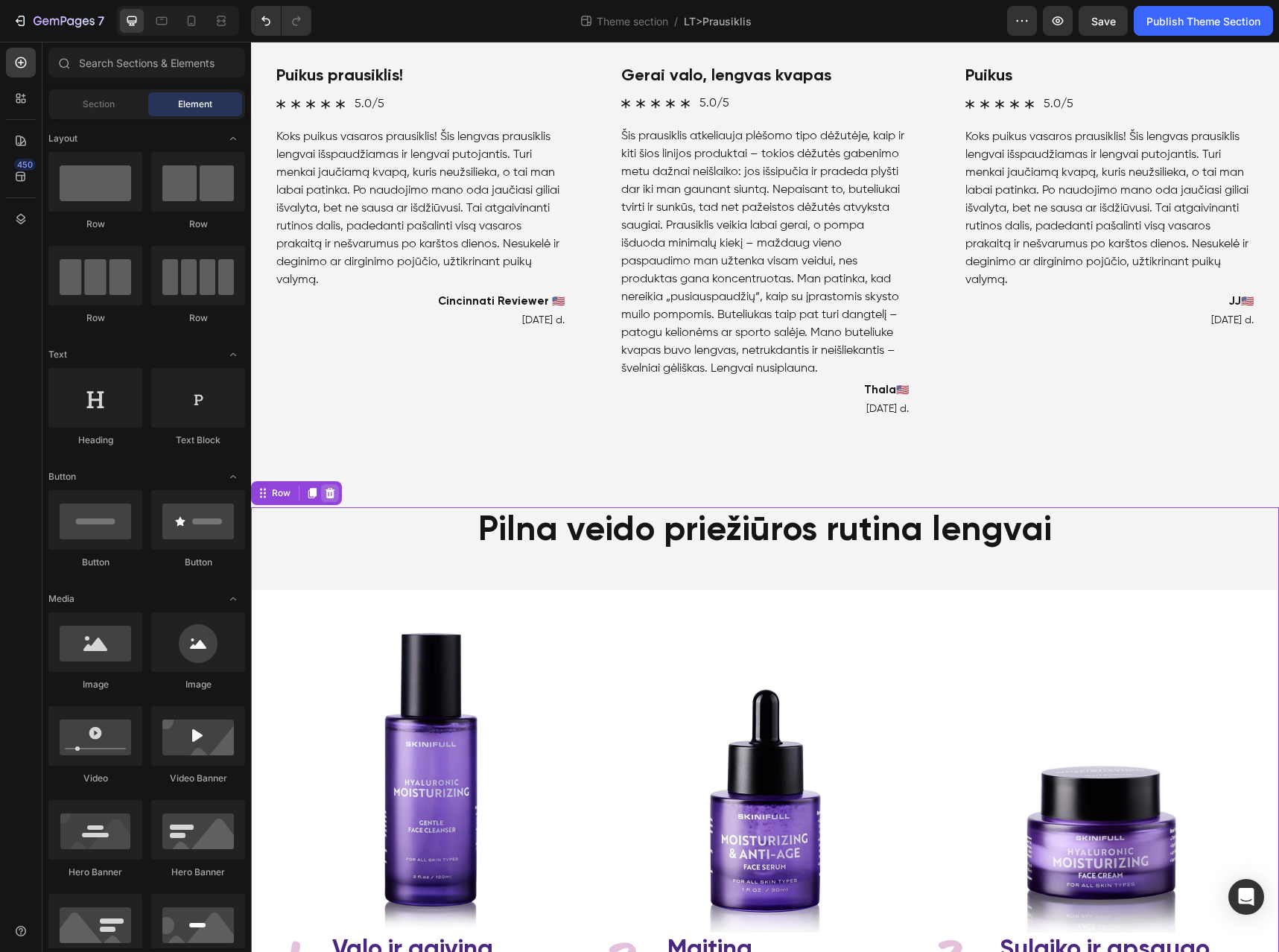
scroll to position [684, 0]
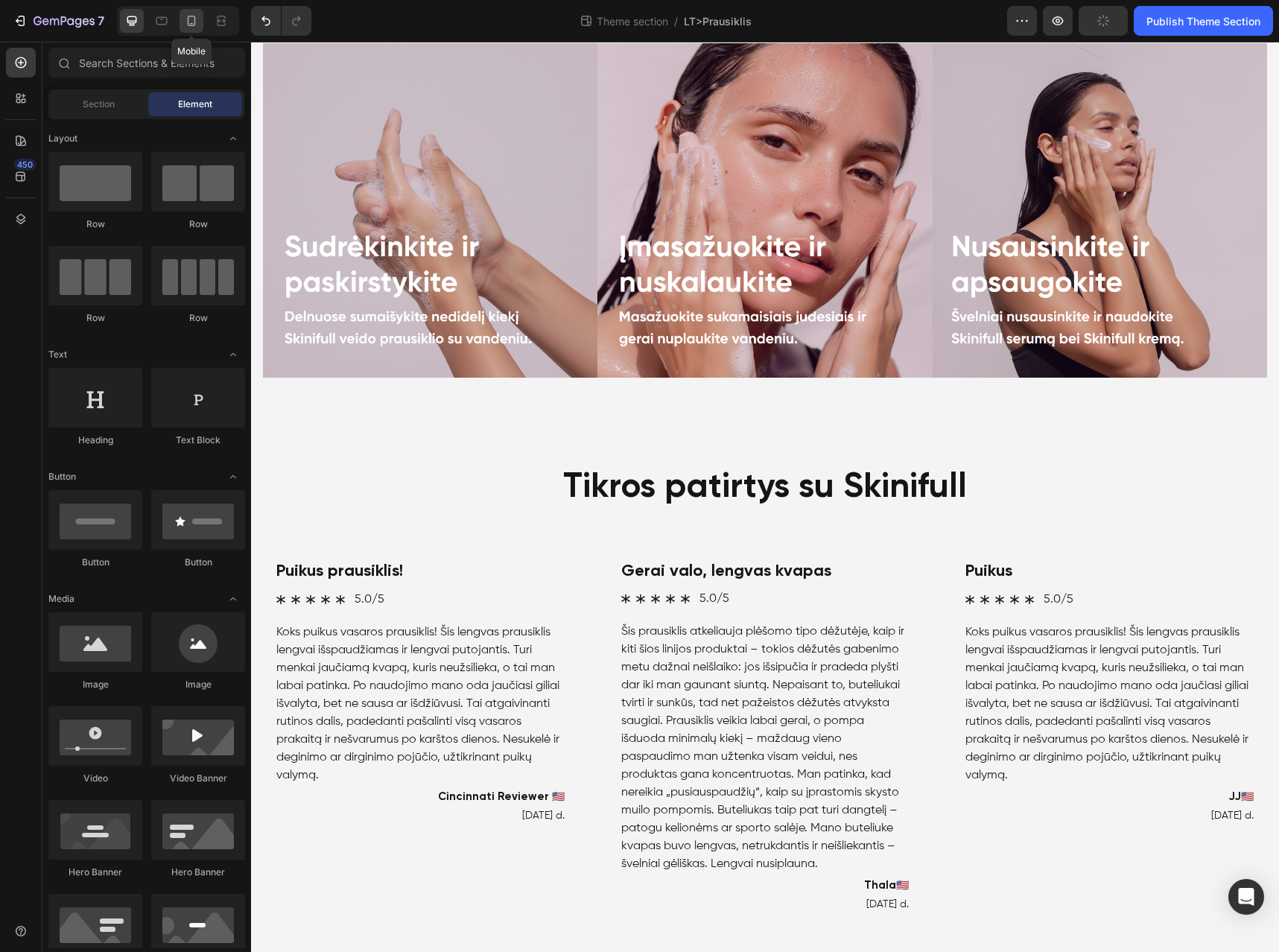
click at [189, 19] on icon at bounding box center [191, 20] width 15 height 15
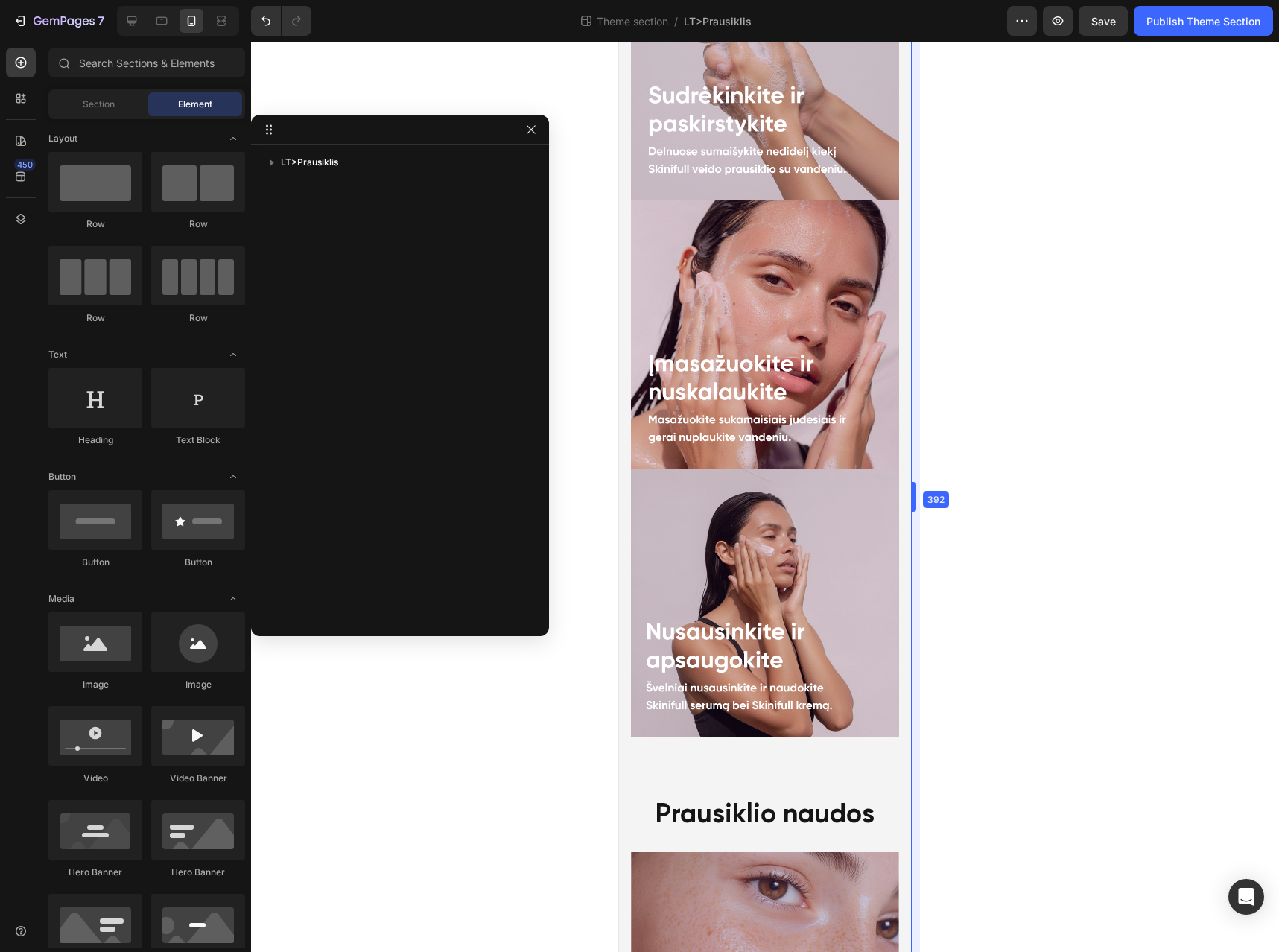
scroll to position [1325, 0]
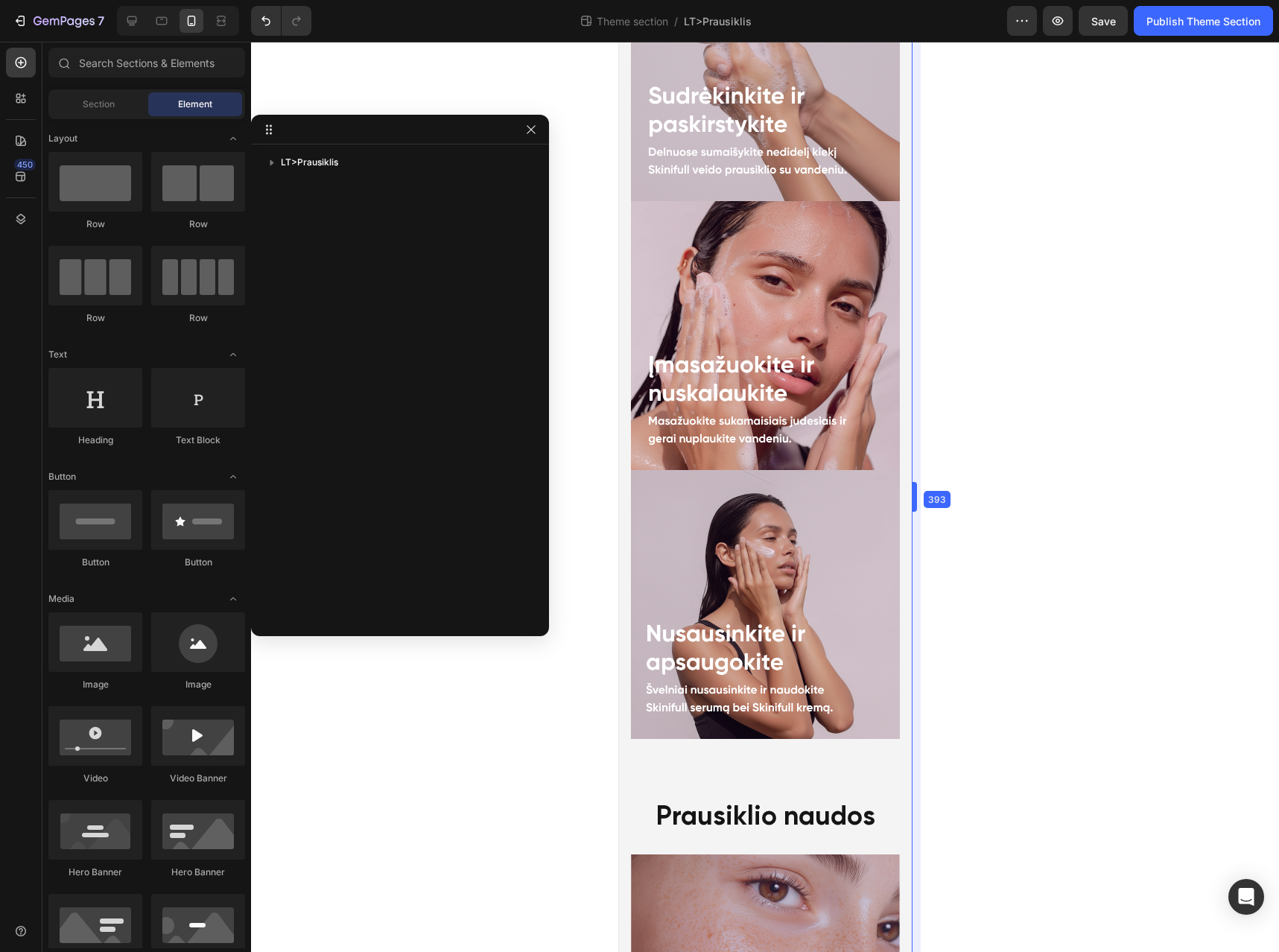
drag, startPoint x: 927, startPoint y: 511, endPoint x: 899, endPoint y: 518, distance: 28.9
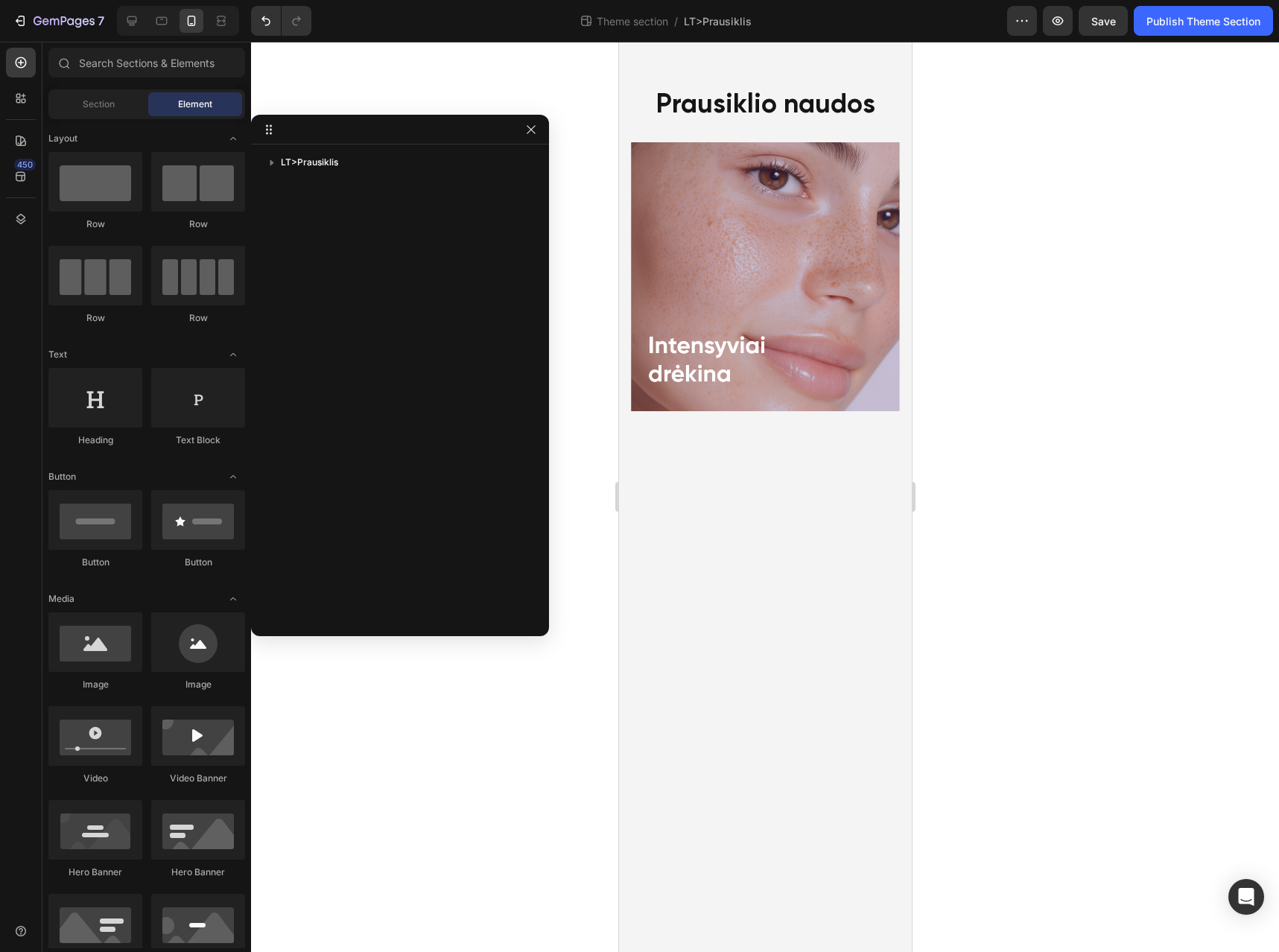
scroll to position [1892, 0]
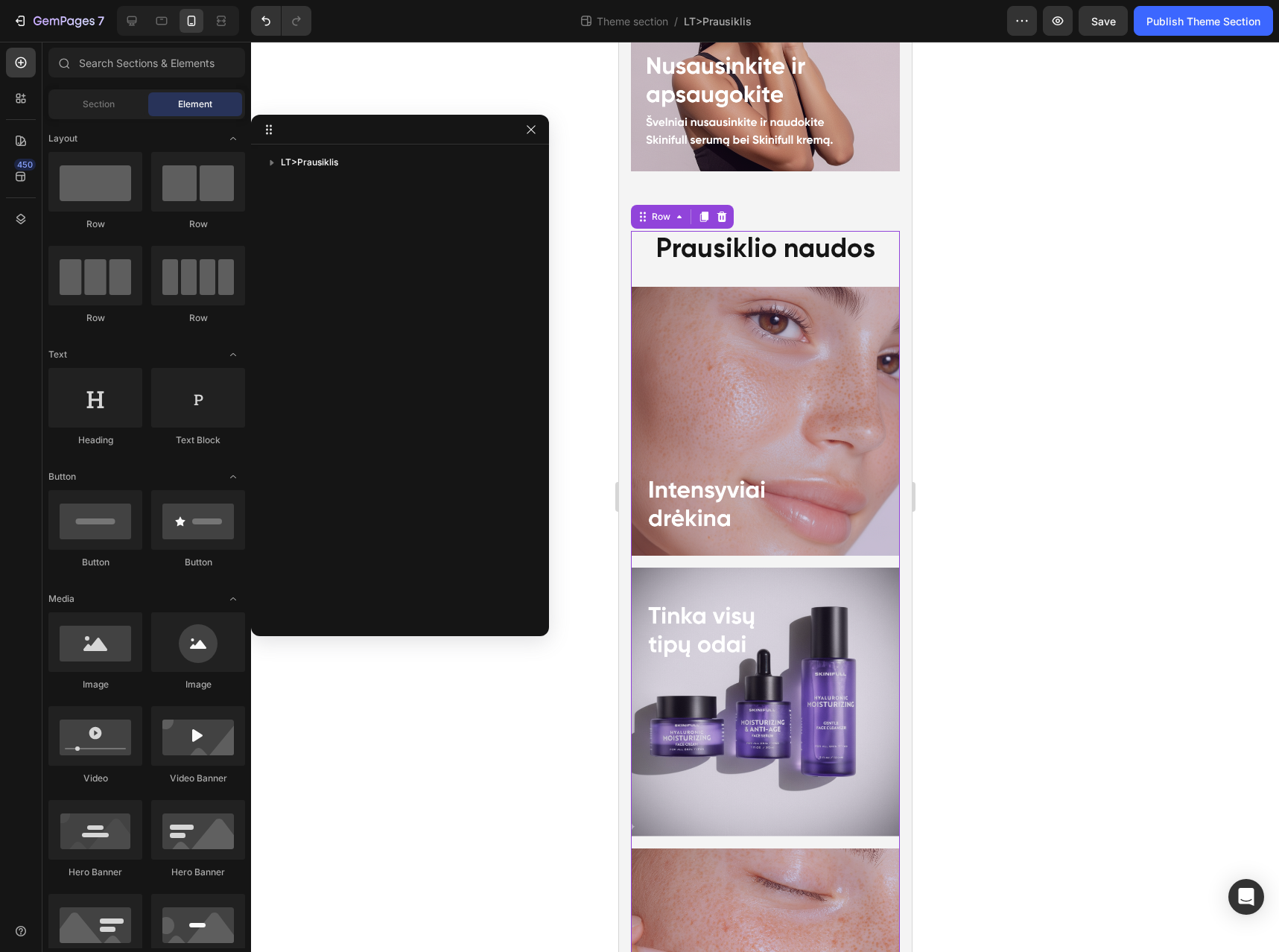
click at [849, 505] on div "Prausiklio naudos Heading Image Image Image Row 48" at bounding box center [764, 673] width 269 height 886
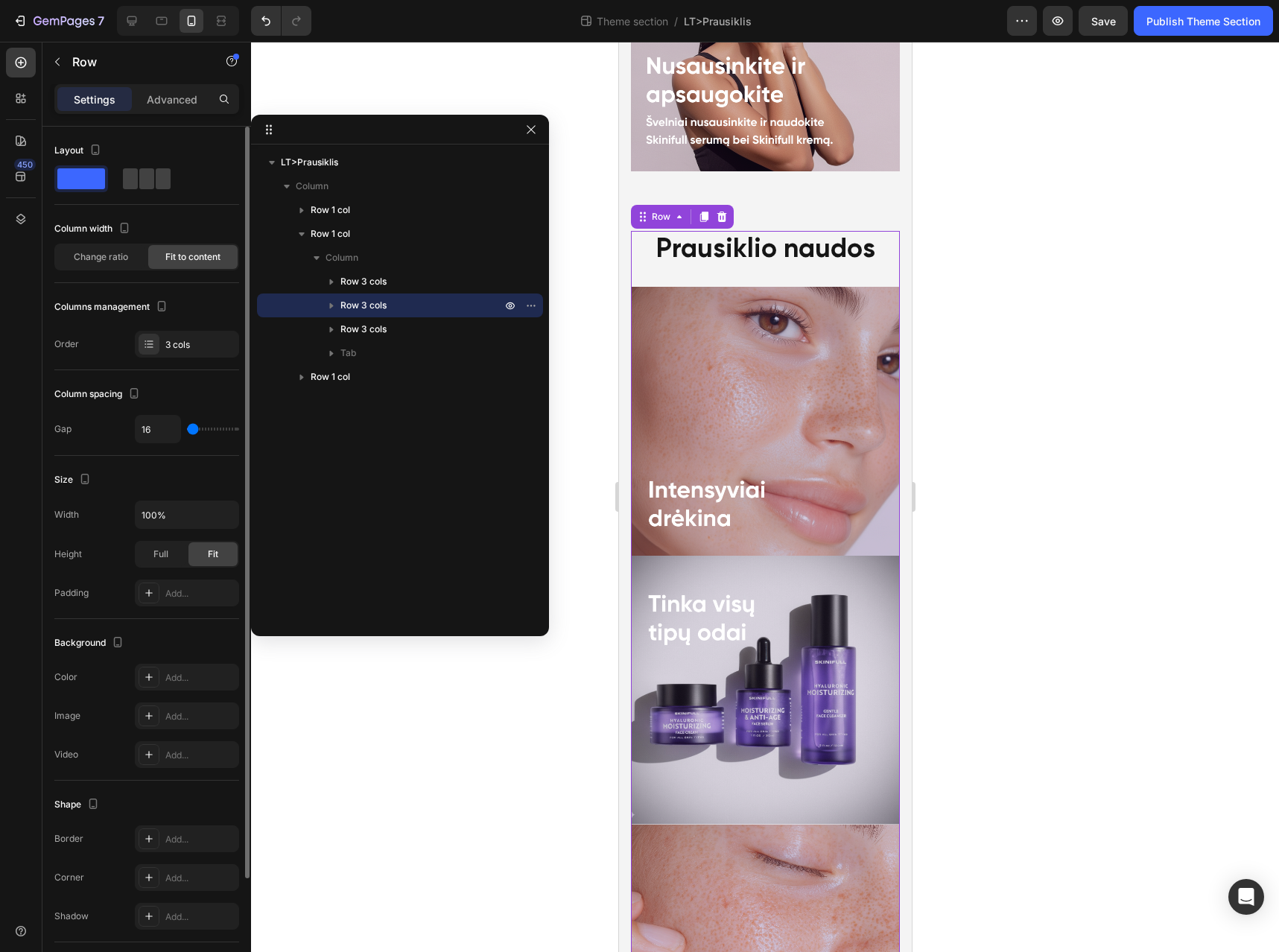
drag, startPoint x: 196, startPoint y: 427, endPoint x: 133, endPoint y: 427, distance: 63.0
type input "0"
click at [187, 427] on input "range" at bounding box center [213, 429] width 52 height 3
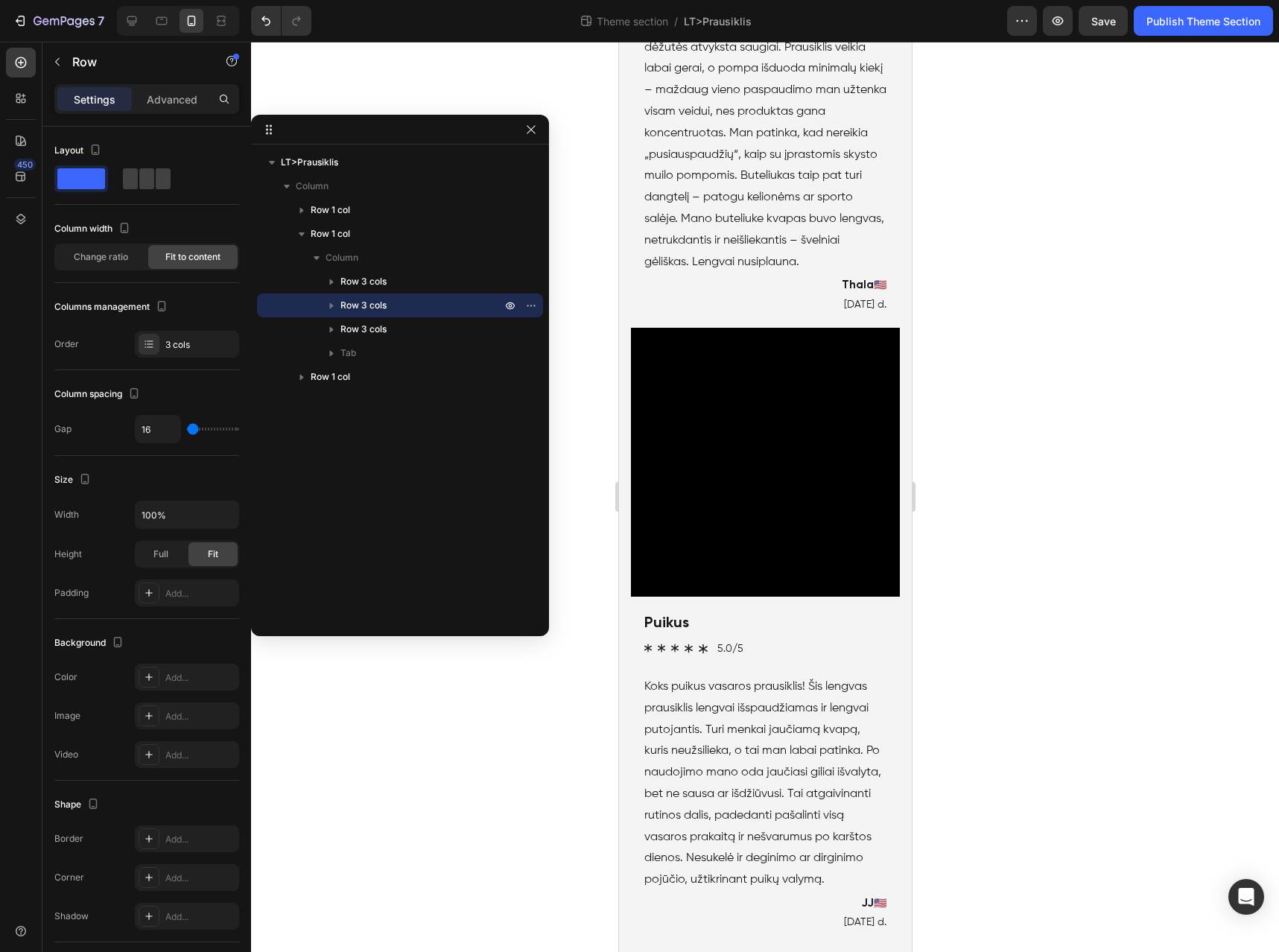
scroll to position [4021, 0]
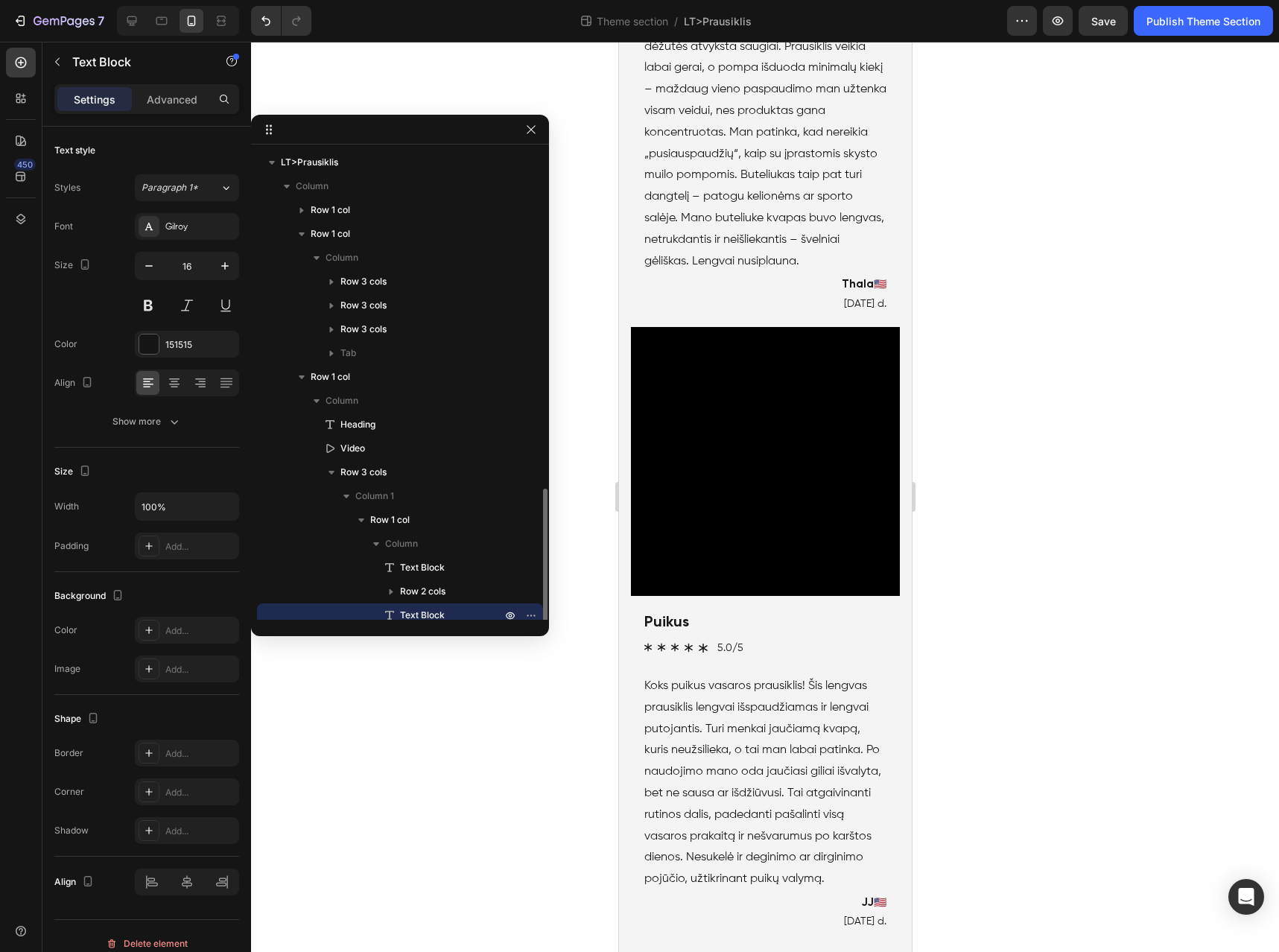
scroll to position [198, 0]
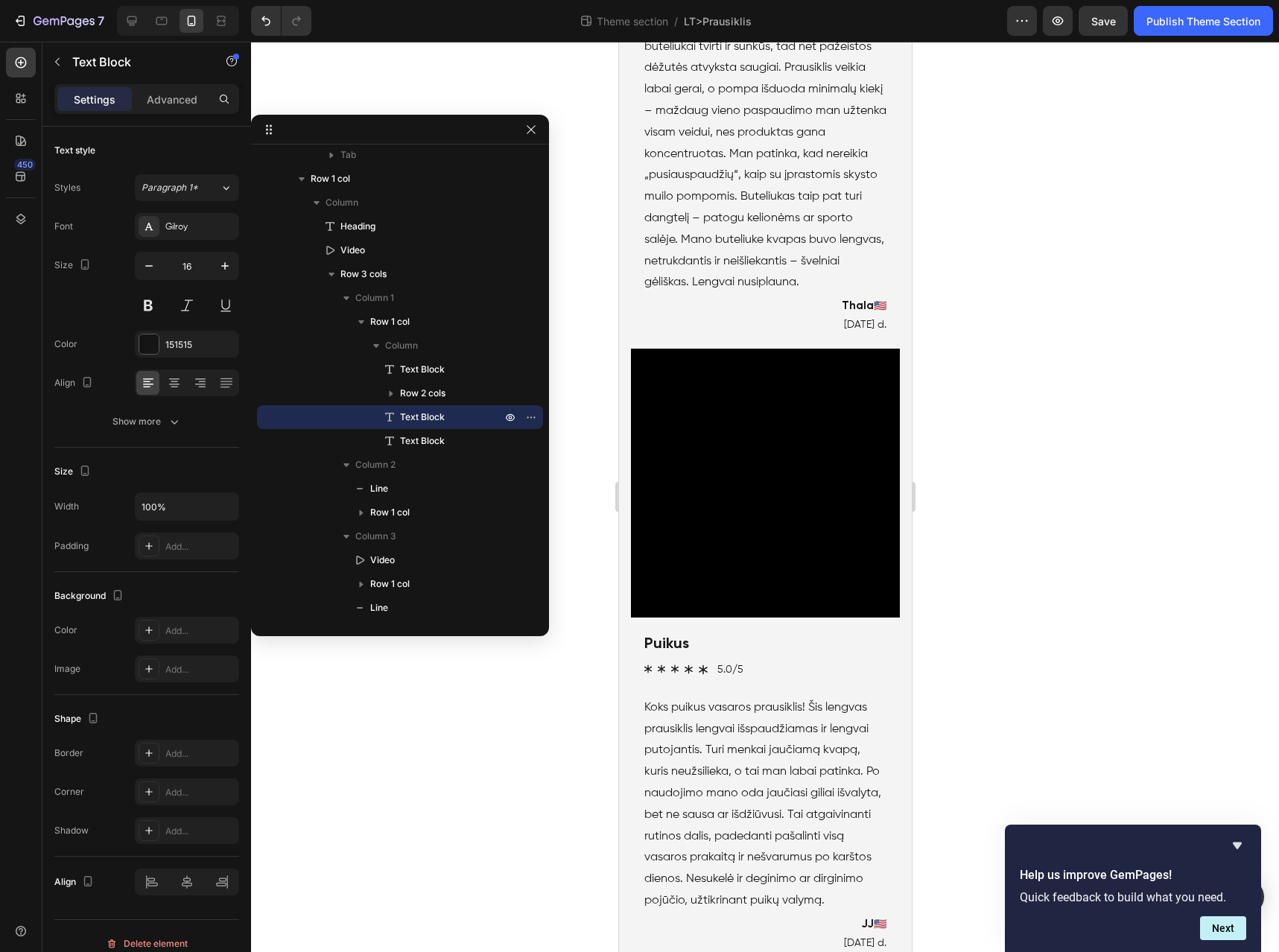
drag, startPoint x: 775, startPoint y: 738, endPoint x: 845, endPoint y: 704, distance: 77.8
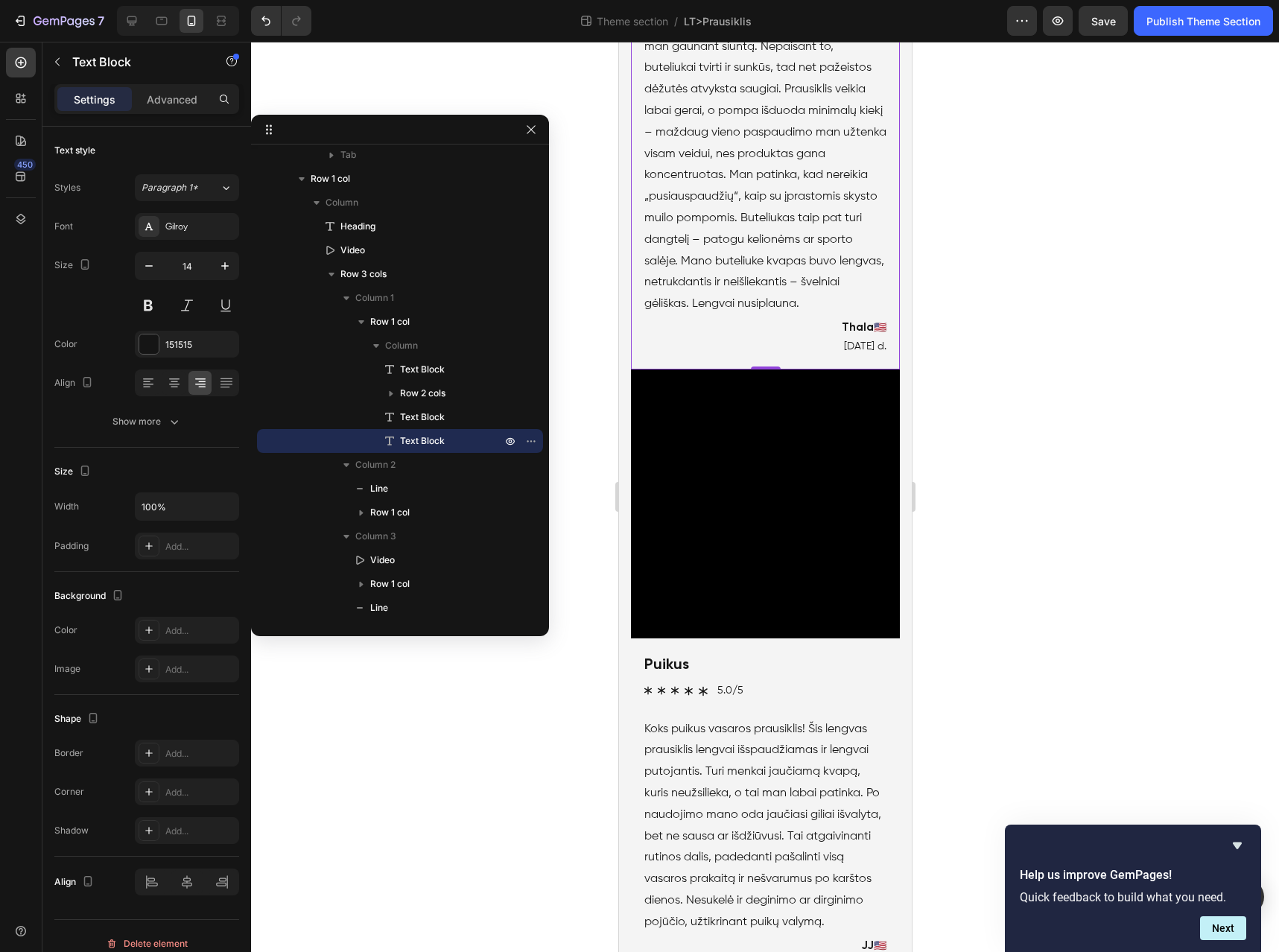
click at [877, 370] on div "Gerai valo, lengvas kvapas Text Block Icon Icon Icon Icon Icon Icon List 5.0/5 …" at bounding box center [764, 120] width 269 height 499
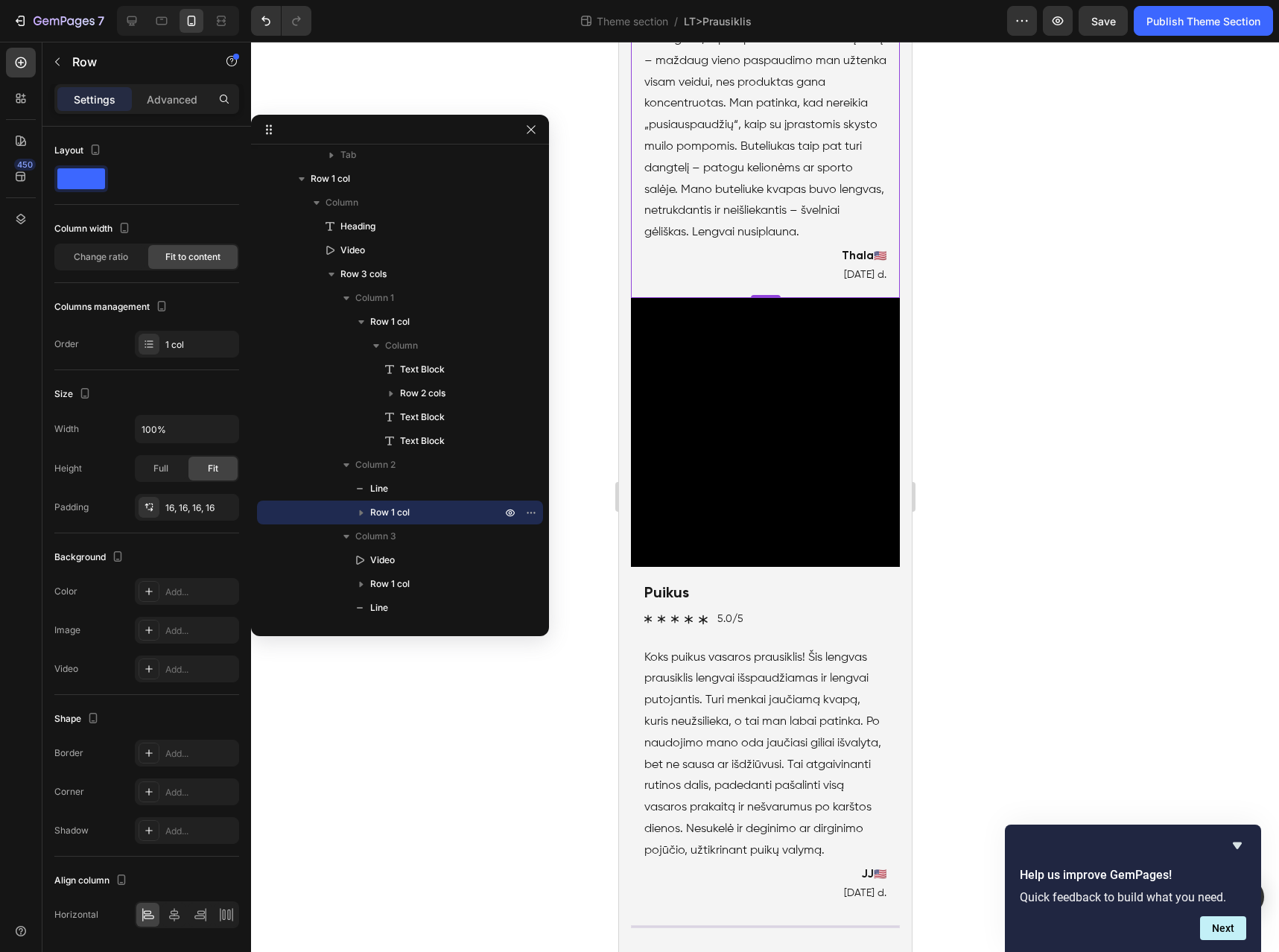
scroll to position [4617, 0]
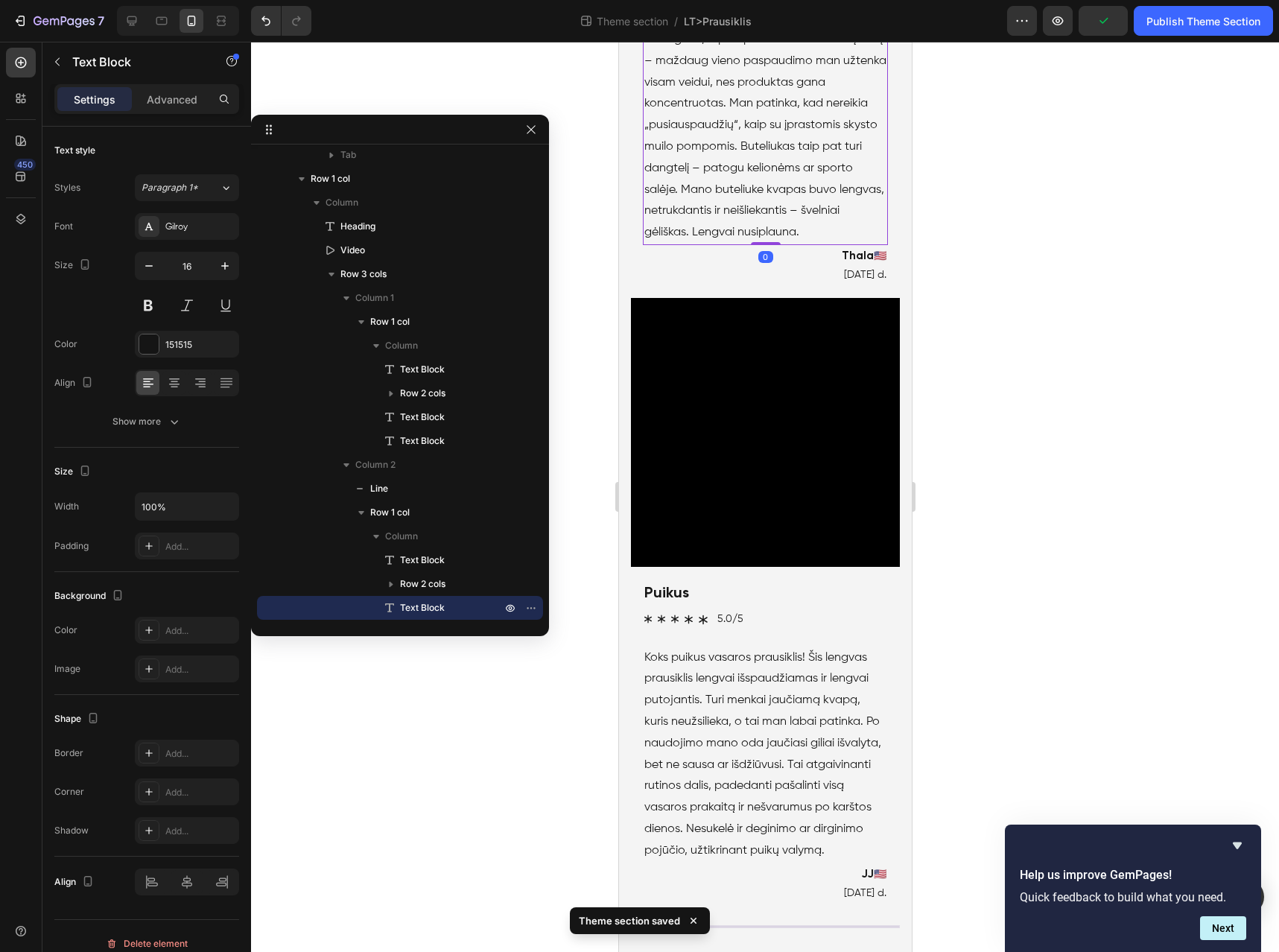
click at [753, 244] on p "Šis prausiklis atkeliauja plėšomo tipo dėžutėje, kaip ir kiti šios linijos prod…" at bounding box center [765, 61] width 242 height 365
click at [713, 244] on p "Šis prausiklis atkeliauja plėšomo tipo dėžutėje, kaip ir kiti šios linijos prod…" at bounding box center [765, 61] width 242 height 365
click at [683, 244] on p "Šis prausiklis atkeliauja plėšomo tipo dėžutėje, kaip ir kiti šios linijos prod…" at bounding box center [765, 61] width 242 height 365
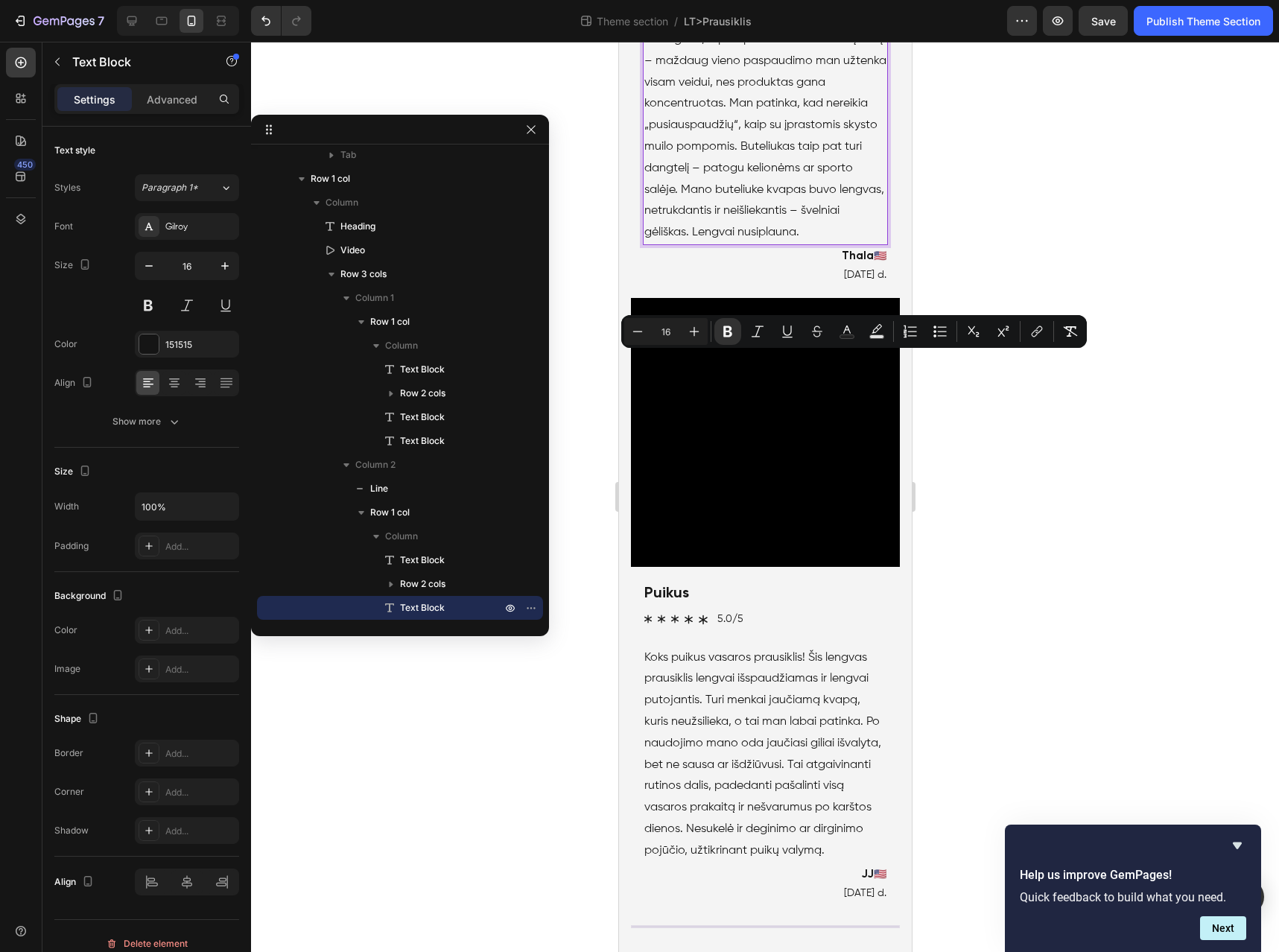
click at [801, 244] on p "Šis prausiklis atkeliauja plėšomo tipo dėžutėje, kaip ir kiti šios linijos prod…" at bounding box center [765, 61] width 242 height 365
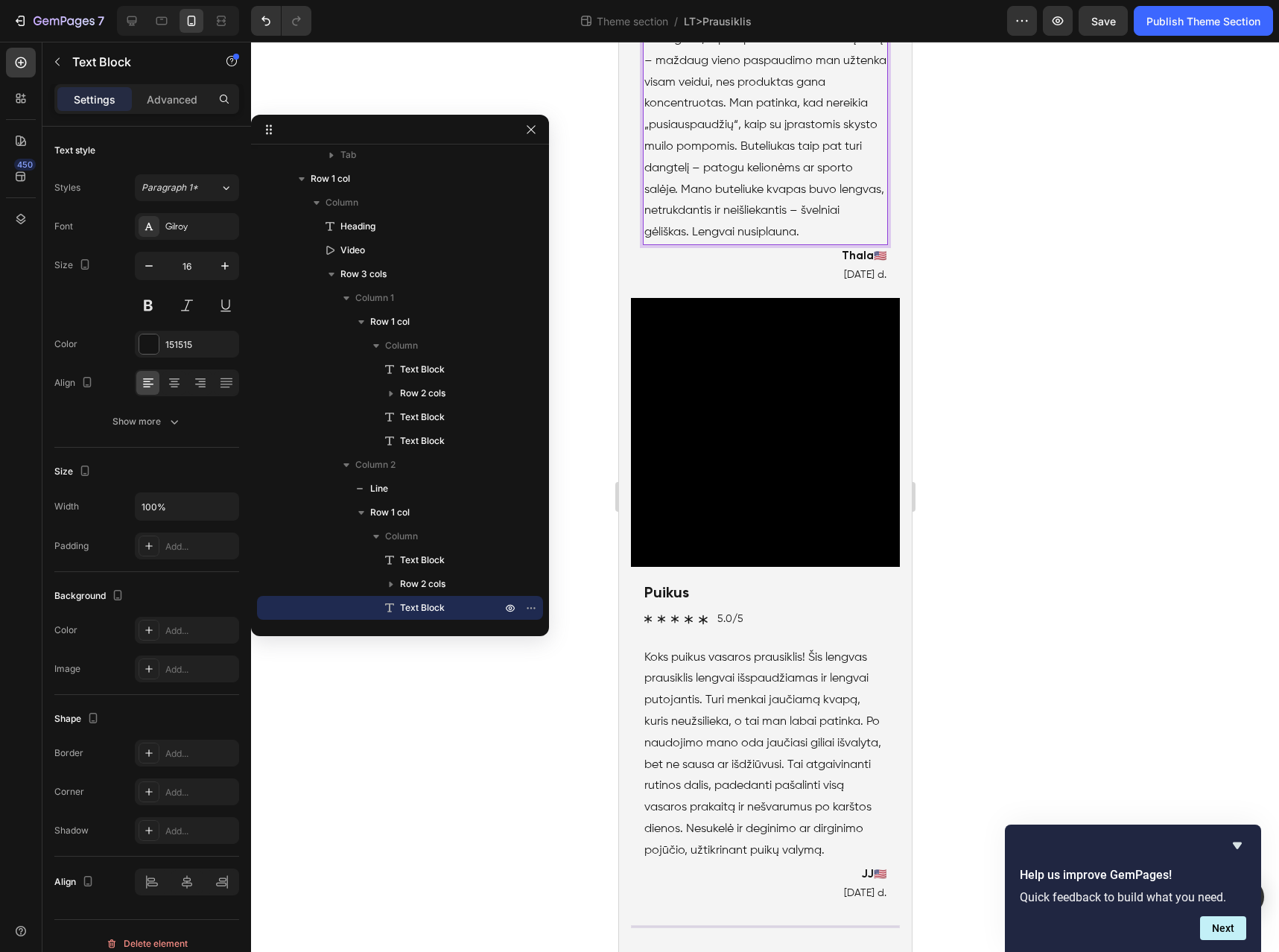
click at [801, 244] on p "Šis prausiklis atkeliauja plėšomo tipo dėžutėje, kaip ir kiti šios linijos prod…" at bounding box center [765, 61] width 242 height 365
click at [835, 244] on p "Šis prausiklis atkeliauja plėšomo tipo dėžutėje, kaip ir kiti šios linijos prod…" at bounding box center [765, 61] width 242 height 365
click at [673, 244] on p "Šis prausiklis atkeliauja plėšomo tipo dėžutėje, kaip ir kiti šios linijos prod…" at bounding box center [765, 61] width 242 height 365
click at [673, 244] on p "Šis prausiklis atkeliauja plėšomo tipo dėžutėje, kaip ir kiti šios linijos prod…" at bounding box center [765, 61] width 242 height 365
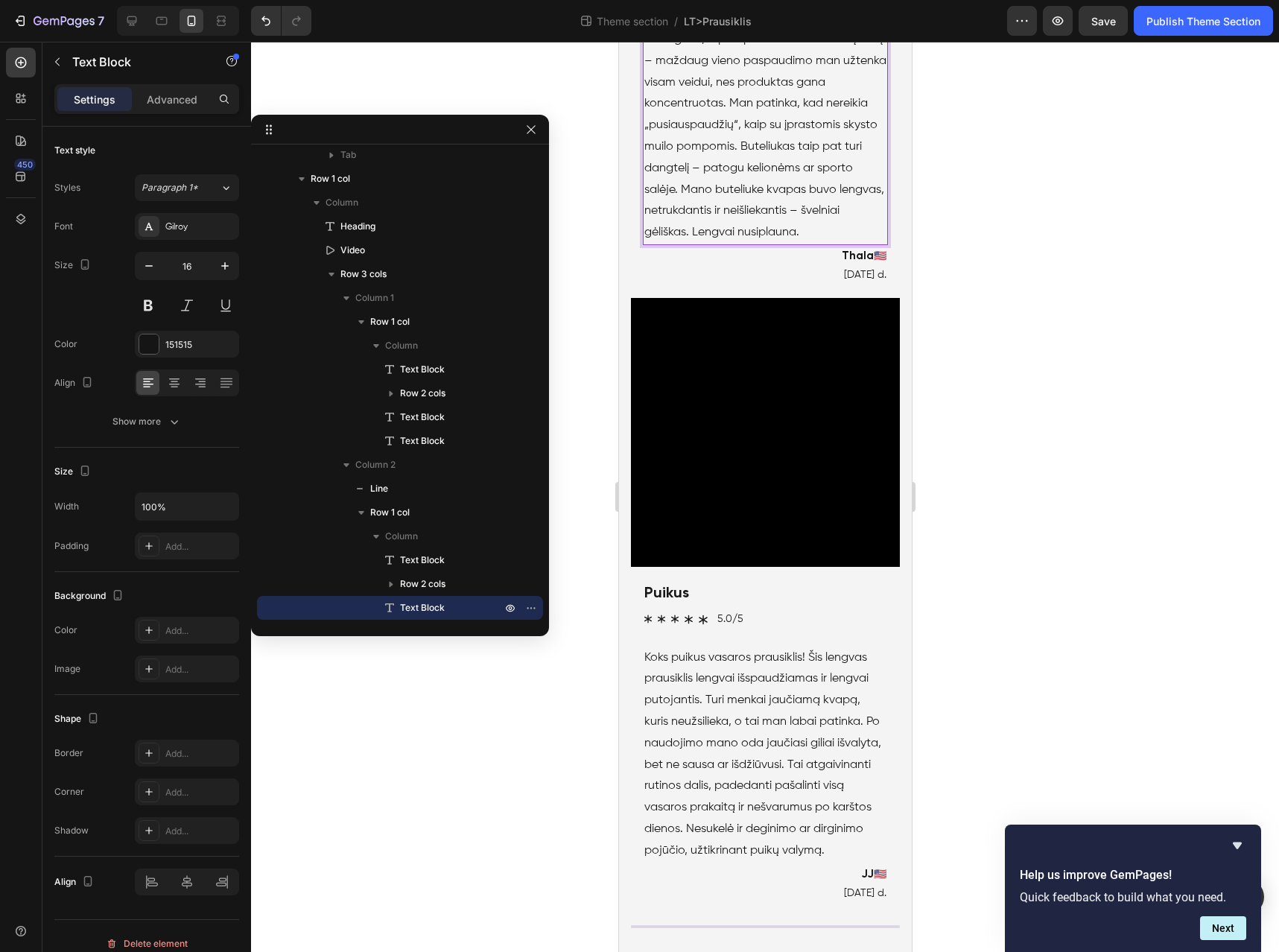
click at [668, 244] on p "Šis prausiklis atkeliauja plėšomo tipo dėžutėje, kaip ir kiti šios linijos prod…" at bounding box center [765, 61] width 242 height 365
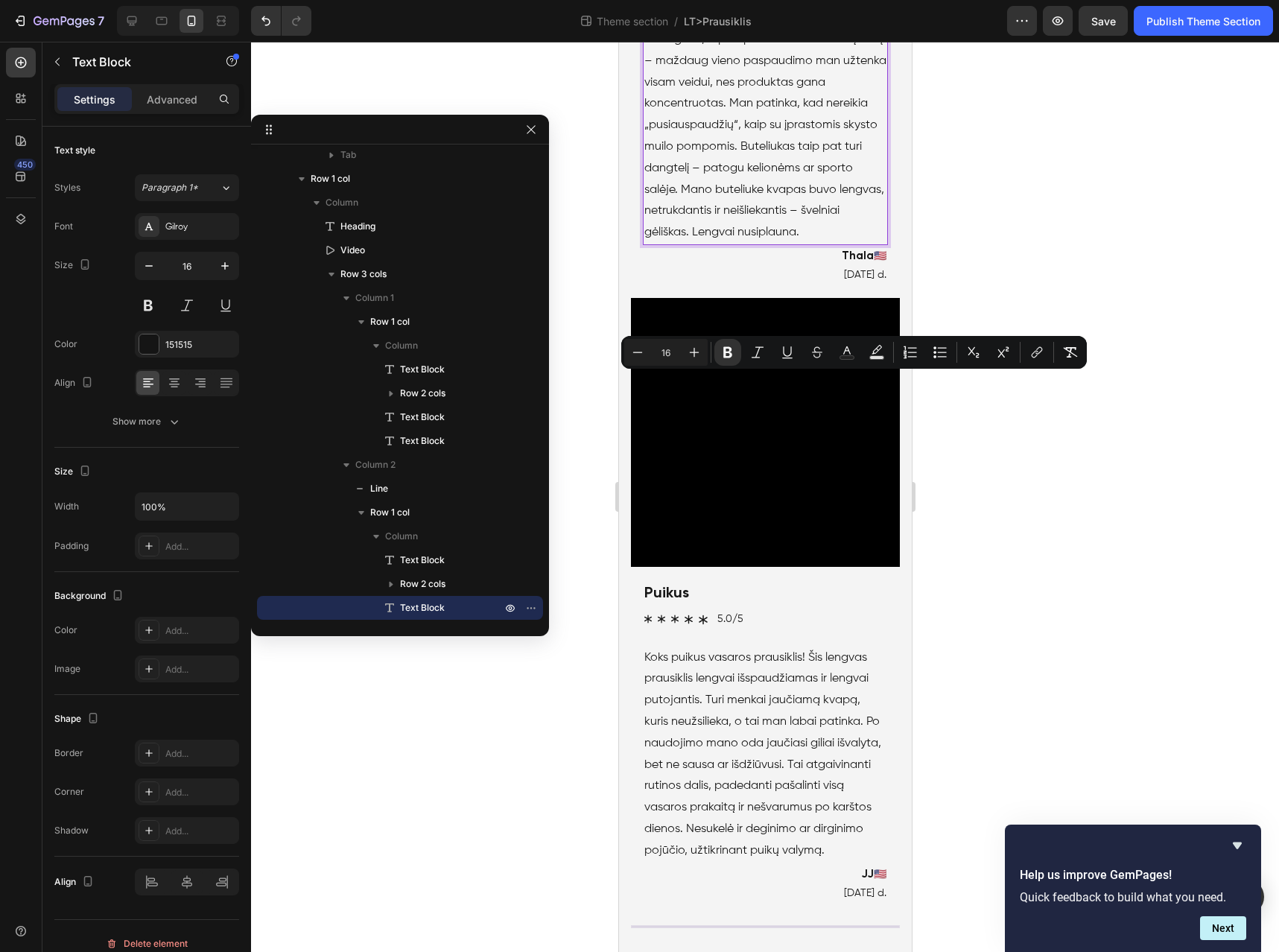
click at [828, 244] on p "Šis prausiklis atkeliauja plėšomo tipo dėžutėje , kaip ir kiti šios linijos pro…" at bounding box center [765, 61] width 242 height 365
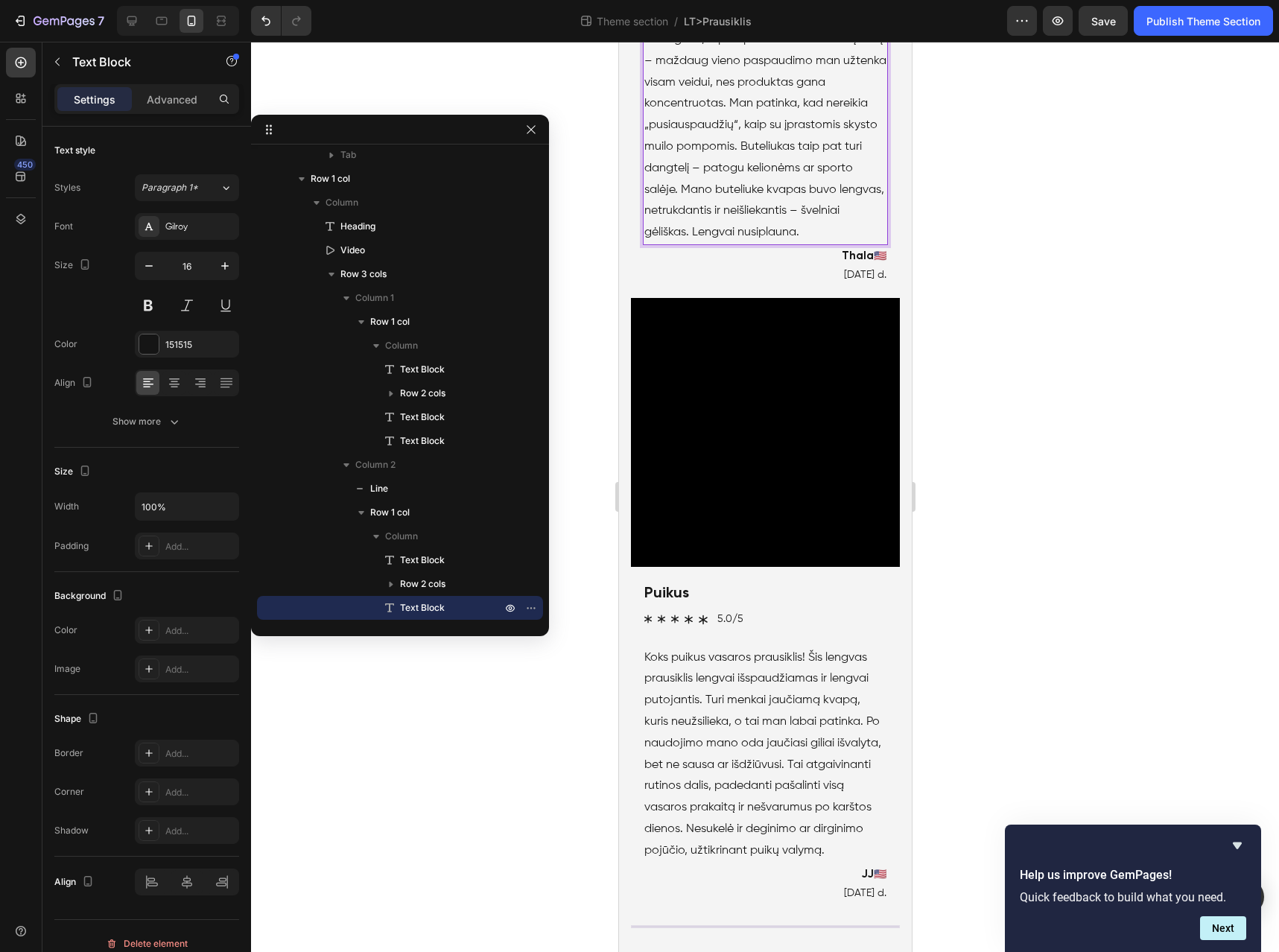
click at [828, 244] on p "Šis prausiklis atkeliauja plėšomo tipo dėžutėje , kaip ir kiti šios linijos pro…" at bounding box center [765, 61] width 242 height 365
click at [830, 244] on p "Šis prausiklis atkeliauja plėšomo tipo dėžutėje , kaip ir kiti šios linijos pro…" at bounding box center [765, 61] width 242 height 365
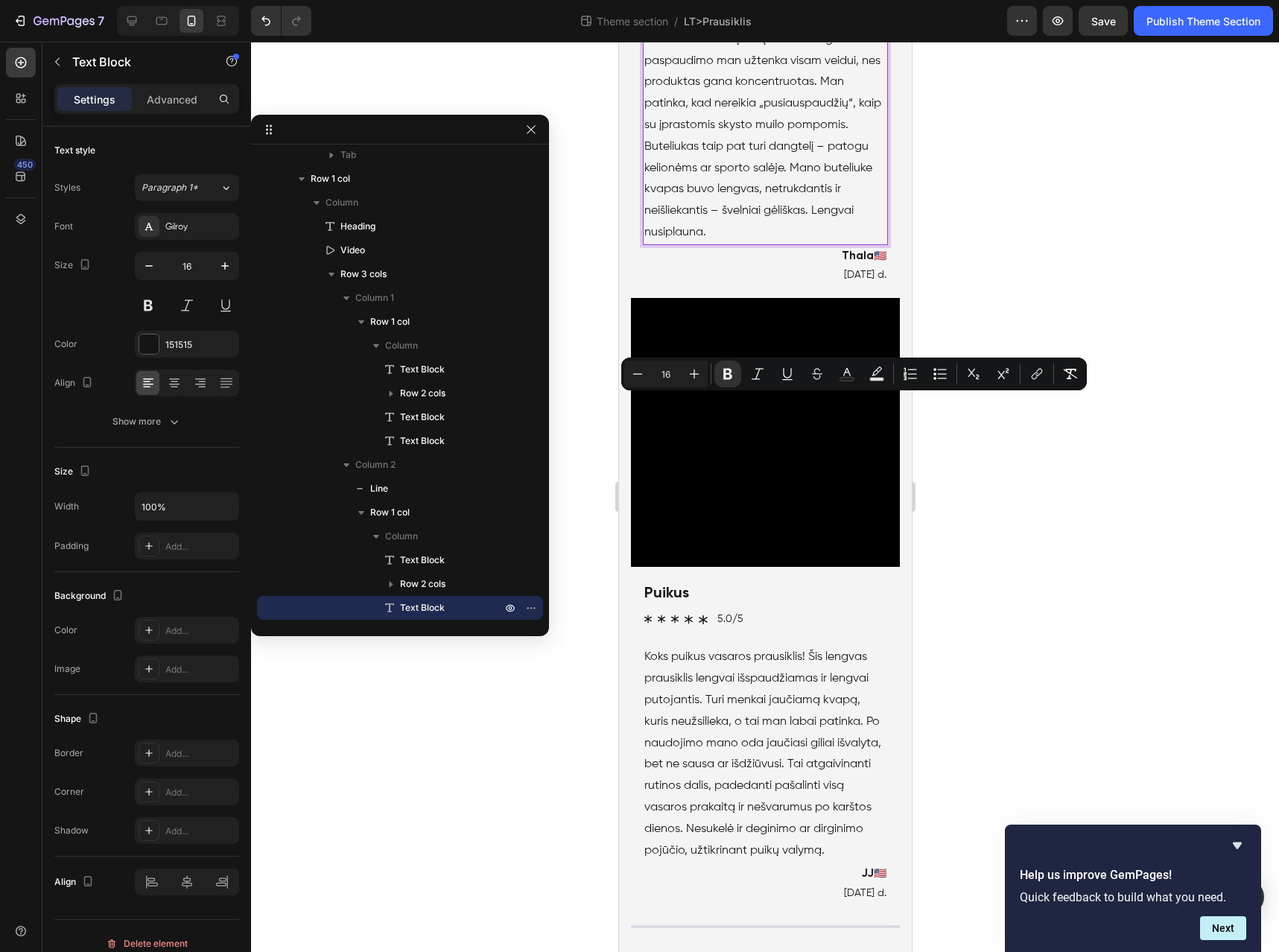
click at [660, 243] on p "Šis prausiklis atkeliauja plėšomo tipo dėžutėje , kaip ir kiti šios linijos pro…" at bounding box center [765, 50] width 242 height 386
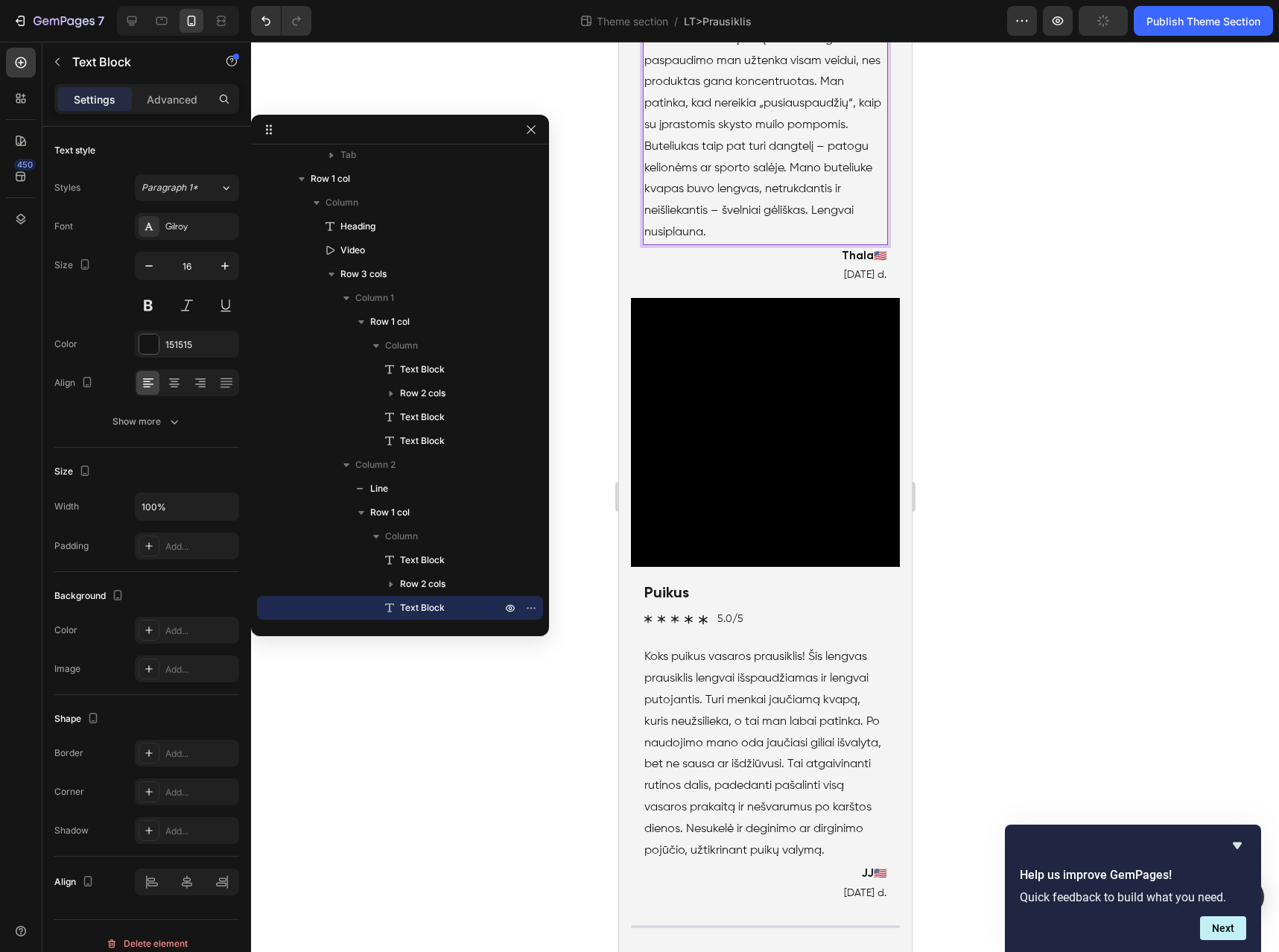
click at [660, 243] on p "Šis prausiklis atkeliauja plėšomo tipo dėžutėje , kaip ir kiti šios linijos pro…" at bounding box center [765, 50] width 242 height 386
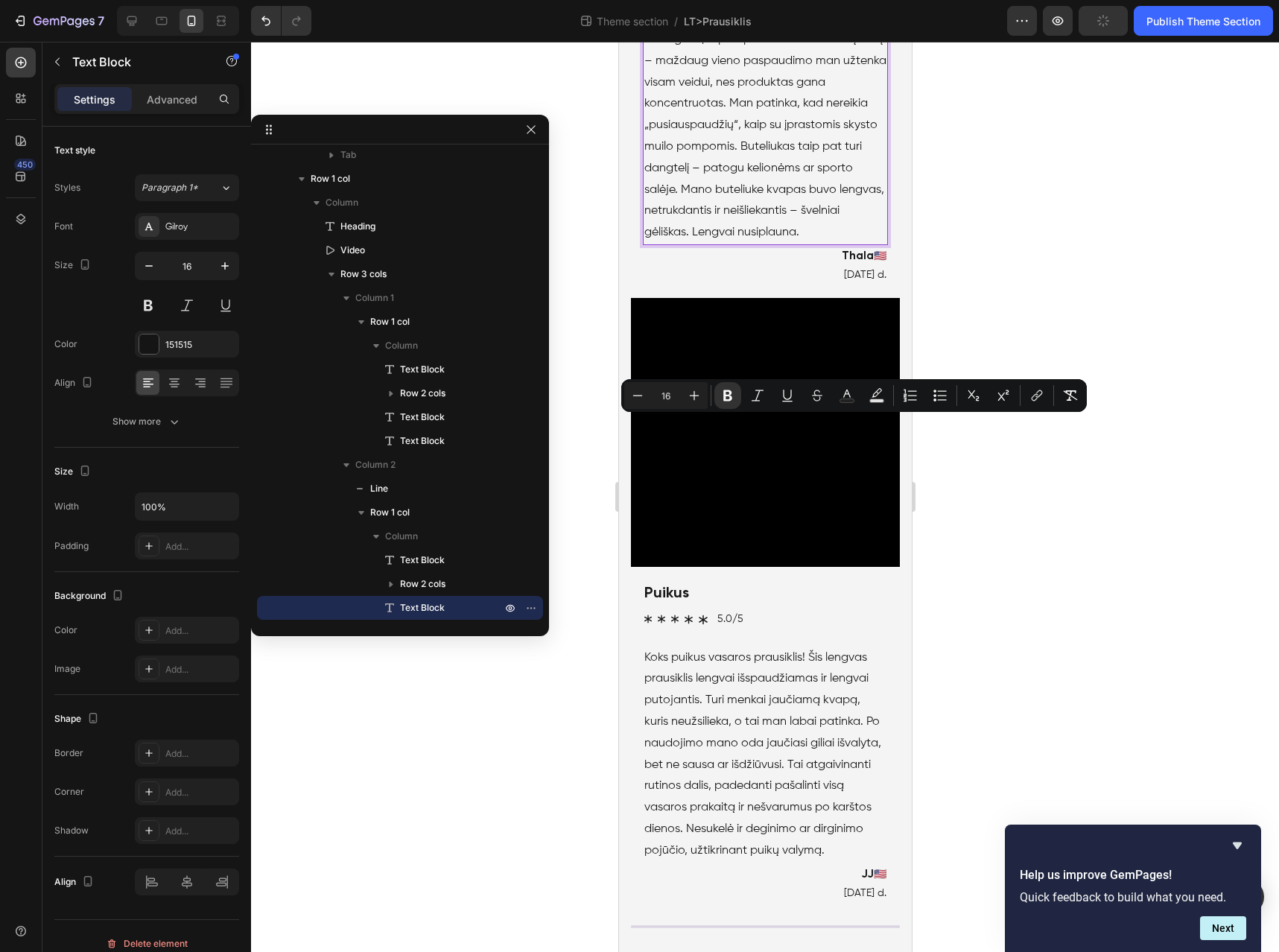
click at [821, 244] on p "Šis prausiklis atkeliauja plėšomo tipo dėžutėje , kaip ir kiti šios linijos pro…" at bounding box center [765, 61] width 242 height 365
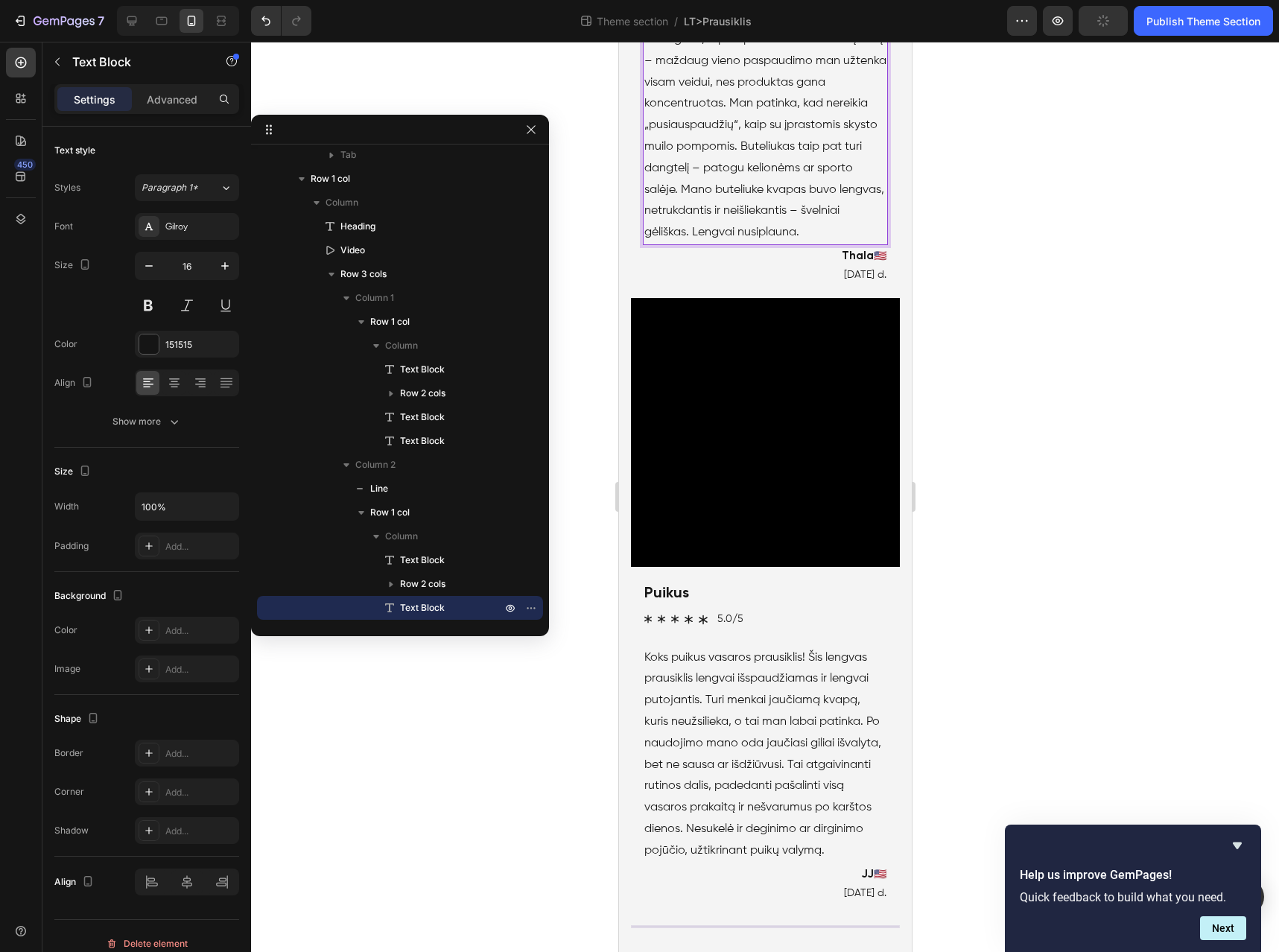
click at [821, 244] on p "Šis prausiklis atkeliauja plėšomo tipo dėžutėje , kaip ir kiti šios linijos pro…" at bounding box center [765, 61] width 242 height 365
click at [859, 244] on p "Šis prausiklis atkeliauja plėšomo tipo dėžutėje , kaip ir kiti šios linijos pro…" at bounding box center [765, 61] width 242 height 365
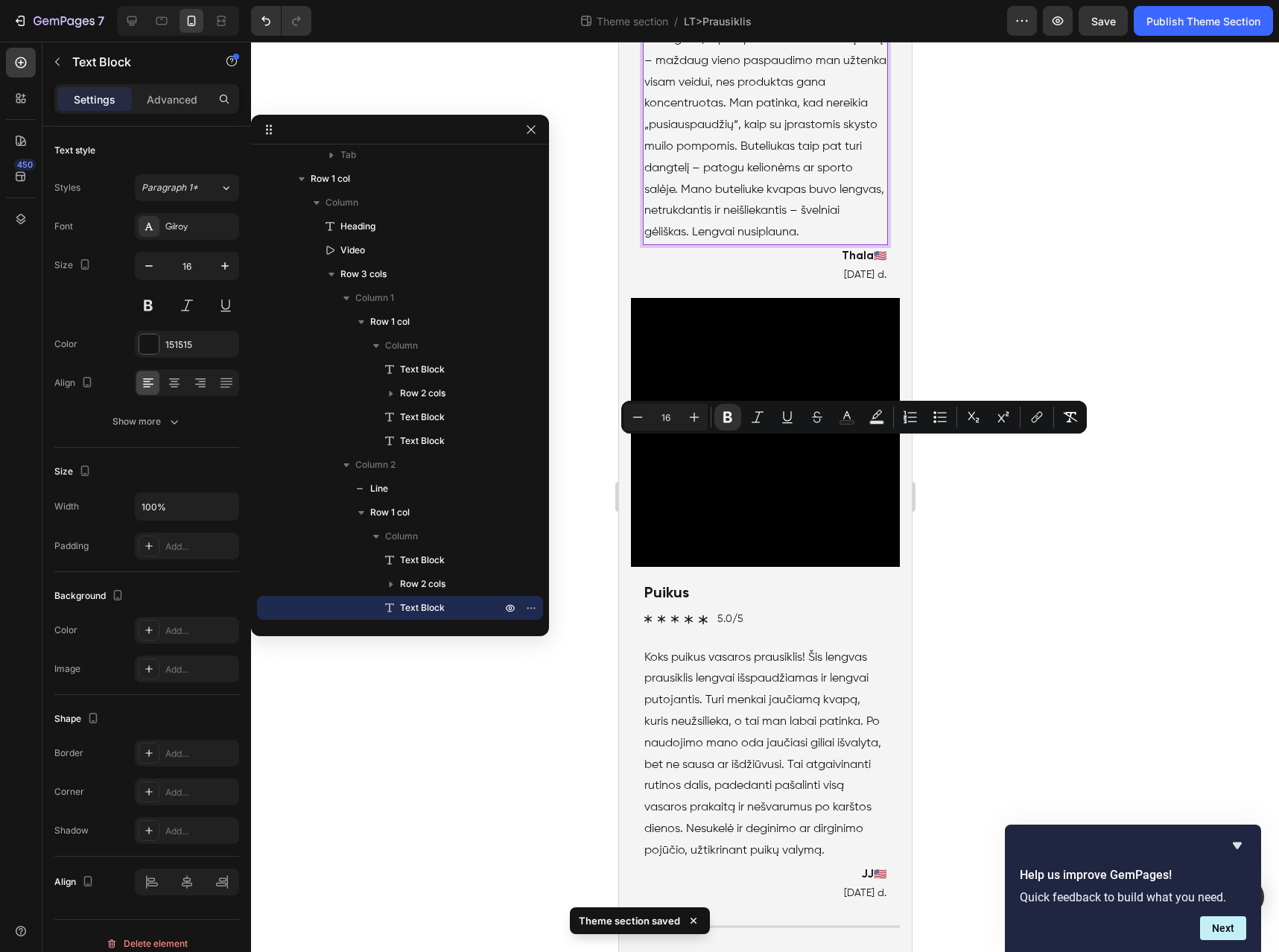
click at [671, 244] on p "Šis prausiklis atkeliauja plėšomo tipo dėžutėje , kaip ir kiti šios linijos pro…" at bounding box center [765, 61] width 242 height 365
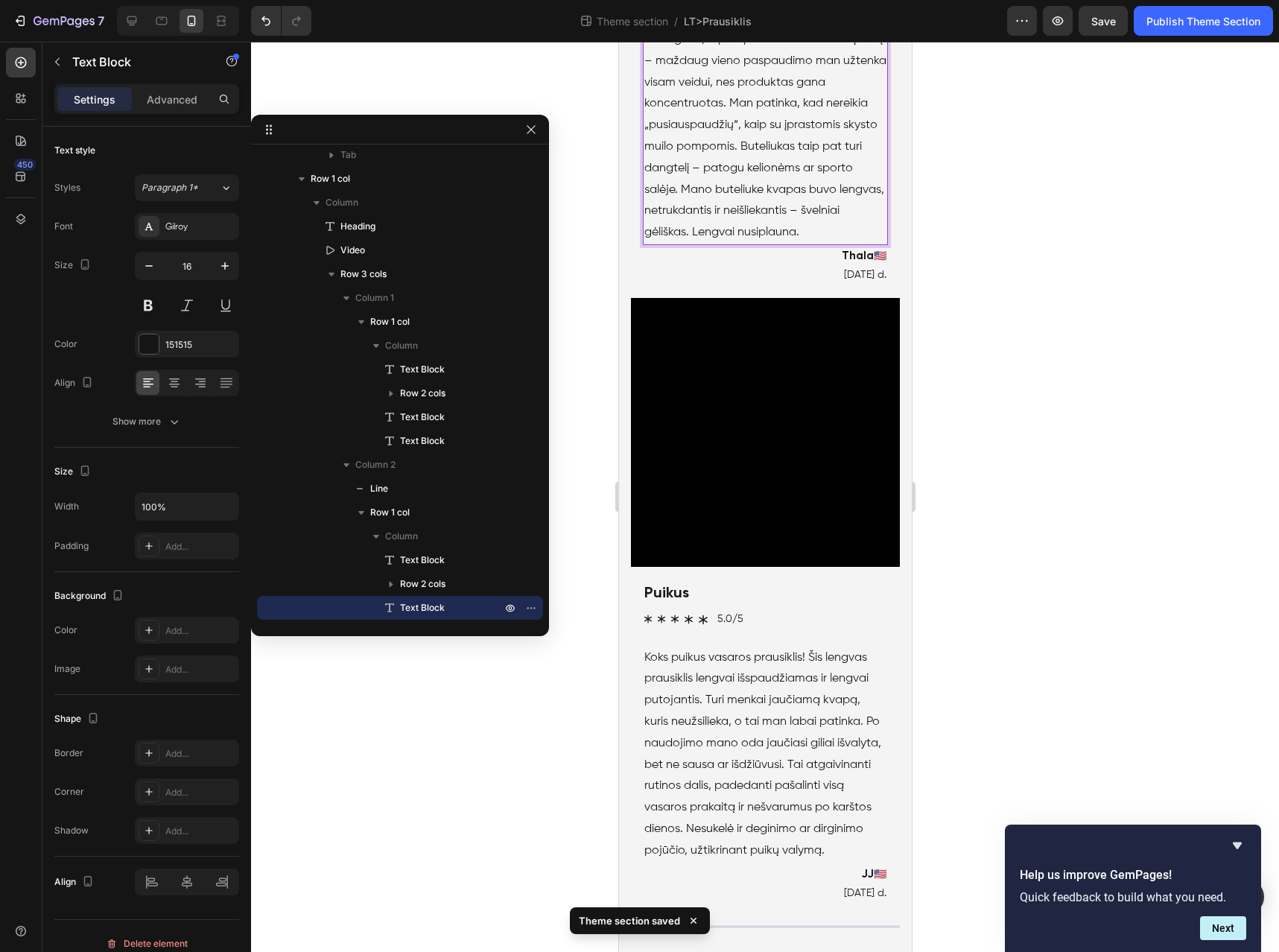
click at [671, 244] on p "Šis prausiklis atkeliauja plėšomo tipo dėžutėje , kaip ir kiti šios linijos pro…" at bounding box center [765, 61] width 242 height 365
click at [709, 243] on p "Šis prausiklis atkeliauja plėšomo tipo dėžutėje , kaip ir kiti šios linijos pro…" at bounding box center [765, 50] width 242 height 386
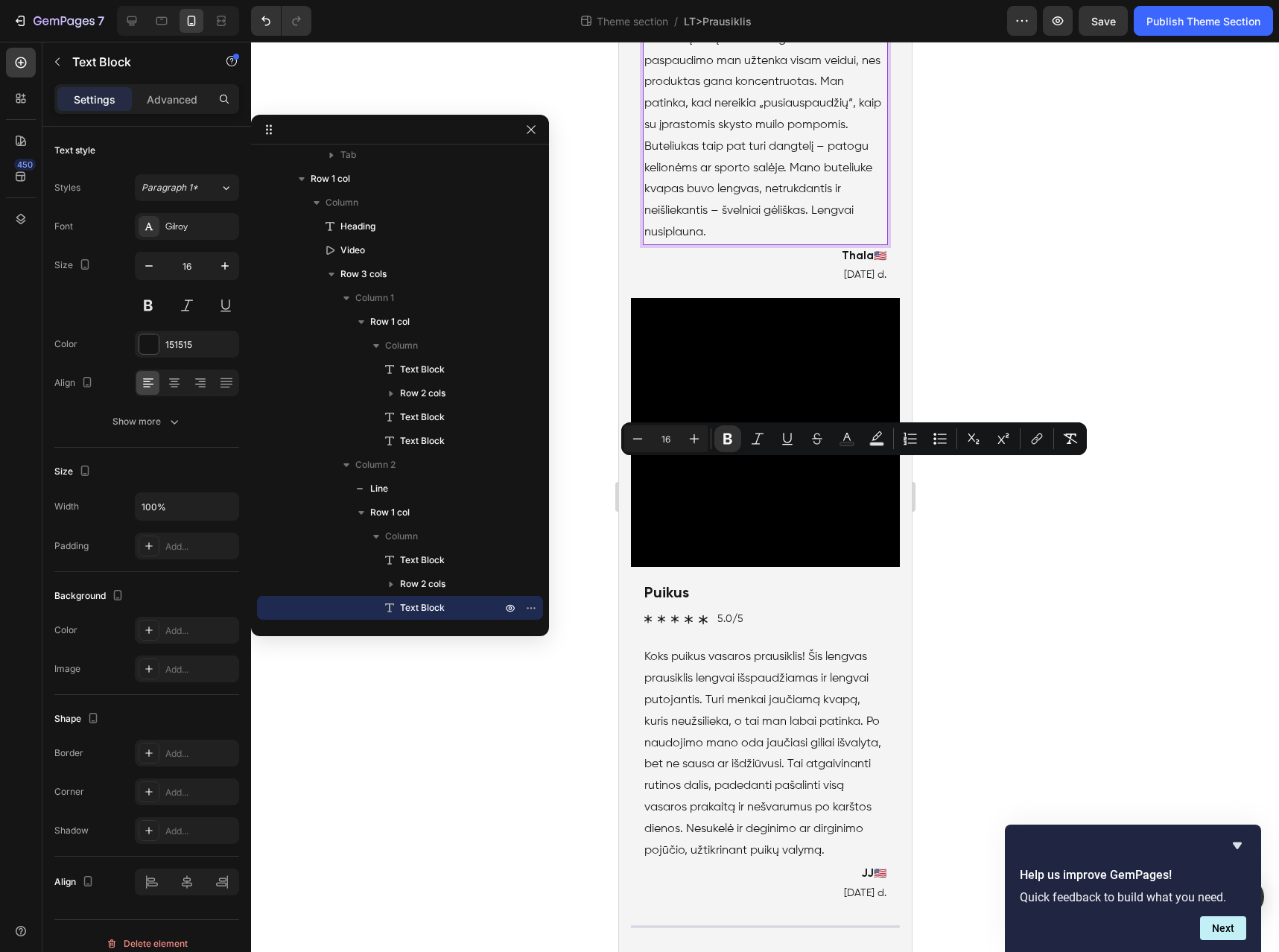
click at [766, 243] on p "Šis prausiklis atkeliauja plėšomo tipo dėžutėje , kaip ir kiti šios linijos pro…" at bounding box center [765, 50] width 242 height 386
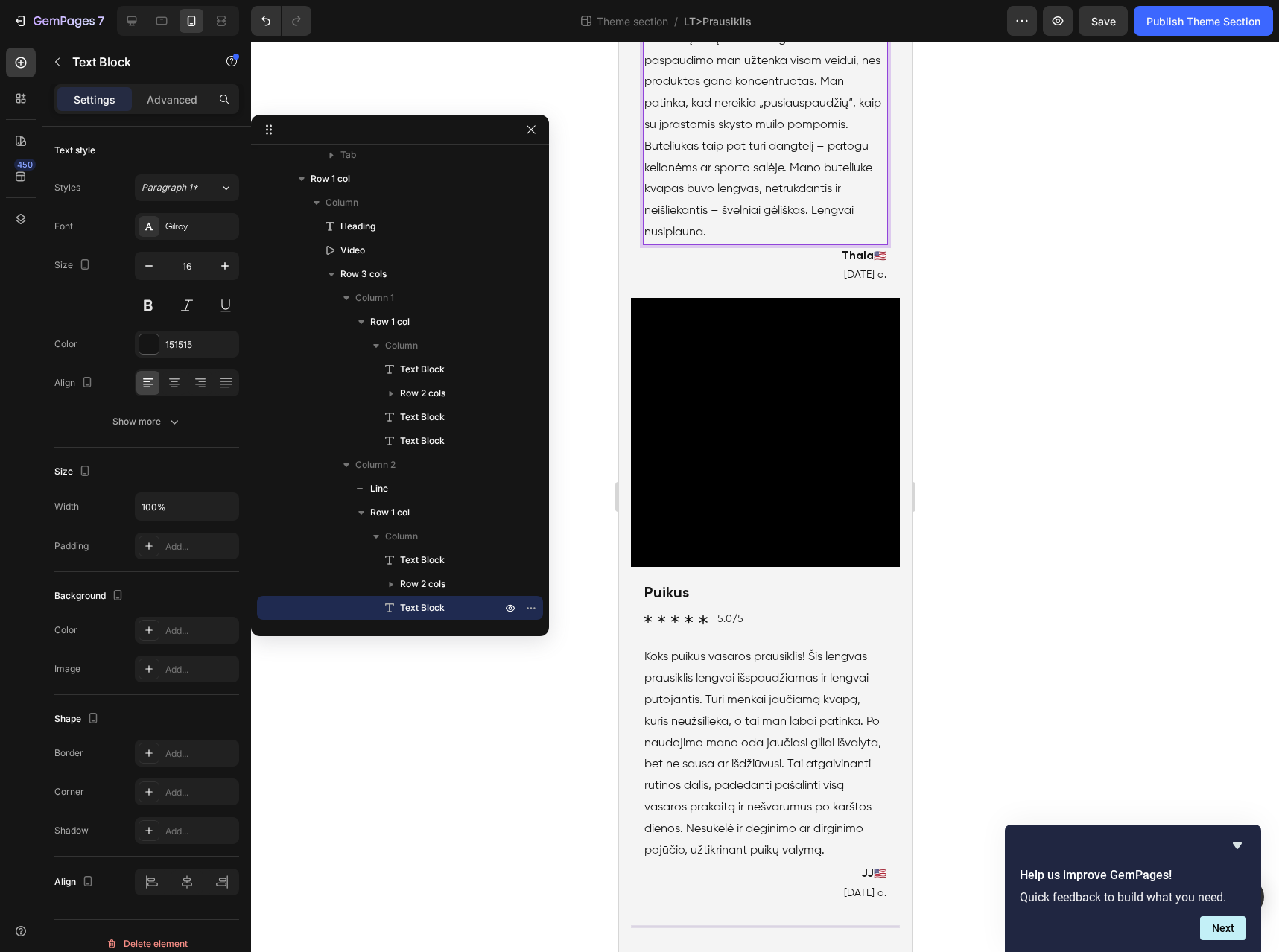
click at [766, 243] on p "Šis prausiklis atkeliauja plėšomo tipo dėžutėje , kaip ir kiti šios linijos pro…" at bounding box center [765, 50] width 242 height 386
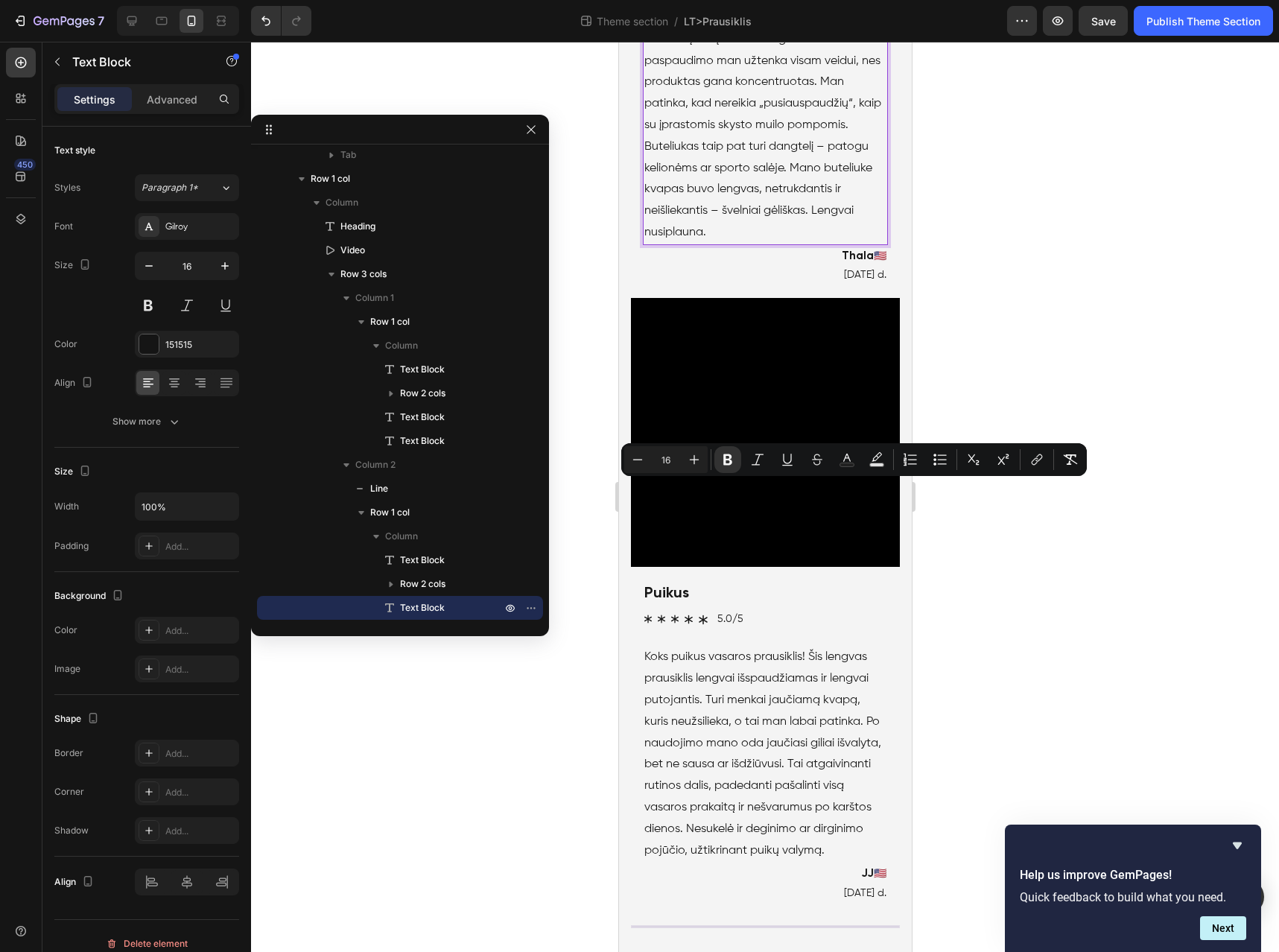
click at [813, 243] on p "Šis prausiklis atkeliauja plėšomo tipo dėžutėje , kaip ir kiti šios linijos pro…" at bounding box center [765, 50] width 242 height 386
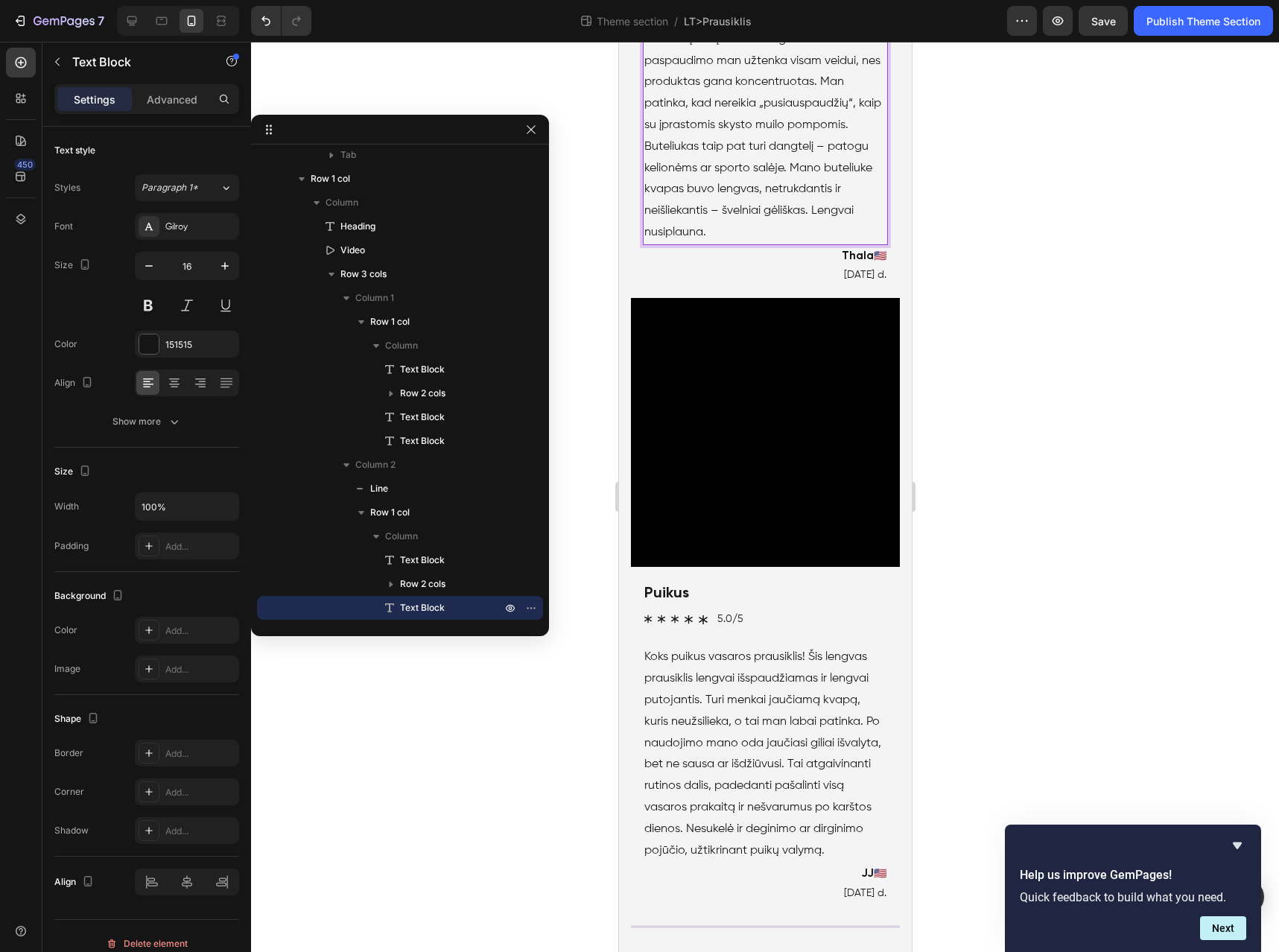
click at [813, 243] on p "Šis prausiklis atkeliauja plėšomo tipo dėžutėje , kaip ir kiti šios linijos pro…" at bounding box center [765, 50] width 242 height 386
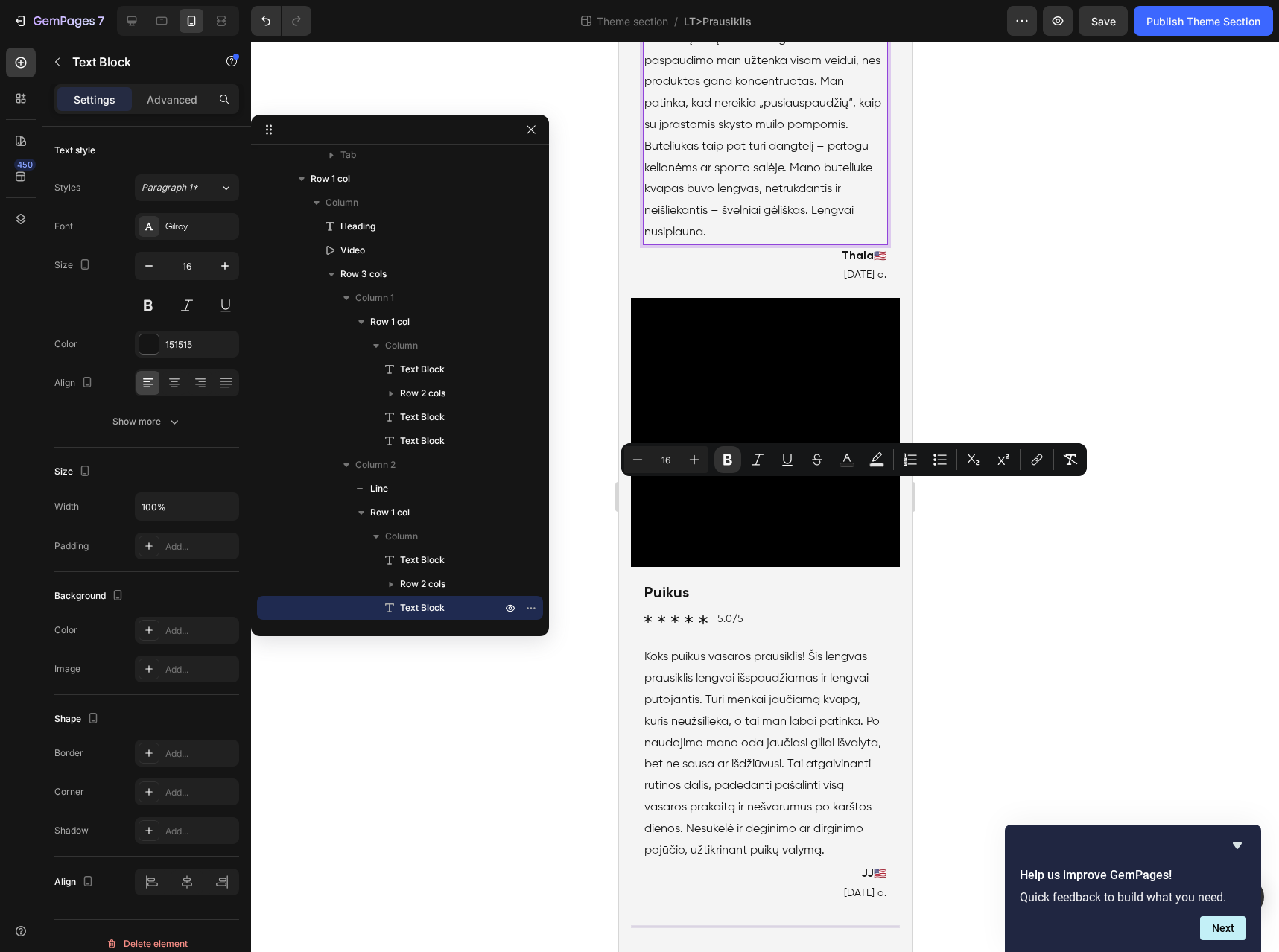
click at [670, 243] on p "Šis prausiklis atkeliauja plėšomo tipo dėžutėje , kaip ir kiti šios linijos pro…" at bounding box center [765, 50] width 242 height 386
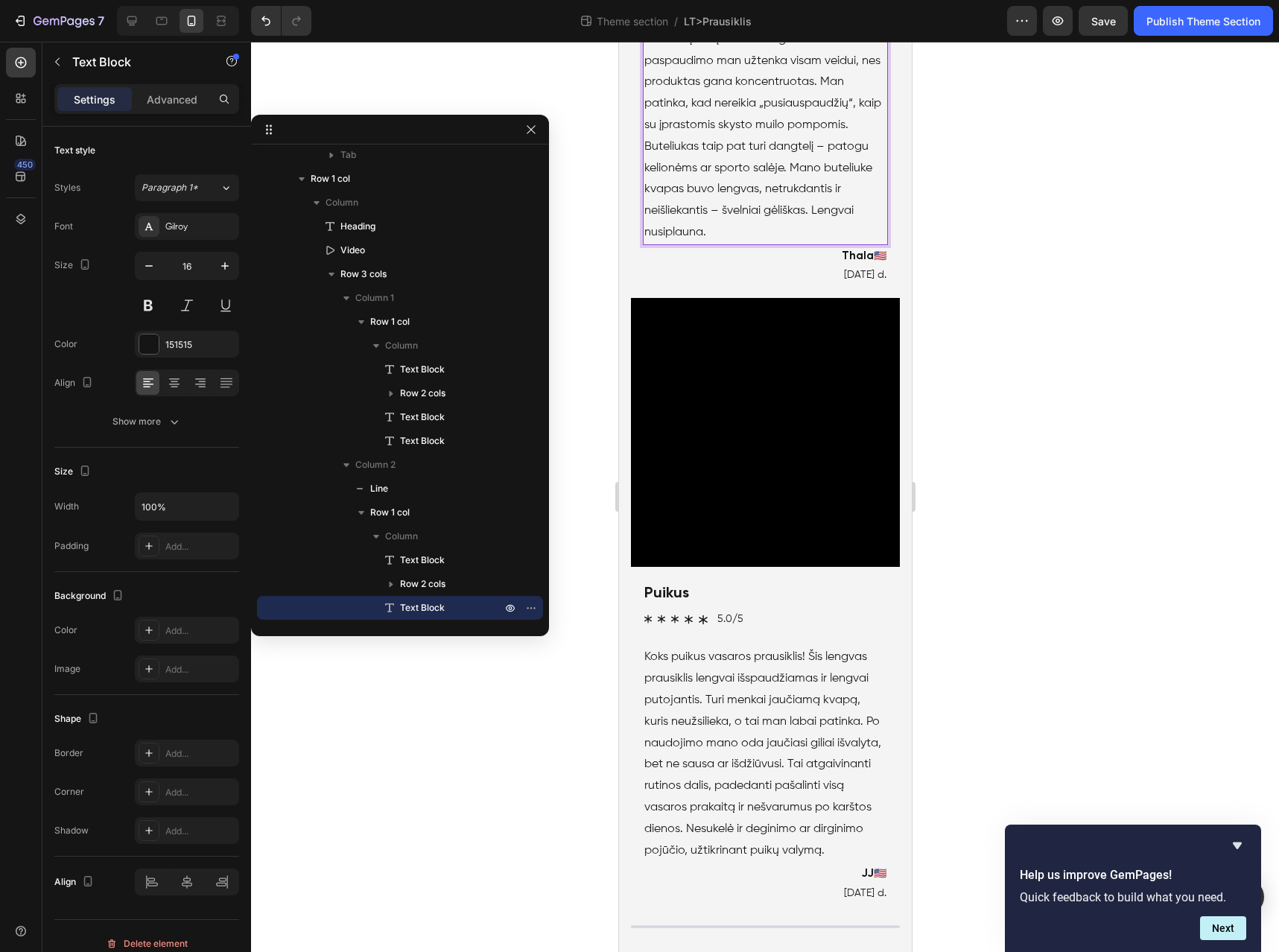
click at [666, 243] on p "Šis prausiklis atkeliauja plėšomo tipo dėžutėje , kaip ir kiti šios linijos pro…" at bounding box center [765, 50] width 242 height 386
click at [716, 243] on p "Šis prausiklis atkeliauja plėšomo tipo dėžutėje , kaip ir kiti šios linijos pro…" at bounding box center [765, 50] width 242 height 386
click at [733, 243] on p "Šis prausiklis atkeliauja plėšomo tipo dėžutėje , kaip ir kiti šios linijos pro…" at bounding box center [765, 50] width 242 height 386
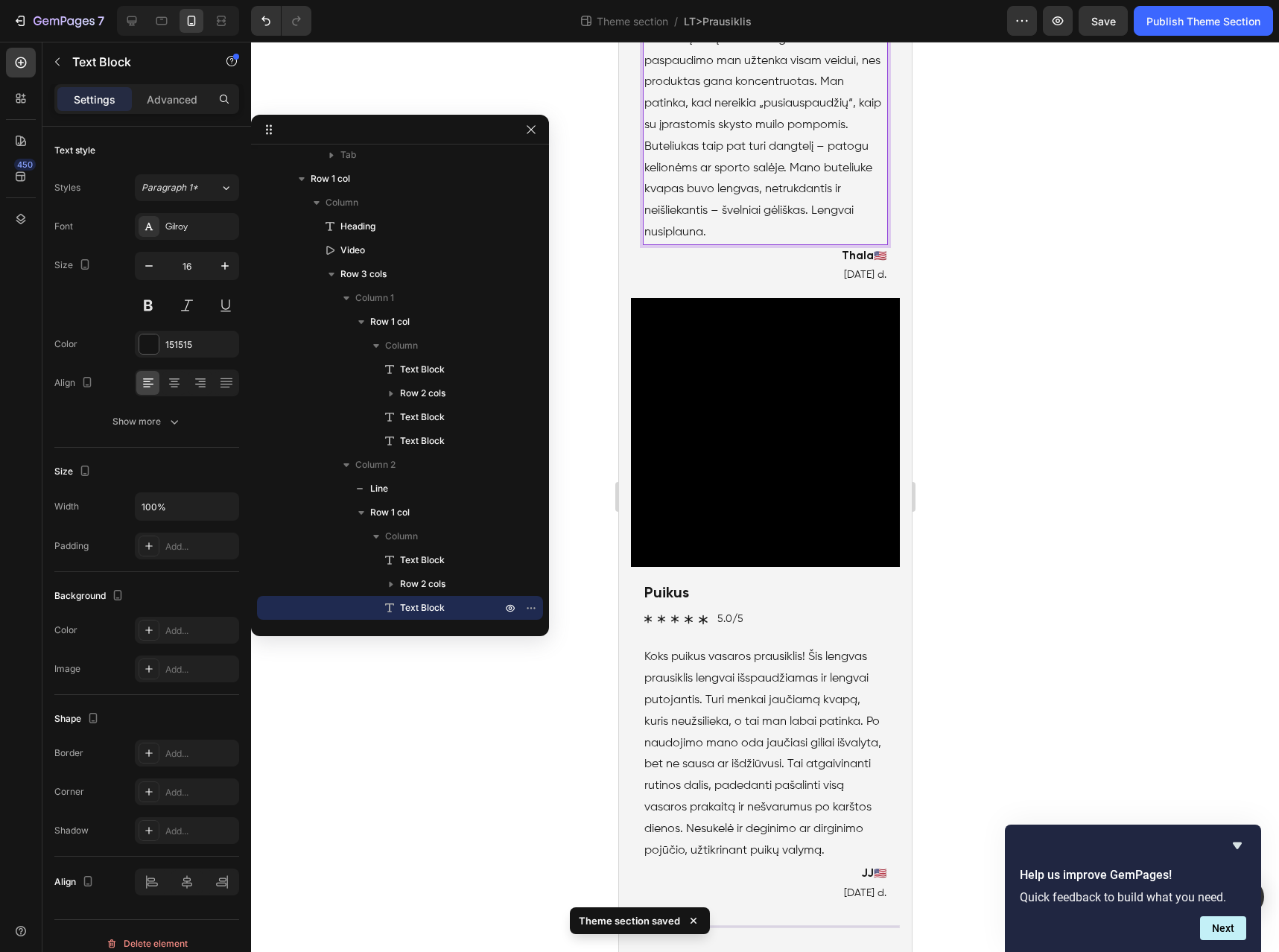
click at [733, 243] on p "Šis prausiklis atkeliauja plėšomo tipo dėžutėje , kaip ir kiti šios linijos pro…" at bounding box center [765, 50] width 242 height 386
click at [777, 243] on p "Šis prausiklis atkeliauja plėšomo tipo dėžutėje , kaip ir kiti šios linijos pro…" at bounding box center [765, 50] width 242 height 386
click at [776, 243] on p "Šis prausiklis atkeliauja plėšomo tipo dėžutėje , kaip ir kiti šios linijos pro…" at bounding box center [765, 50] width 242 height 386
click at [671, 243] on p "Šis prausiklis atkeliauja plėšomo tipo dėžutėje , kaip ir kiti šios linijos pro…" at bounding box center [765, 50] width 242 height 386
click at [833, 243] on p "Šis prausiklis atkeliauja plėšomo tipo dėžutėje , kaip ir kiti šios linijos pro…" at bounding box center [765, 50] width 242 height 386
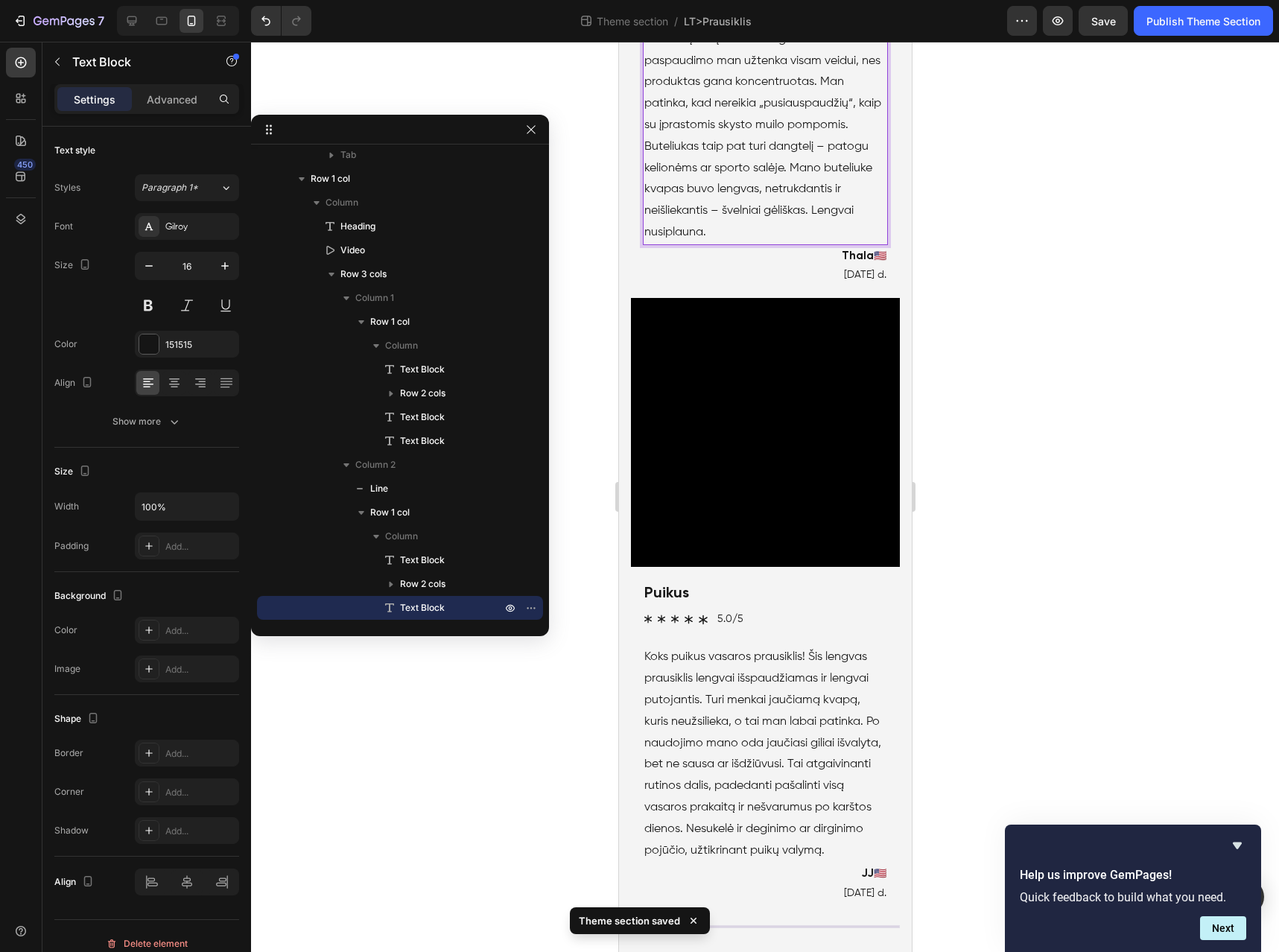
click at [833, 243] on p "Šis prausiklis atkeliauja plėšomo tipo dėžutėje , kaip ir kiti šios linijos pro…" at bounding box center [765, 50] width 242 height 386
click at [855, 243] on p "Šis prausiklis atkeliauja plėšomo tipo dėžutėje , kaip ir kiti šios linijos pro…" at bounding box center [765, 50] width 242 height 386
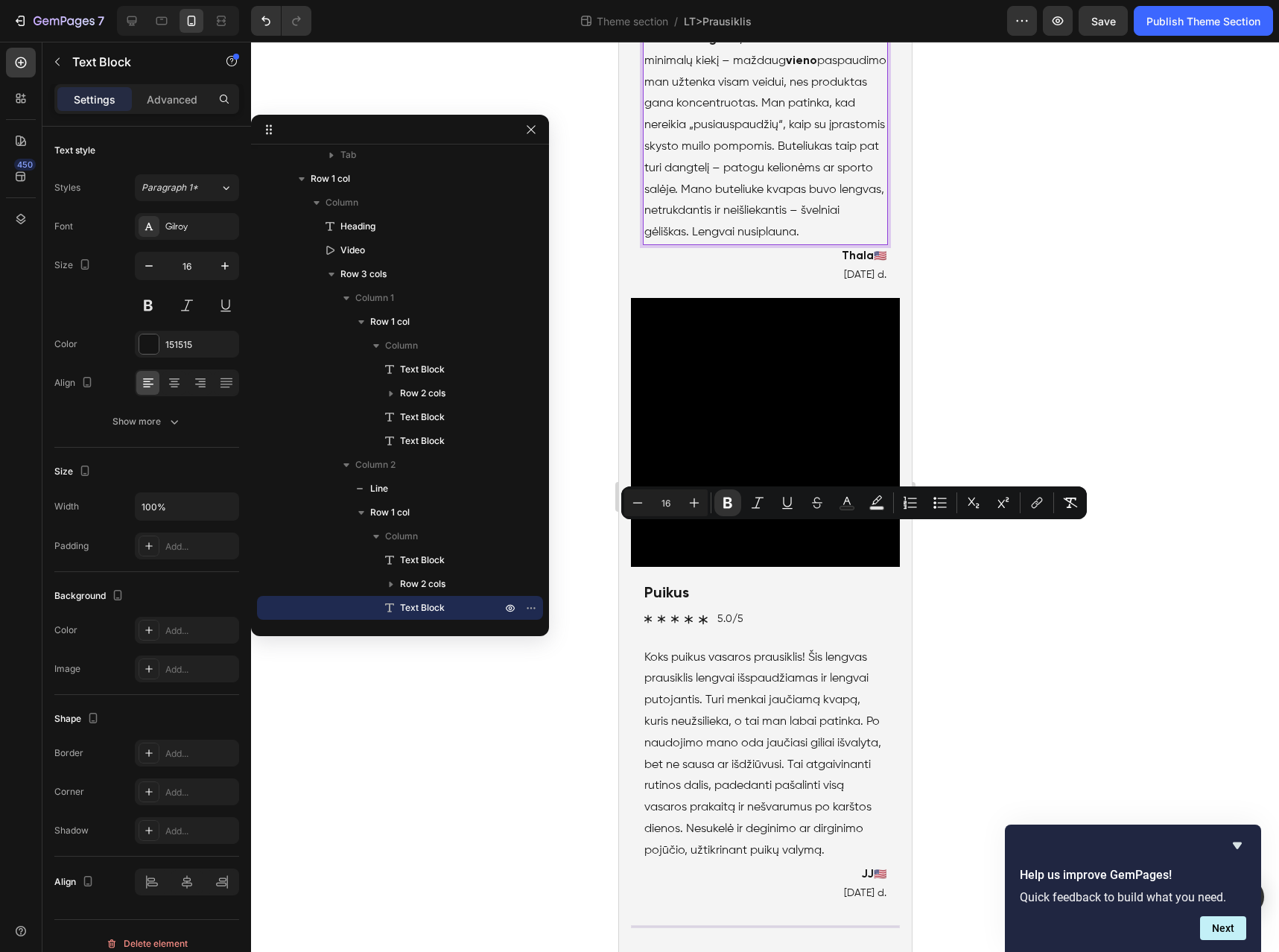
click at [673, 244] on p "Šis prausiklis atkeliauja plėšomo tipo dėžutėje , kaip ir kiti šios linijos pro…" at bounding box center [765, 61] width 242 height 365
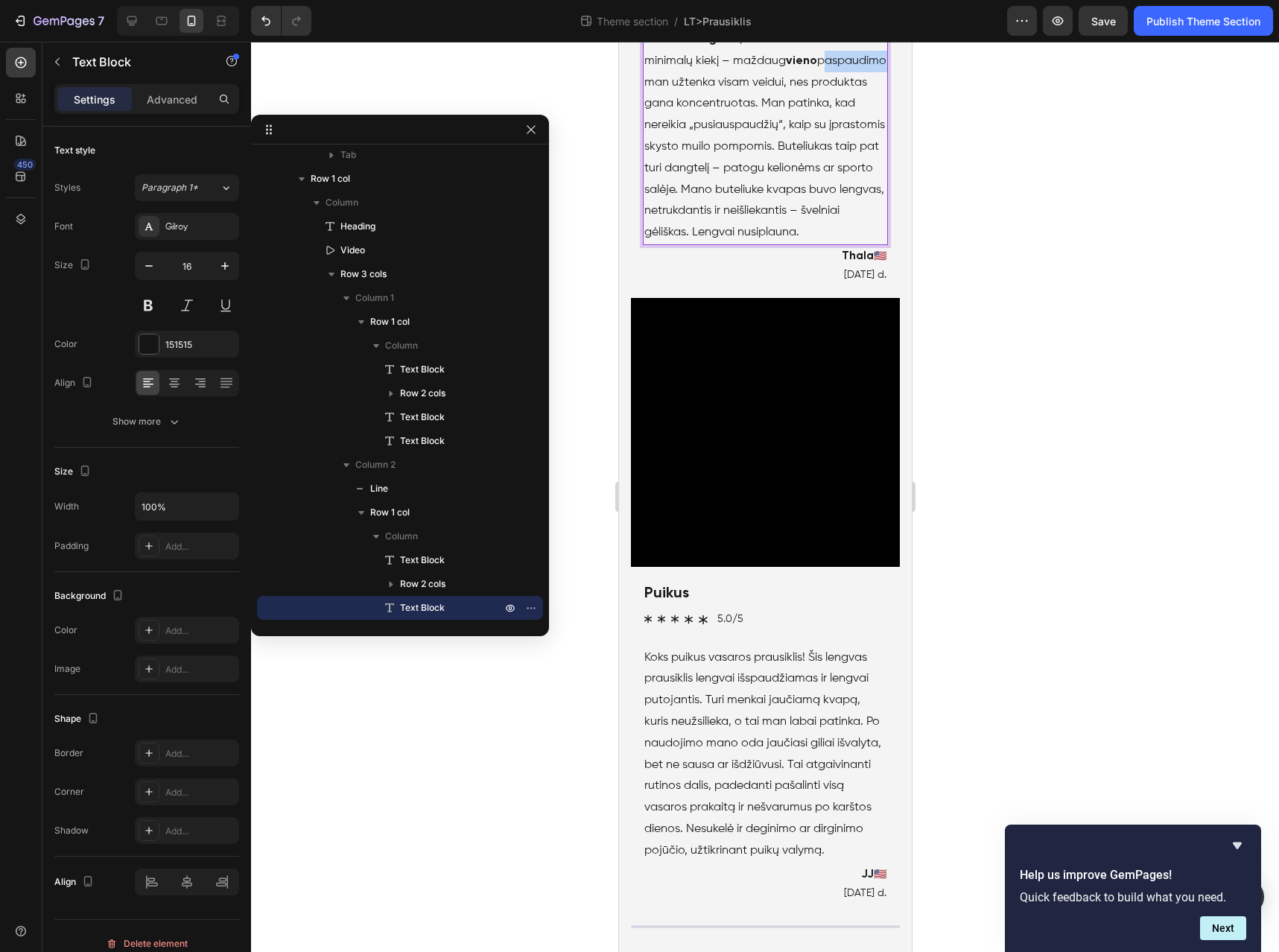
click at [673, 244] on p "Šis prausiklis atkeliauja plėšomo tipo dėžutėje , kaip ir kiti šios linijos pro…" at bounding box center [765, 61] width 242 height 365
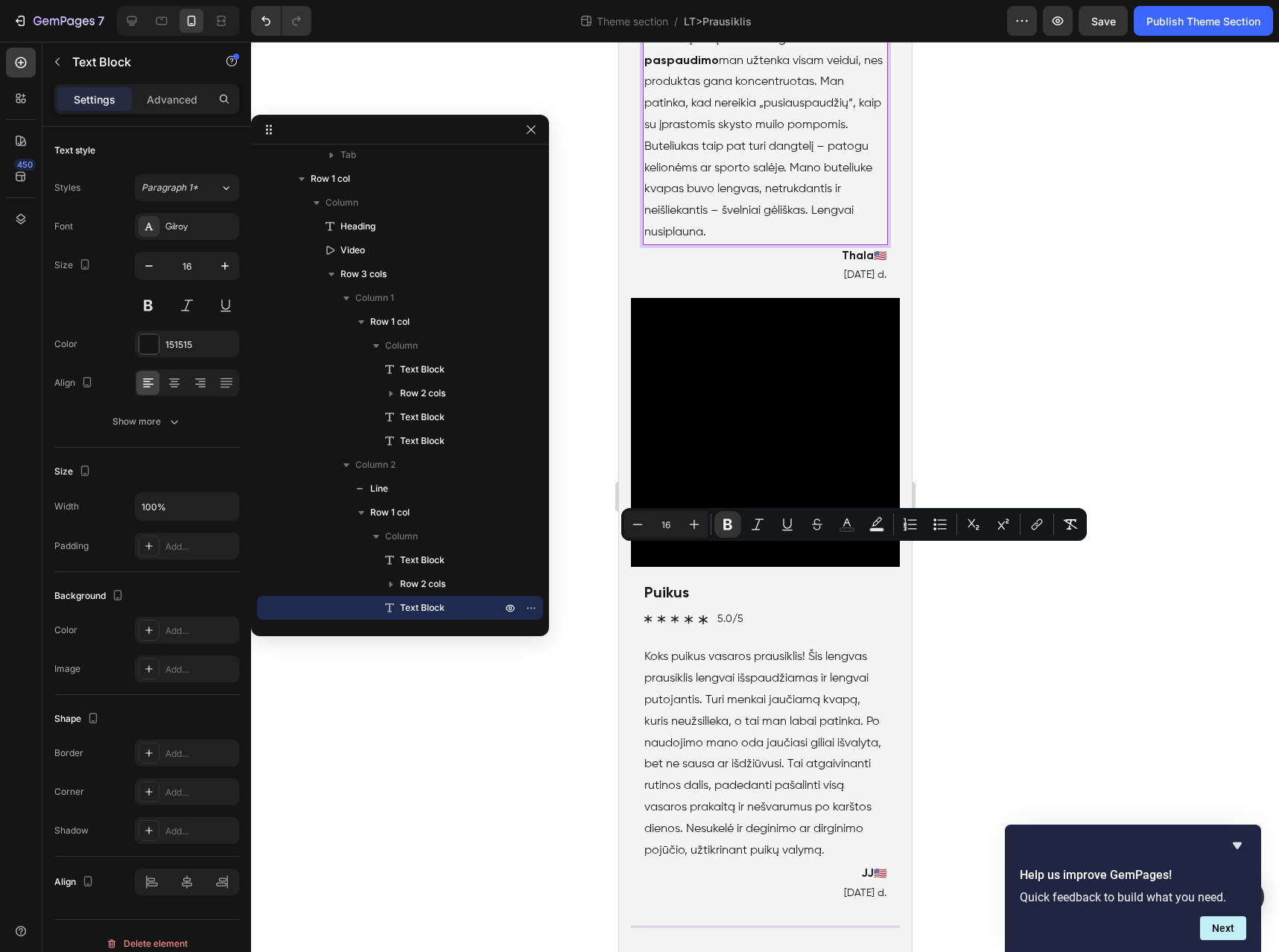
click at [755, 243] on p "Šis prausiklis atkeliauja plėšomo tipo dėžutėje , kaip ir kiti šios linijos pro…" at bounding box center [765, 50] width 242 height 386
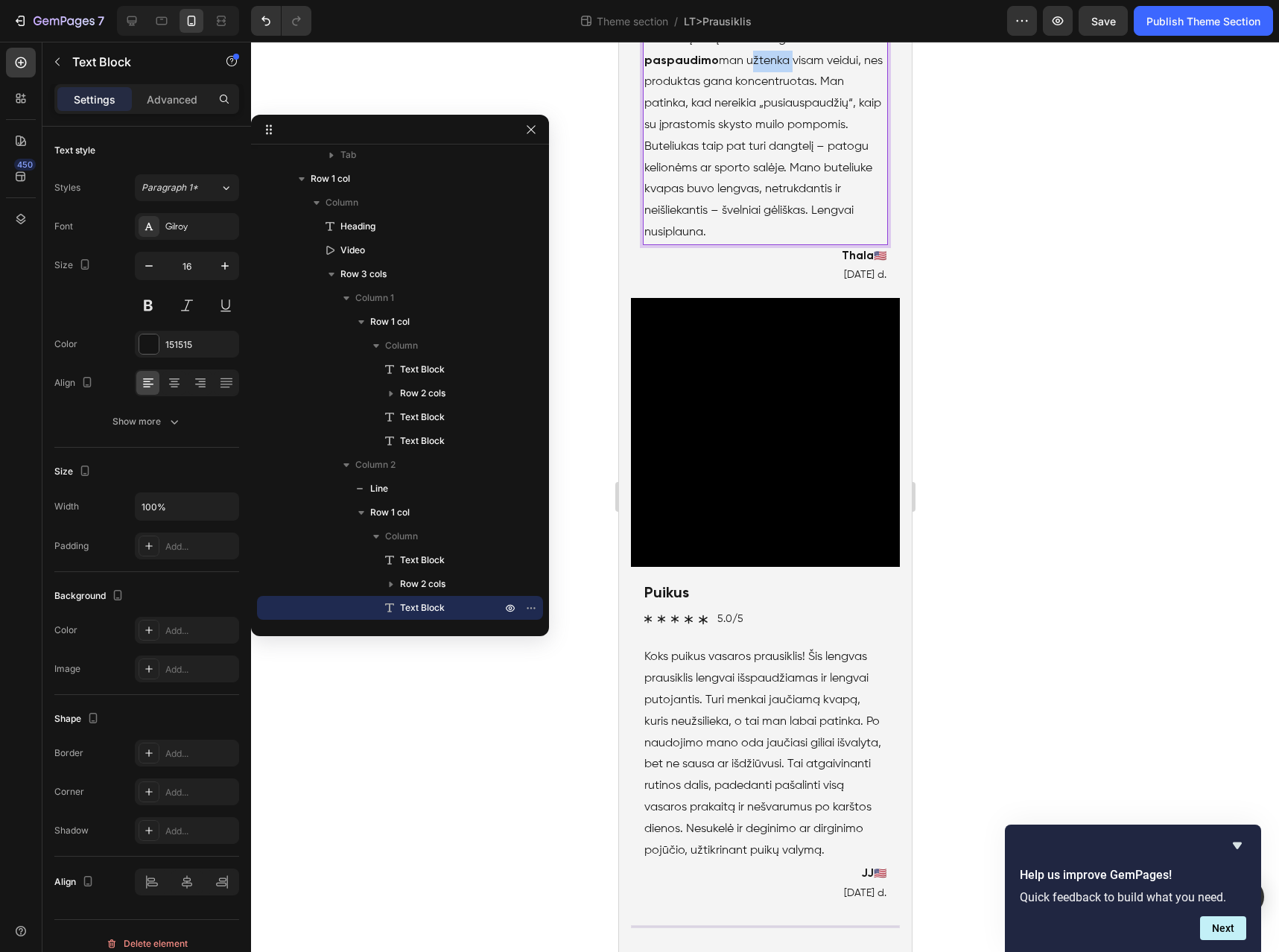
click at [755, 243] on p "Šis prausiklis atkeliauja plėšomo tipo dėžutėje , kaip ir kiti šios linijos pro…" at bounding box center [765, 50] width 242 height 386
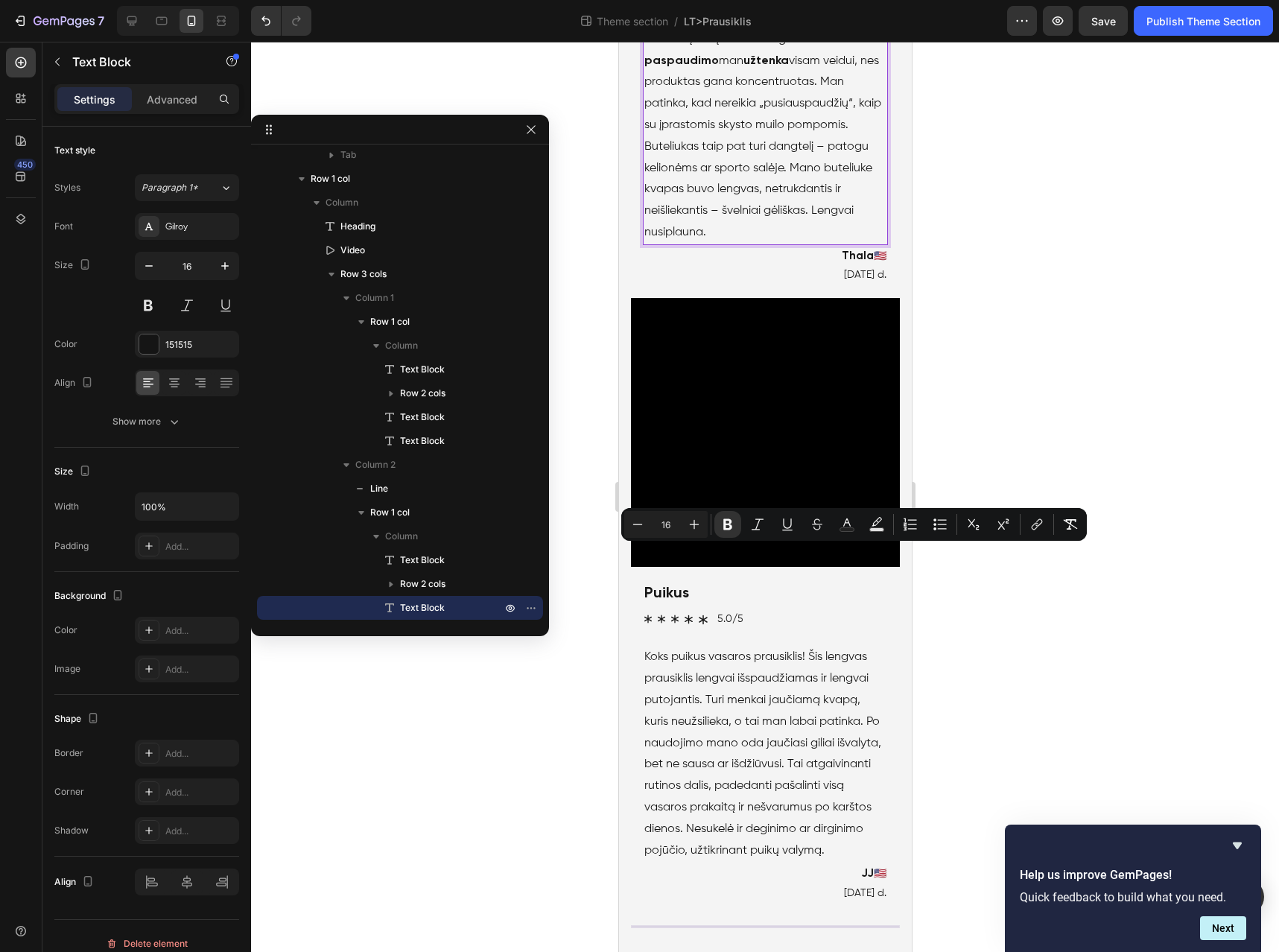
click at [801, 243] on p "Šis prausiklis atkeliauja plėšomo tipo dėžutėje , kaip ir kiti šios linijos pro…" at bounding box center [765, 50] width 242 height 386
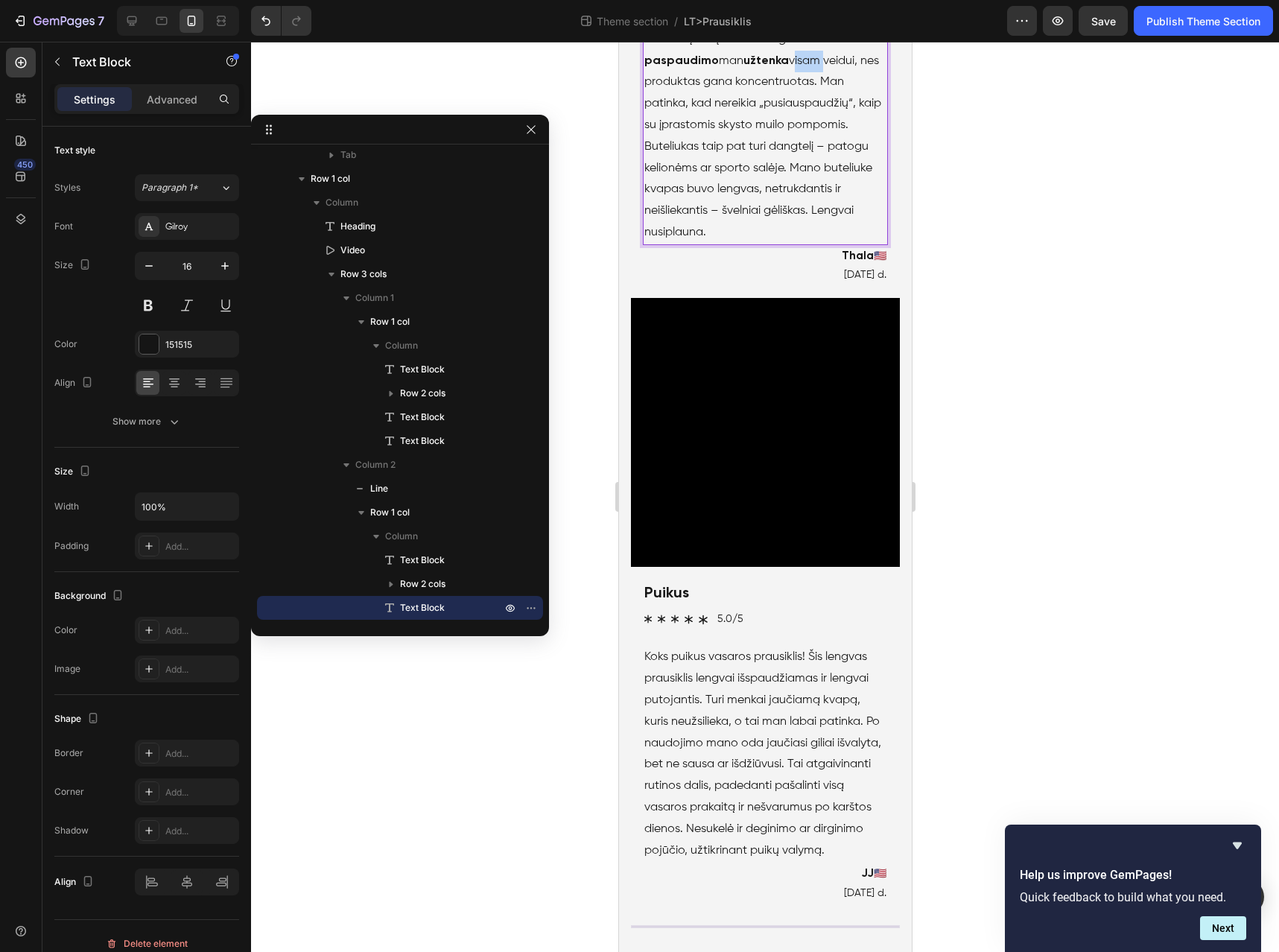
click at [801, 243] on p "Šis prausiklis atkeliauja plėšomo tipo dėžutėje , kaip ir kiti šios linijos pro…" at bounding box center [765, 50] width 242 height 386
click at [824, 243] on p "Šis prausiklis atkeliauja plėšomo tipo dėžutėje , kaip ir kiti šios linijos pro…" at bounding box center [765, 50] width 242 height 386
click at [833, 243] on p "Šis prausiklis atkeliauja plėšomo tipo dėžutėje , kaip ir kiti šios linijos pro…" at bounding box center [765, 50] width 242 height 386
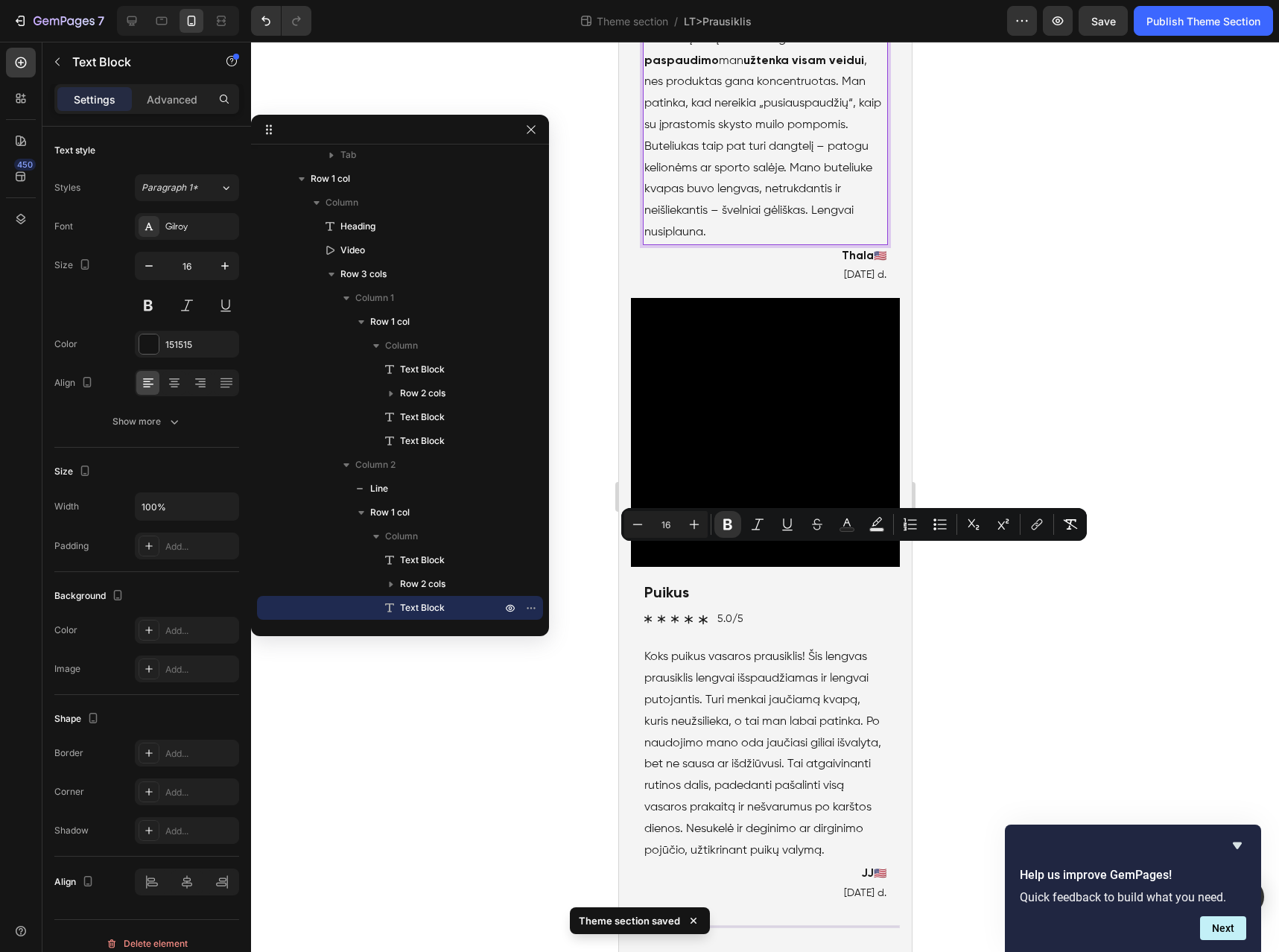
click at [702, 243] on p "Šis prausiklis atkeliauja plėšomo tipo dėžutėje , kaip ir kiti šios linijos pro…" at bounding box center [765, 50] width 242 height 386
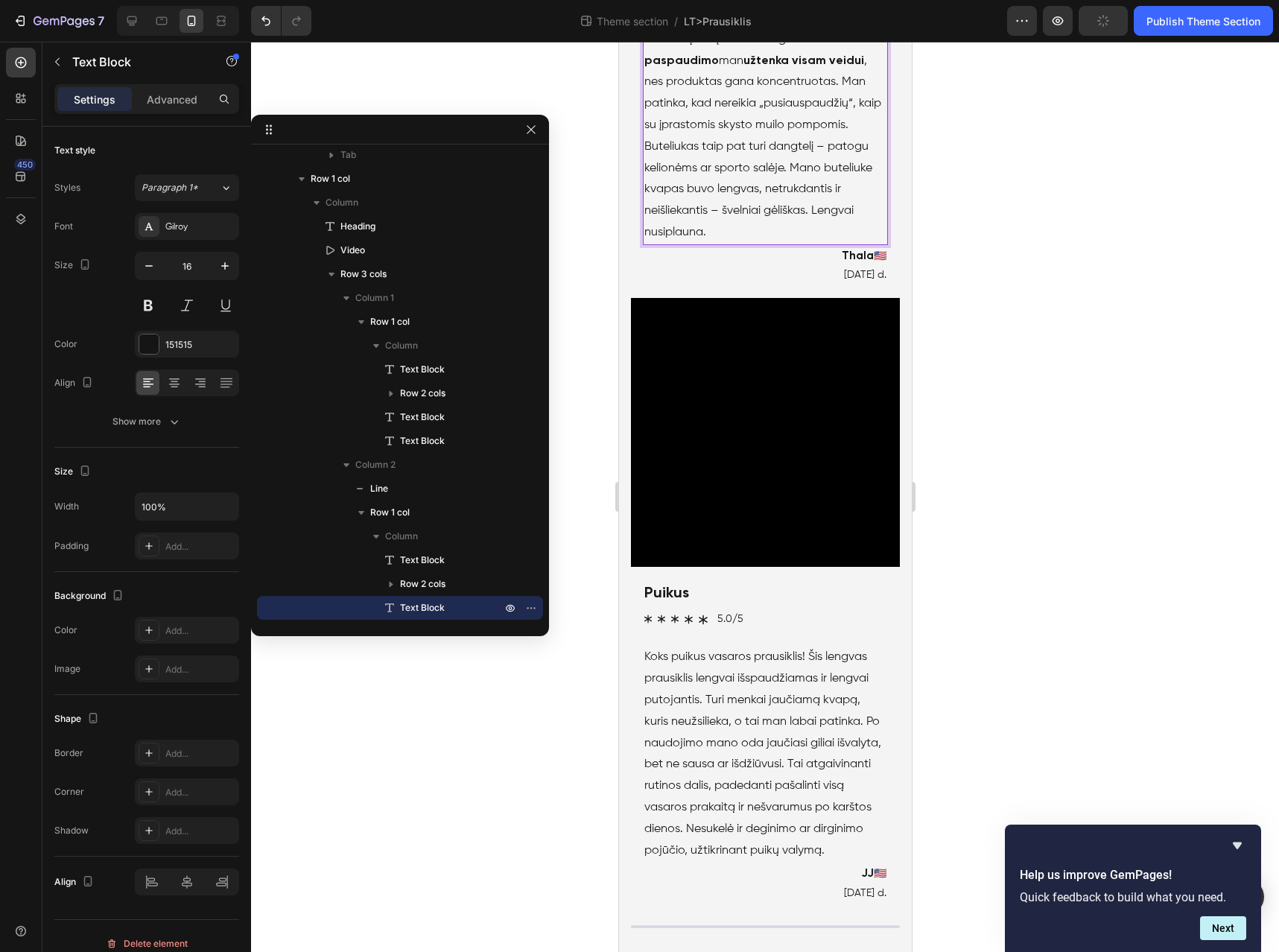
click at [829, 243] on p "Šis prausiklis atkeliauja plėšomo tipo dėžutėje , kaip ir kiti šios linijos pro…" at bounding box center [765, 50] width 242 height 386
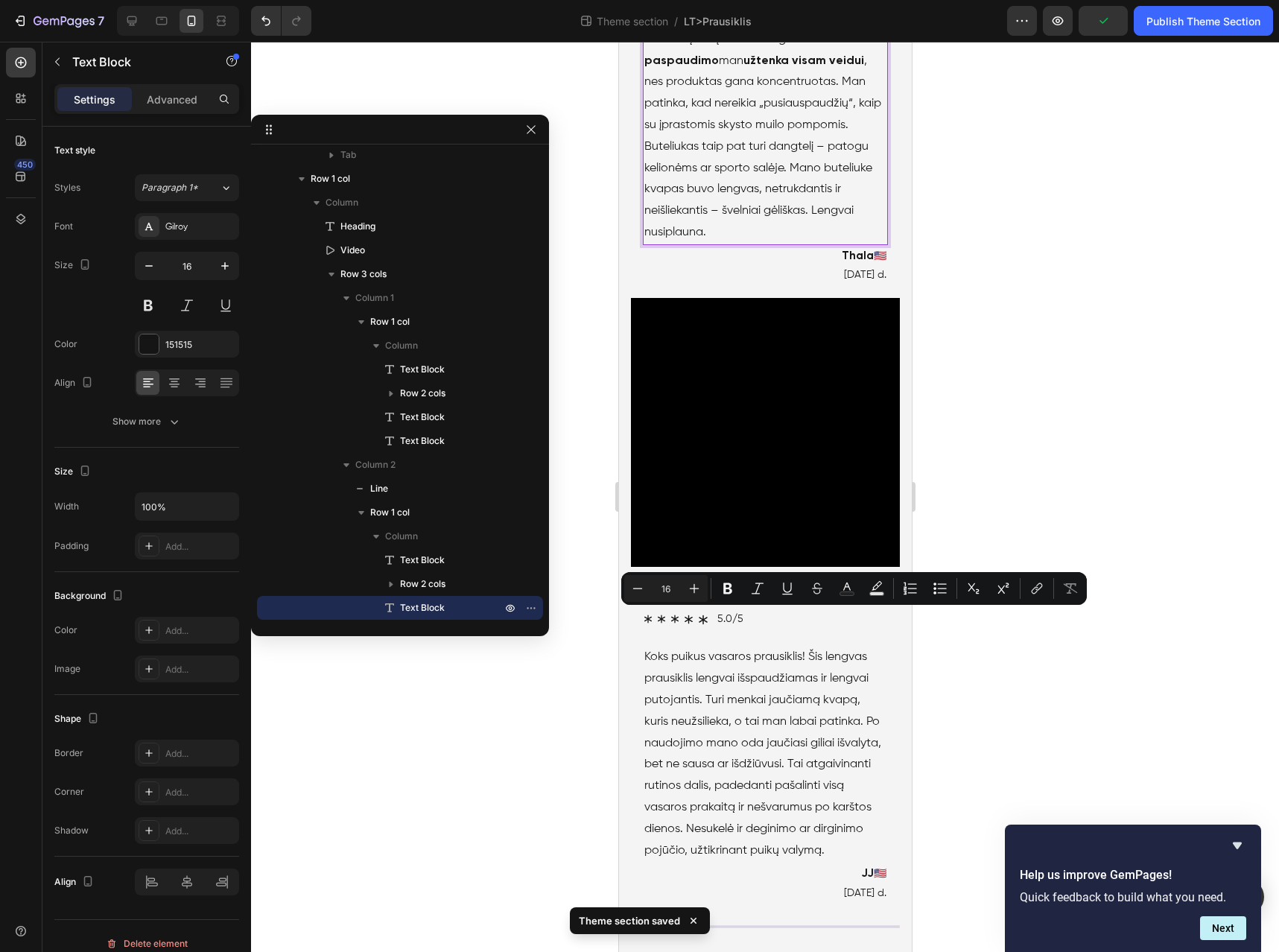
click at [718, 243] on p "Šis prausiklis atkeliauja plėšomo tipo dėžutėje , kaip ir kiti šios linijos pro…" at bounding box center [765, 50] width 242 height 386
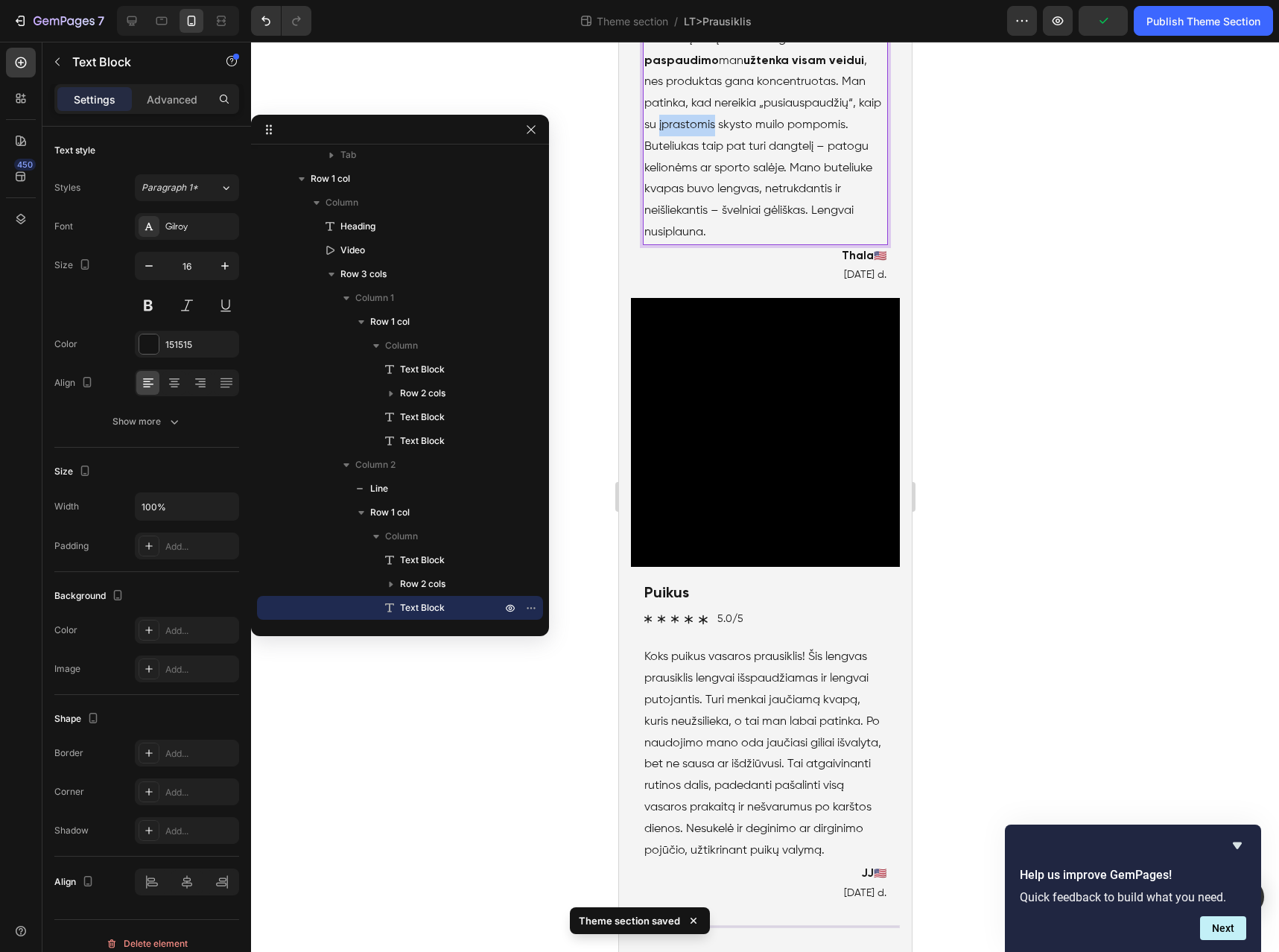
click at [718, 243] on p "Šis prausiklis atkeliauja plėšomo tipo dėžutėje , kaip ir kiti šios linijos pro…" at bounding box center [765, 50] width 242 height 386
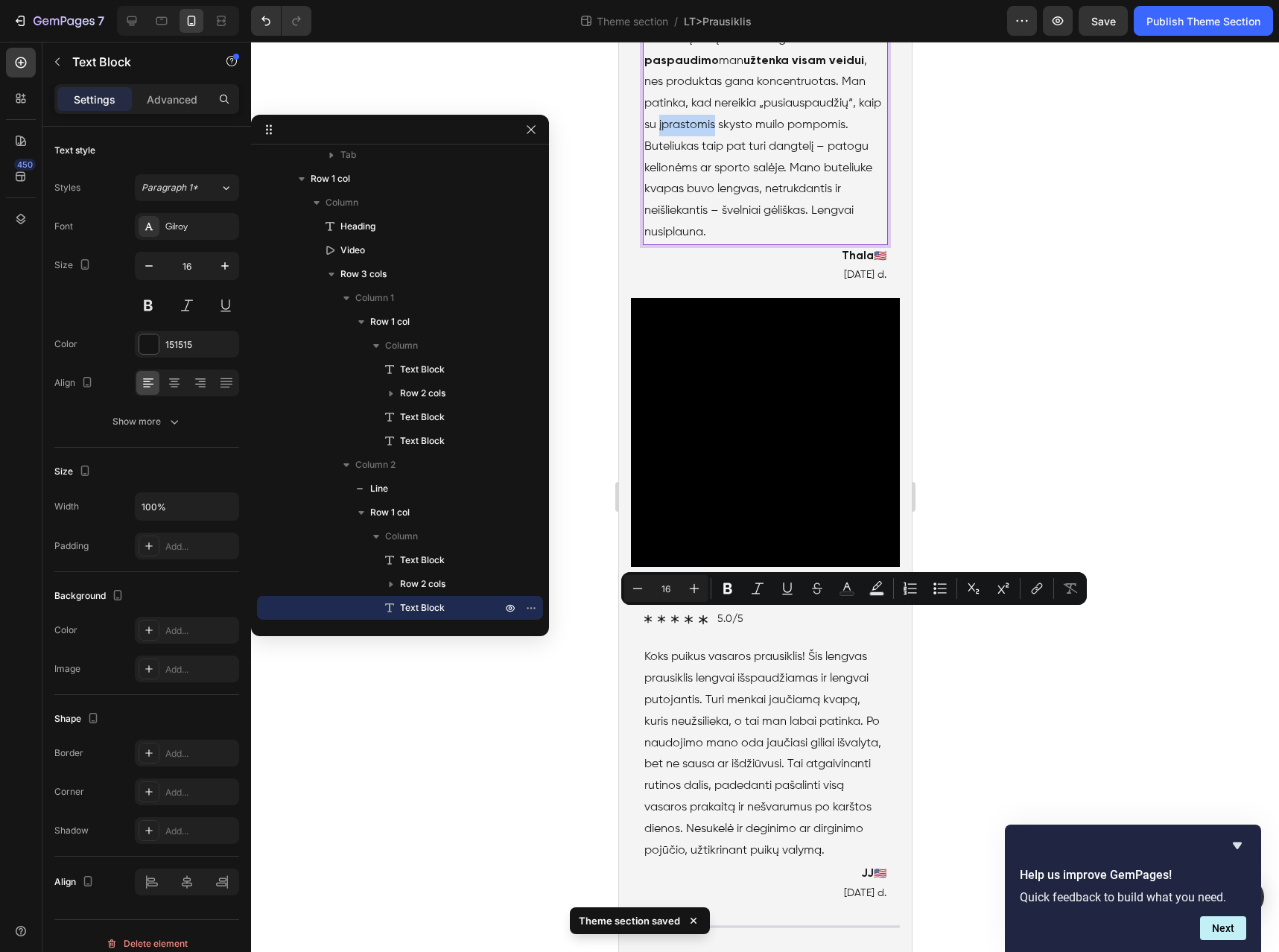
click at [734, 243] on p "Šis prausiklis atkeliauja plėšomo tipo dėžutėje , kaip ir kiti šios linijos pro…" at bounding box center [765, 50] width 242 height 386
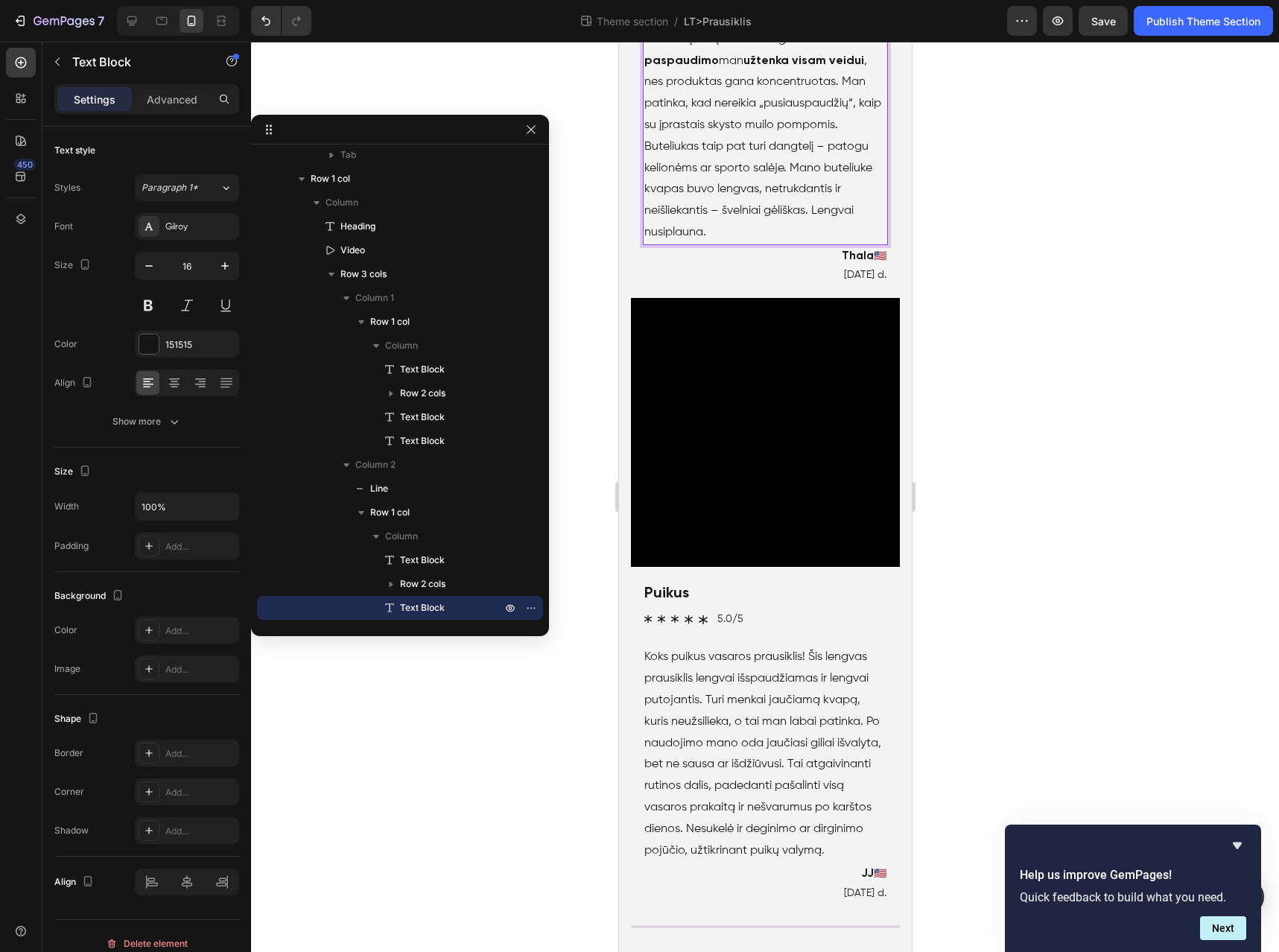
click at [744, 243] on p "Šis prausiklis atkeliauja plėšomo tipo dėžutėje , kaip ir kiti šios linijos pro…" at bounding box center [765, 50] width 242 height 386
click at [800, 244] on p "Šis prausiklis atkeliauja plėšomo tipo dėžutėje , kaip ir kiti šios linijos pro…" at bounding box center [765, 61] width 242 height 365
click at [808, 244] on p "Šis prausiklis atkeliauja plėšomo tipo dėžutėje , kaip ir kiti šios linijos pro…" at bounding box center [765, 61] width 242 height 365
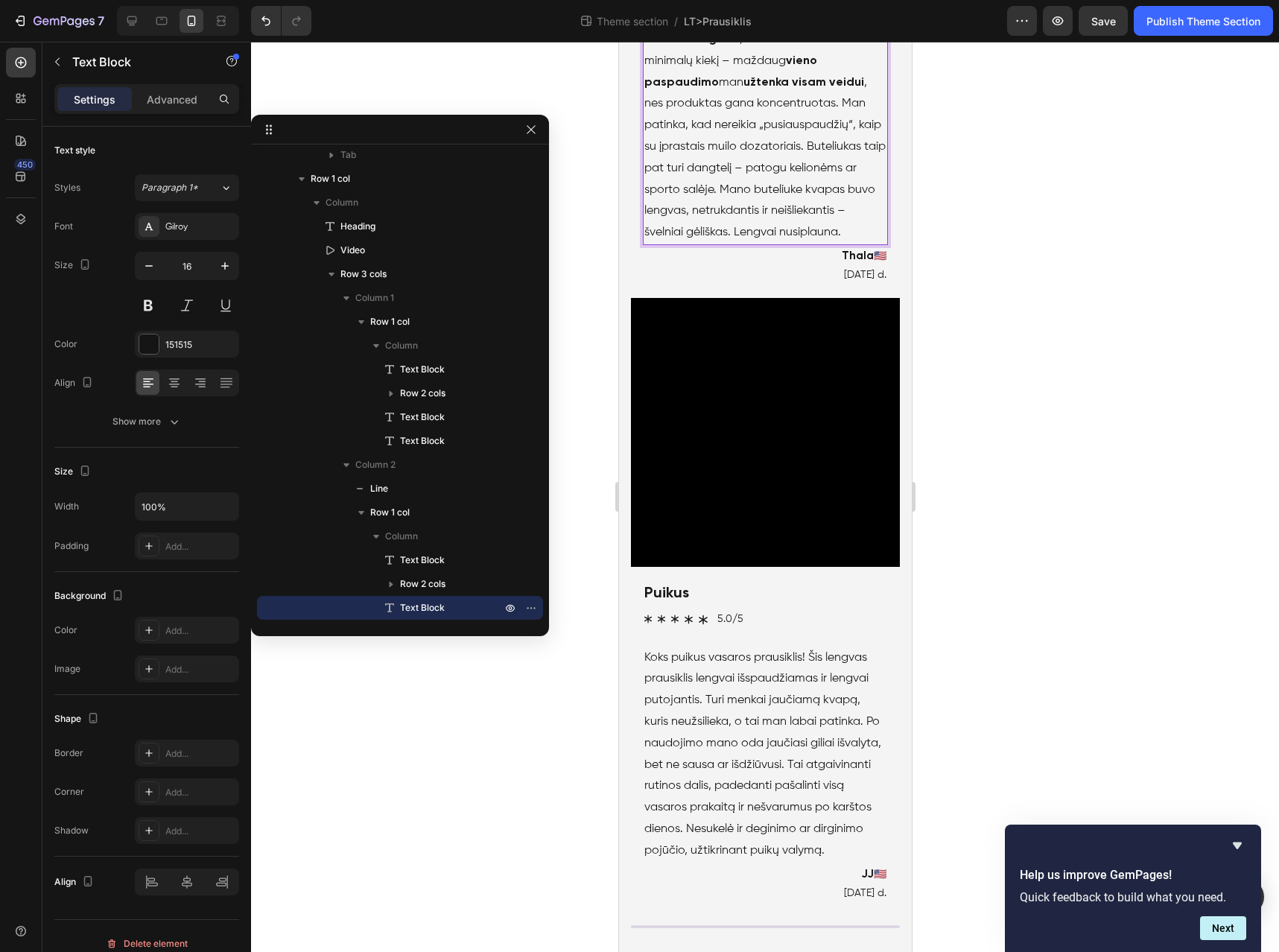
click at [656, 244] on p "Šis prausiklis atkeliauja plėšomo tipo dėžutėje , kaip ir kiti šios linijos pro…" at bounding box center [765, 61] width 242 height 365
click at [754, 243] on p "Šis prausiklis atkeliauja plėšomo tipo dėžutėje , kaip ir kiti šios linijos pro…" at bounding box center [765, 50] width 242 height 386
click at [793, 244] on p "Šis prausiklis atkeliauja plėšomo tipo dėžutėje , kaip ir kiti šios linijos pro…" at bounding box center [765, 61] width 242 height 365
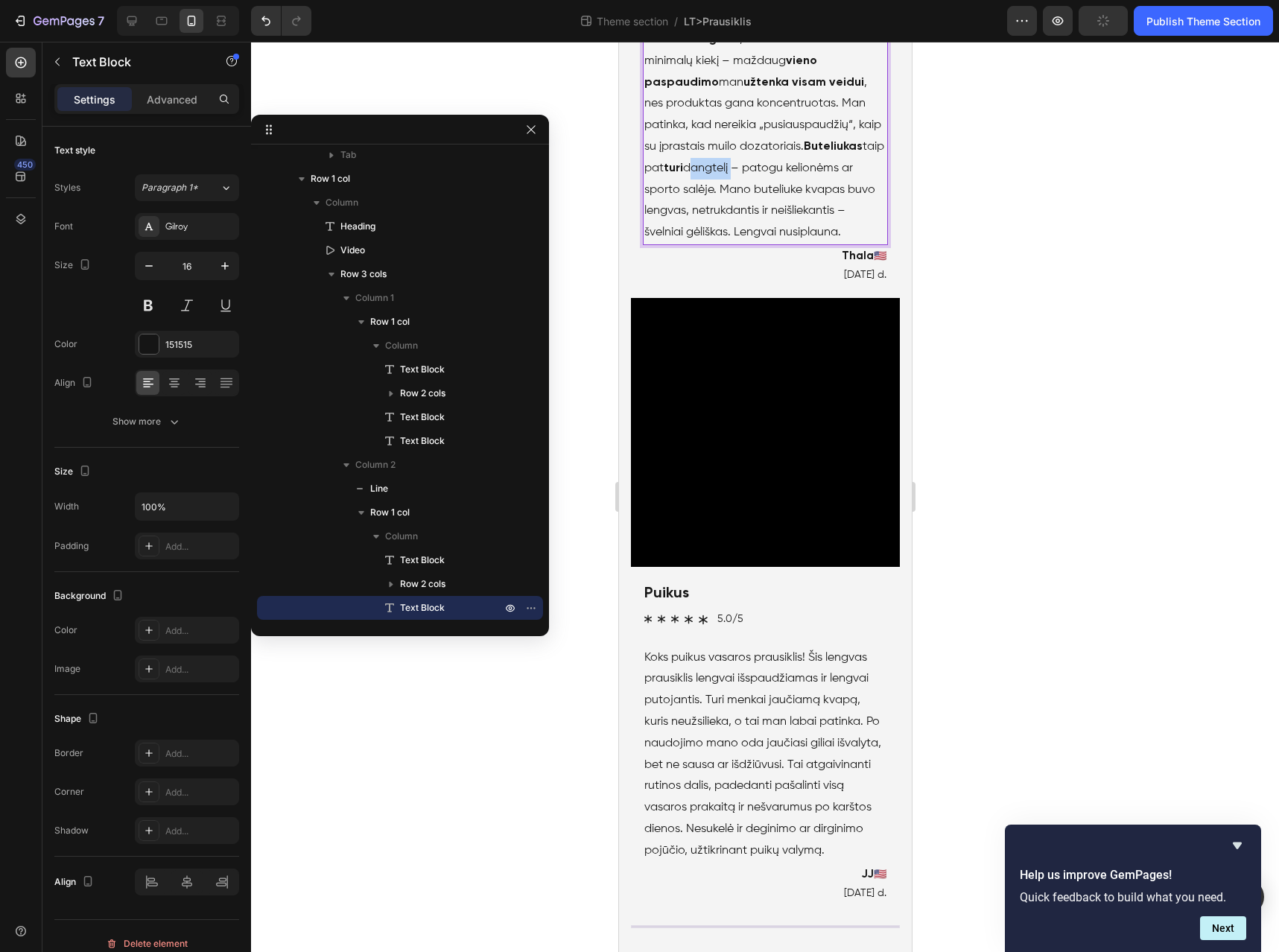
click at [793, 244] on p "Šis prausiklis atkeliauja plėšomo tipo dėžutėje , kaip ir kiti šios linijos pro…" at bounding box center [765, 61] width 242 height 365
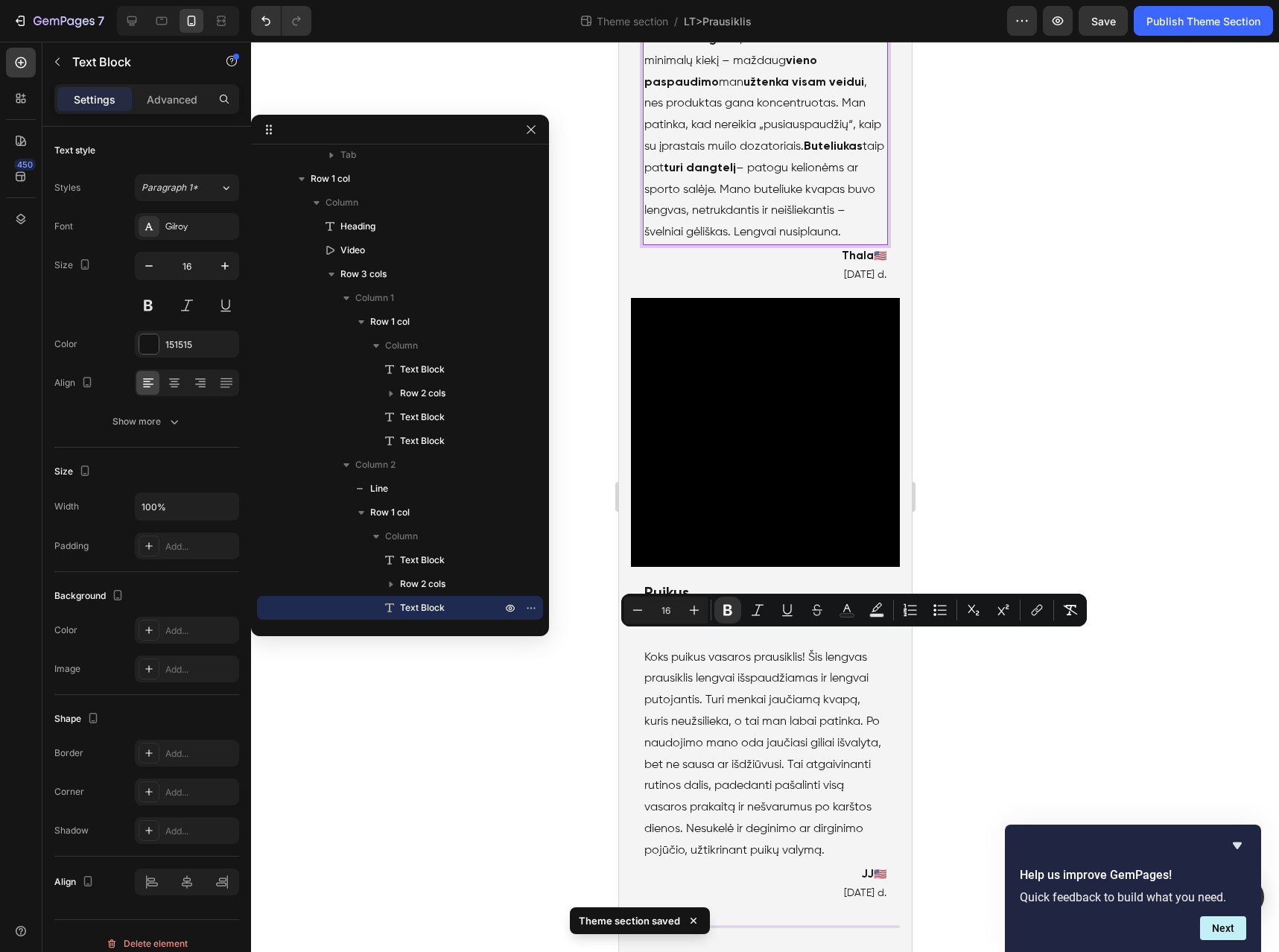
click at [690, 244] on p "Šis prausiklis atkeliauja plėšomo tipo dėžutėje , kaip ir kiti šios linijos pro…" at bounding box center [765, 61] width 242 height 365
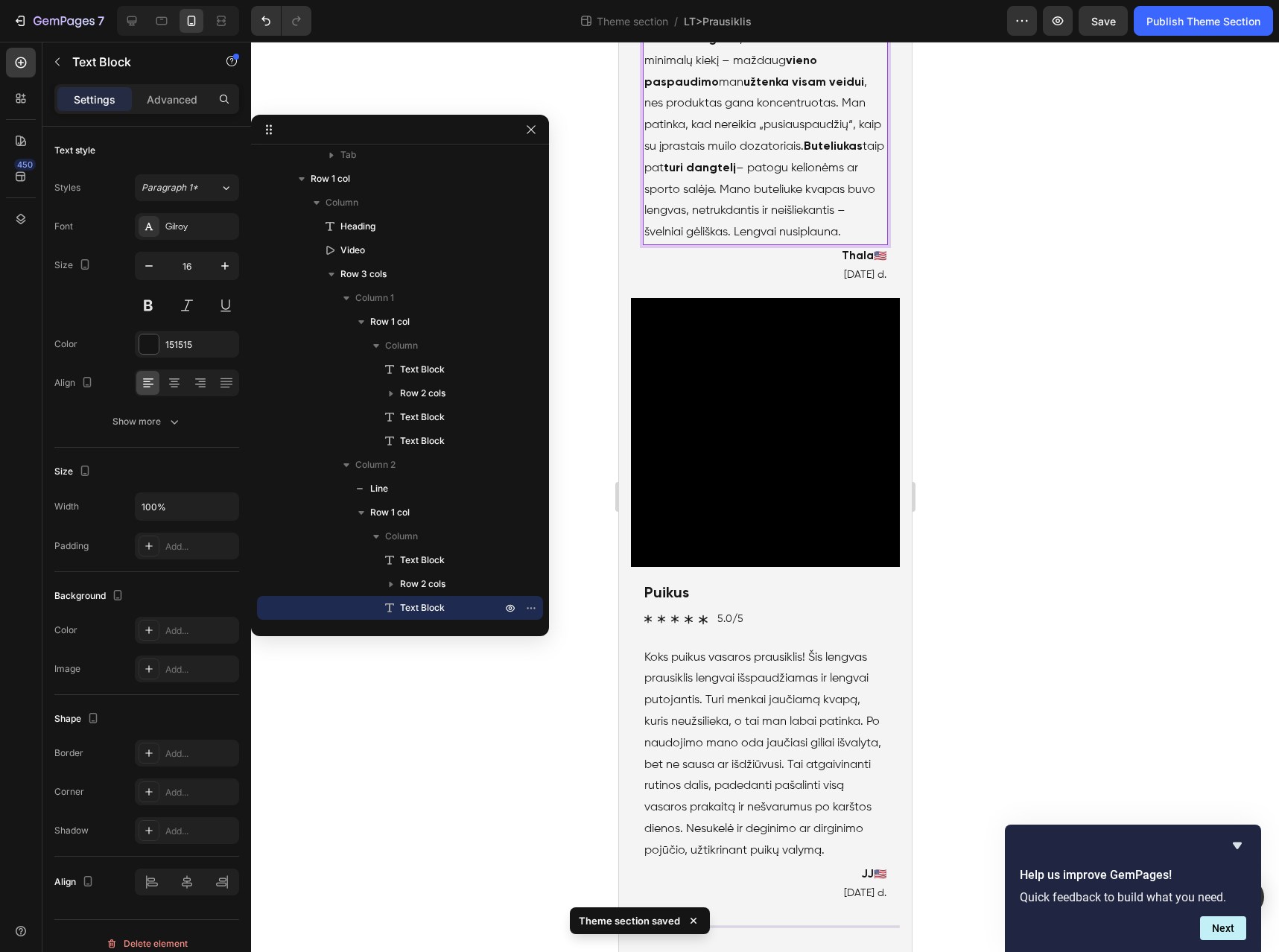
click at [673, 244] on p "Šis prausiklis atkeliauja plėšomo tipo dėžutėje , kaip ir kiti šios linijos pro…" at bounding box center [765, 61] width 242 height 365
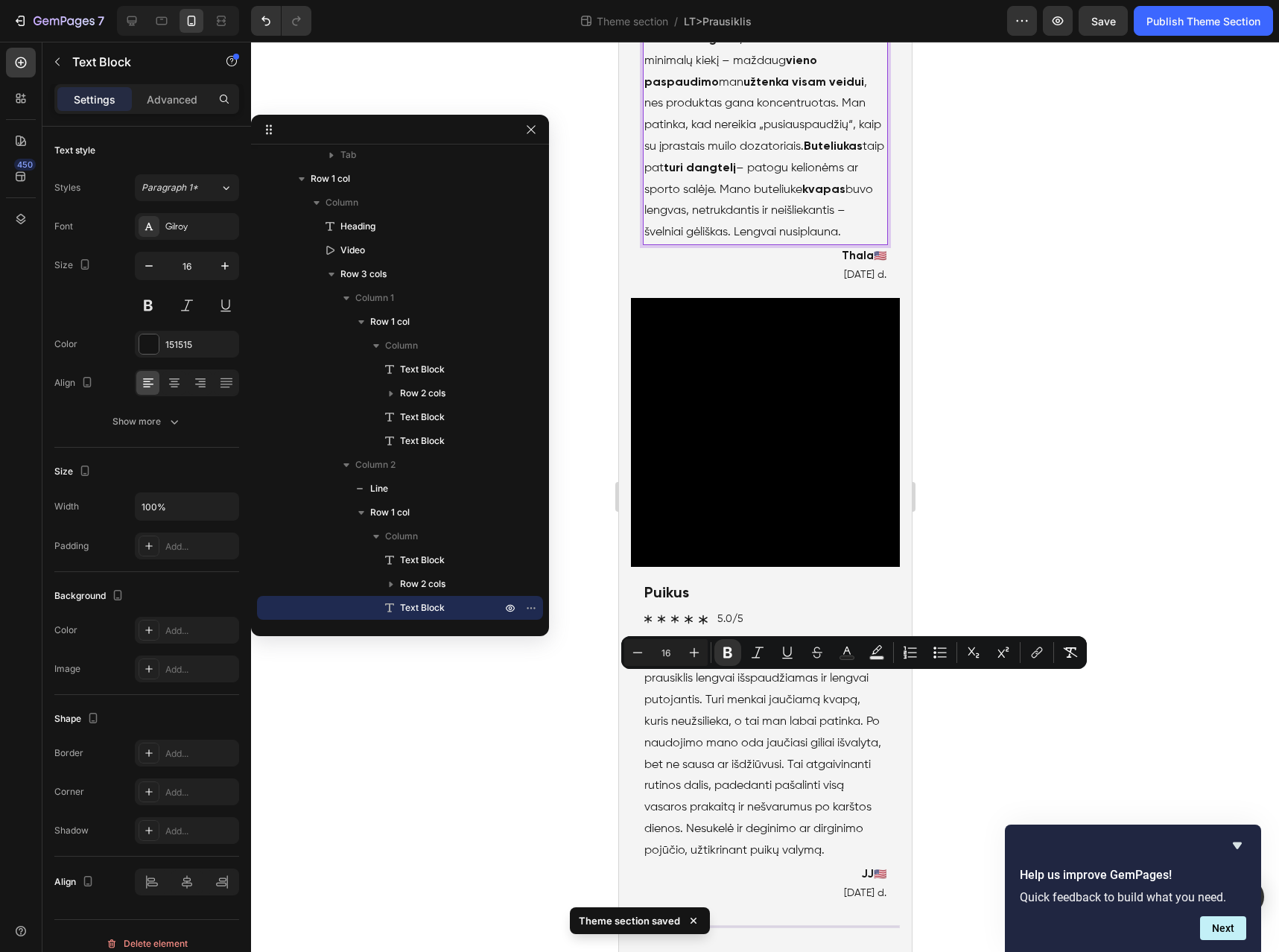
click at [731, 244] on p "Šis prausiklis atkeliauja plėšomo tipo dėžutėje , kaip ir kiti šios linijos pro…" at bounding box center [765, 61] width 242 height 365
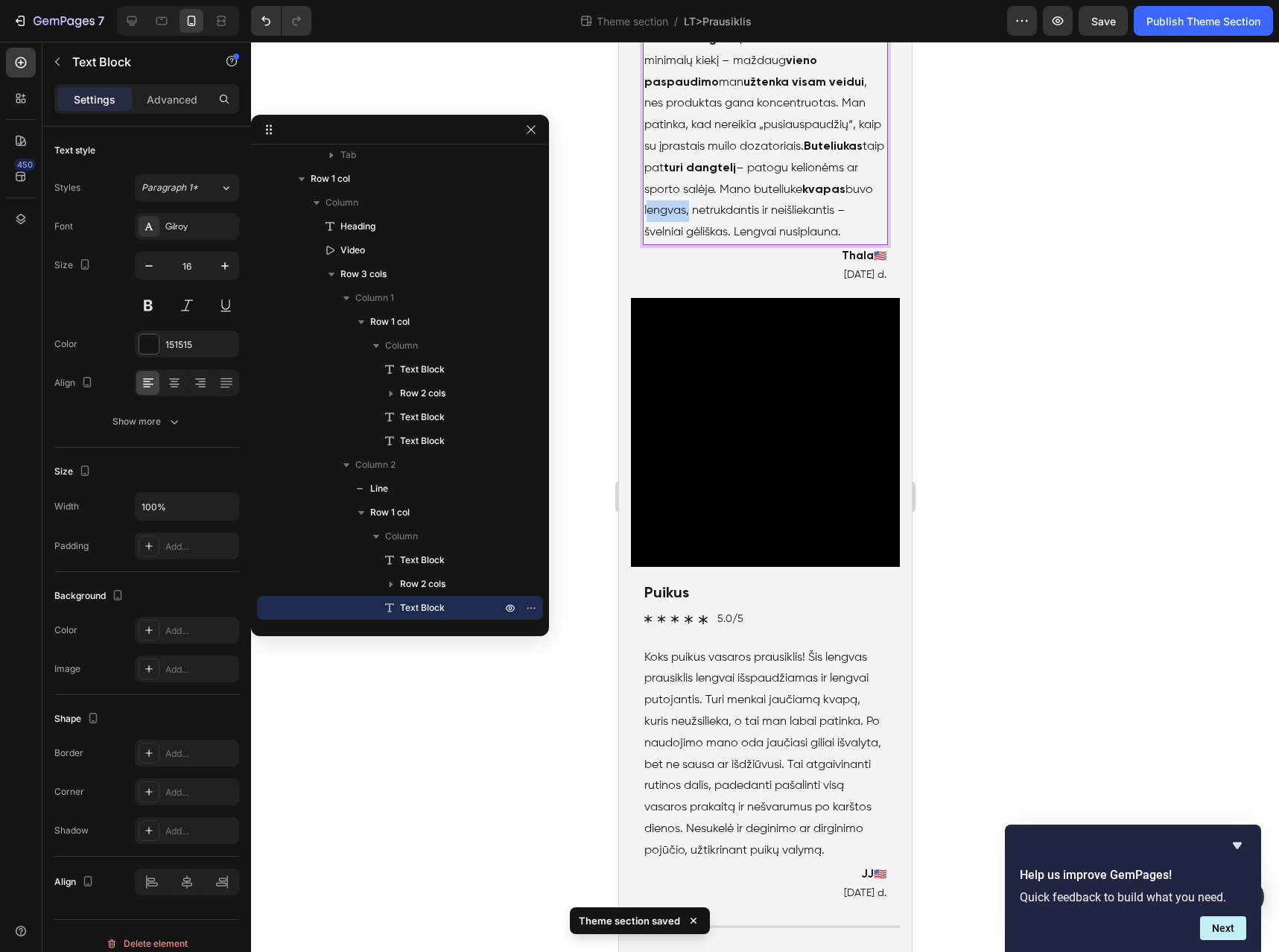
click at [731, 244] on p "Šis prausiklis atkeliauja plėšomo tipo dėžutėje , kaip ir kiti šios linijos pro…" at bounding box center [765, 61] width 242 height 365
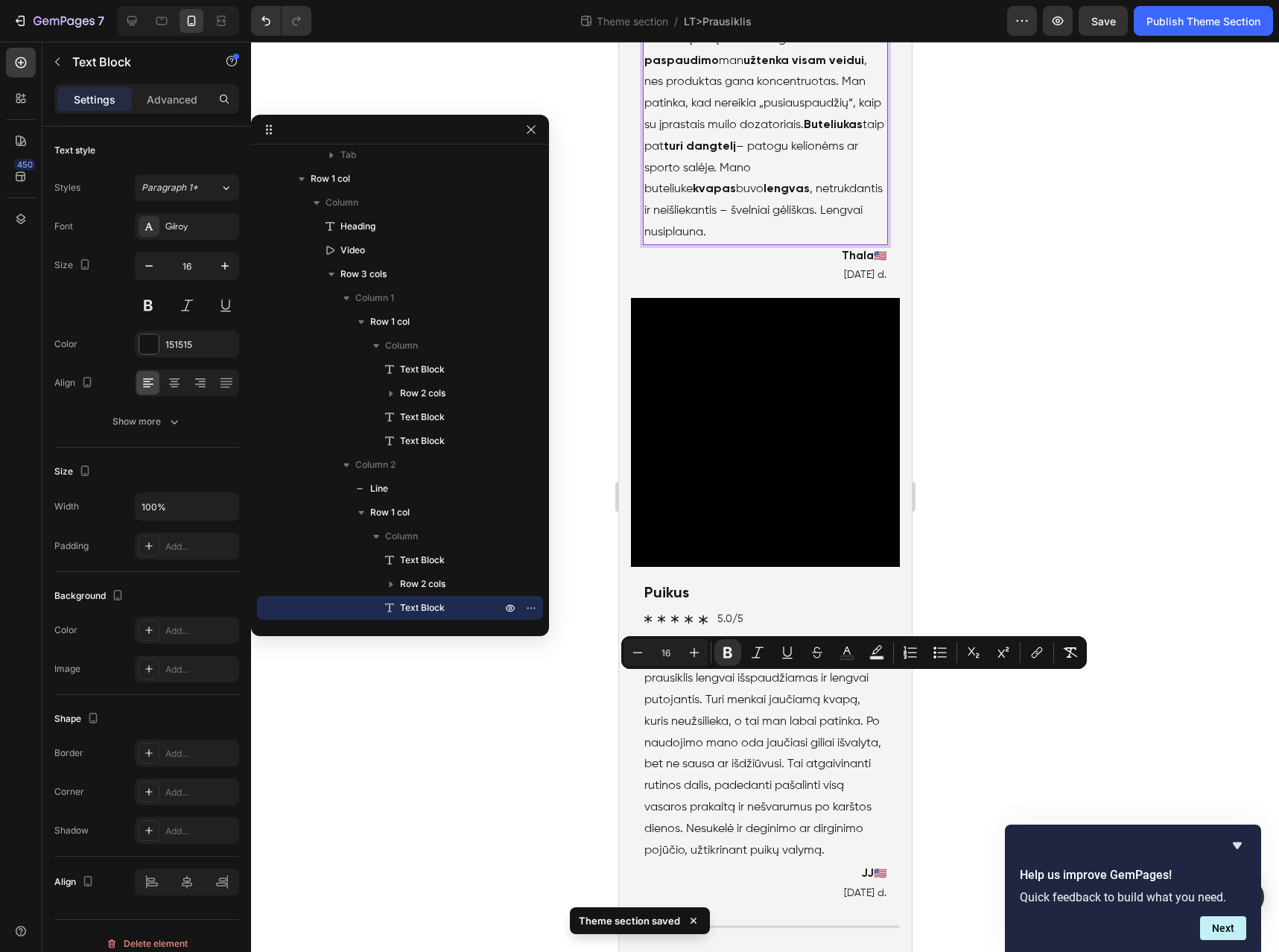
click at [811, 243] on p "Šis prausiklis atkeliauja plėšomo tipo dėžutėje , kaip ir kiti šios linijos pro…" at bounding box center [765, 50] width 242 height 386
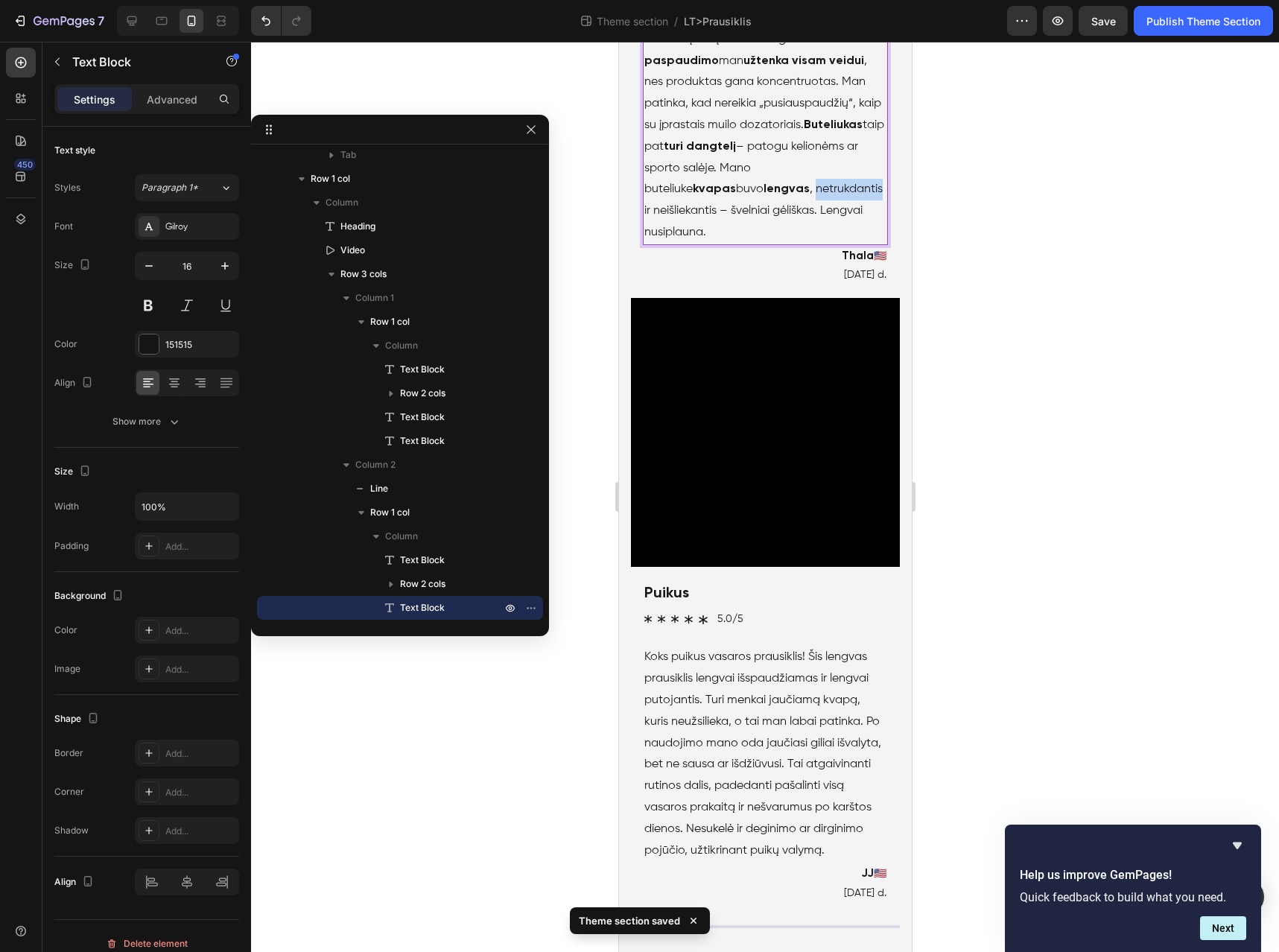
click at [811, 243] on p "Šis prausiklis atkeliauja plėšomo tipo dėžutėje , kaip ir kiti šios linijos pro…" at bounding box center [765, 50] width 242 height 386
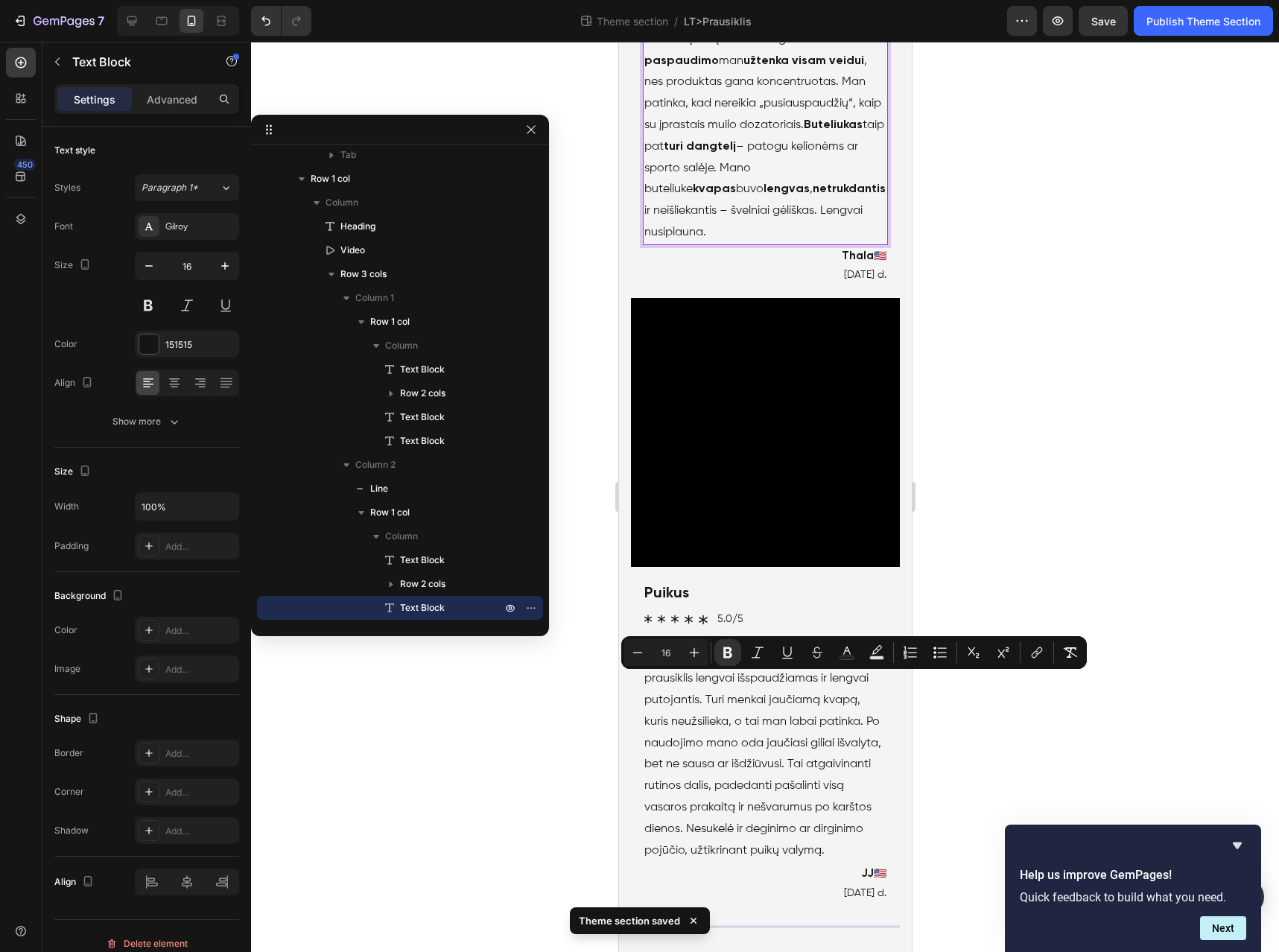
click at [768, 243] on p "Šis prausiklis atkeliauja plėšomo tipo dėžutėje , kaip ir kiti šios linijos pro…" at bounding box center [765, 50] width 242 height 386
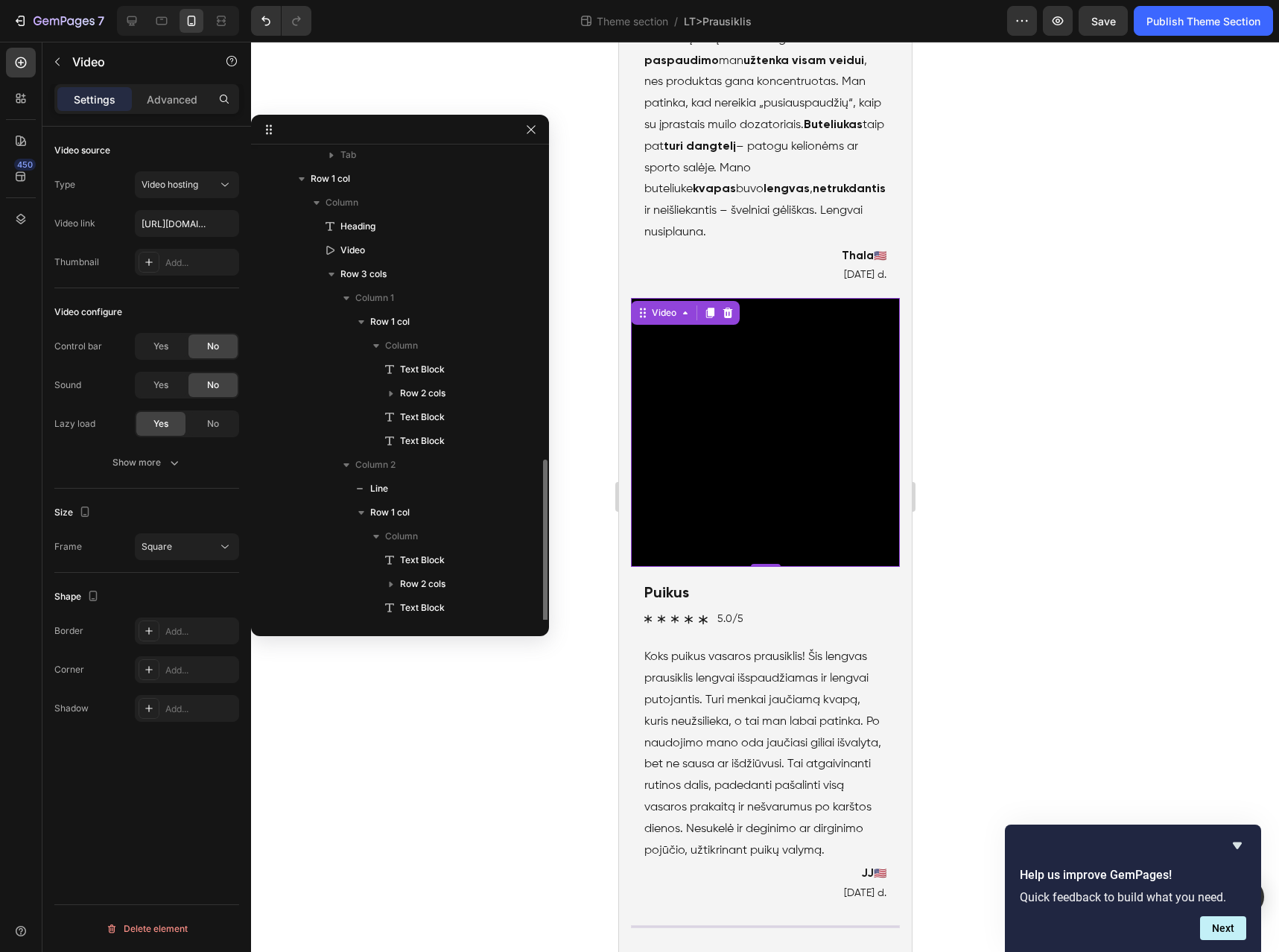
click at [761, 567] on video at bounding box center [764, 432] width 269 height 269
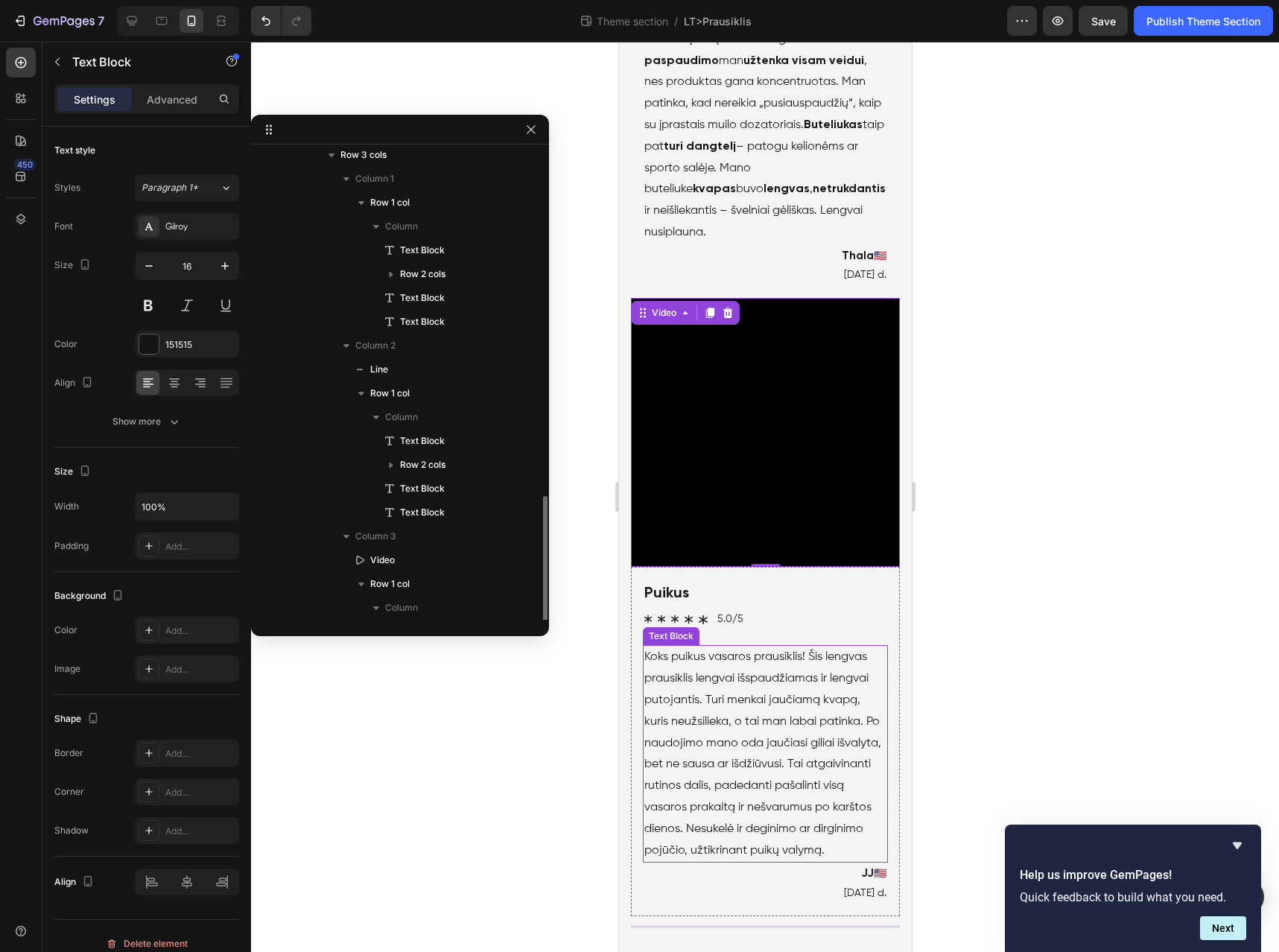
scroll to position [437, 0]
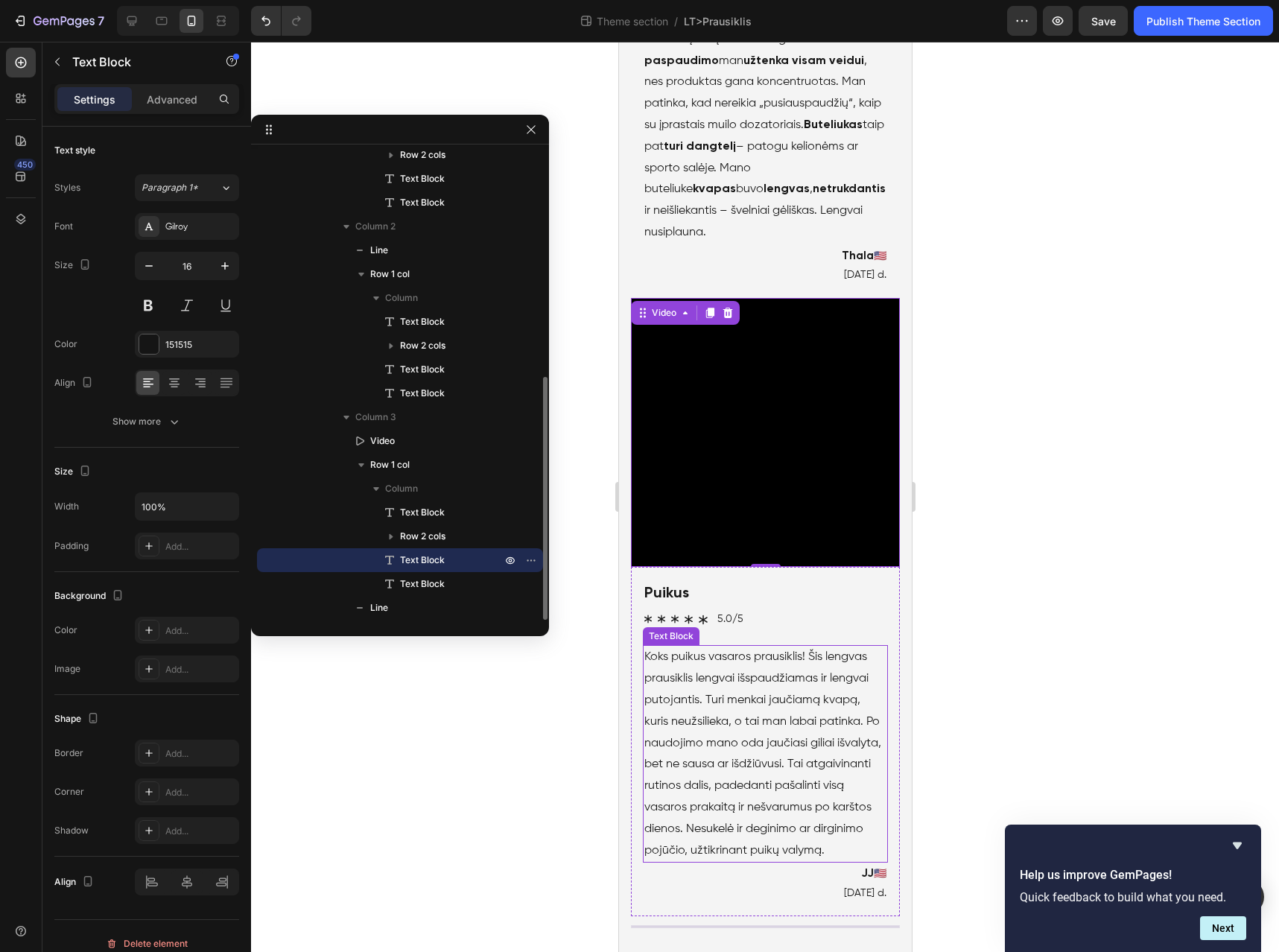
click at [736, 679] on p "Koks puikus vasaros prausiklis! Šis lengvas prausiklis lengvai išspaudžiamas ir…" at bounding box center [765, 754] width 242 height 214
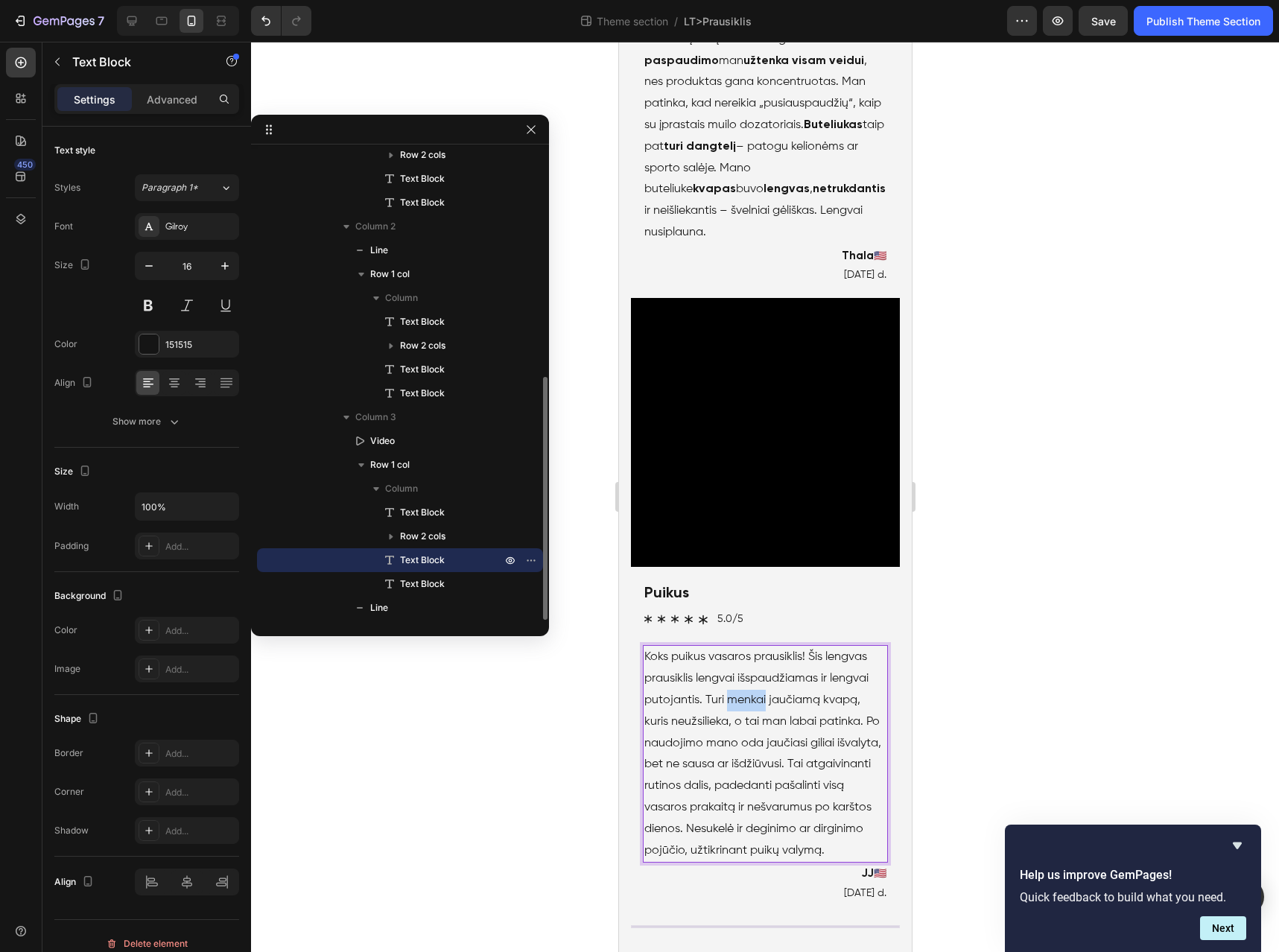
click at [736, 679] on p "Koks puikus vasaros prausiklis! Šis lengvas prausiklis lengvai išspaudžiamas ir…" at bounding box center [765, 754] width 242 height 214
click at [711, 731] on p "Koks puikus vasaros prausiklis! Šis lengvas prausiklis lengvai išspaudžiamas ir…" at bounding box center [765, 754] width 242 height 214
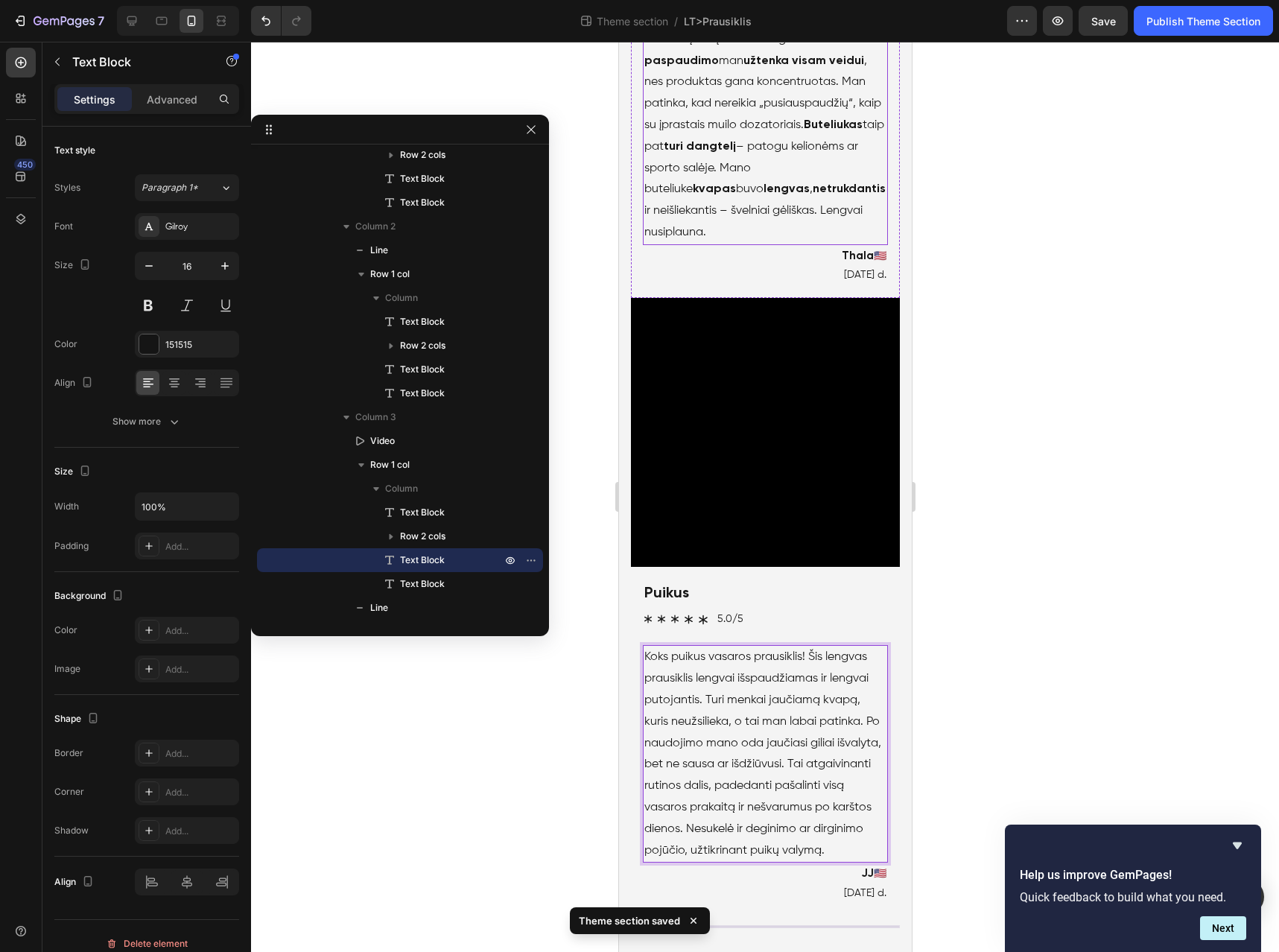
scroll to position [4730, 0]
click at [1237, 845] on icon "Hide survey" at bounding box center [1237, 846] width 9 height 7
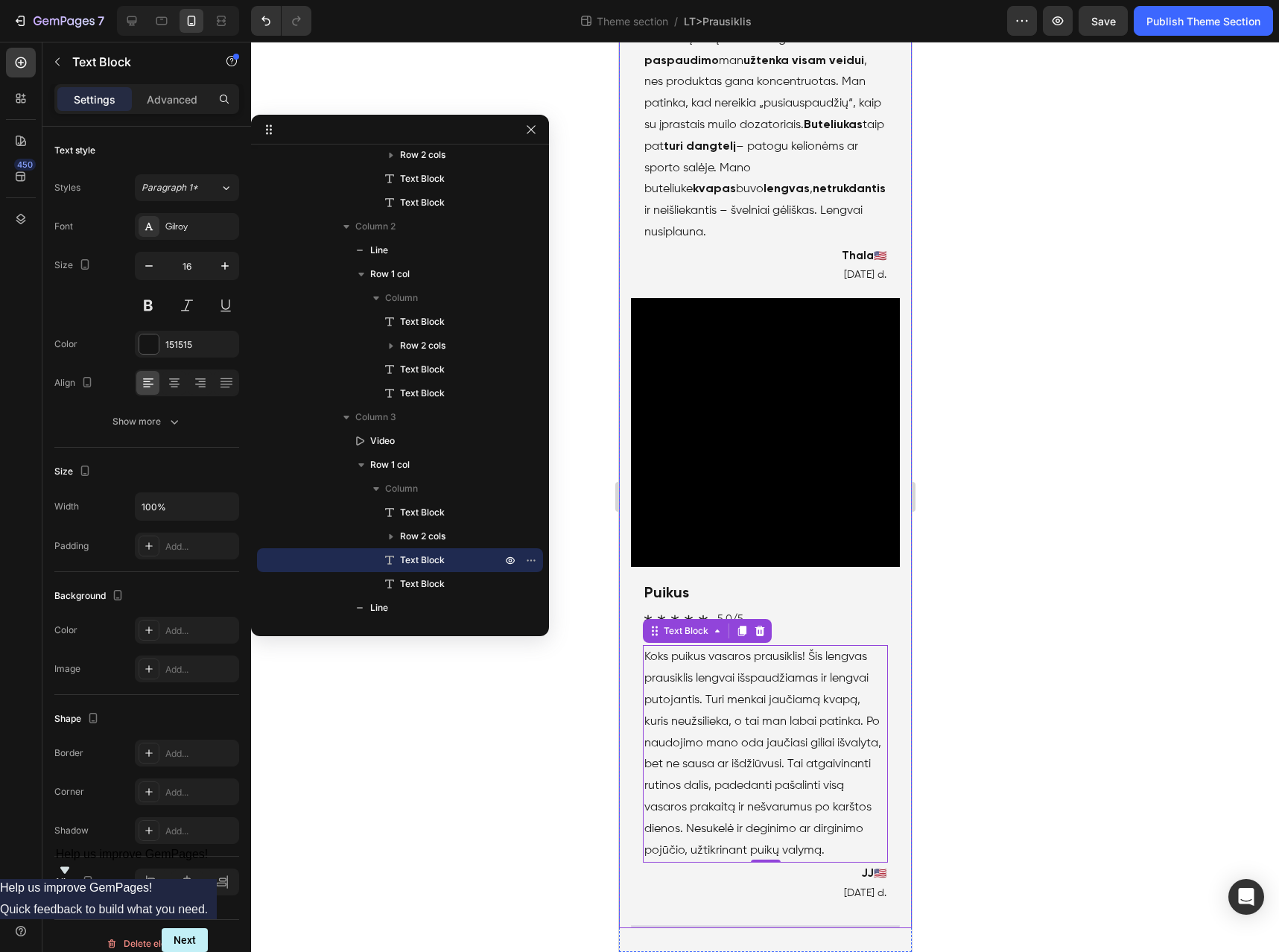
scroll to position [5120, 0]
click at [826, 721] on p "Koks puikus vasaros prausiklis! Šis lengvas prausiklis lengvai išspaudžiamas ir…" at bounding box center [765, 754] width 242 height 214
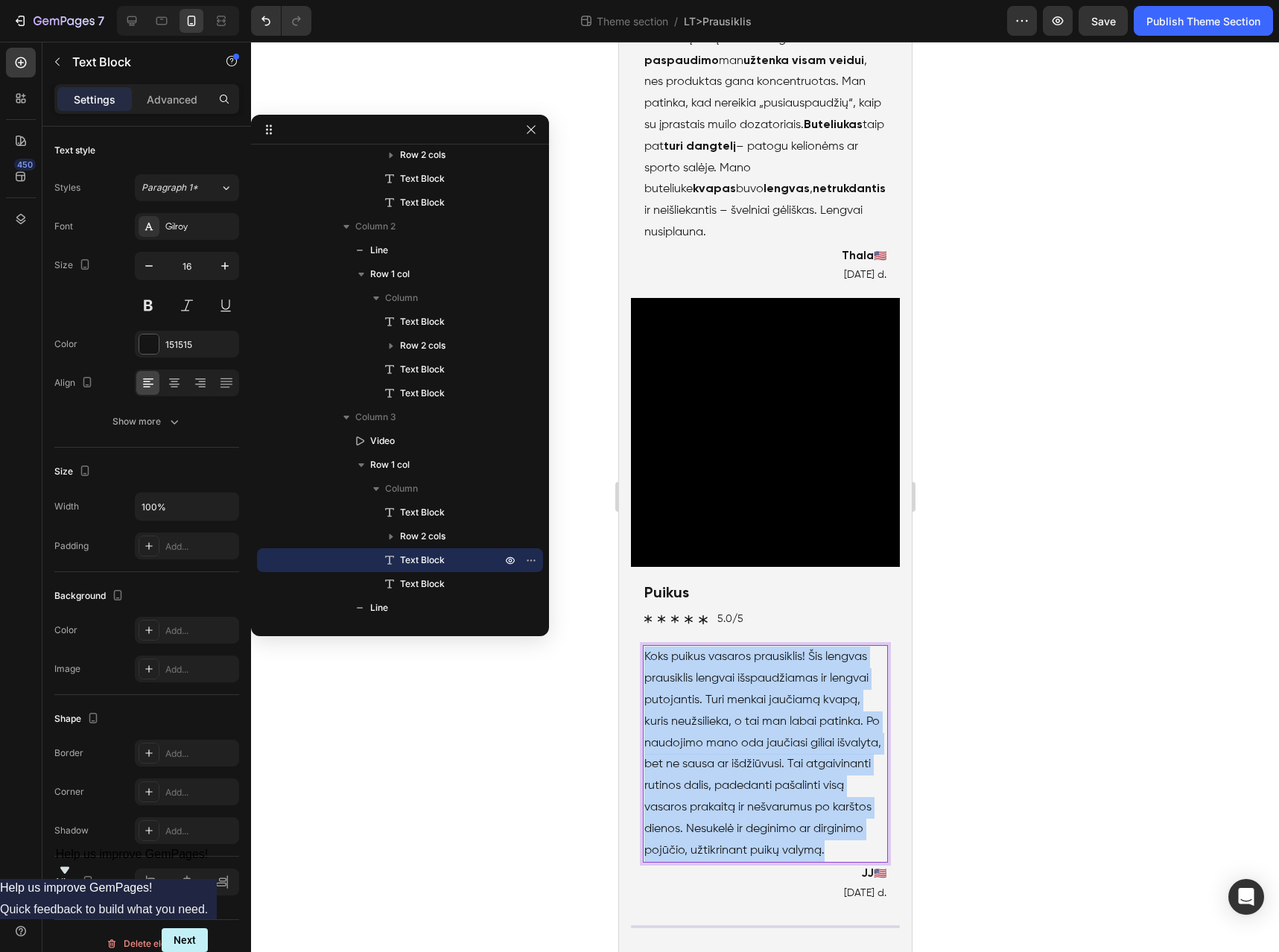
click at [826, 721] on p "Koks puikus vasaros prausiklis! Šis lengvas prausiklis lengvai išspaudžiamas ir…" at bounding box center [765, 754] width 242 height 214
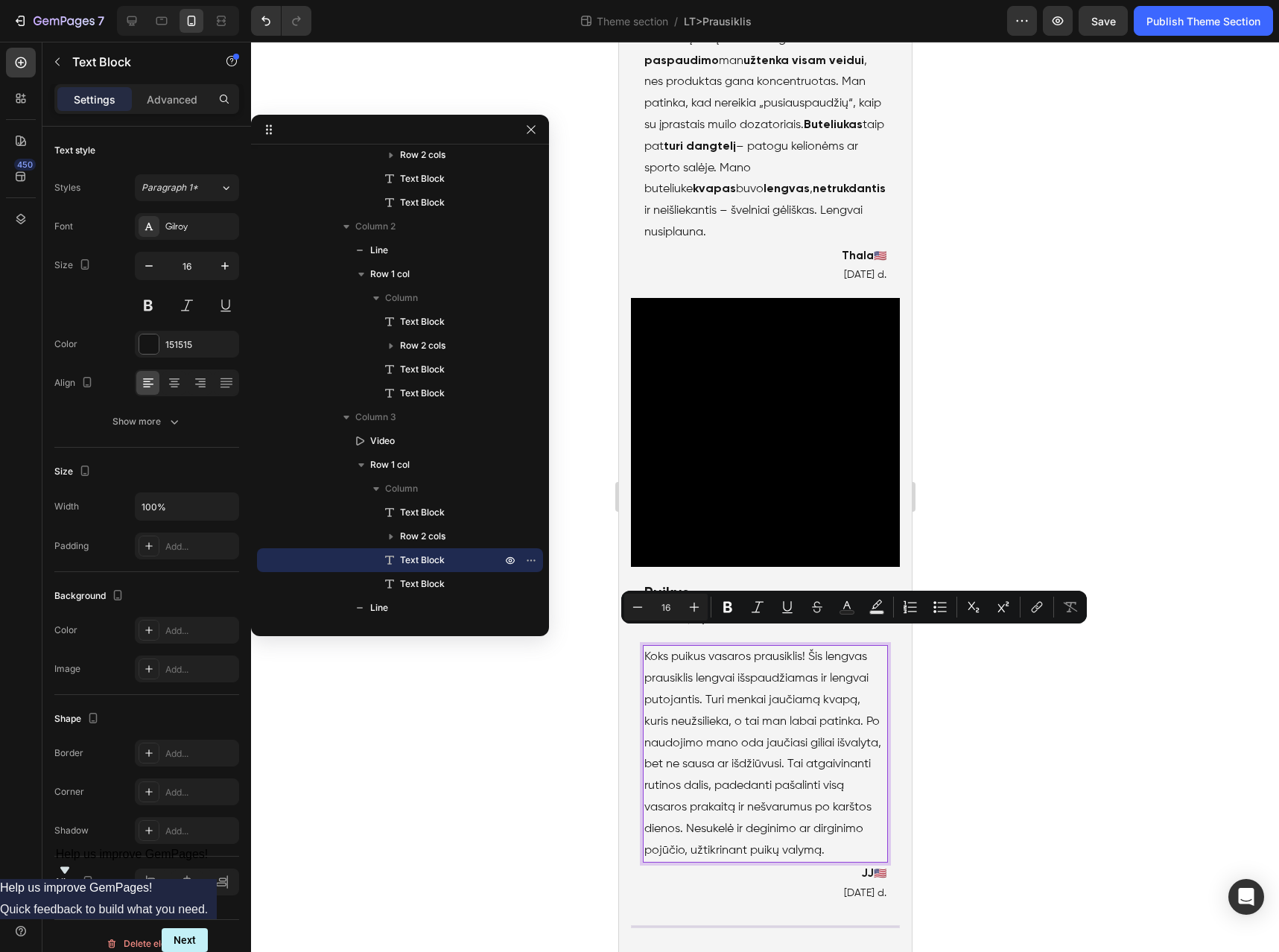
click at [876, 712] on div "Koks puikus vasaros prausiklis! Šis lengvas prausiklis lengvai išspaudžiamas ir…" at bounding box center [765, 754] width 245 height 218
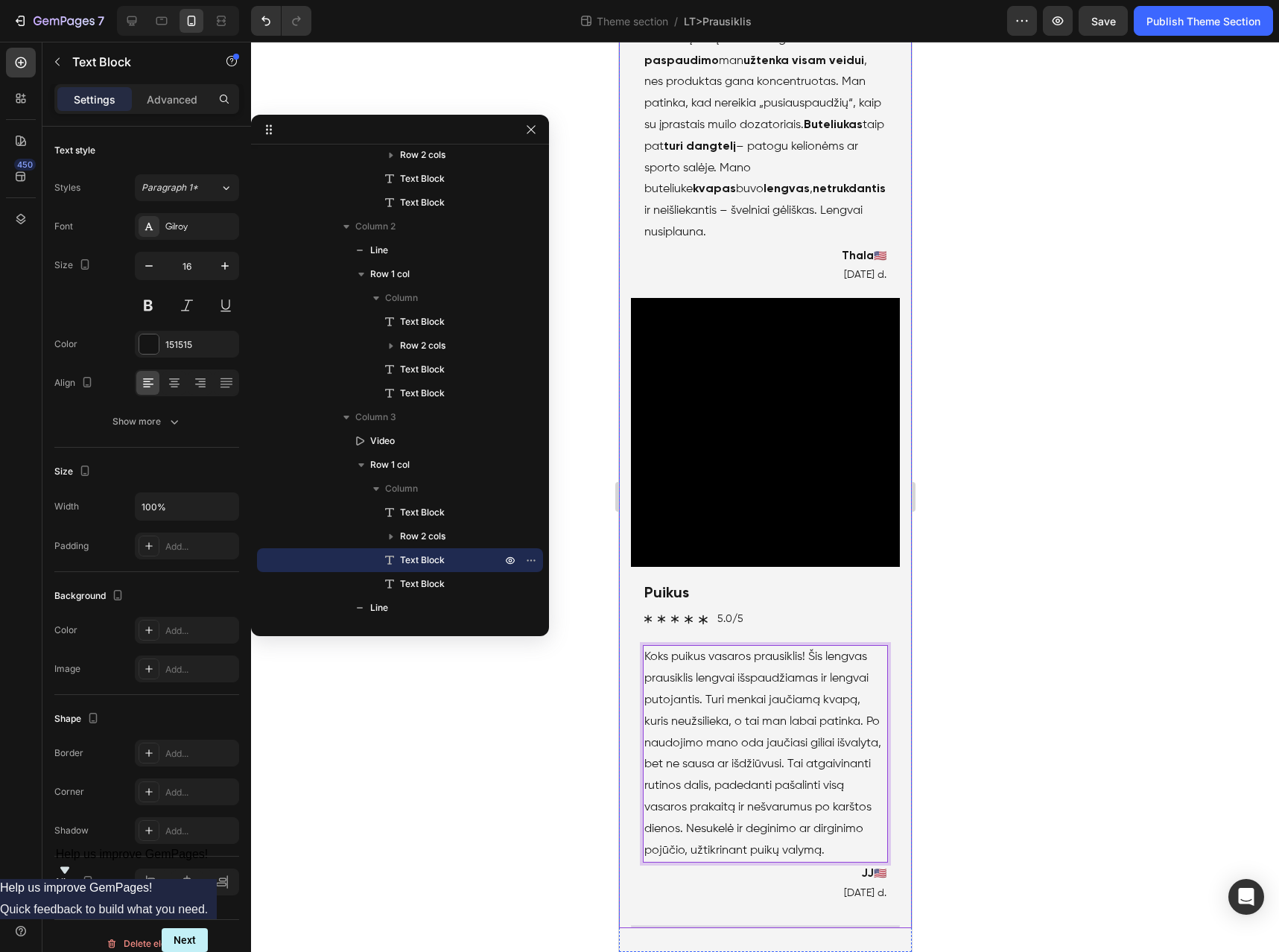
click at [888, 709] on div "Tikros patirtys su Skinifull Heading Video Puikus prausiklis! Text Block Icon I…" at bounding box center [765, 29] width 293 height 1798
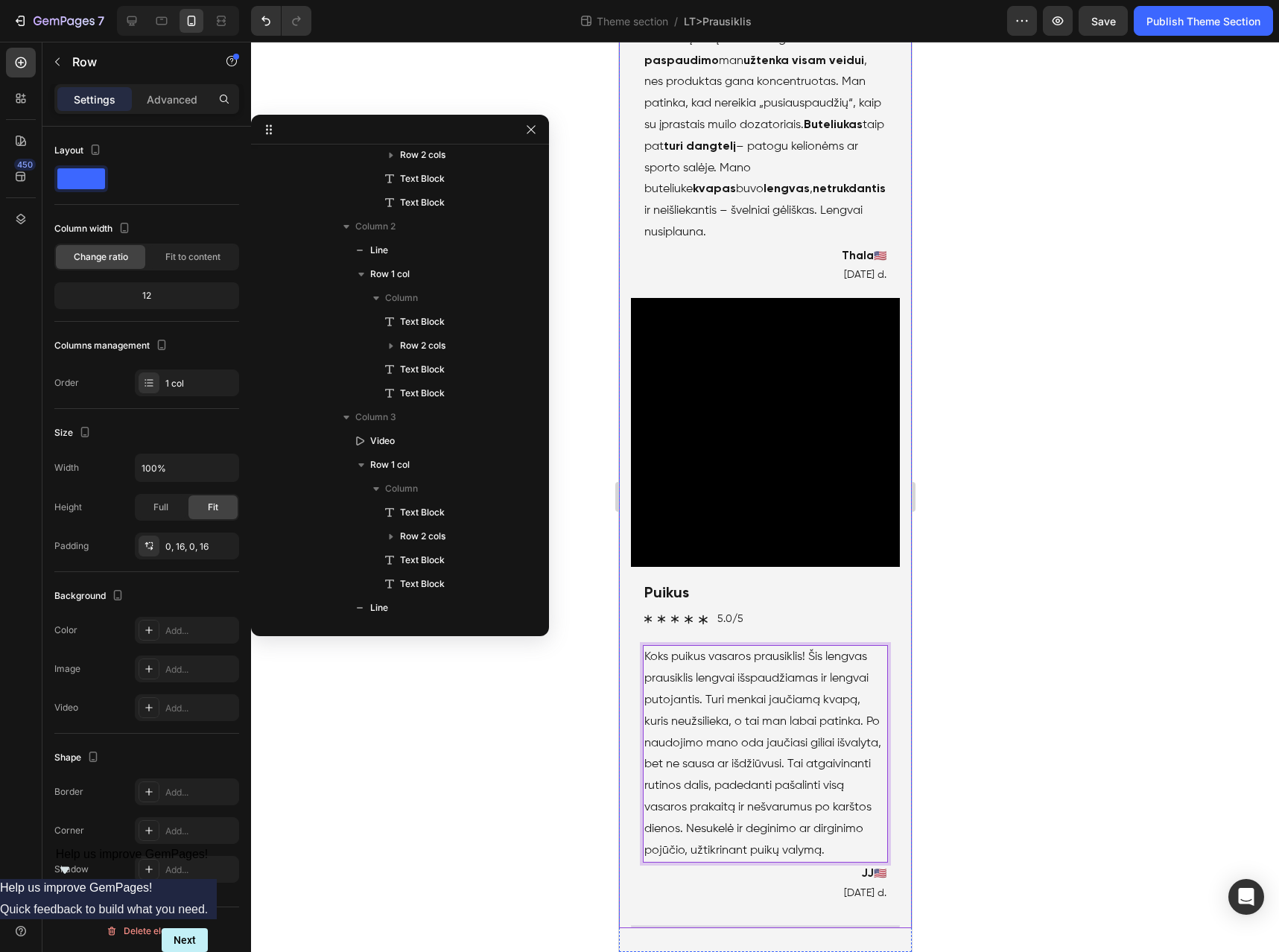
scroll to position [41, 0]
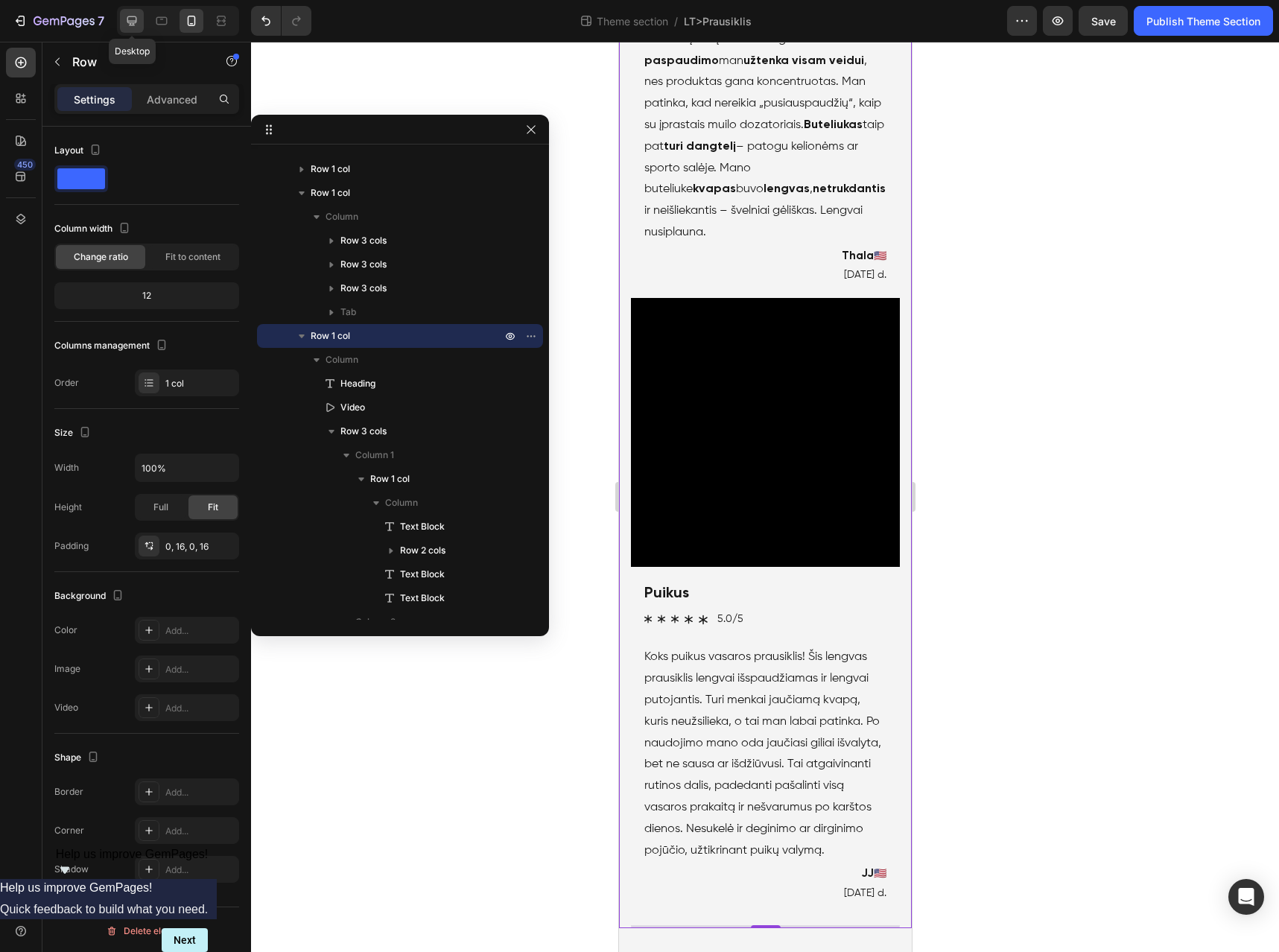
click at [133, 19] on icon at bounding box center [131, 20] width 15 height 15
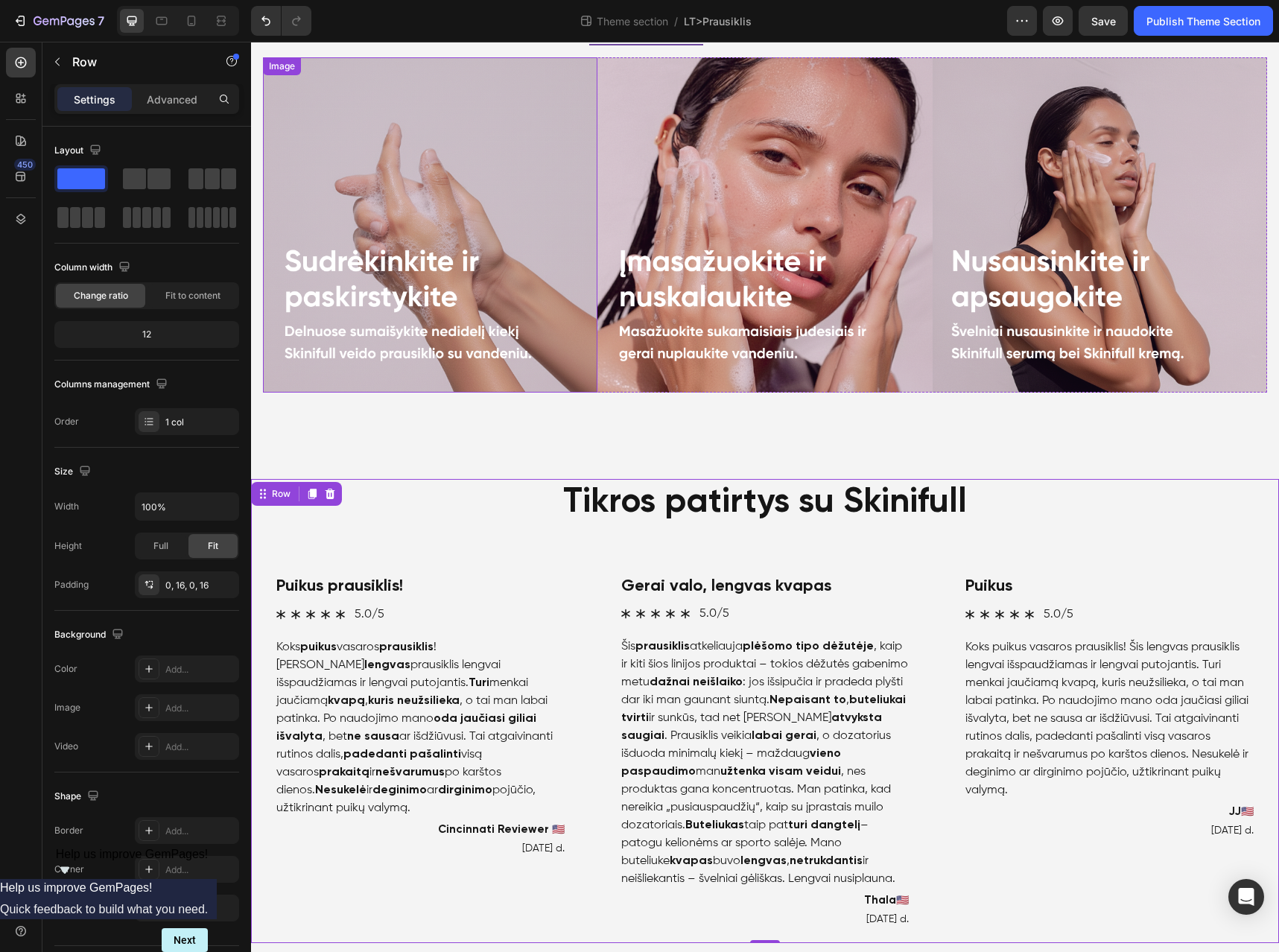
scroll to position [666, 0]
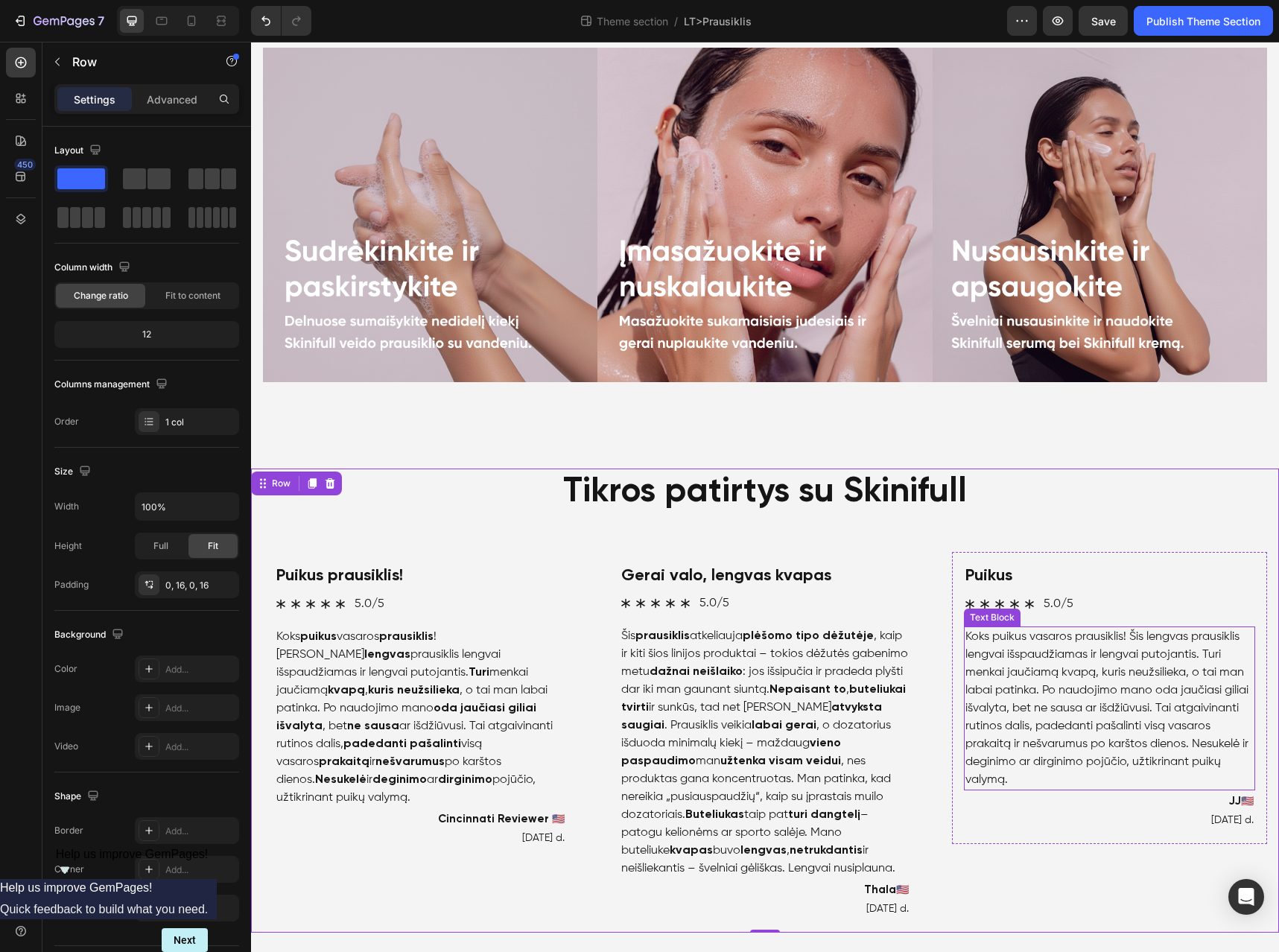
click at [1052, 672] on p "Koks puikus vasaros prausiklis! Šis lengvas prausiklis lengvai išspaudžiamas ir…" at bounding box center [1110, 708] width 289 height 161
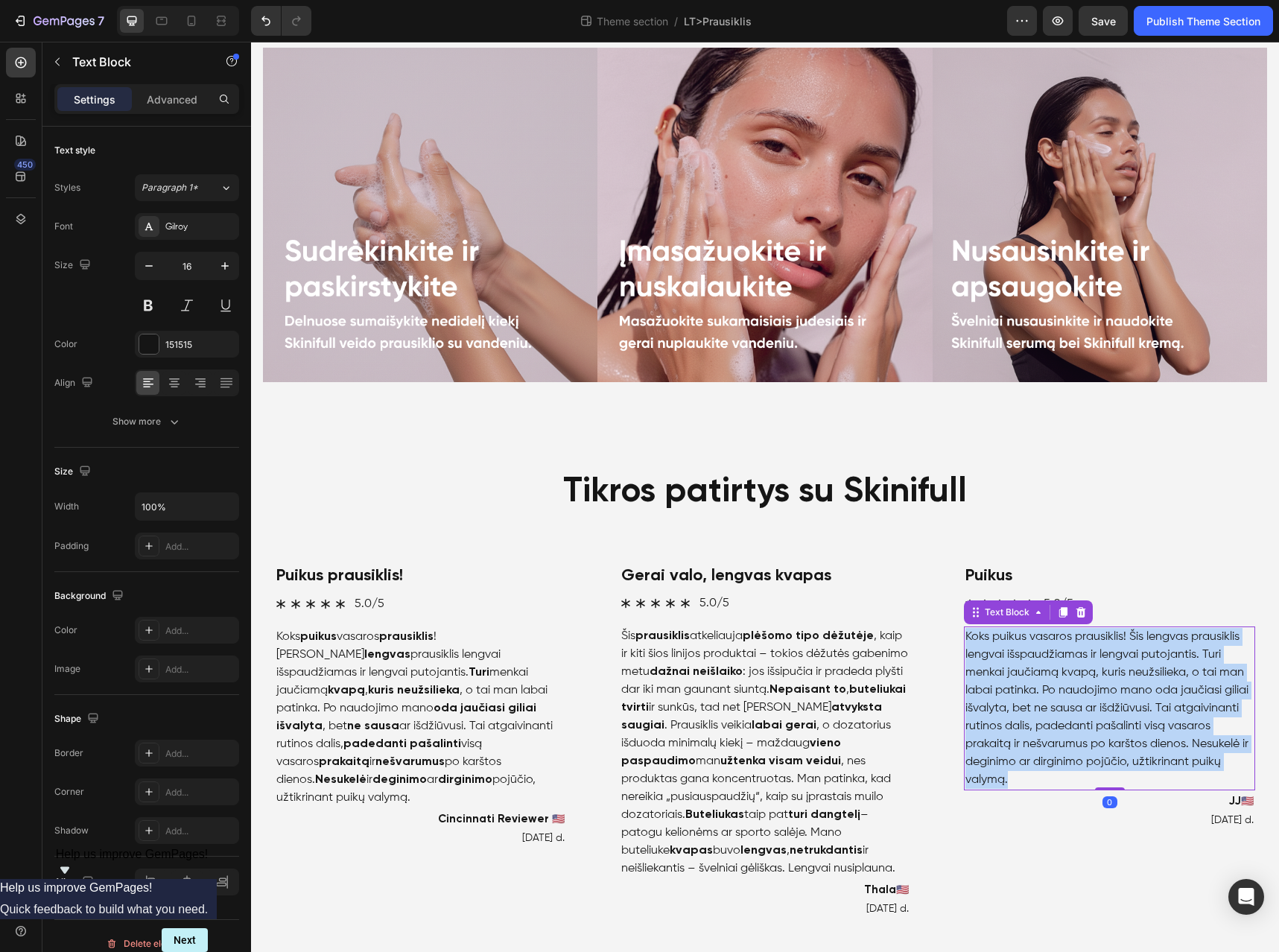
click at [1052, 672] on p "Koks puikus vasaros prausiklis! Šis lengvas prausiklis lengvai išspaudžiamas ir…" at bounding box center [1110, 708] width 289 height 161
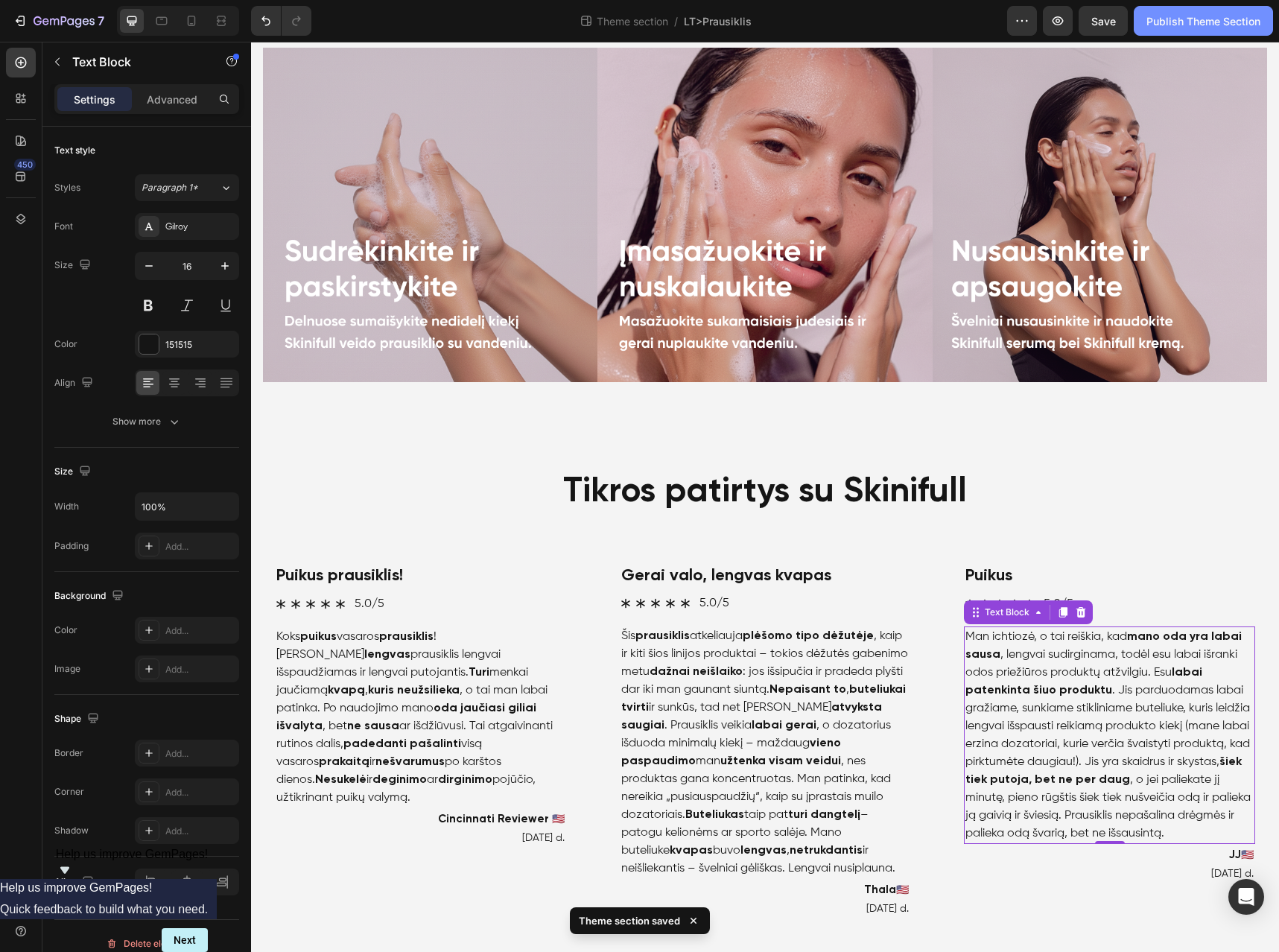
click at [1159, 18] on div "Publish Theme Section" at bounding box center [1203, 21] width 114 height 15
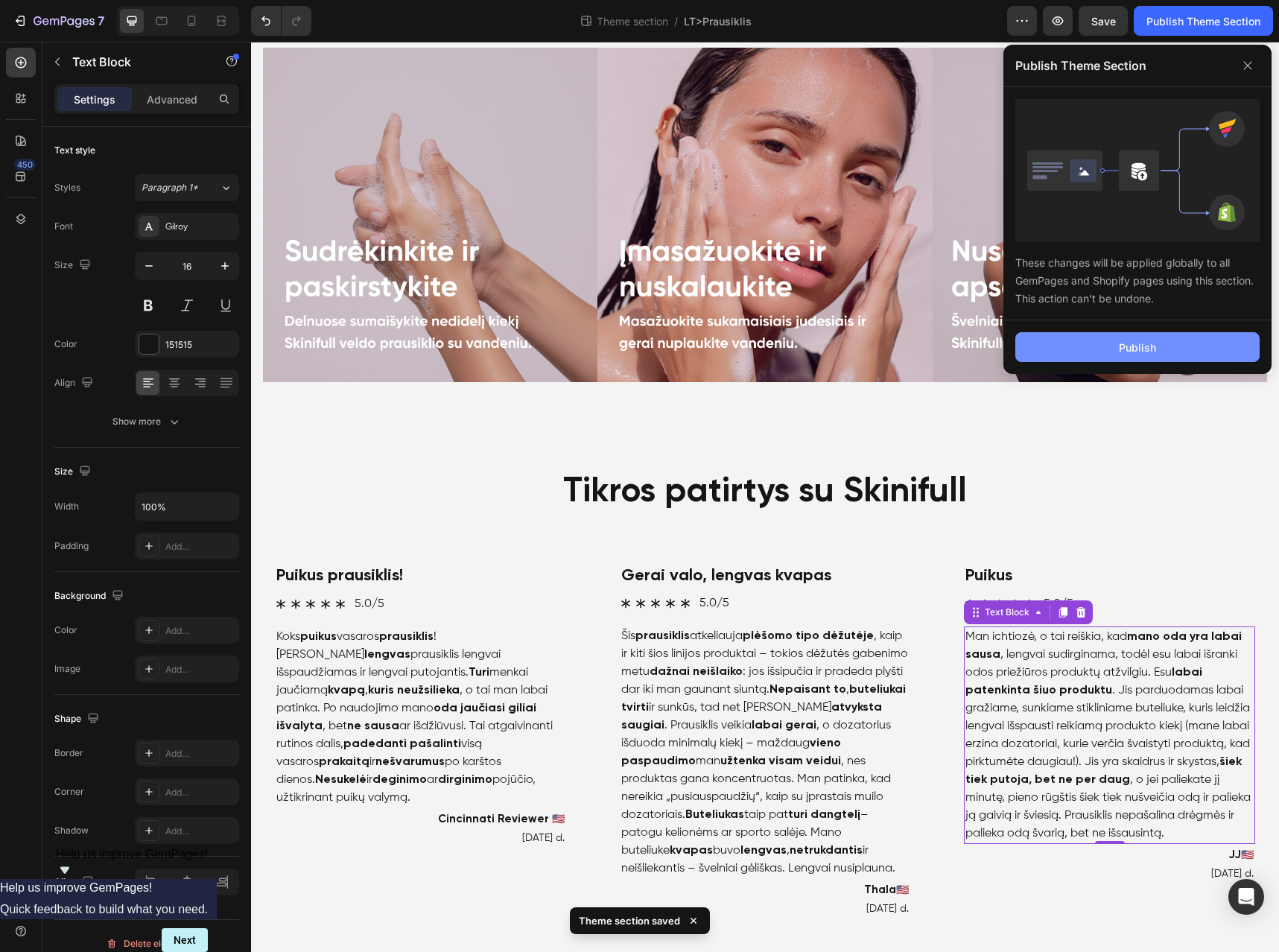
click at [1148, 356] on button "Publish" at bounding box center [1137, 347] width 245 height 30
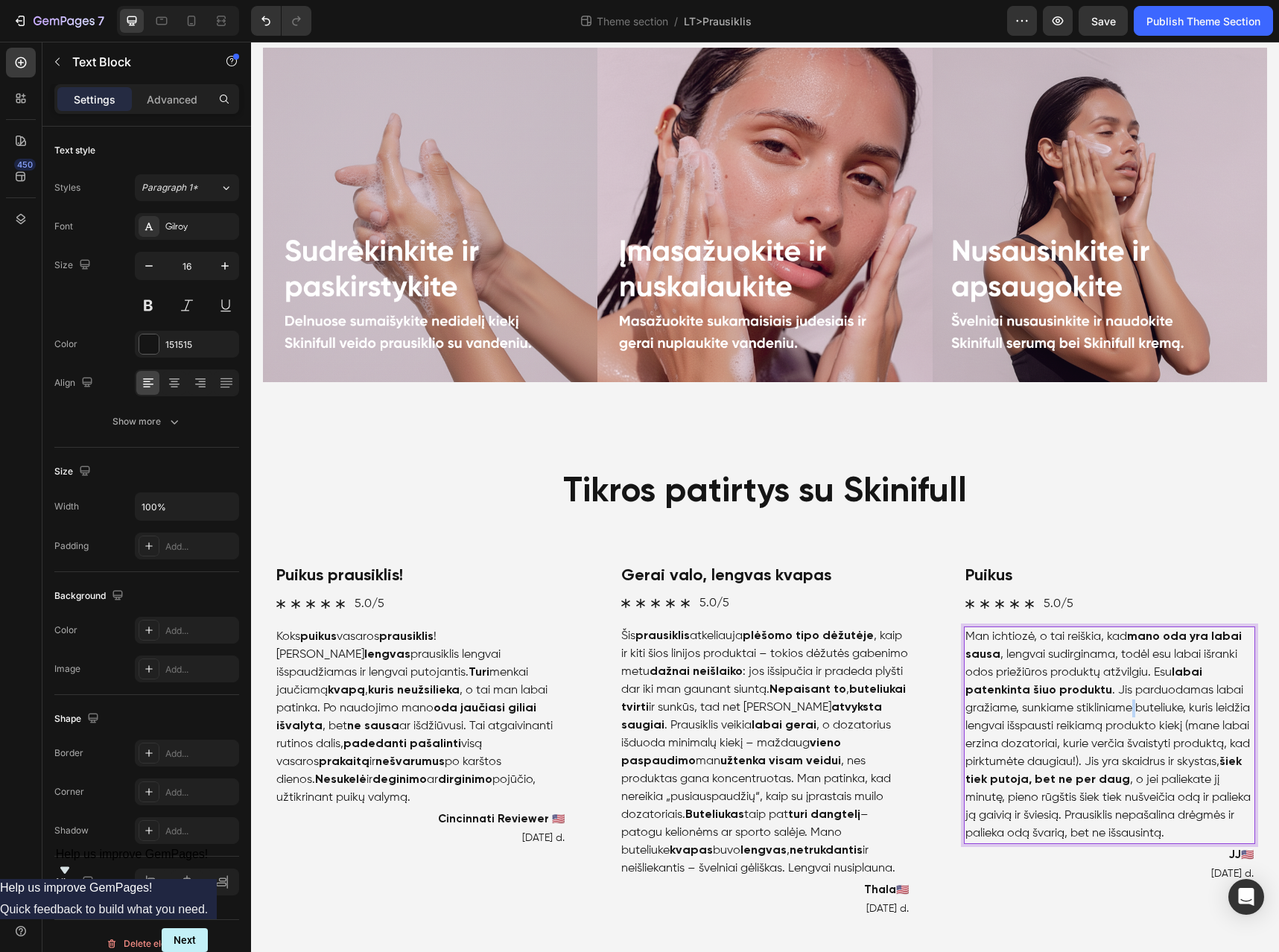
click at [1124, 706] on p "Man ichtiozė, o tai reiškia, kad mano oda yra labai sausa , lengvai sudirginama…" at bounding box center [1110, 735] width 289 height 214
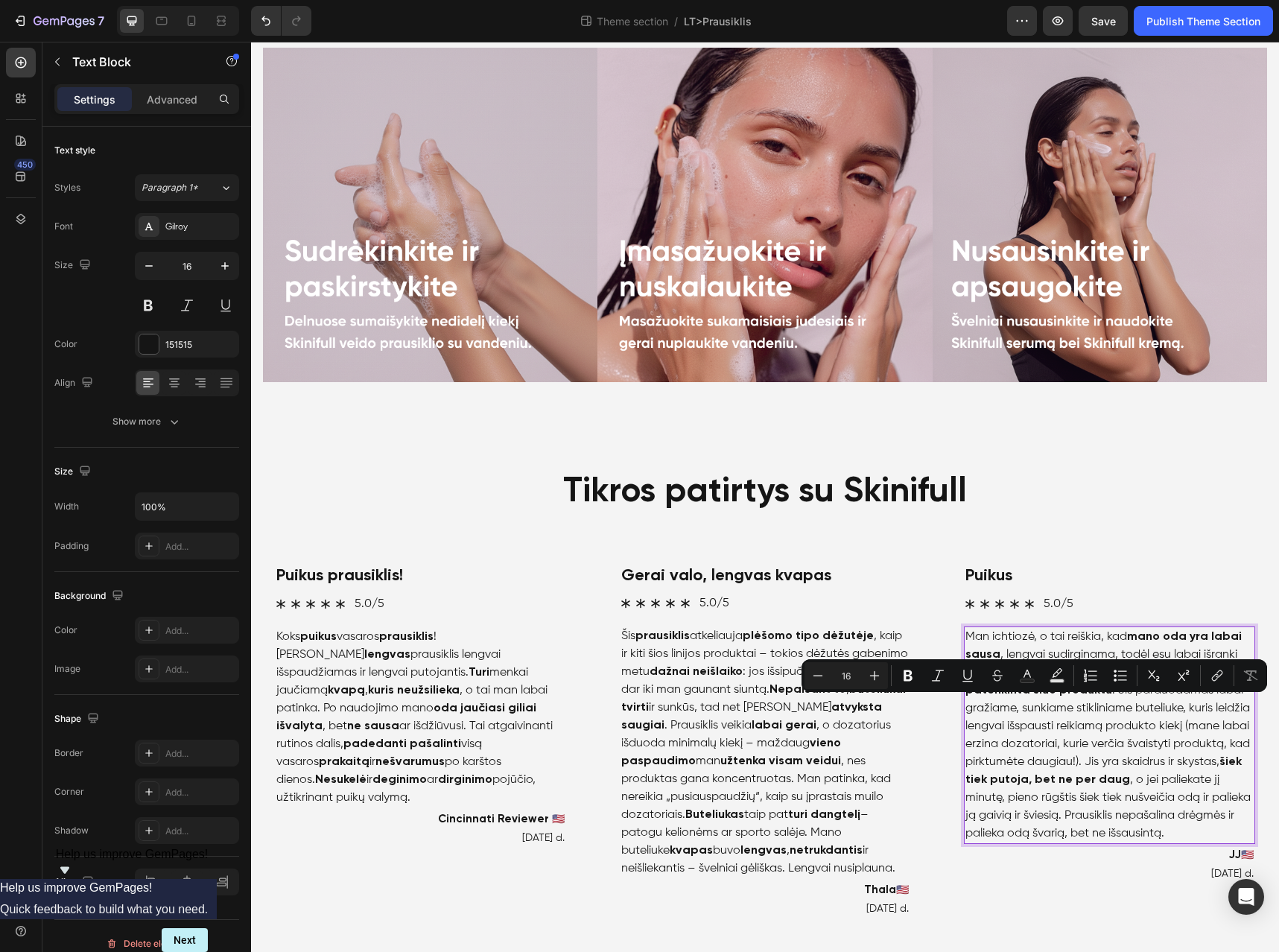
click at [1146, 711] on p "Man ichtiozė, o tai reiškia, kad mano oda yra labai sausa , lengvai sudirginama…" at bounding box center [1110, 735] width 289 height 214
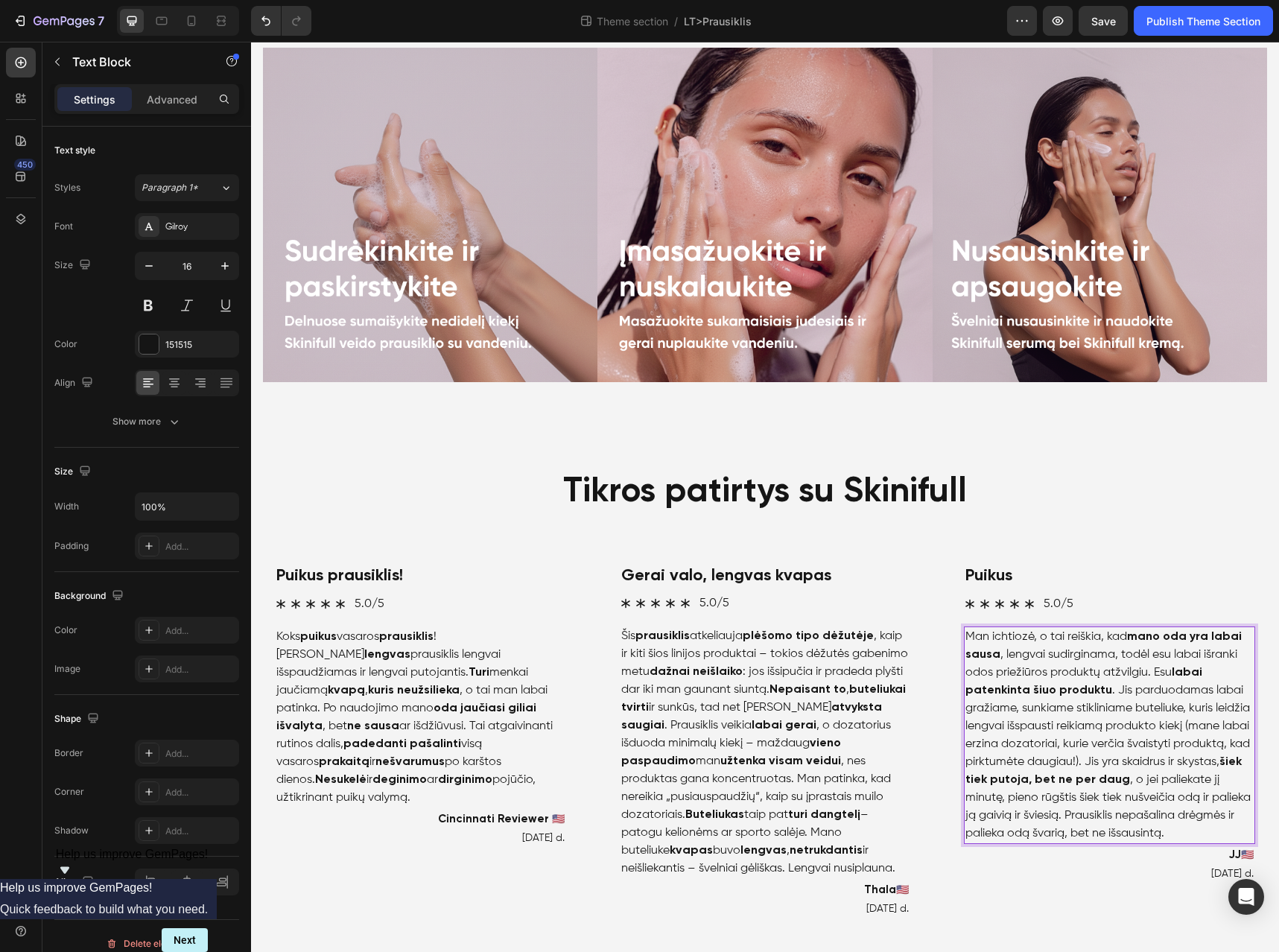
click at [1117, 705] on p "Man ichtiozė, o tai reiškia, kad mano oda yra labai sausa , lengvai sudirginama…" at bounding box center [1110, 735] width 289 height 214
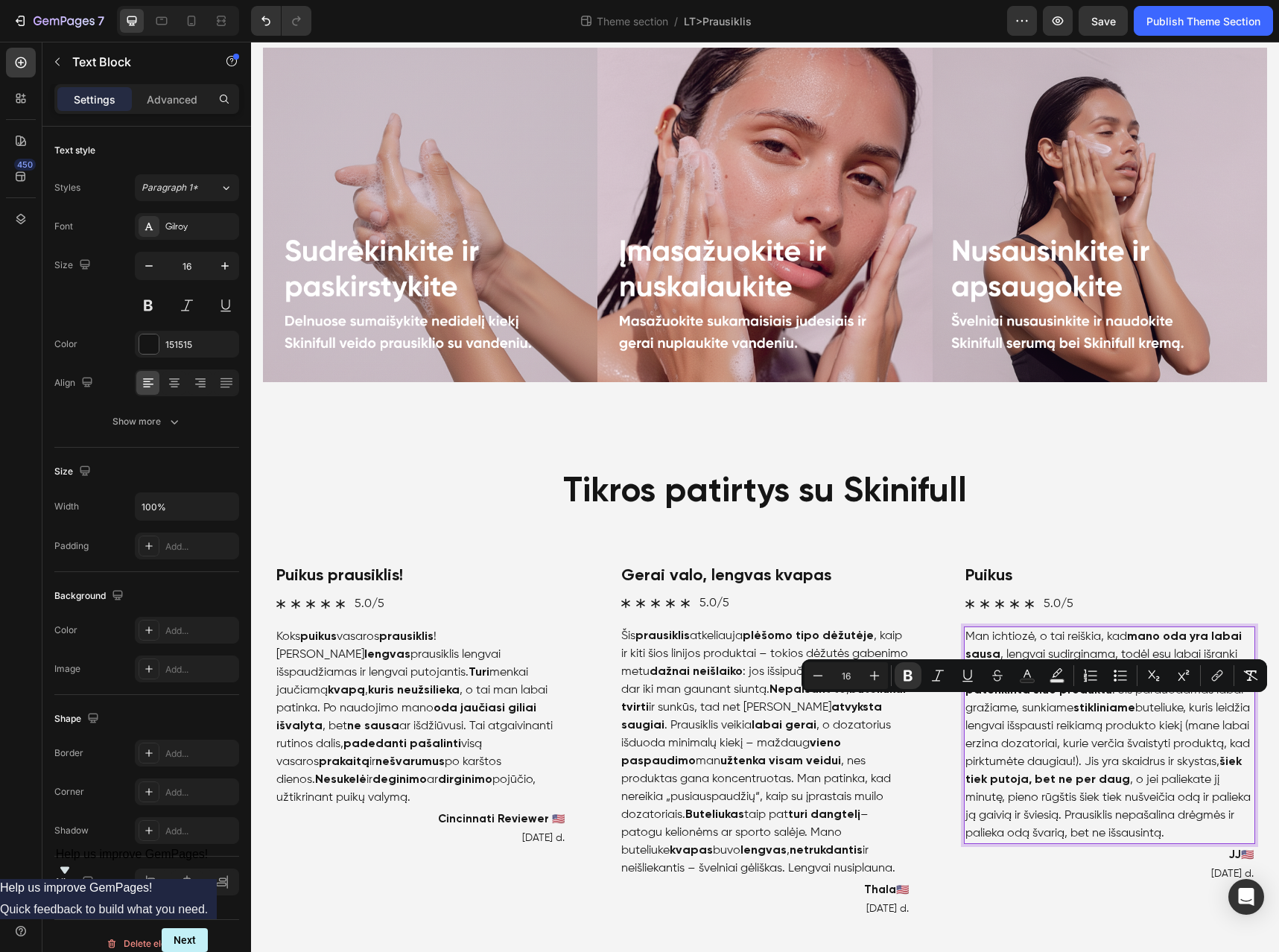
click at [1164, 705] on p "Man ichtiozė, o tai reiškia, kad mano oda yra labai sausa , lengvai sudirginama…" at bounding box center [1110, 735] width 289 height 214
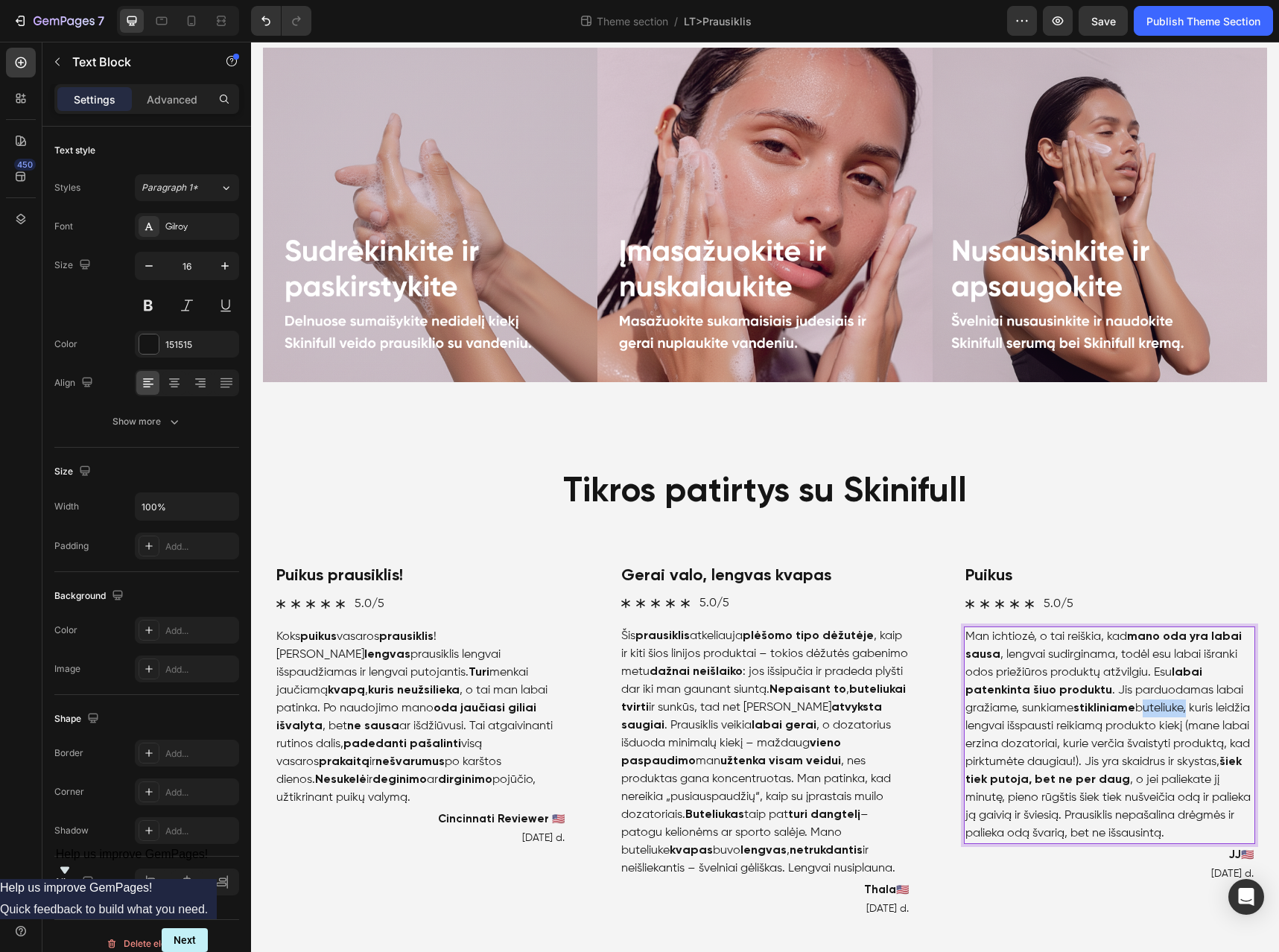
click at [1164, 705] on p "Man ichtiozė, o tai reiškia, kad mano oda yra labai sausa , lengvai sudirginama…" at bounding box center [1110, 735] width 289 height 214
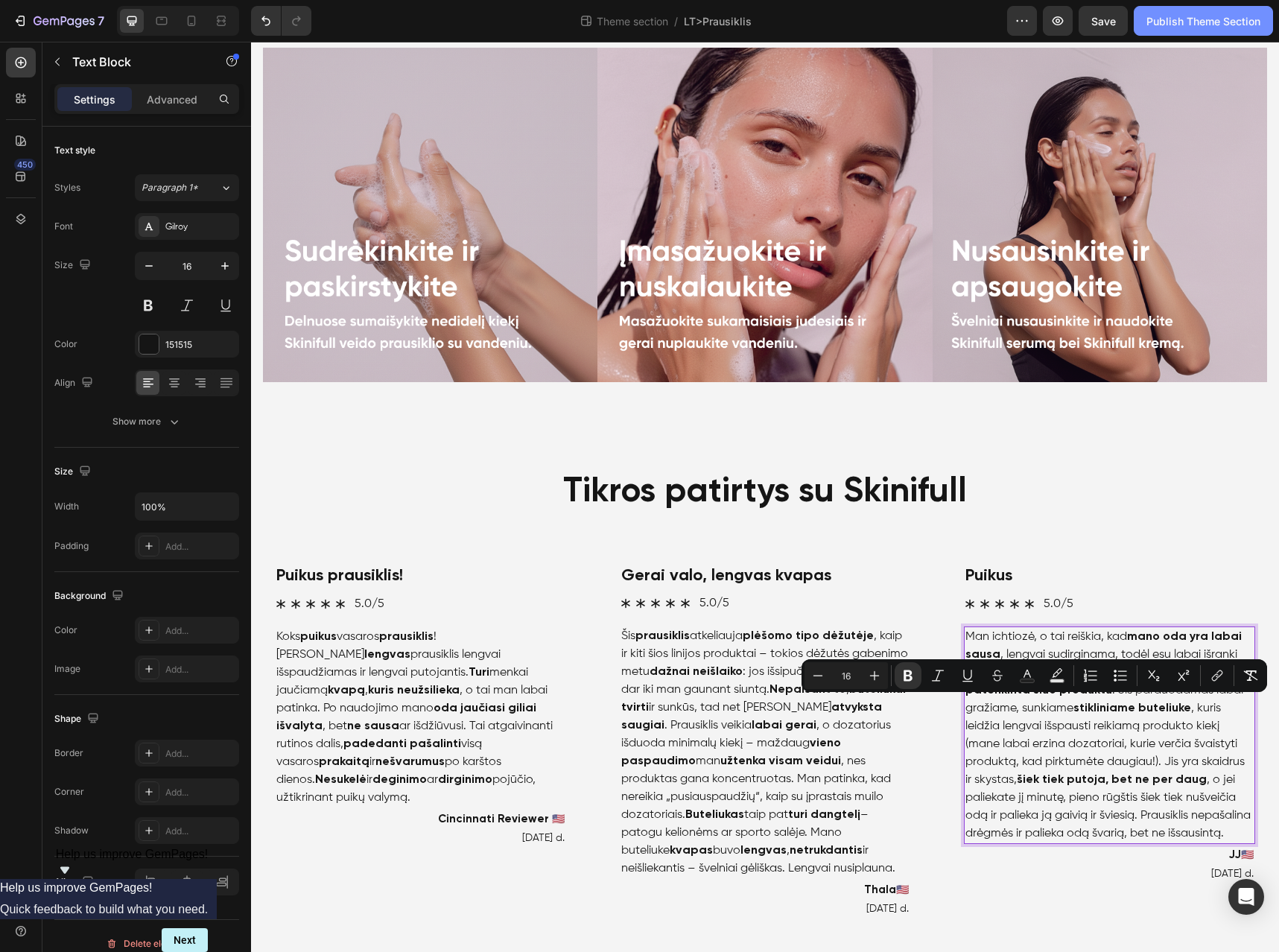
click at [1233, 15] on div "Publish Theme Section" at bounding box center [1203, 21] width 114 height 15
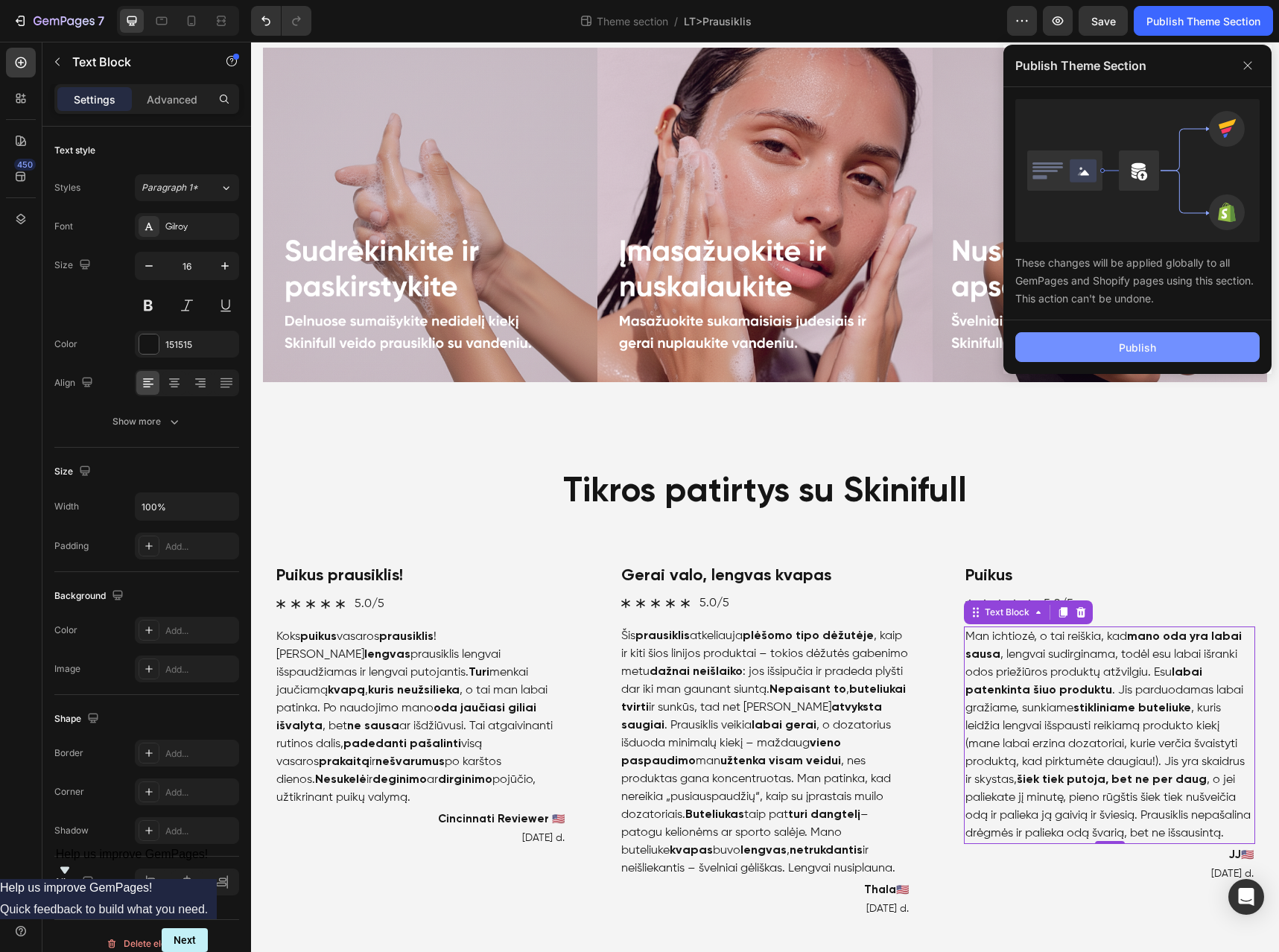
click at [1177, 347] on button "Publish" at bounding box center [1137, 347] width 245 height 30
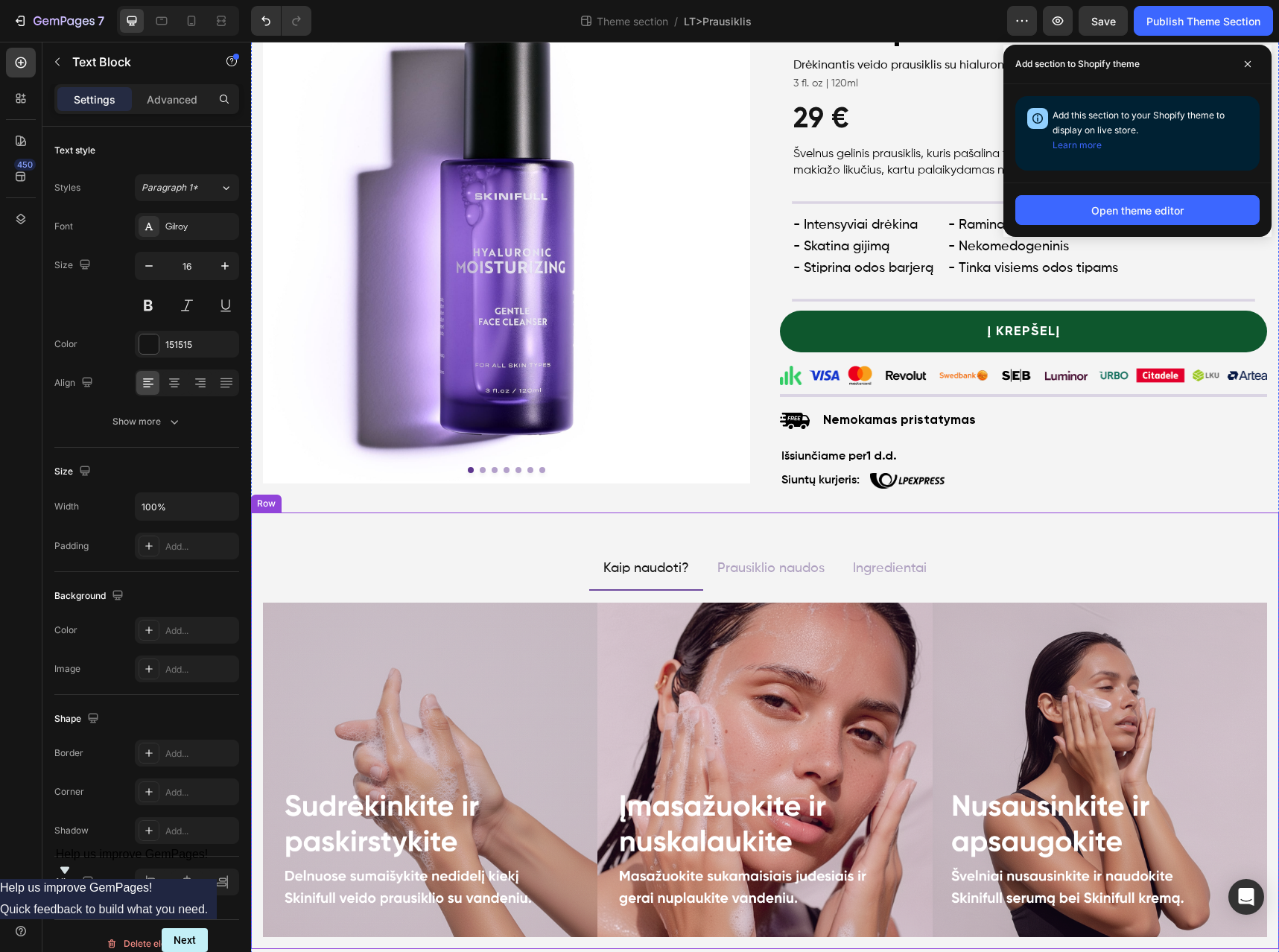
scroll to position [0, 0]
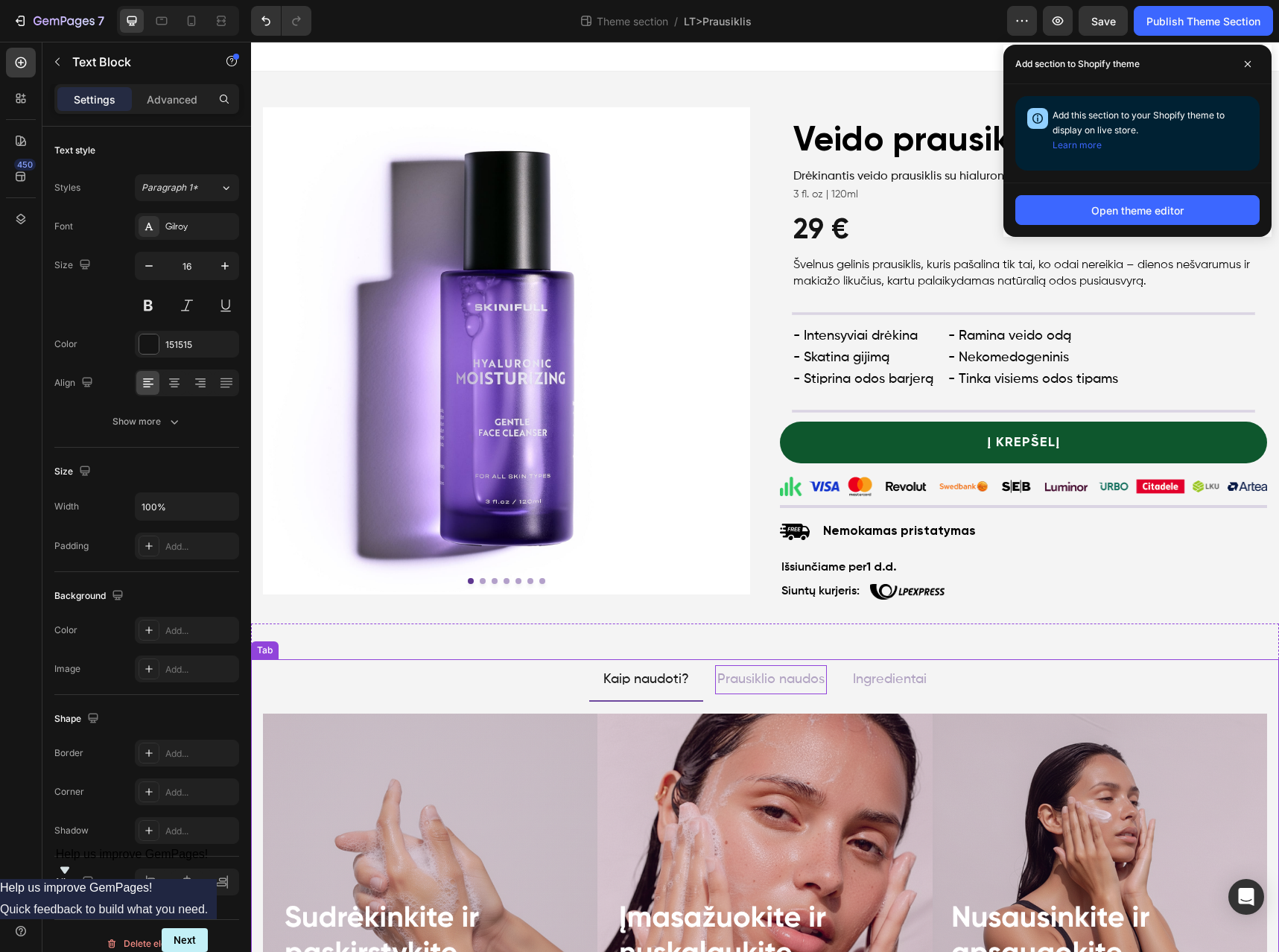
click at [787, 681] on p "Prausiklio naudos" at bounding box center [771, 679] width 107 height 24
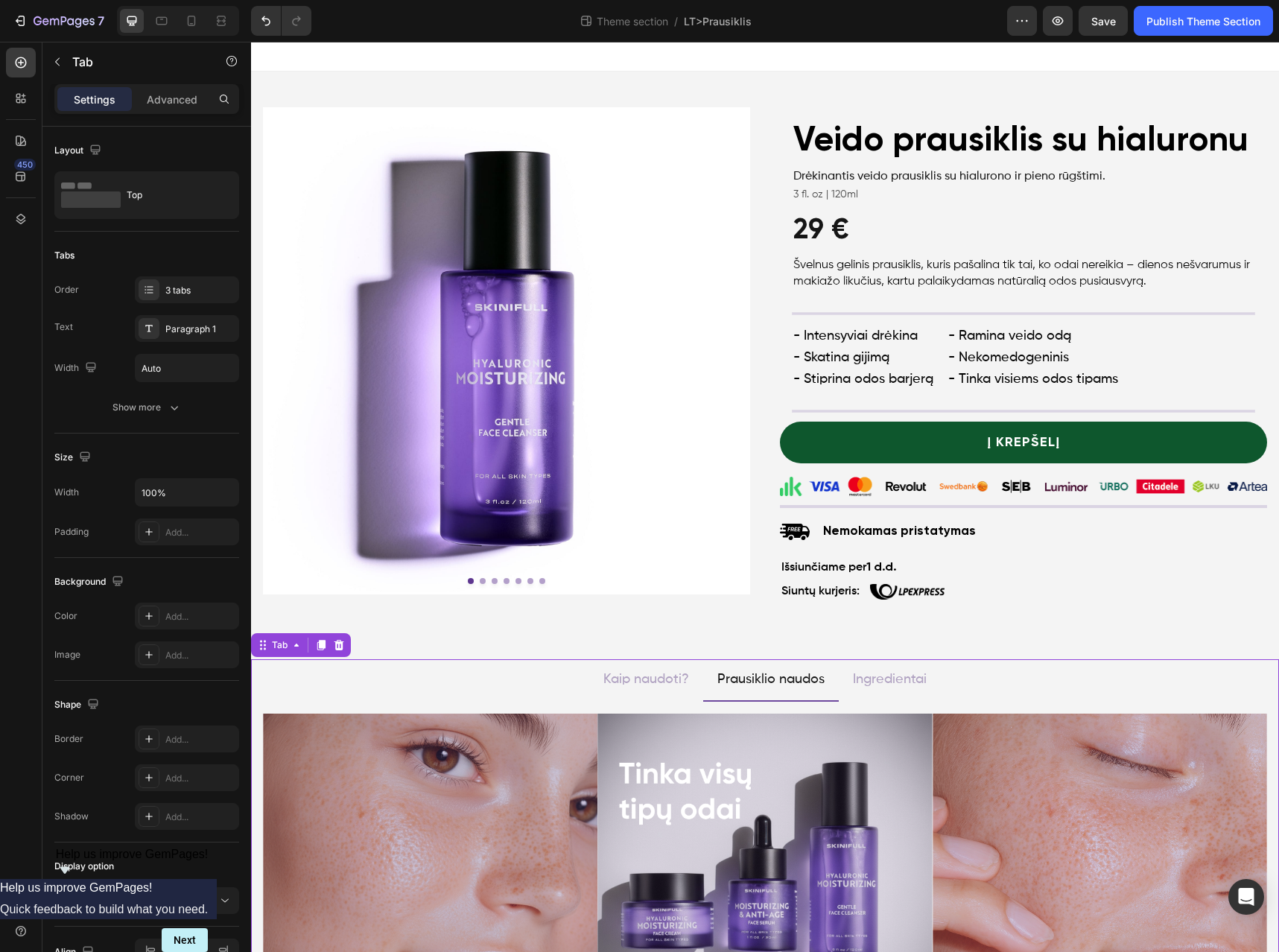
click at [924, 677] on li "Ingredientai" at bounding box center [890, 680] width 102 height 42
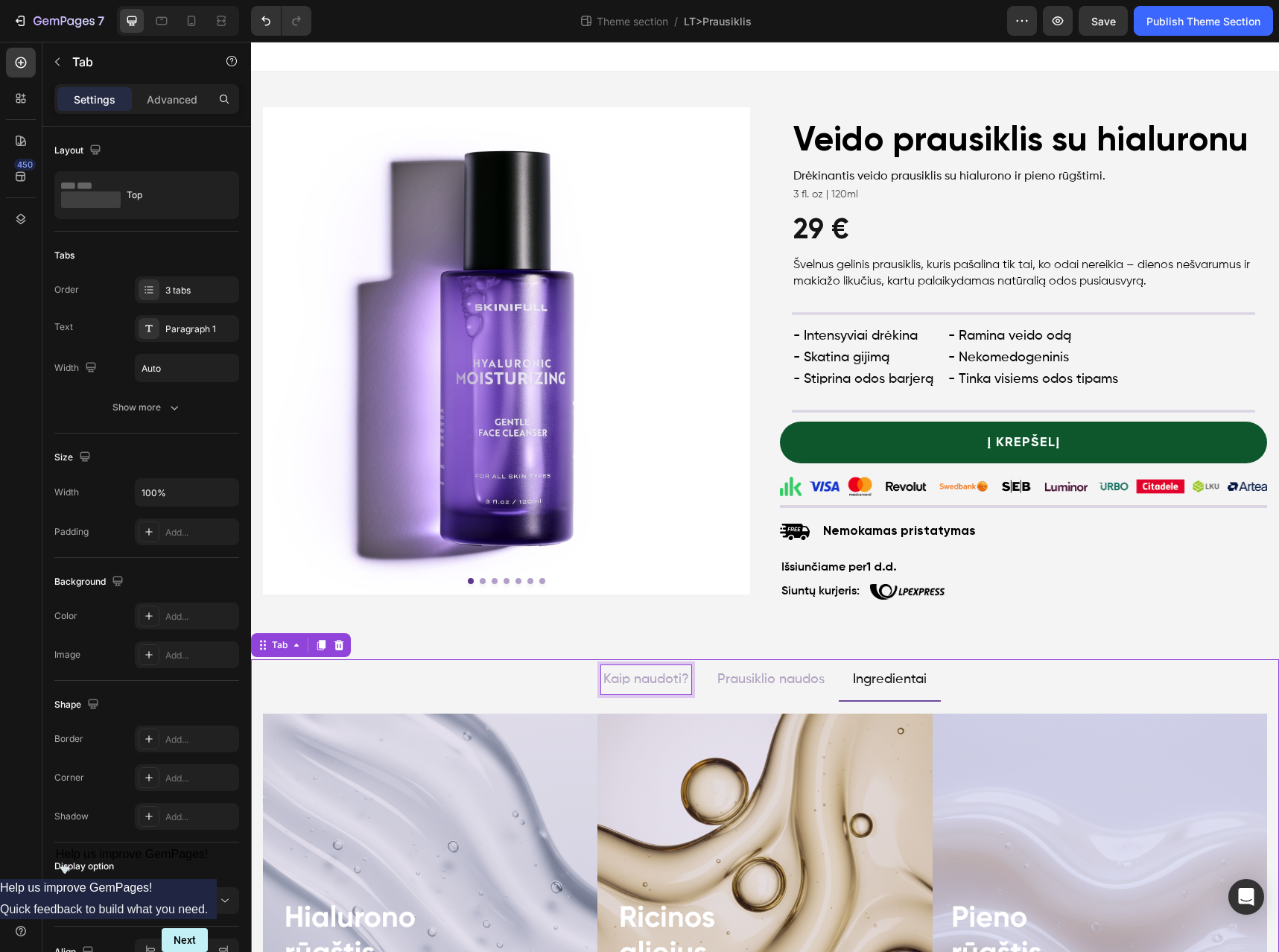
click at [670, 671] on p "Kaip naudoti?" at bounding box center [646, 679] width 86 height 24
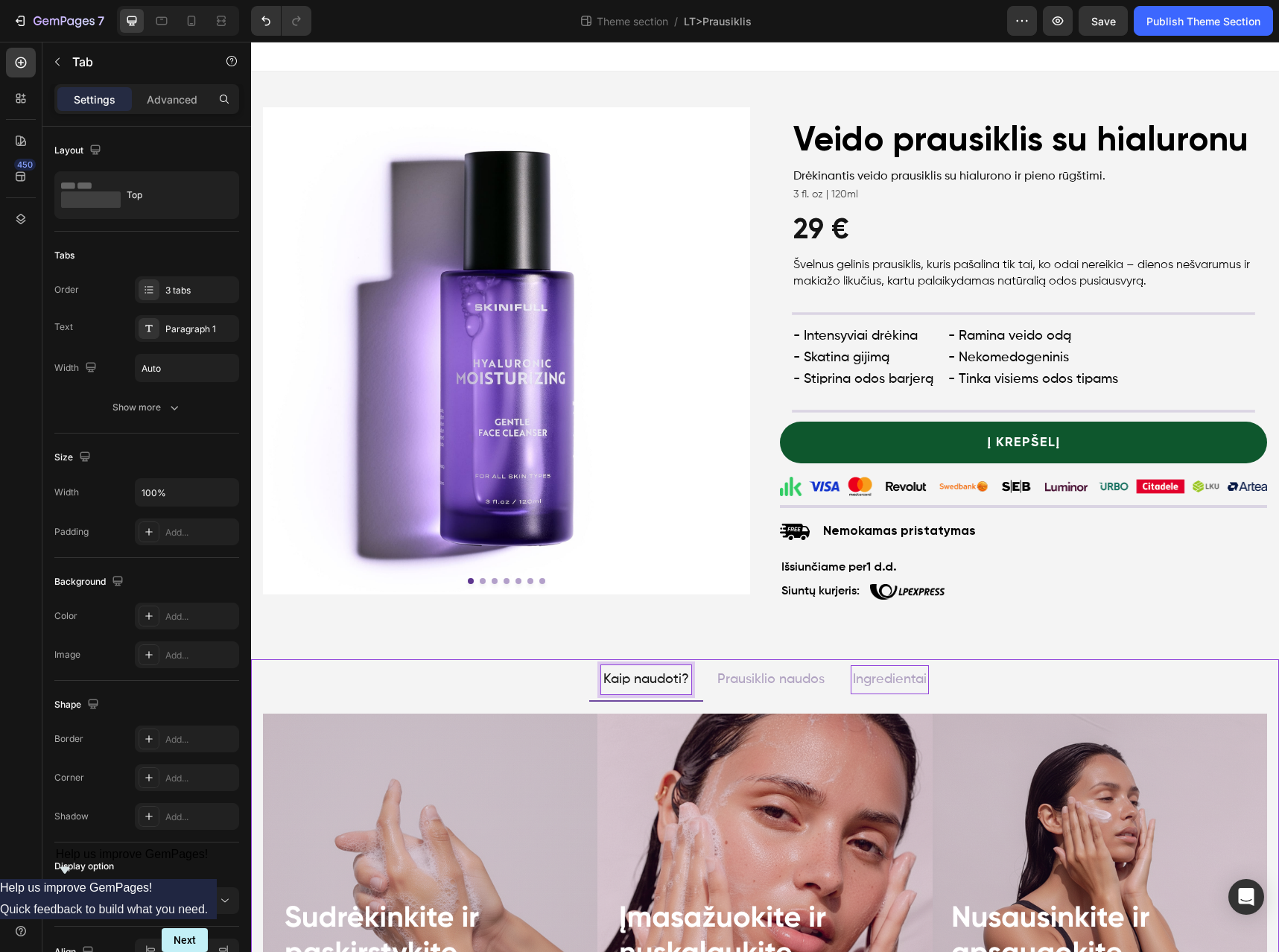
drag, startPoint x: 778, startPoint y: 683, endPoint x: 852, endPoint y: 679, distance: 74.1
click at [778, 683] on p "Prausiklio naudos" at bounding box center [771, 679] width 107 height 24
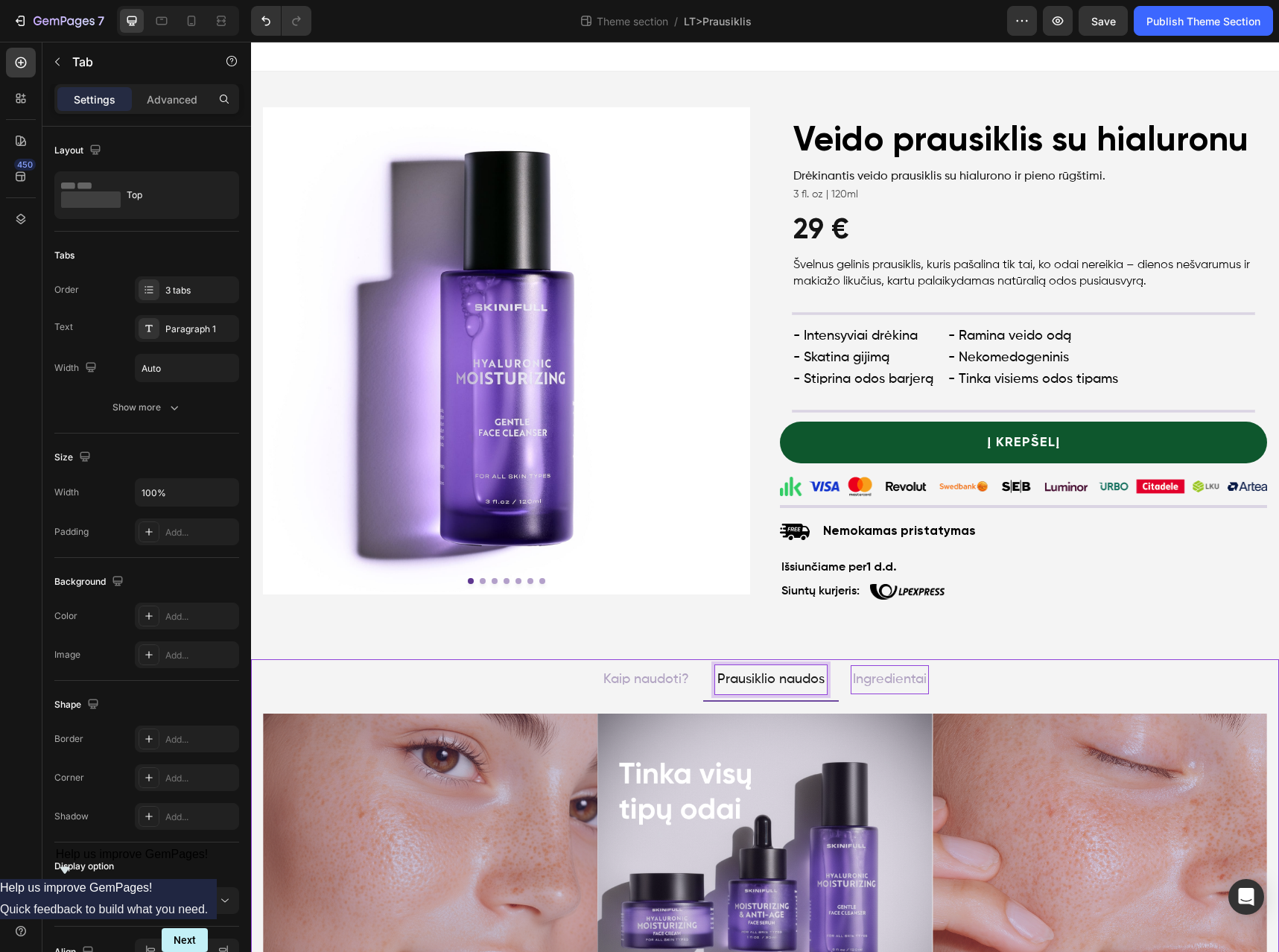
click at [884, 679] on p "Ingredientai" at bounding box center [890, 679] width 74 height 24
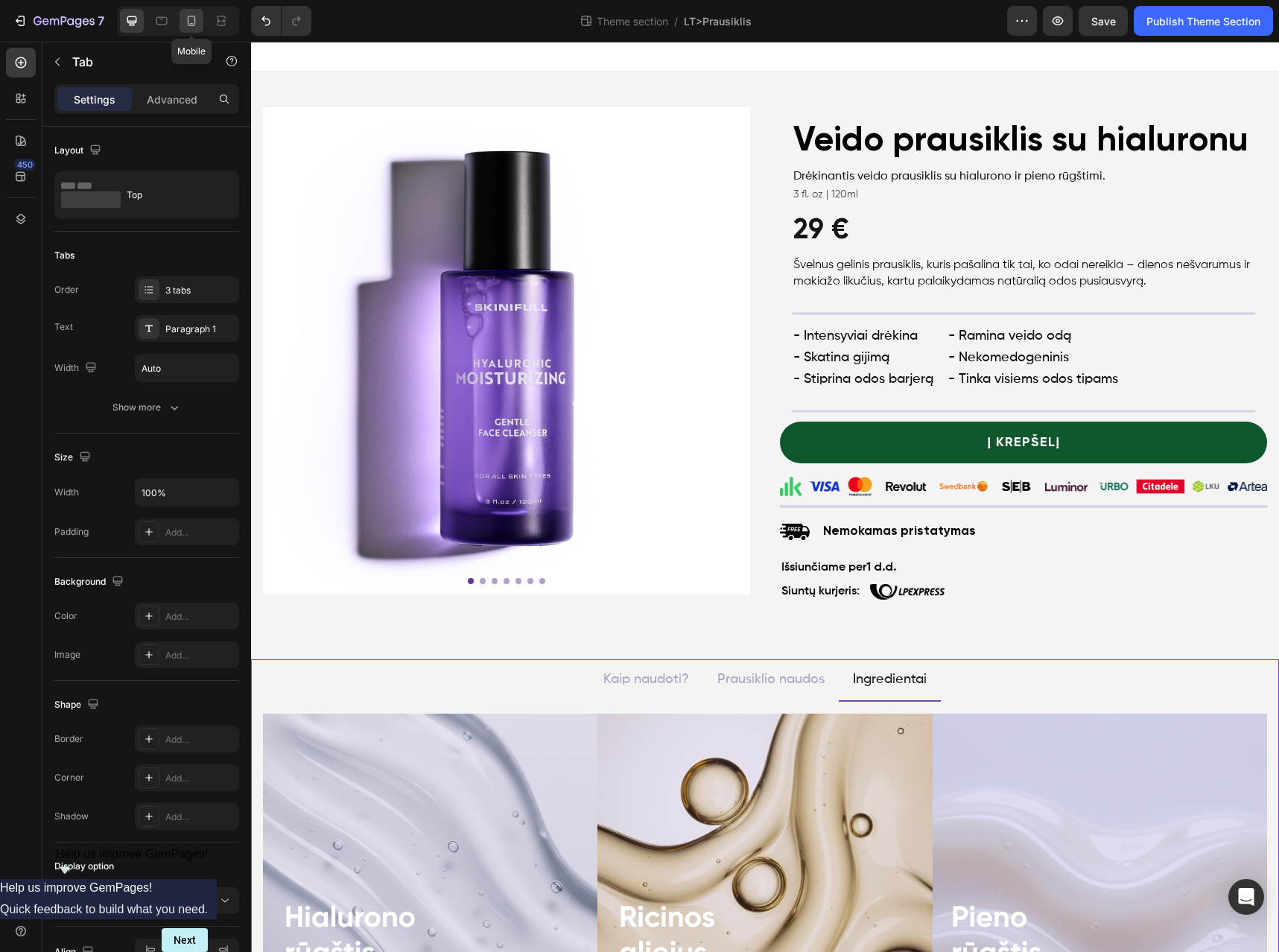
click at [194, 15] on icon at bounding box center [191, 20] width 15 height 15
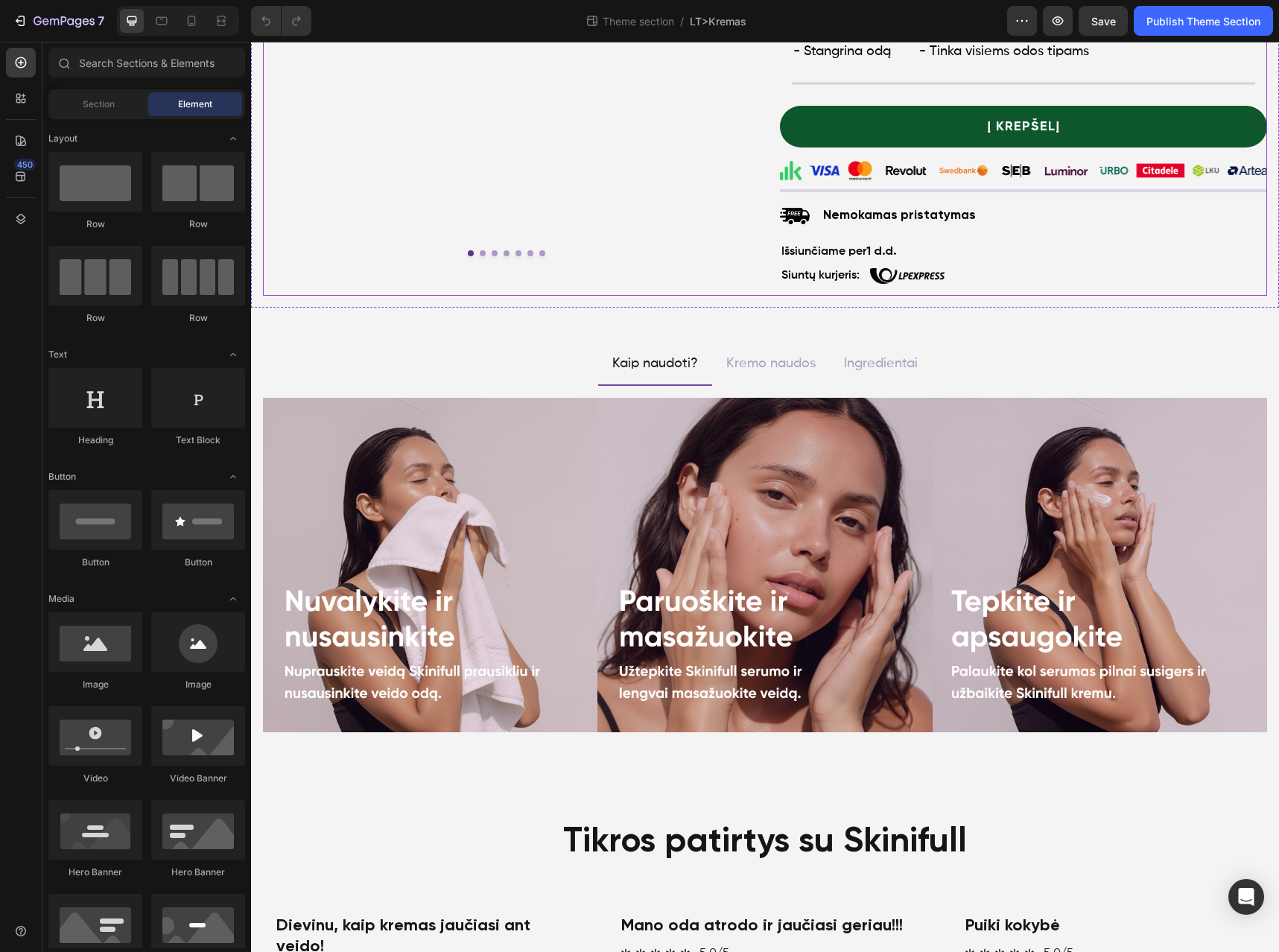
scroll to position [165, 0]
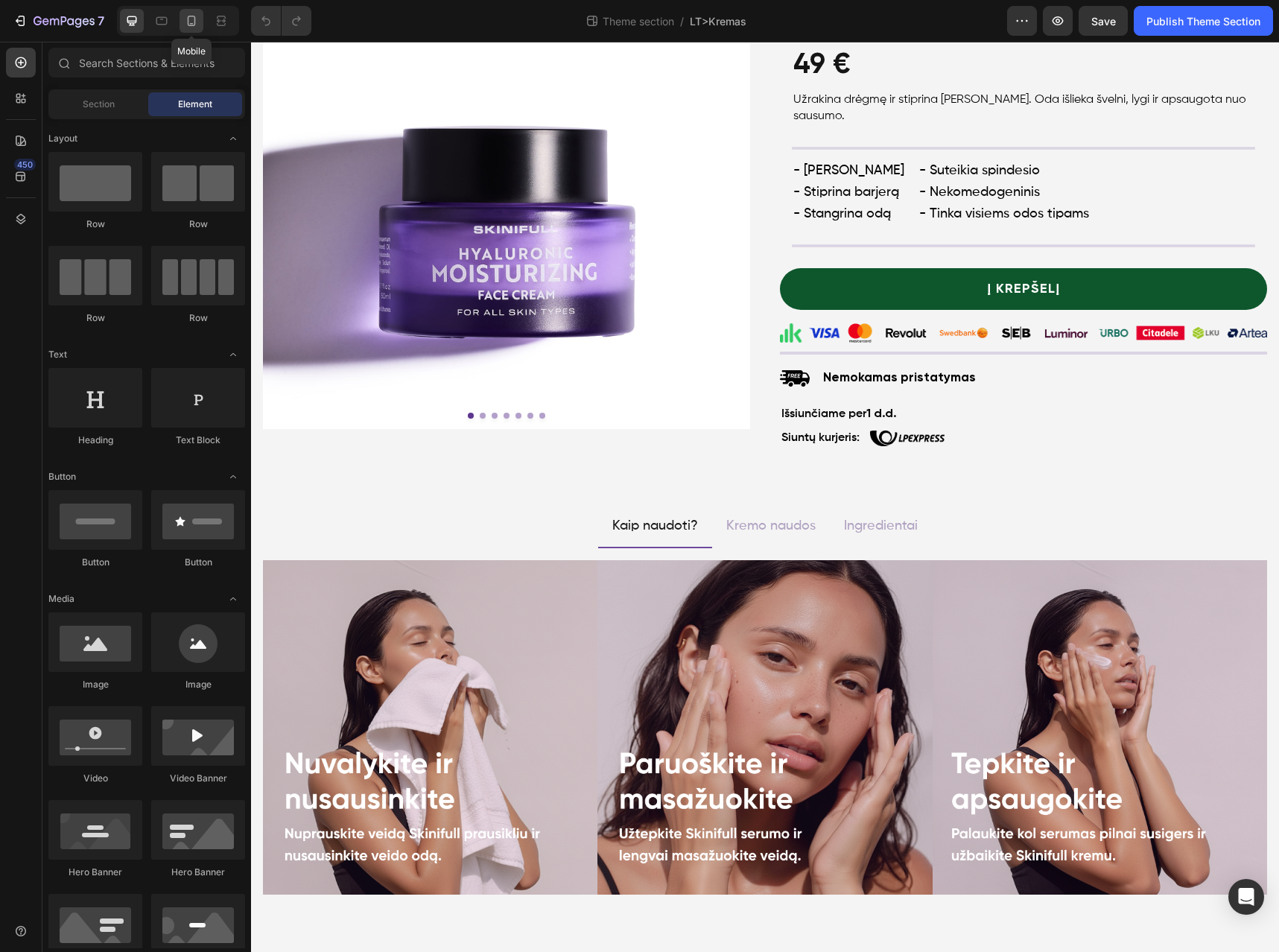
click at [193, 23] on icon at bounding box center [191, 20] width 15 height 15
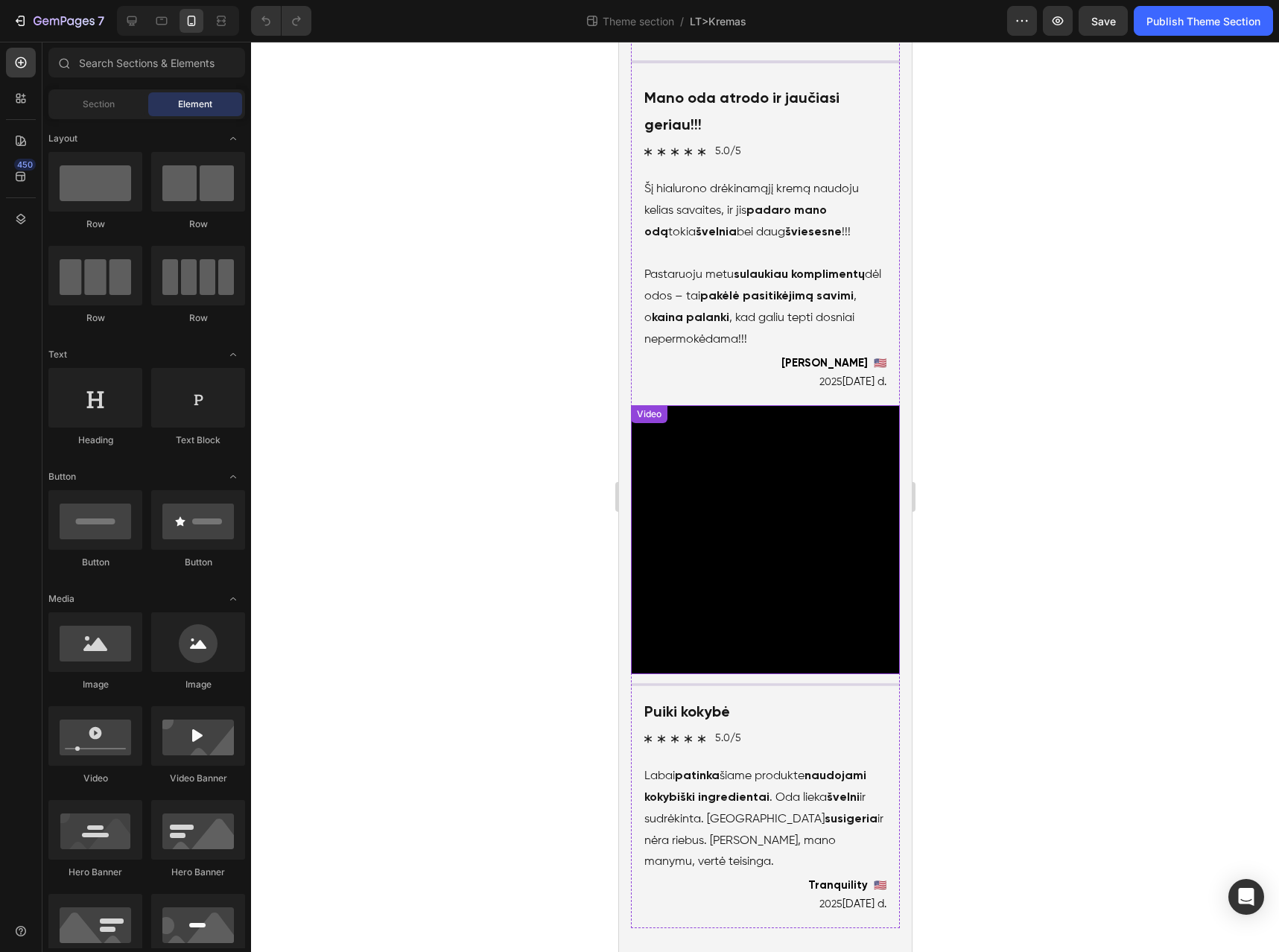
scroll to position [4964, 0]
click at [759, 582] on video at bounding box center [764, 539] width 269 height 269
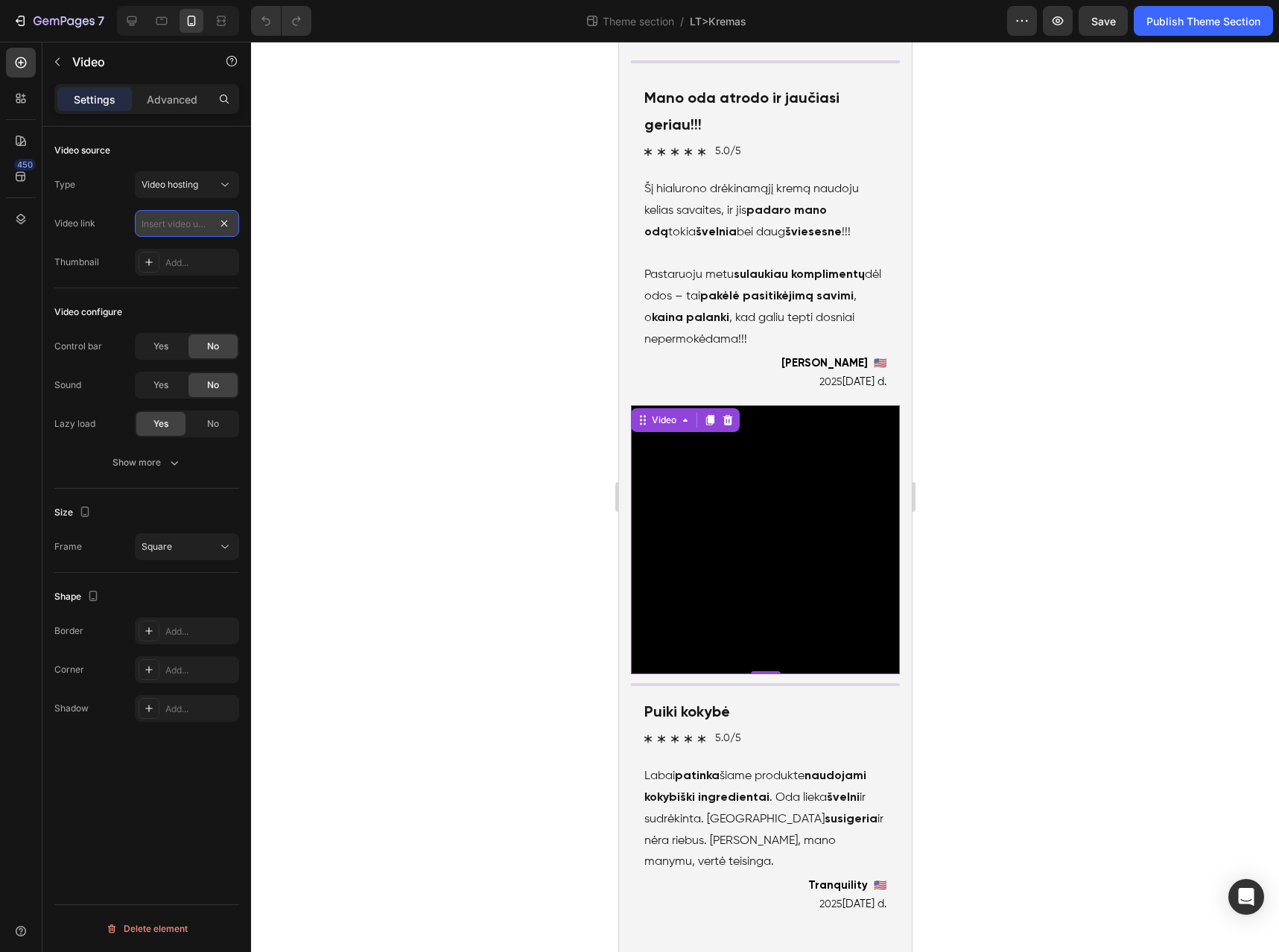
scroll to position [0, 0]
drag, startPoint x: 229, startPoint y: 228, endPoint x: 206, endPoint y: 228, distance: 23.0
paste input "[URL][DOMAIN_NAME]"
type input "[URL][DOMAIN_NAME]"
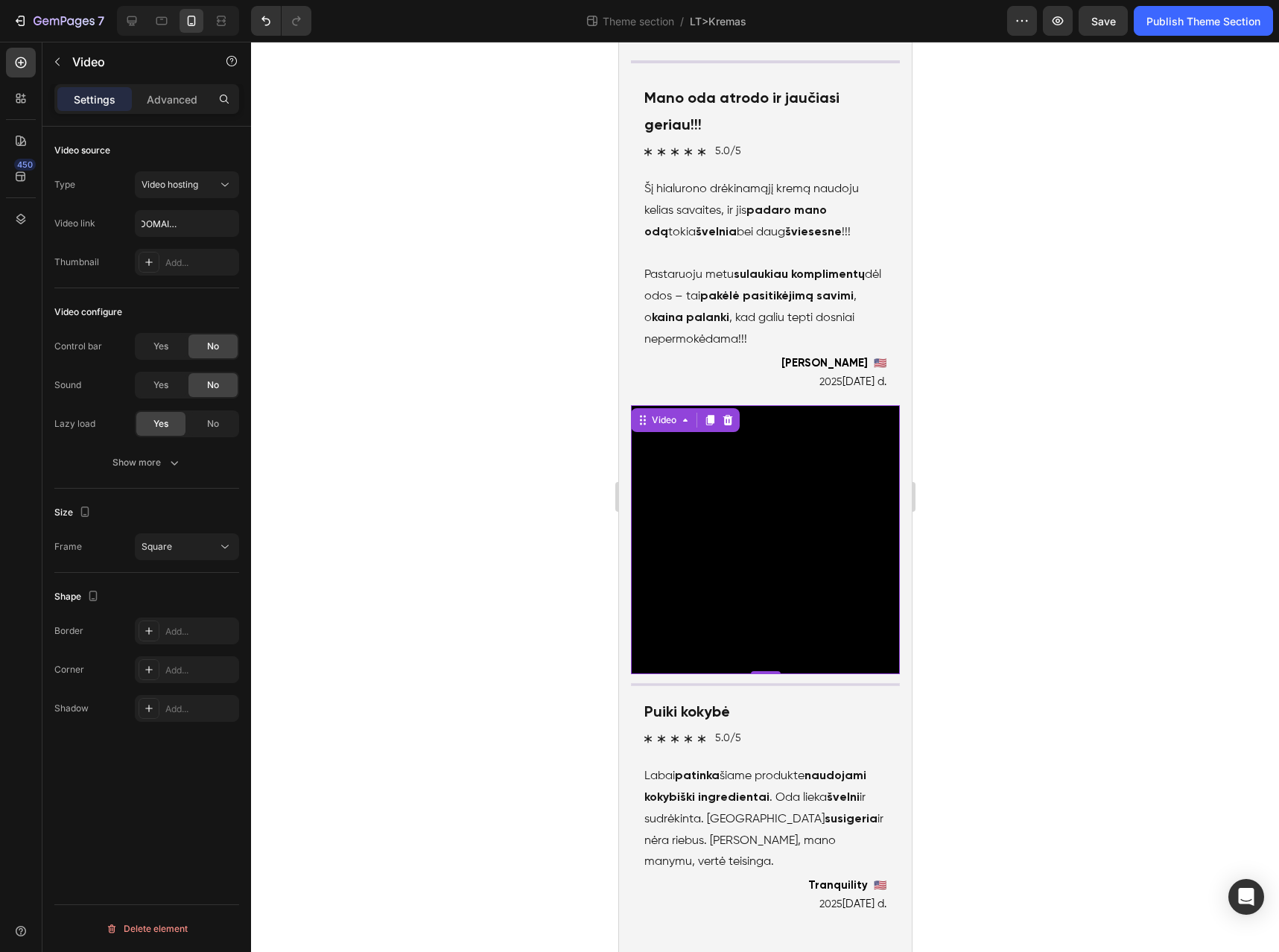
scroll to position [0, 0]
click at [981, 669] on div at bounding box center [764, 497] width 1028 height 910
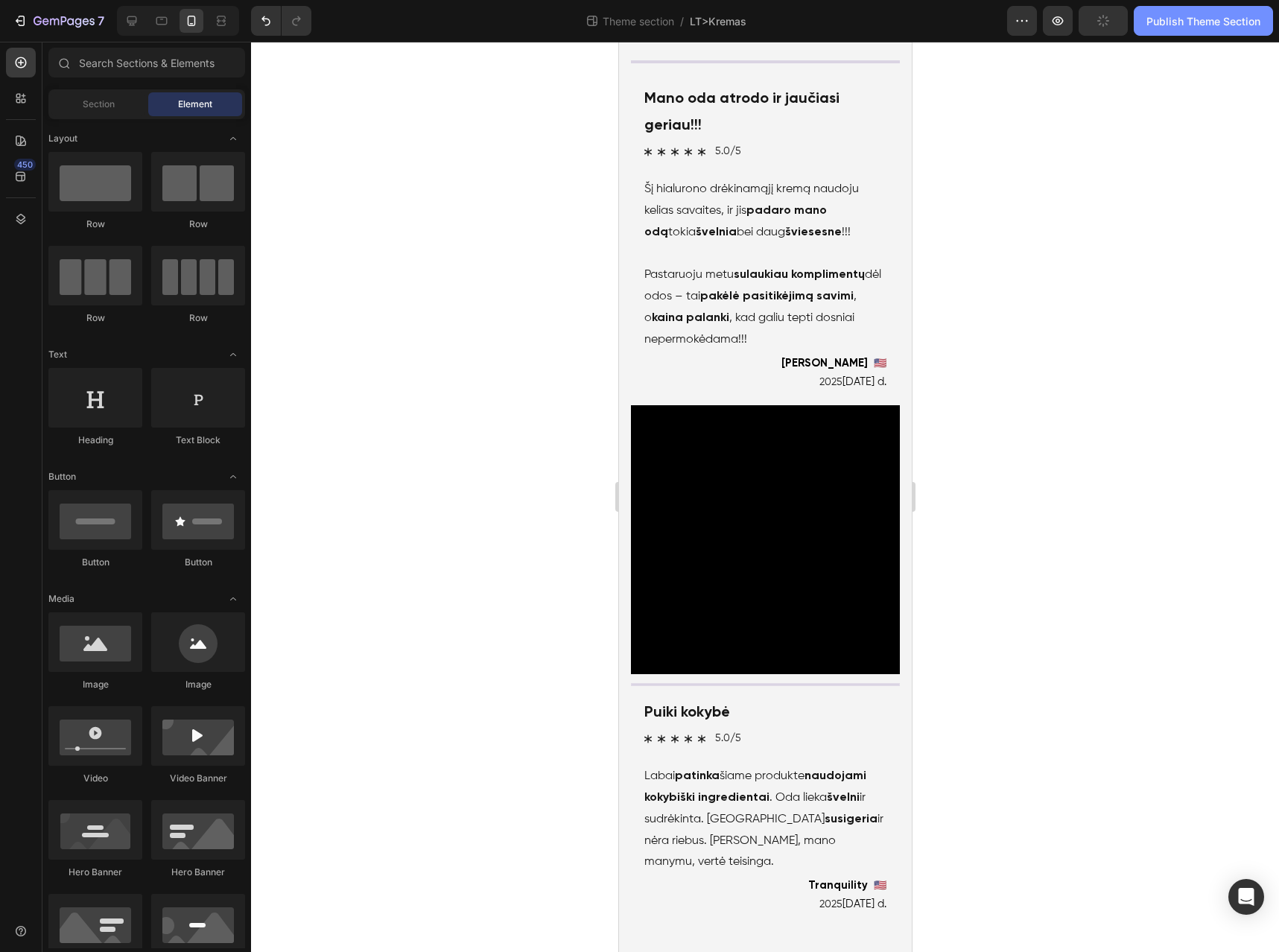
click at [1181, 27] on div "Publish Theme Section" at bounding box center [1203, 21] width 114 height 15
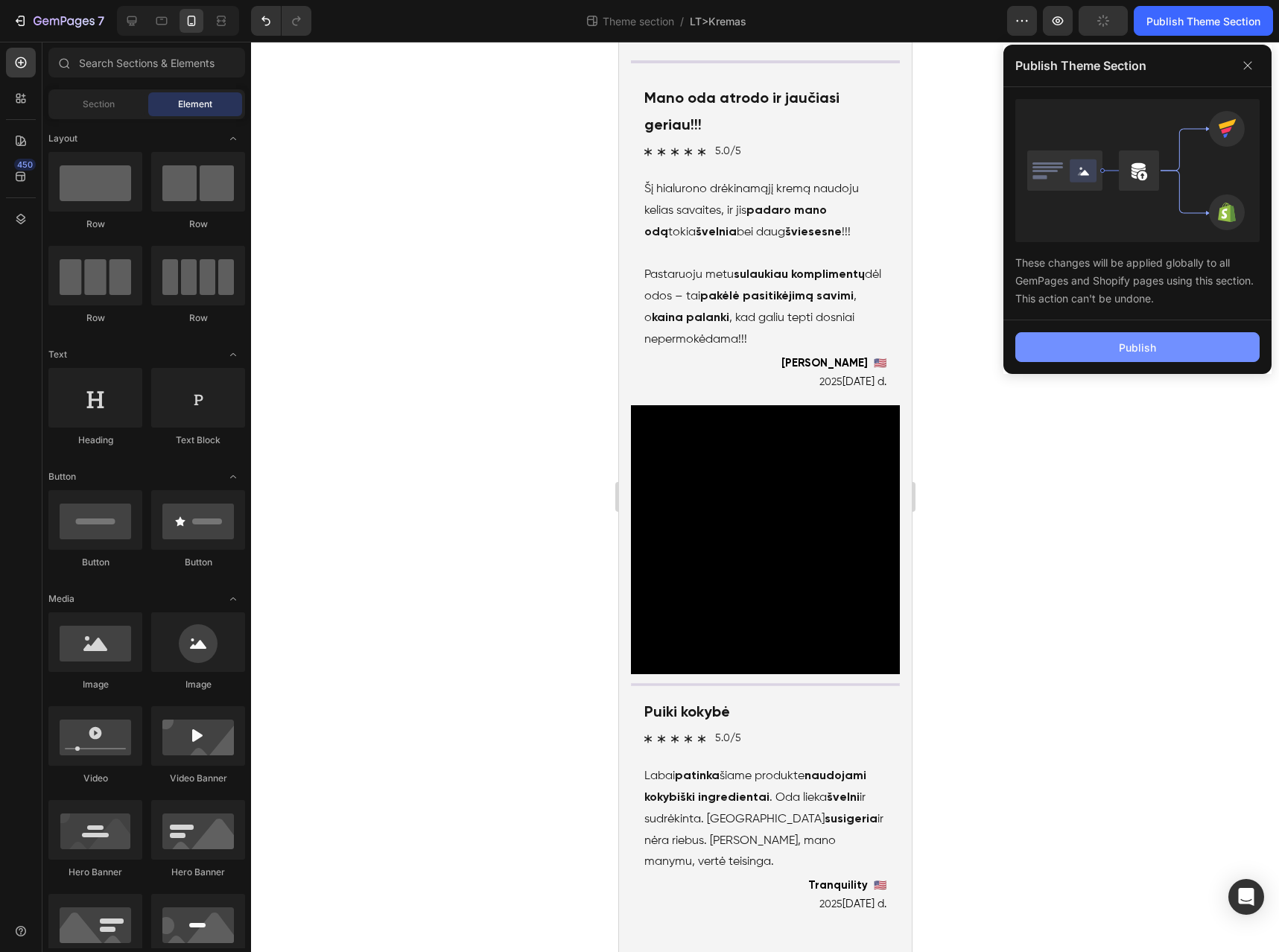
click at [1094, 355] on button "Publish" at bounding box center [1137, 347] width 245 height 30
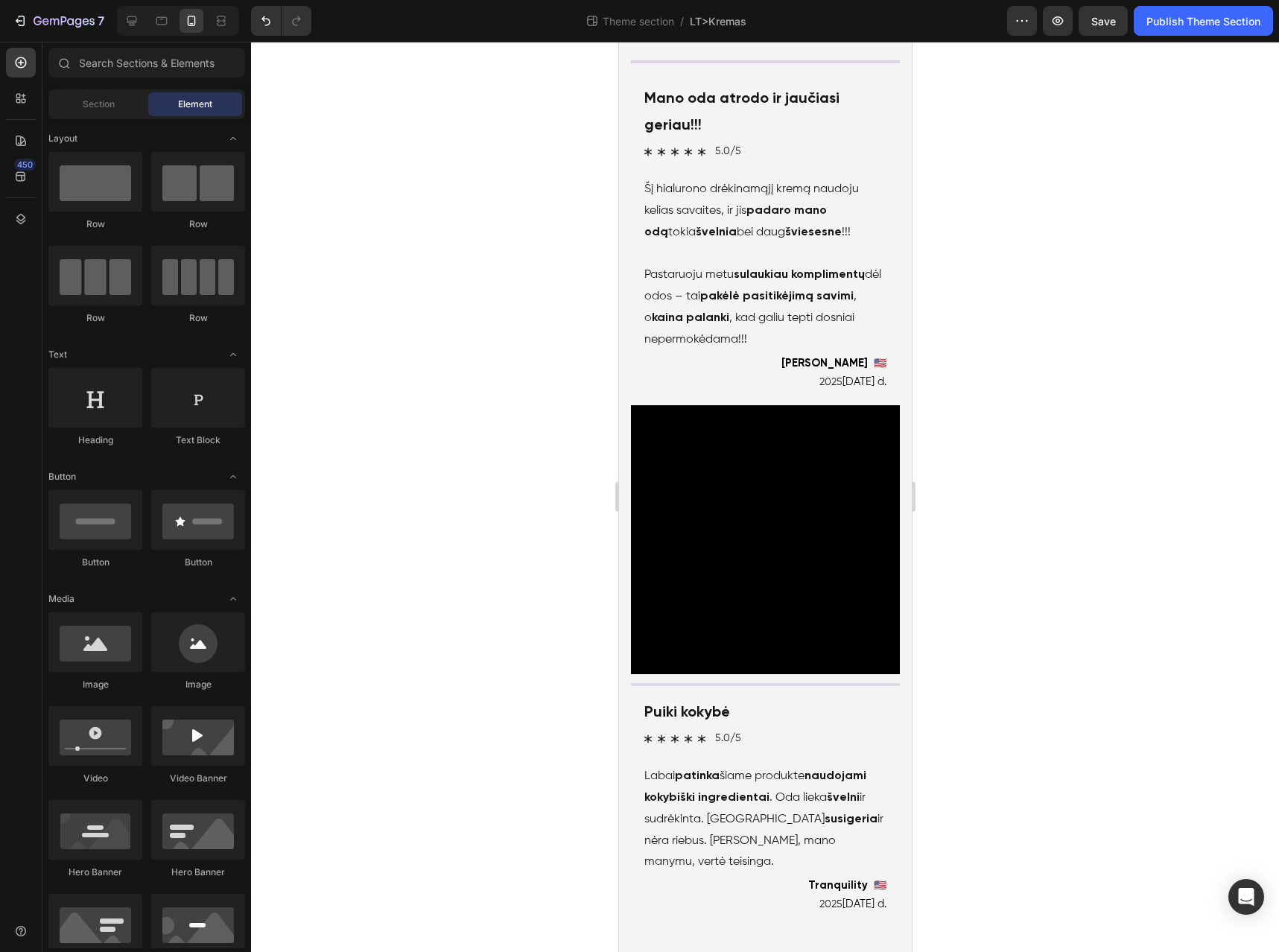
click at [923, 615] on div at bounding box center [764, 497] width 1028 height 910
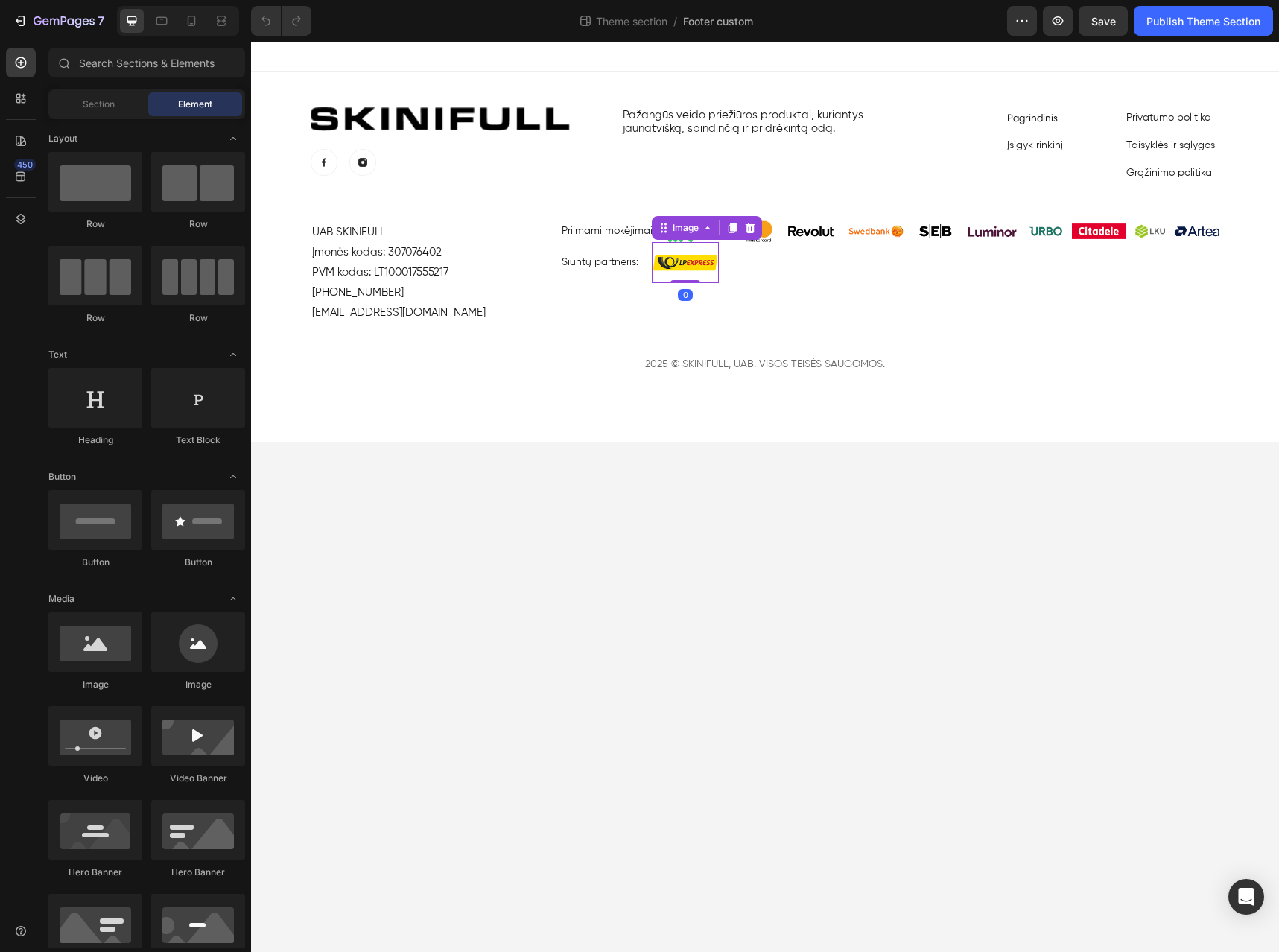
click at [686, 263] on img at bounding box center [685, 262] width 67 height 41
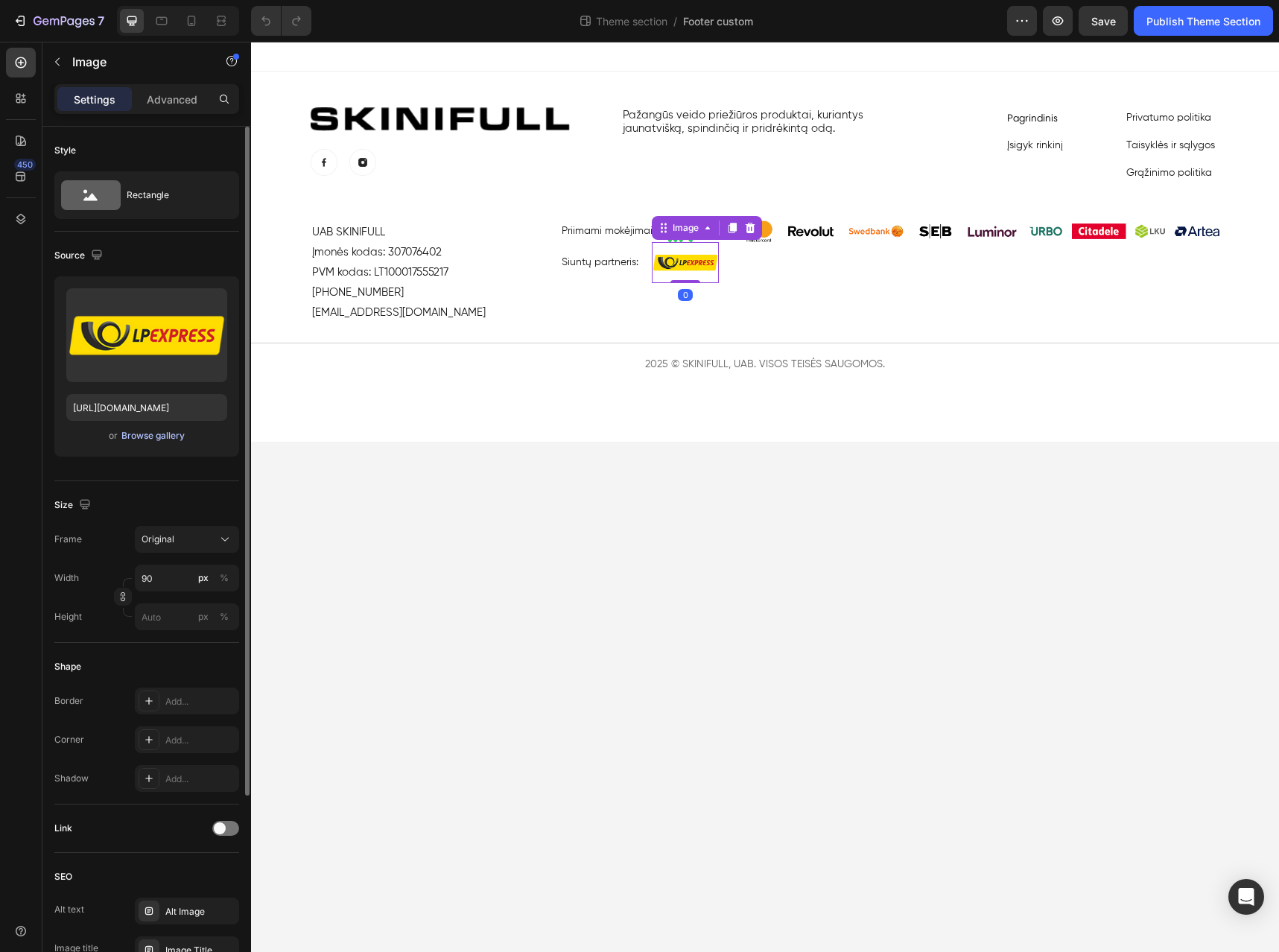
click at [165, 438] on div "Browse gallery" at bounding box center [153, 435] width 63 height 13
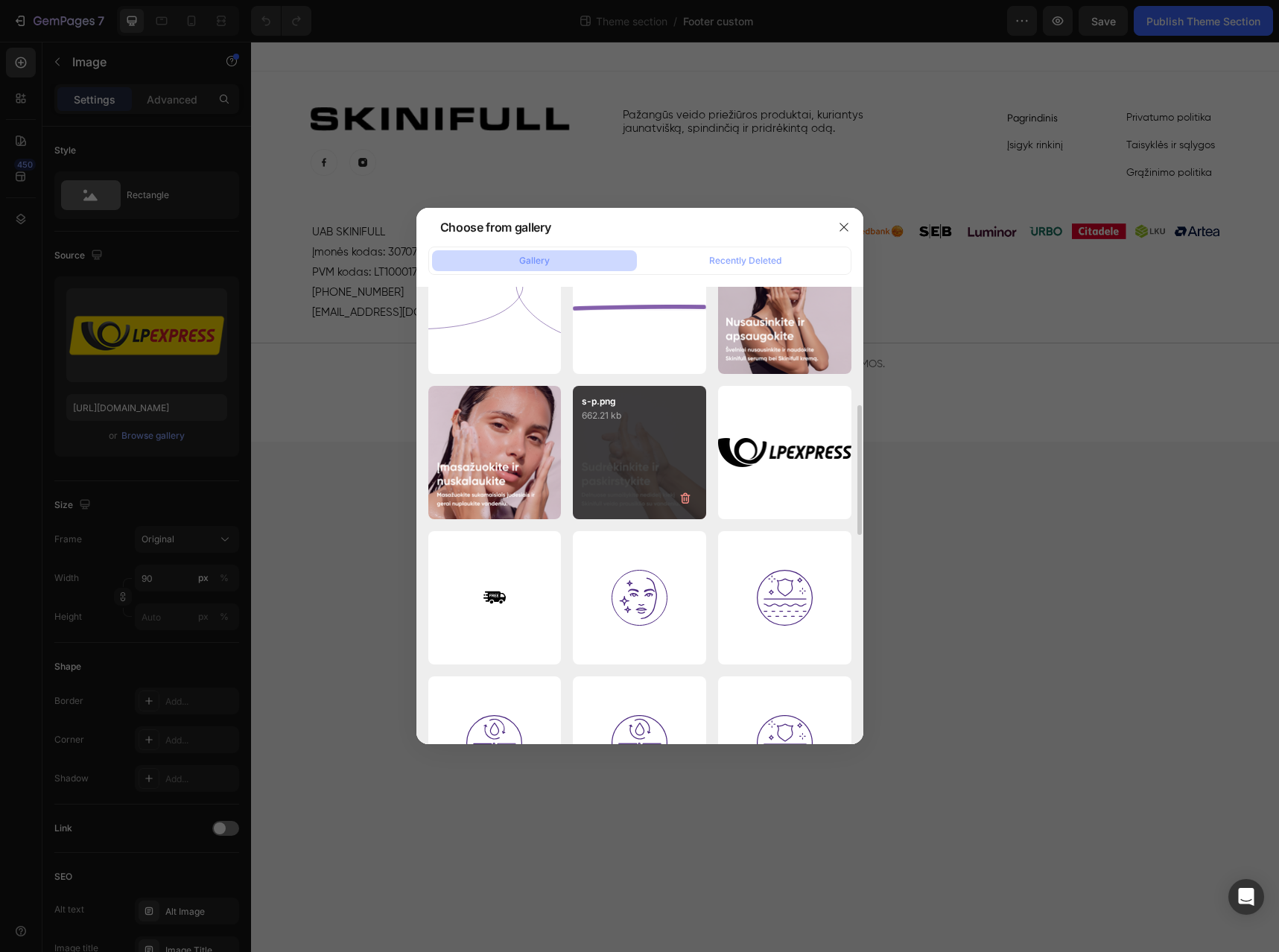
scroll to position [589, 0]
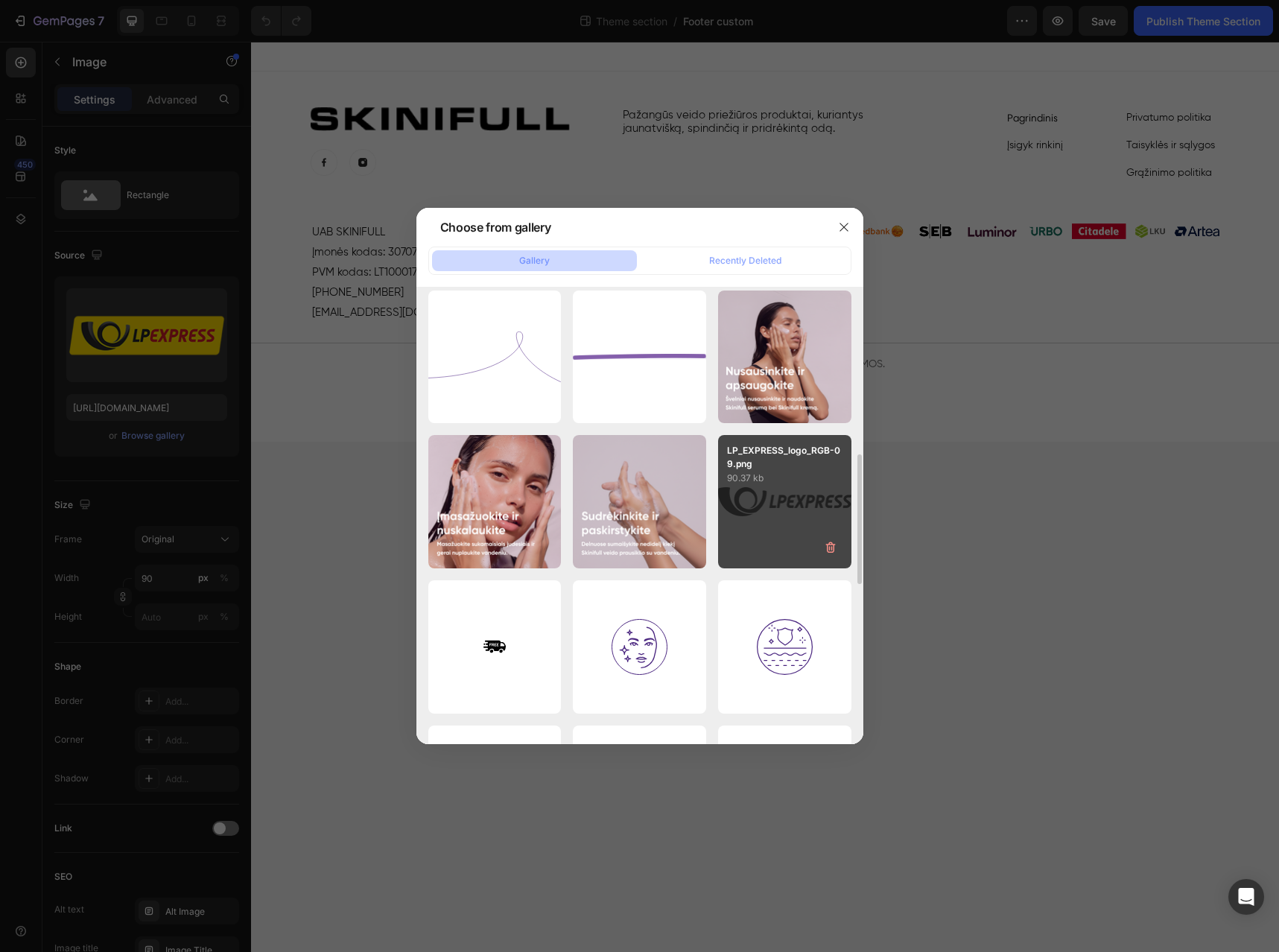
click at [780, 521] on div "LP_EXPRESS_logo_RGB-09.png 90.37 kb" at bounding box center [785, 501] width 133 height 133
type input "[URL][DOMAIN_NAME]"
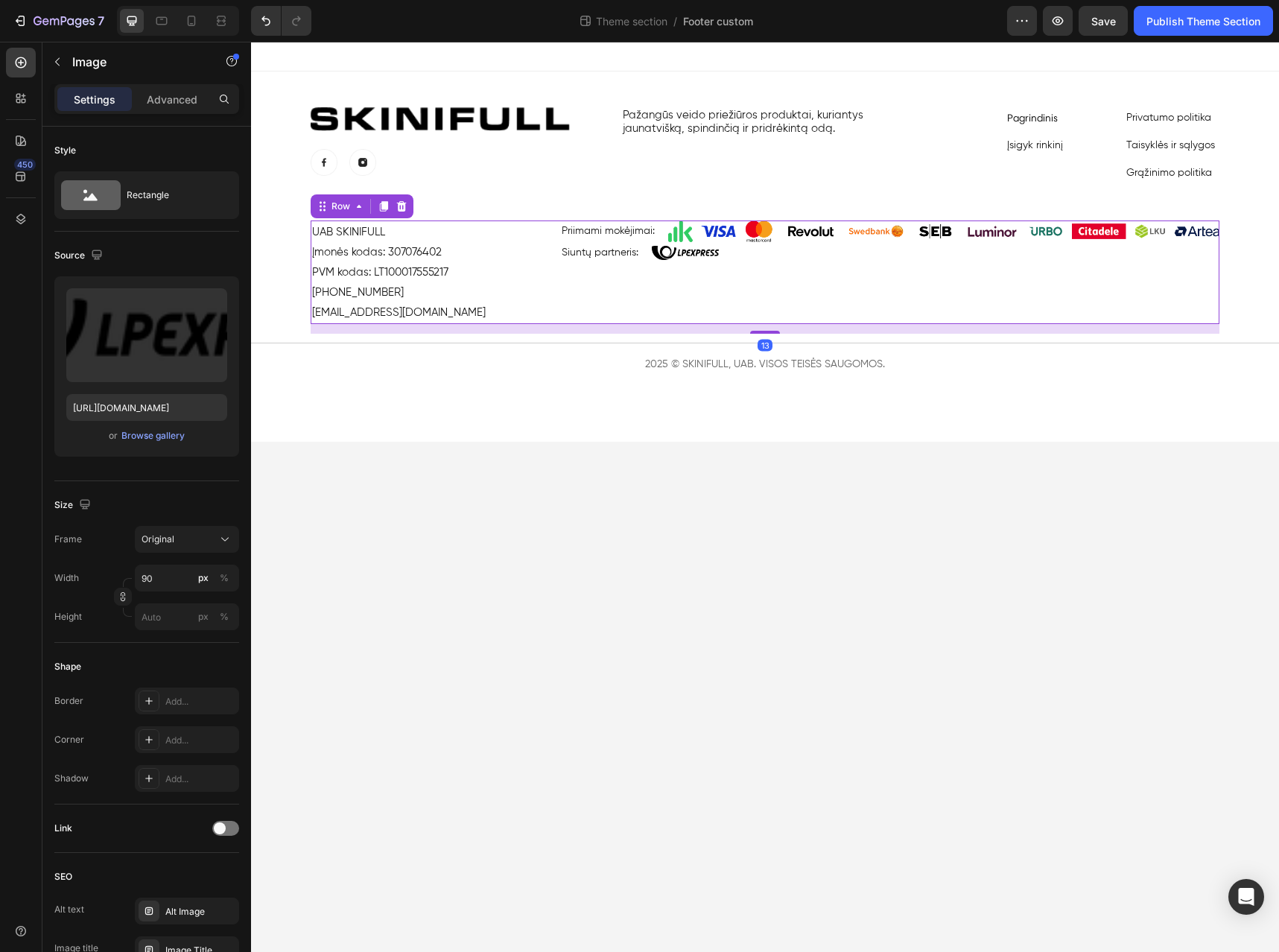
click at [768, 290] on div "Priimami mokėjimai: Text Block Image Row Siuntų partneris: Text Block Image Row" at bounding box center [889, 272] width 660 height 103
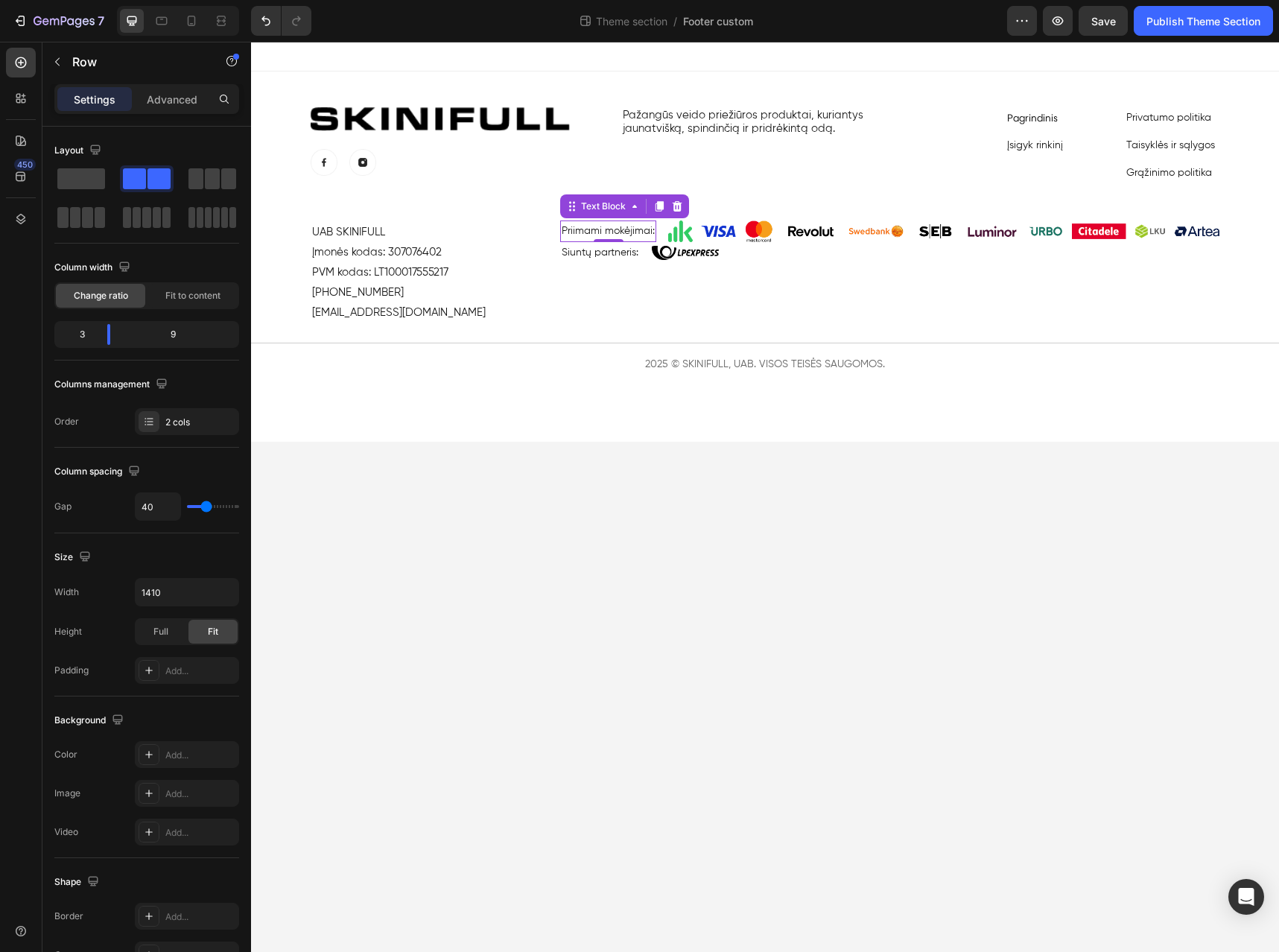
click at [630, 236] on p "Priimami mokėjimai:" at bounding box center [608, 231] width 93 height 19
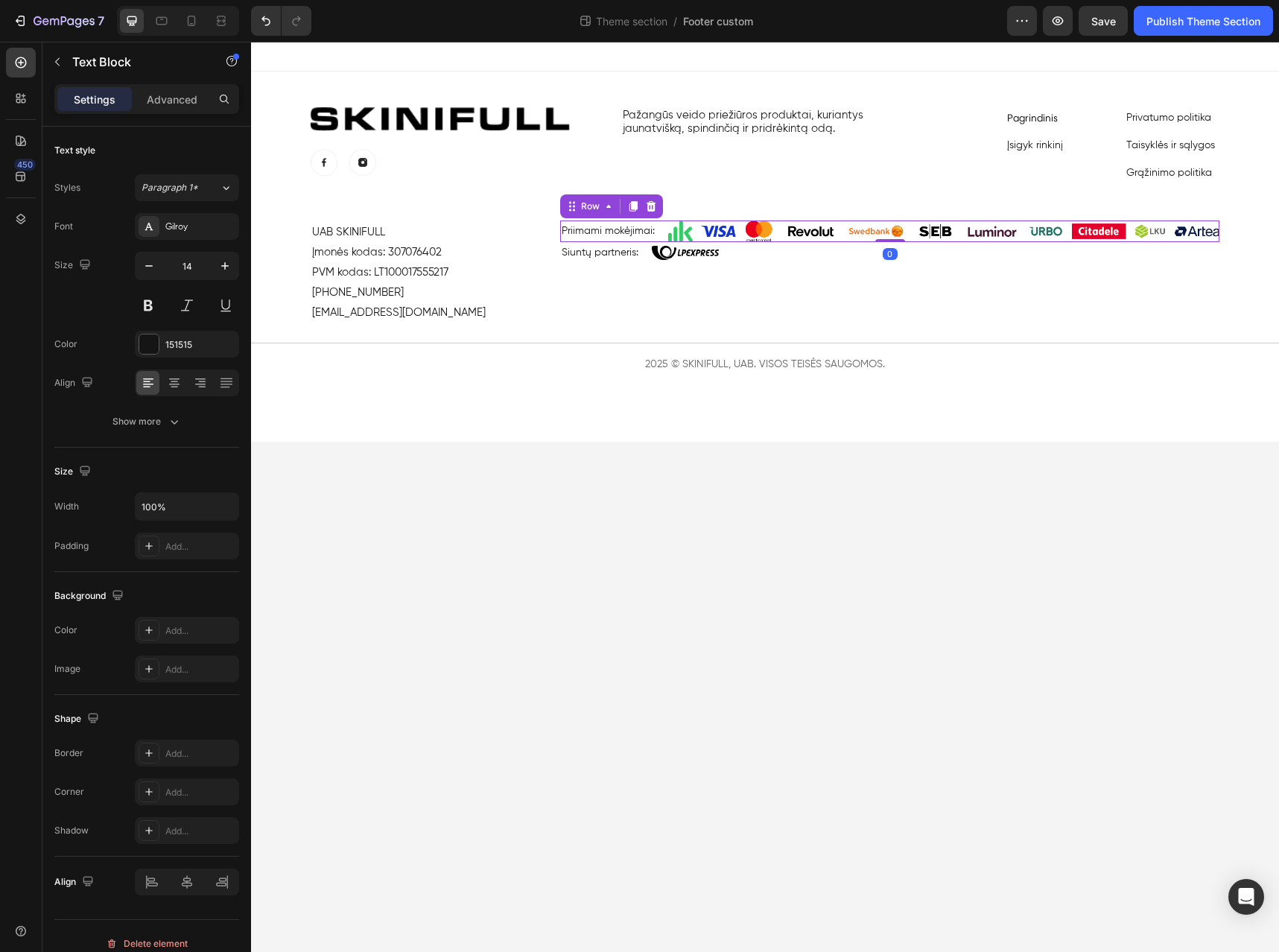
click at [663, 235] on div "Priimami mokėjimai: Text Block Image Row 0" at bounding box center [889, 231] width 660 height 22
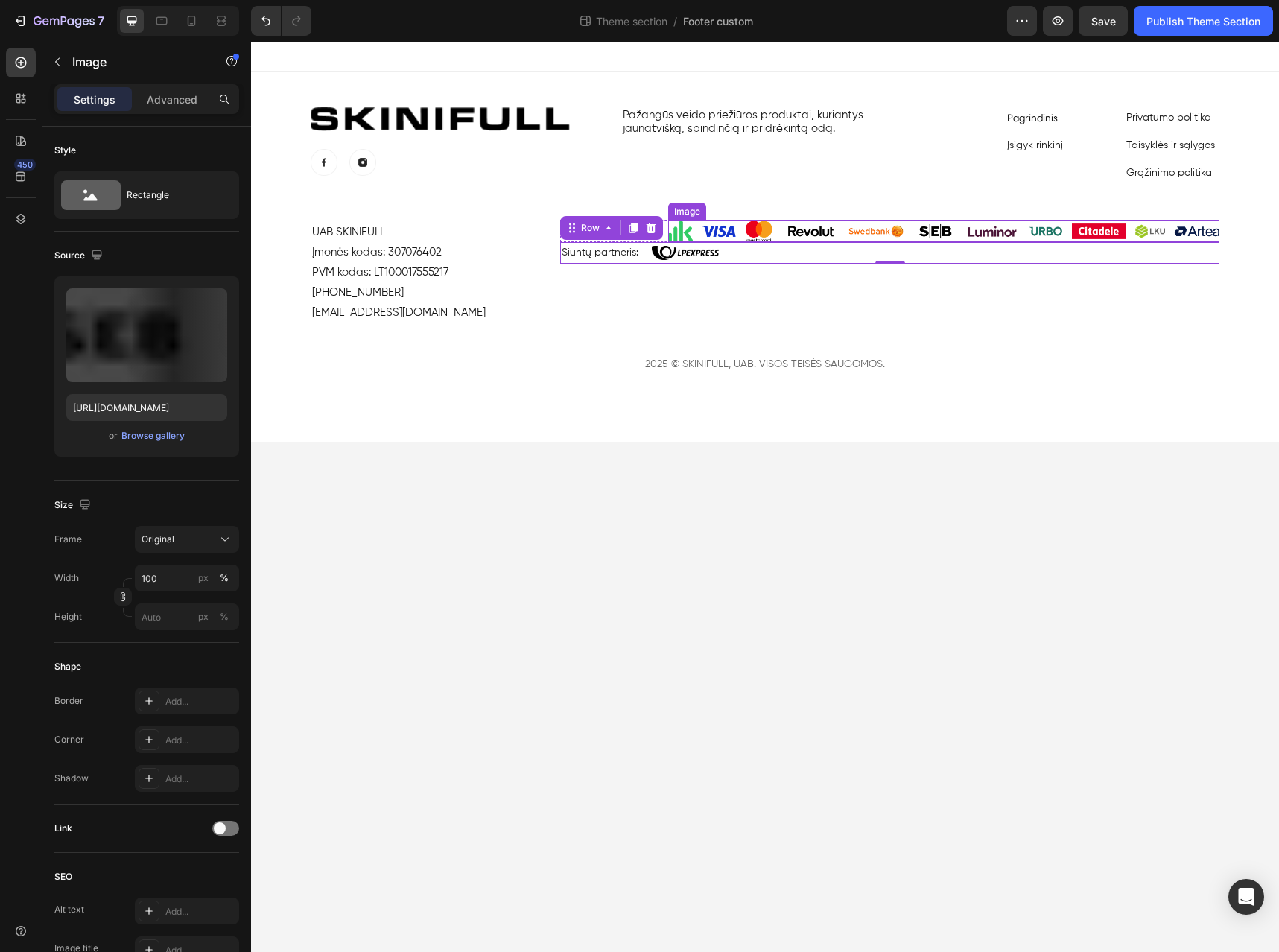
click at [905, 238] on img at bounding box center [943, 231] width 552 height 22
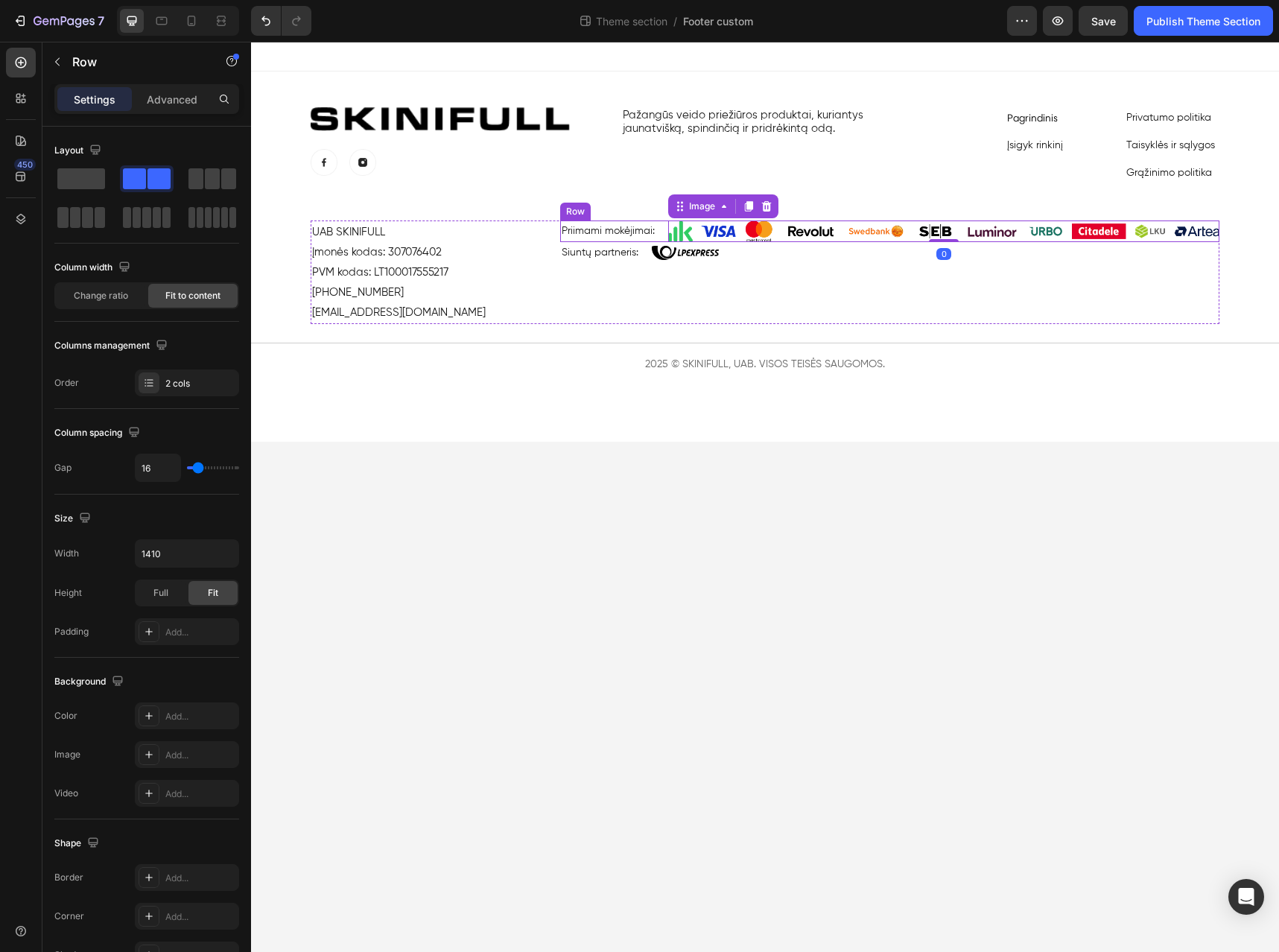
click at [660, 229] on div "Priimami mokėjimai: Text Block Image 0 Row" at bounding box center [889, 231] width 660 height 22
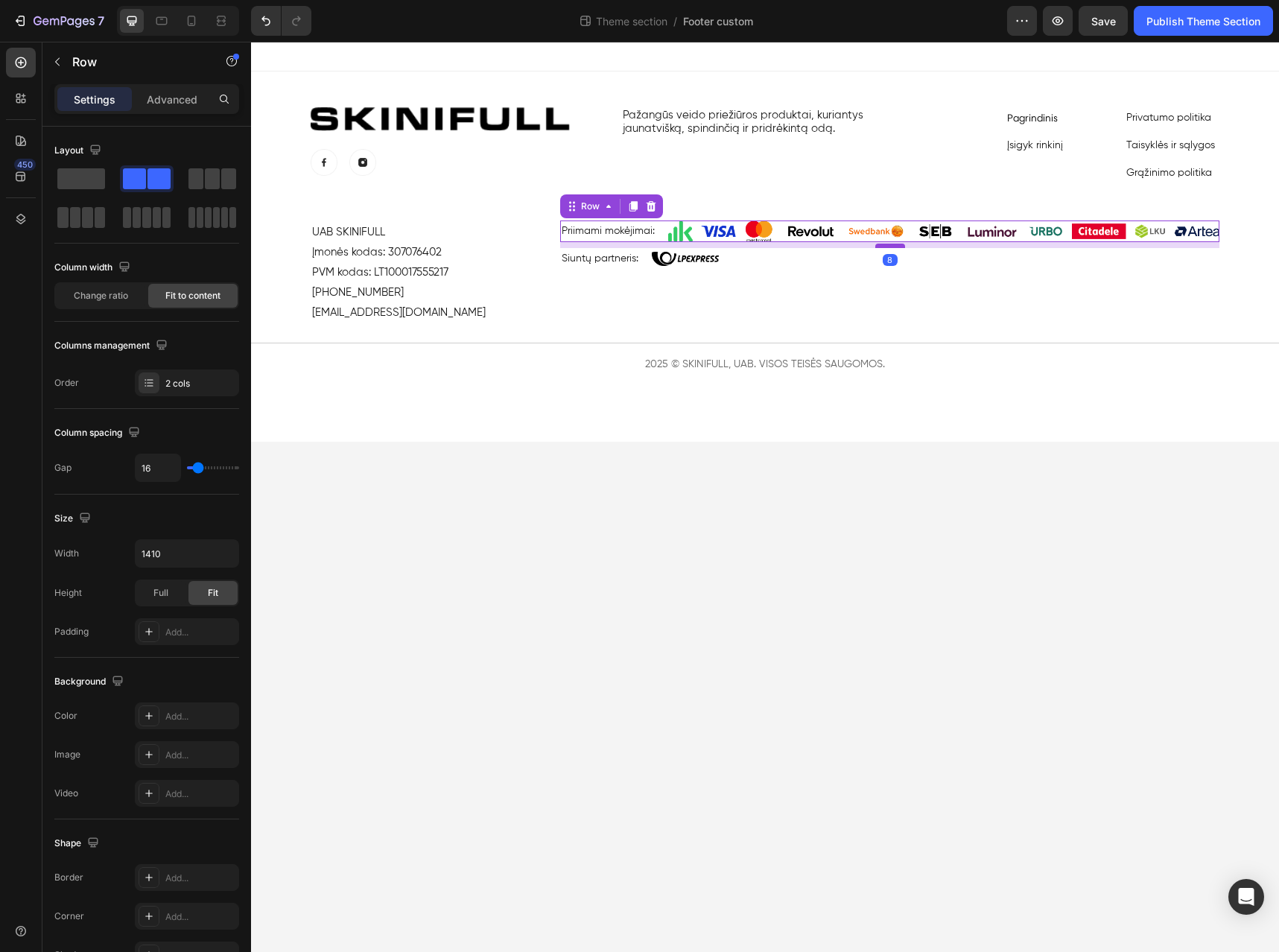
click at [889, 245] on div at bounding box center [890, 246] width 30 height 5
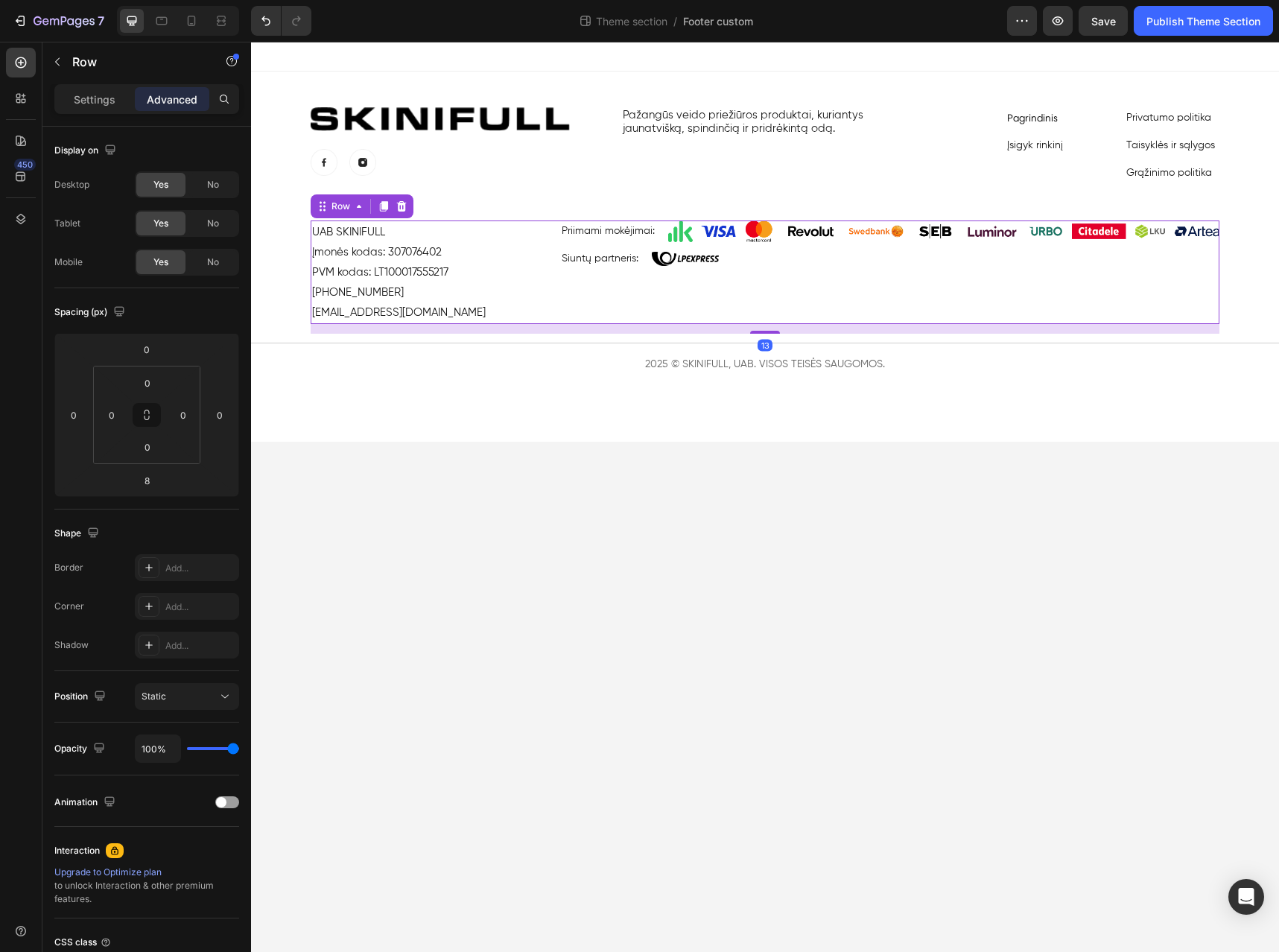
click at [863, 295] on div "Priimami mokėjimai: Text Block Image Row Siuntų partneris: Text Block Image Row" at bounding box center [889, 272] width 660 height 103
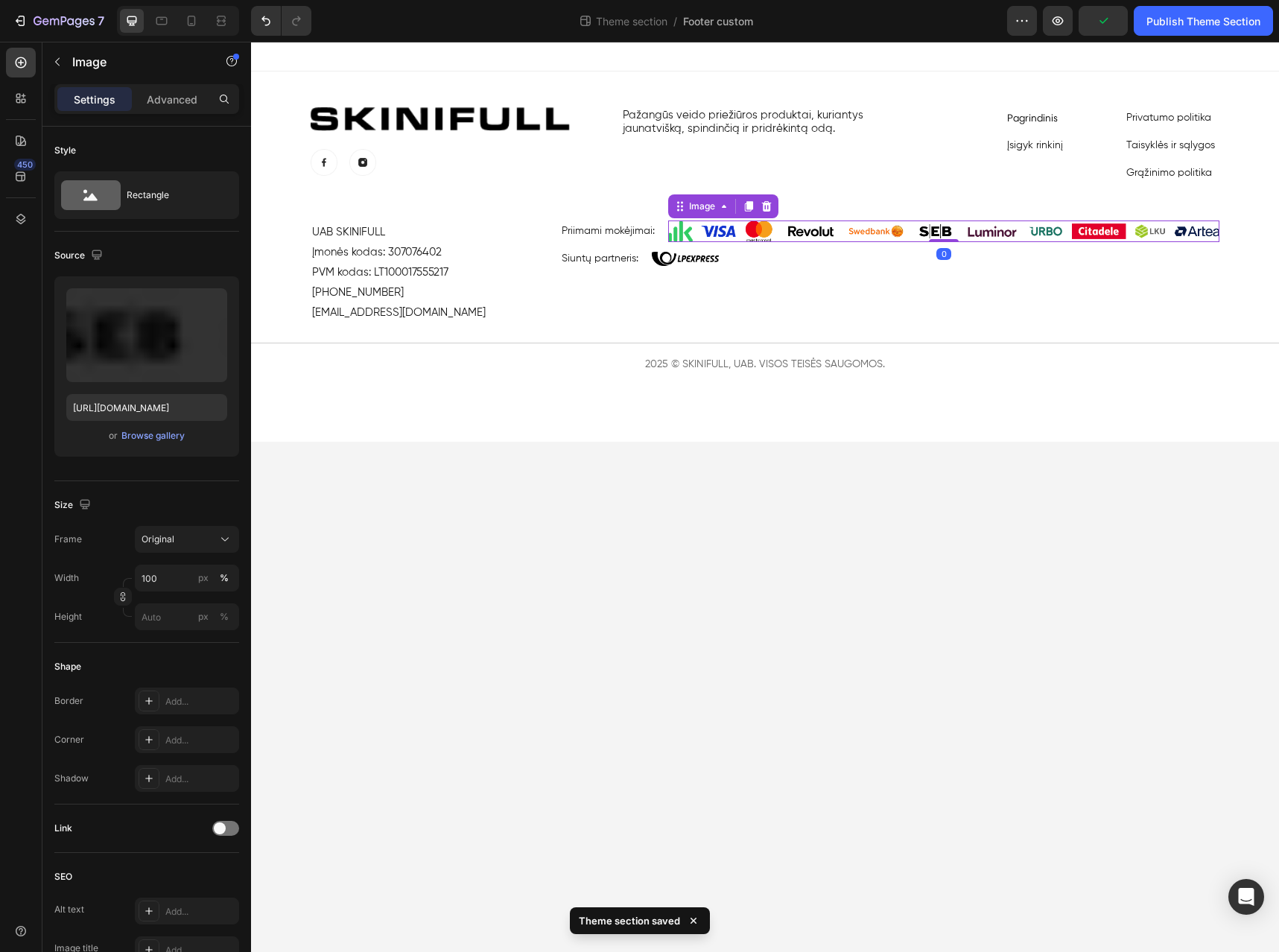
click at [798, 227] on img at bounding box center [943, 231] width 552 height 22
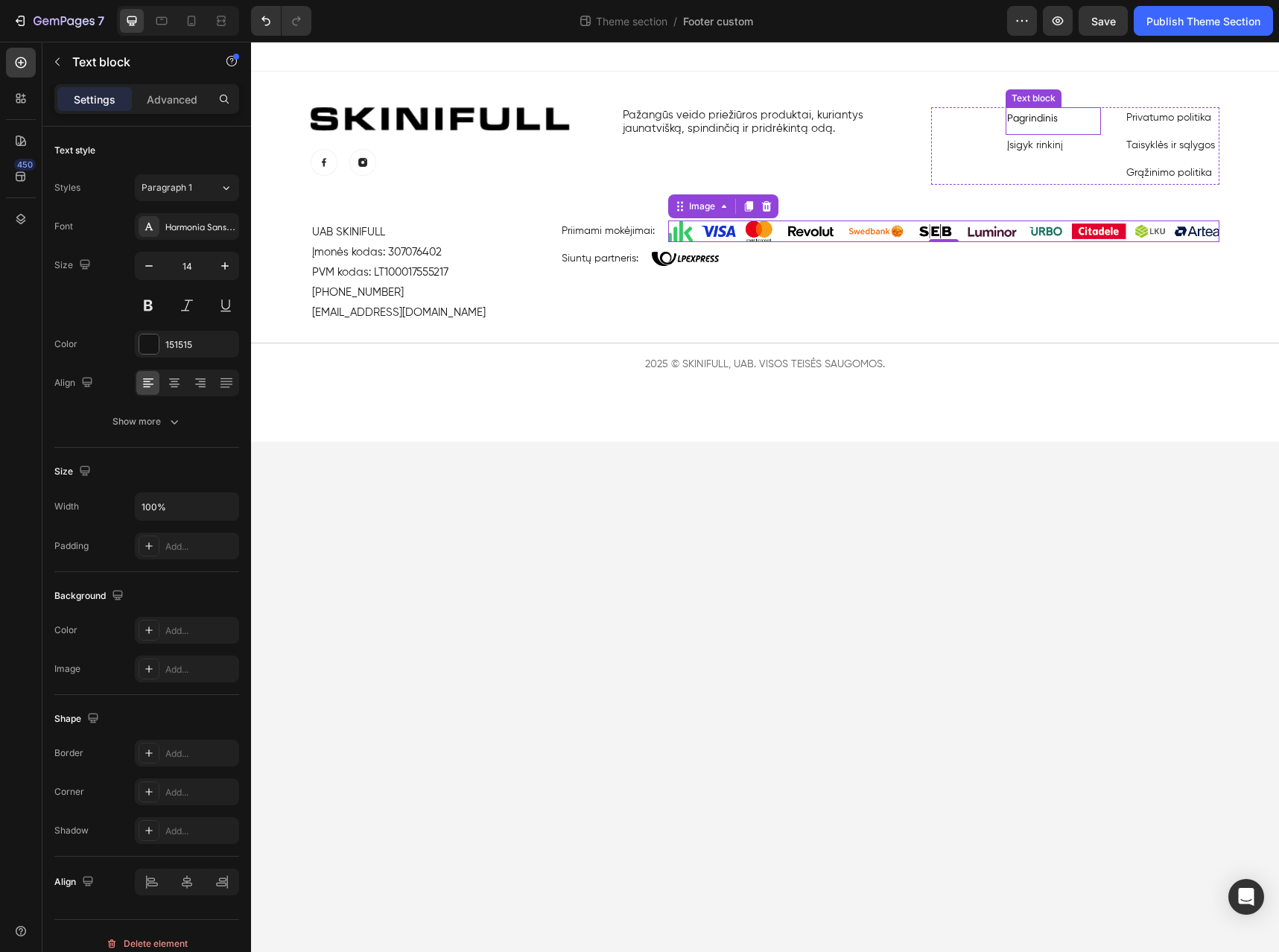
click at [1024, 110] on p "Pagrindinis" at bounding box center [1053, 118] width 92 height 19
click at [1173, 113] on link "Privatumo politika" at bounding box center [1169, 118] width 85 height 11
click at [1043, 115] on link "Pagrindinis" at bounding box center [1033, 118] width 51 height 12
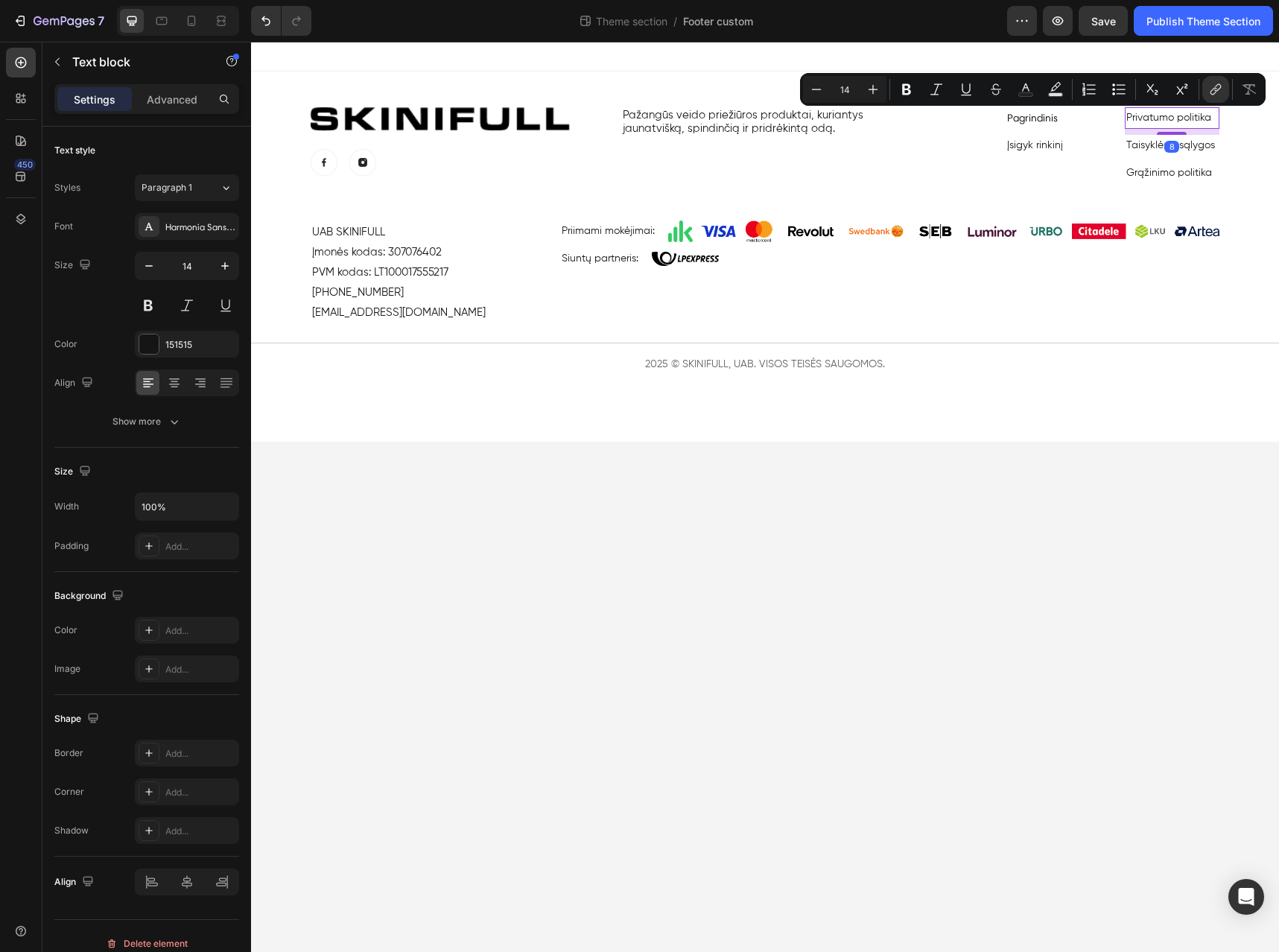
click at [1169, 119] on link "Privatumo politika" at bounding box center [1169, 118] width 85 height 11
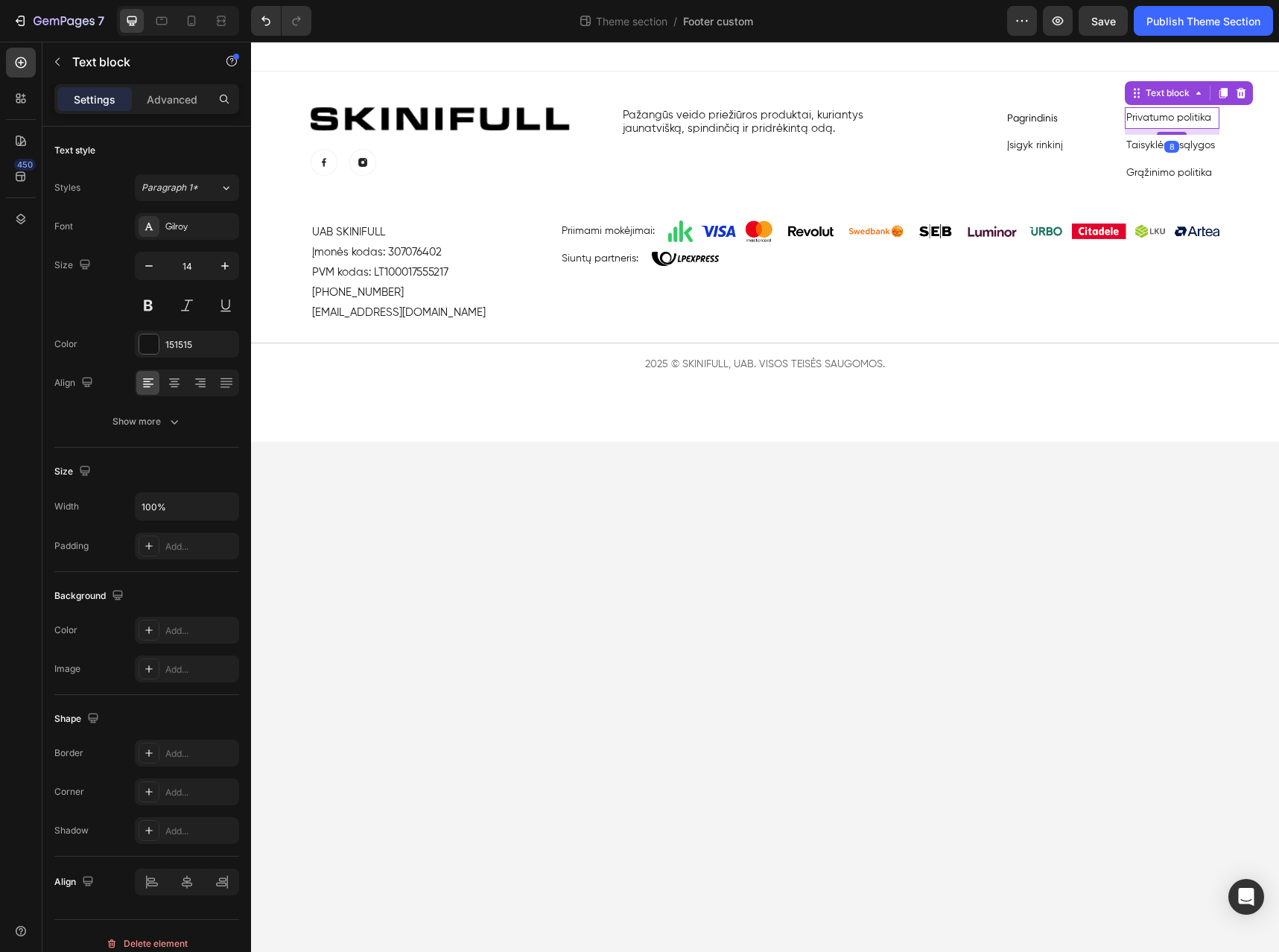
click at [1169, 119] on link "Privatumo politika" at bounding box center [1169, 118] width 85 height 11
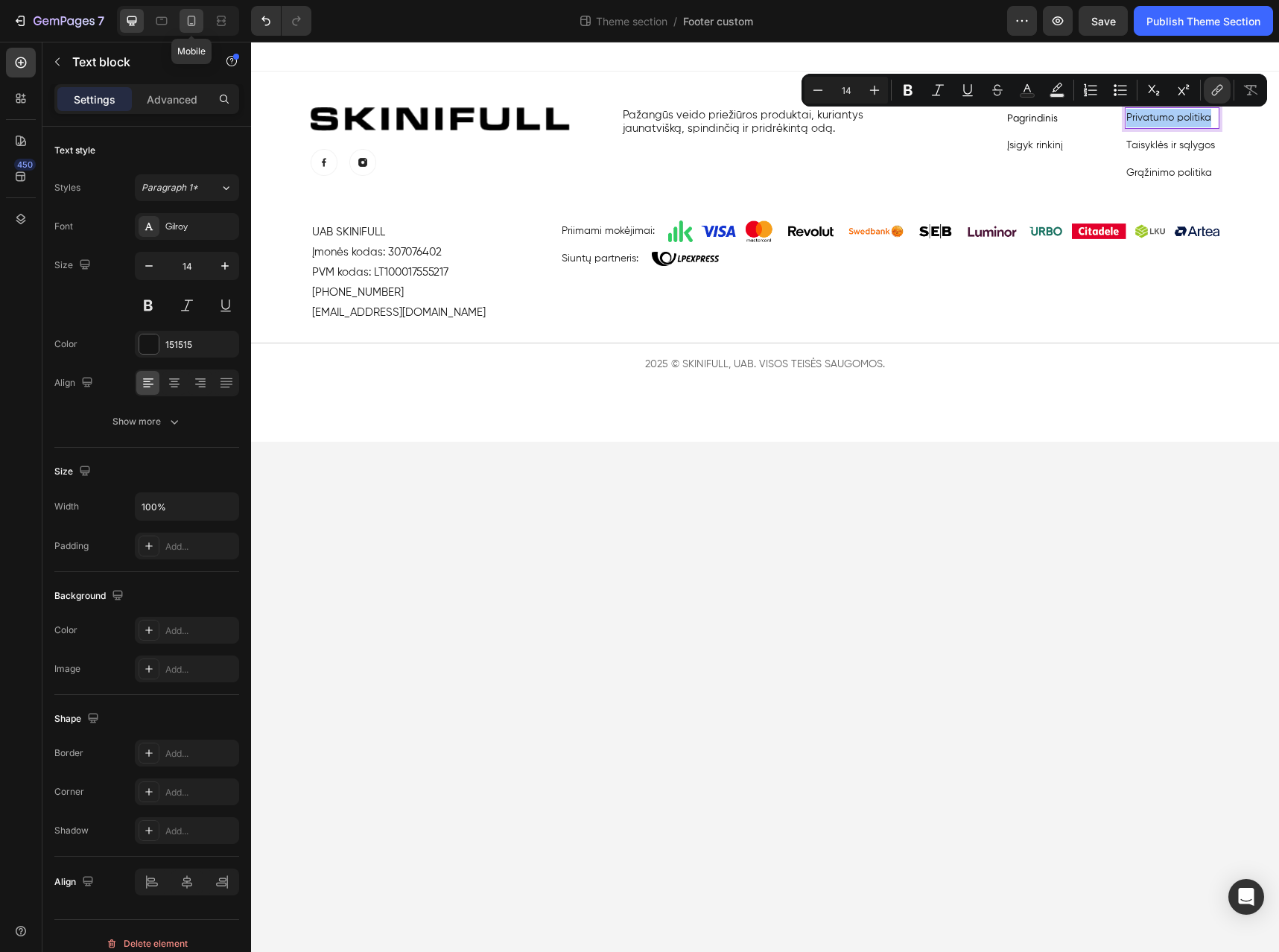
click at [195, 24] on icon at bounding box center [191, 20] width 15 height 15
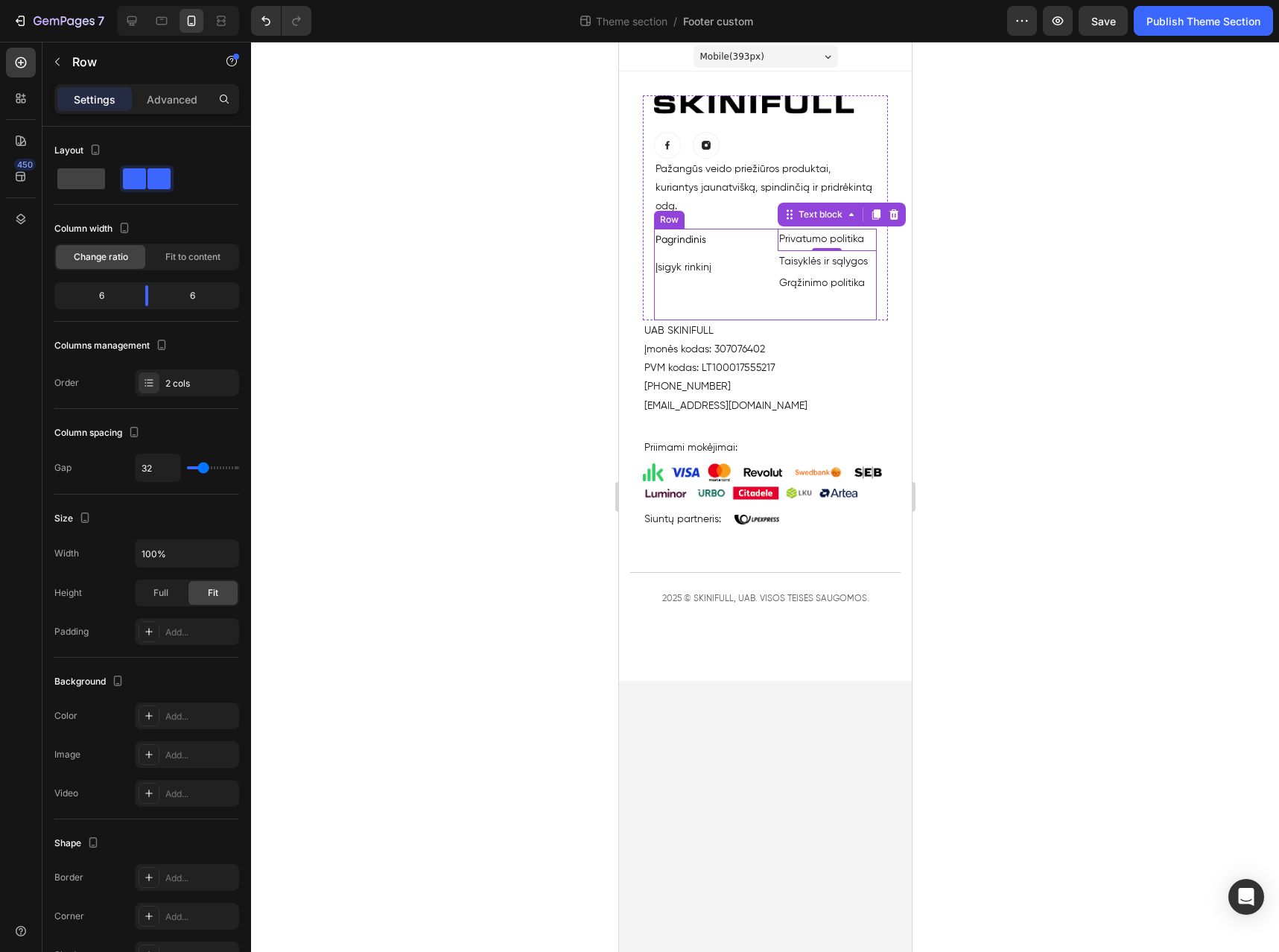
click at [830, 295] on div "Privatumo politika Text block 8 Taisyklės ir sąlygos Text block Grąžinimo polit…" at bounding box center [826, 275] width 100 height 91
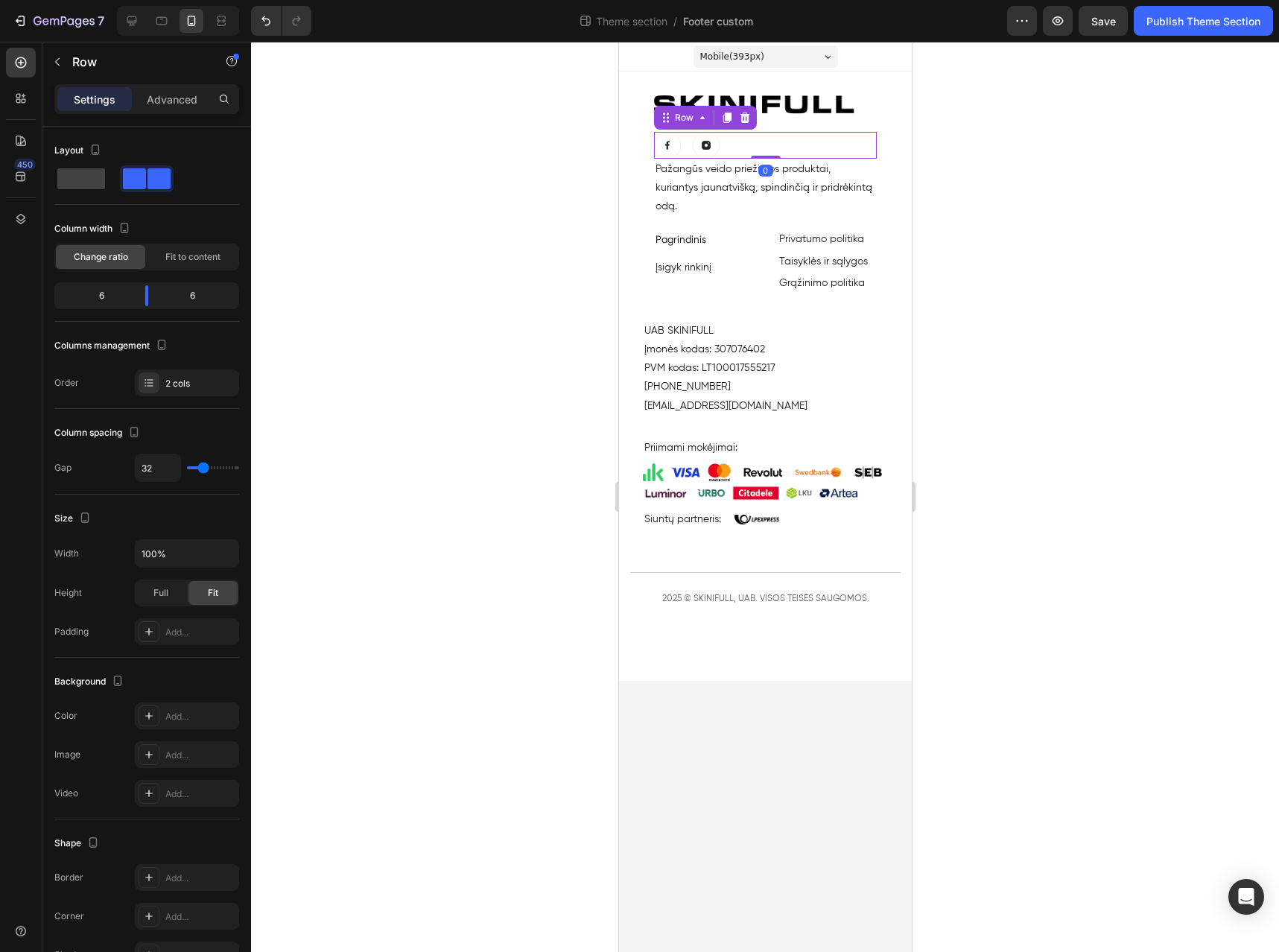
click at [874, 148] on div "Image Image Row 0" at bounding box center [764, 145] width 223 height 27
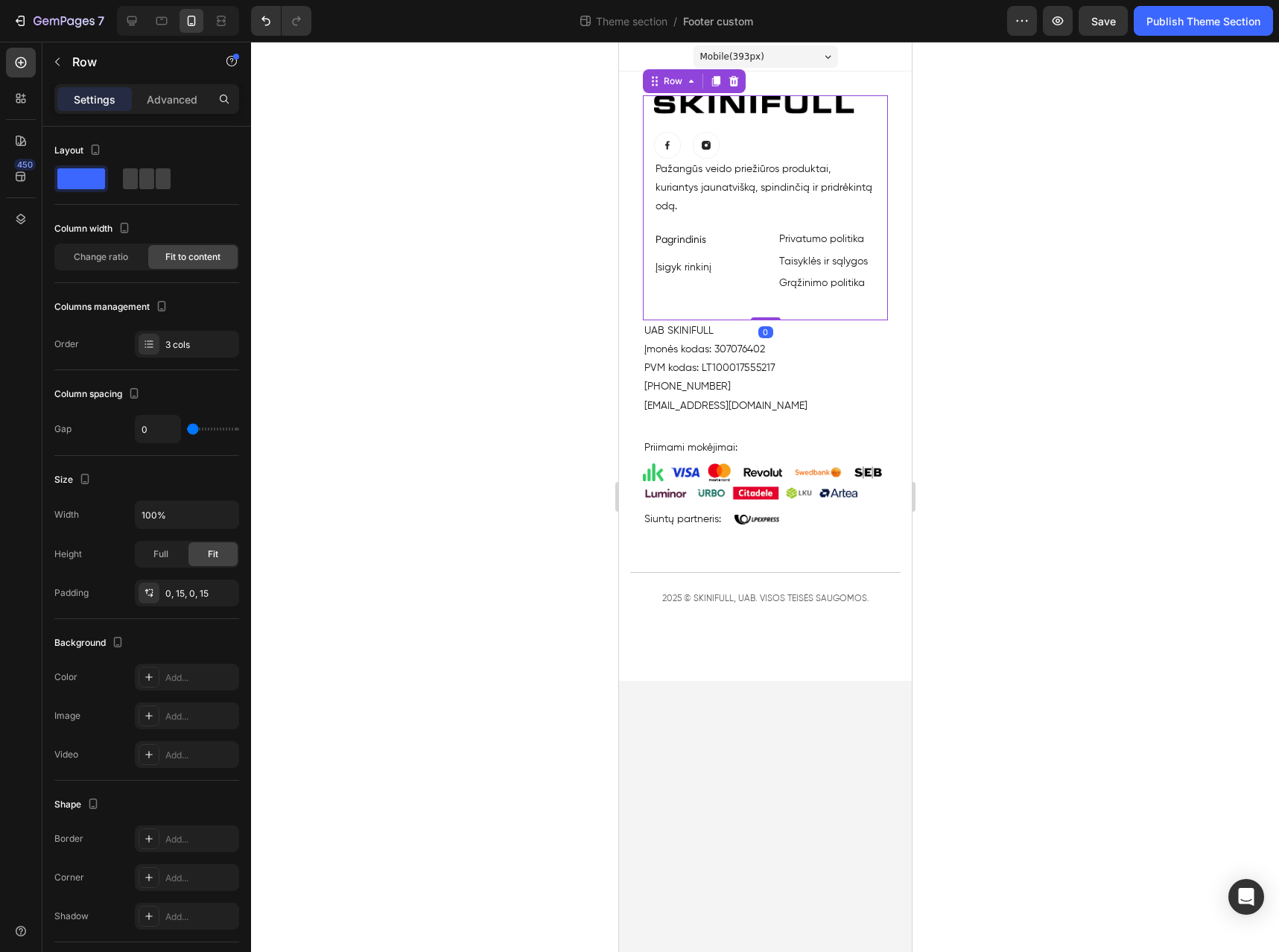
click at [879, 149] on div "Image Image Image Row Pažangūs veido priežiūros produktai, kuriantys jaunatvišk…" at bounding box center [765, 208] width 245 height 225
click at [226, 589] on icon "button" at bounding box center [223, 592] width 12 height 12
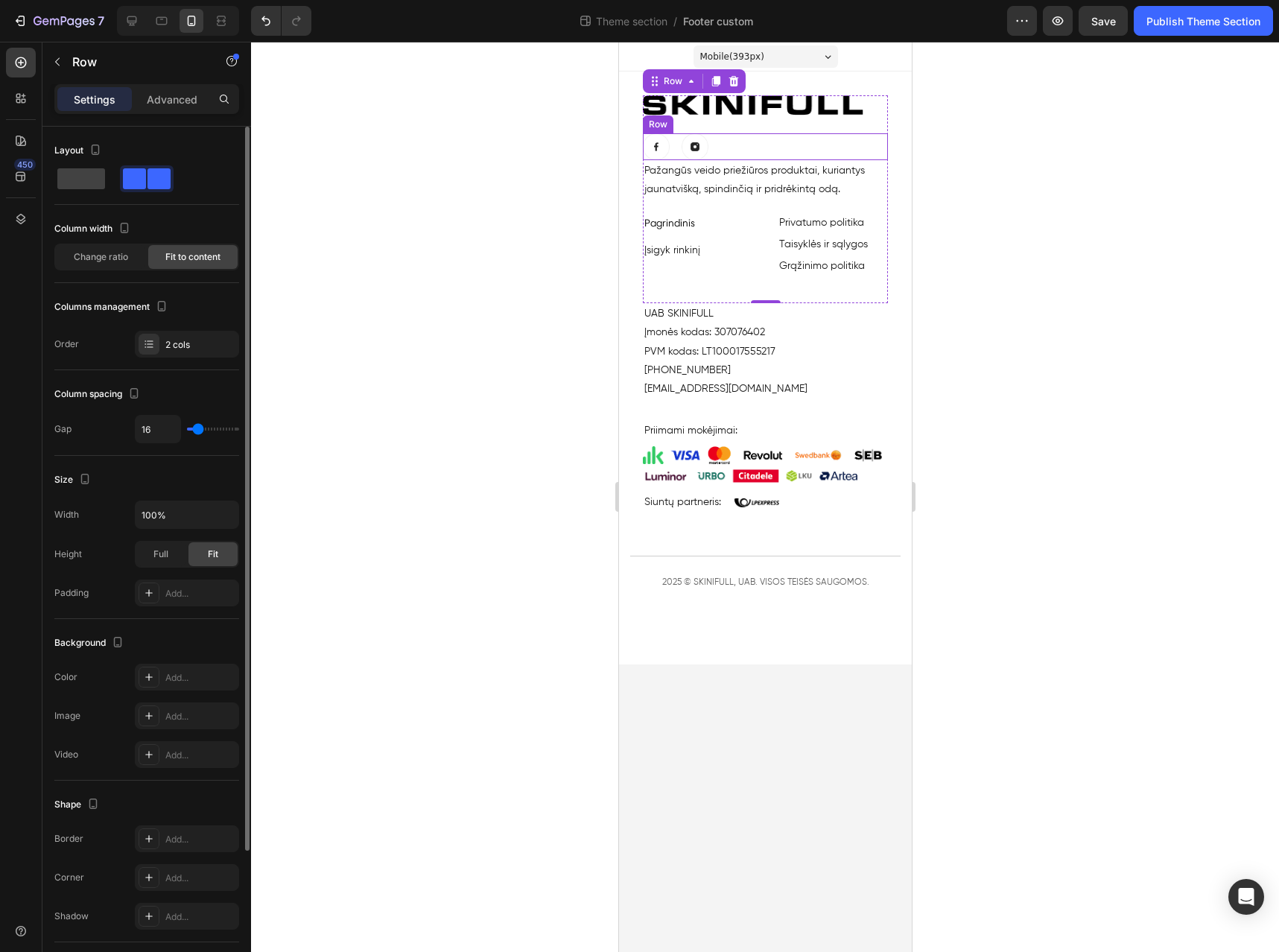
click at [773, 158] on div "Image Image Row" at bounding box center [765, 147] width 245 height 27
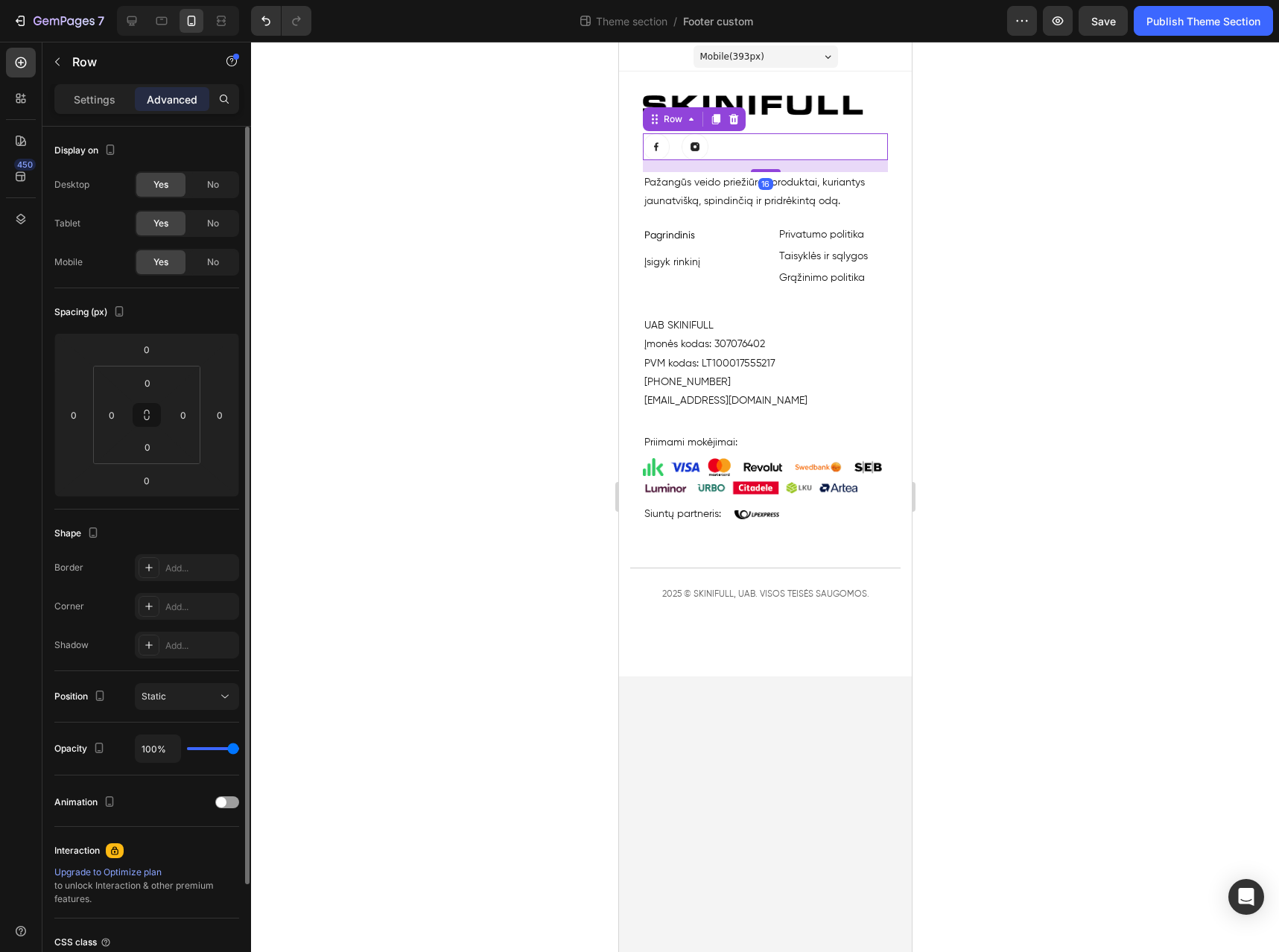
drag, startPoint x: 774, startPoint y: 160, endPoint x: 771, endPoint y: 172, distance: 12.4
click at [771, 172] on div "Image Image Image Row 16 Pažangūs veido priežiūros produktai, kuriantys jaunatv…" at bounding box center [765, 205] width 245 height 220
type input "16"
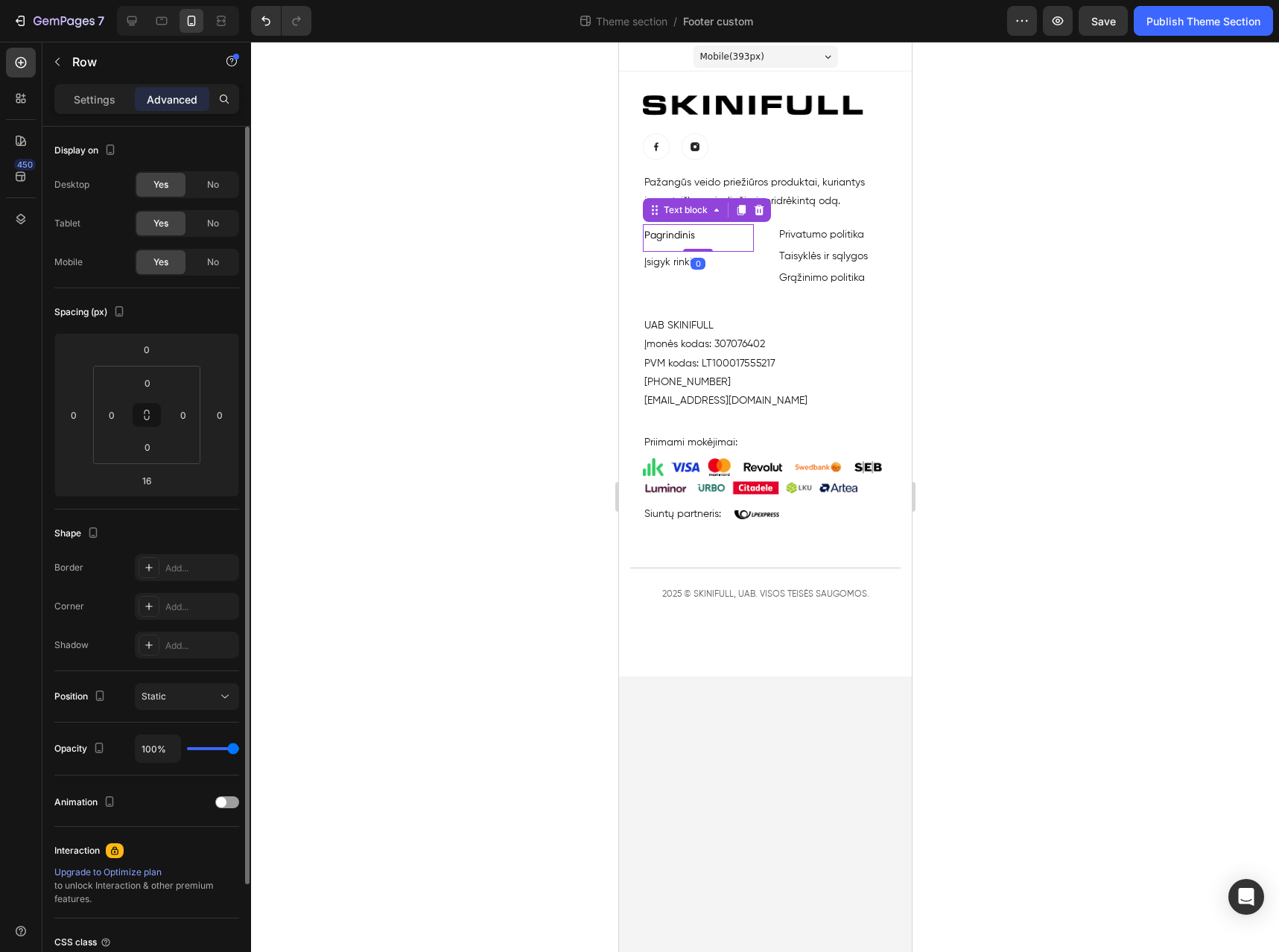
click at [682, 238] on link "Pagrindinis" at bounding box center [670, 235] width 51 height 12
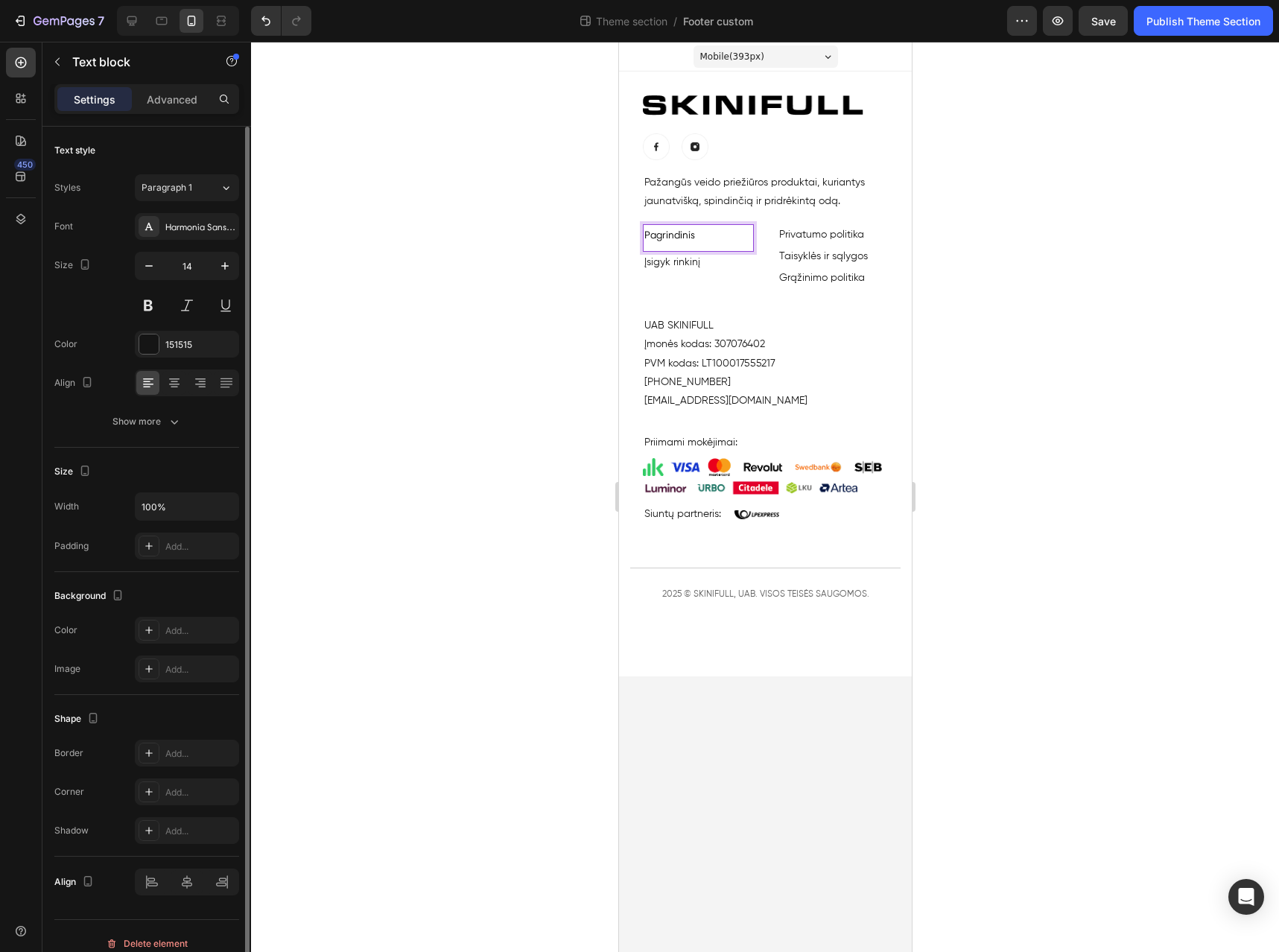
click at [665, 235] on link "Pagrindinis" at bounding box center [670, 235] width 51 height 12
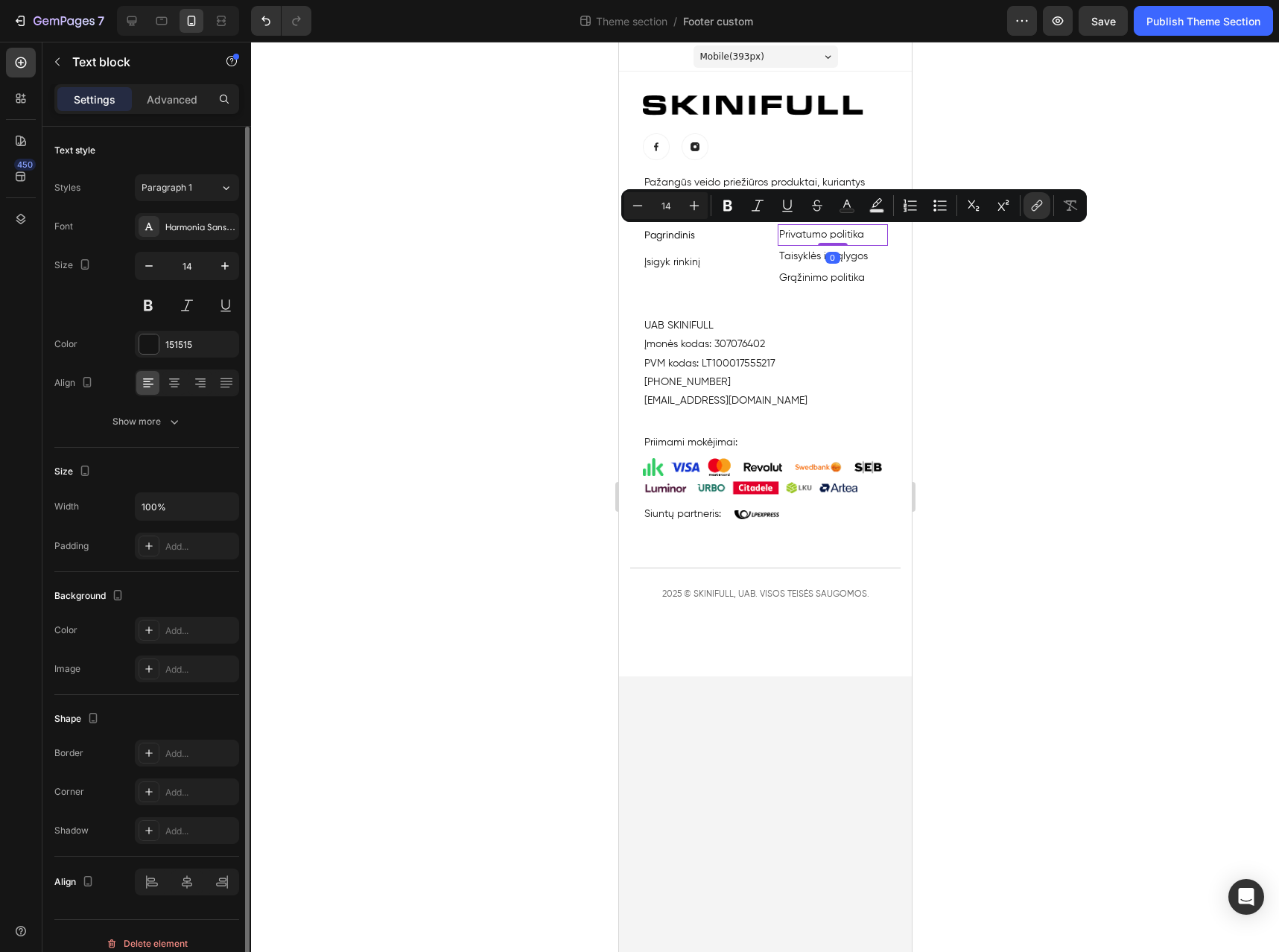
click at [831, 235] on link "Privatumo politika" at bounding box center [821, 235] width 85 height 11
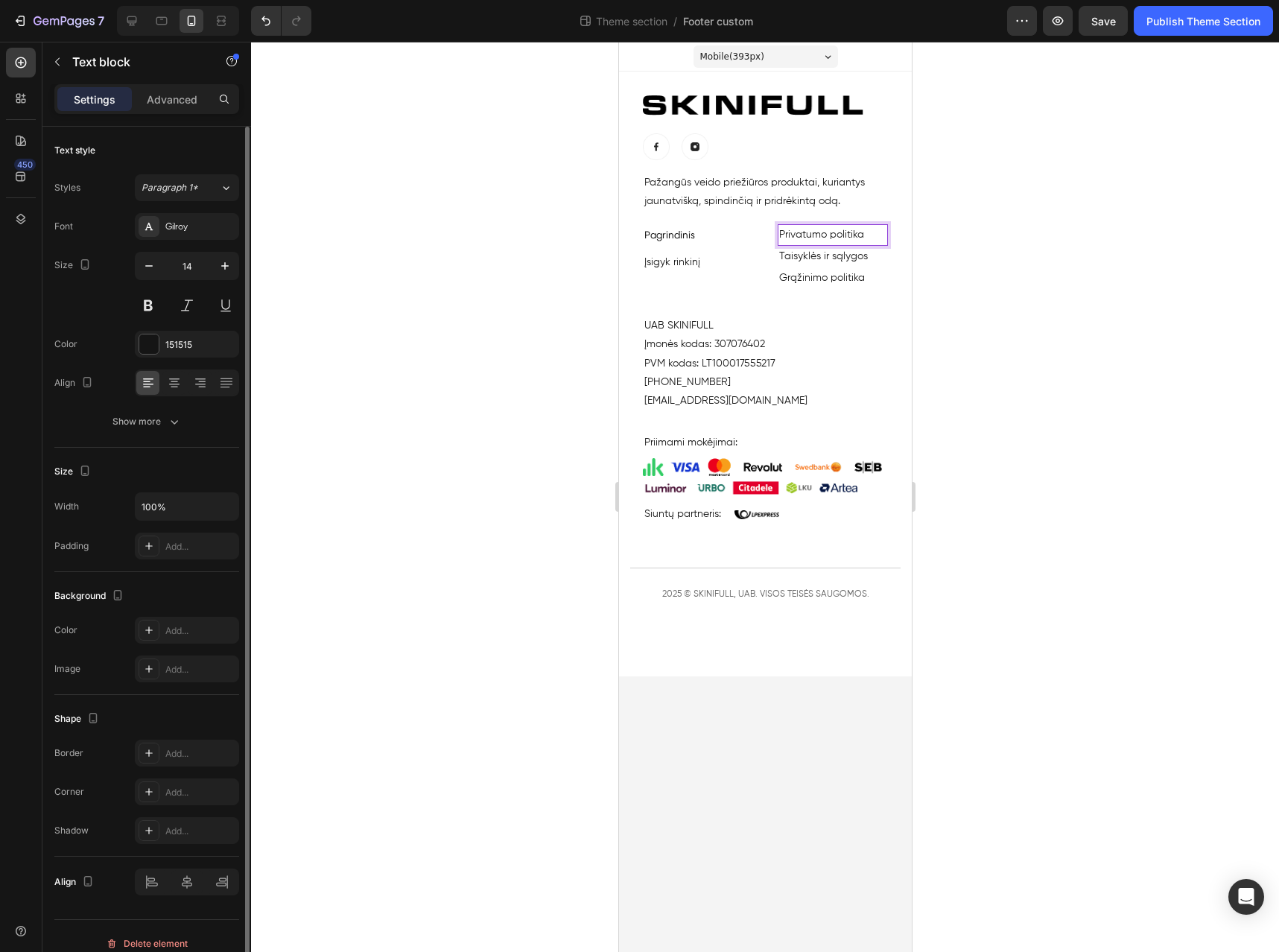
click at [831, 235] on link "Privatumo politika" at bounding box center [821, 235] width 85 height 11
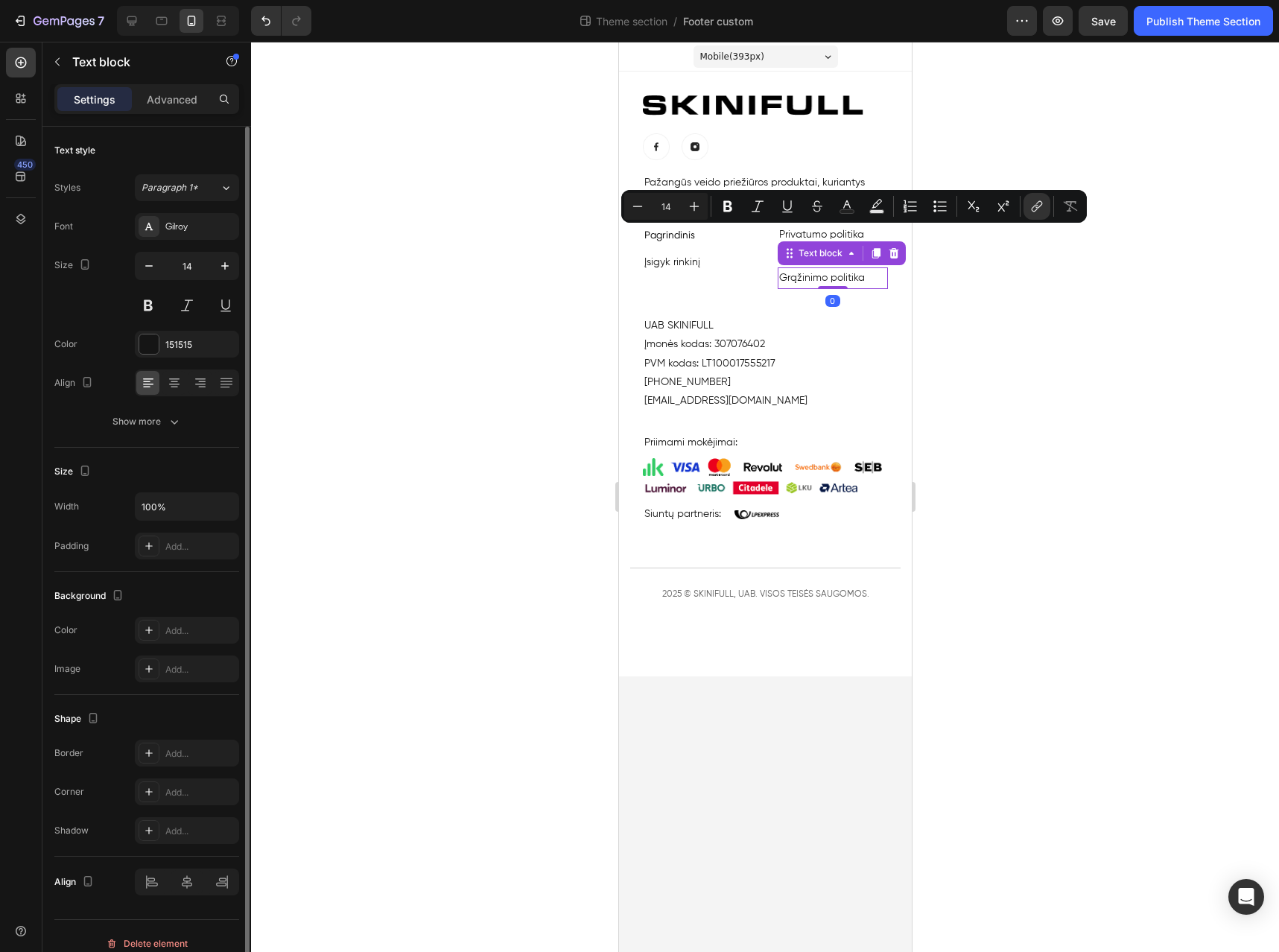
click at [825, 272] on p "Grąžinimo politika" at bounding box center [832, 279] width 108 height 19
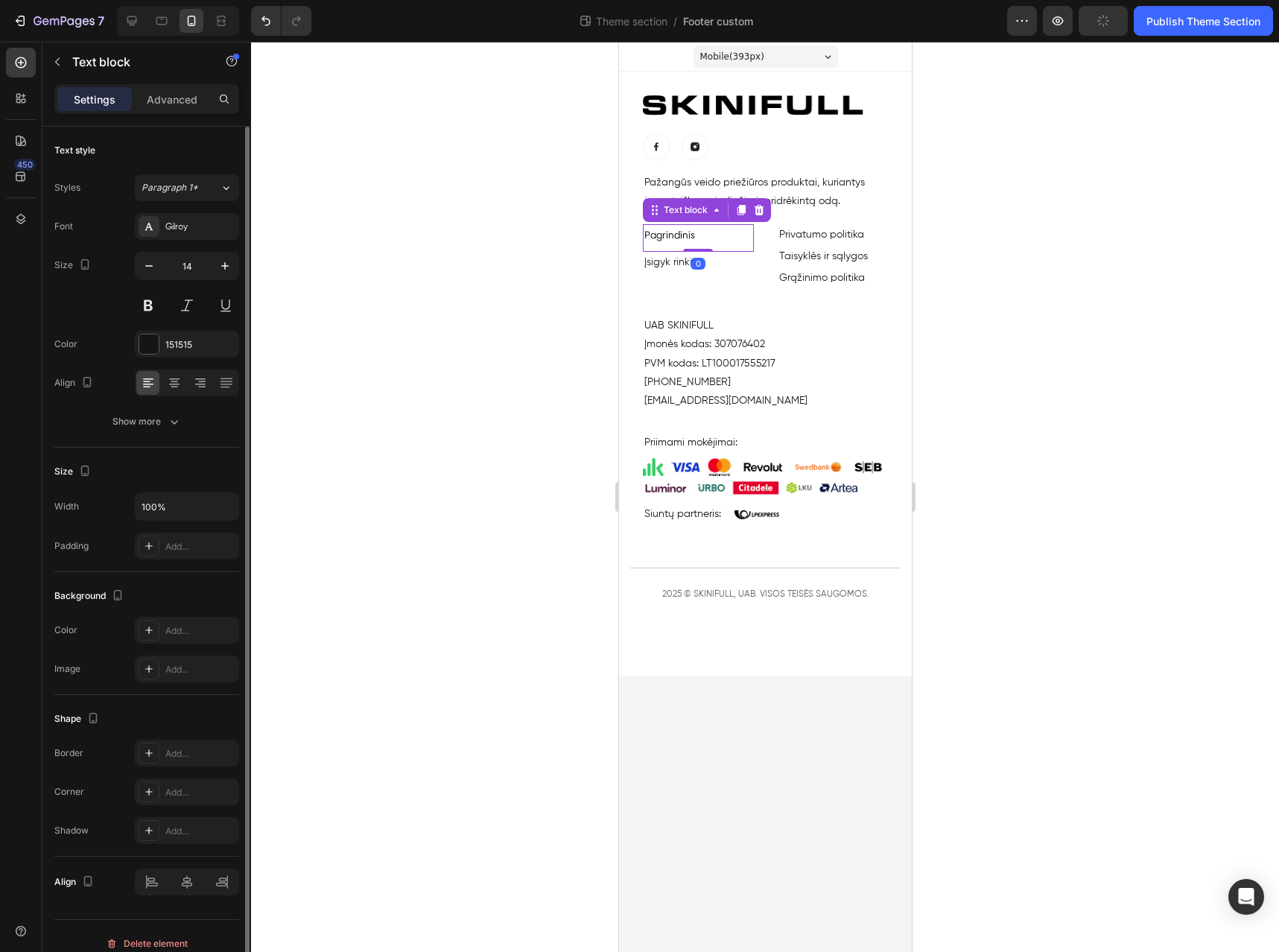
click at [693, 240] on link "Pagrindinis" at bounding box center [670, 235] width 51 height 12
click at [193, 229] on div "Harmonia Sans W01 Regular" at bounding box center [200, 227] width 70 height 13
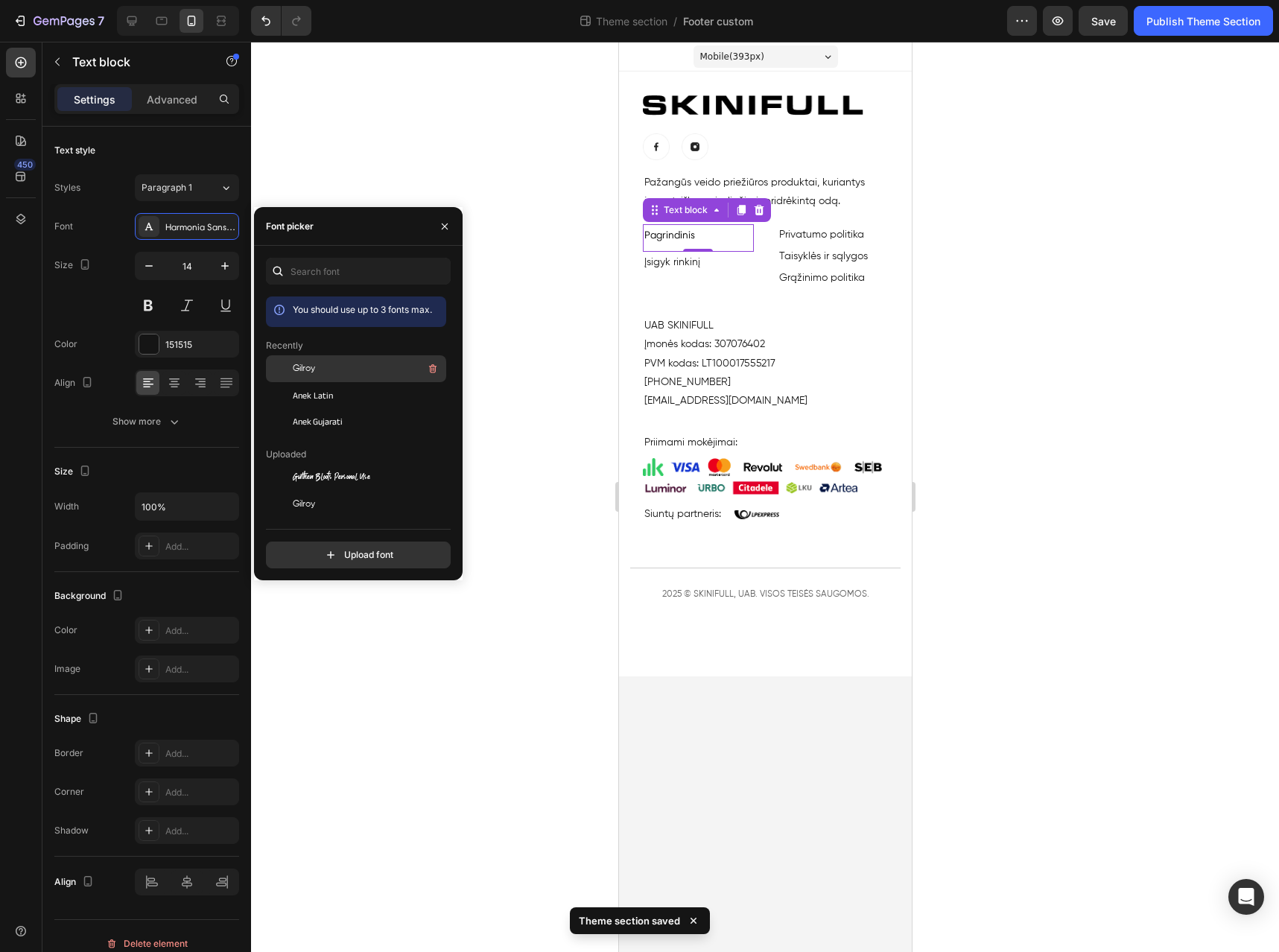
click at [313, 369] on span "Gilroy" at bounding box center [304, 368] width 22 height 13
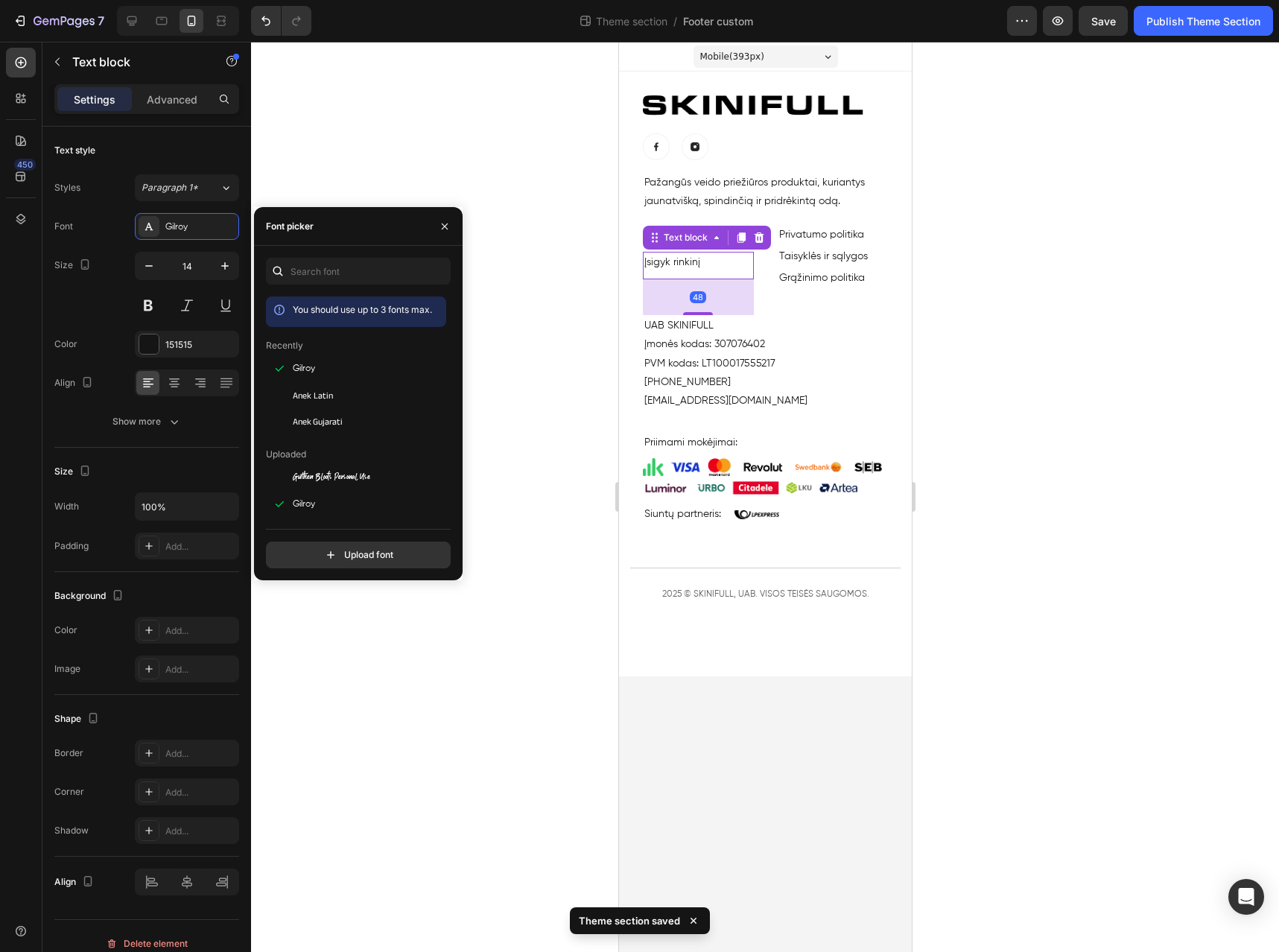
click at [683, 272] on div "Įsigyk rinkinį" at bounding box center [698, 262] width 111 height 22
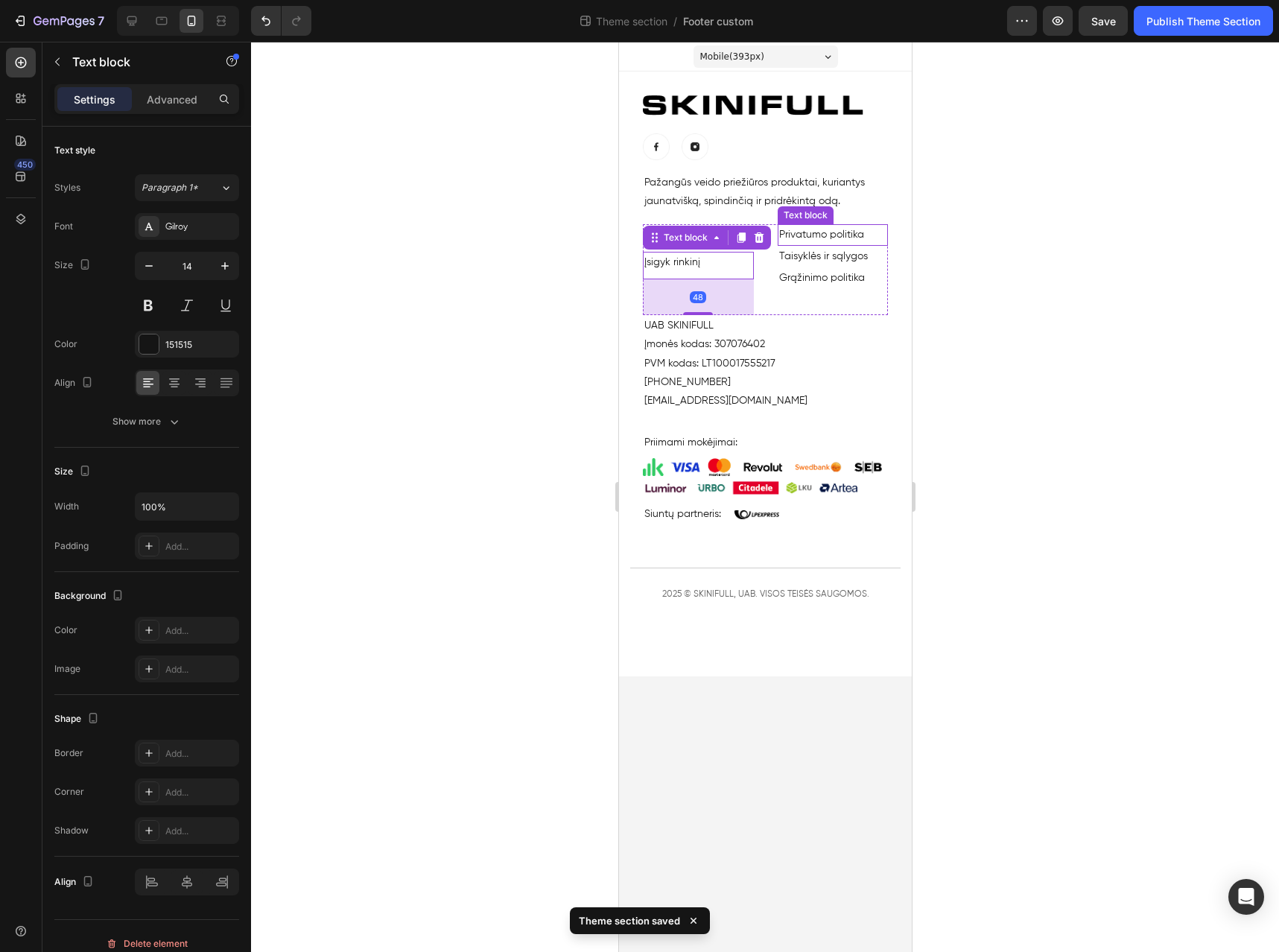
click at [852, 238] on link "Privatumo politika" at bounding box center [821, 235] width 85 height 11
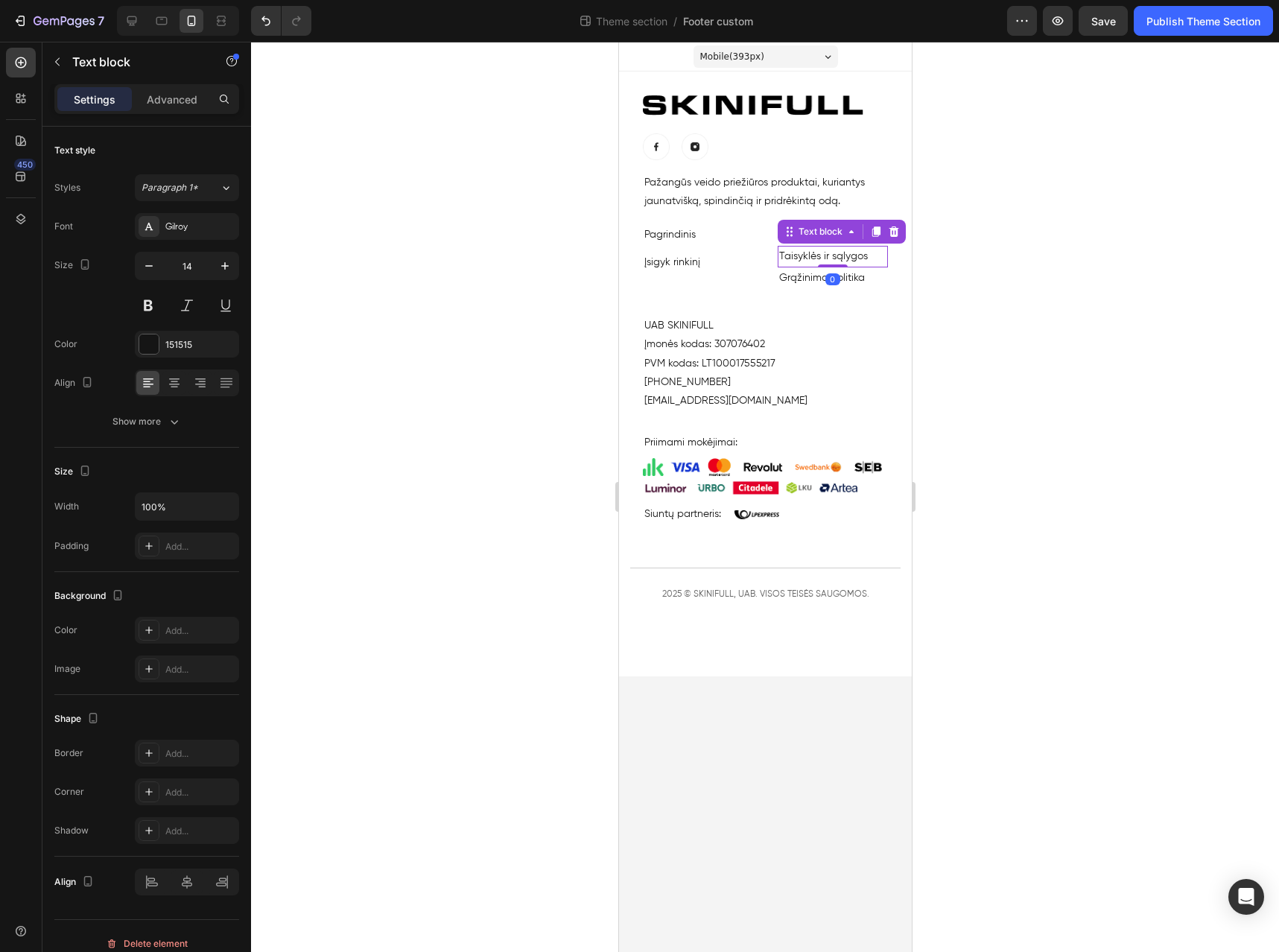
click at [847, 255] on link "Taisyklės ir sąlygos" at bounding box center [822, 256] width 89 height 11
click at [856, 276] on link "Grąžinimo politika" at bounding box center [821, 279] width 86 height 11
click at [699, 231] on p "Pagrindinis" at bounding box center [698, 235] width 108 height 19
drag, startPoint x: 1348, startPoint y: 361, endPoint x: 742, endPoint y: 335, distance: 606.6
click at [742, 336] on p "Įmonės kodas: 307076402" at bounding box center [765, 345] width 242 height 19
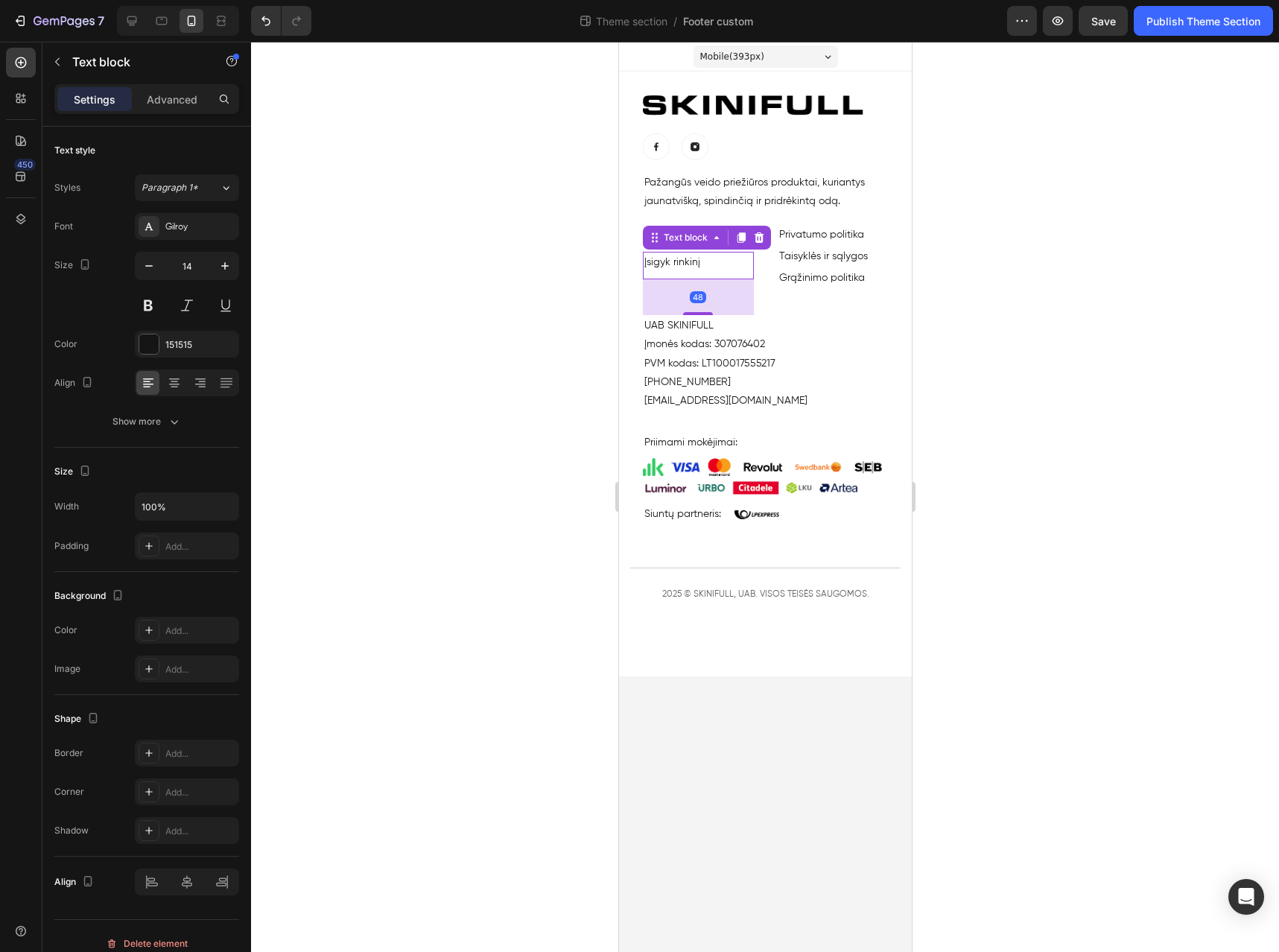
click at [670, 257] on link "Įsigyk rinkinį" at bounding box center [672, 262] width 56 height 11
click at [702, 262] on p "Įsigyk rinkinį" at bounding box center [698, 262] width 108 height 19
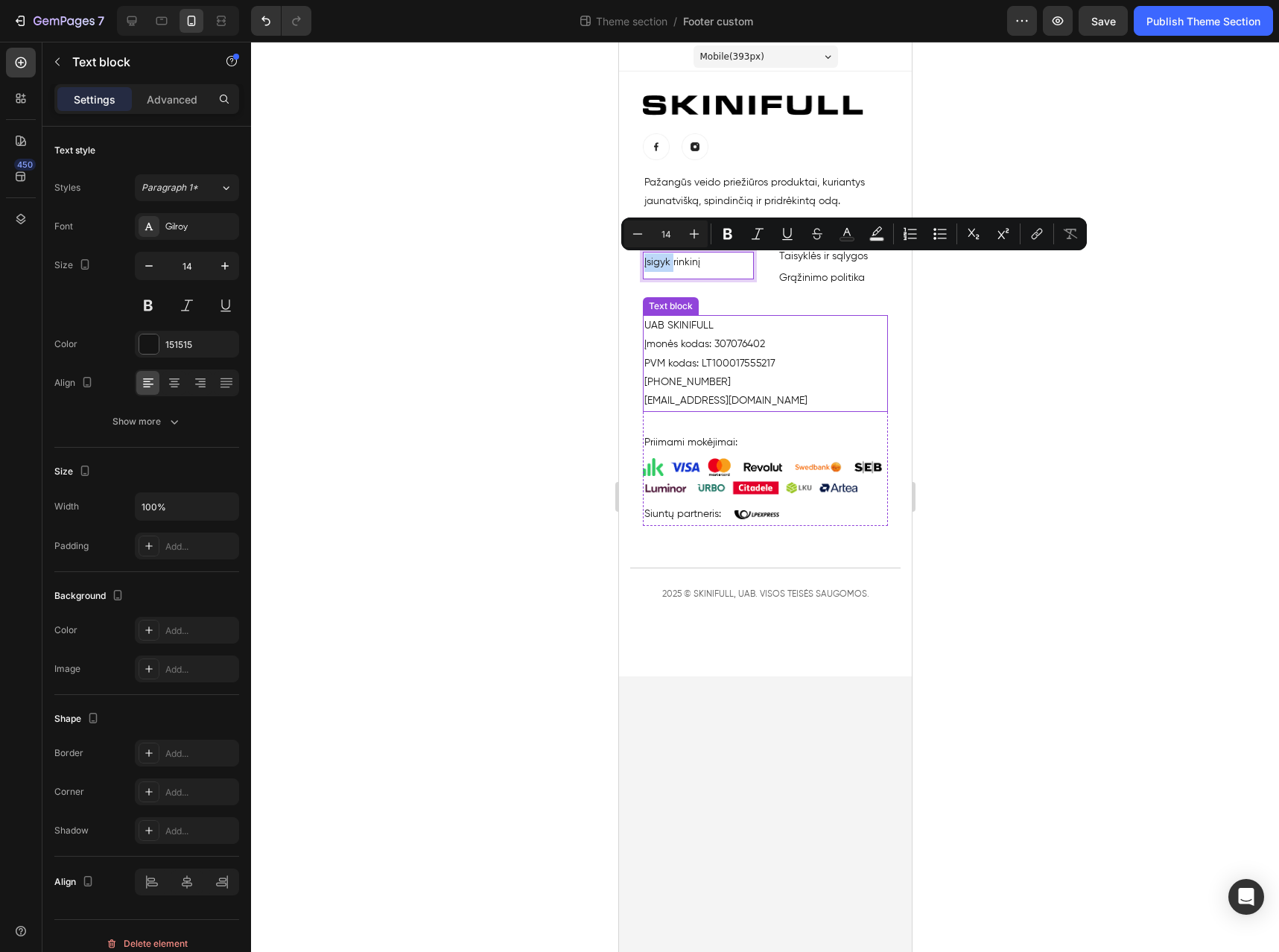
click at [831, 370] on p "PVM kodas: LT100017555217" at bounding box center [765, 364] width 242 height 19
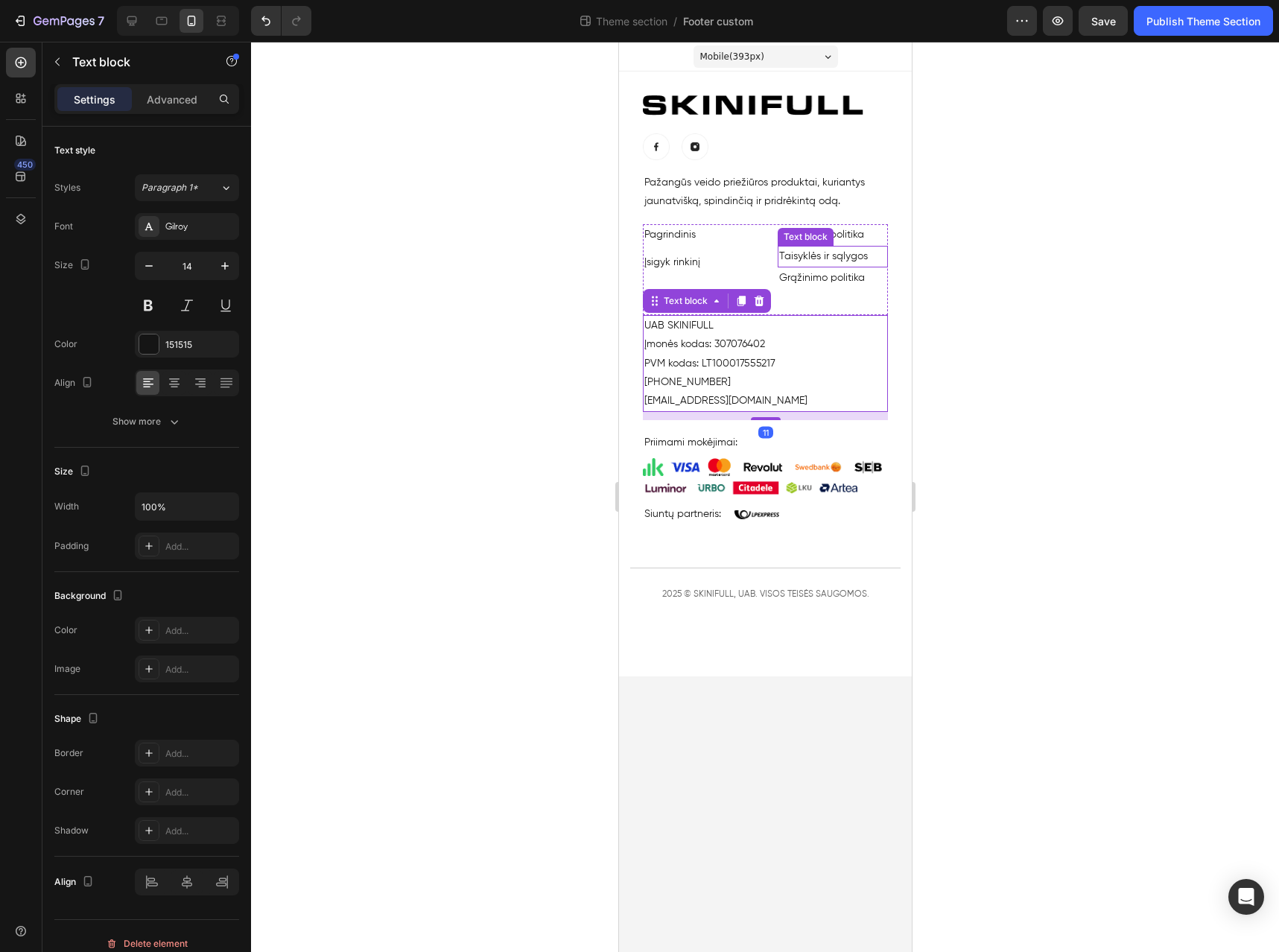
click at [830, 238] on div "Text block" at bounding box center [805, 237] width 56 height 18
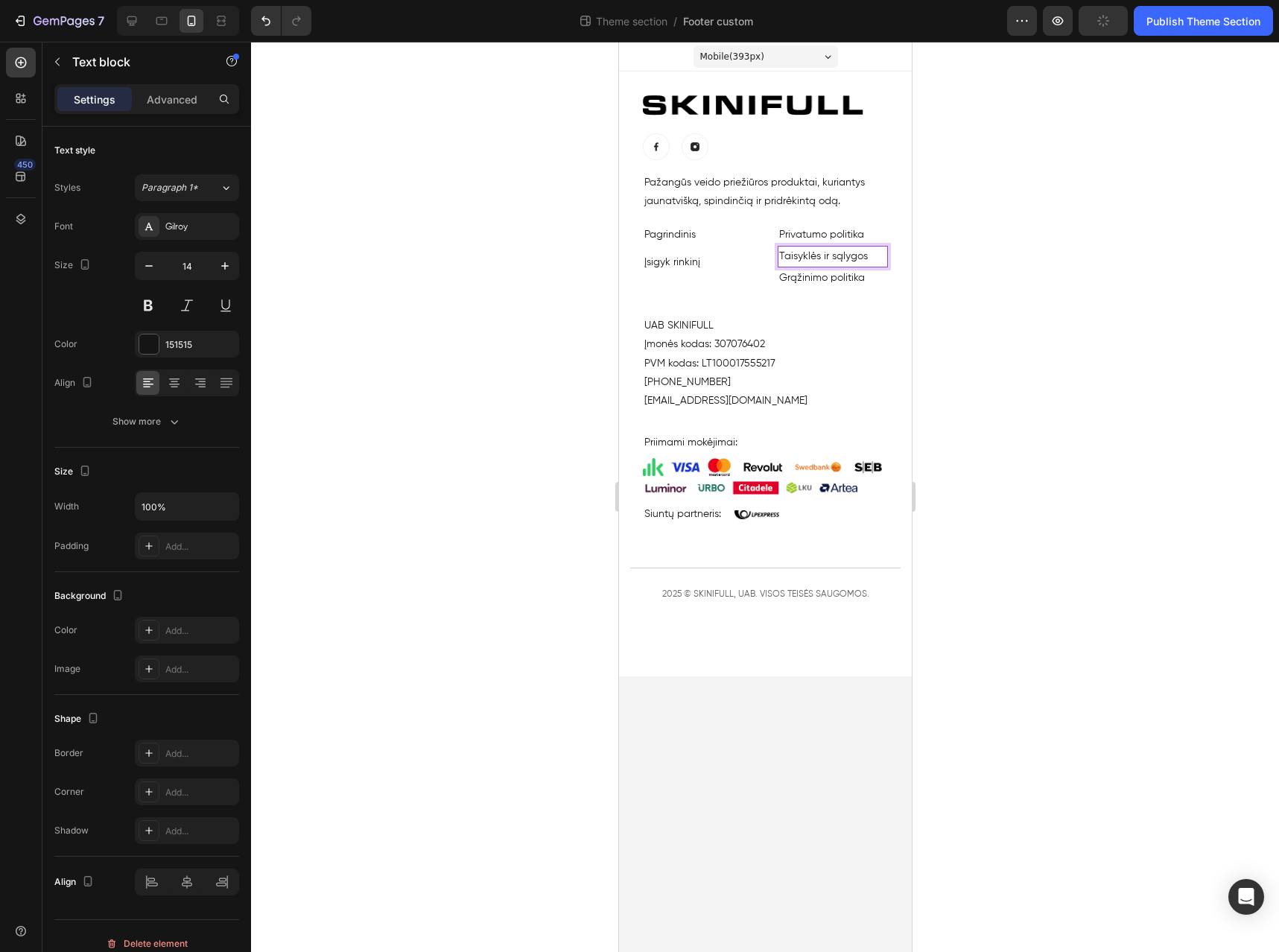
click at [825, 251] on link "Taisyklės ir sąlygos" at bounding box center [822, 256] width 89 height 11
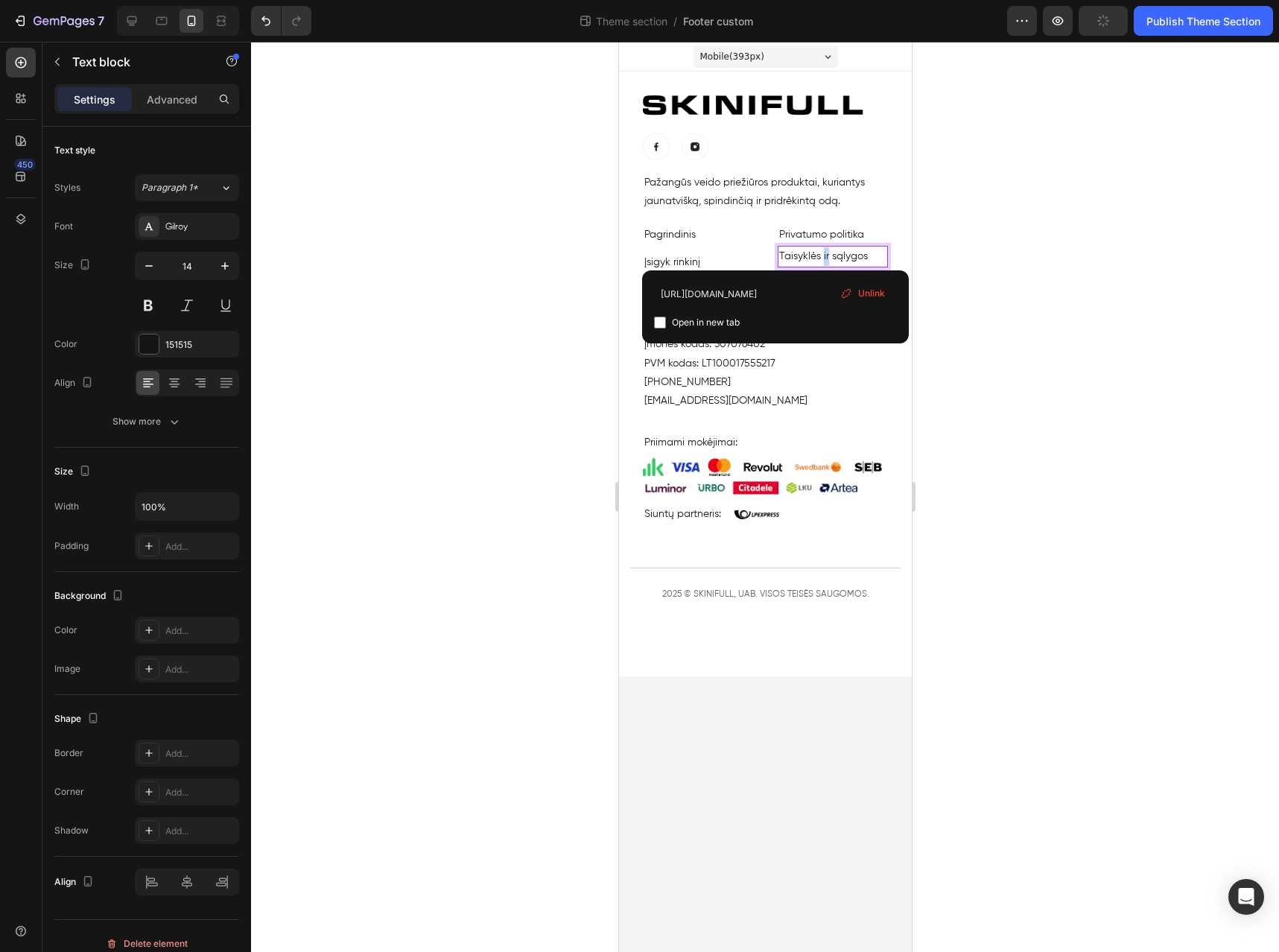
click at [825, 251] on link "Taisyklės ir sąlygos" at bounding box center [822, 256] width 89 height 11
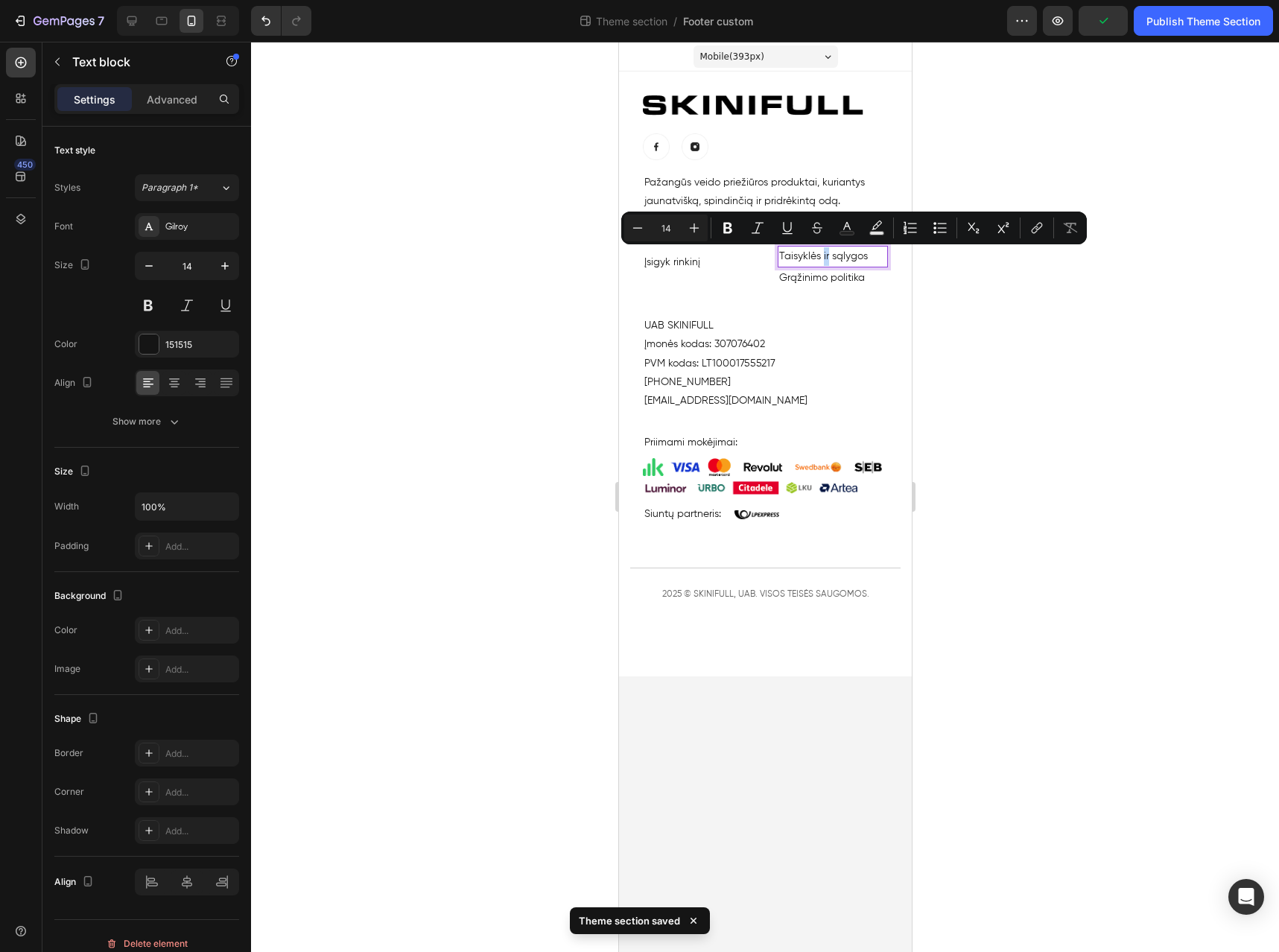
click at [825, 251] on link "Taisyklės ir sąlygos" at bounding box center [822, 256] width 89 height 11
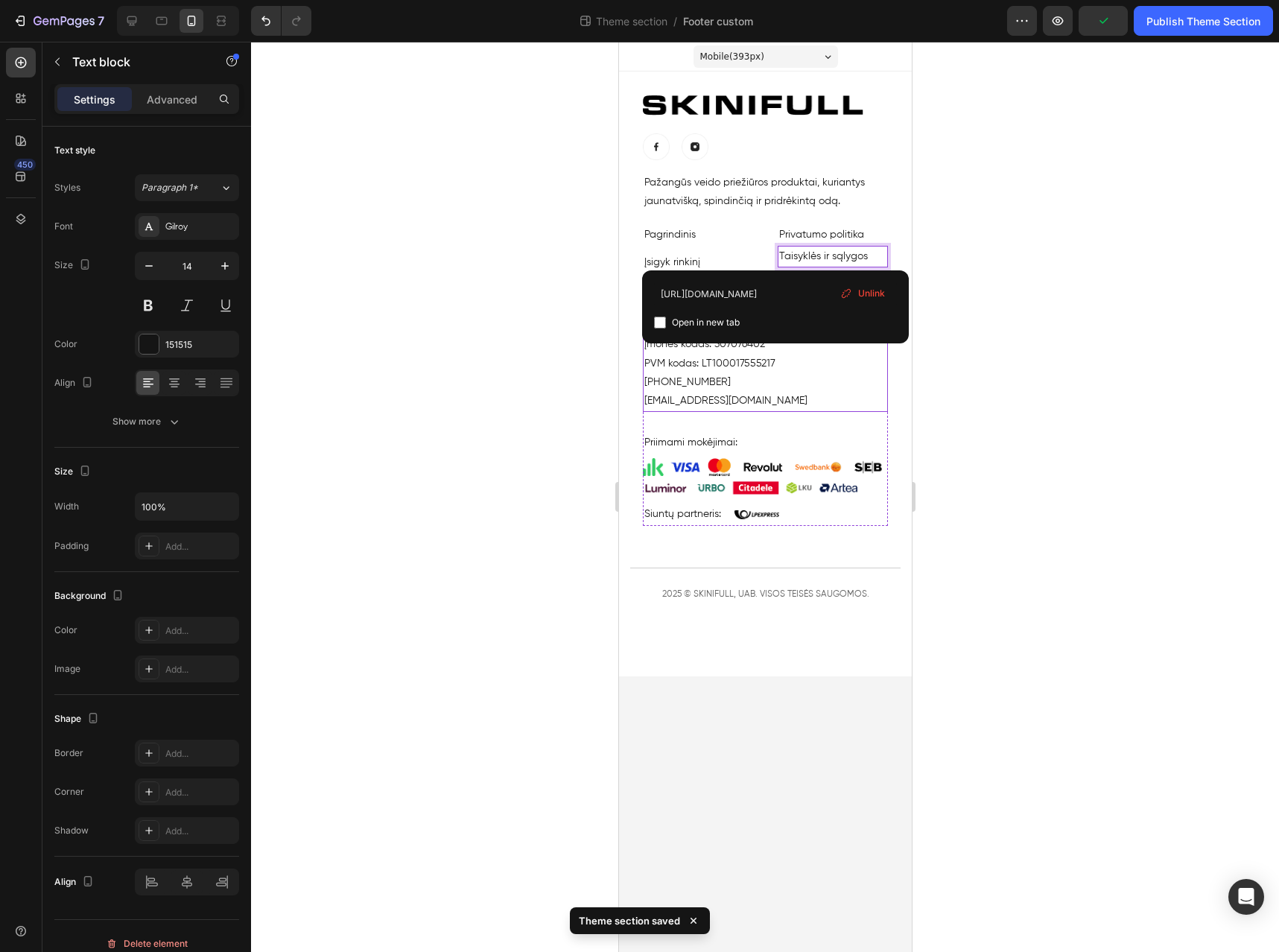
click at [824, 400] on p "[EMAIL_ADDRESS][DOMAIN_NAME]" at bounding box center [765, 401] width 242 height 19
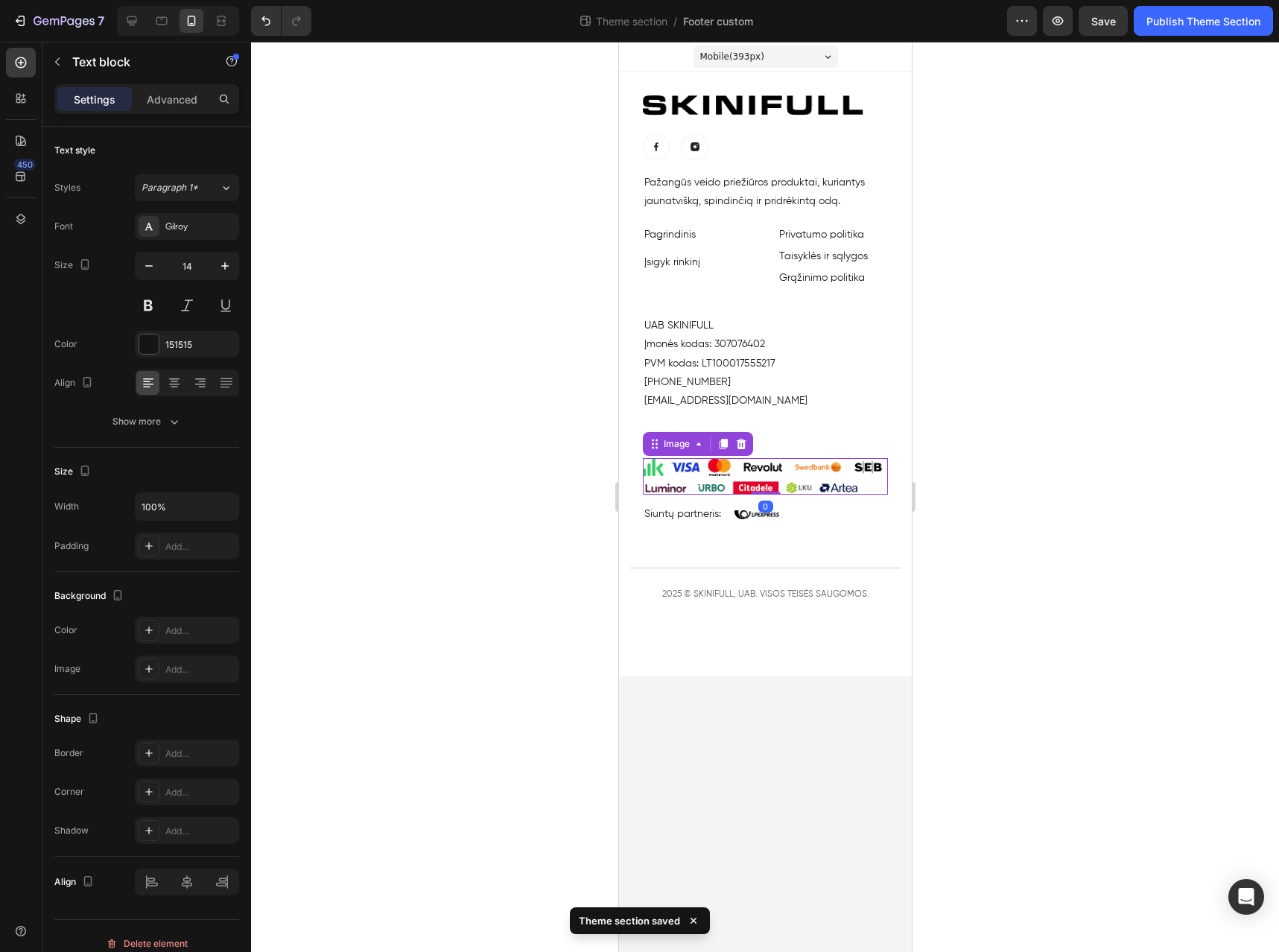
click at [800, 484] on img at bounding box center [765, 476] width 245 height 36
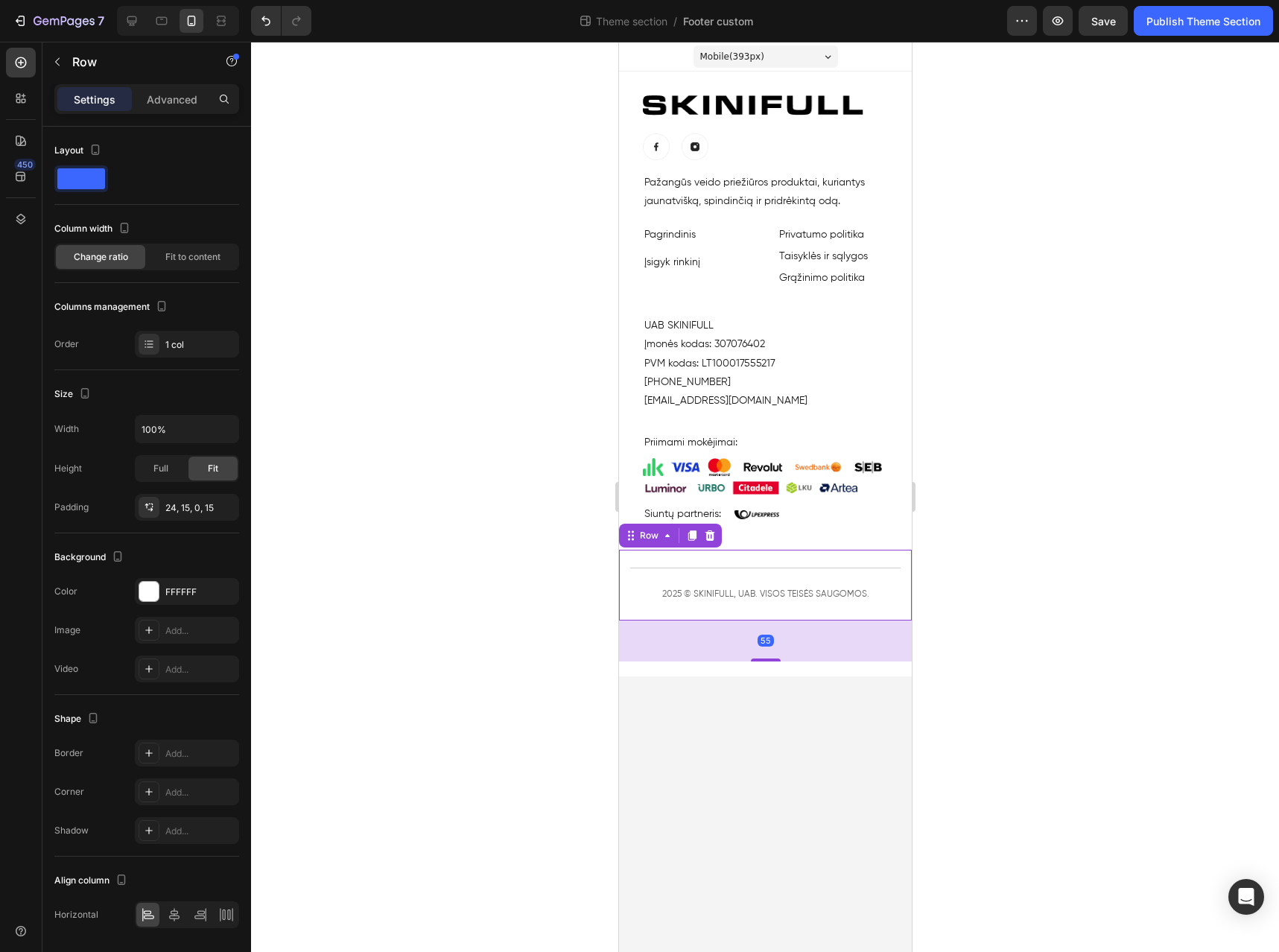
click at [761, 556] on div "Title Line Row 2025 © SKINIFULL, UAB. VISOS TEISĖS SAUGOMOS. Text block Row Row…" at bounding box center [765, 586] width 293 height 71
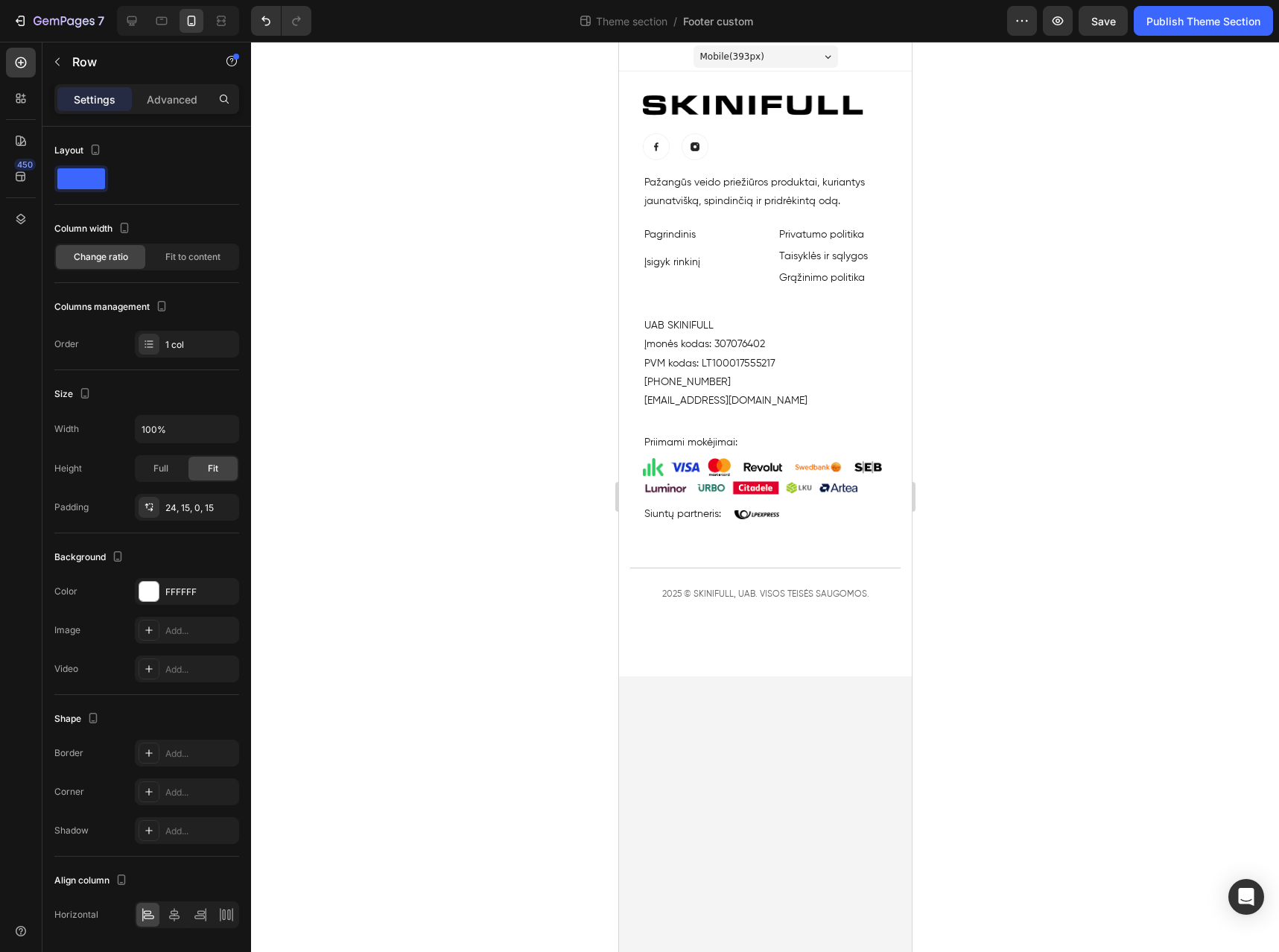
click at [797, 690] on body "Mobile ( 393 px) iPhone 13 Mini iPhone 13 Pro iPhone 11 Pro Max iPhone 15 Pro M…" at bounding box center [765, 497] width 293 height 910
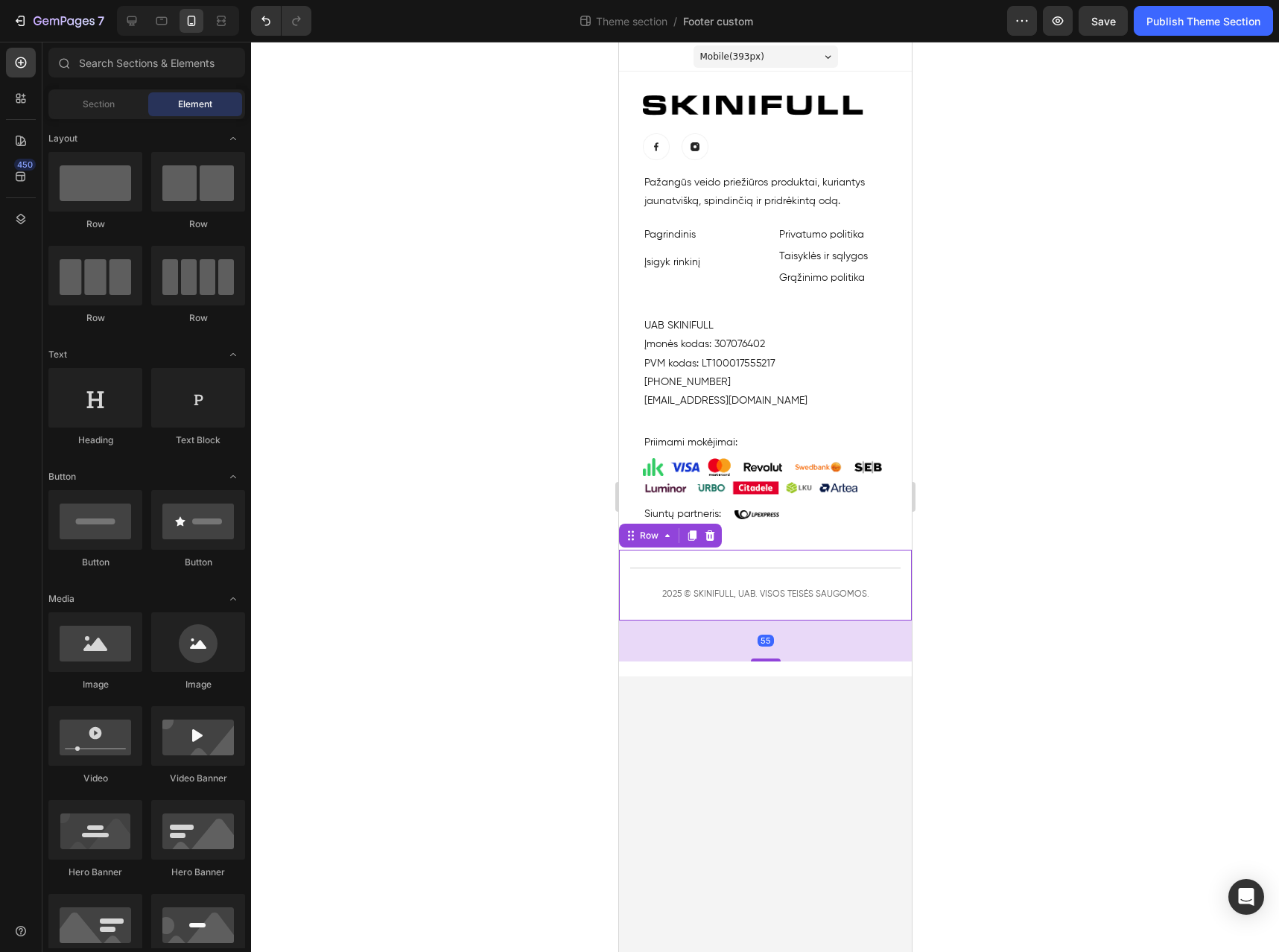
click at [893, 579] on div "Title Line Row 2025 © SKINIFULL, UAB. VISOS TEISĖS SAUGOMOS. Text block Row" at bounding box center [764, 594] width 271 height 53
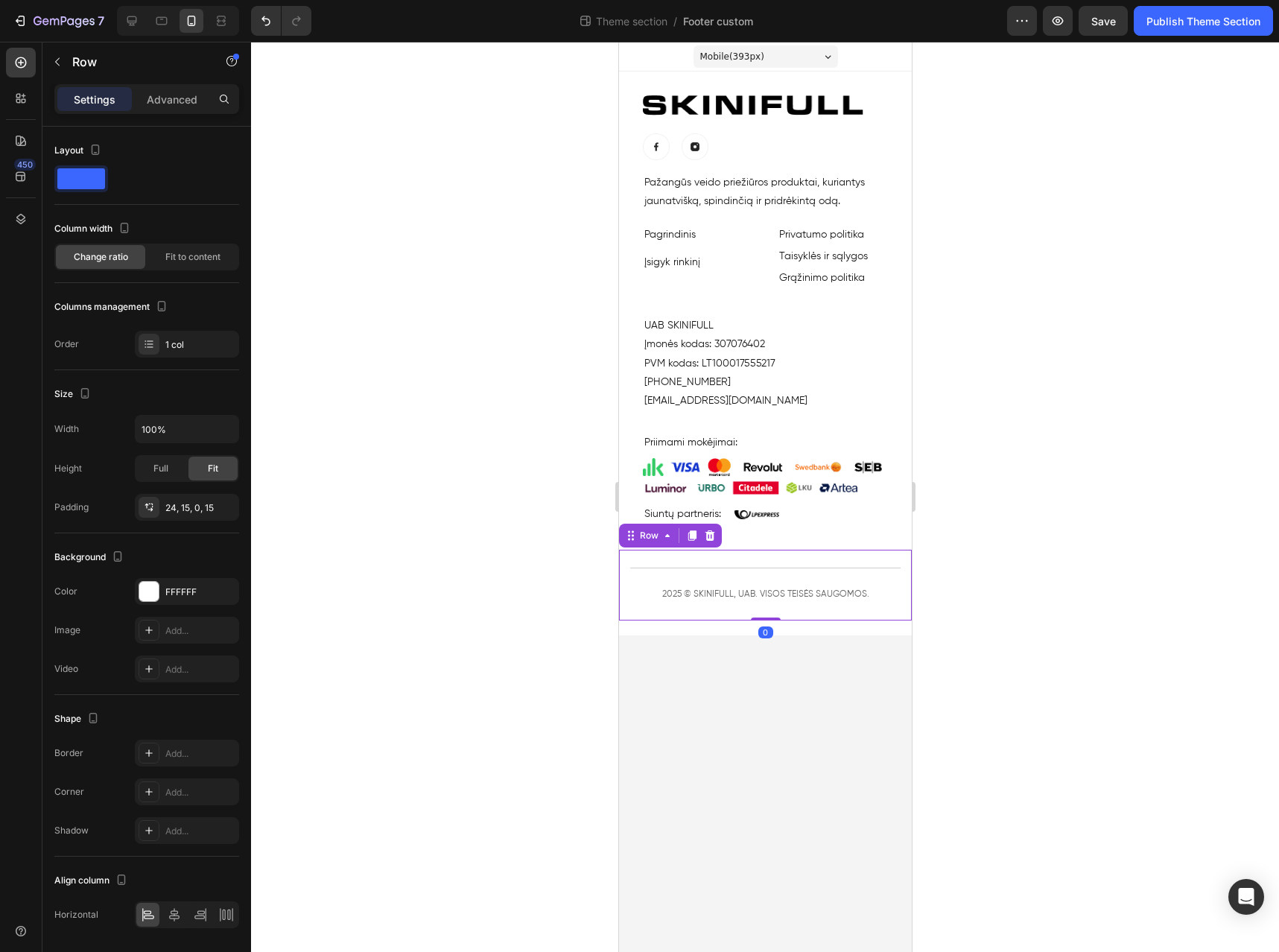
drag, startPoint x: 772, startPoint y: 660, endPoint x: 789, endPoint y: 613, distance: 50.0
click at [788, 614] on div "Title Line Row 2025 © SKINIFULL, UAB. VISOS TEISĖS SAUGOMOS. Text block Row Row…" at bounding box center [765, 586] width 293 height 71
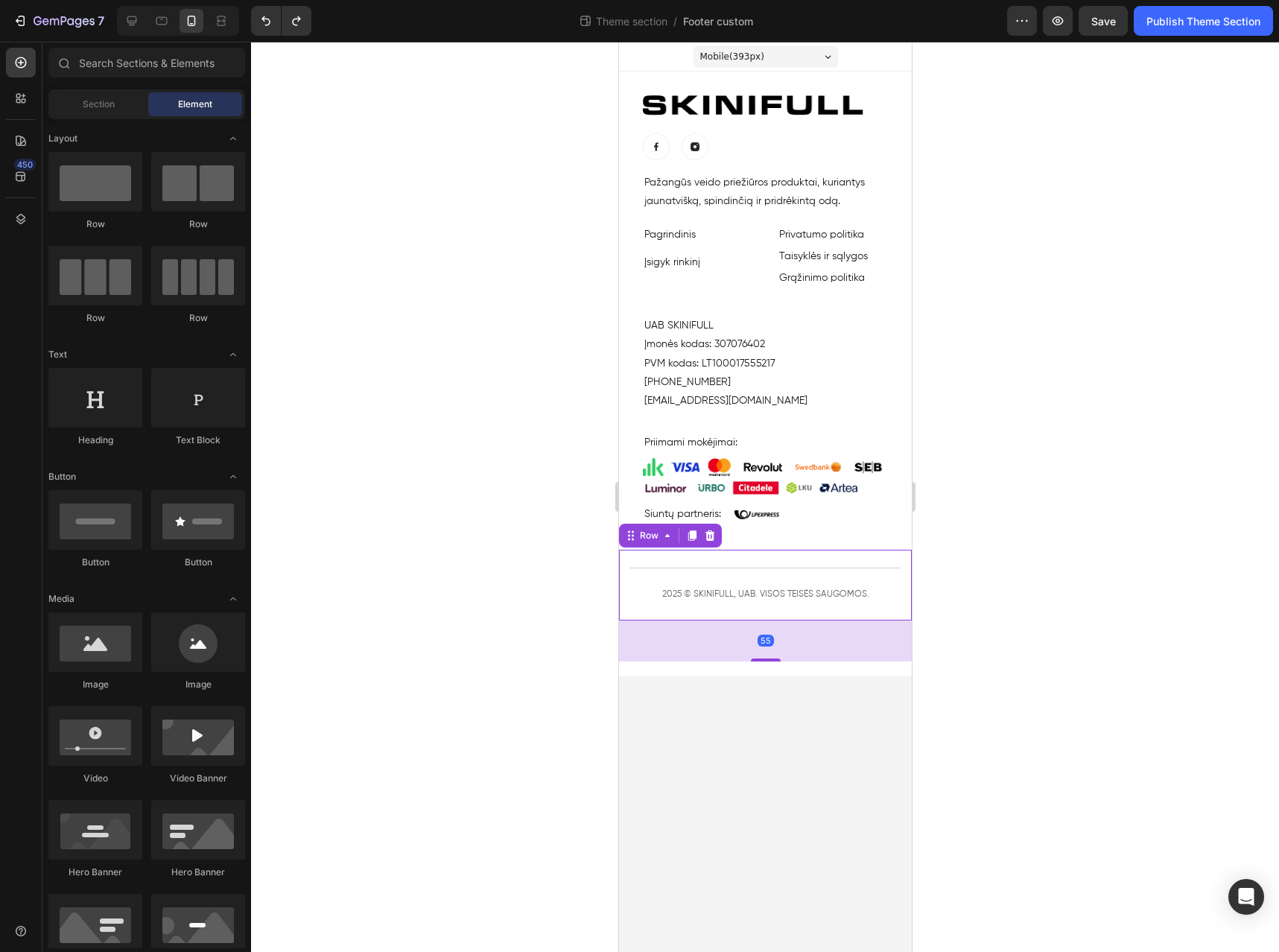
click at [794, 715] on body "Mobile ( 393 px) iPhone 13 Mini iPhone 13 Pro iPhone 11 Pro Max iPhone 15 Pro M…" at bounding box center [765, 497] width 293 height 910
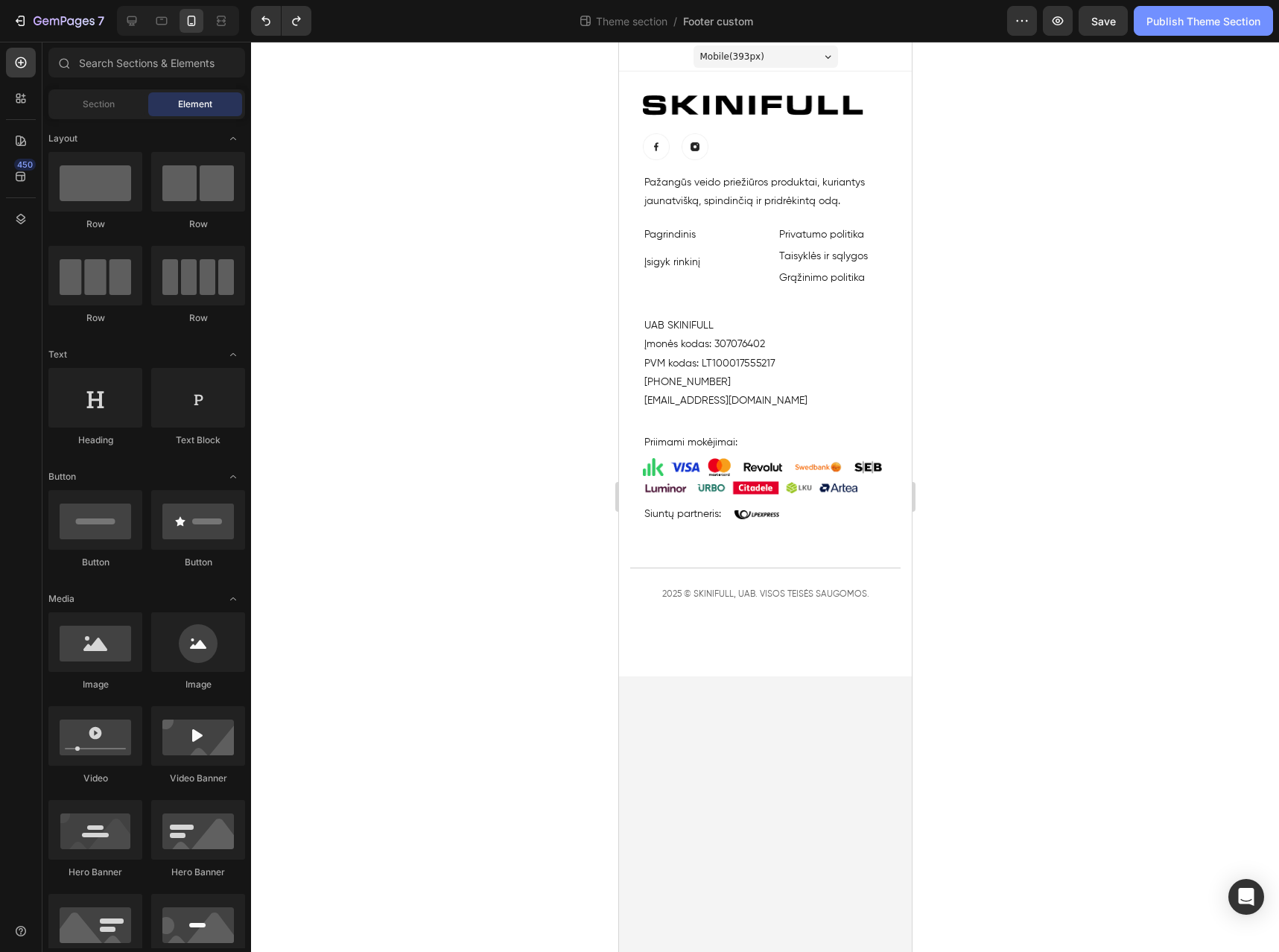
click at [1171, 20] on div "Publish Theme Section" at bounding box center [1203, 21] width 114 height 15
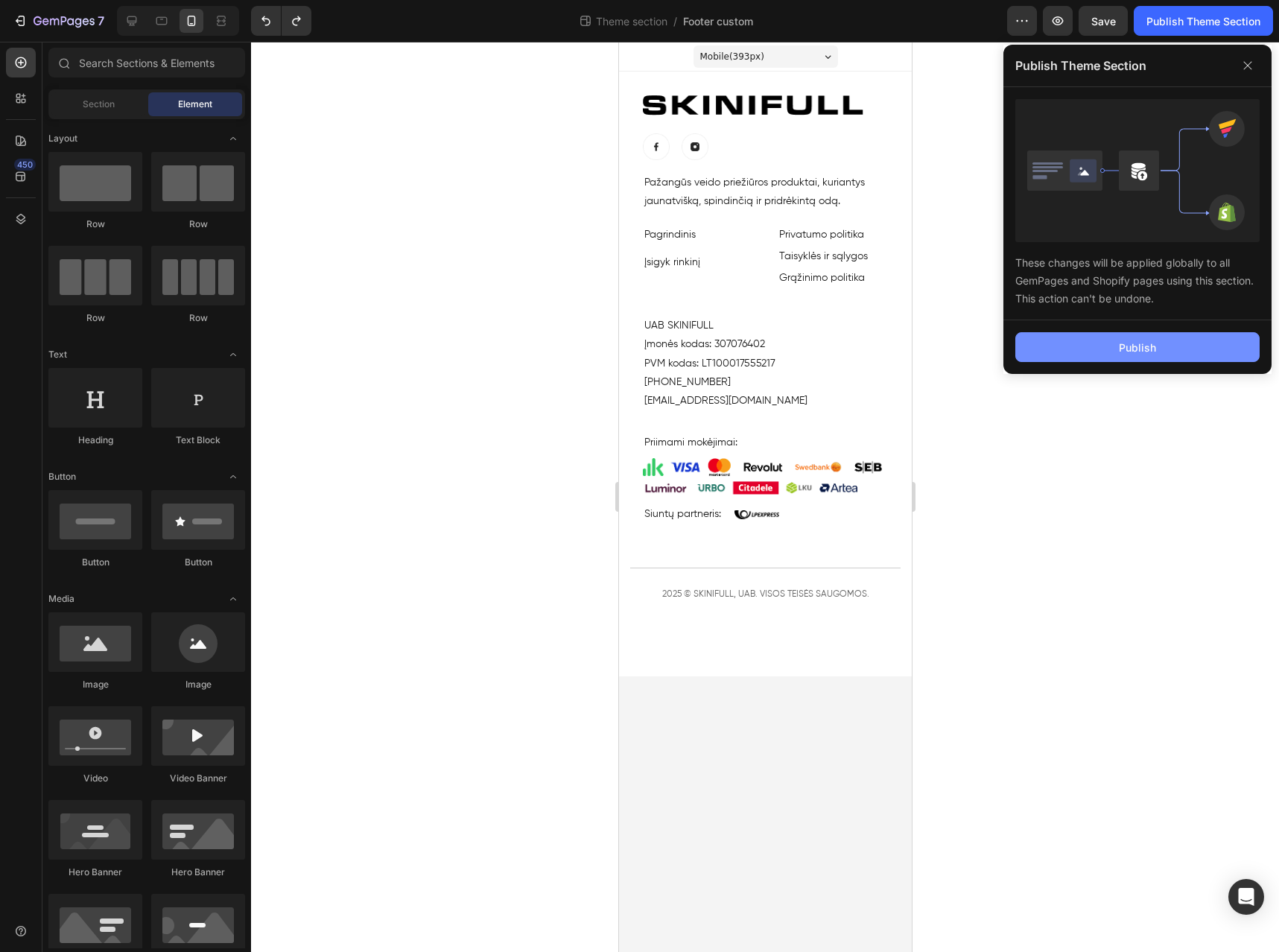
click at [1127, 341] on div "Publish" at bounding box center [1138, 347] width 37 height 15
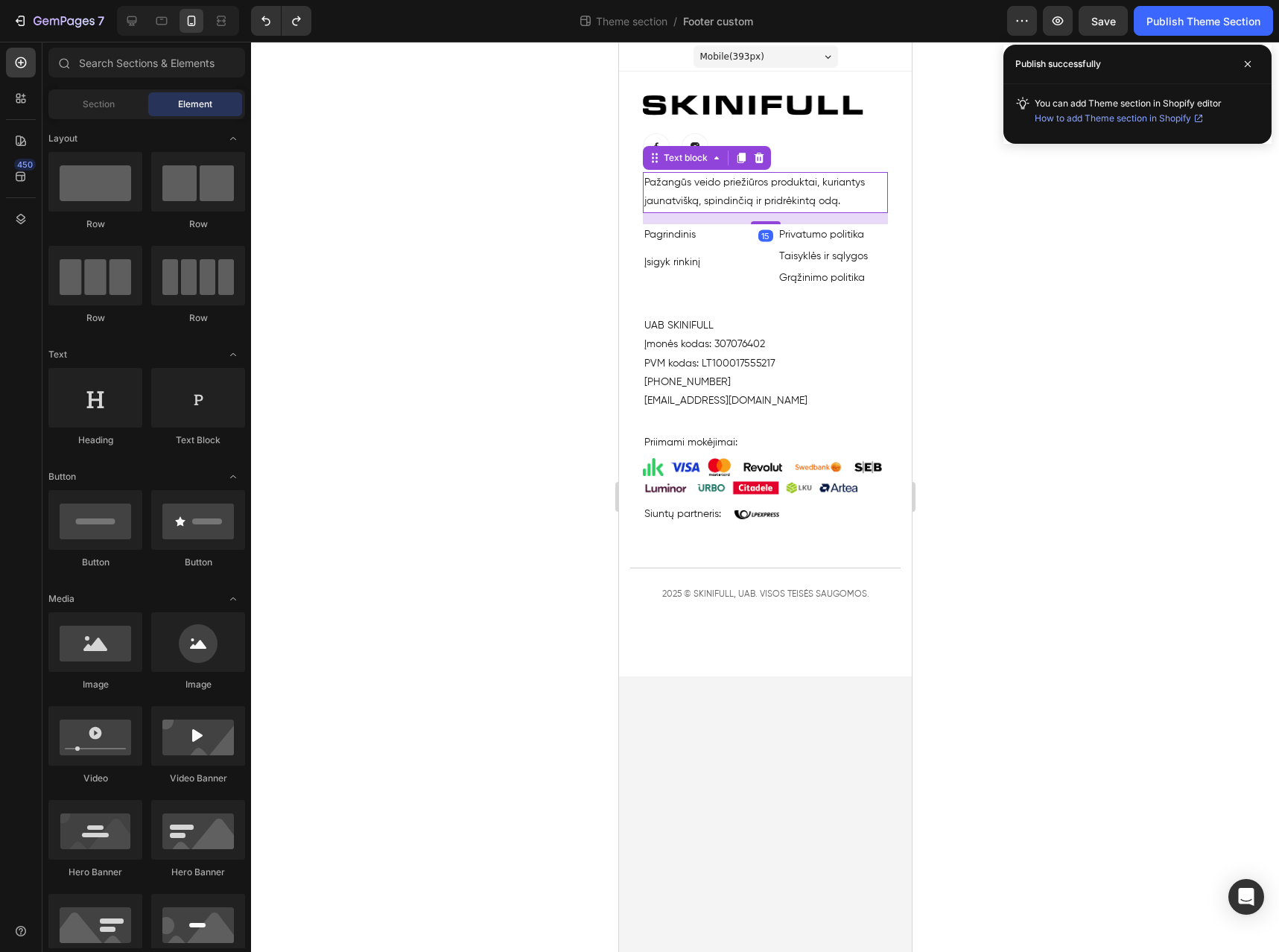
click at [758, 193] on p "Pažangūs veido priežiūros produktai, kuriantys jaunatvišką, spindinčią ir pridr…" at bounding box center [765, 192] width 242 height 37
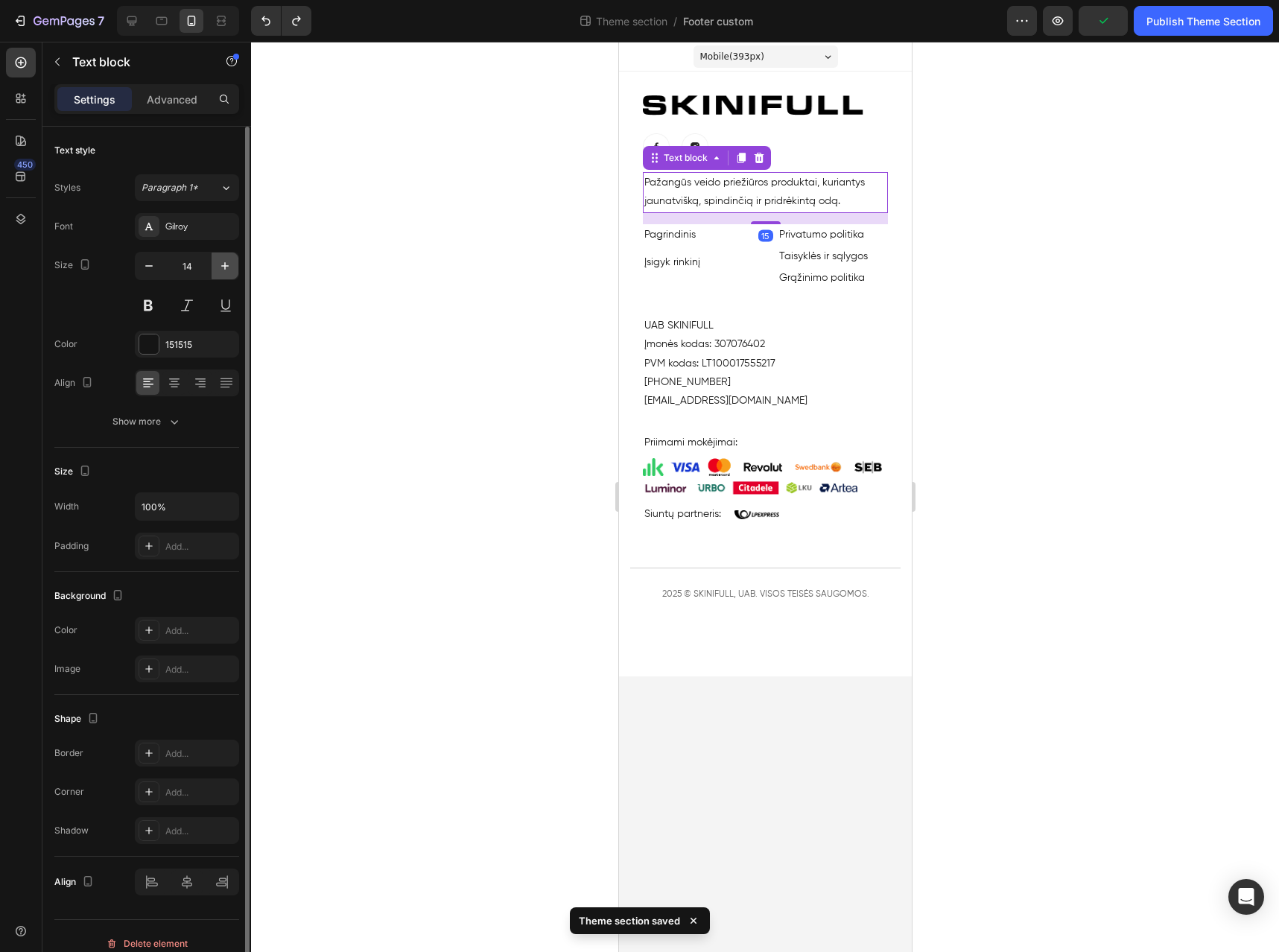
click at [218, 268] on icon "button" at bounding box center [224, 265] width 15 height 15
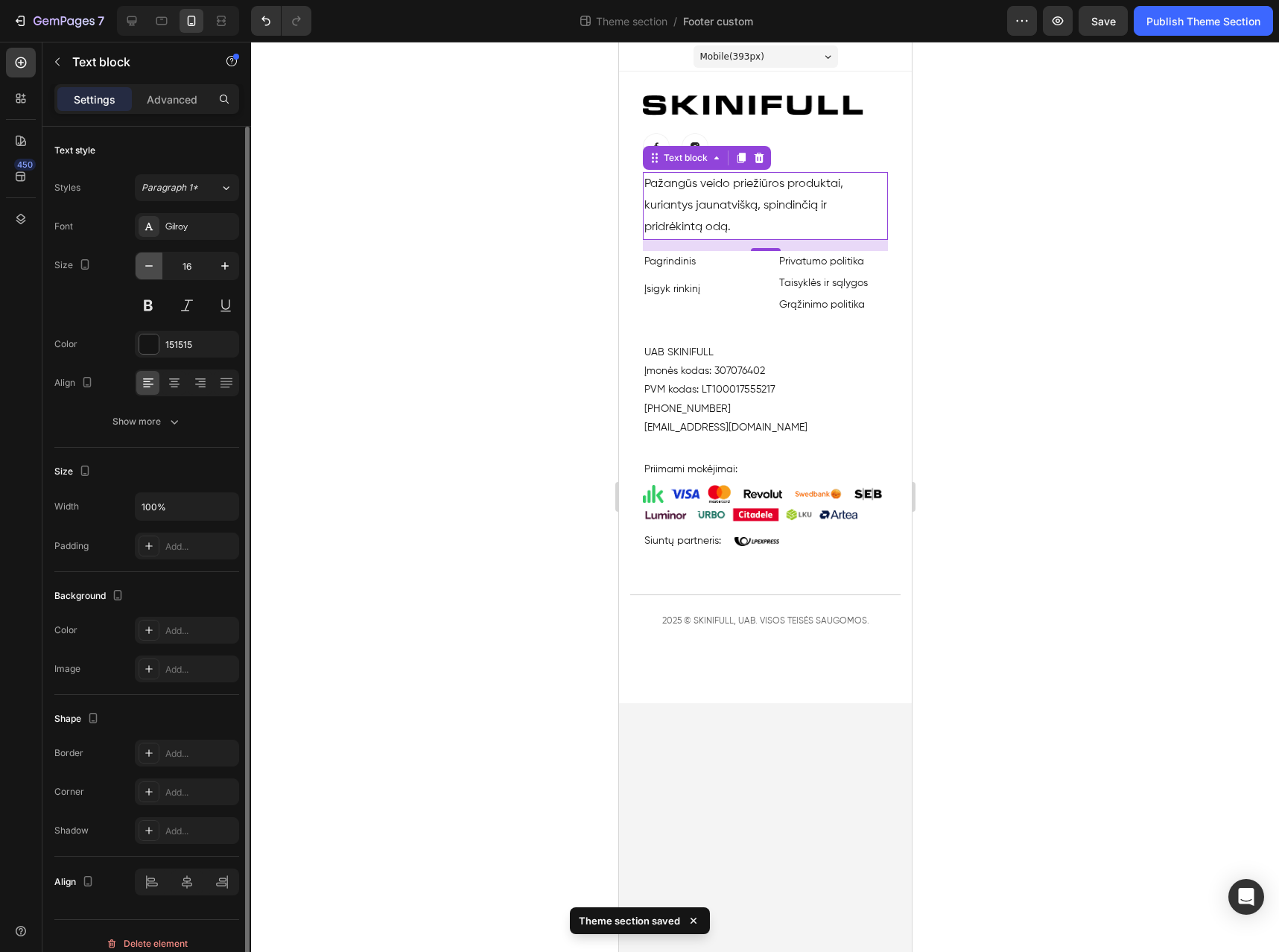
click at [150, 268] on icon "button" at bounding box center [149, 265] width 15 height 15
type input "15"
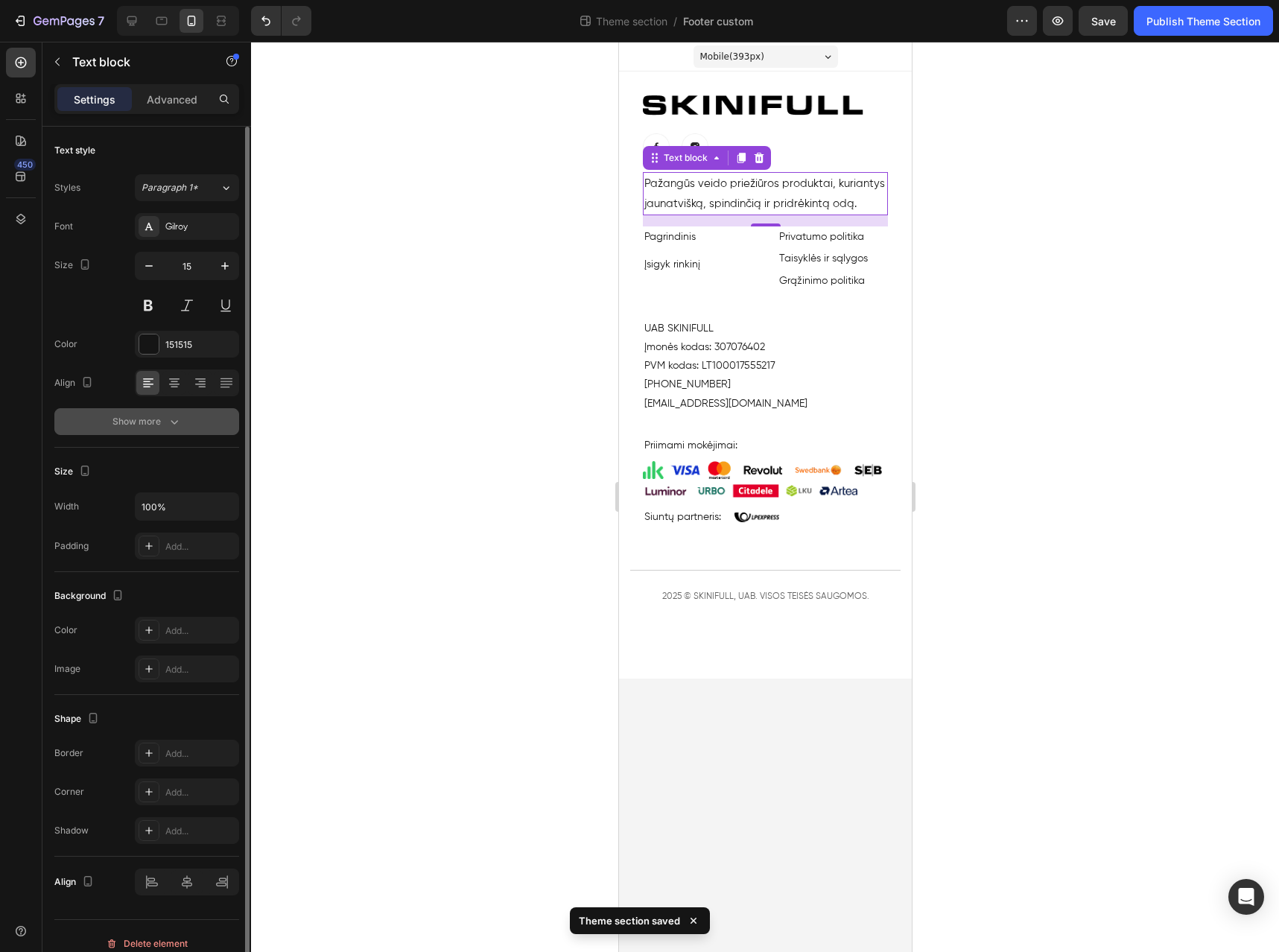
click at [171, 424] on icon "button" at bounding box center [174, 421] width 15 height 15
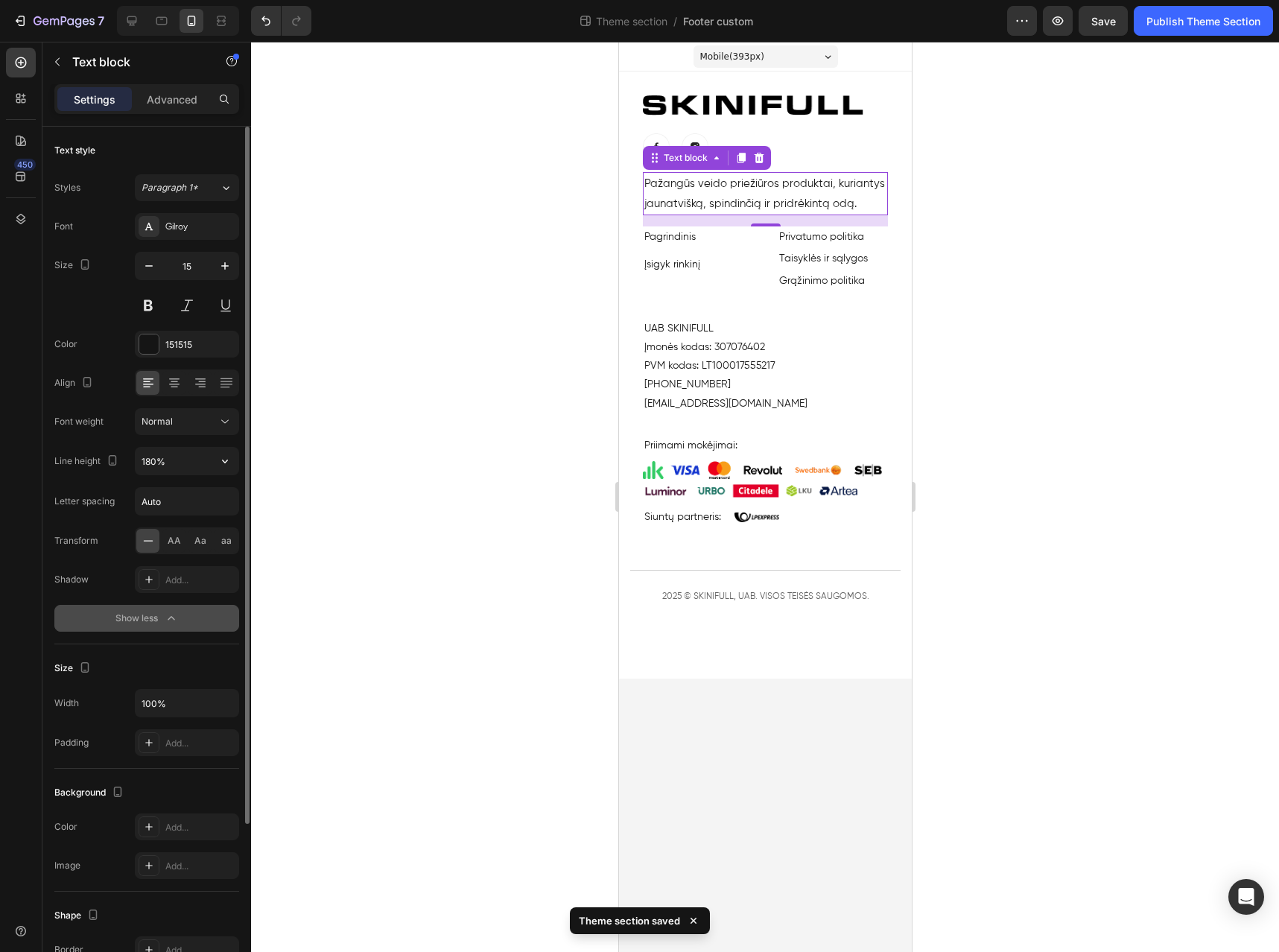
drag, startPoint x: 228, startPoint y: 457, endPoint x: 227, endPoint y: 477, distance: 20.0
click at [228, 457] on icon "button" at bounding box center [224, 461] width 15 height 15
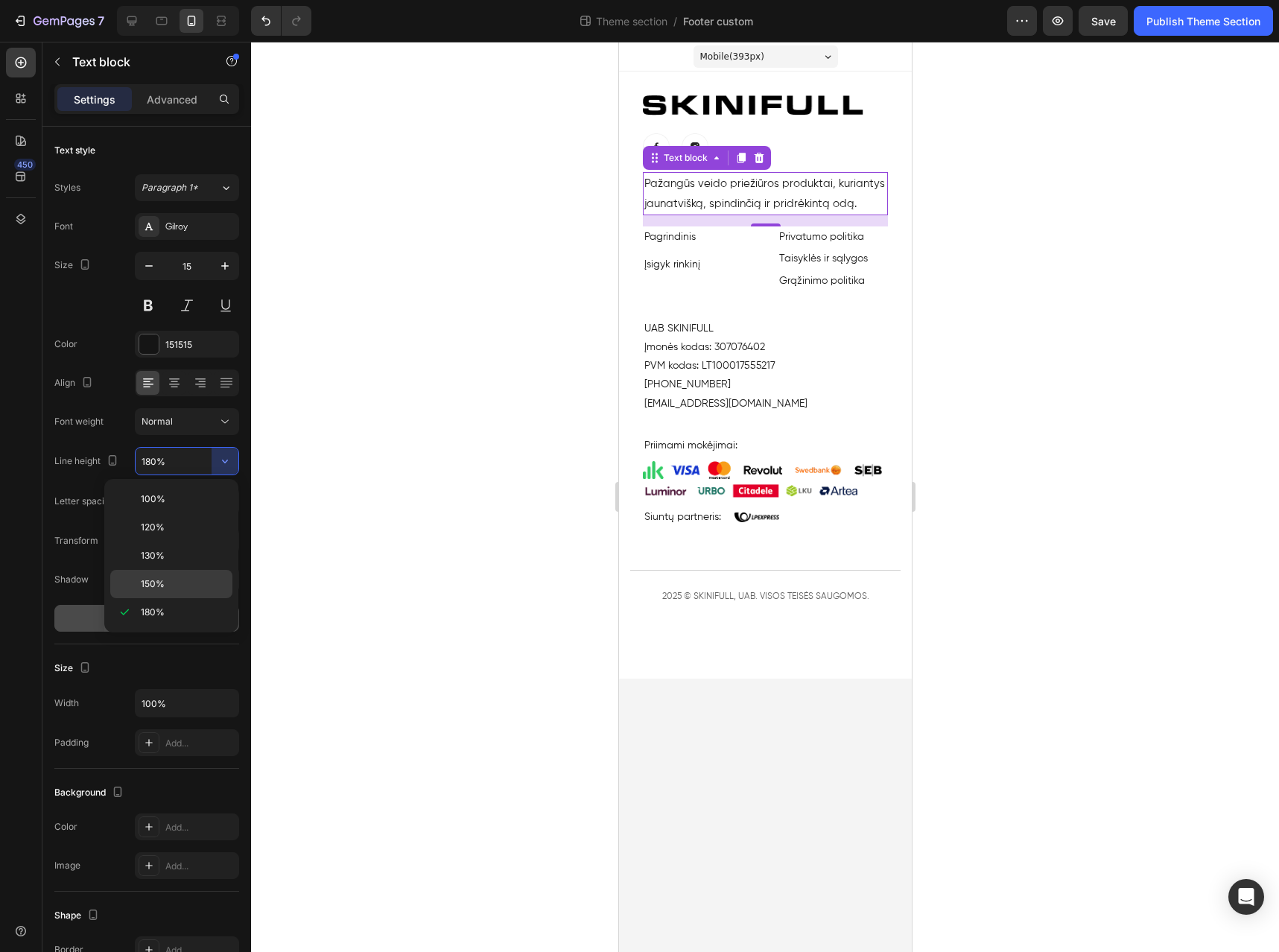
click at [186, 576] on div "150%" at bounding box center [171, 584] width 122 height 29
type input "150%"
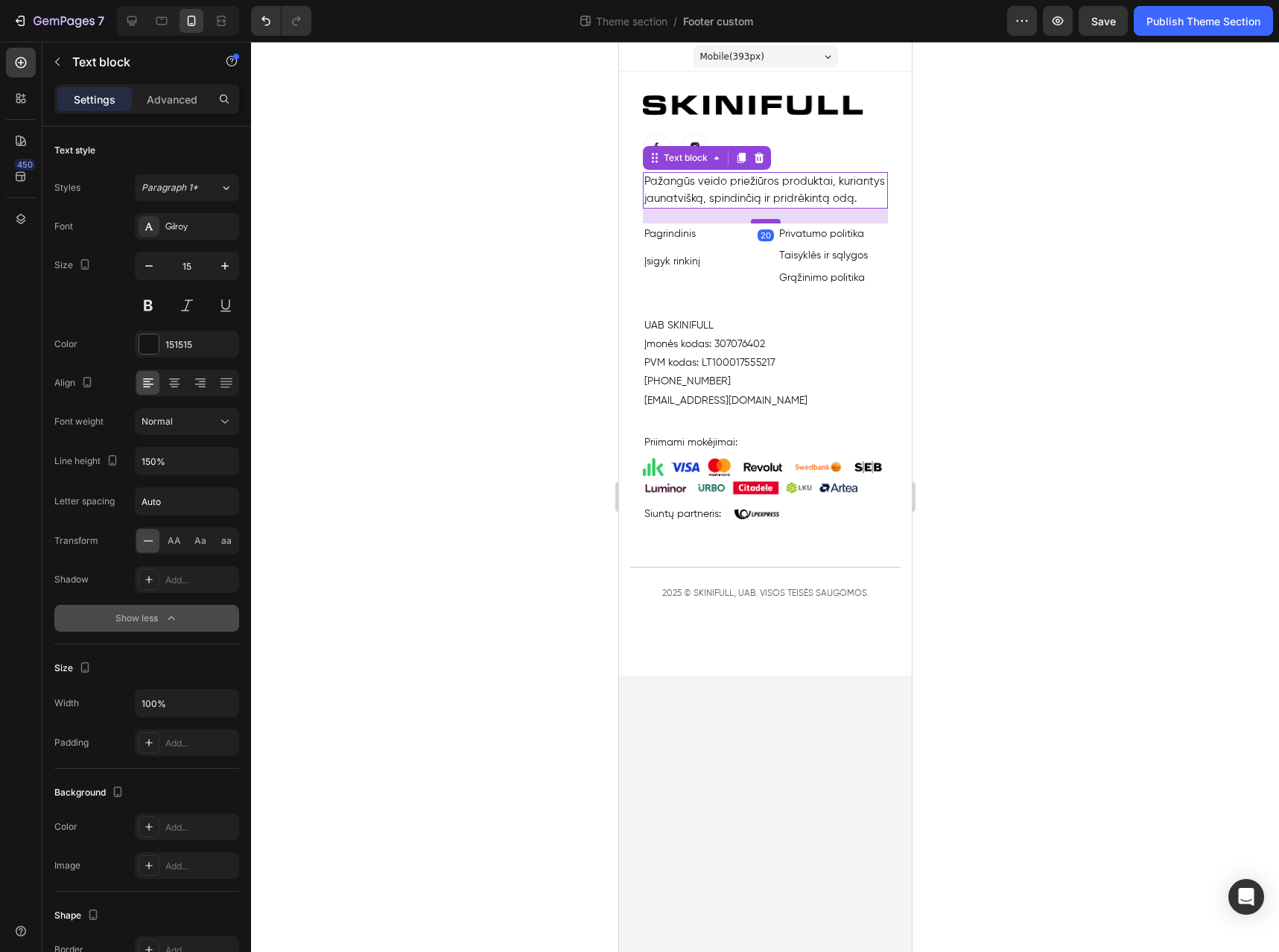
click at [765, 222] on div at bounding box center [765, 221] width 30 height 5
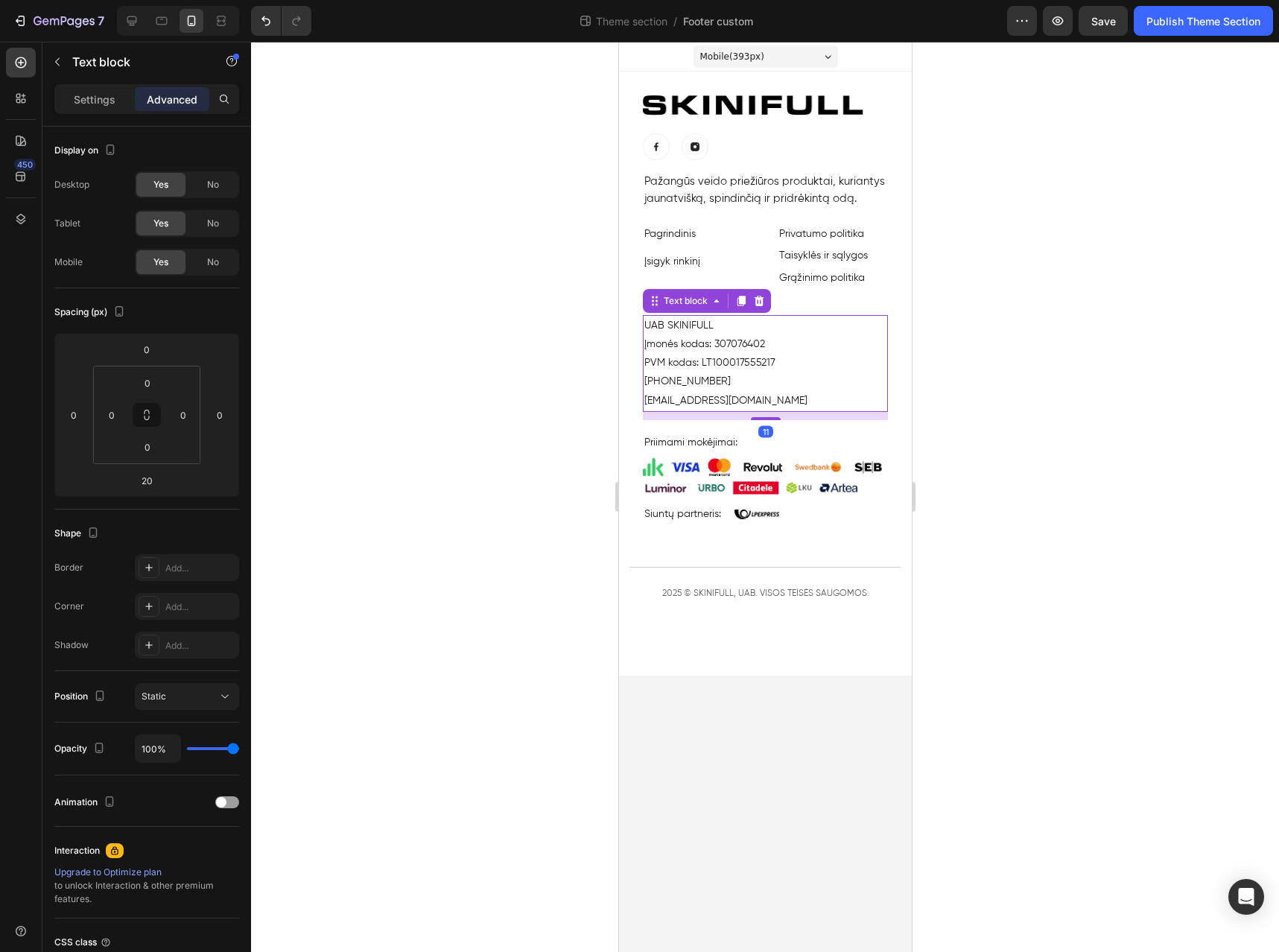
click at [850, 368] on p "PVM kodas: LT100017555217" at bounding box center [765, 363] width 242 height 19
click at [1187, 31] on button "Publish Theme Section" at bounding box center [1203, 21] width 140 height 30
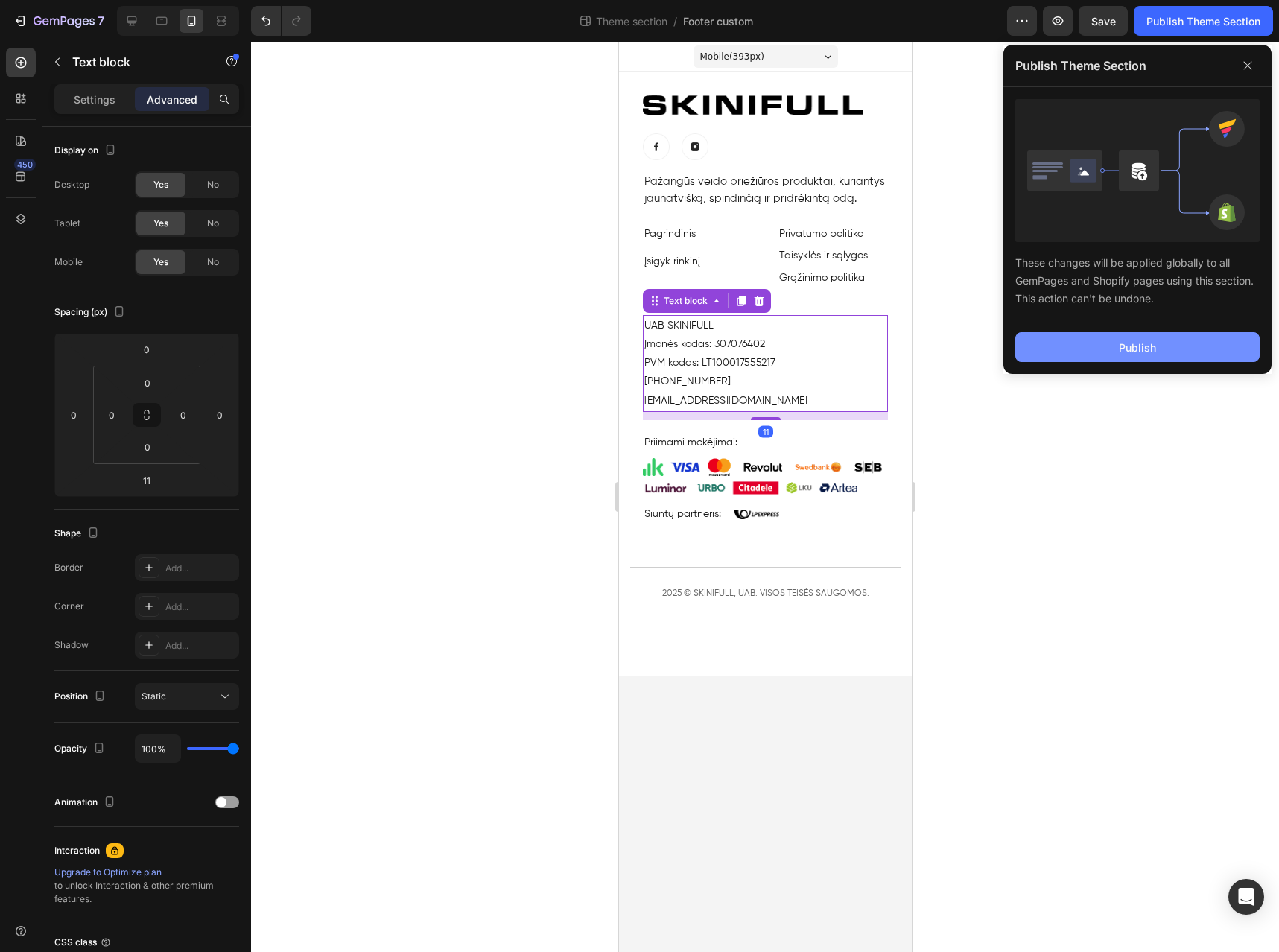
click at [1132, 341] on div "Publish" at bounding box center [1138, 347] width 37 height 15
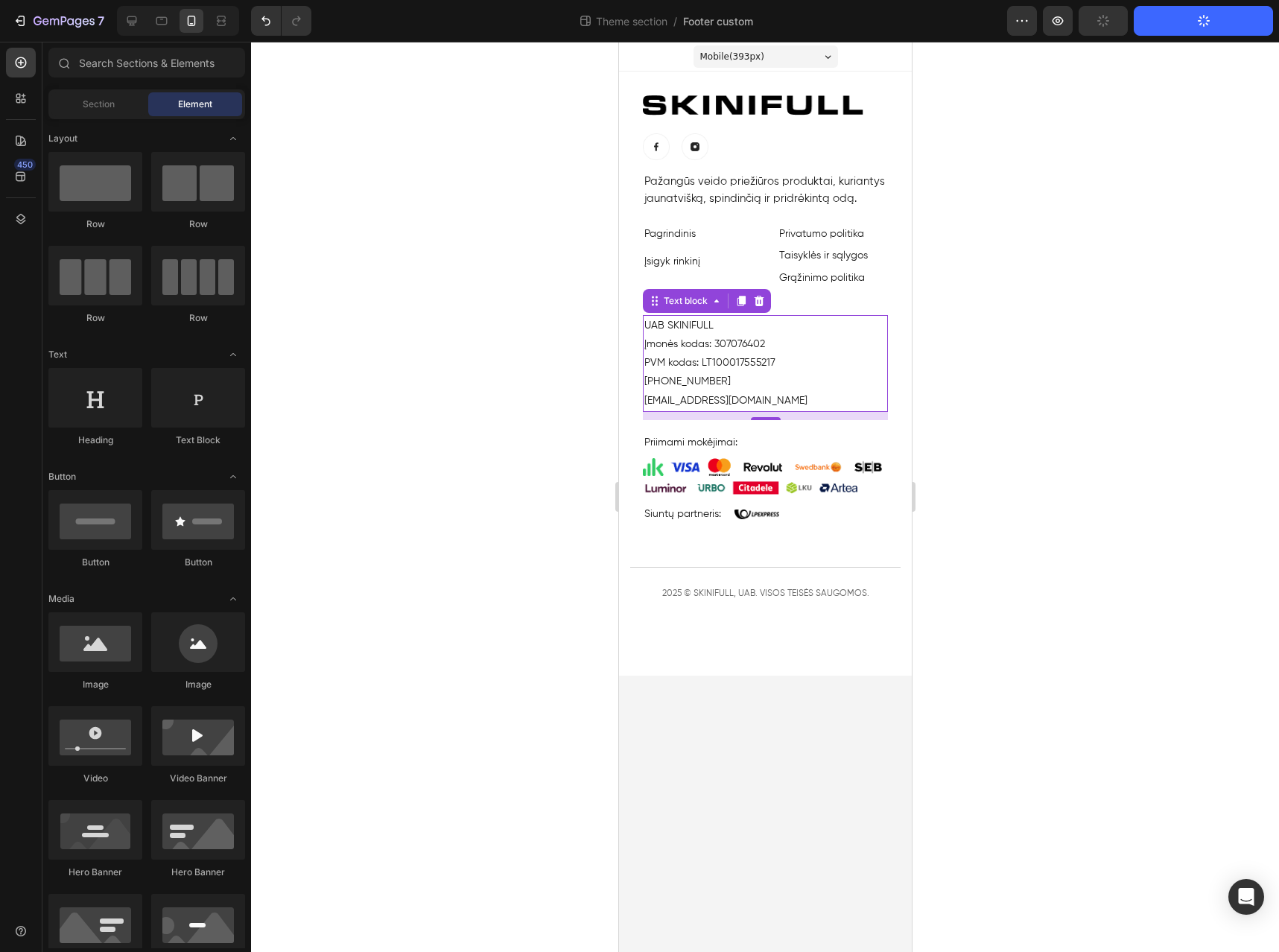
click at [812, 692] on body "Mobile ( 393 px) iPhone 13 Mini iPhone 13 Pro iPhone 11 Pro Max iPhone 15 Pro M…" at bounding box center [765, 497] width 293 height 910
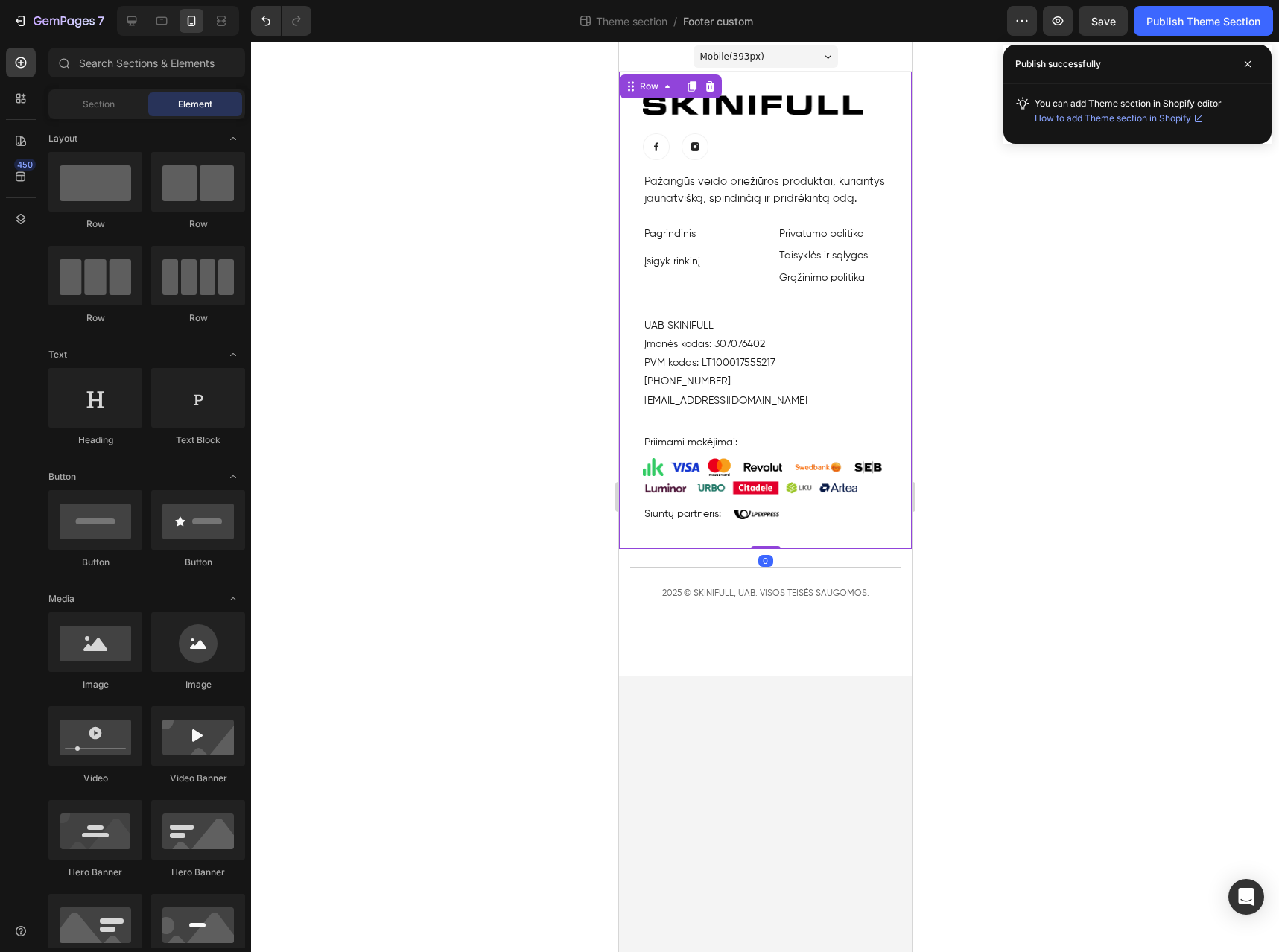
click at [732, 88] on div "Image Image Image Row Pažangūs veido priežiūros produktai, kuriantys jaunatvišk…" at bounding box center [765, 310] width 293 height 478
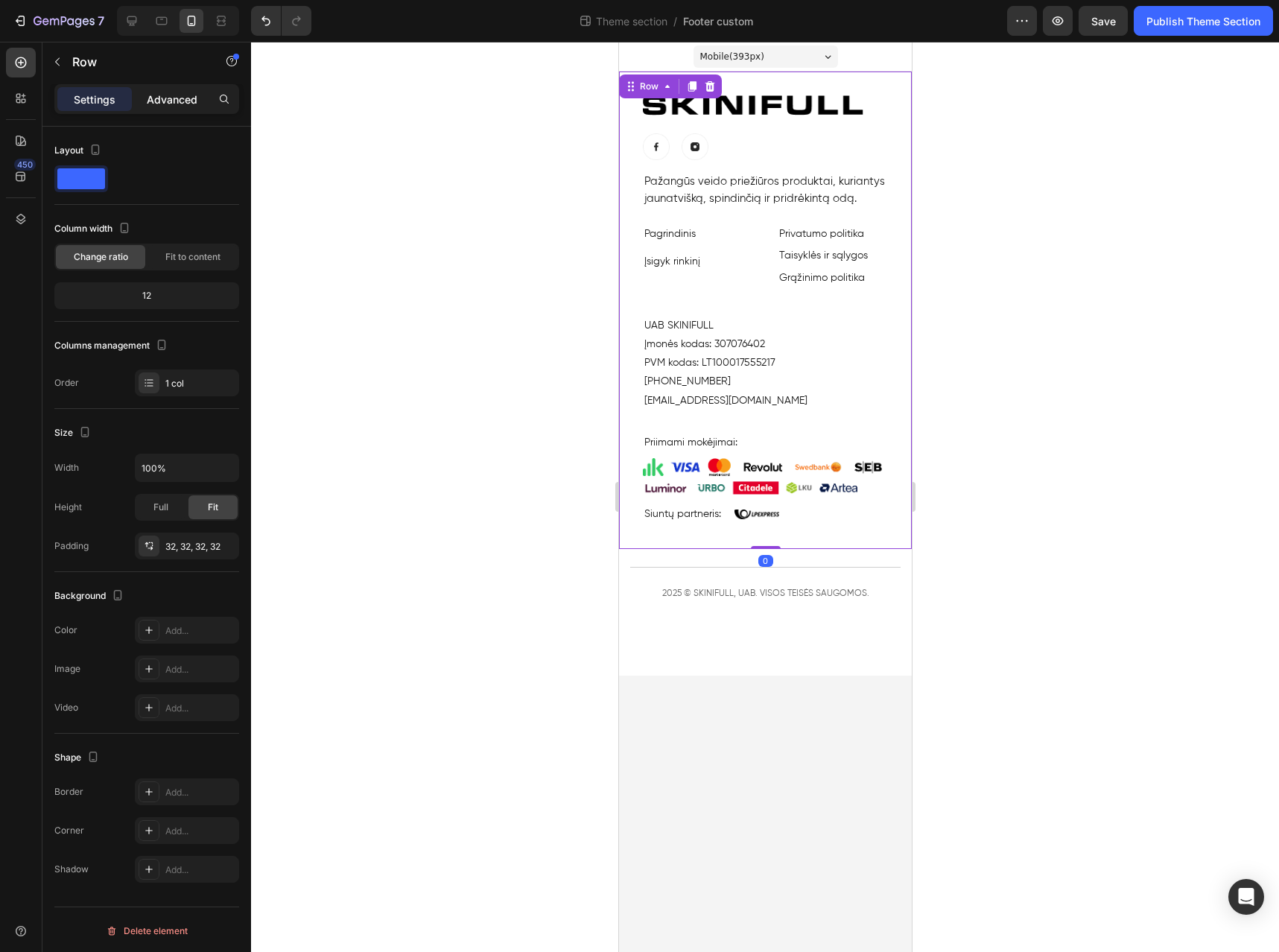
click at [177, 106] on div "Advanced" at bounding box center [172, 99] width 75 height 24
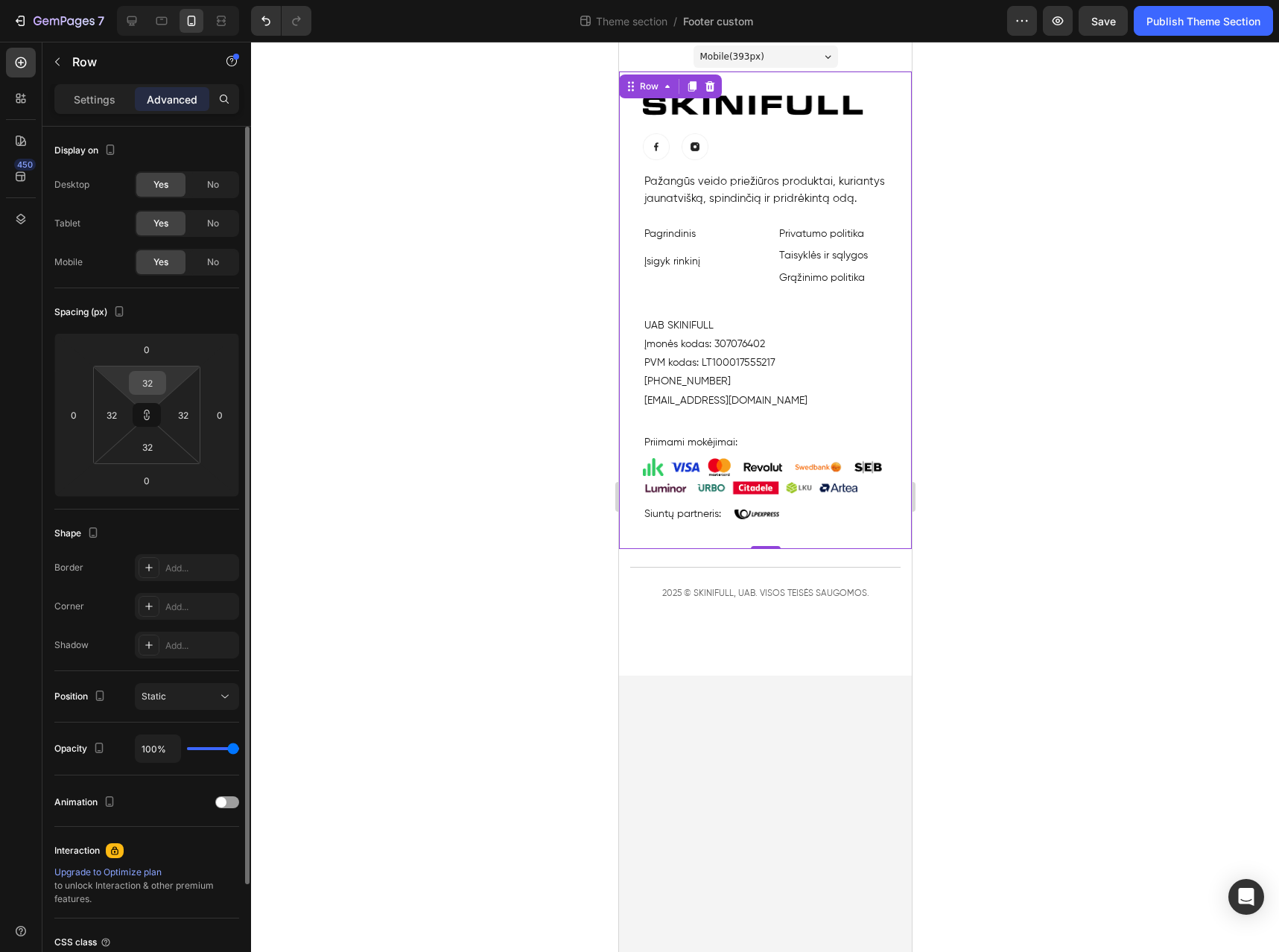
click at [157, 384] on input "32" at bounding box center [147, 383] width 30 height 22
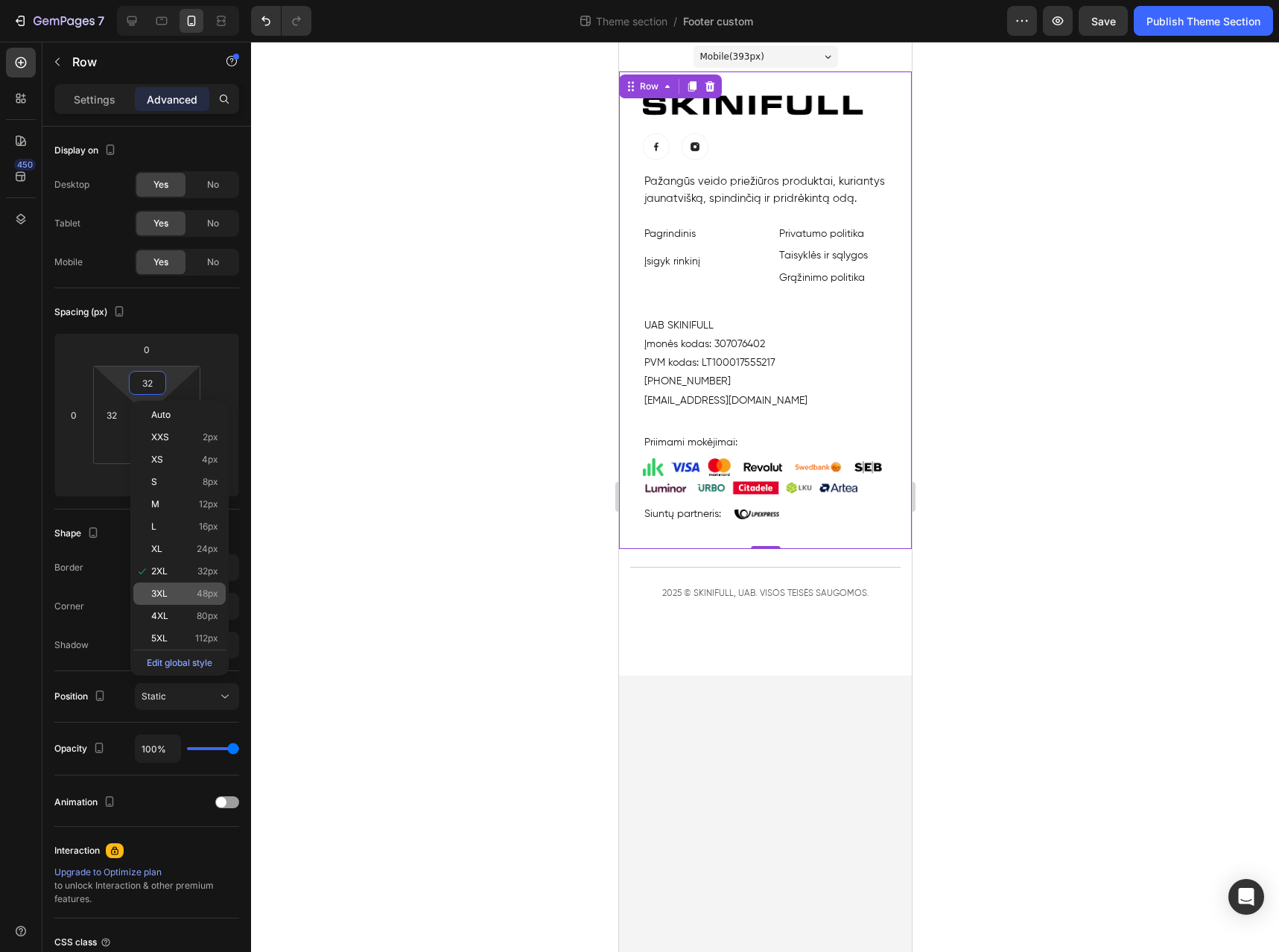
type input "2"
click at [199, 591] on span "48px" at bounding box center [208, 594] width 22 height 11
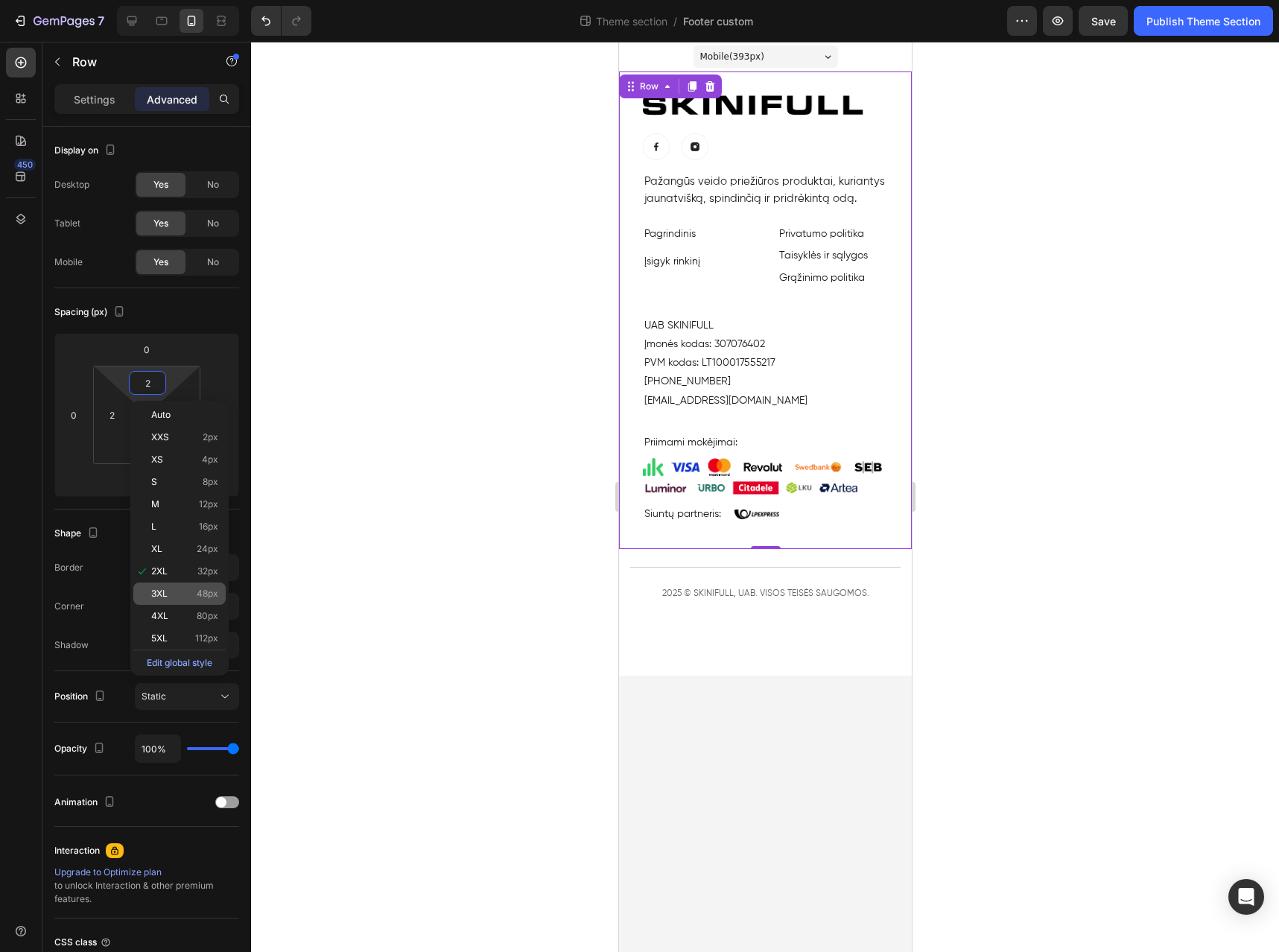
type input "48"
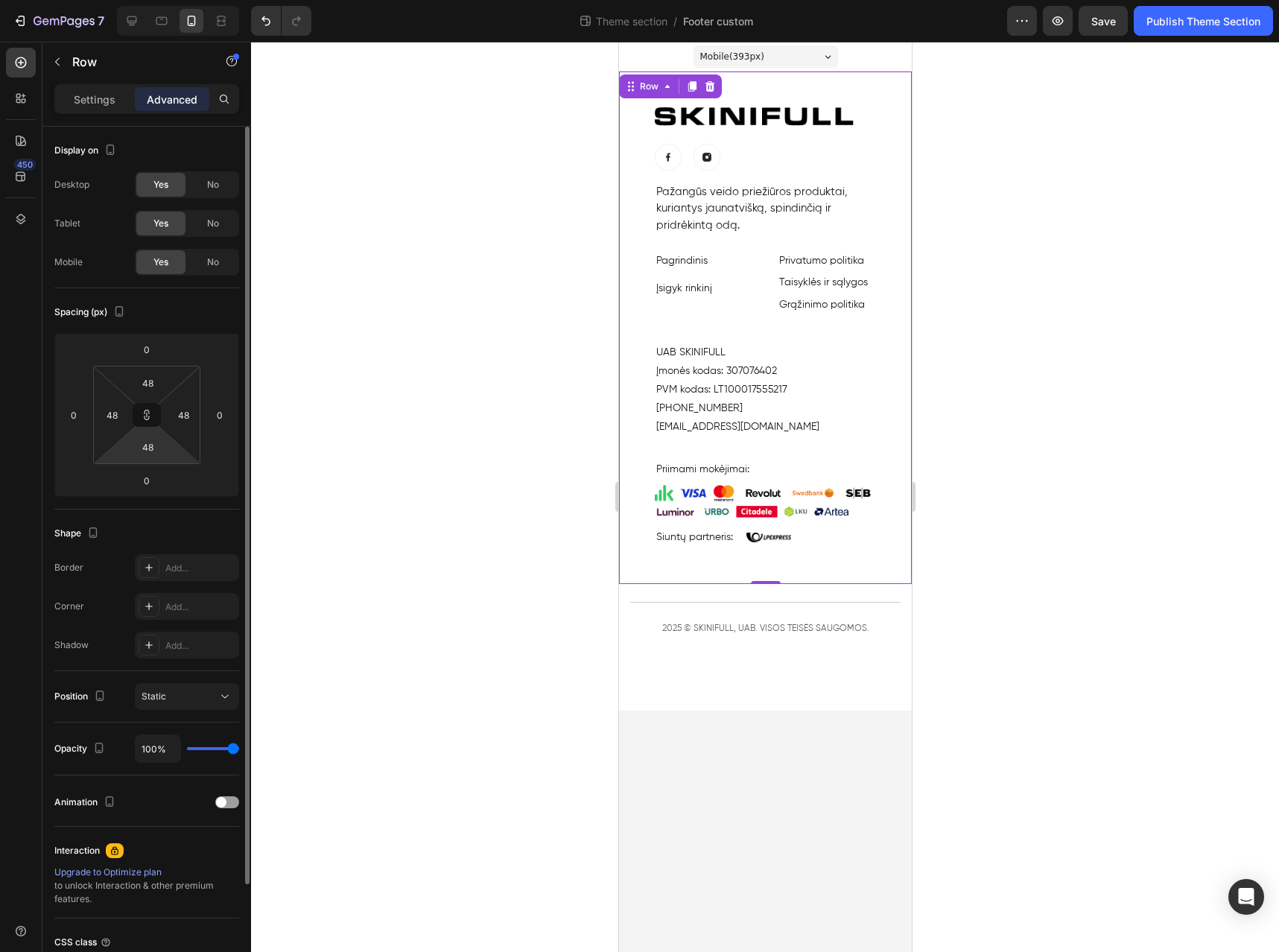
type input "2"
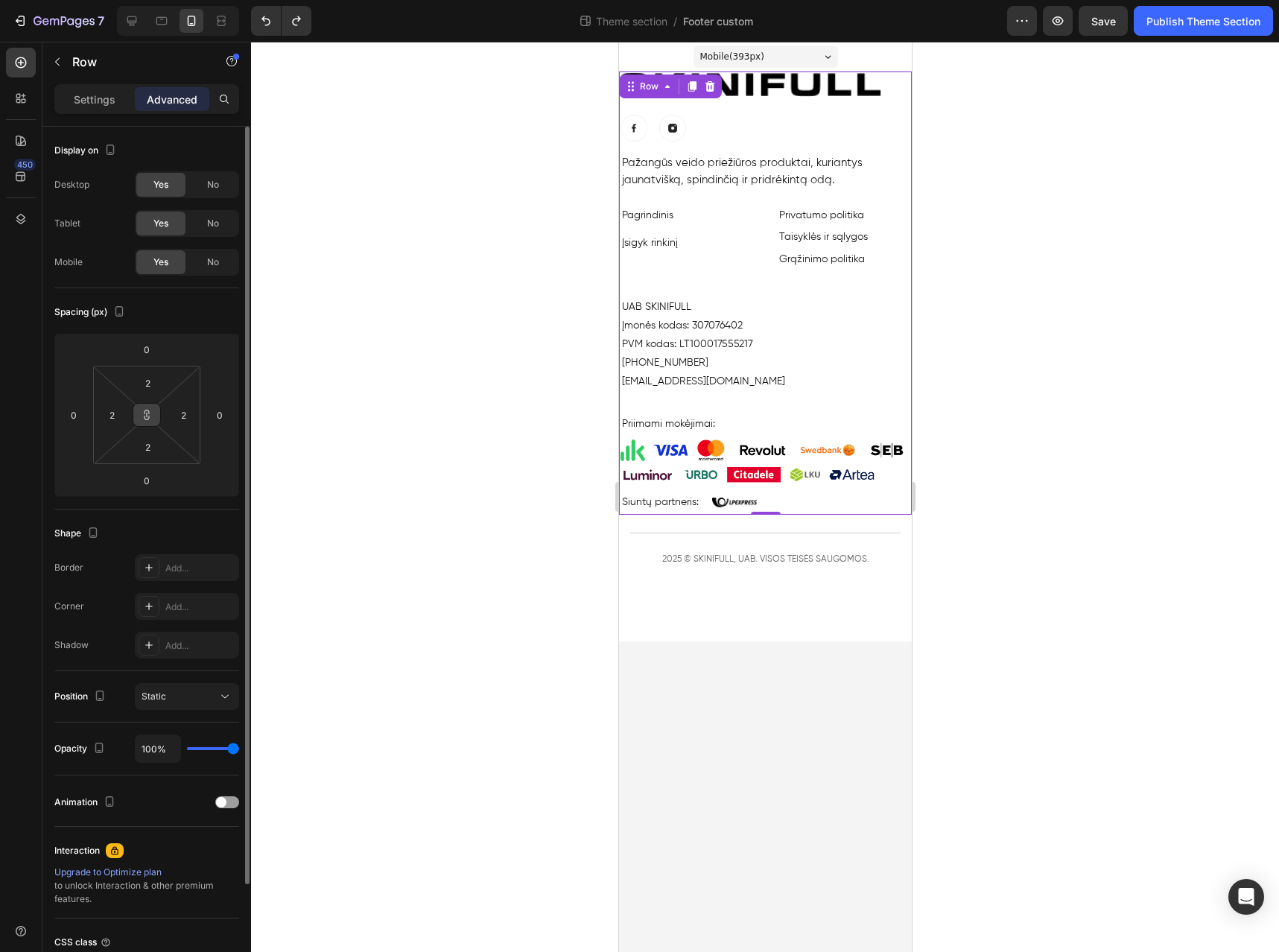
type input "32"
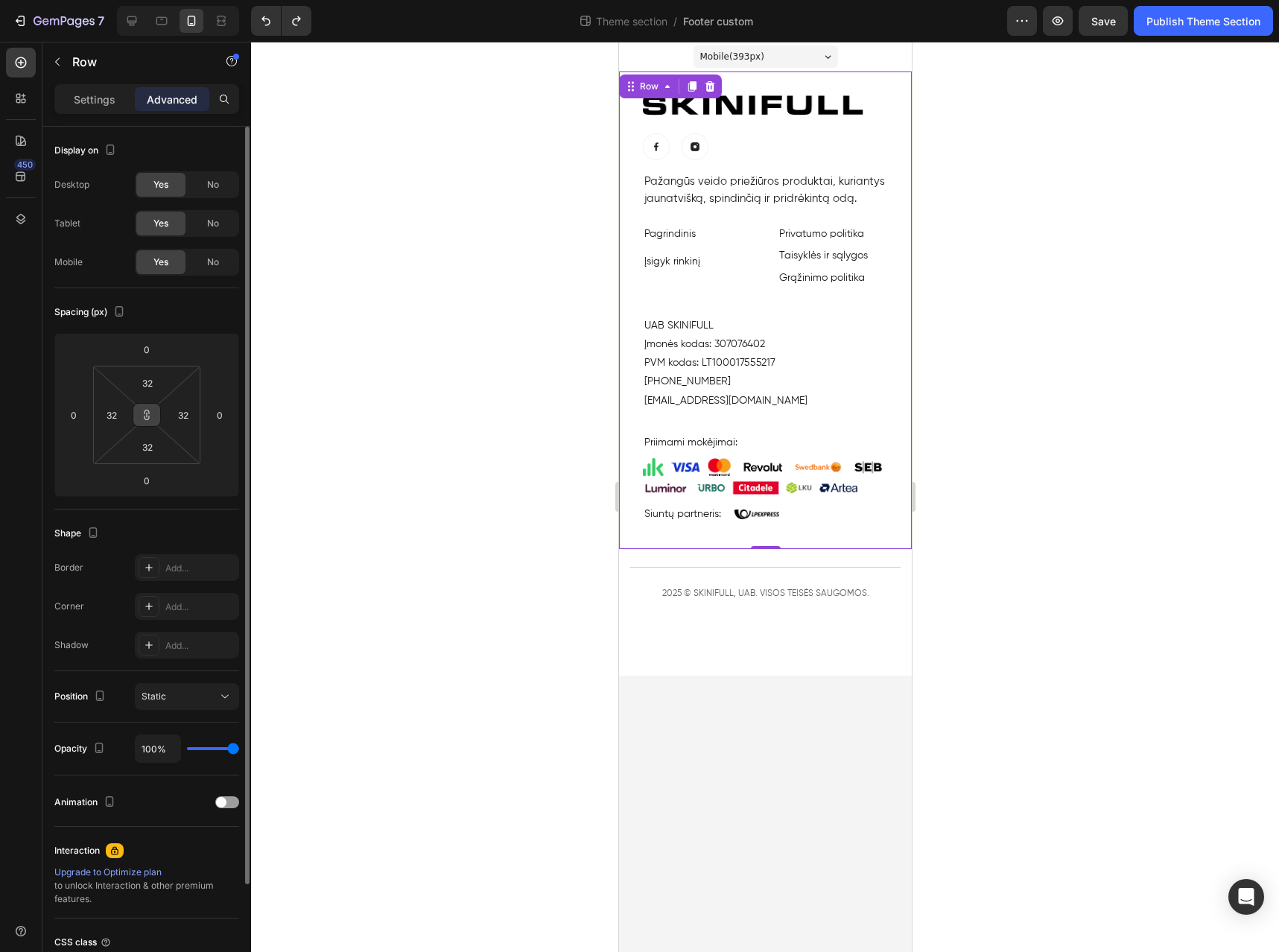
click at [153, 413] on button at bounding box center [147, 415] width 29 height 24
click at [155, 388] on input "32" at bounding box center [147, 383] width 30 height 22
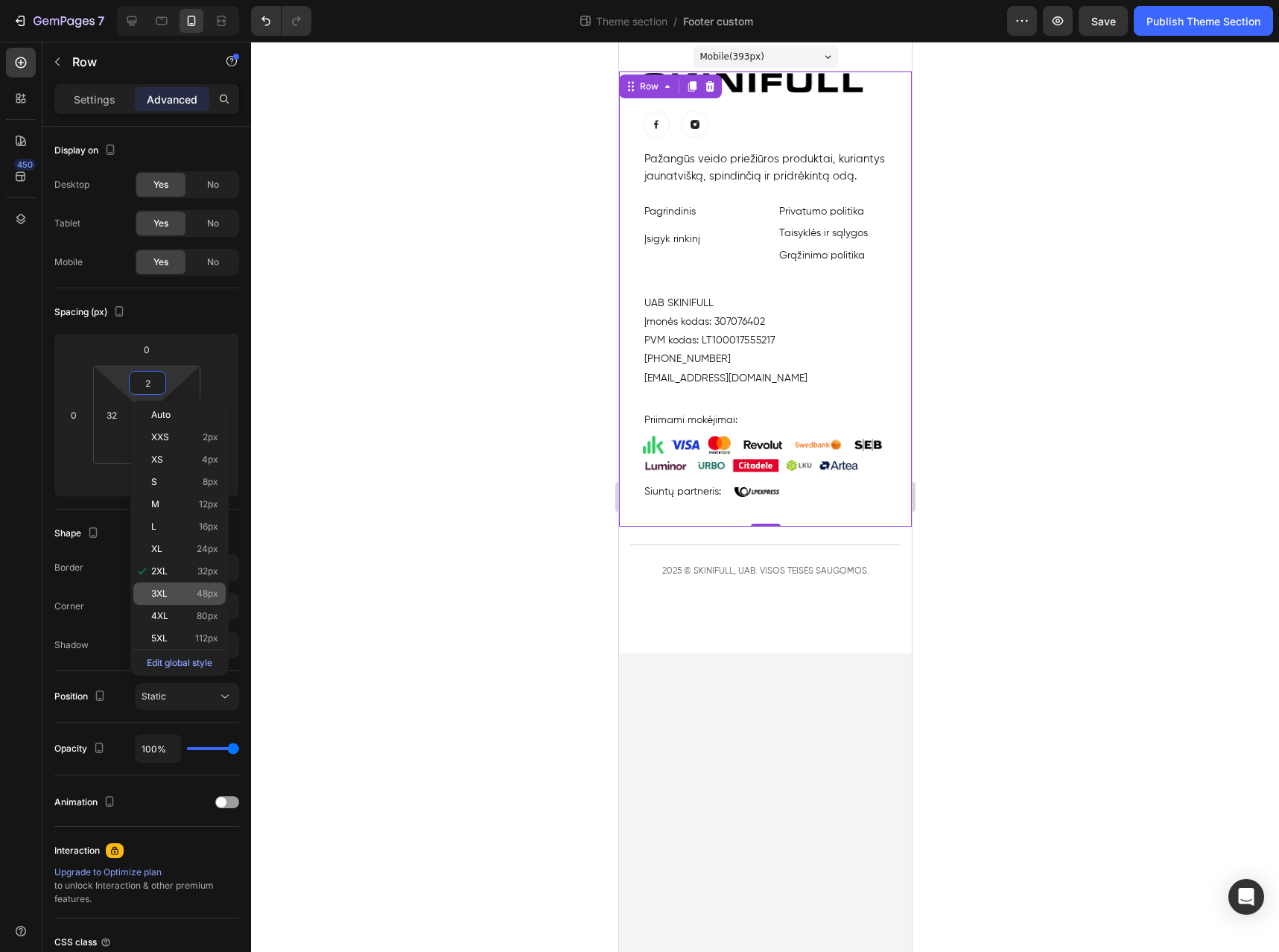
click at [197, 598] on span "48px" at bounding box center [208, 594] width 22 height 11
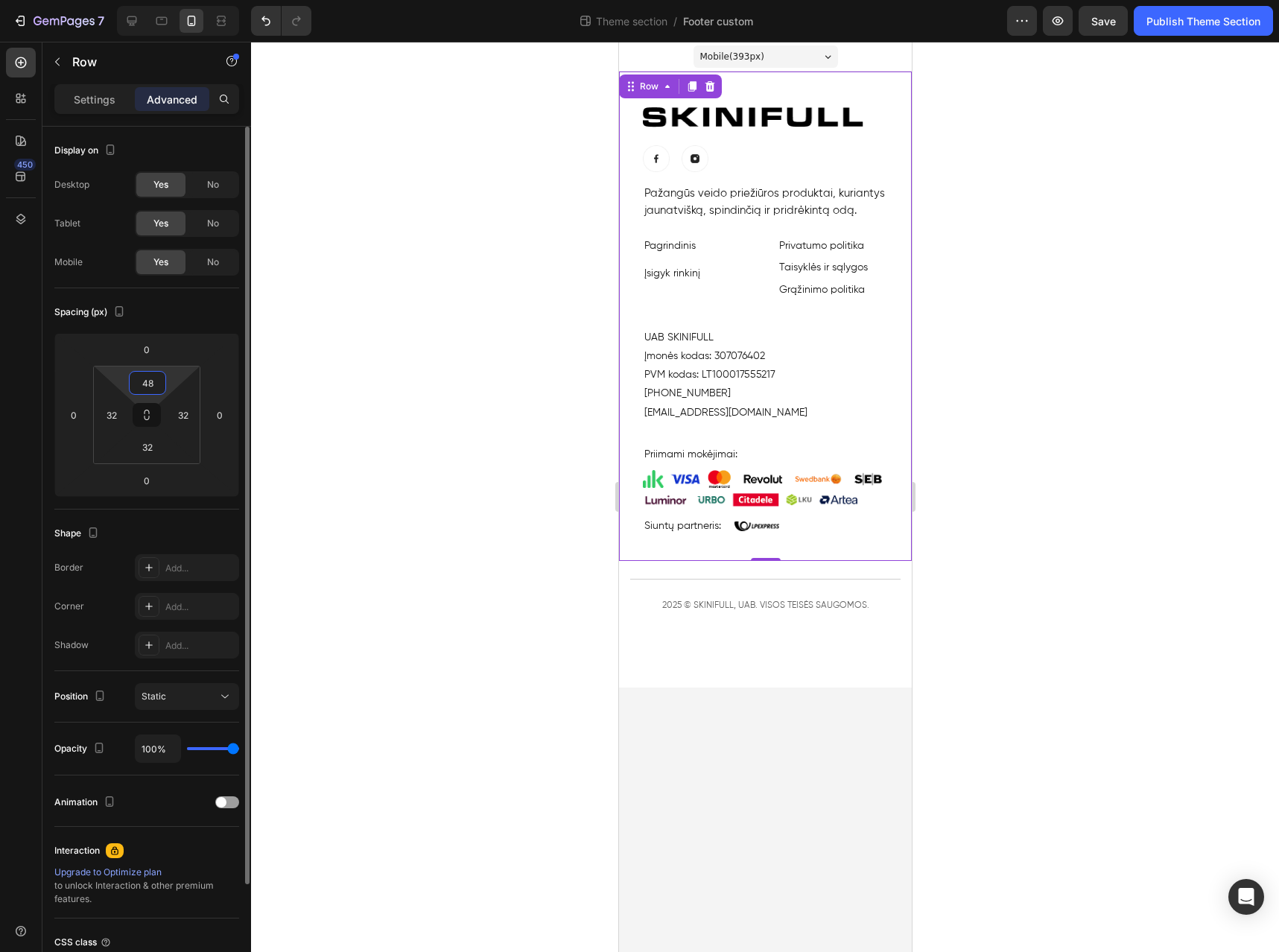
click at [159, 380] on input "48" at bounding box center [147, 383] width 30 height 22
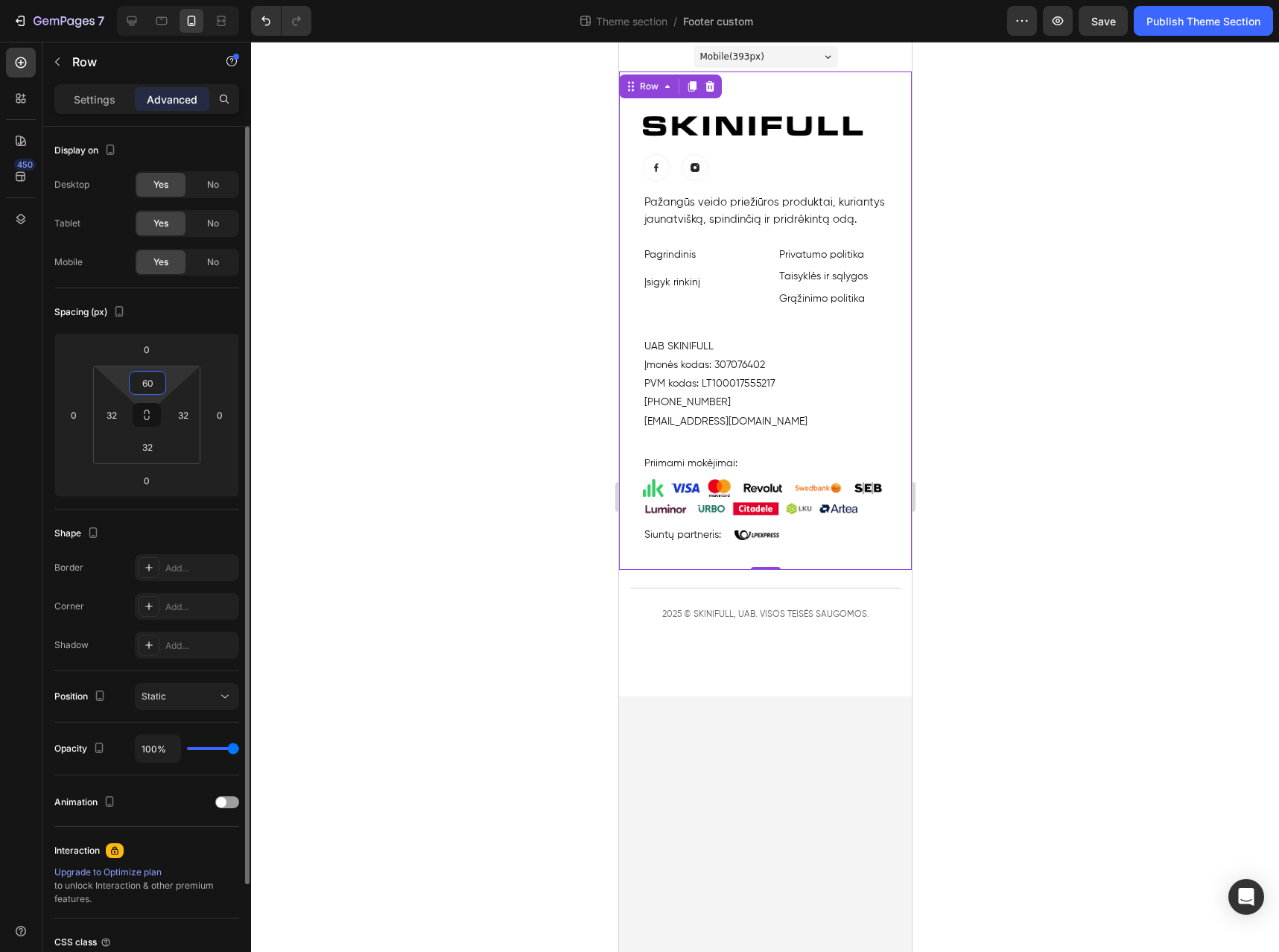
type input "60"
click at [1233, 28] on div "Publish Theme Section" at bounding box center [1203, 21] width 114 height 15
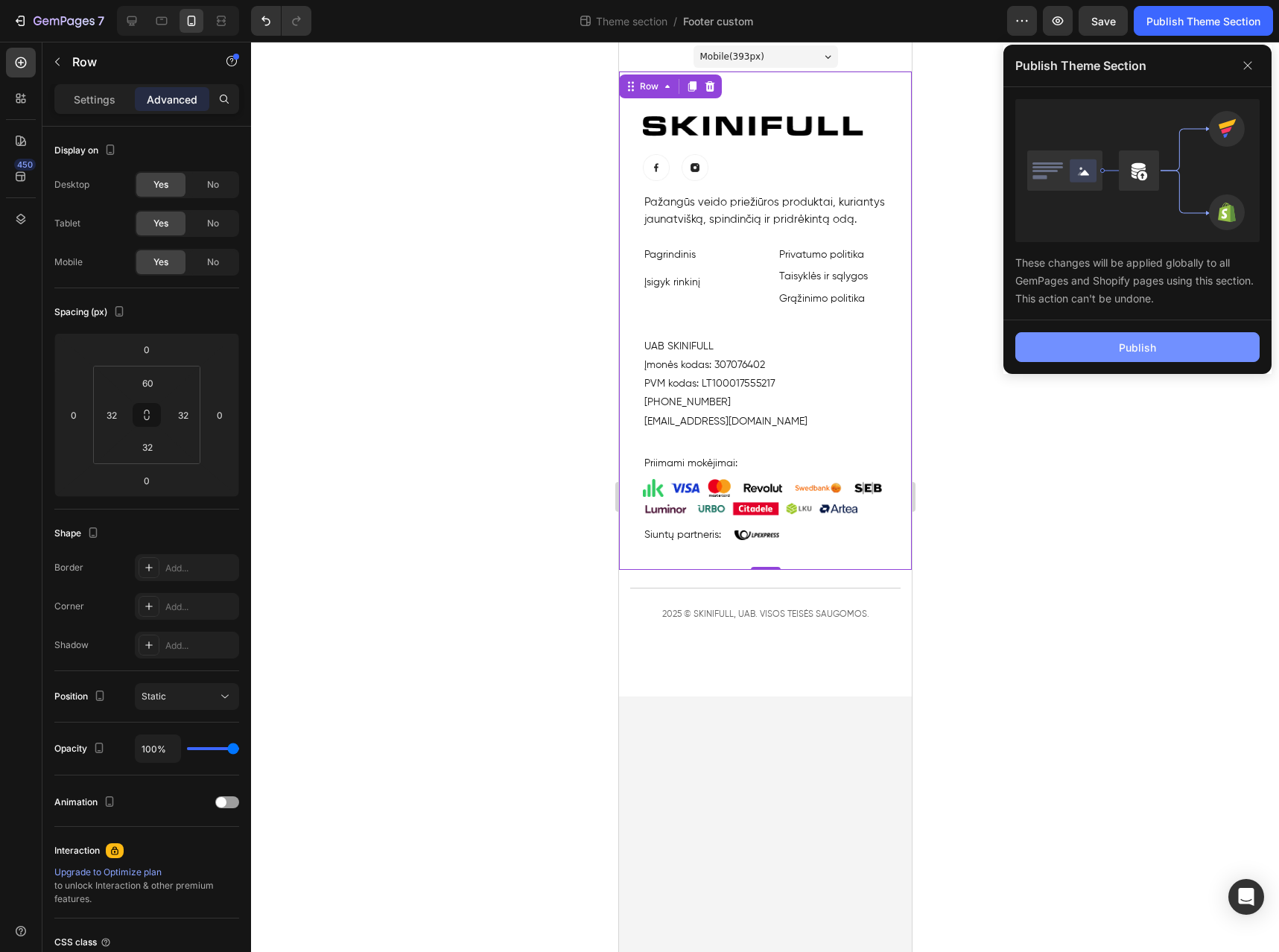
click at [1072, 352] on button "Publish" at bounding box center [1137, 347] width 245 height 30
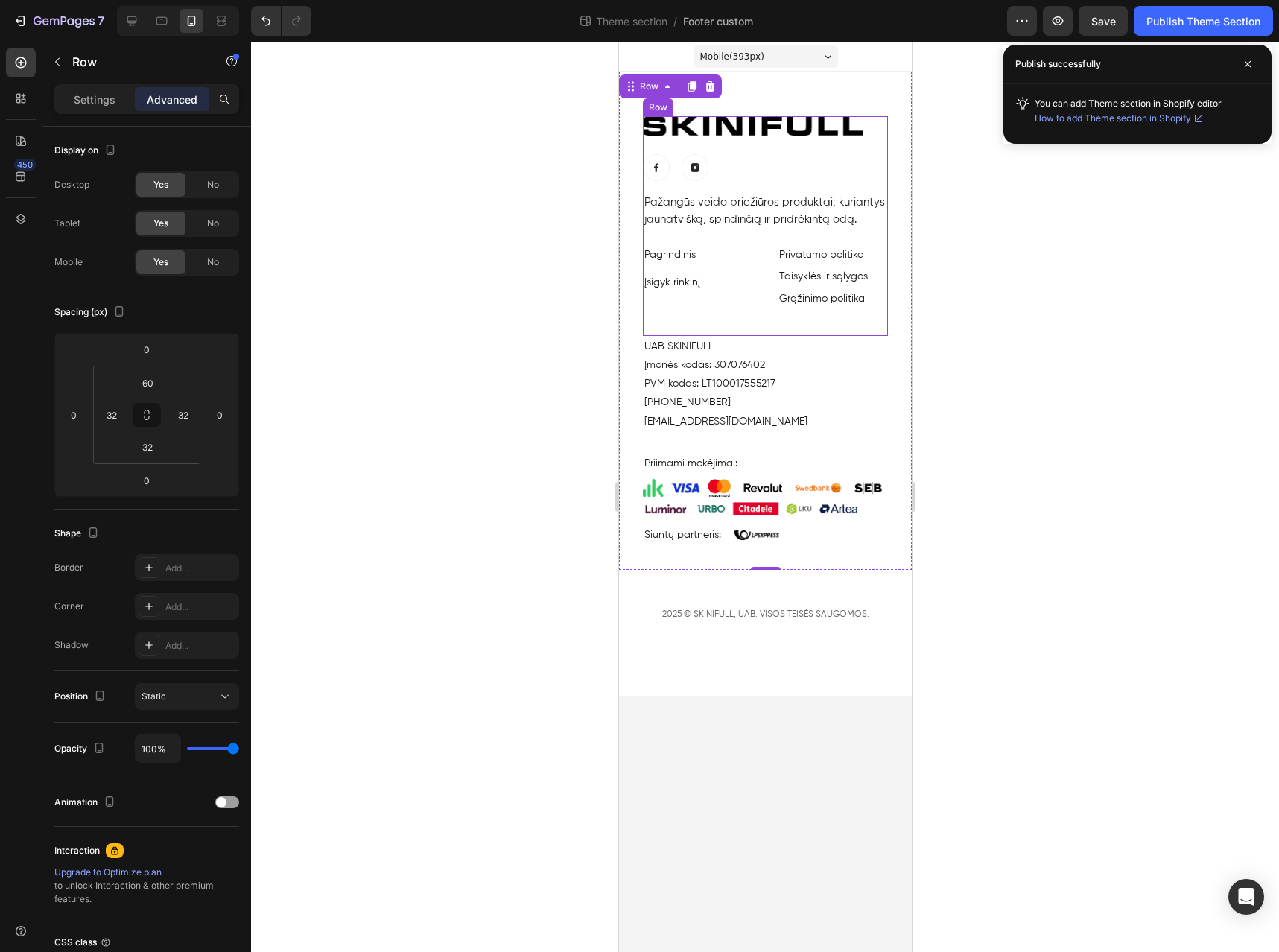
click at [774, 137] on div "Image" at bounding box center [765, 127] width 245 height 20
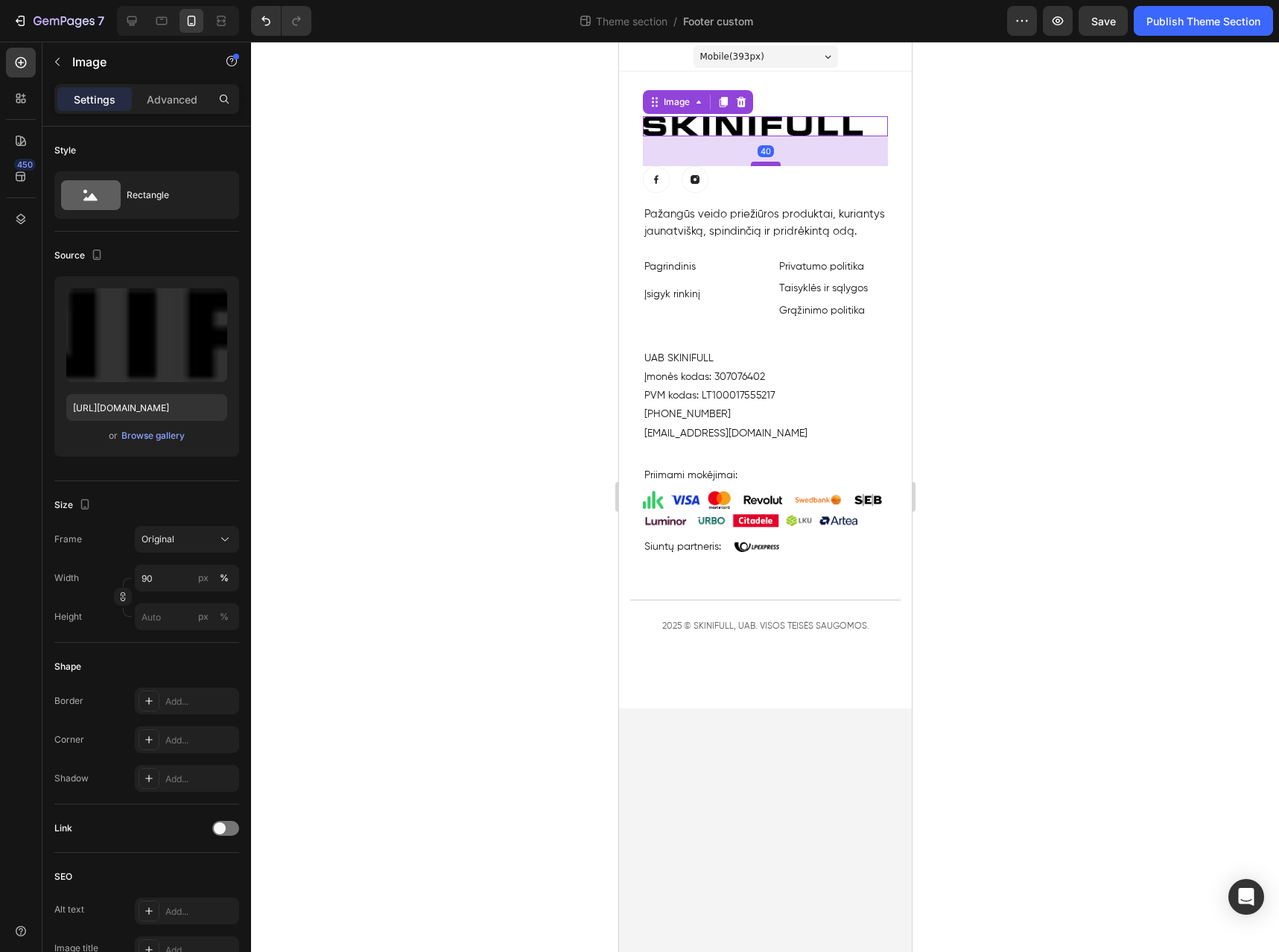
drag, startPoint x: 772, startPoint y: 152, endPoint x: 771, endPoint y: 164, distance: 12.0
click at [771, 164] on div at bounding box center [765, 164] width 30 height 5
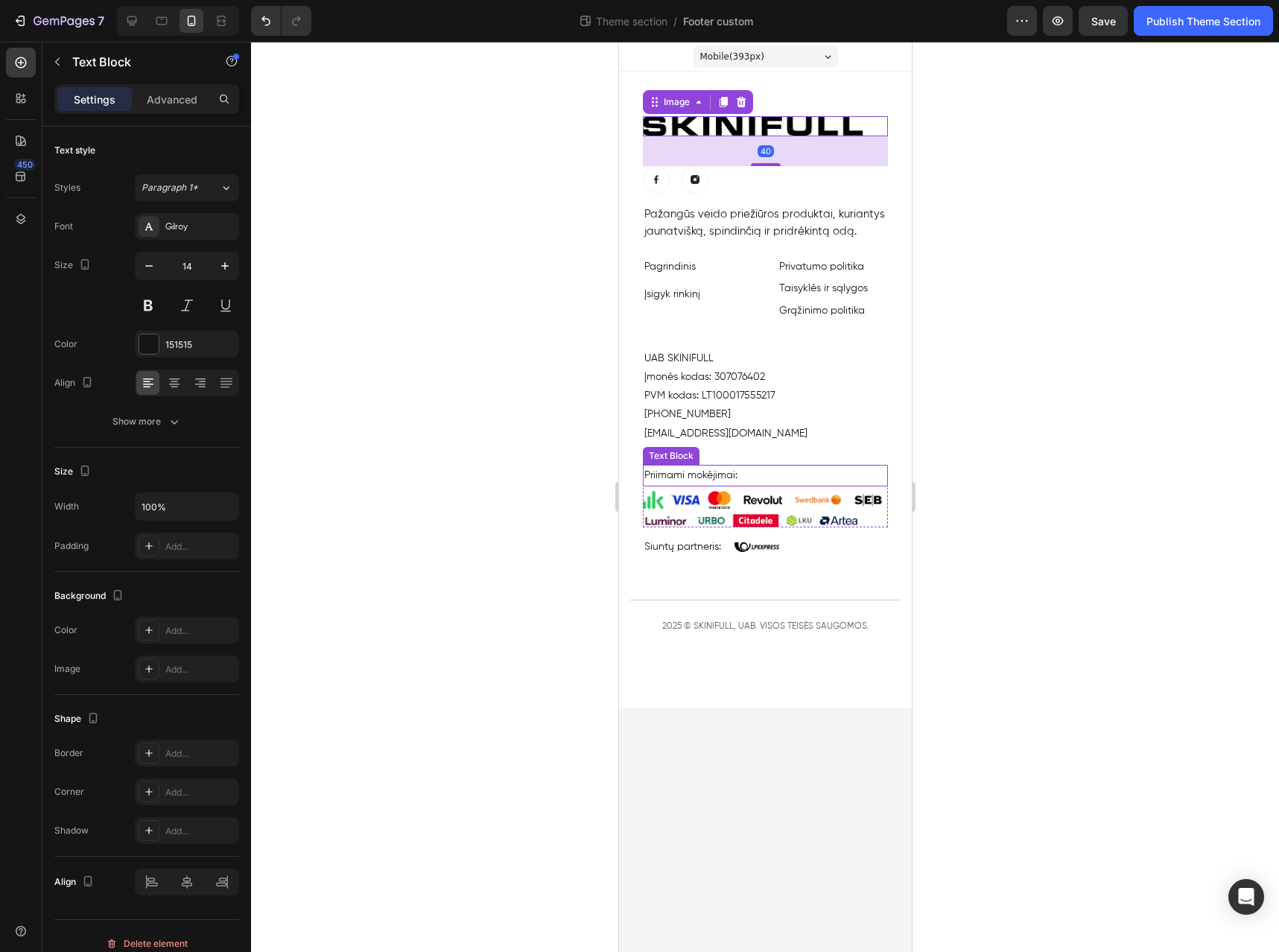
click at [850, 468] on p "Priimami mokėjimai:" at bounding box center [765, 476] width 242 height 19
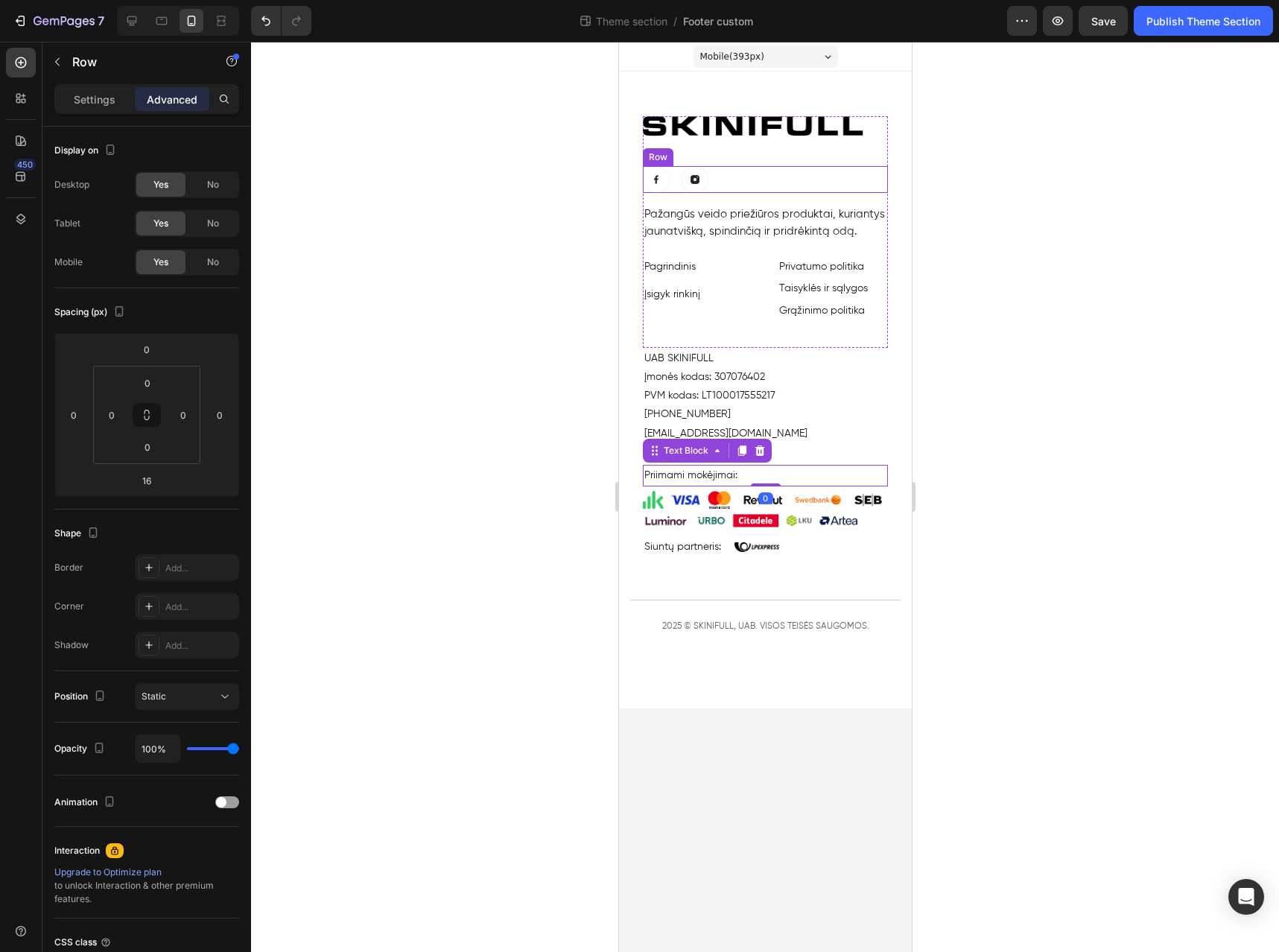
click at [810, 178] on div "Image Image Row" at bounding box center [765, 179] width 245 height 27
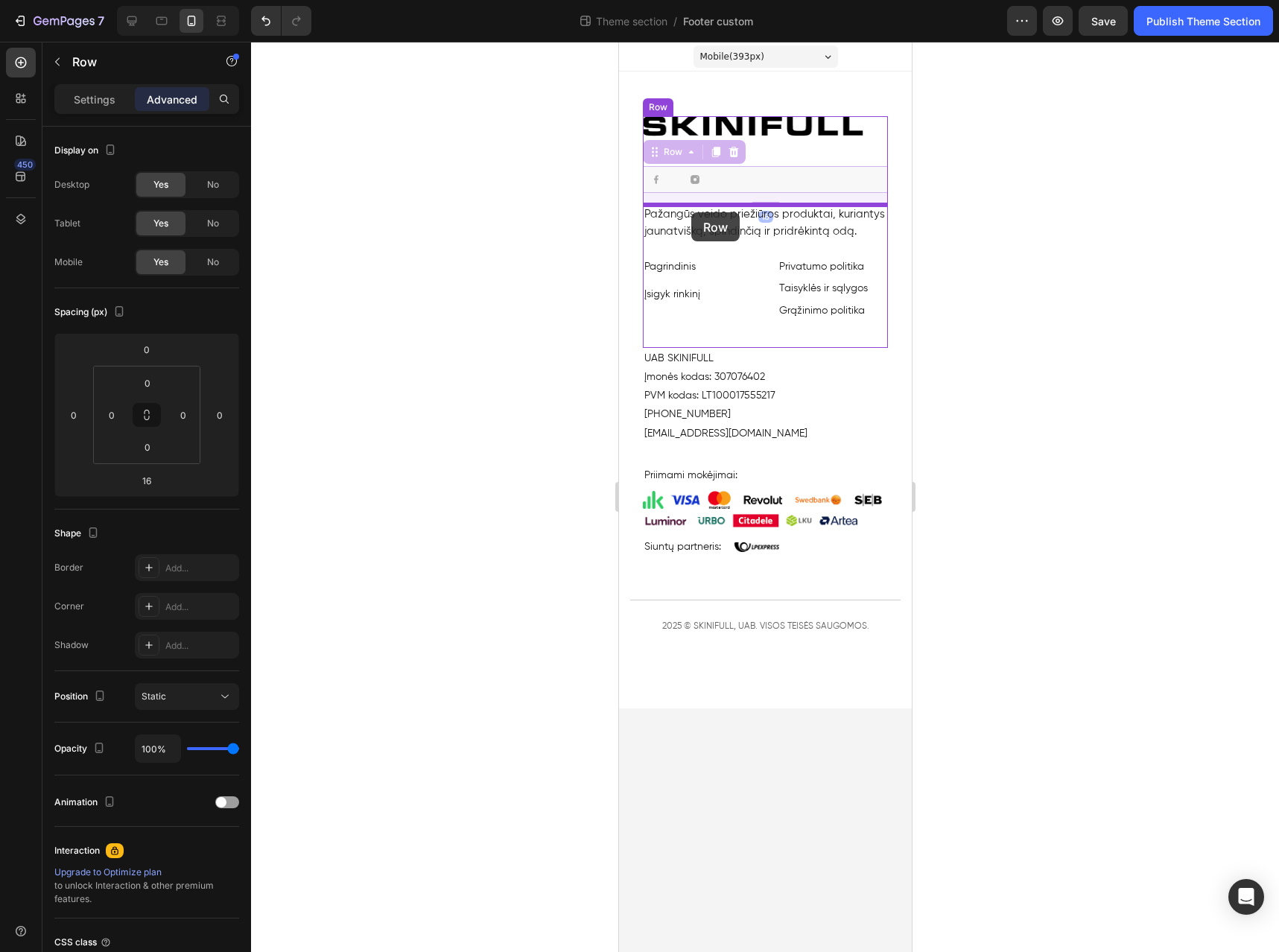
drag, startPoint x: 666, startPoint y: 153, endPoint x: 690, endPoint y: 212, distance: 63.7
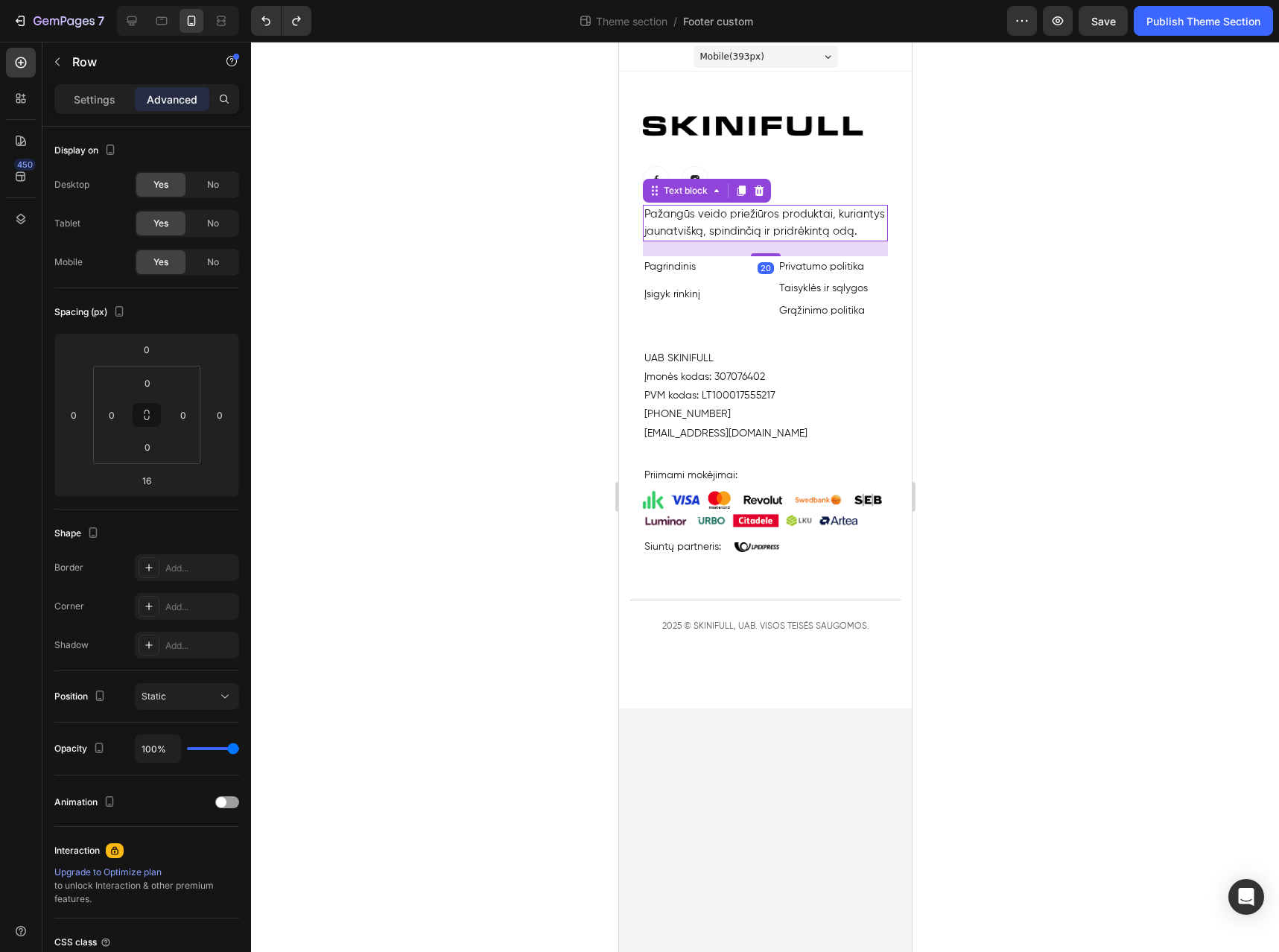
click at [726, 225] on p "Pažangūs veido priežiūros produktai, kuriantys jaunatvišką, spindinčią ir pridr…" at bounding box center [765, 223] width 242 height 33
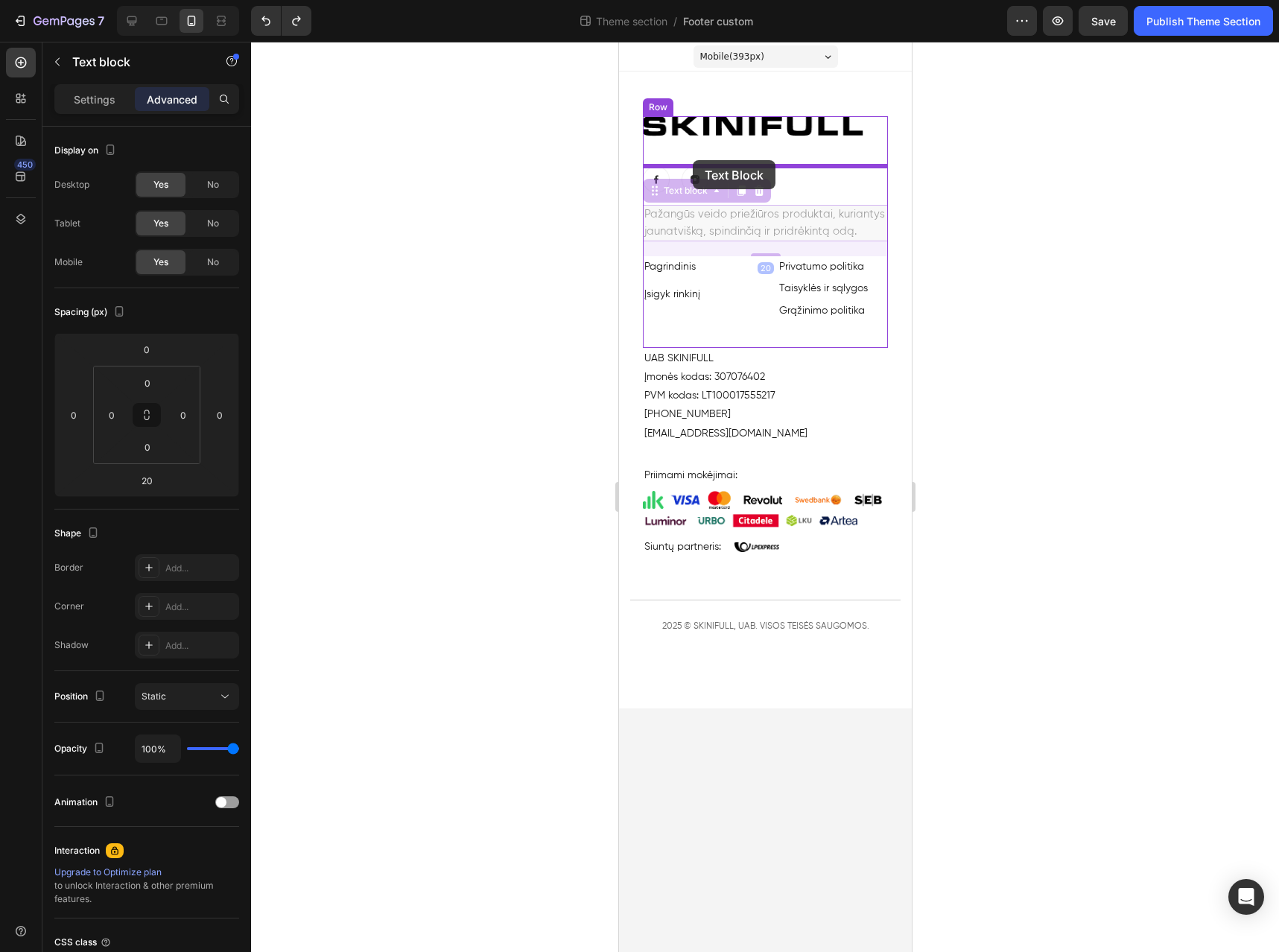
drag, startPoint x: 654, startPoint y: 191, endPoint x: 692, endPoint y: 160, distance: 49.0
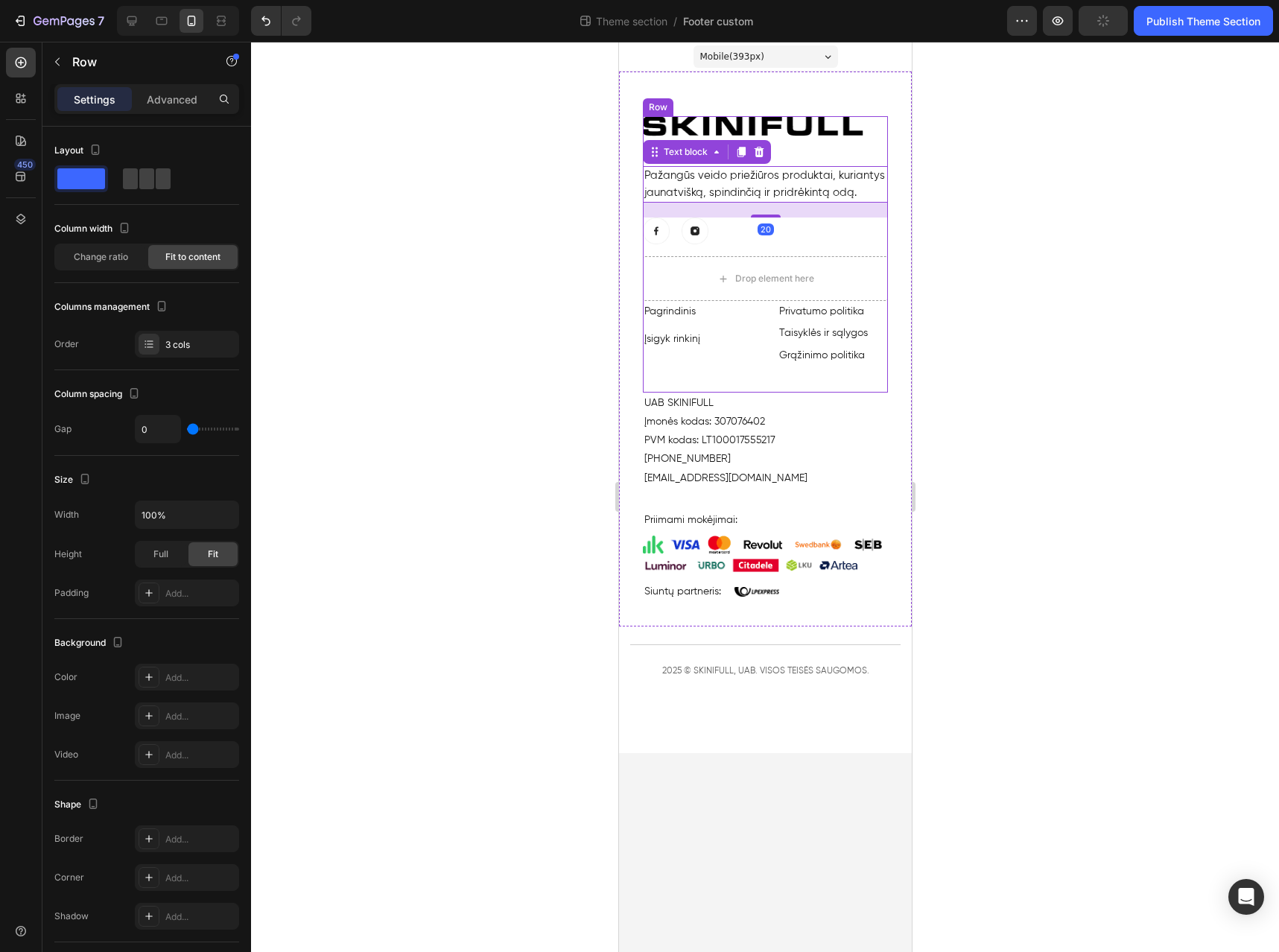
click at [839, 248] on div "Image Pažangūs veido priežiūros produktai, kuriantys jaunatvišką, spindinčią ir…" at bounding box center [765, 187] width 245 height 140
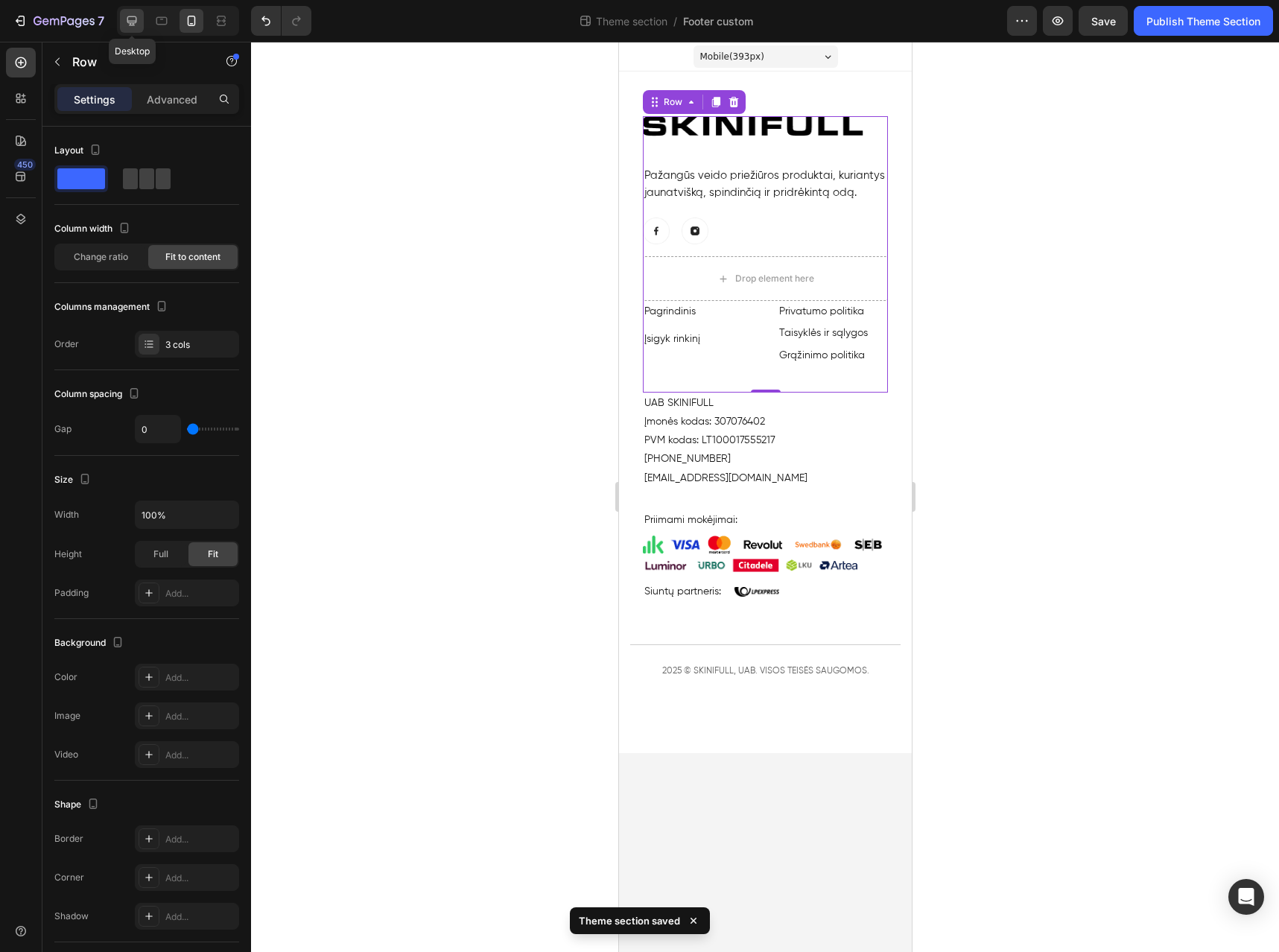
click at [140, 23] on icon at bounding box center [131, 20] width 15 height 15
type input "30"
type input "1410"
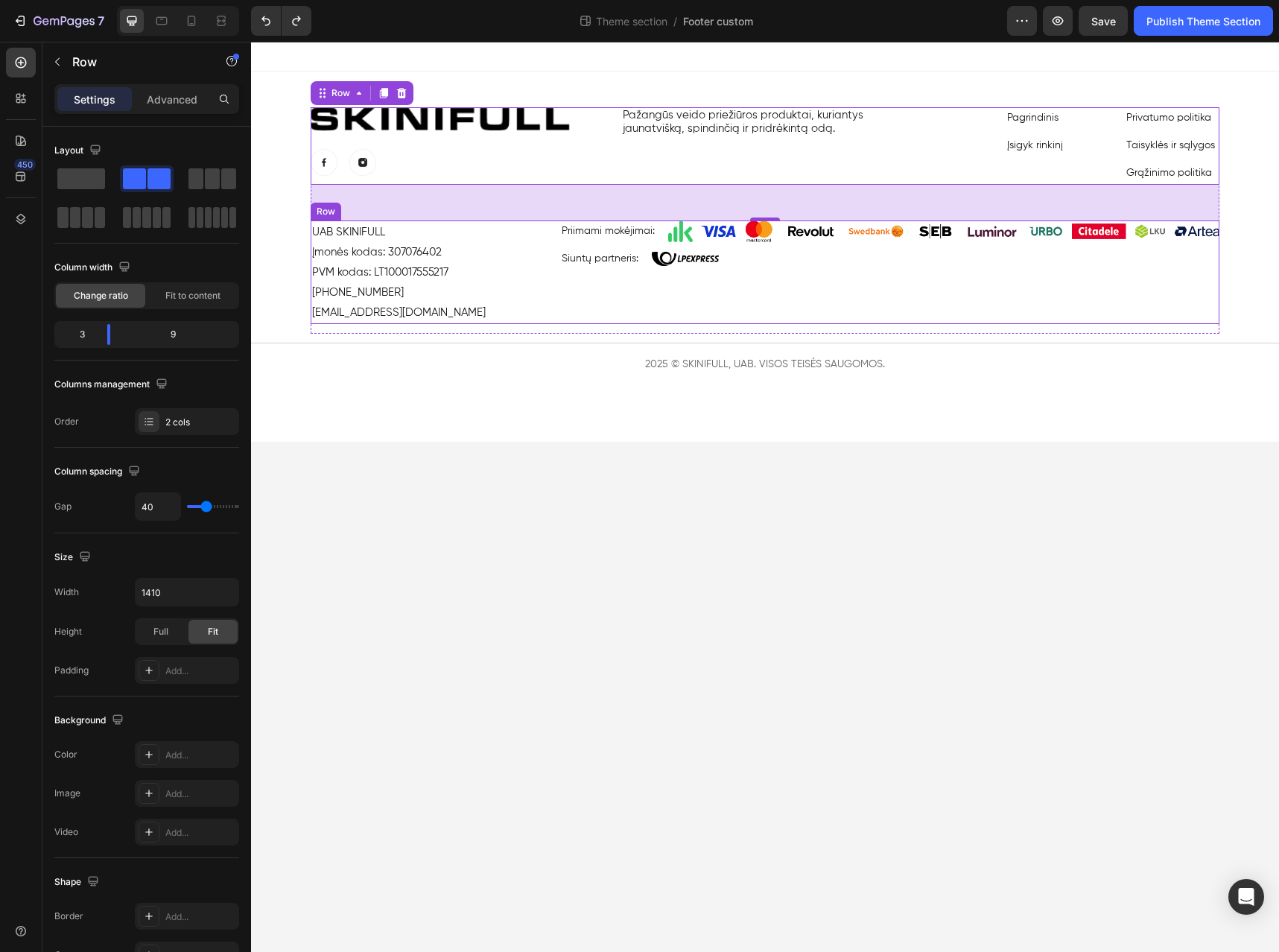
click at [927, 311] on div "Priimami mokėjimai: Text Block Image Row Siuntų partneris: Text Block Image Row" at bounding box center [889, 272] width 660 height 103
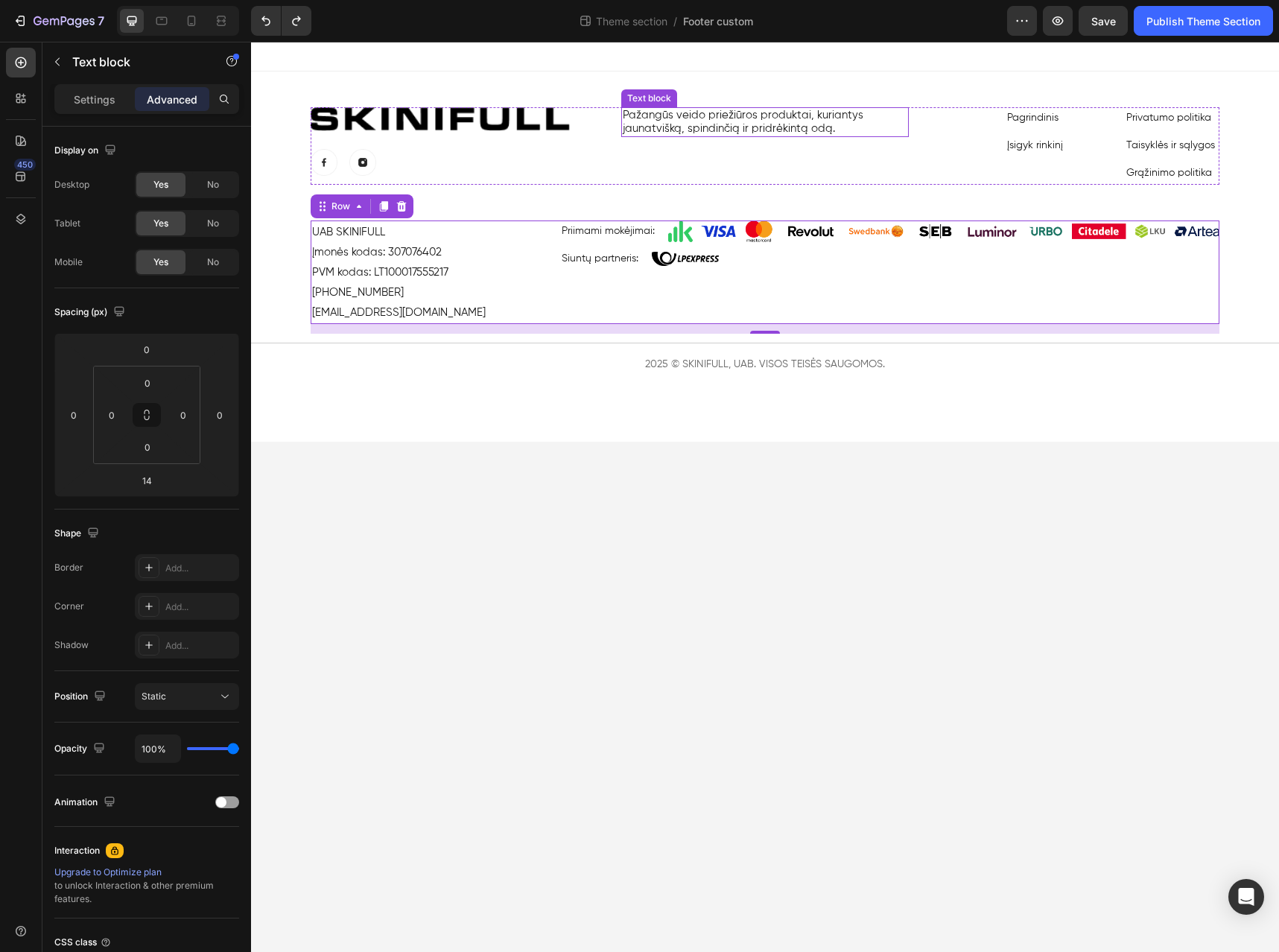
click at [781, 120] on p "Pažangūs veido priežiūros produktai, kuriantys jaunatvišką, spindinčią ir pridr…" at bounding box center [765, 122] width 285 height 27
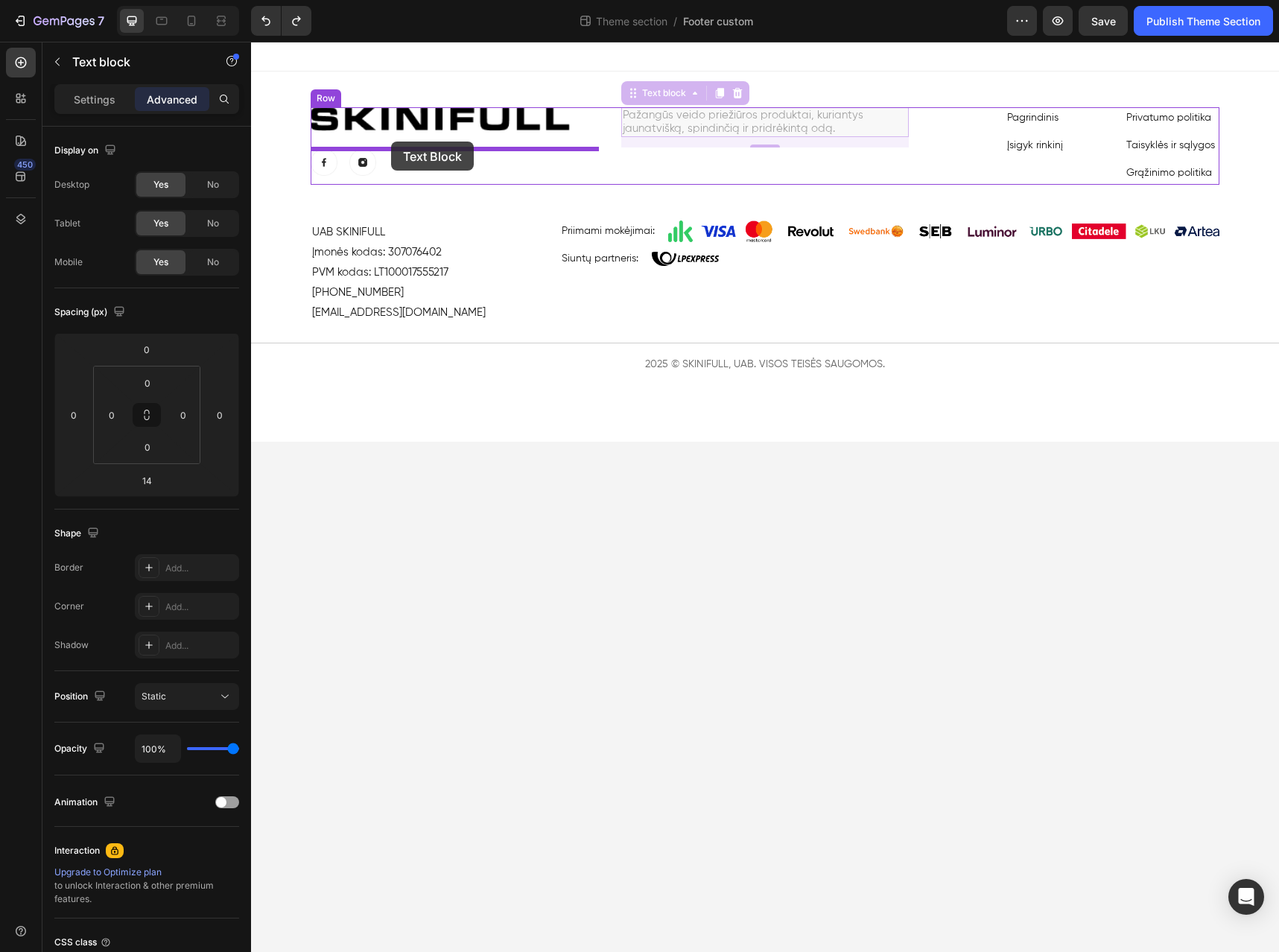
drag, startPoint x: 636, startPoint y: 96, endPoint x: 391, endPoint y: 142, distance: 249.3
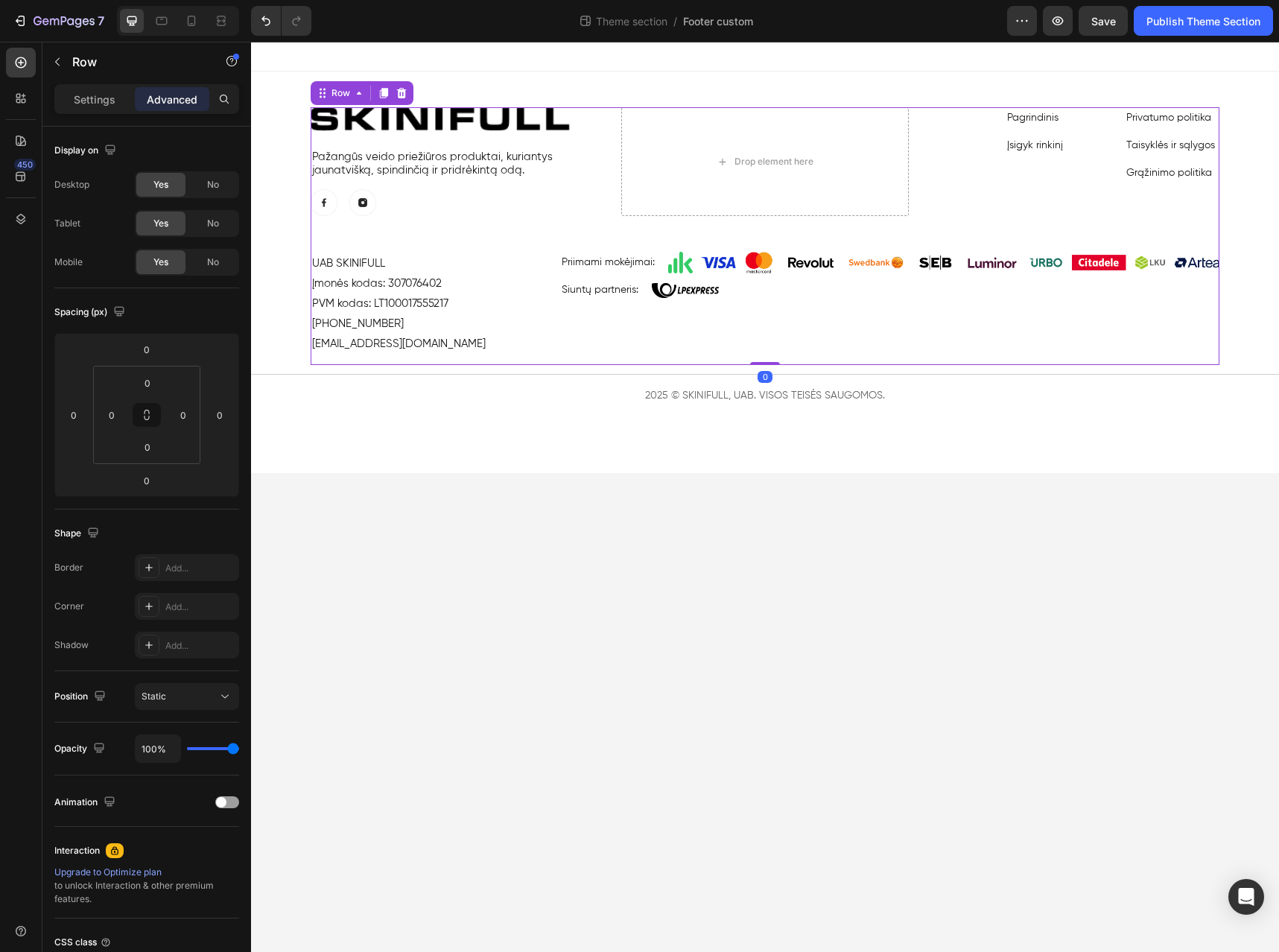
click at [620, 219] on div "Image Pažangūs veido priežiūros produktai, kuriantys jaunatvišką, spindinčią ir…" at bounding box center [765, 236] width 909 height 258
click at [1180, 31] on button "Publish Theme Section" at bounding box center [1203, 21] width 140 height 30
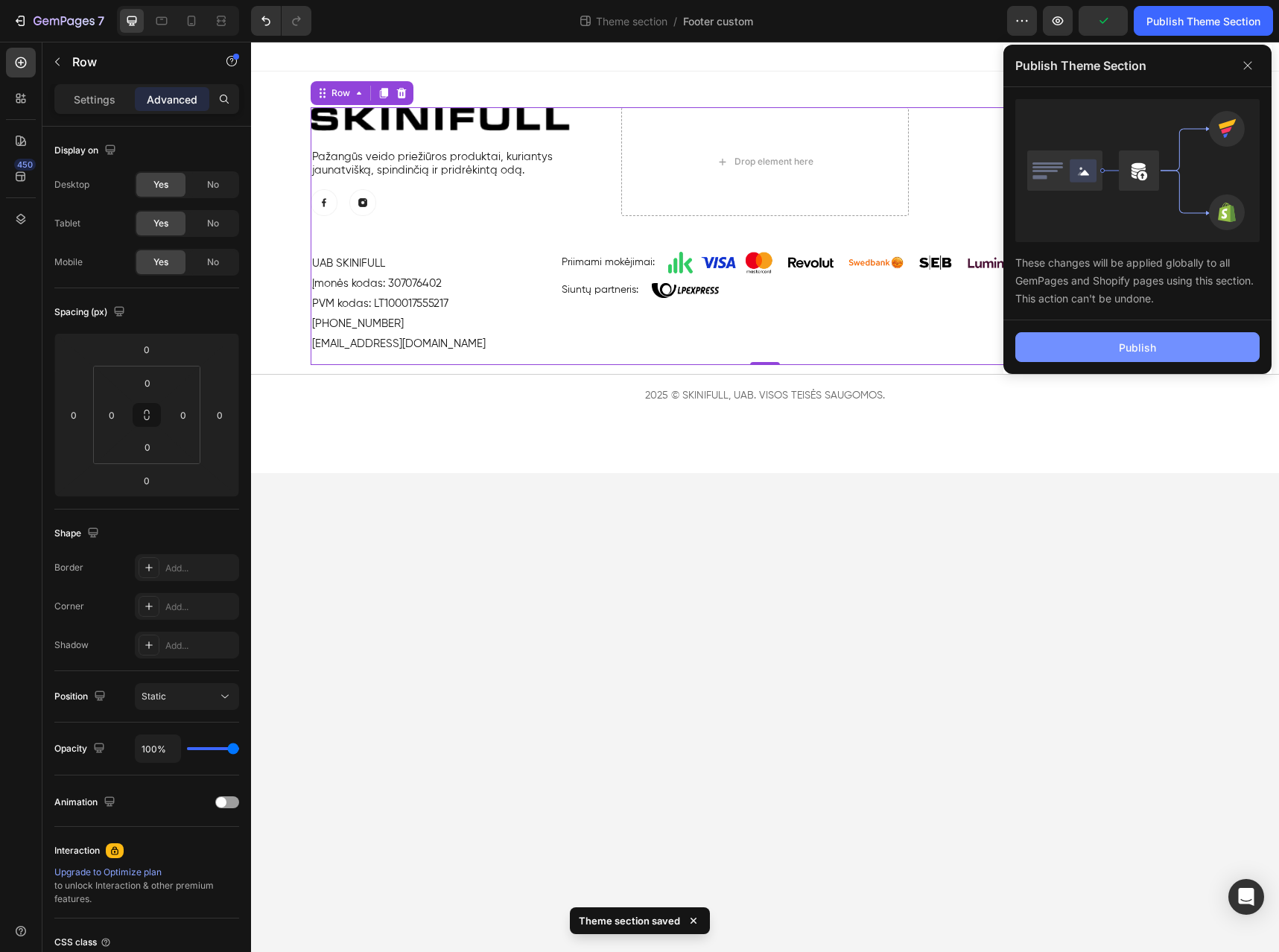
click at [1133, 353] on div "Publish" at bounding box center [1138, 347] width 37 height 15
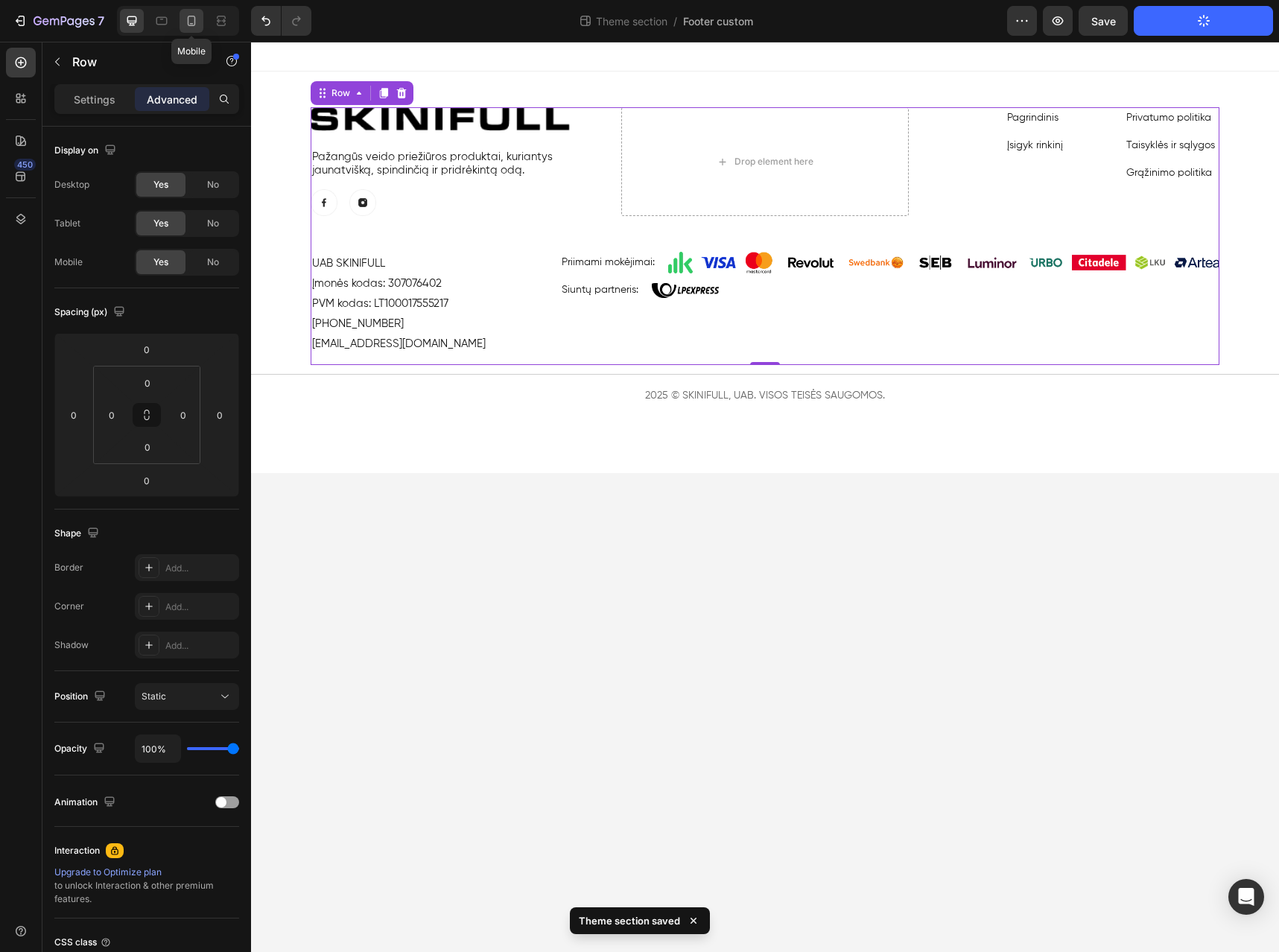
click at [193, 29] on div at bounding box center [191, 21] width 24 height 24
type input "60"
type input "32"
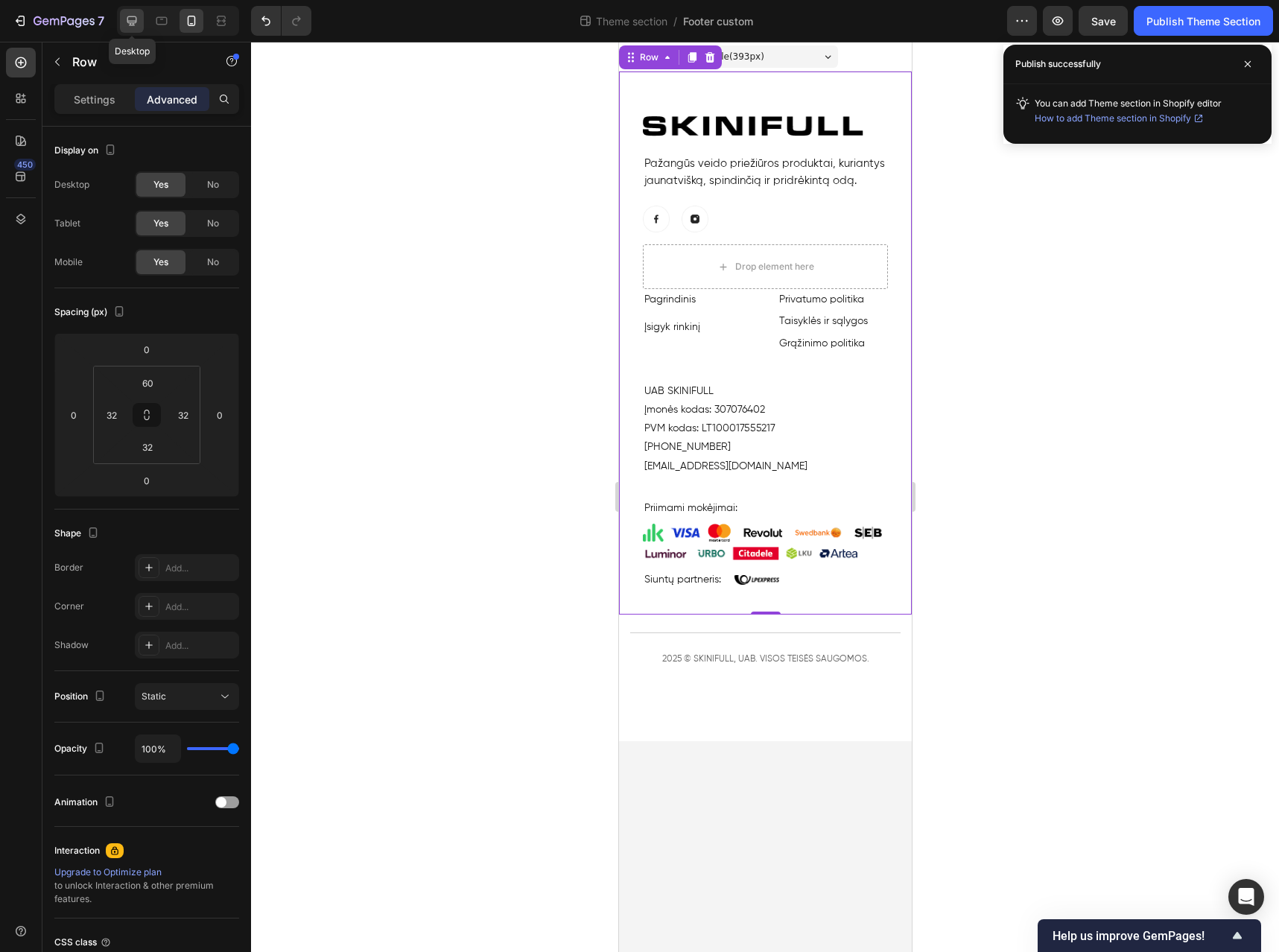
click at [139, 23] on icon at bounding box center [131, 20] width 15 height 15
type input "0"
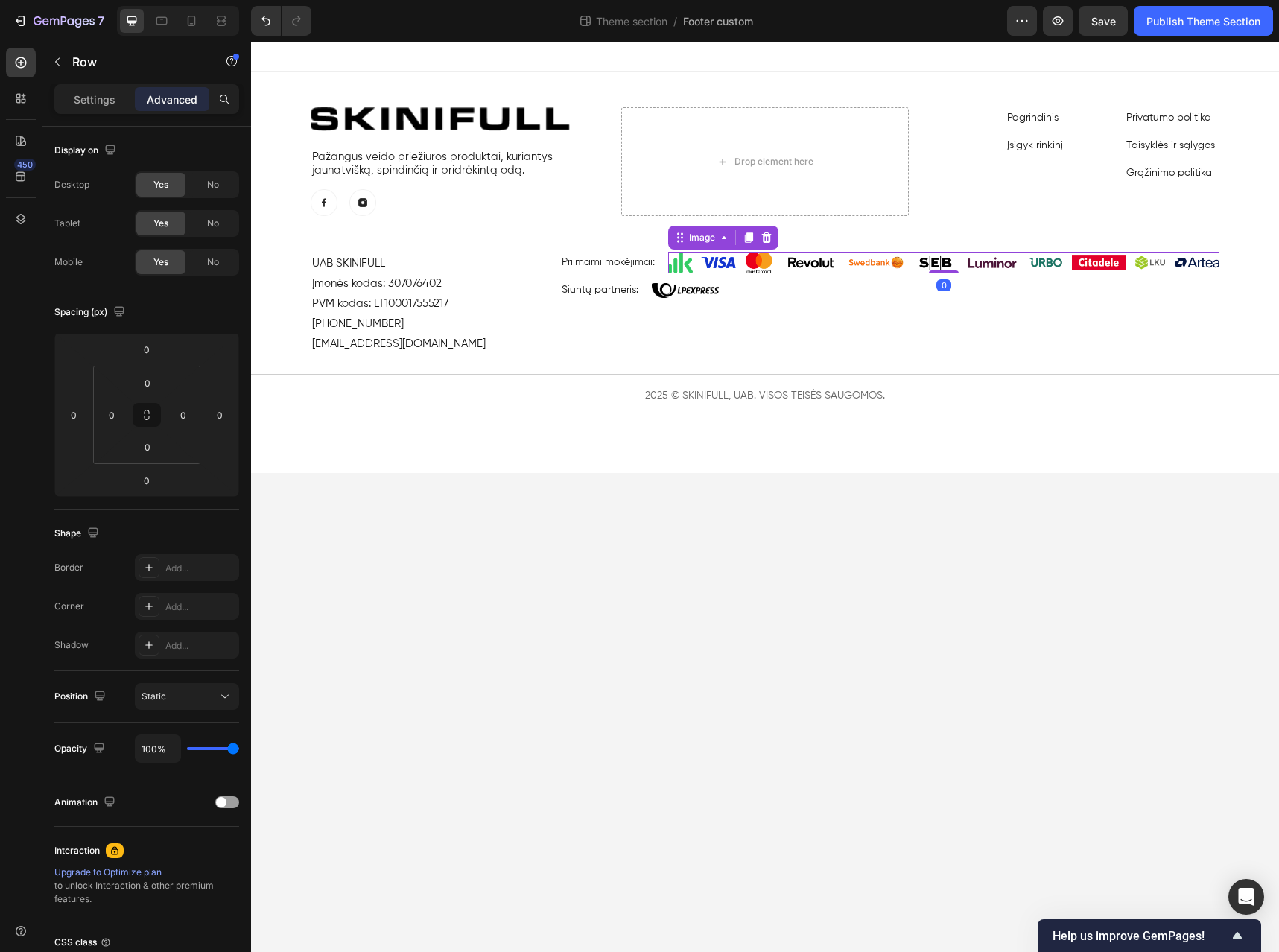
click at [732, 264] on img at bounding box center [943, 262] width 552 height 22
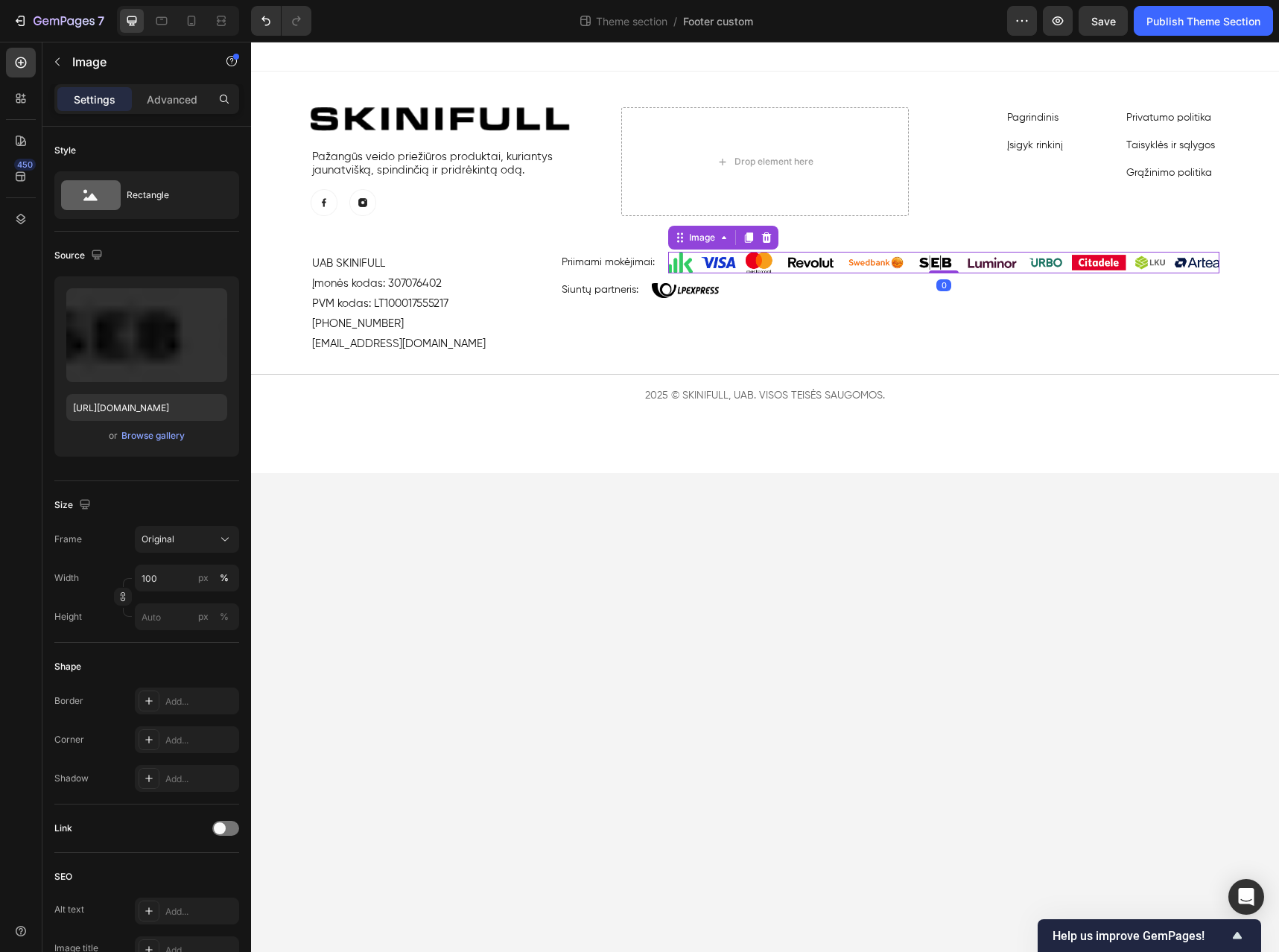
click at [732, 264] on img at bounding box center [943, 262] width 552 height 22
click at [166, 322] on label at bounding box center [147, 336] width 161 height 94
click at [166, 347] on input "file" at bounding box center [147, 360] width 103 height 25
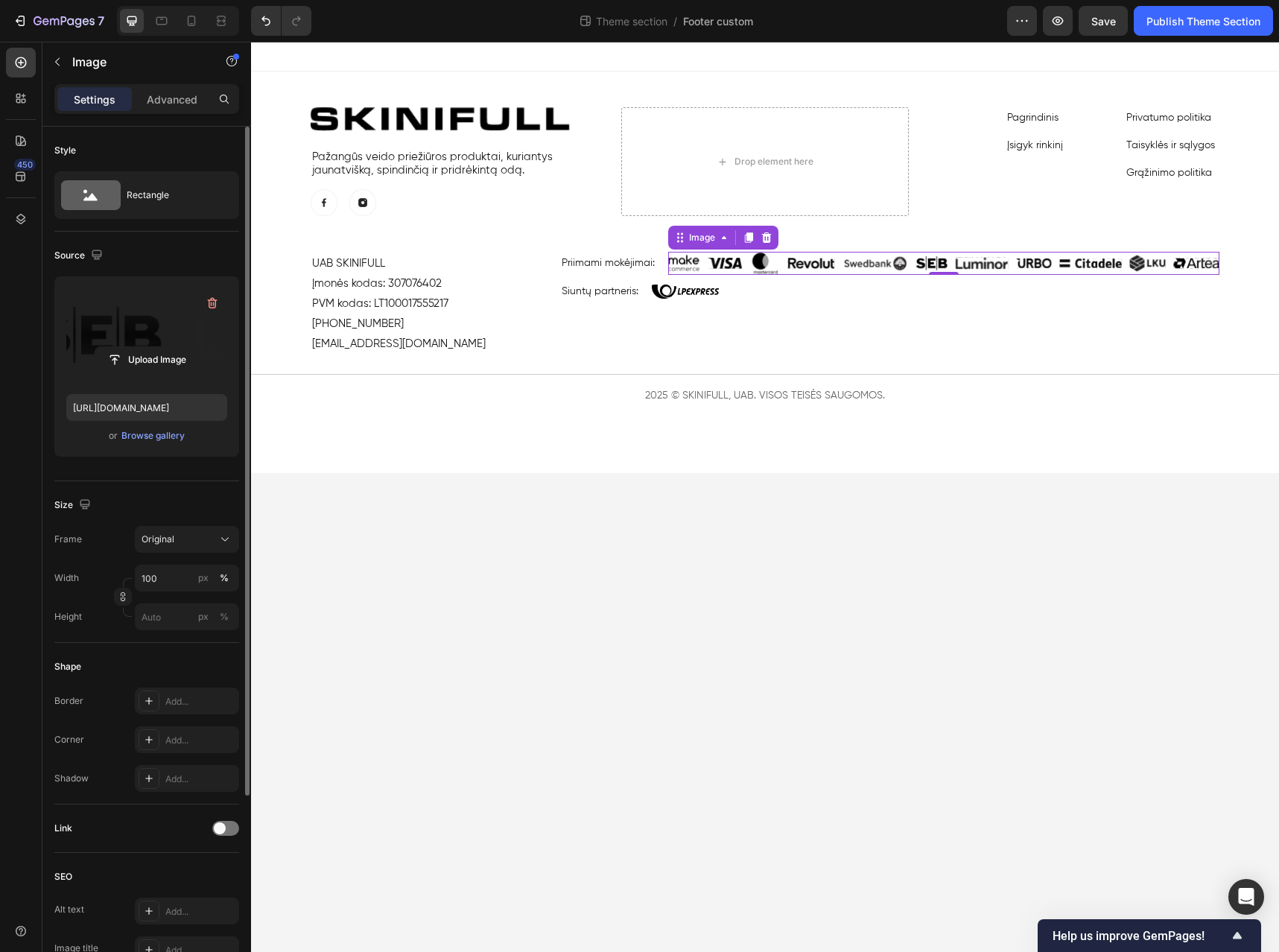
click at [162, 334] on label at bounding box center [147, 336] width 161 height 94
click at [162, 347] on input "file" at bounding box center [147, 360] width 103 height 25
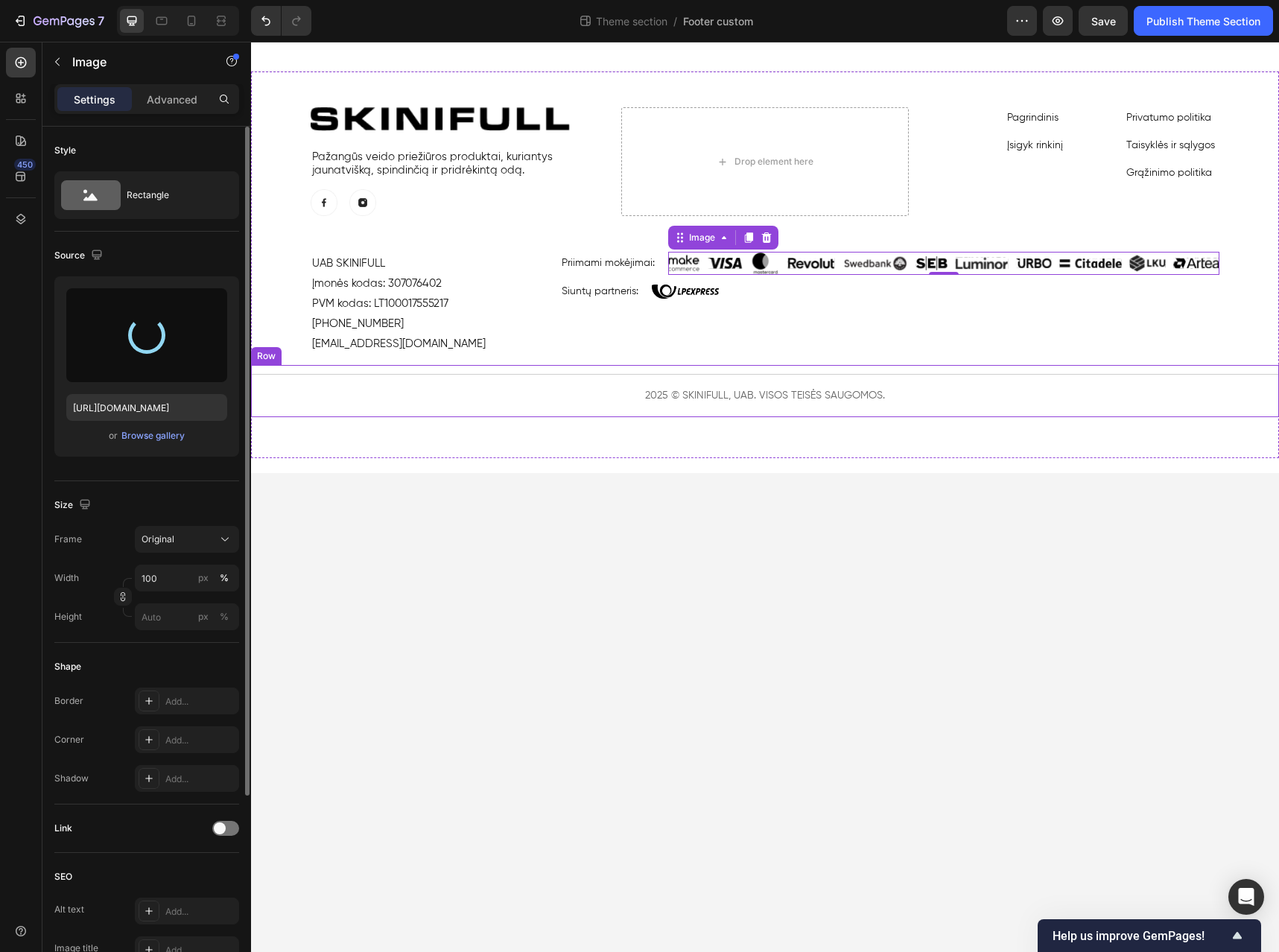
type input "[URL][DOMAIN_NAME]"
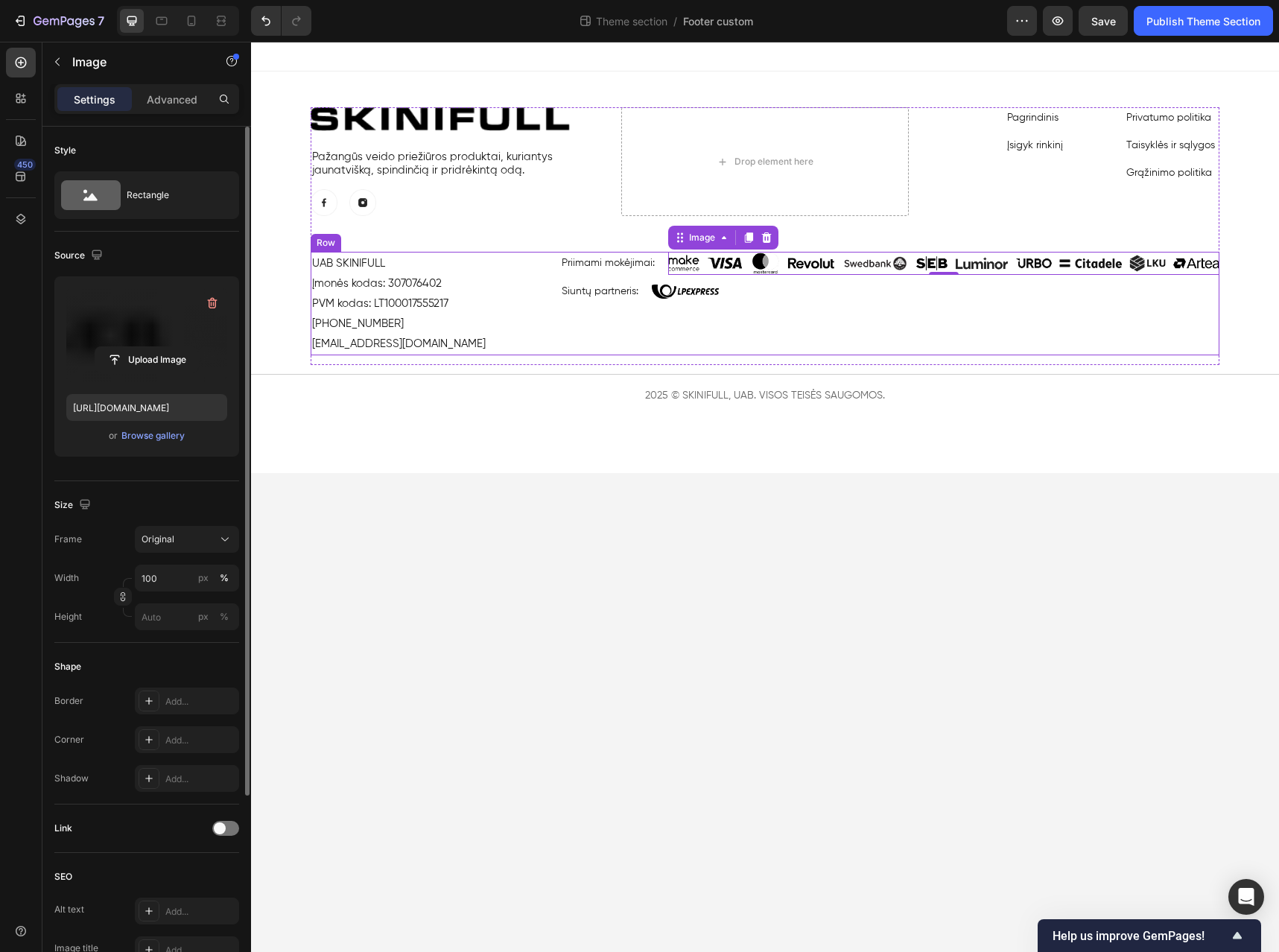
click at [1205, 338] on div "Priimami mokėjimai: Text Block Image 0 Row Siuntų partneris: Text Block Image R…" at bounding box center [889, 303] width 660 height 103
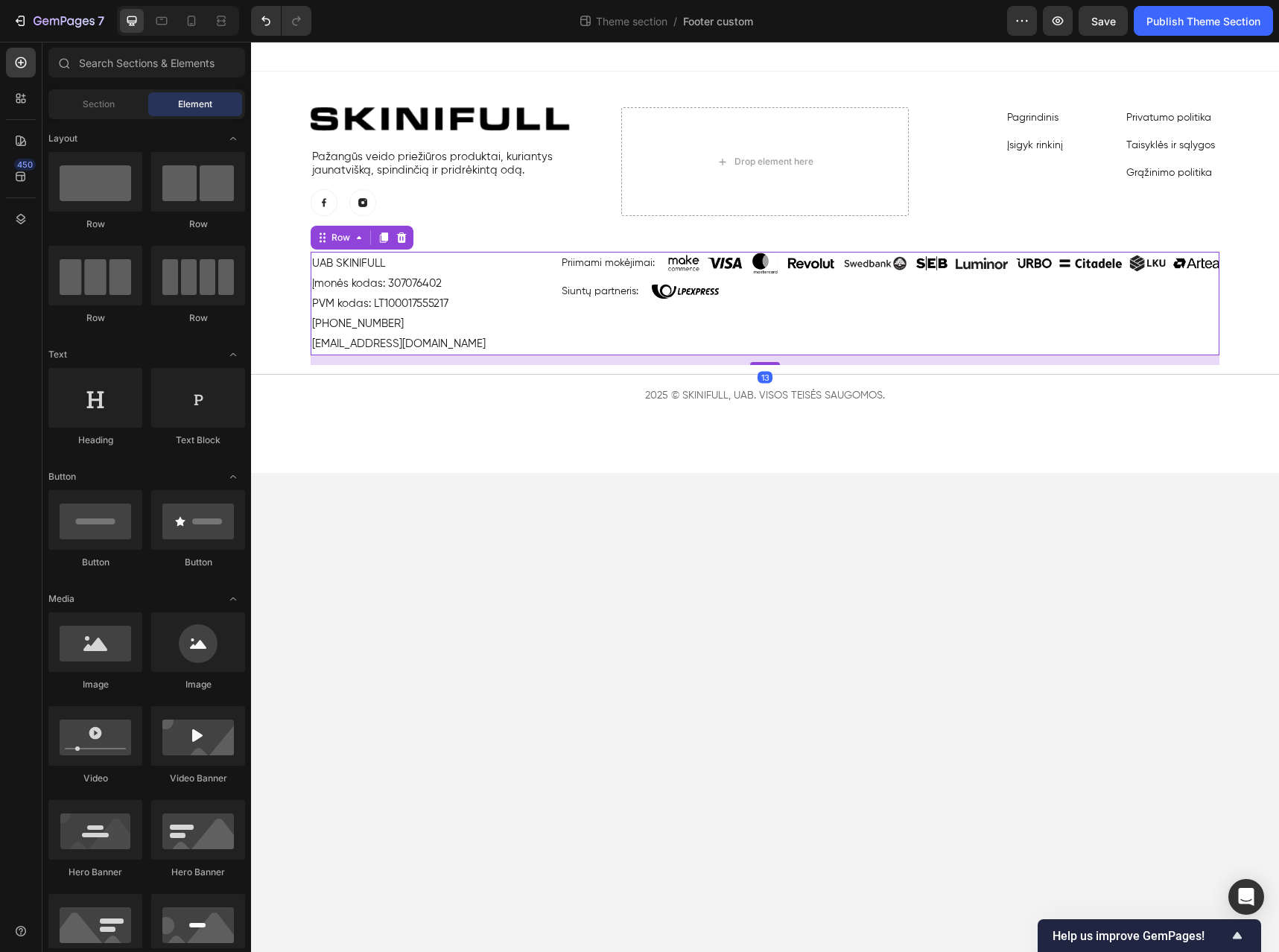
click at [1045, 533] on body "Image Pažangūs veido priežiūros produktai, kuriantys jaunatvišką, spindinčią ir…" at bounding box center [764, 497] width 1028 height 910
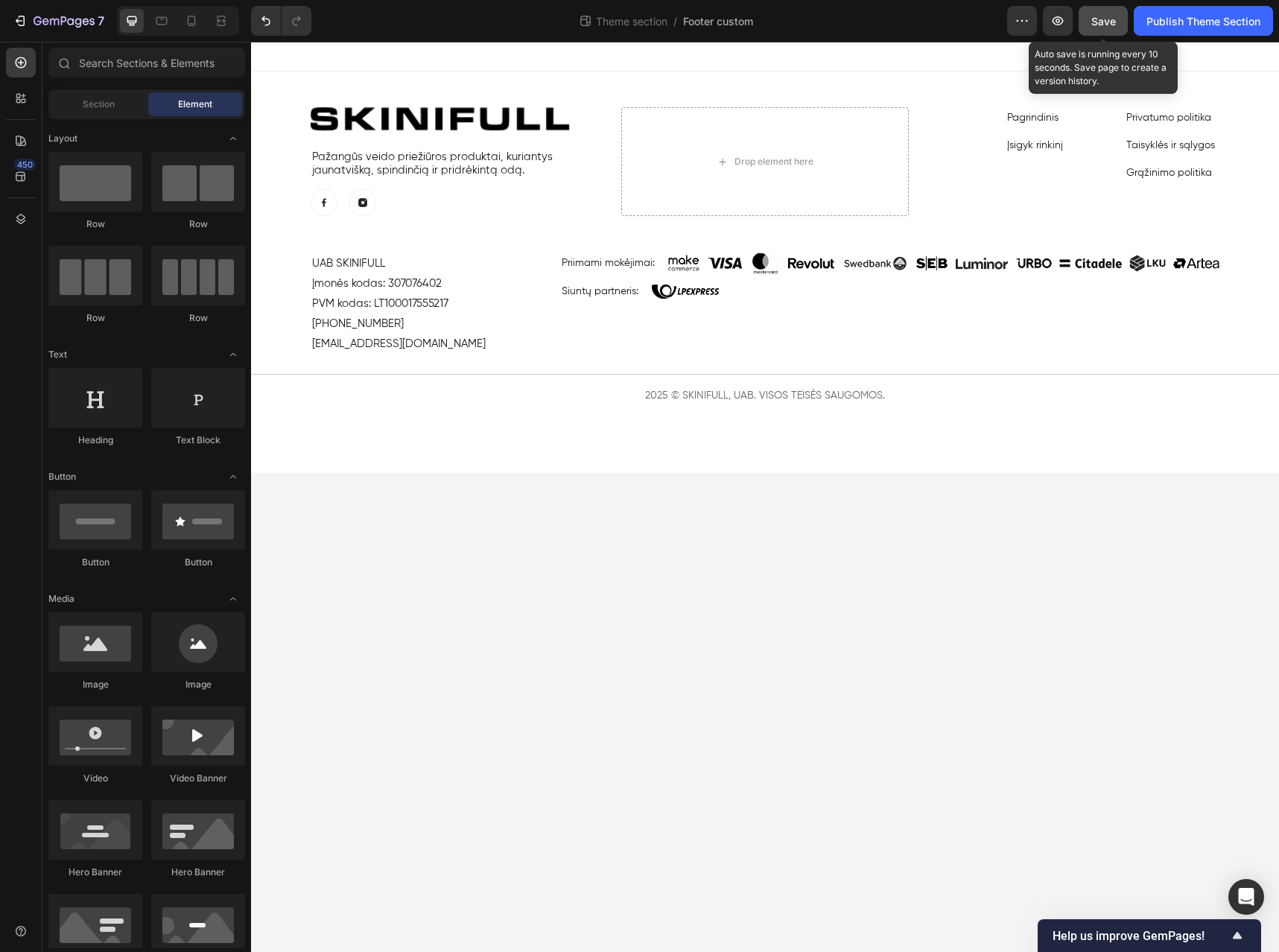
click at [1098, 22] on span "Save" at bounding box center [1104, 21] width 25 height 12
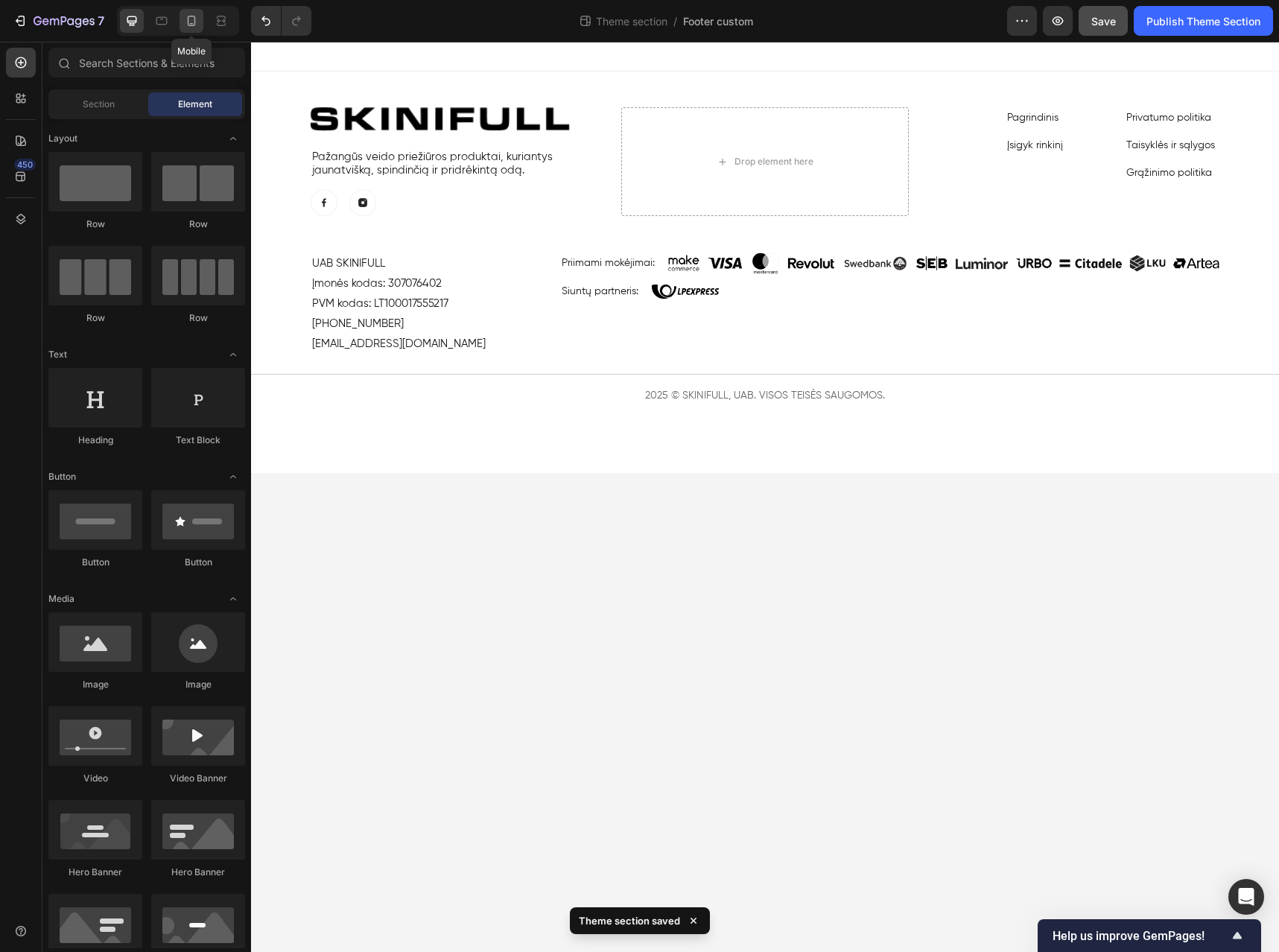
click at [190, 19] on icon at bounding box center [191, 20] width 15 height 15
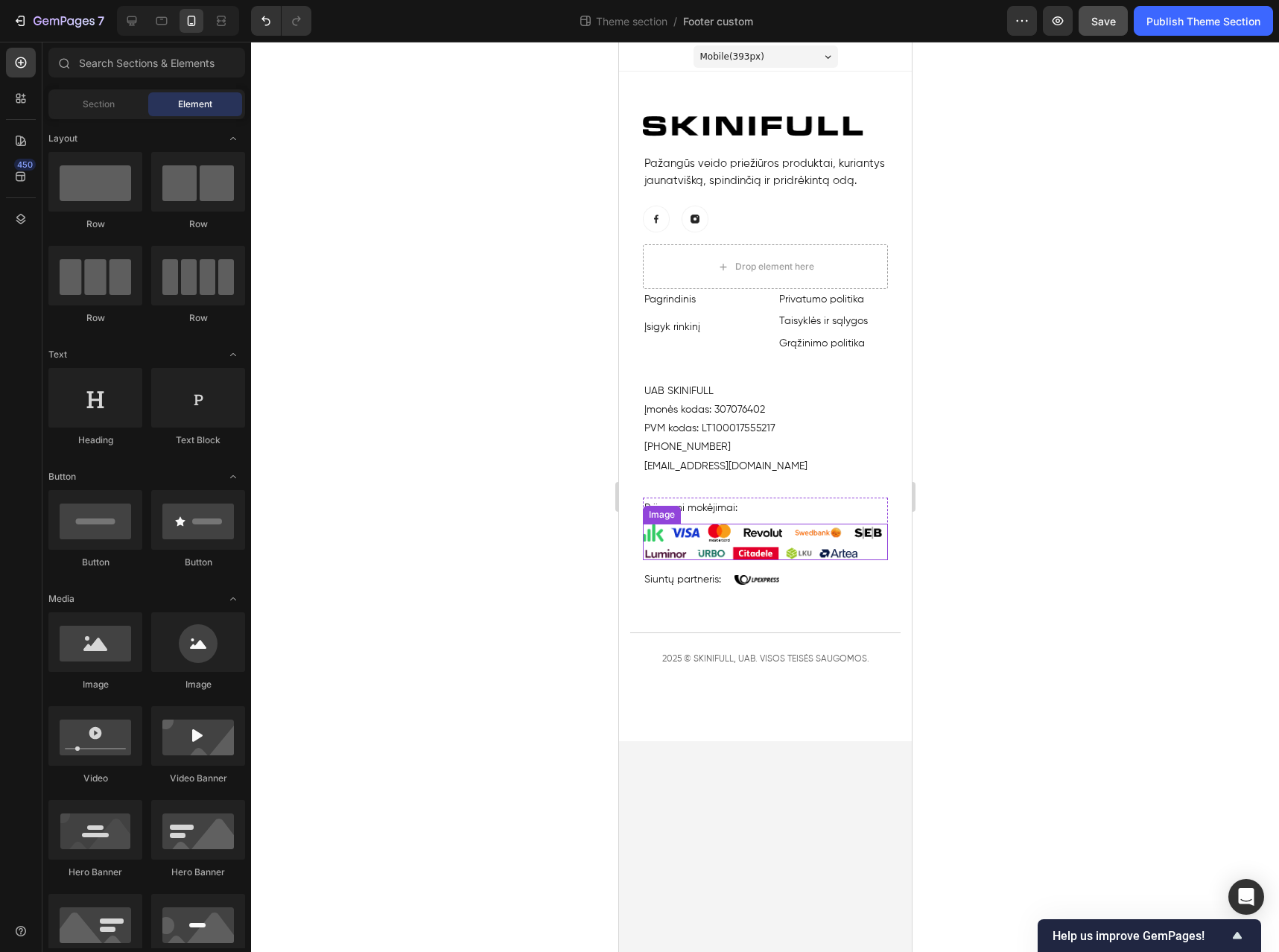
click at [758, 535] on img at bounding box center [765, 542] width 245 height 36
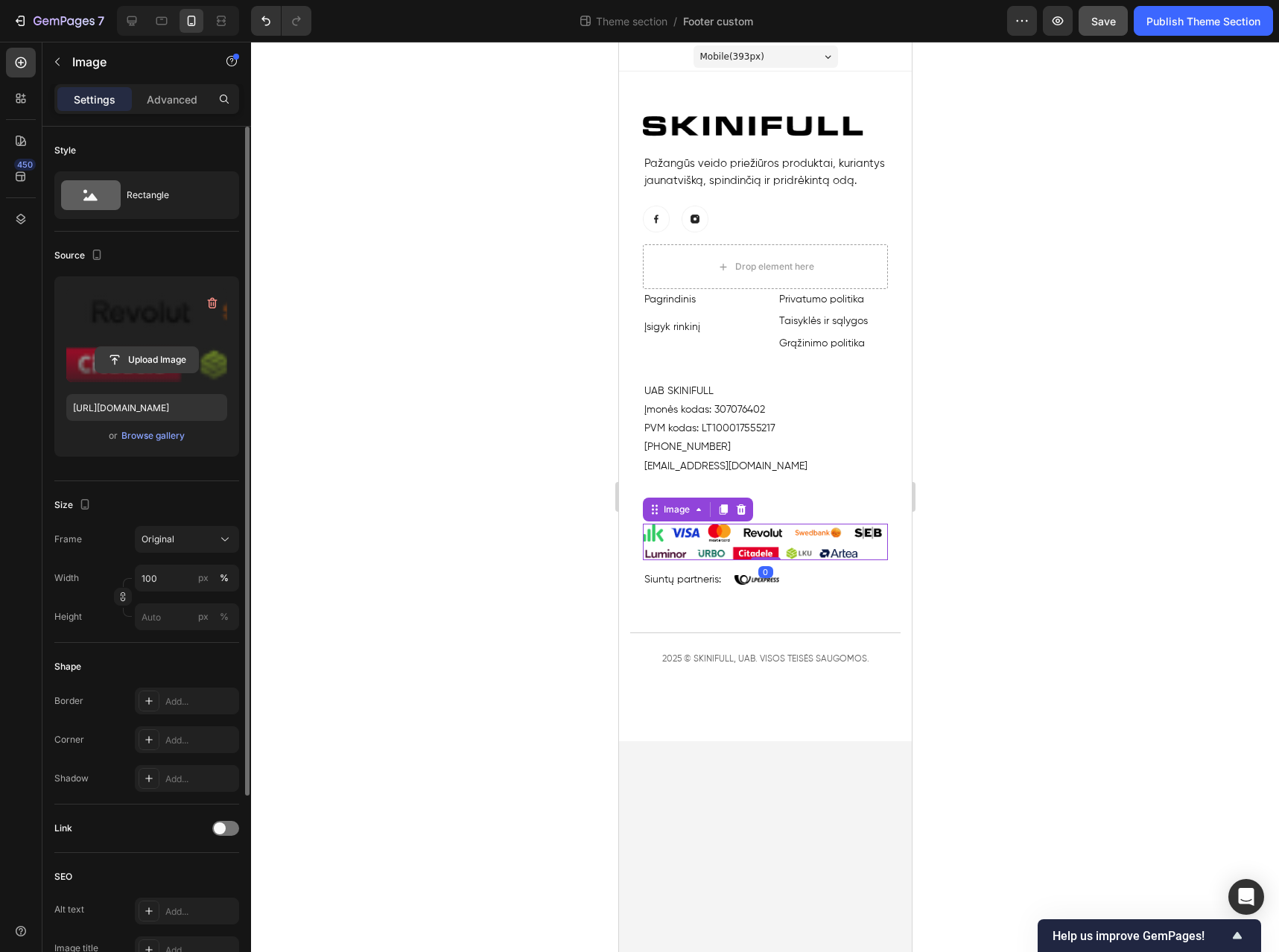
click at [130, 366] on input "file" at bounding box center [147, 360] width 103 height 25
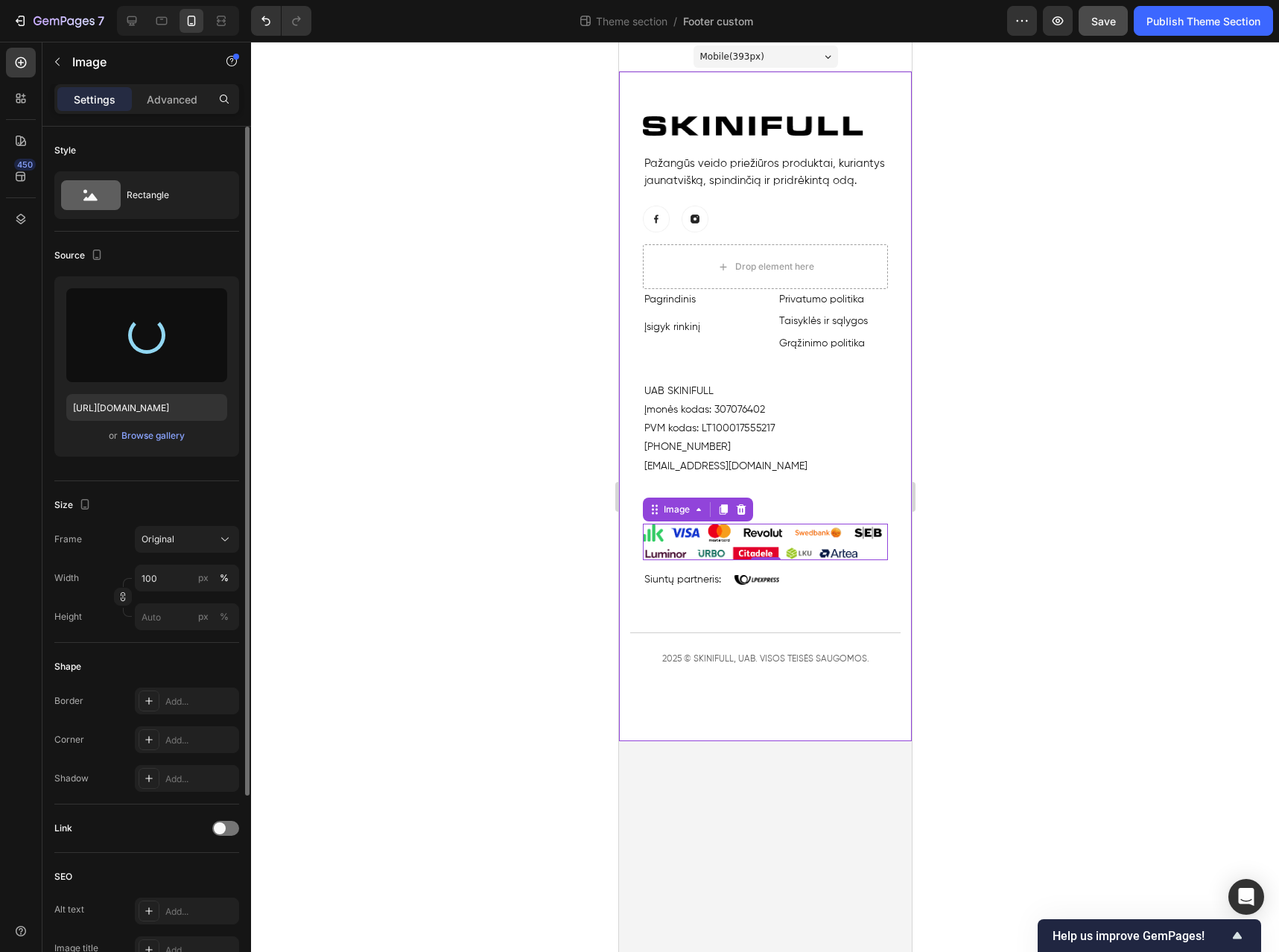
type input "[URL][DOMAIN_NAME]"
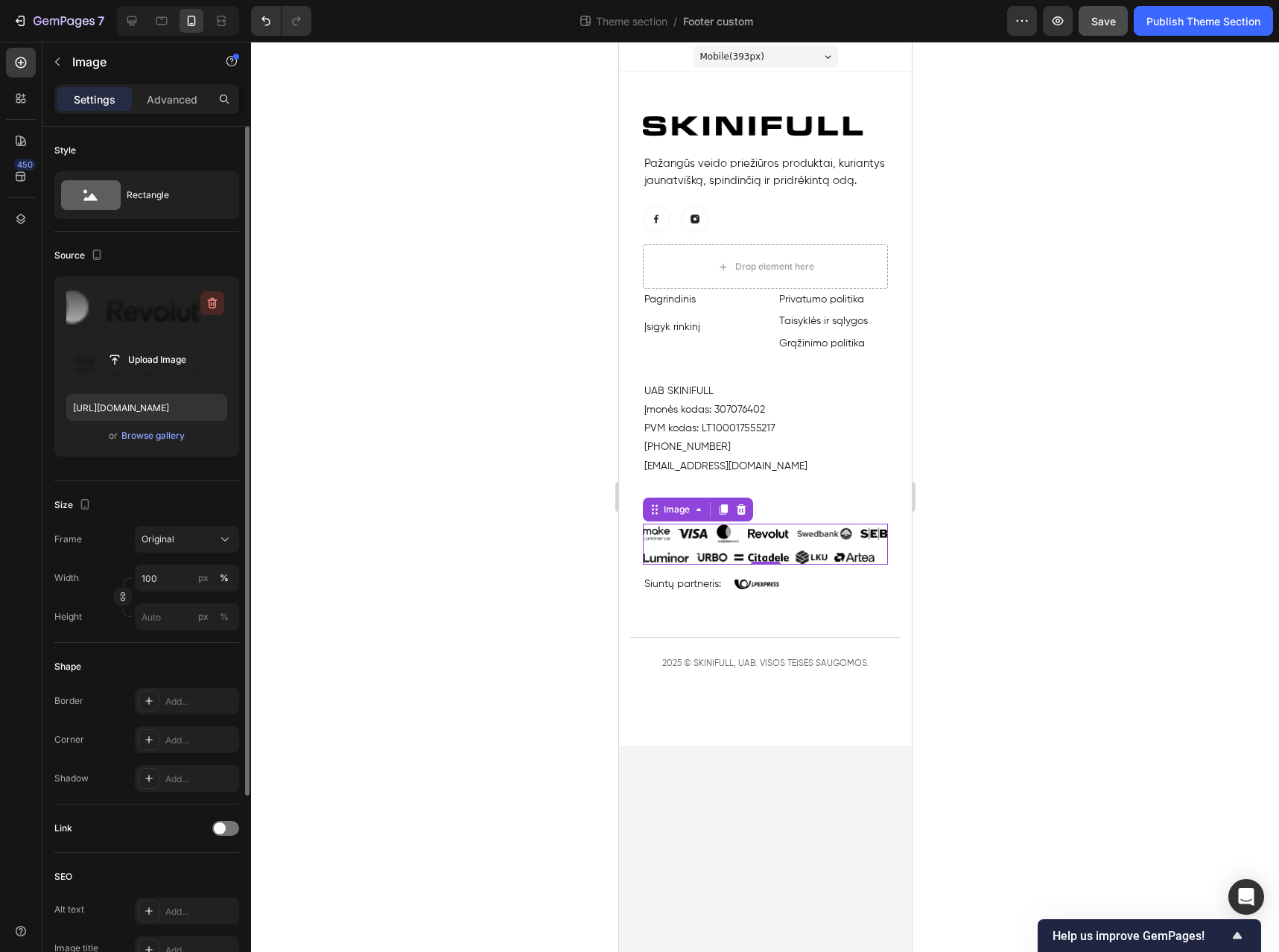
click at [209, 303] on icon "button" at bounding box center [212, 302] width 15 height 15
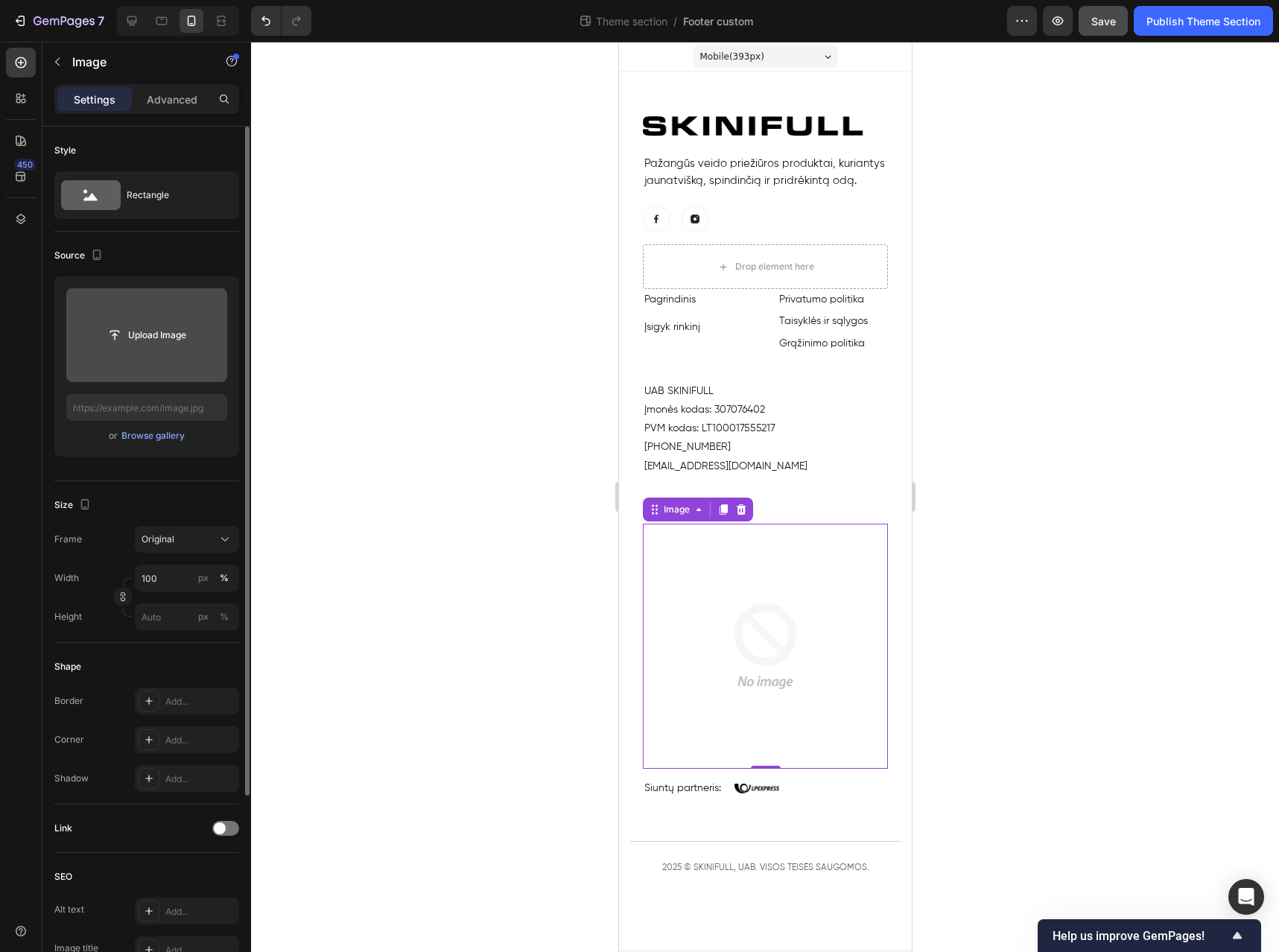
click at [148, 339] on input "file" at bounding box center [147, 335] width 103 height 25
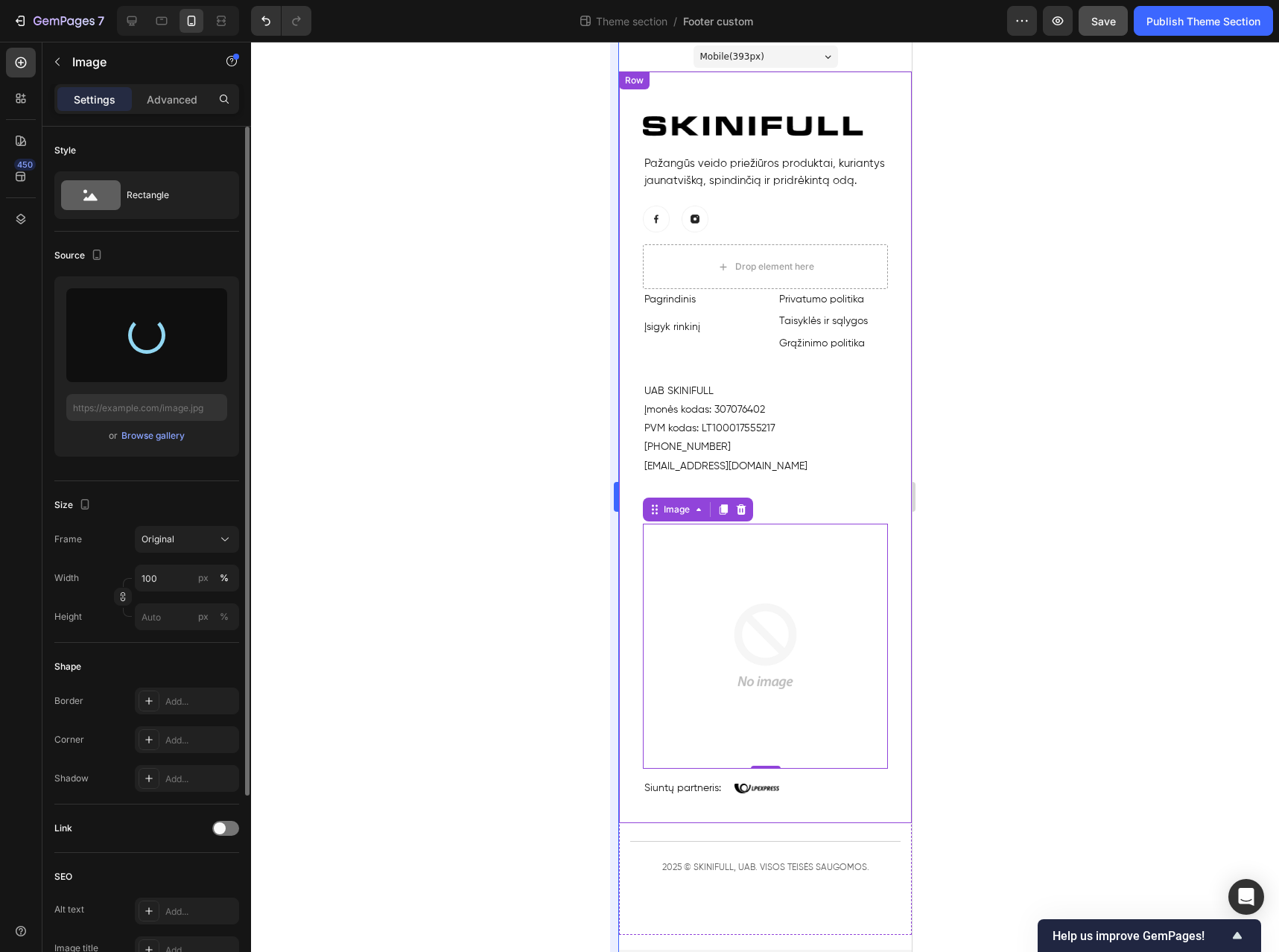
type input "[URL][DOMAIN_NAME]"
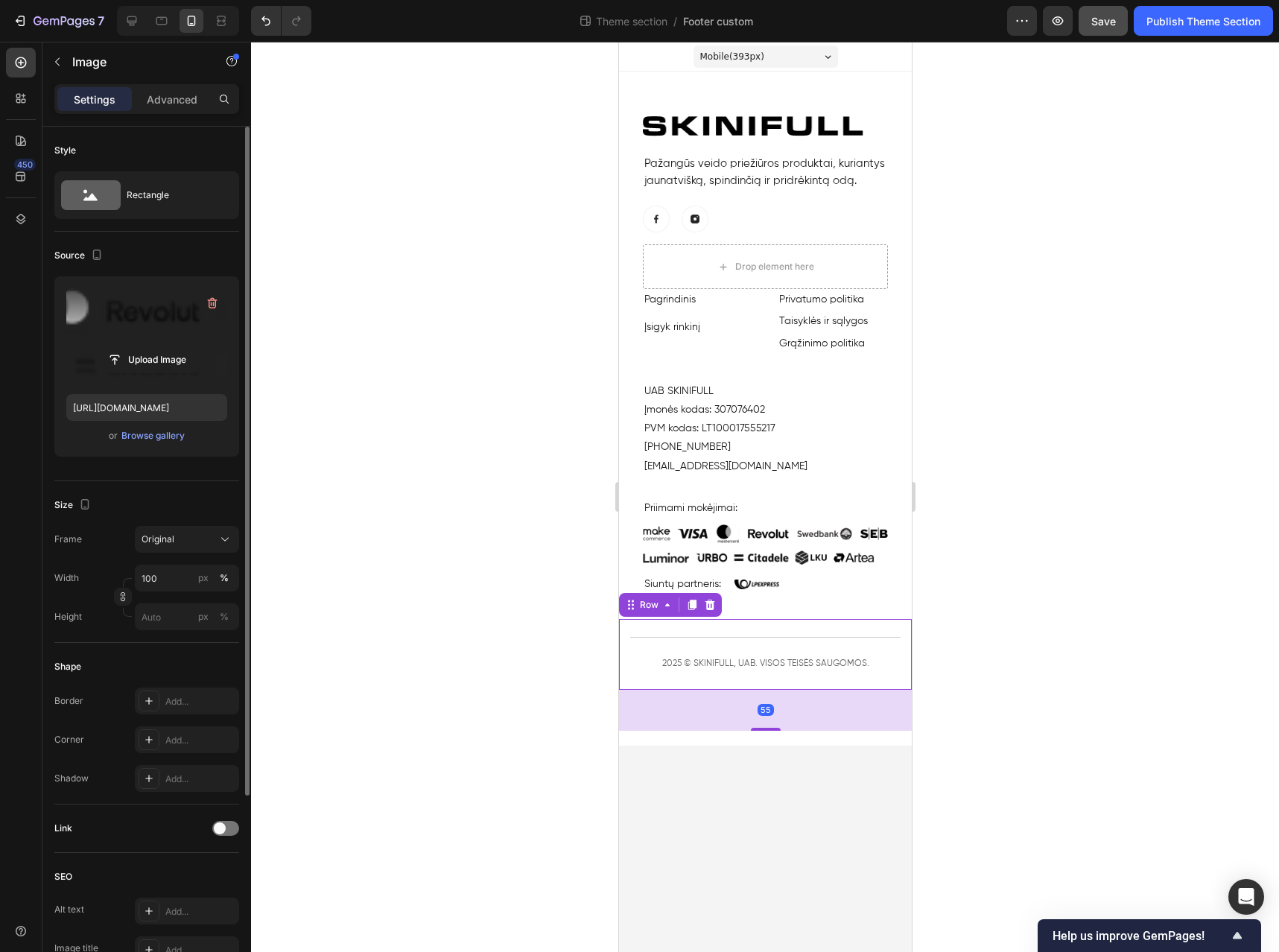
click at [795, 622] on div "Title Line Row 2025 © SKINIFULL, UAB. VISOS TEISĖS SAUGOMOS. Text block Row Row…" at bounding box center [765, 655] width 293 height 71
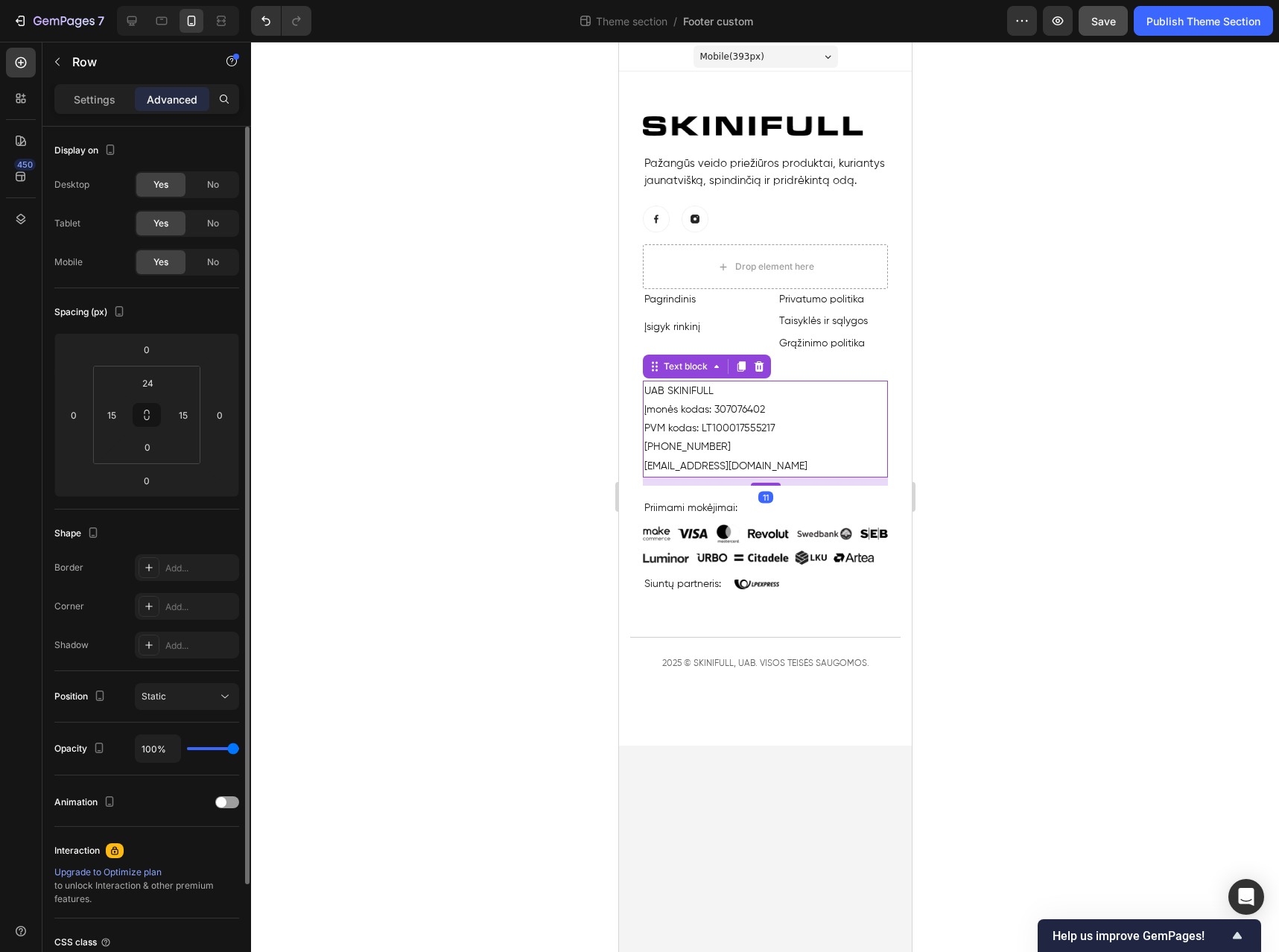
click at [798, 407] on p "Įmonės kodas: 307076402" at bounding box center [765, 410] width 242 height 19
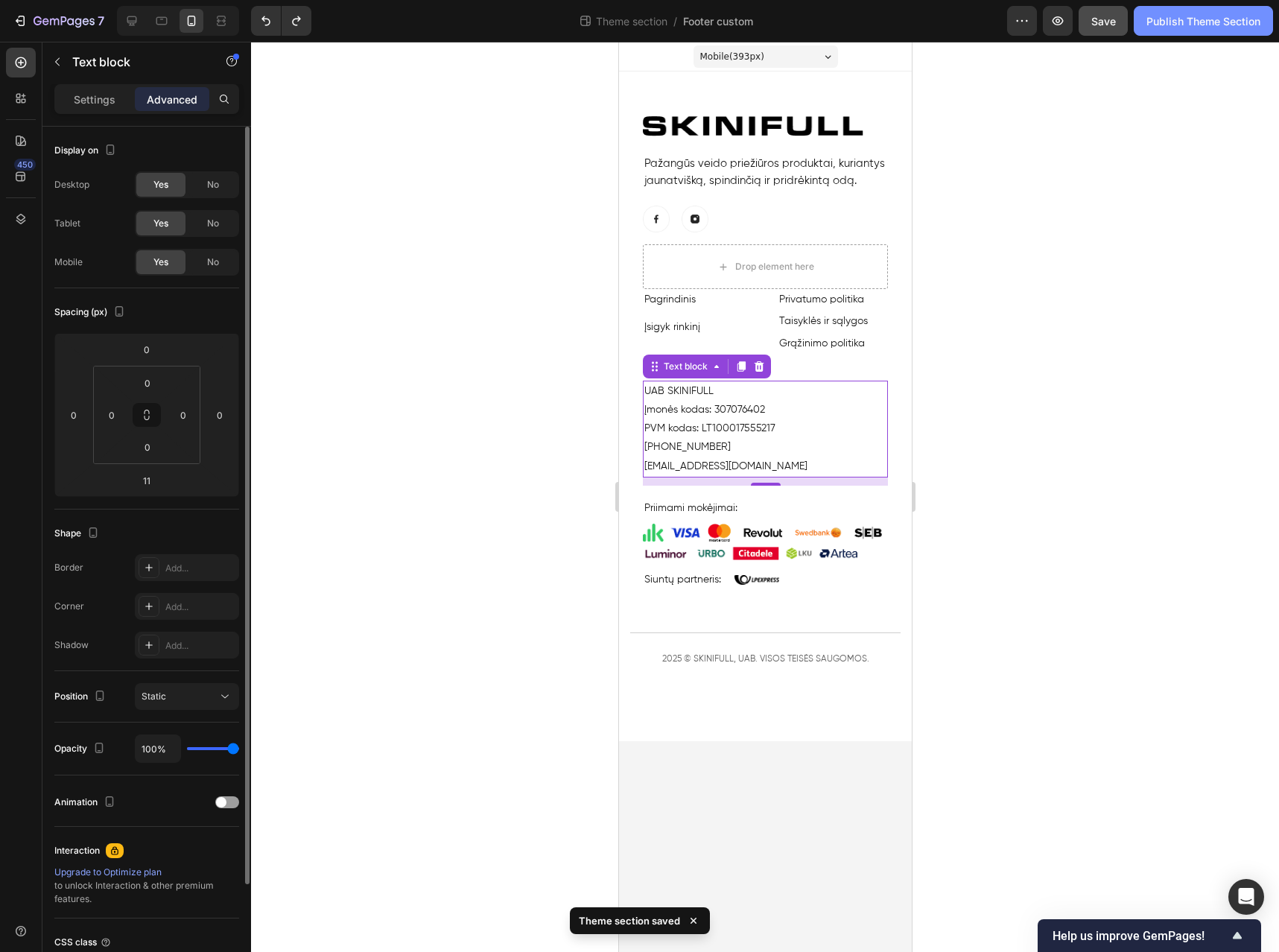
click at [1183, 13] on div "Publish Theme Section" at bounding box center [1203, 21] width 114 height 15
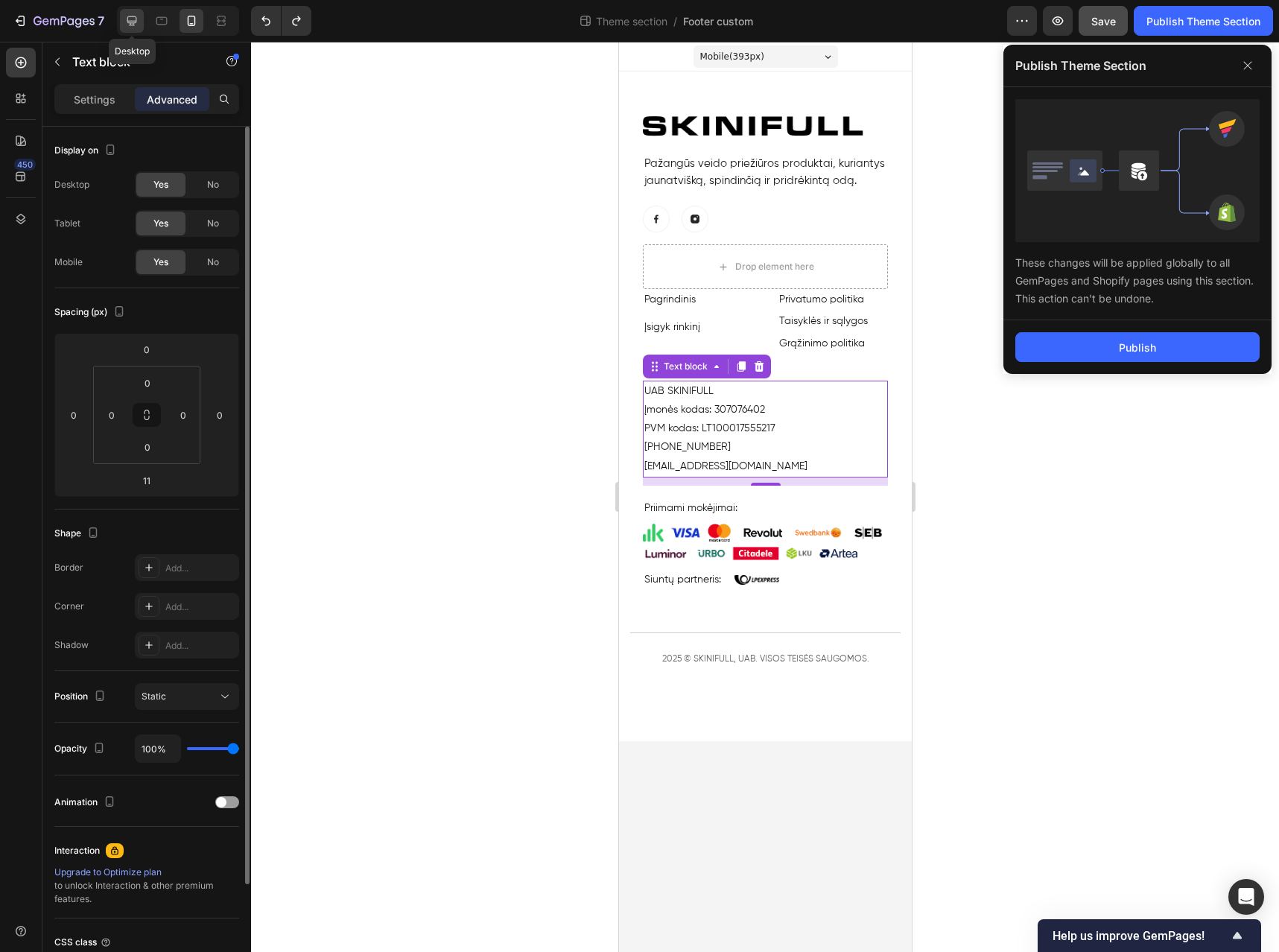
click at [131, 22] on icon at bounding box center [132, 21] width 10 height 10
type input "0"
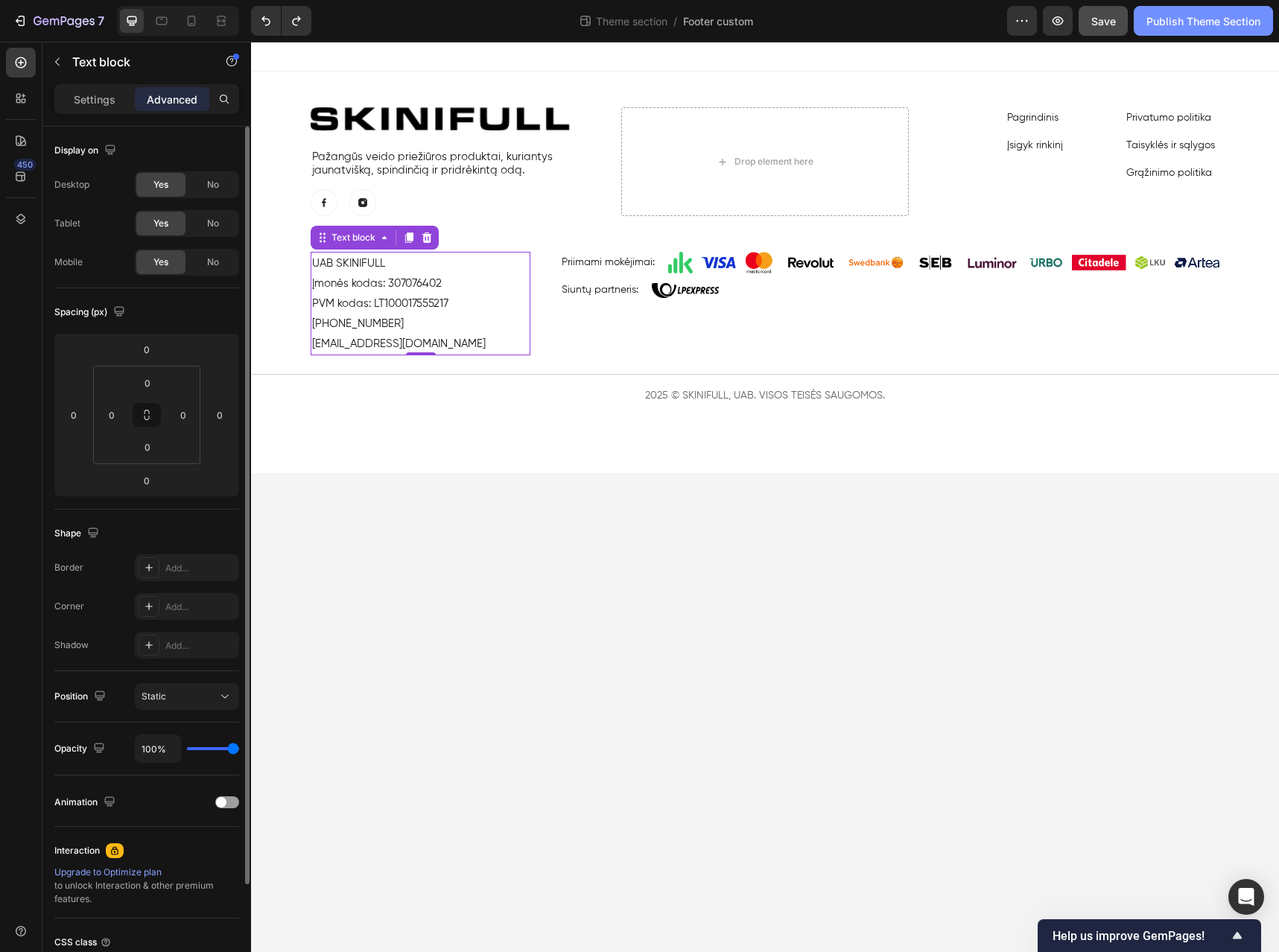
click at [1238, 20] on div "Publish Theme Section" at bounding box center [1203, 21] width 114 height 15
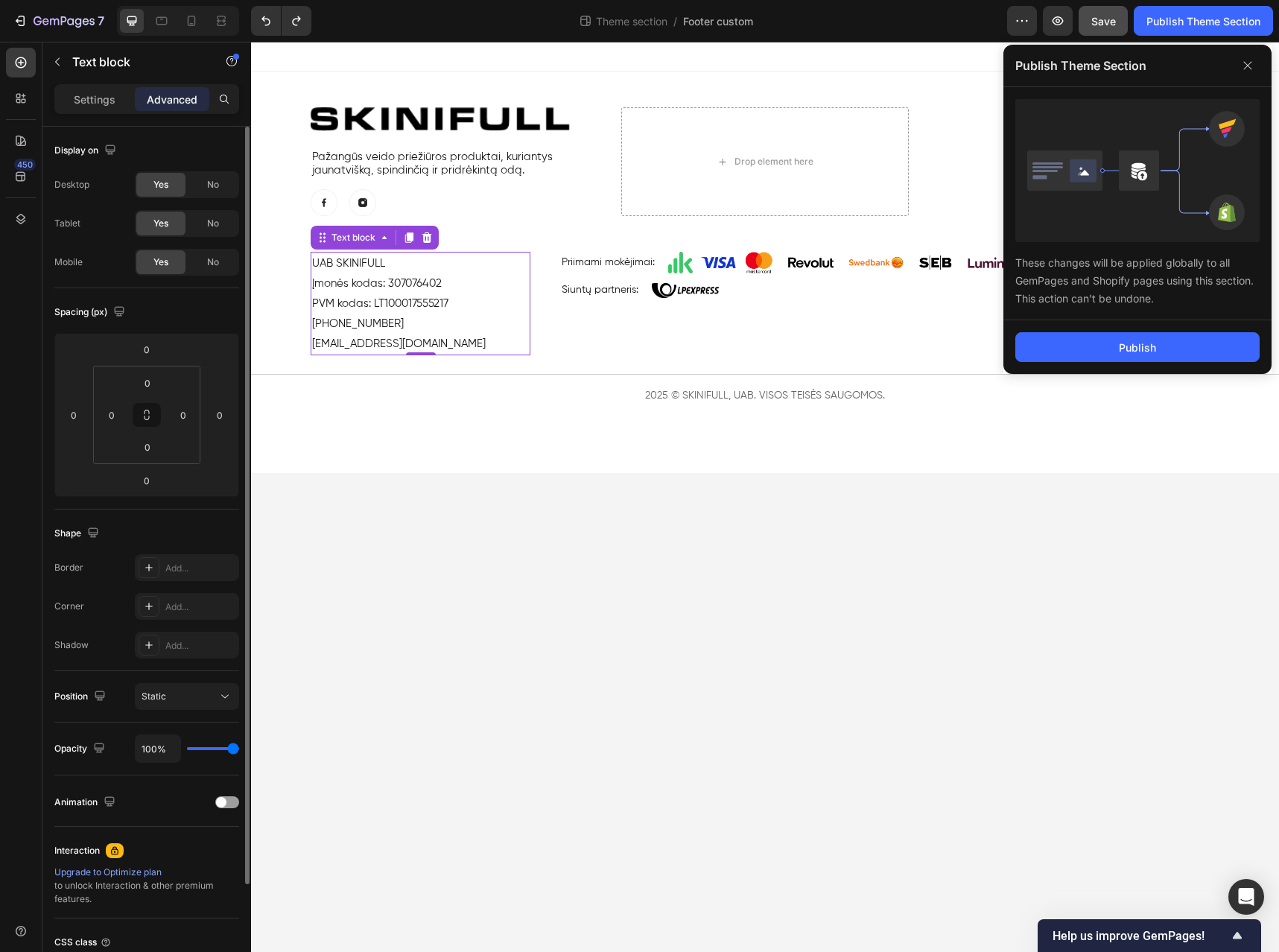
click at [1157, 363] on div "Publish" at bounding box center [1138, 347] width 268 height 54
click at [1168, 355] on button "Publish" at bounding box center [1137, 347] width 245 height 30
